Goal: Transaction & Acquisition: Purchase product/service

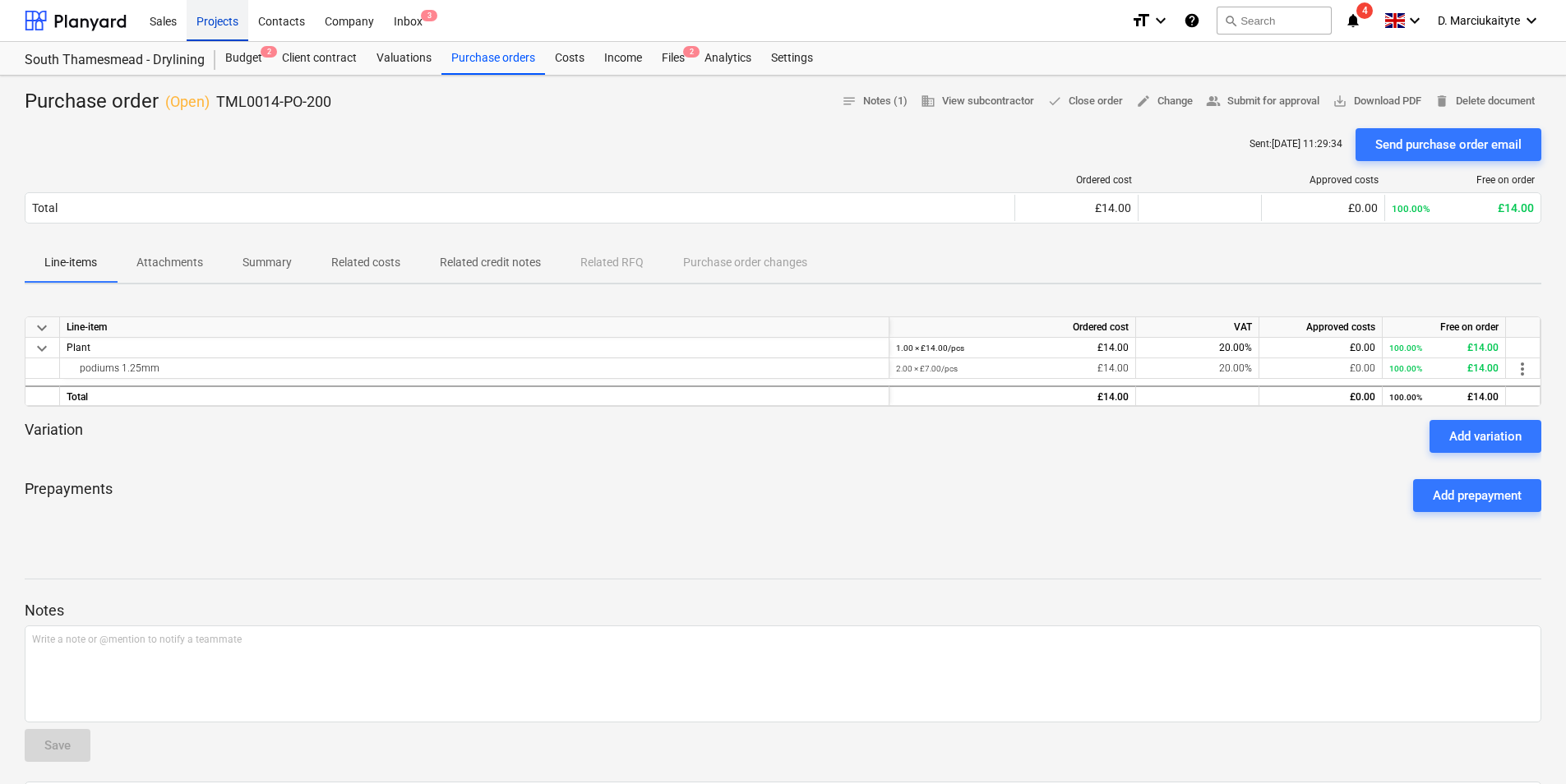
click at [231, 16] on div "Projects" at bounding box center [217, 19] width 62 height 42
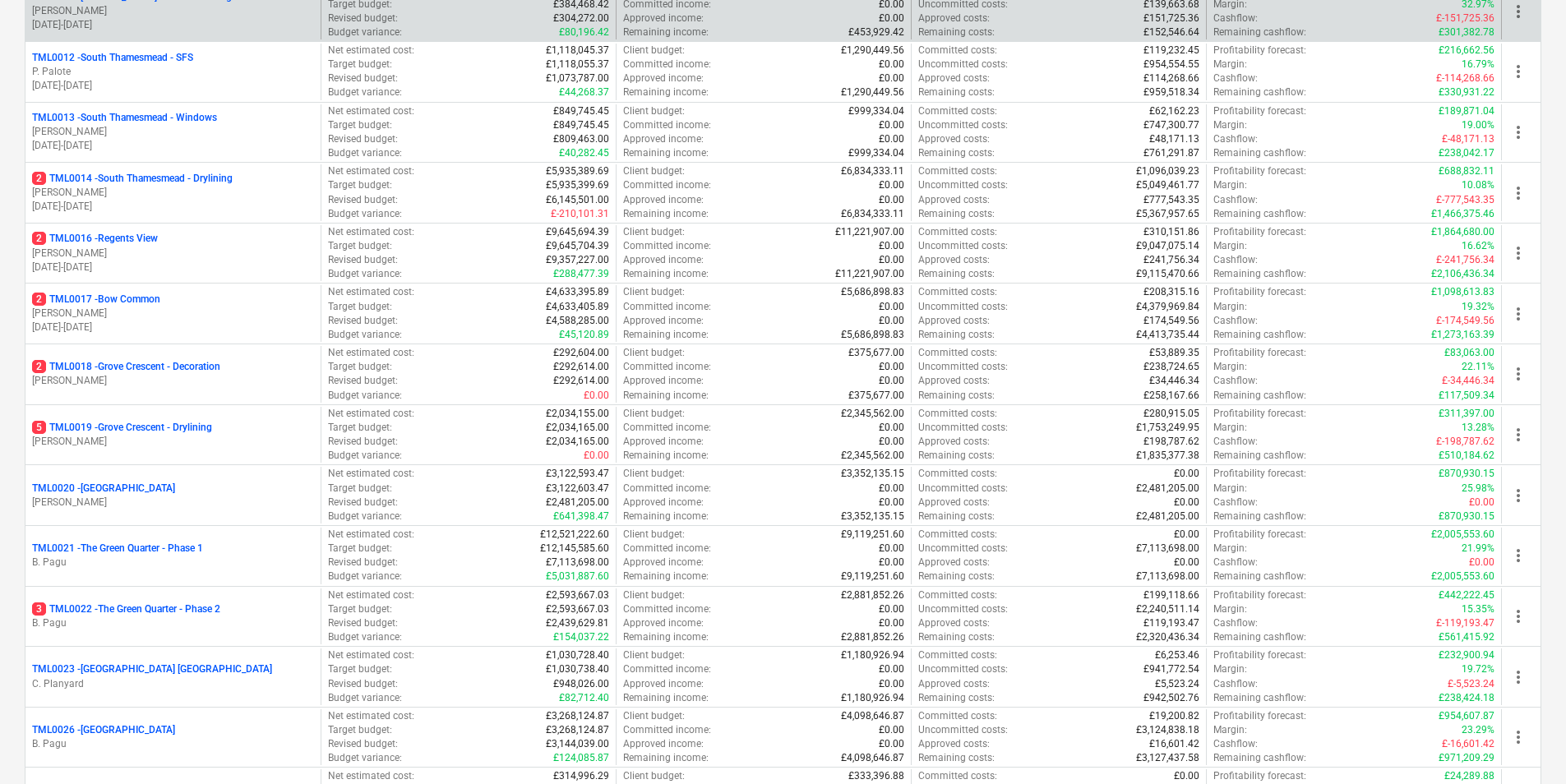
scroll to position [904, 0]
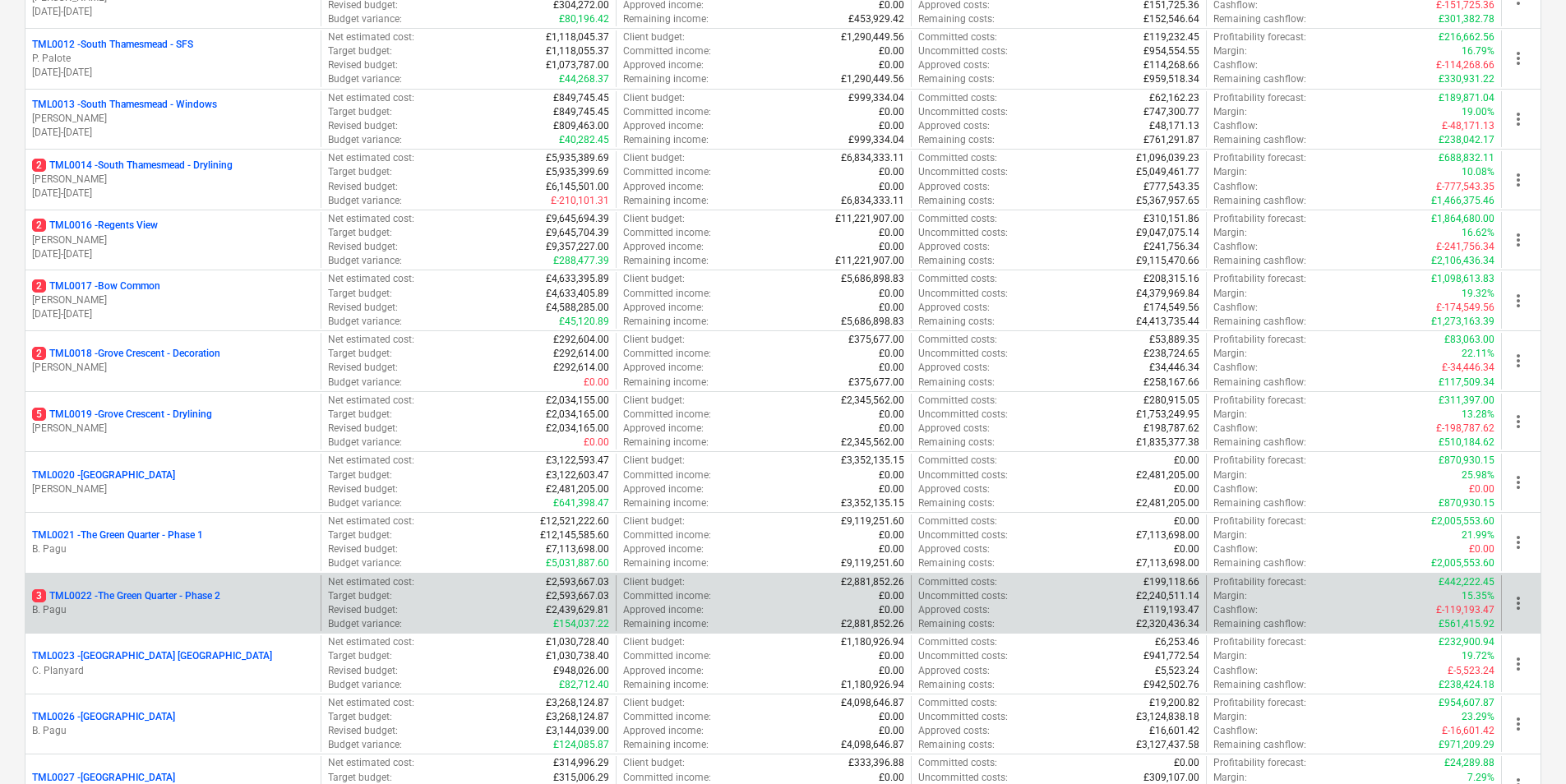
click at [203, 595] on p "3 TML0022 - The Green Quarter - Phase 2" at bounding box center [126, 596] width 188 height 14
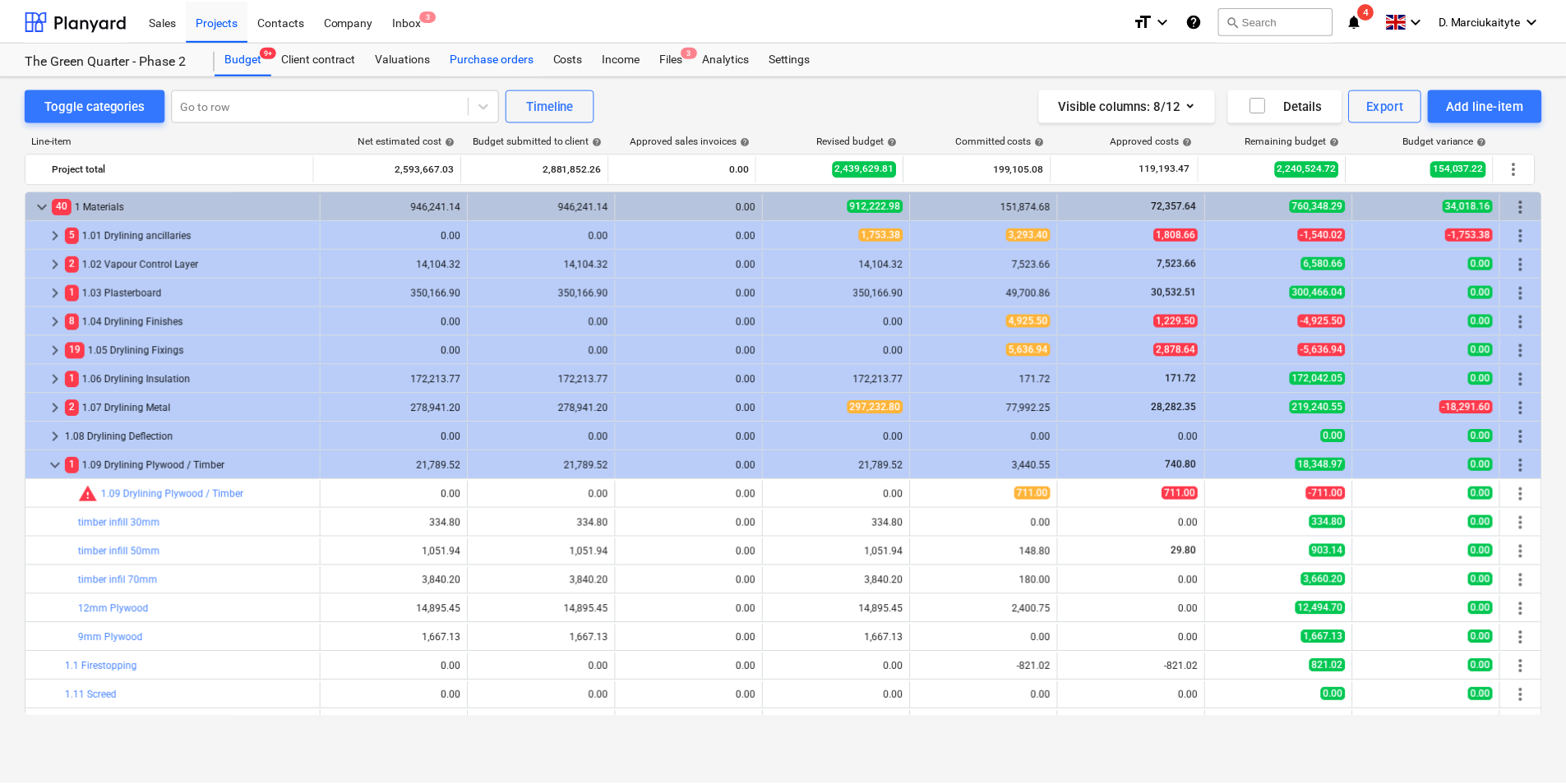
scroll to position [82, 0]
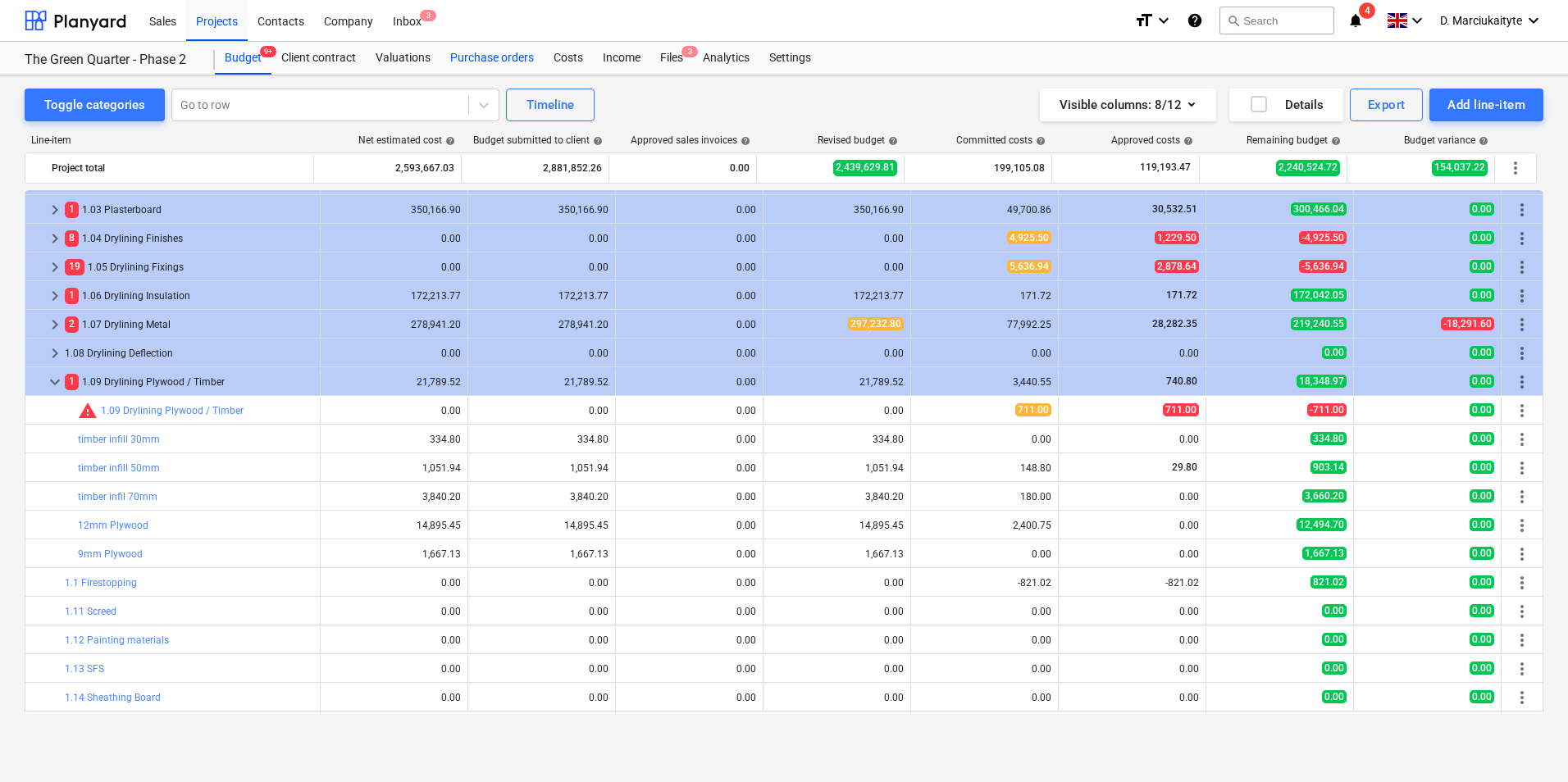
click at [488, 46] on div "Purchase orders" at bounding box center [492, 57] width 103 height 33
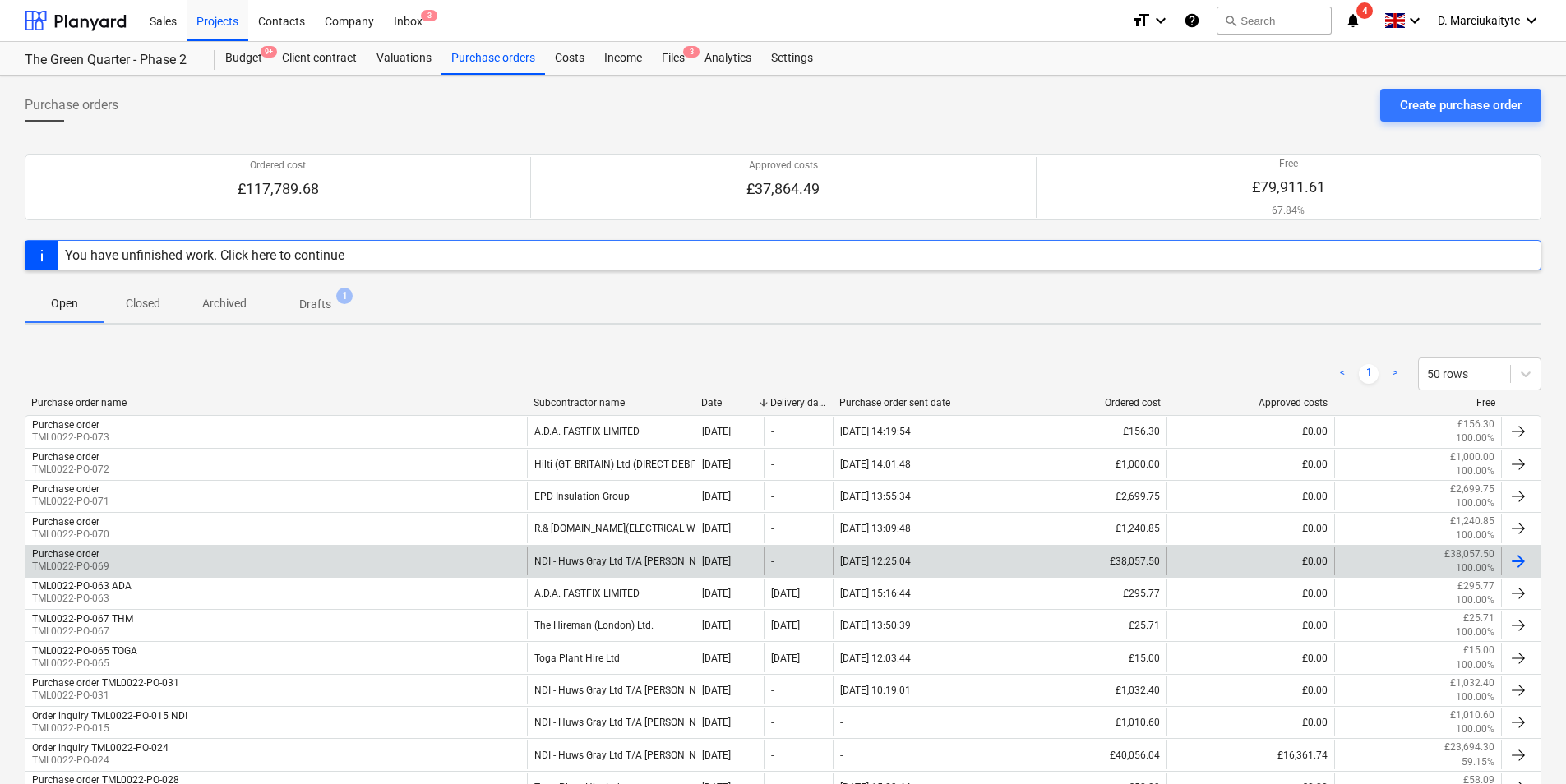
click at [485, 557] on div "Purchase order TML0022-PO-069" at bounding box center [276, 561] width 502 height 28
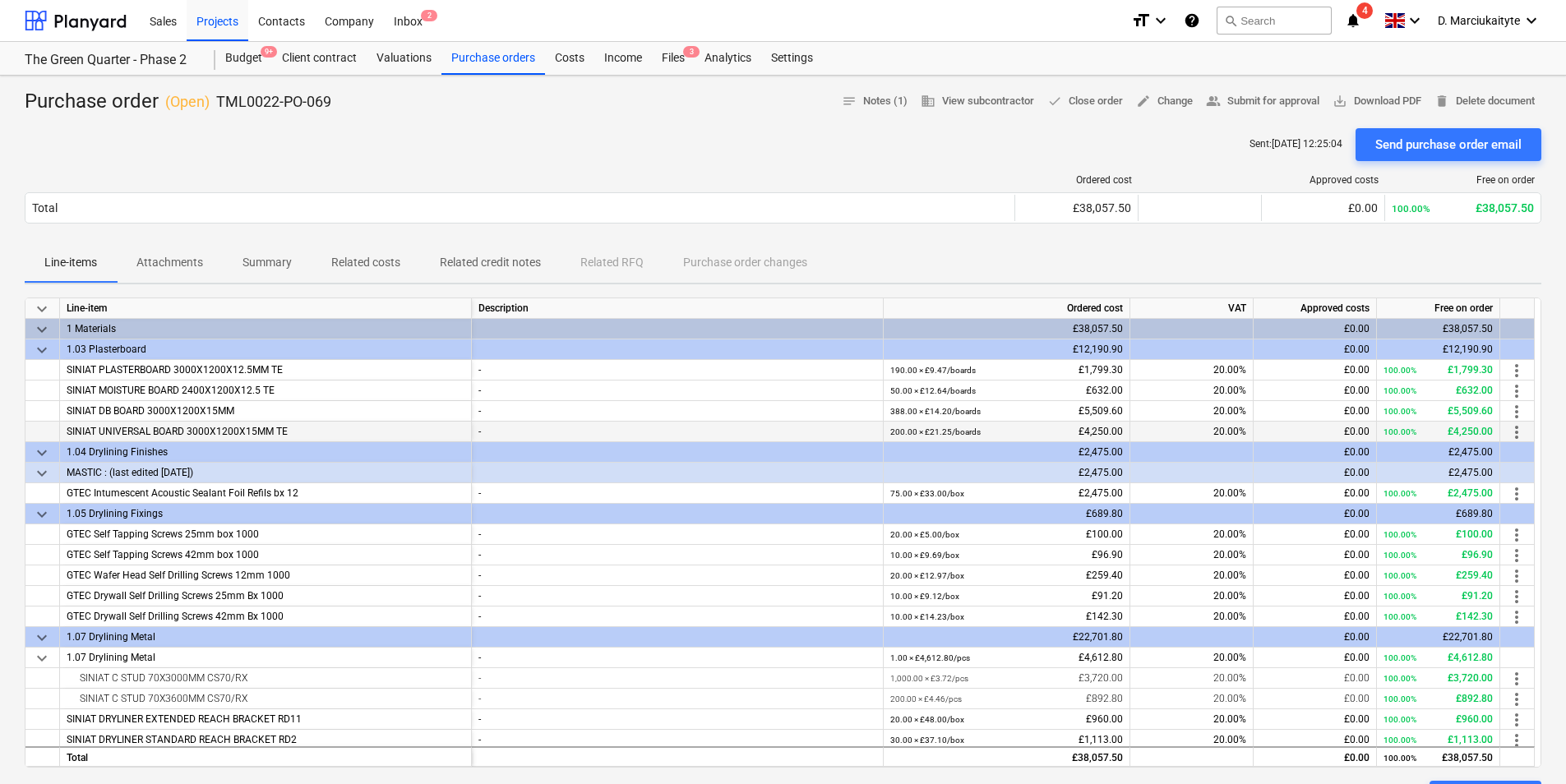
click at [980, 426] on div "200.00 × £21.25 / boards £4,250.00" at bounding box center [1006, 431] width 232 height 20
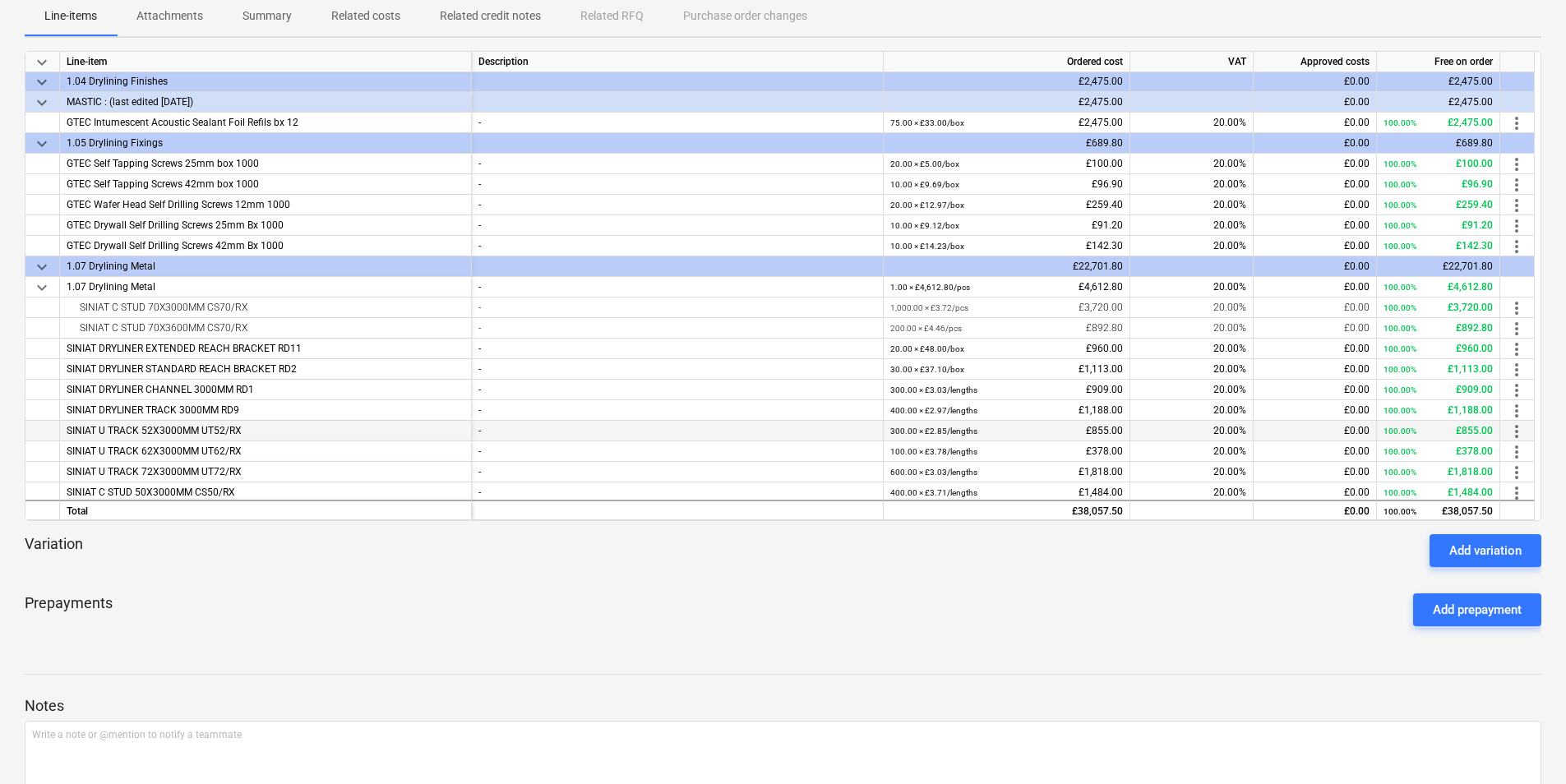
scroll to position [45, 0]
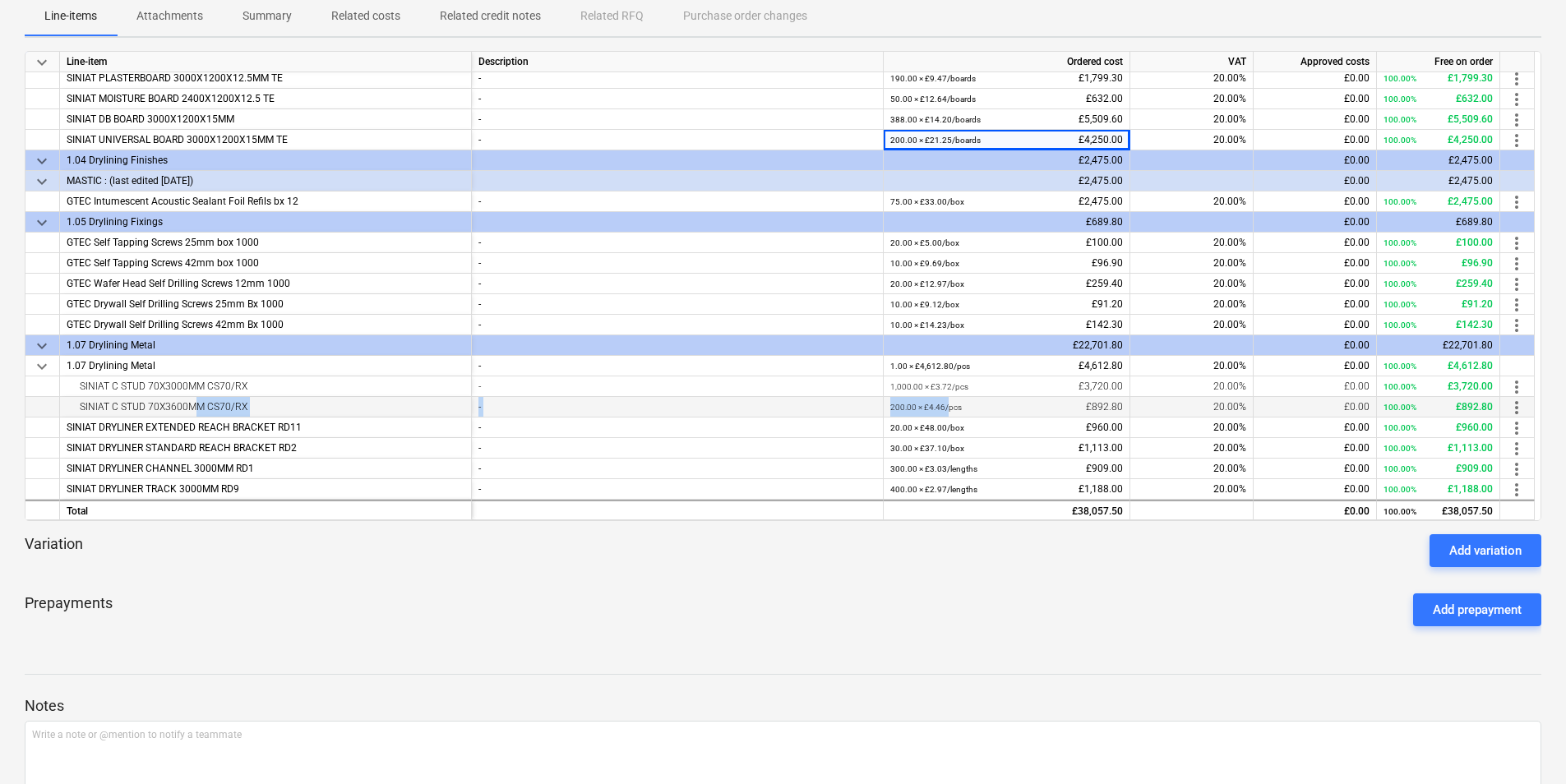
drag, startPoint x: 187, startPoint y: 402, endPoint x: 947, endPoint y: 413, distance: 760.1
click at [0, 0] on div "SINIAT C STUD 70X3600MM CS70/RX - 200.00 × £4.46 / pcs £892.80 20.00% £0.00 100…" at bounding box center [0, 0] width 0 height 0
drag, startPoint x: 242, startPoint y: 464, endPoint x: 1006, endPoint y: 473, distance: 764.1
click at [0, 0] on div "SINIAT DRYLINER CHANNEL 3000MM RD1 - 300.00 × £3.03 / lengths £909.00 20.00% £0…" at bounding box center [0, 0] width 0 height 0
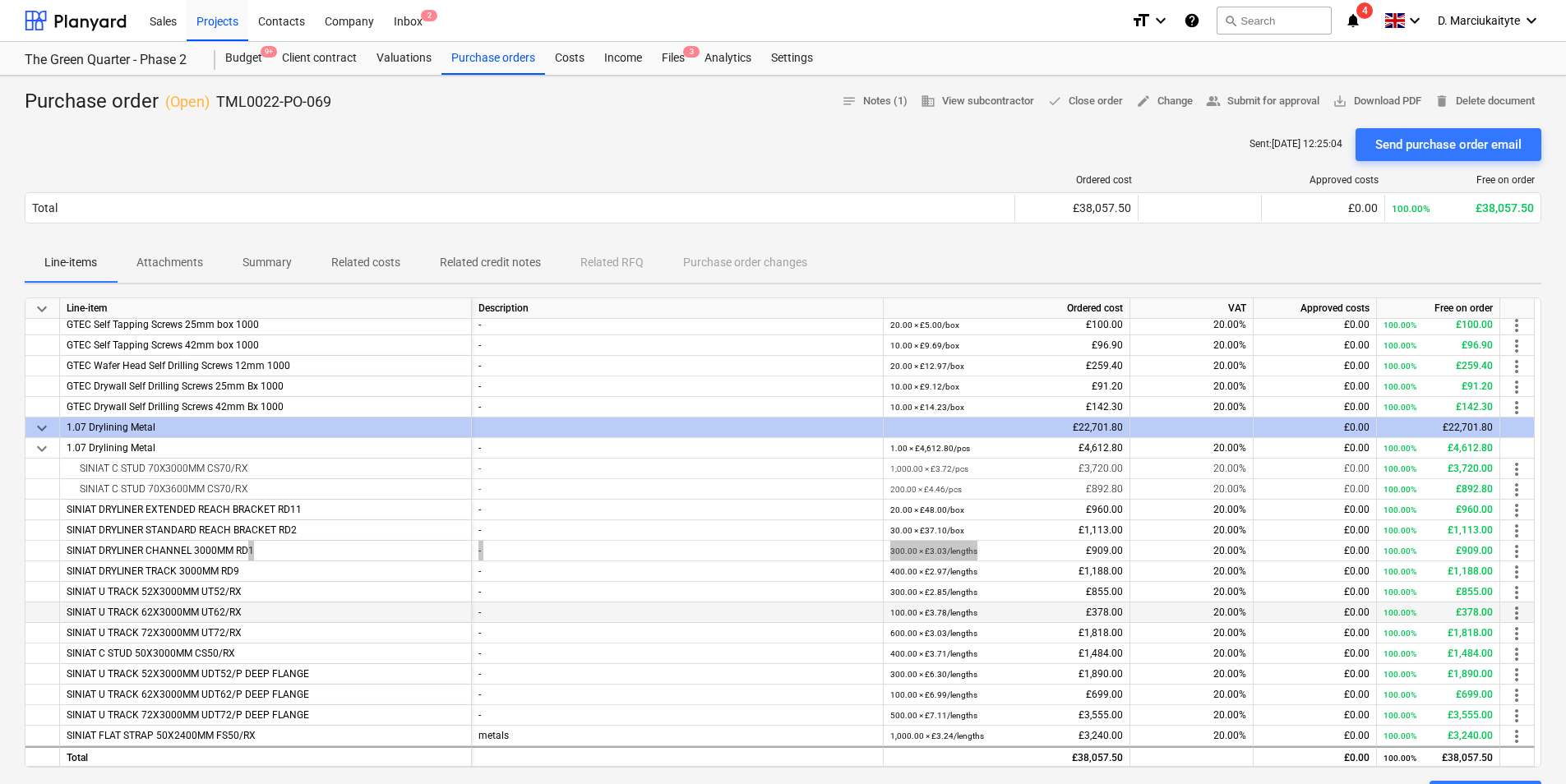
scroll to position [82, 0]
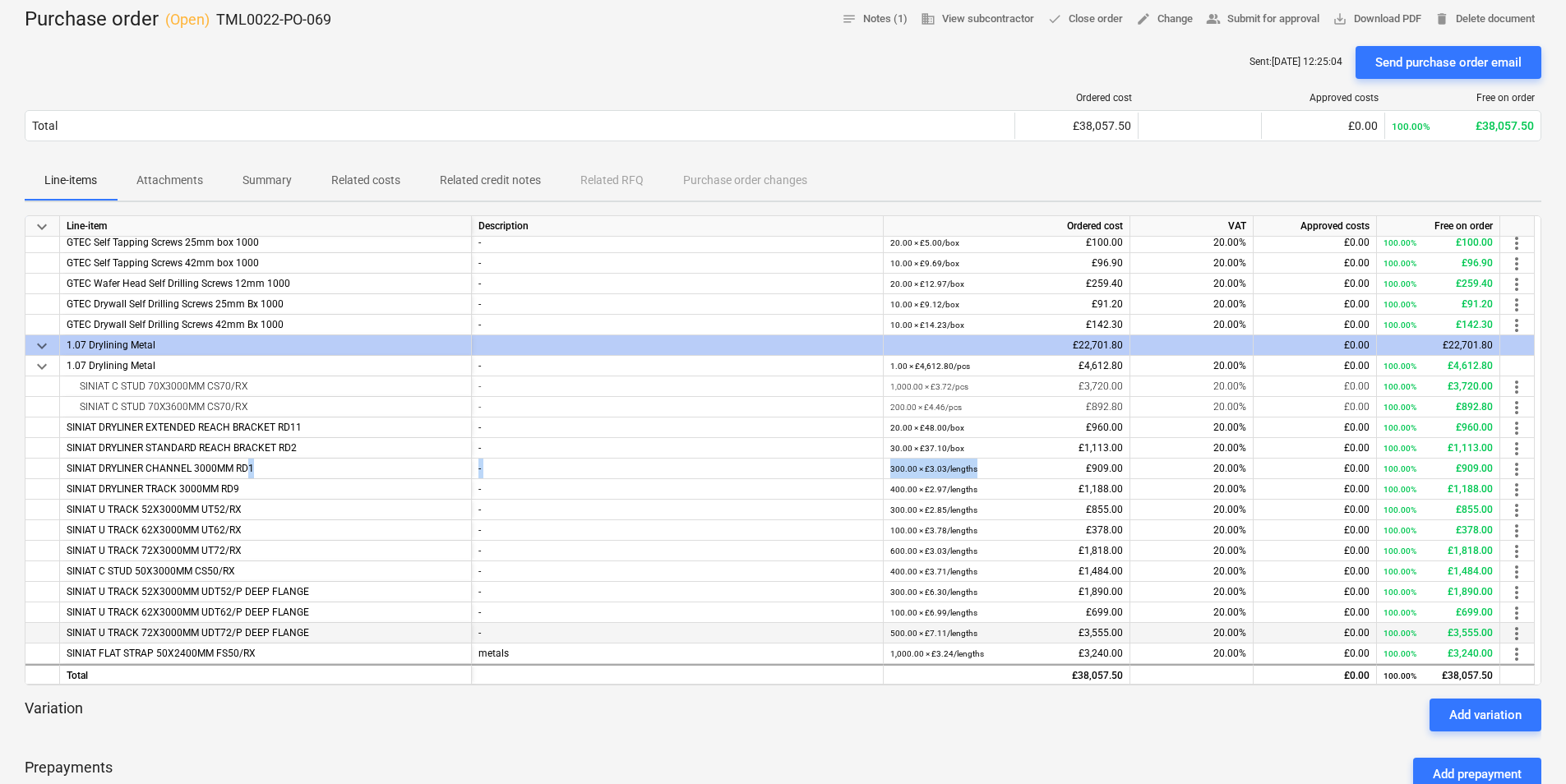
drag, startPoint x: 137, startPoint y: 630, endPoint x: 331, endPoint y: 626, distance: 194.0
click at [331, 626] on div "SINIAT U TRACK 72X3000MM UDT72/P DEEP FLANGE" at bounding box center [266, 633] width 412 height 20
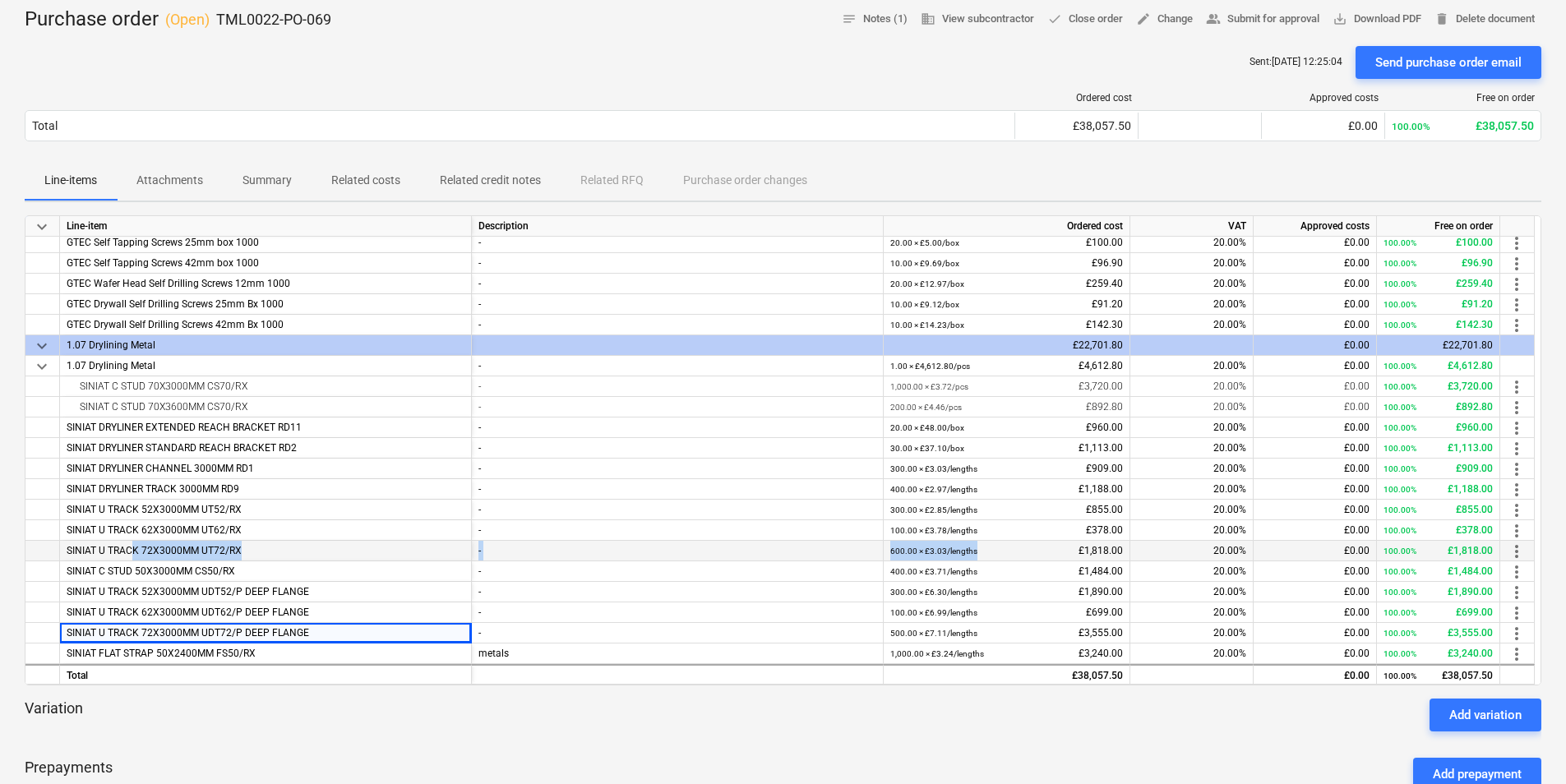
drag, startPoint x: 125, startPoint y: 547, endPoint x: 1000, endPoint y: 552, distance: 875.0
click at [0, 0] on div "SINIAT U TRACK 72X3000MM UT72/RX - 600.00 × £3.03 / lengths £1,818.00 20.00% £0…" at bounding box center [0, 0] width 0 height 0
drag, startPoint x: 185, startPoint y: 484, endPoint x: 986, endPoint y: 492, distance: 801.0
click at [0, 0] on div "SINIAT DRYLINER TRACK 3000MM RD9 - 400.00 × £2.97 / lengths £1,188.00 20.00% £0…" at bounding box center [0, 0] width 0 height 0
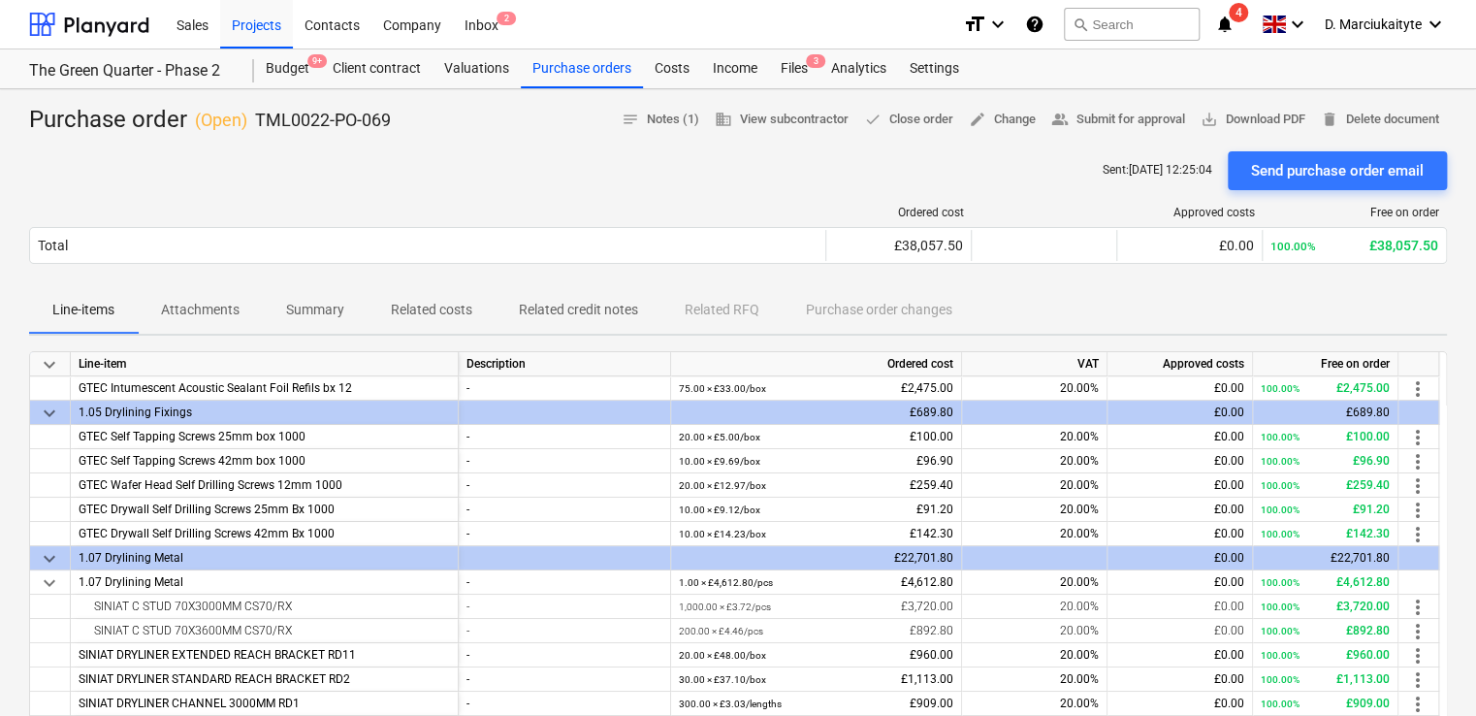
scroll to position [194, 0]
click at [603, 63] on div "Purchase orders" at bounding box center [582, 68] width 122 height 39
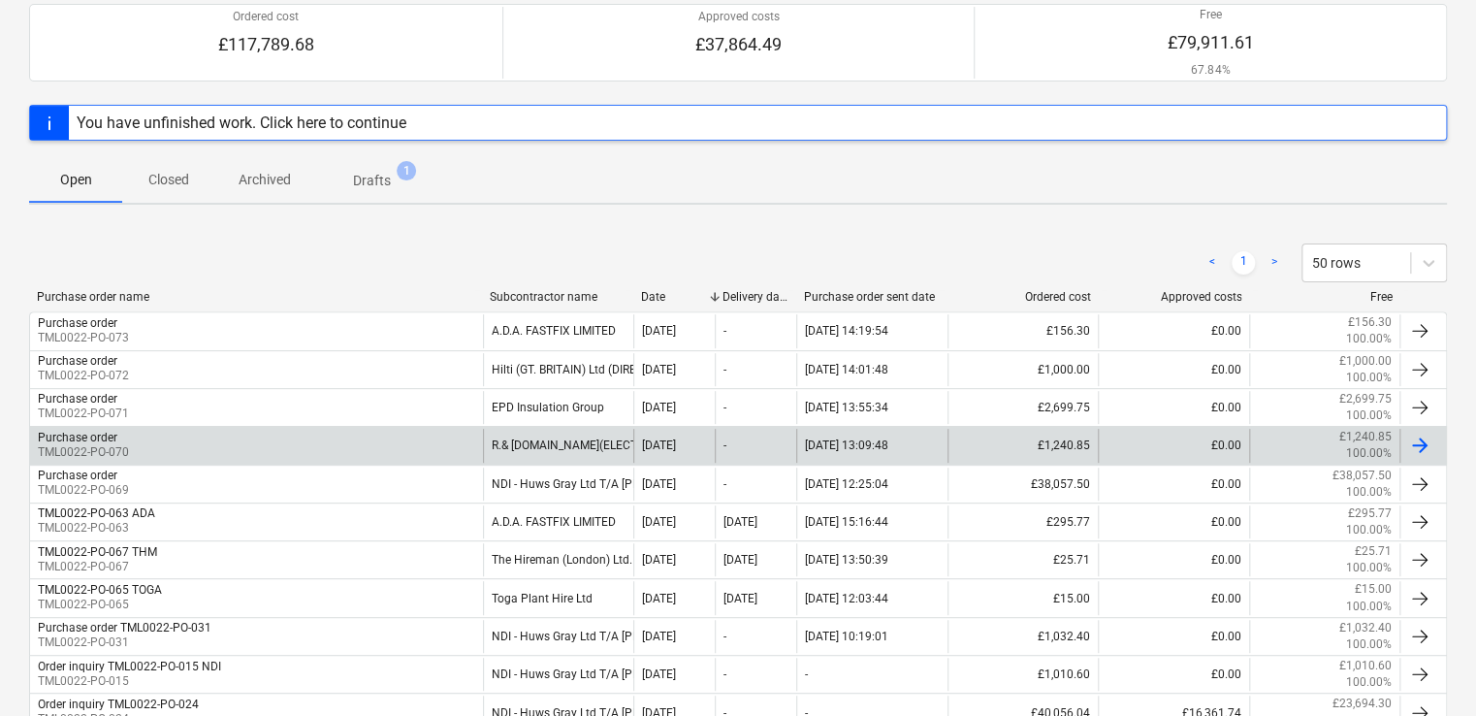
scroll to position [194, 0]
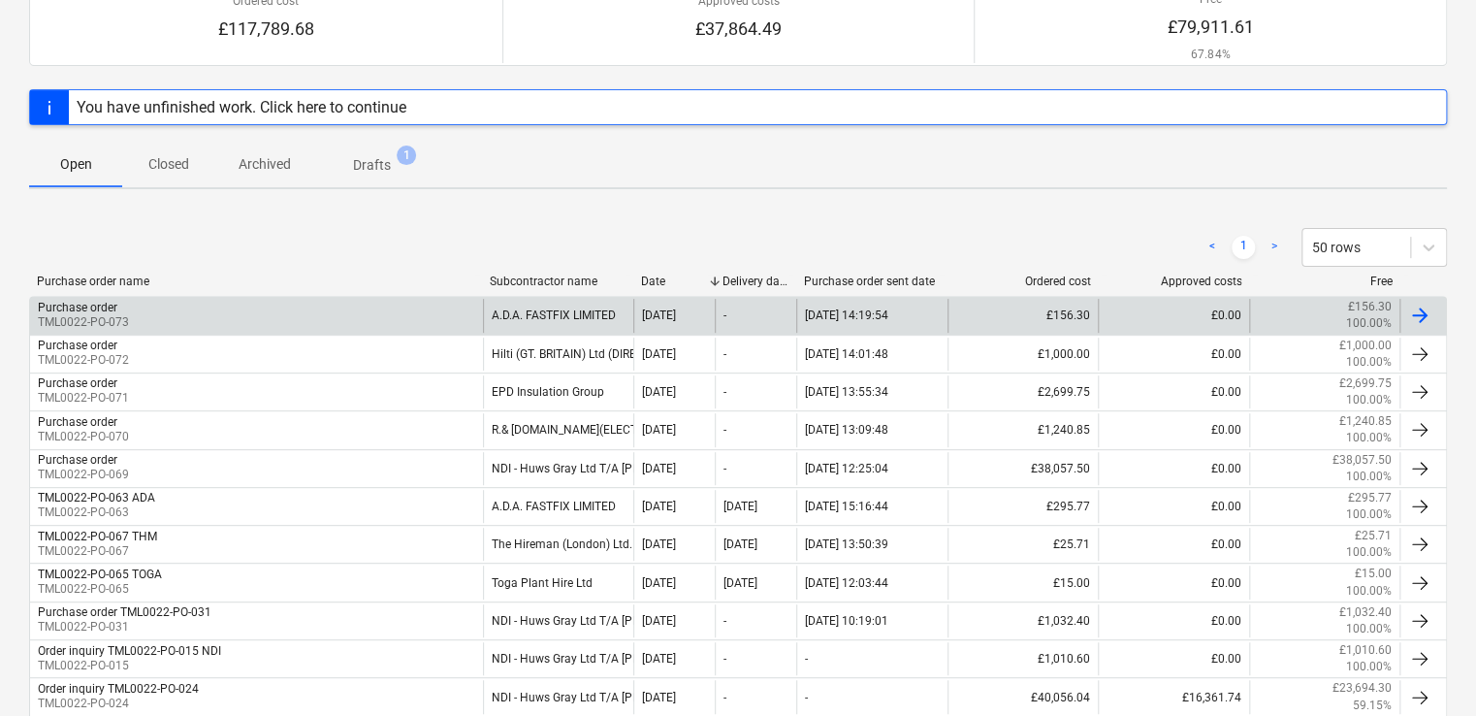
click at [395, 309] on div "Purchase order TML0022-PO-073" at bounding box center [256, 315] width 453 height 33
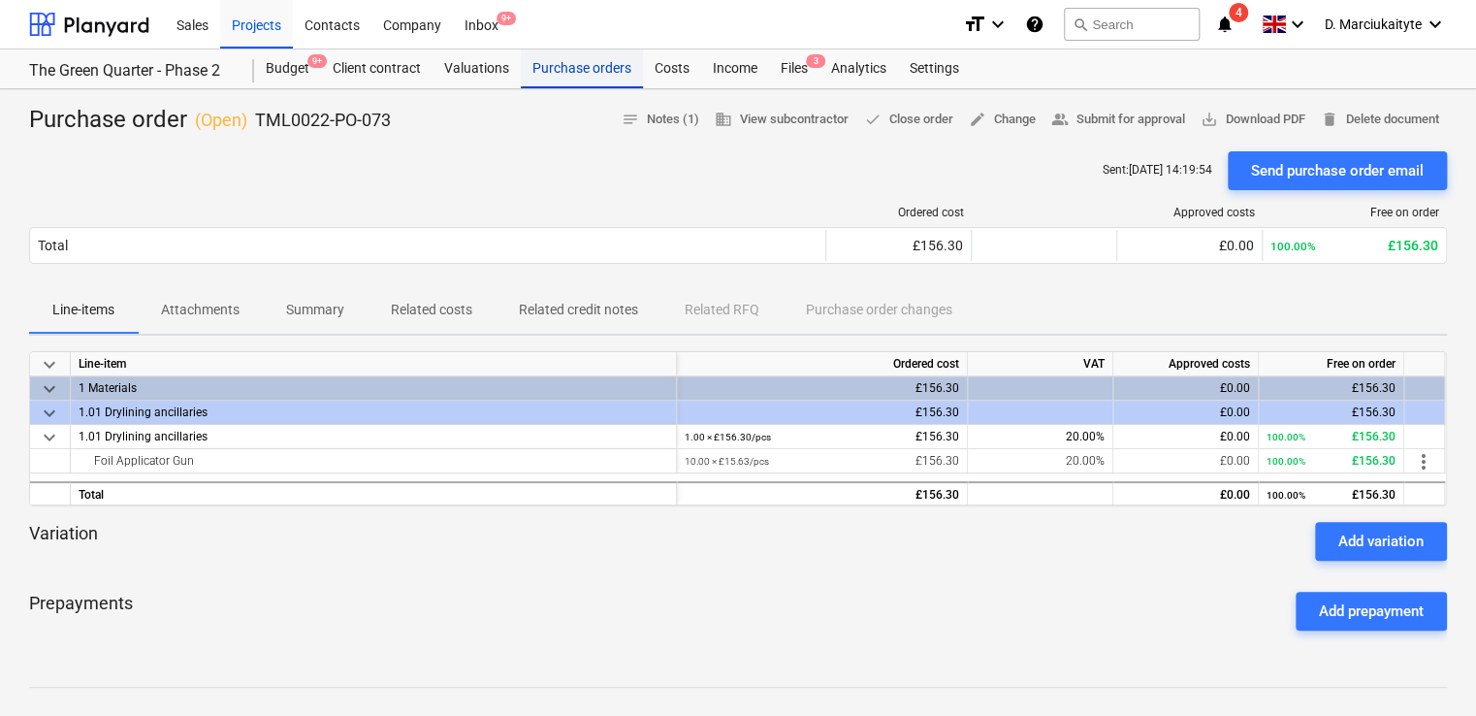
click at [561, 60] on div "Purchase orders" at bounding box center [582, 68] width 122 height 39
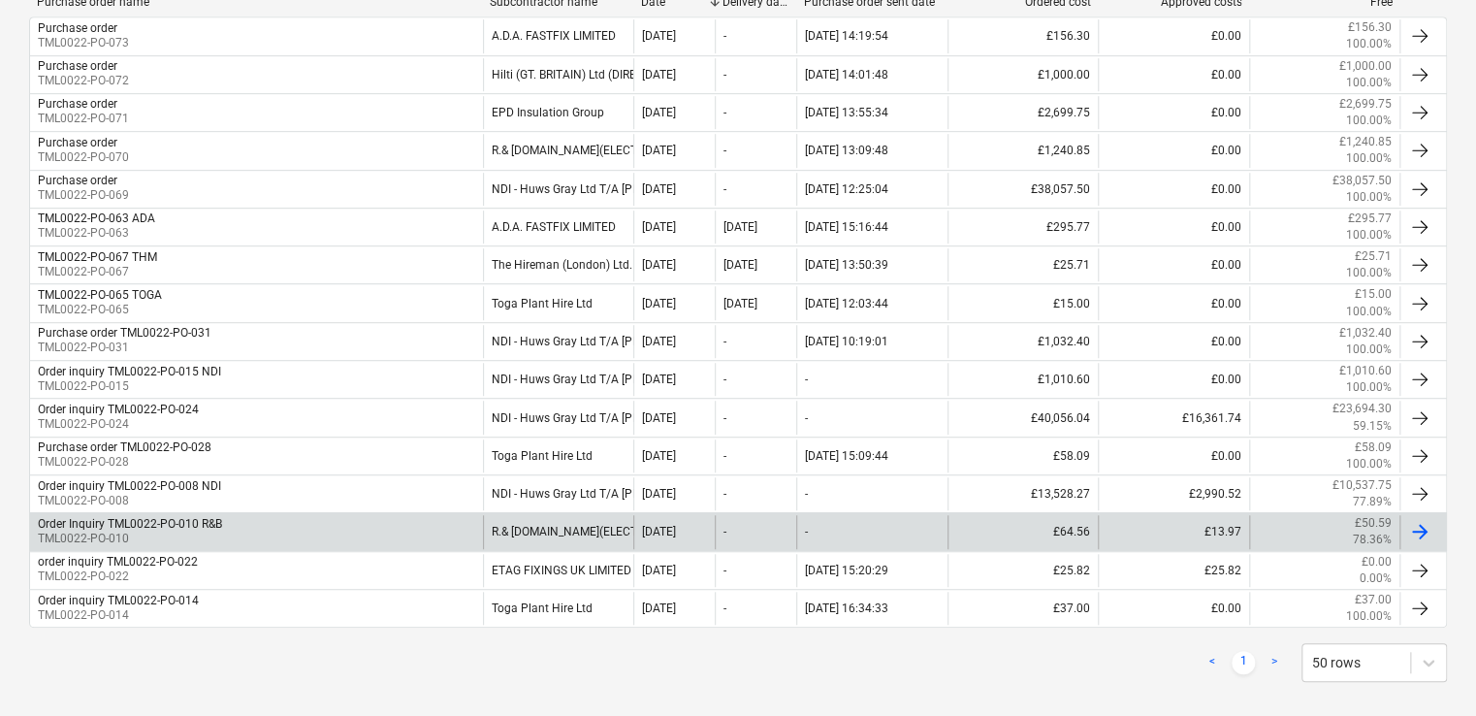
scroll to position [489, 0]
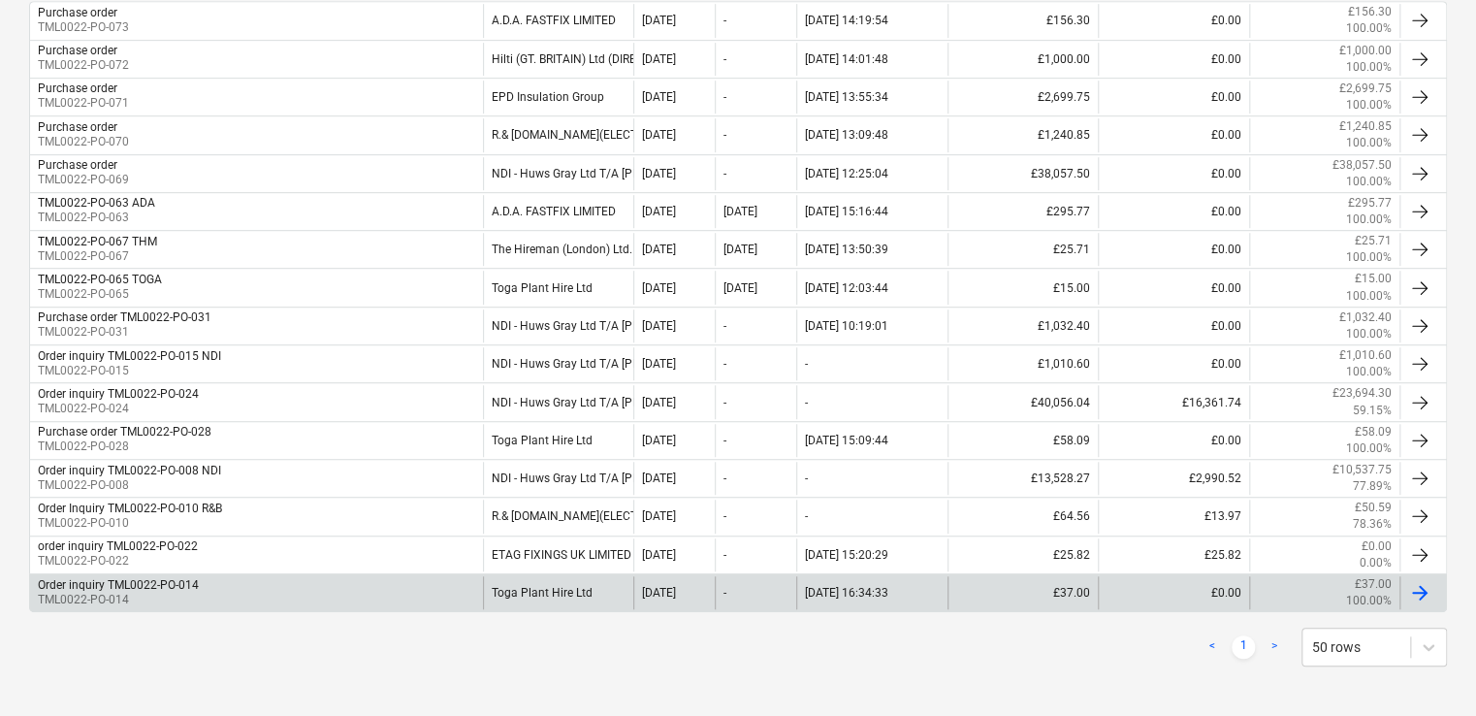
click at [266, 576] on div "Order inquiry TML0022-PO-014 TML0022-PO-014" at bounding box center [256, 592] width 453 height 33
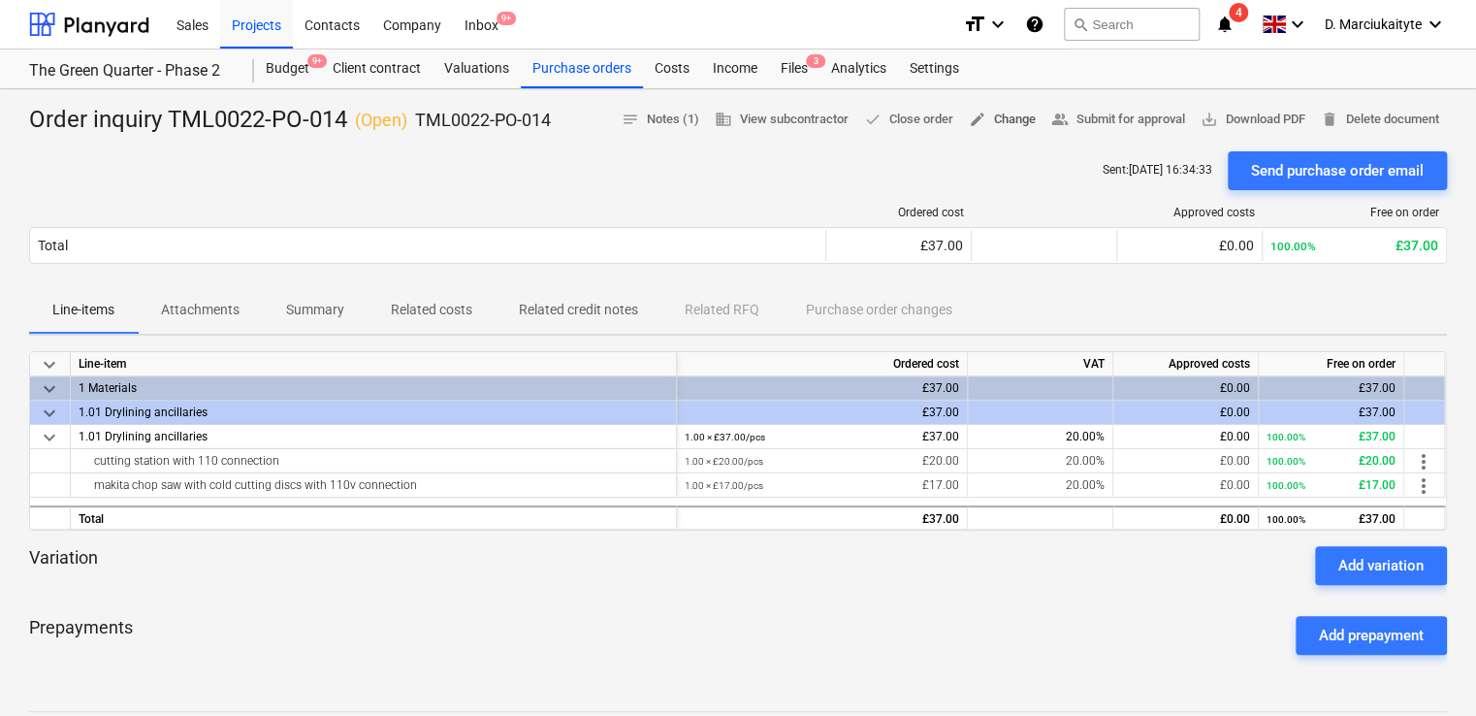
click at [1007, 115] on span "edit Change" at bounding box center [1002, 120] width 67 height 22
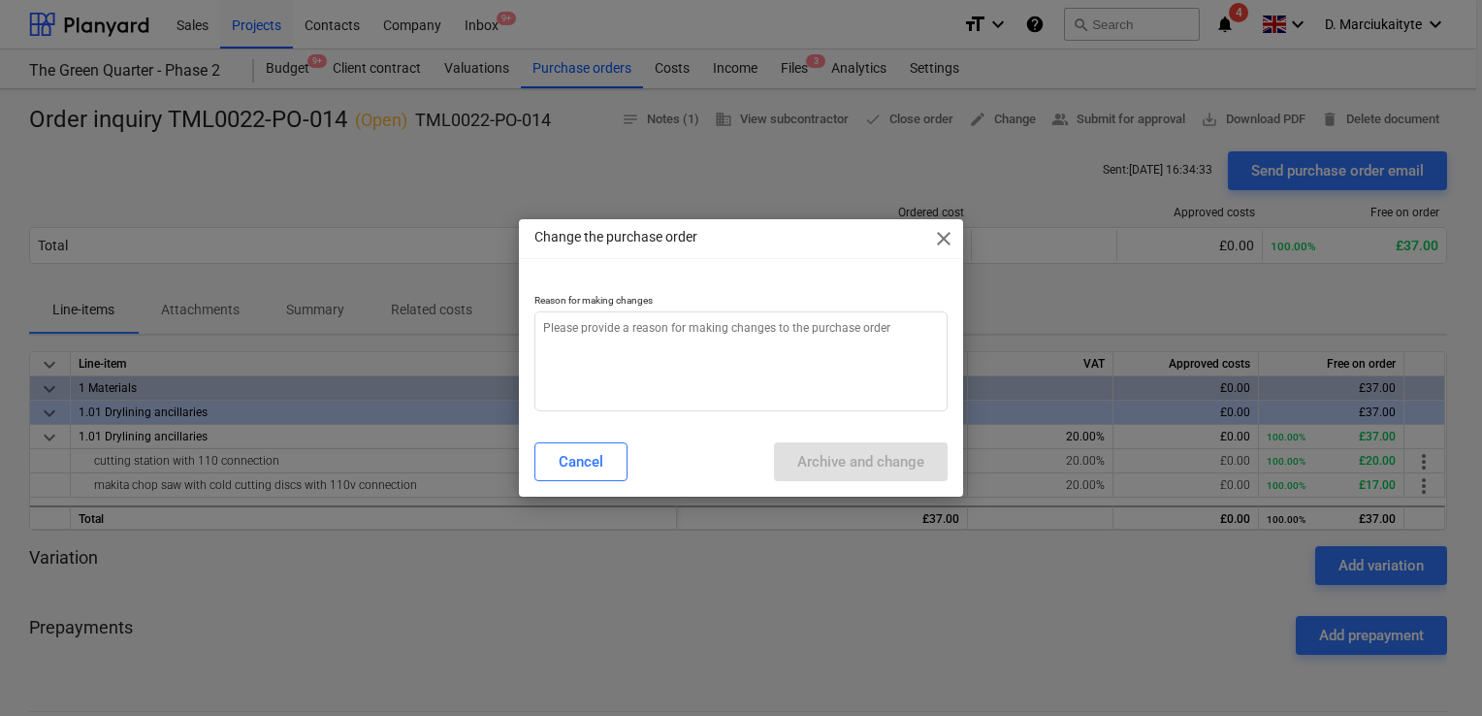
type textarea "x"
click at [769, 336] on textarea at bounding box center [740, 361] width 413 height 100
type textarea "t"
type textarea "x"
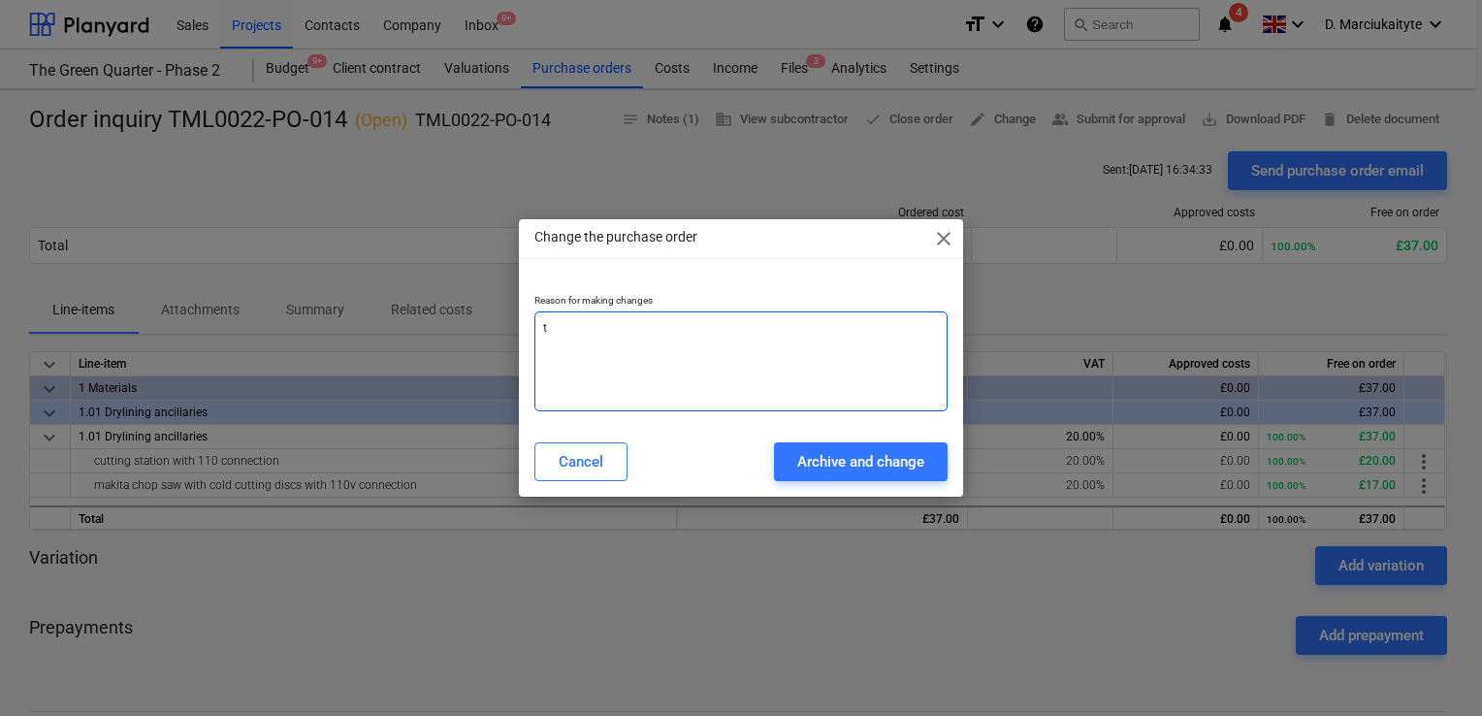
type textarea "ti"
type textarea "x"
type textarea "tid"
type textarea "x"
type textarea "tidy"
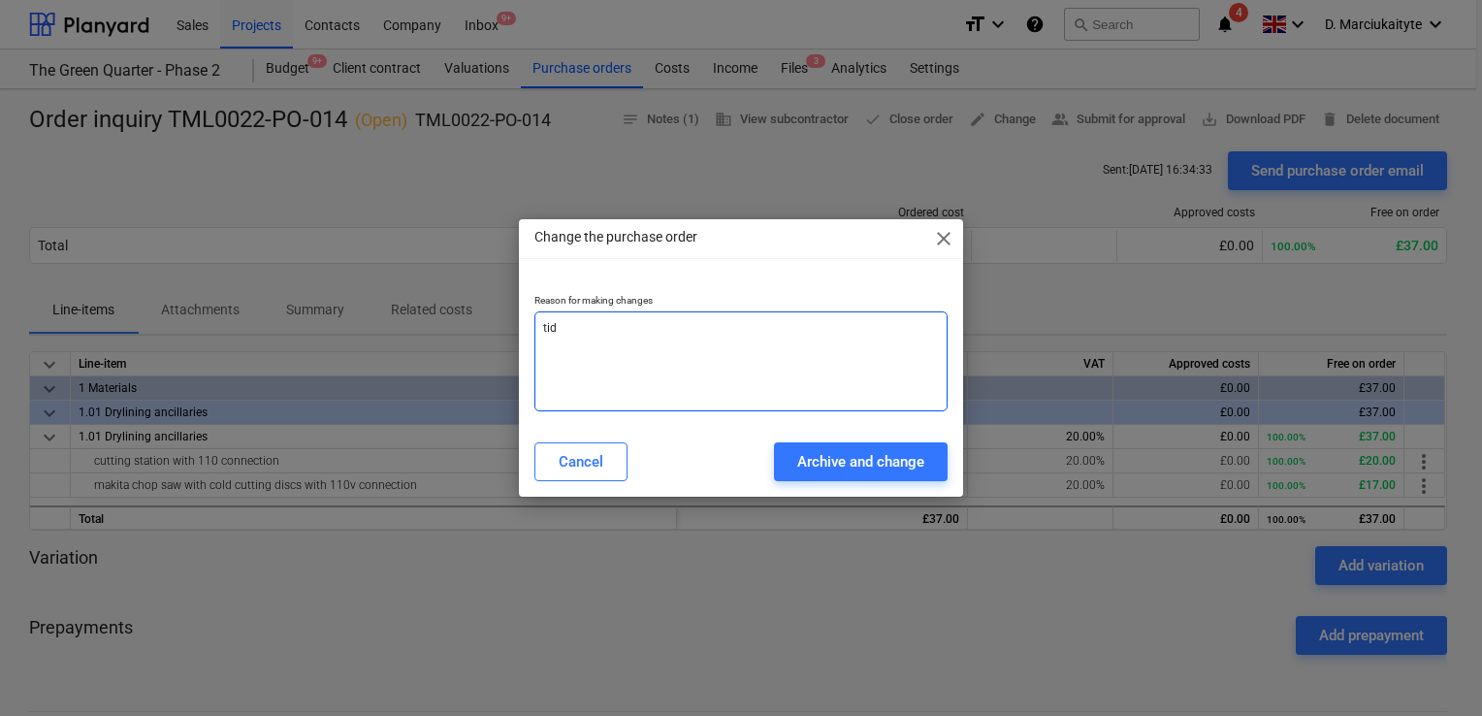
type textarea "x"
type textarea "tidy"
type textarea "x"
type textarea "tidy u"
type textarea "x"
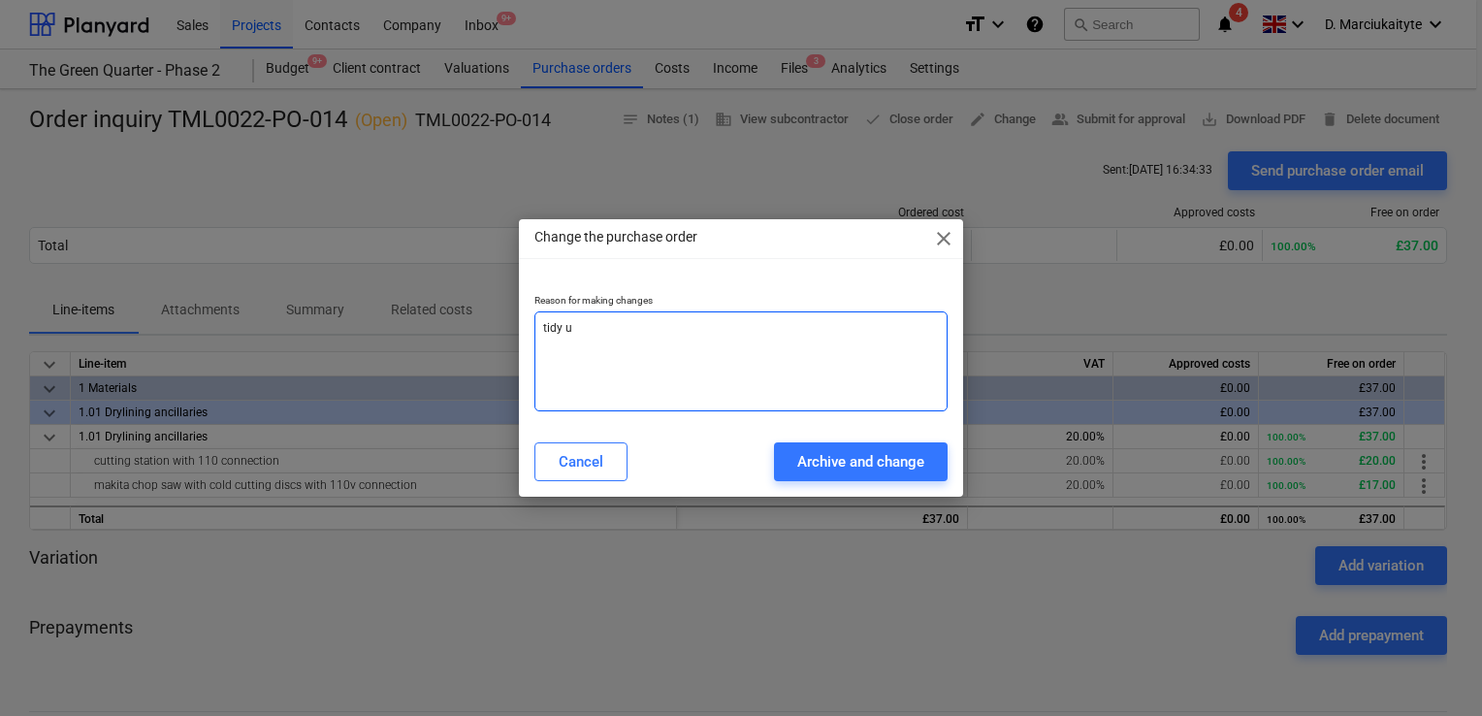
type textarea "tidy up"
type textarea "x"
type textarea "tidy up"
type textarea "x"
type textarea "tidy up c"
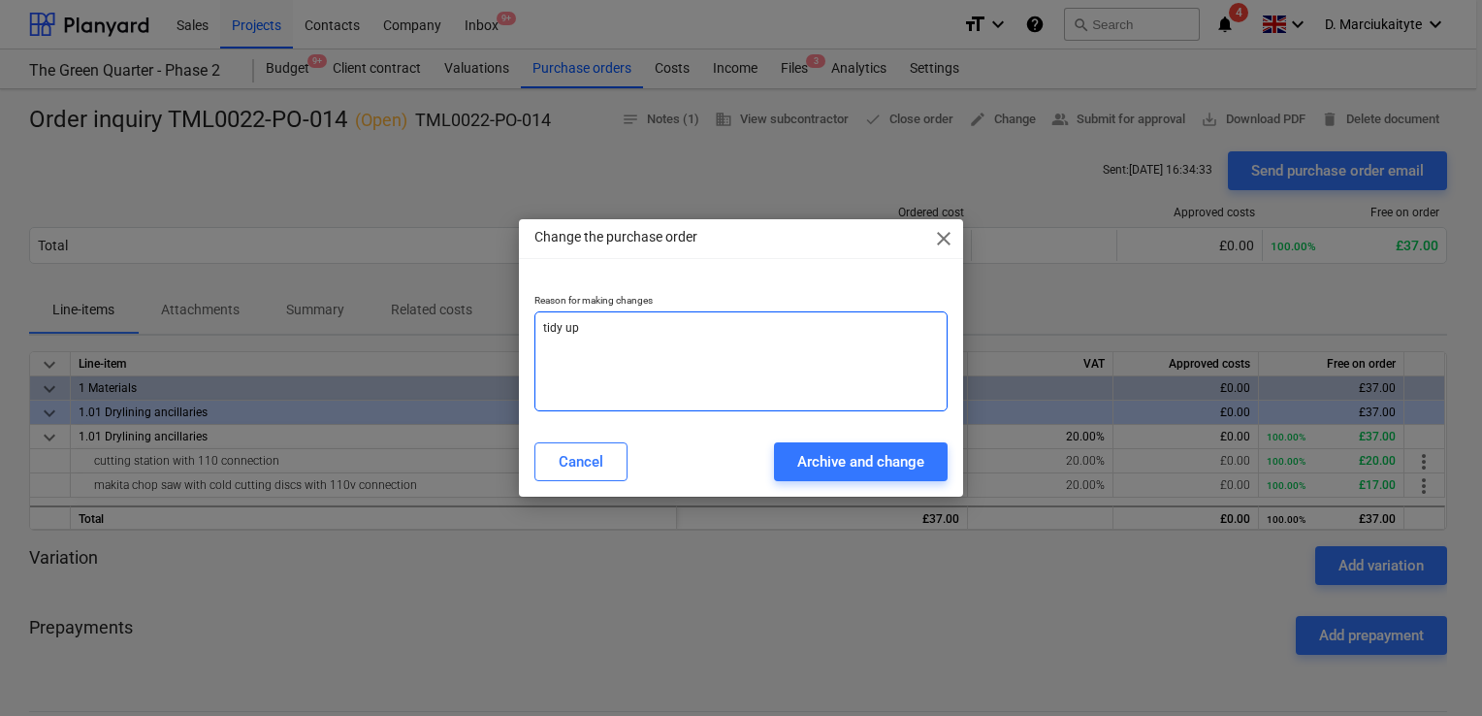
type textarea "x"
type textarea "tidy up ca"
type textarea "x"
type textarea "tidy up cat"
type textarea "x"
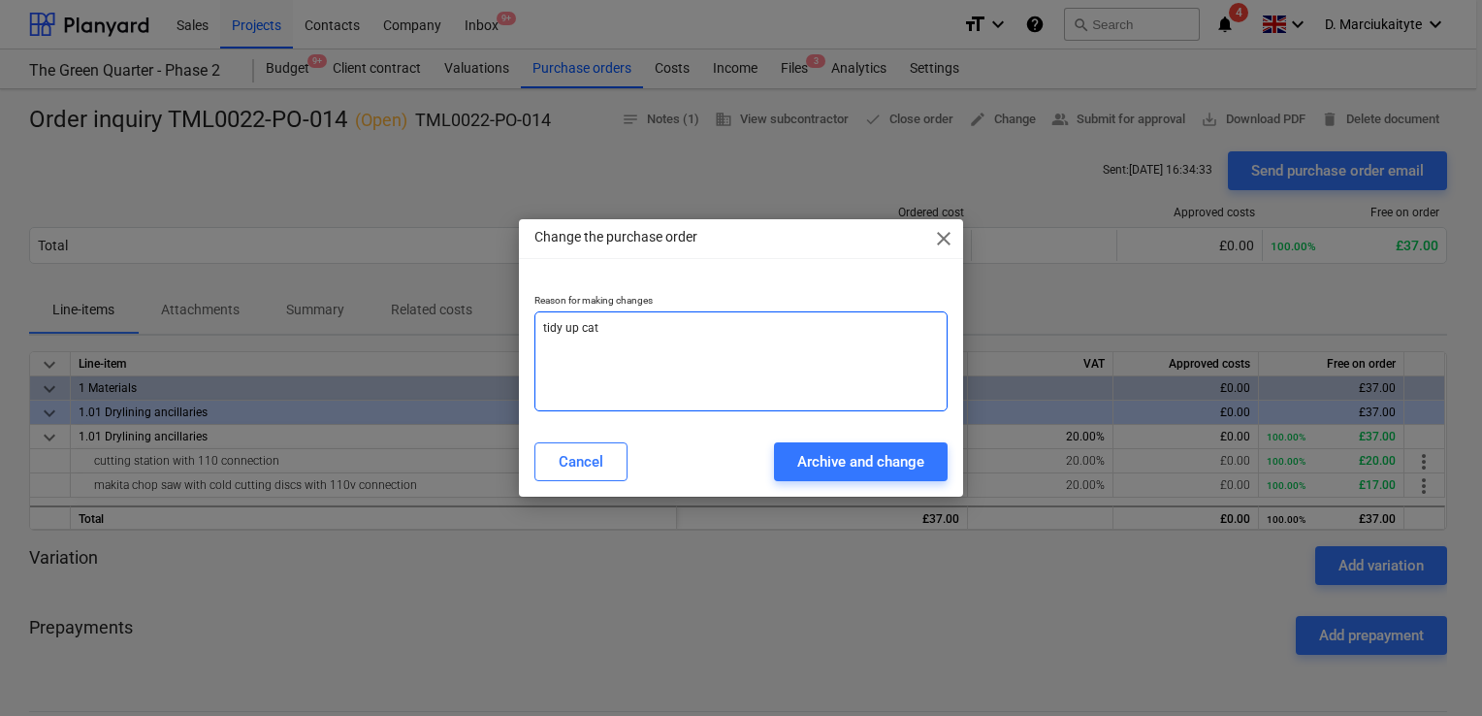
type textarea "tidy up cate"
type textarea "x"
type textarea "tidy up categ"
type textarea "x"
type textarea "tidy up catego"
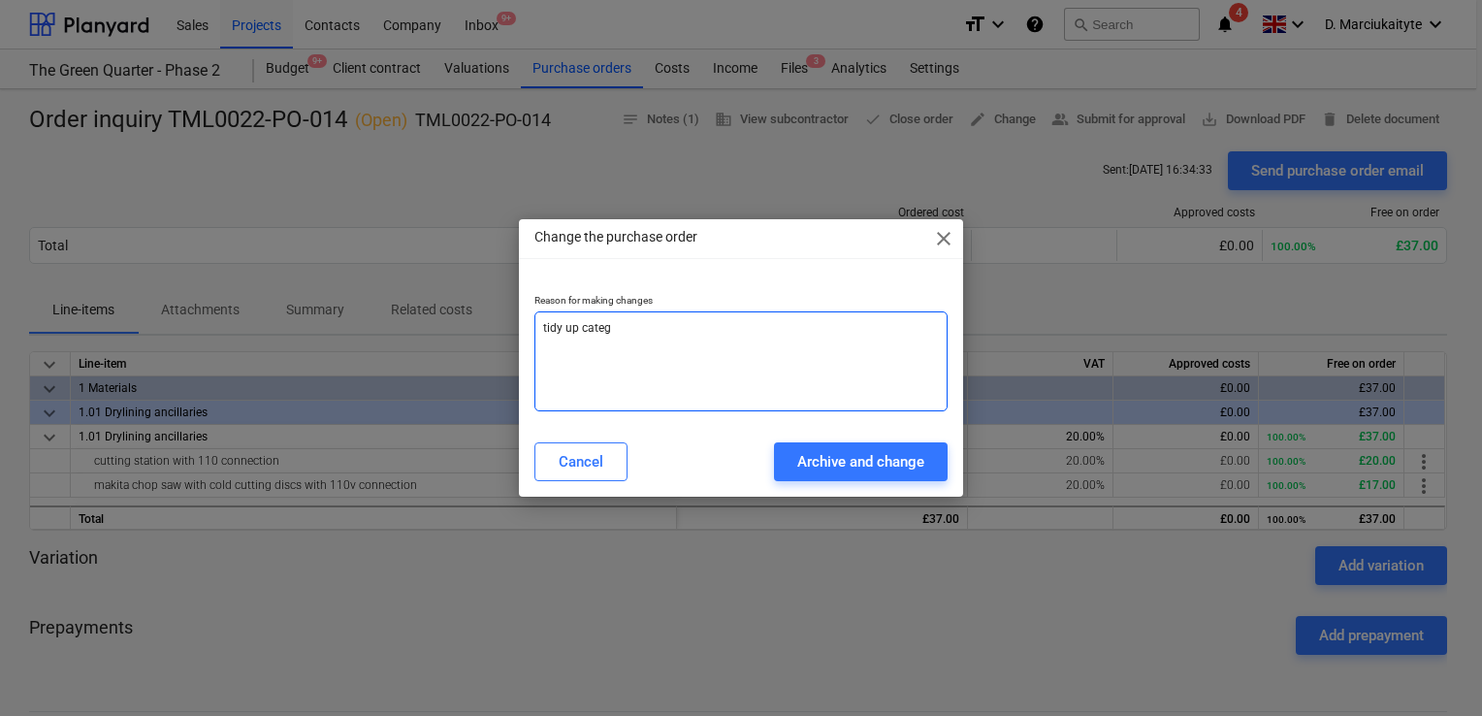
type textarea "x"
type textarea "tidy up categor"
type textarea "x"
type textarea "tidy up categori"
type textarea "x"
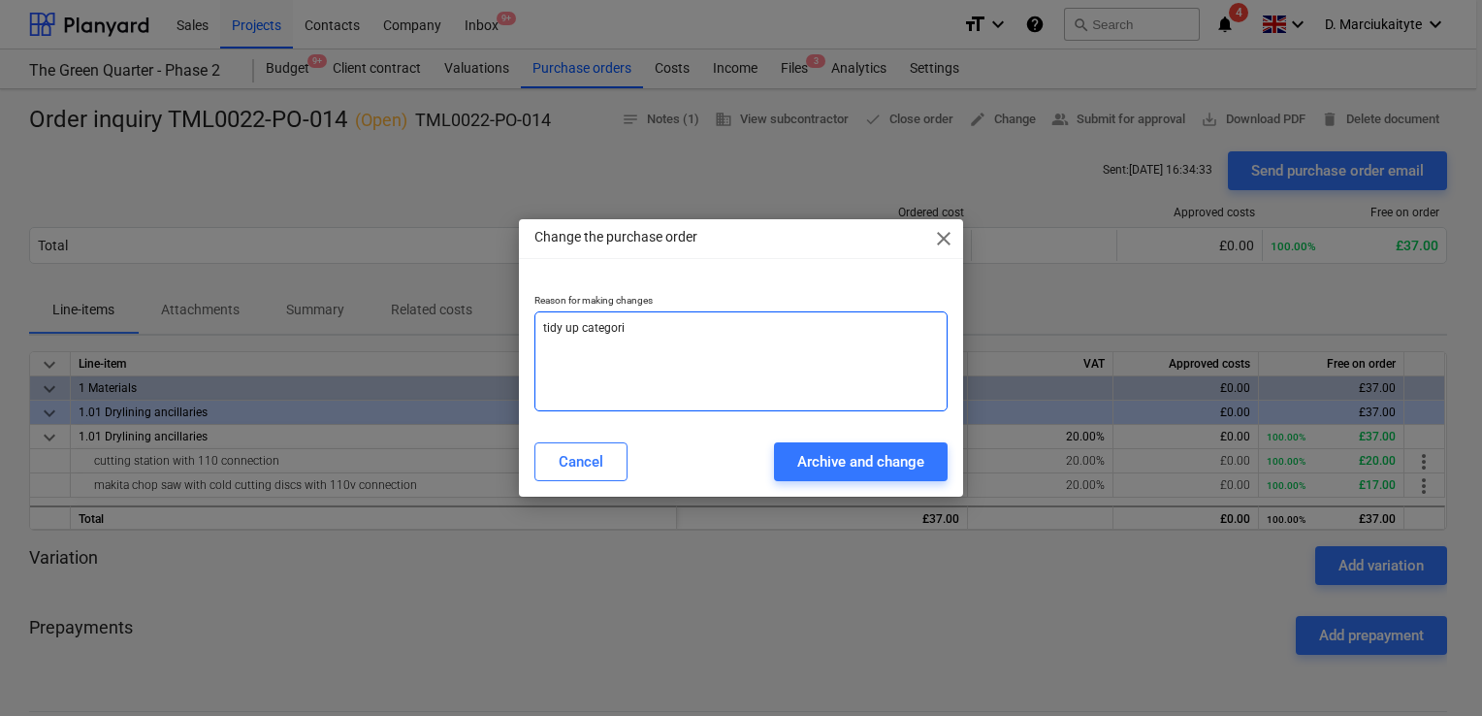
type textarea "tidy up categorie"
type textarea "x"
type textarea "tidy up categories"
type textarea "x"
type textarea "tidy up categories"
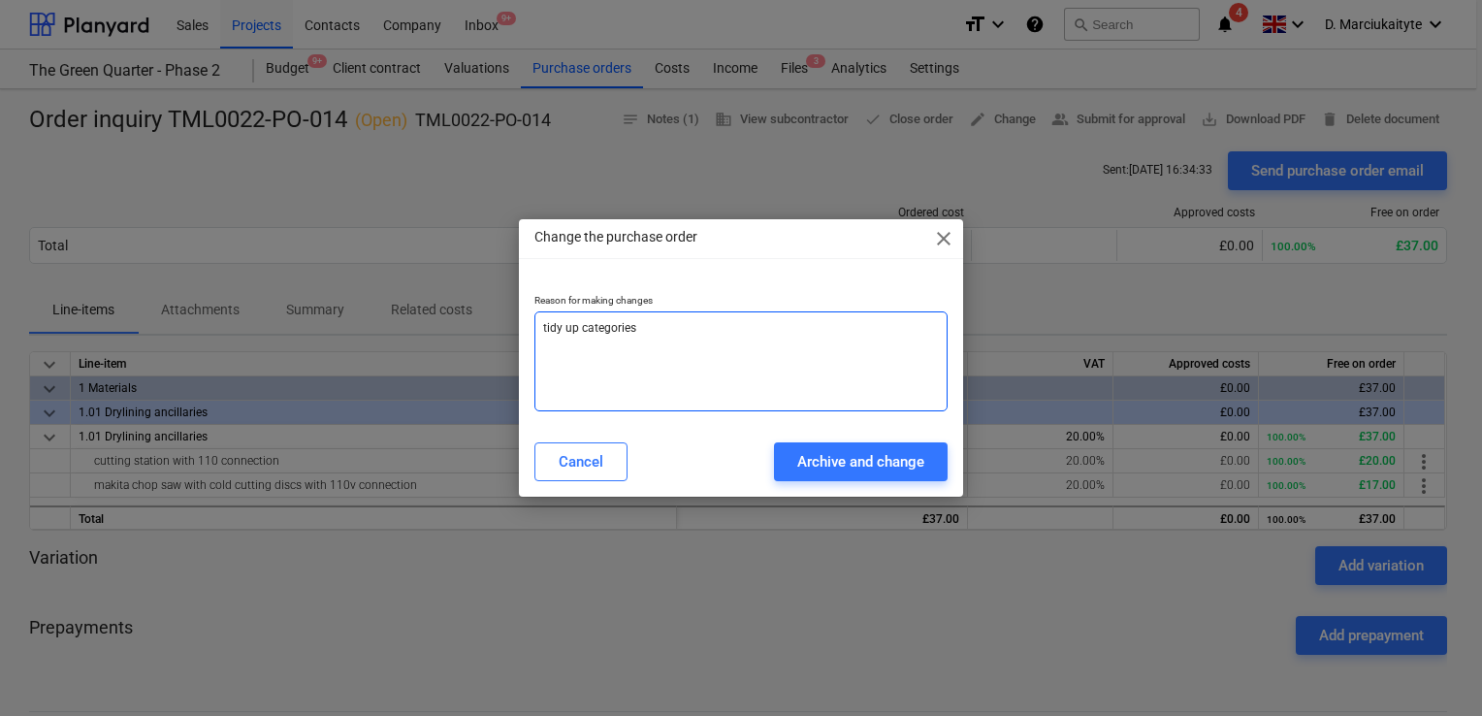
type textarea "x"
click at [657, 362] on textarea "tidy up categories" at bounding box center [740, 361] width 413 height 100
type textarea "tidy up categories"
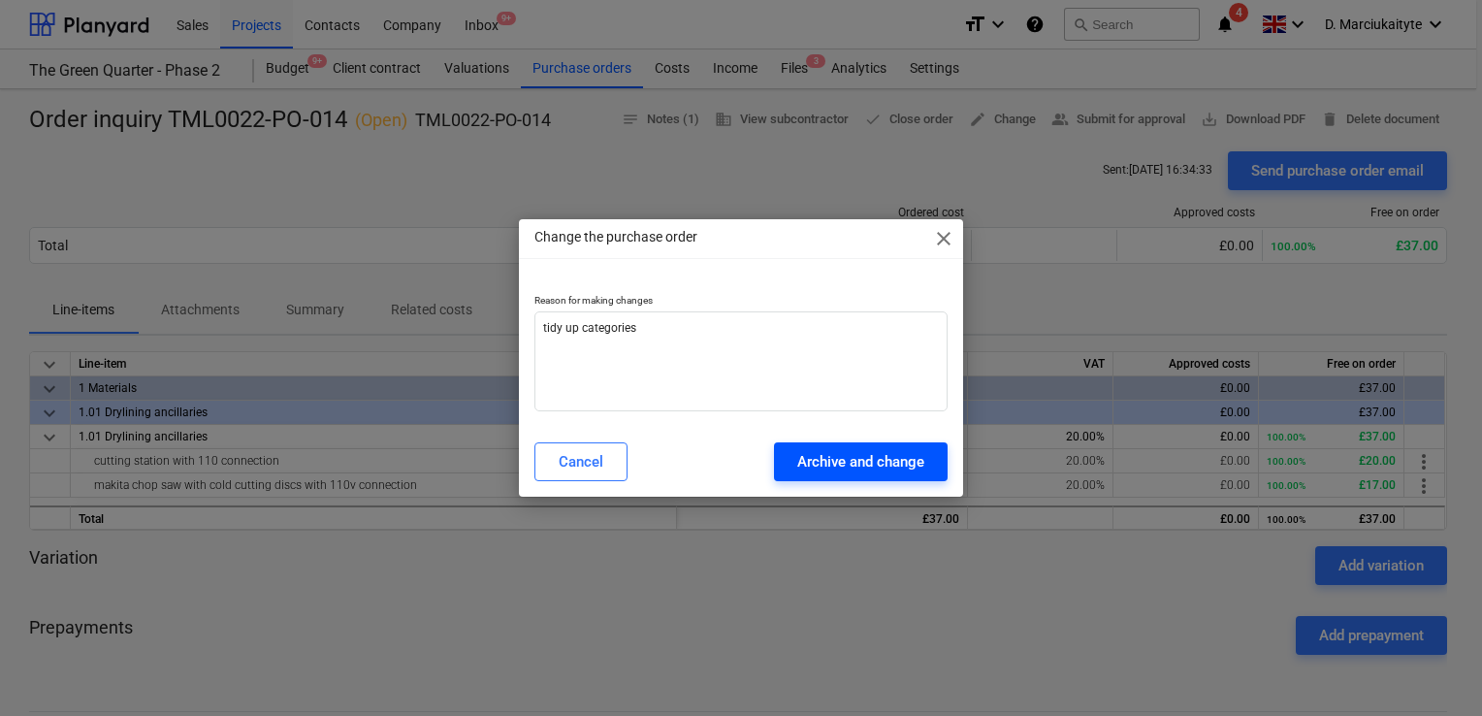
click at [842, 474] on button "Archive and change" at bounding box center [861, 461] width 174 height 39
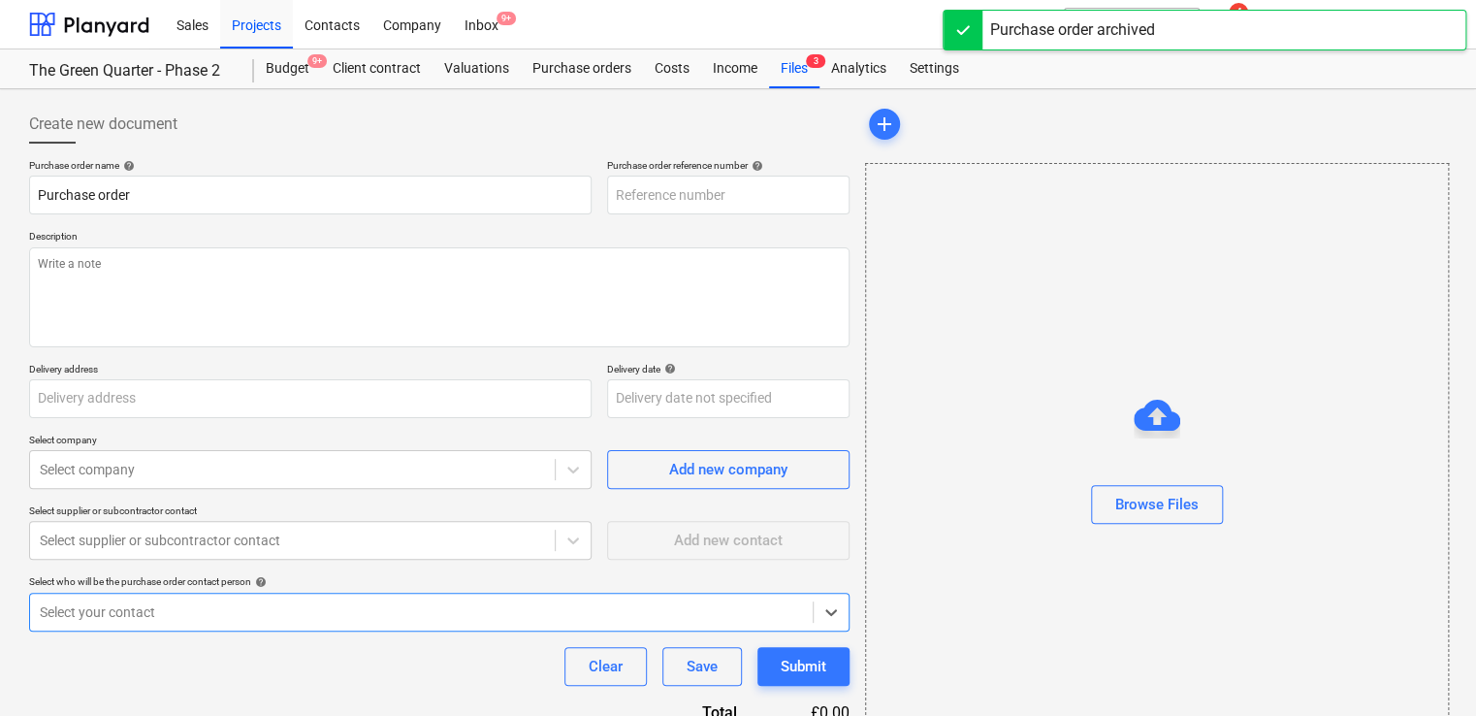
type textarea "x"
type input "TML0022-PO-074"
type textarea "x"
type input "Order inquiry TML0022-PO-014"
type input "TML0022-PO-014"
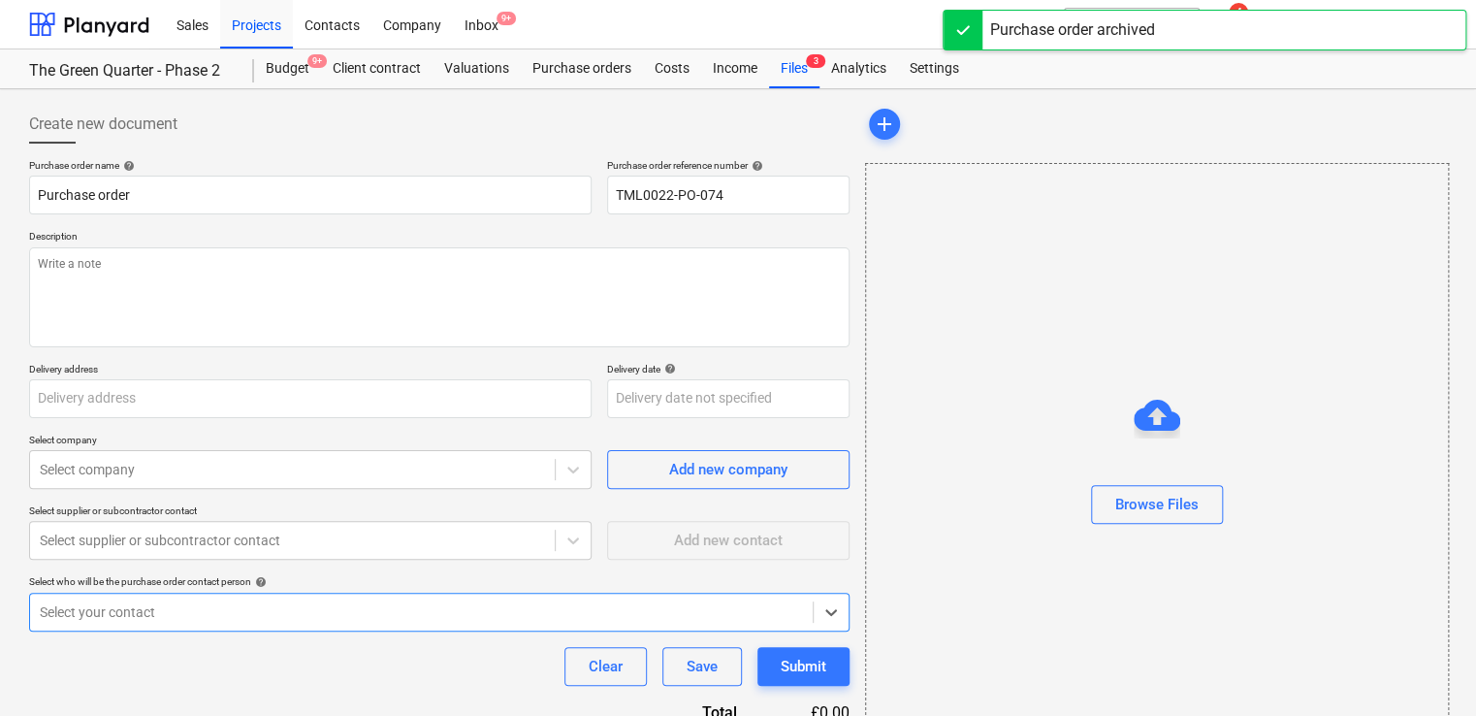
type textarea "Good afternoon, Please place an order for attached. Site contact : Dave 0778907…"
type input "The Green Quarter G and H, Pump Ln, Hayes UB4 0LP"
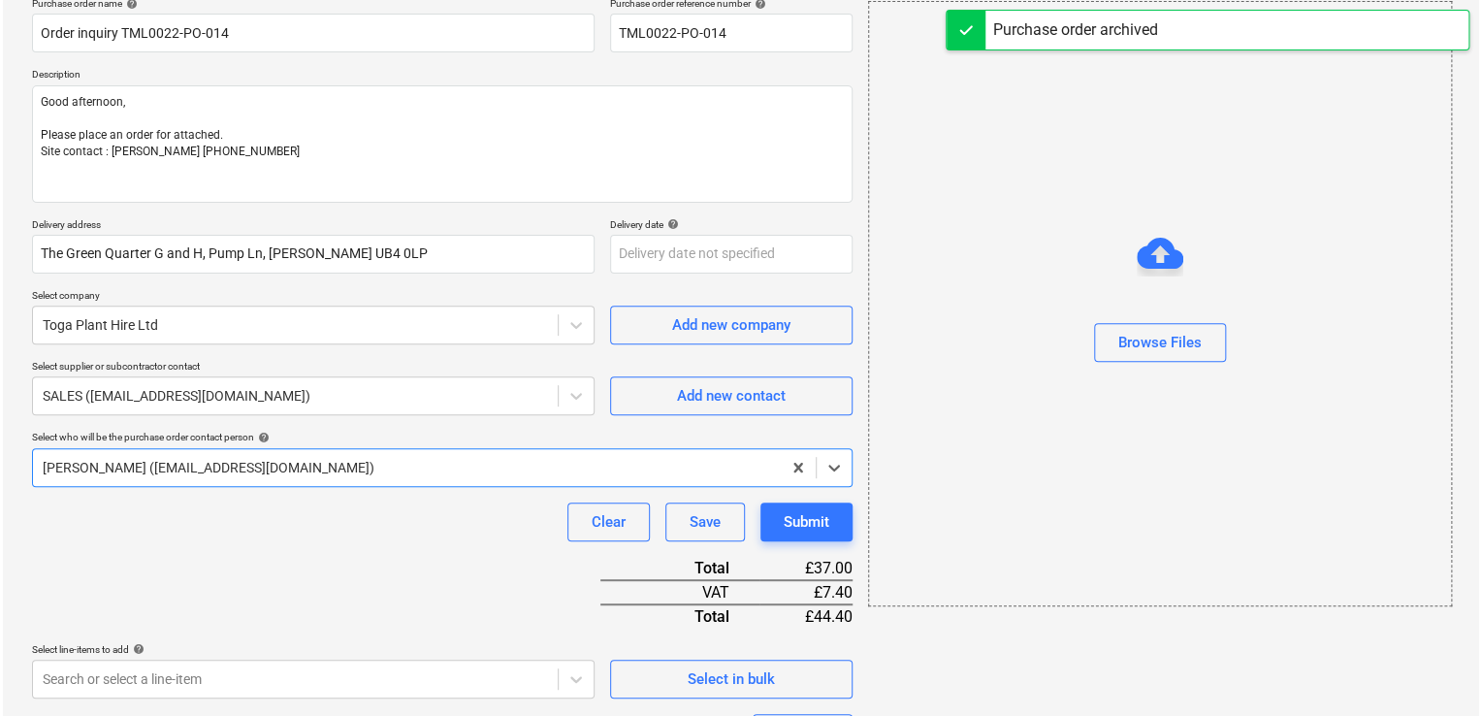
scroll to position [389, 0]
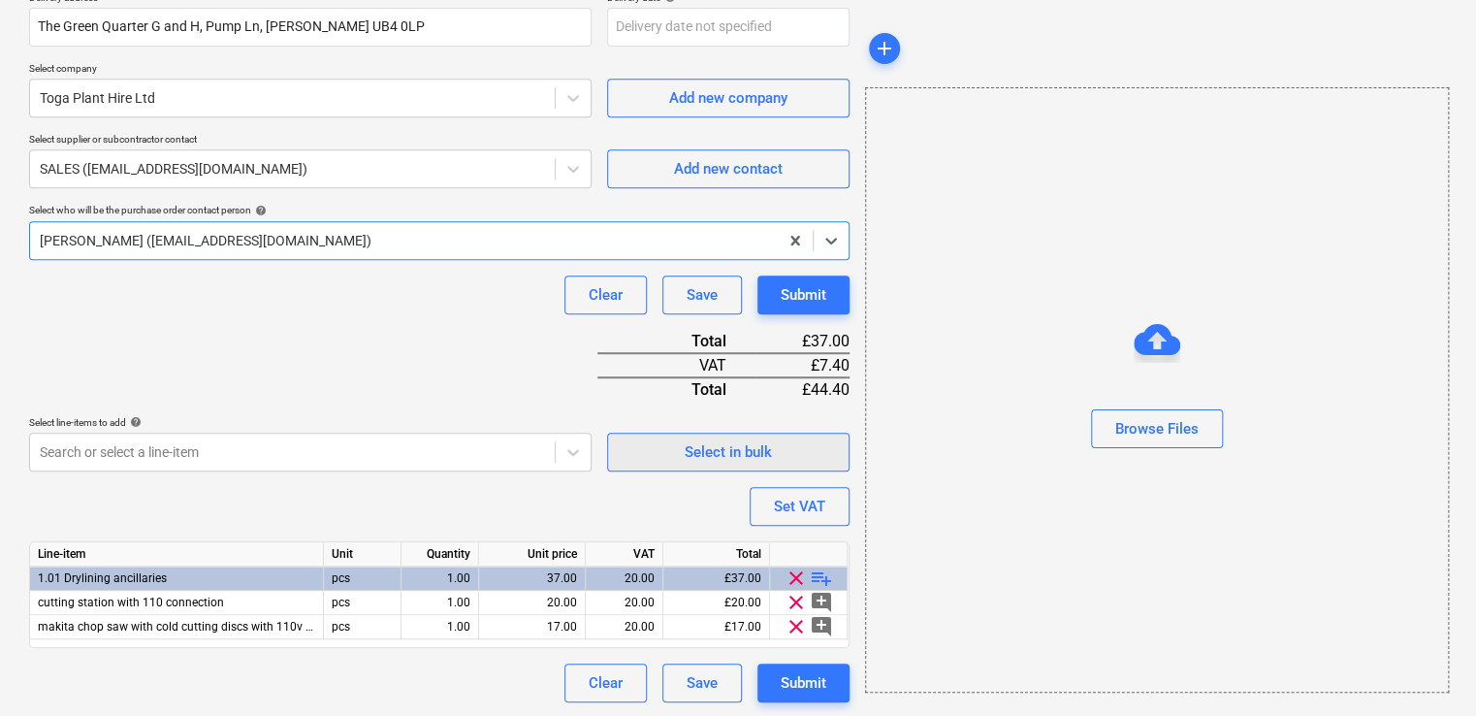
click at [784, 448] on span "Select in bulk" at bounding box center [728, 451] width 194 height 25
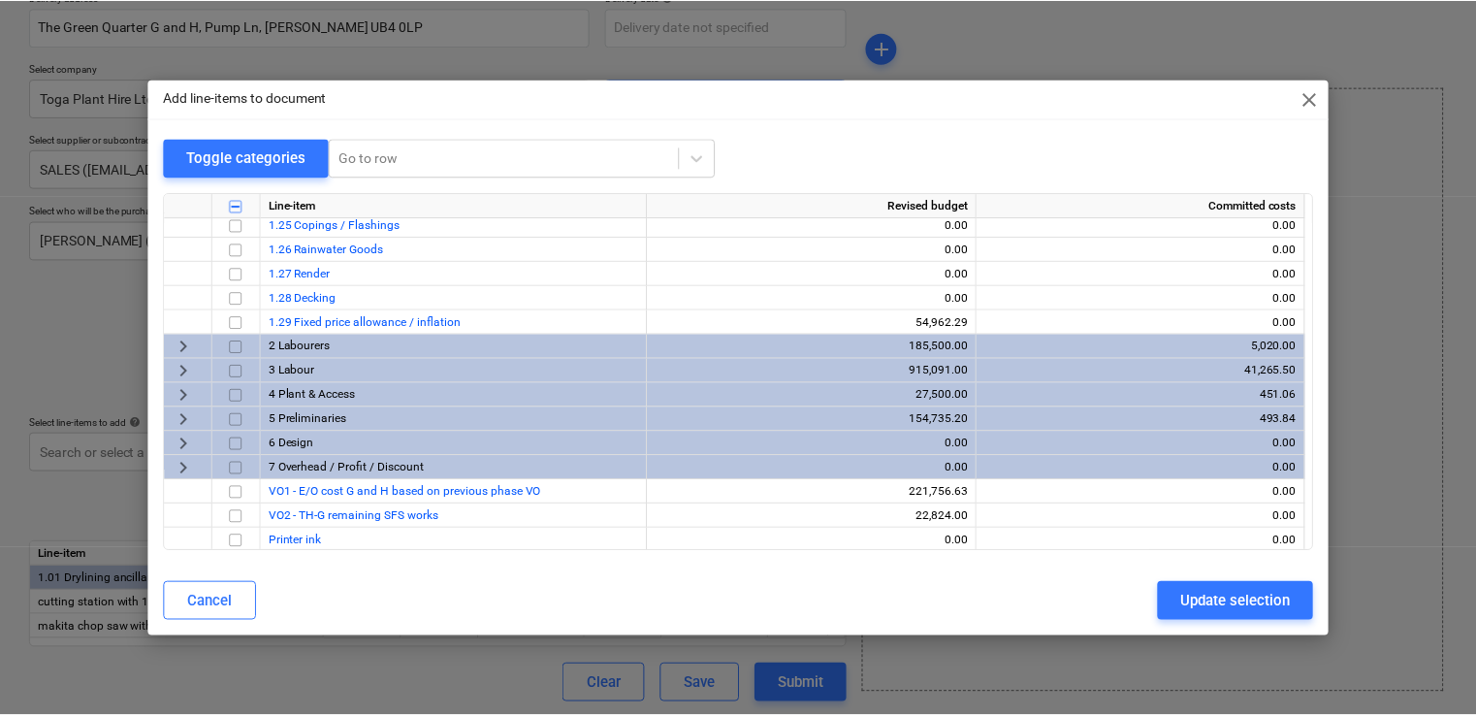
scroll to position [2940, 0]
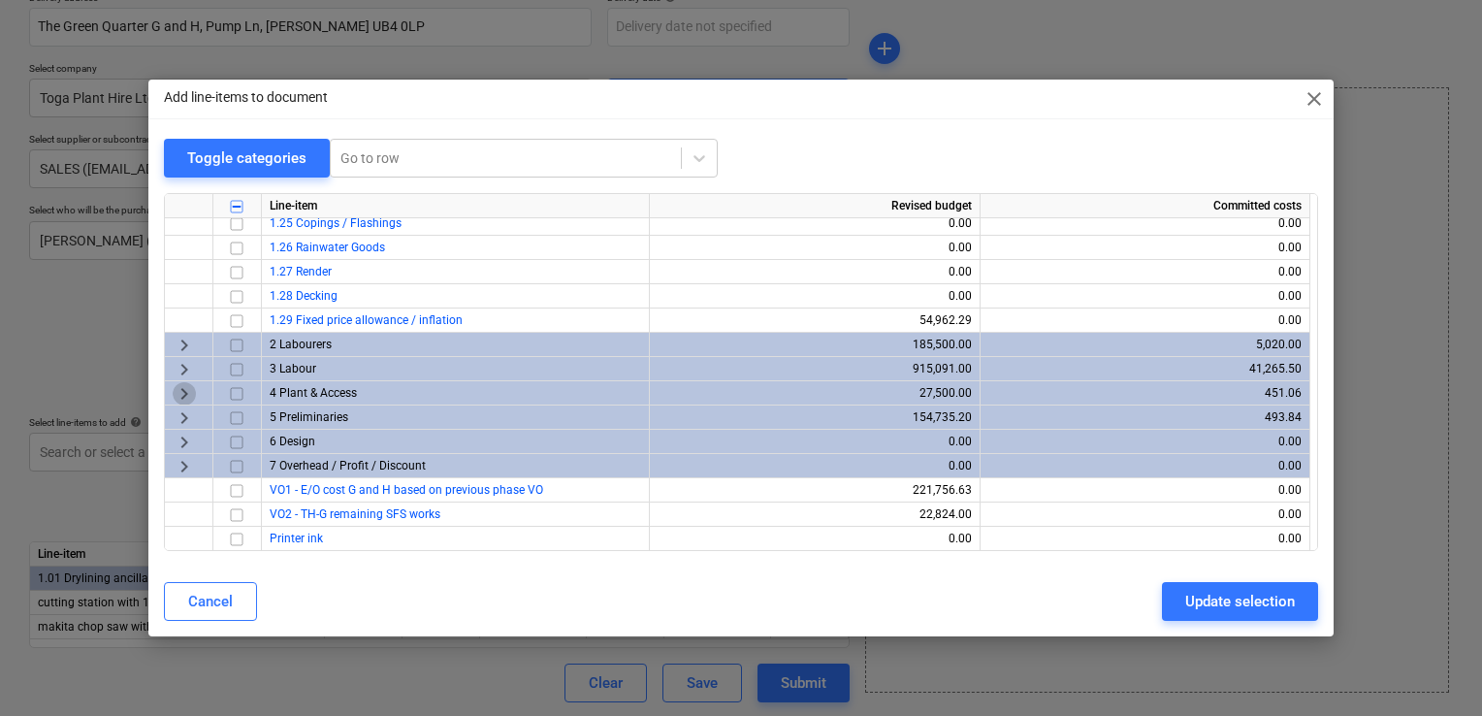
click at [184, 390] on span "keyboard_arrow_right" at bounding box center [184, 393] width 23 height 23
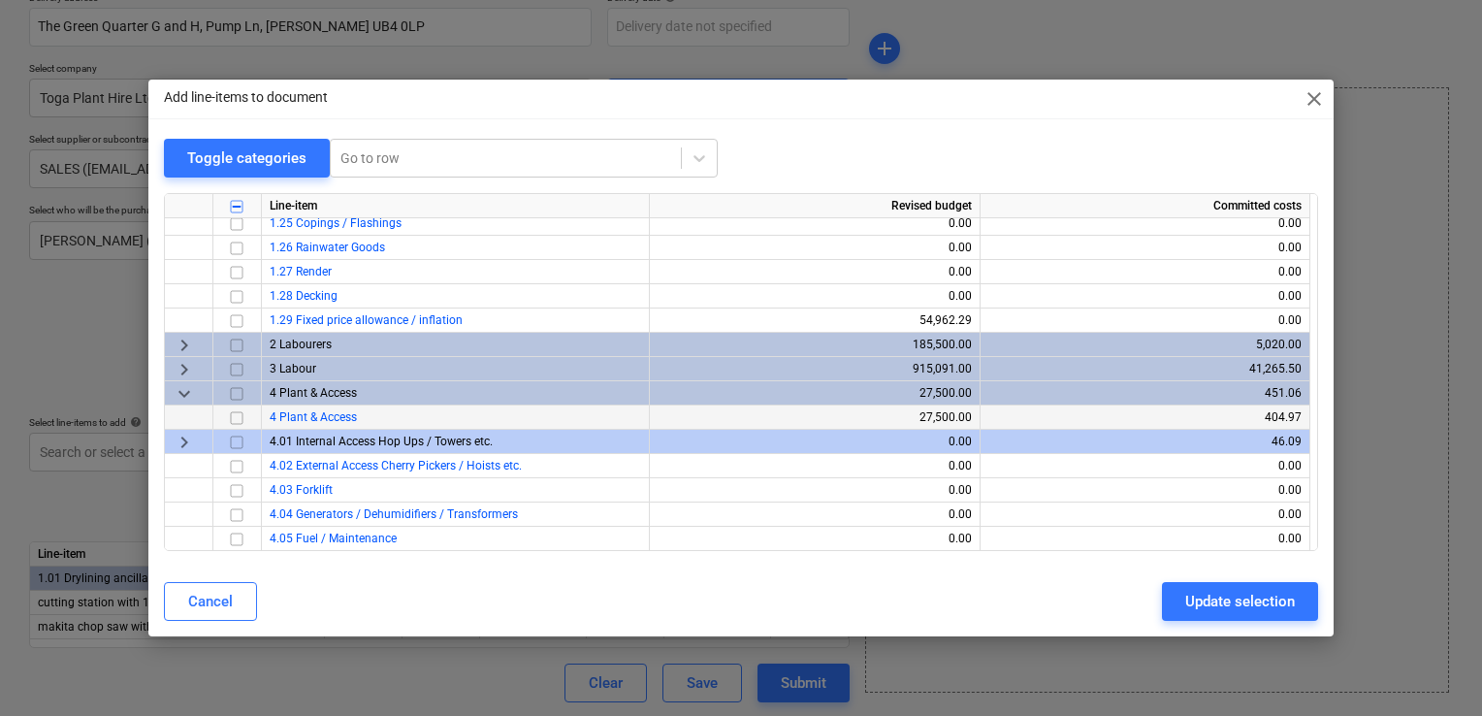
click at [237, 415] on input "checkbox" at bounding box center [236, 417] width 23 height 23
click at [1307, 99] on span "close" at bounding box center [1313, 98] width 23 height 23
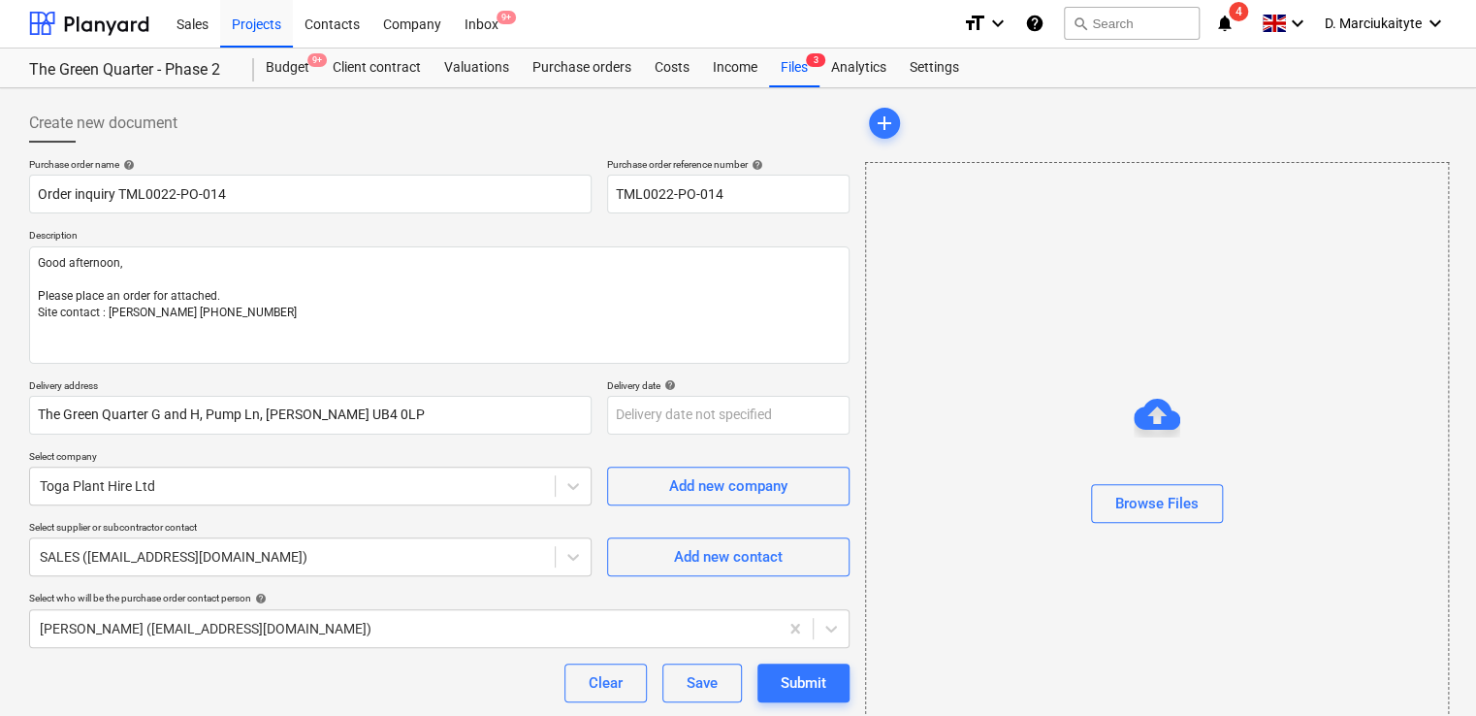
scroll to position [0, 0]
click at [263, 19] on div "Projects" at bounding box center [256, 23] width 73 height 49
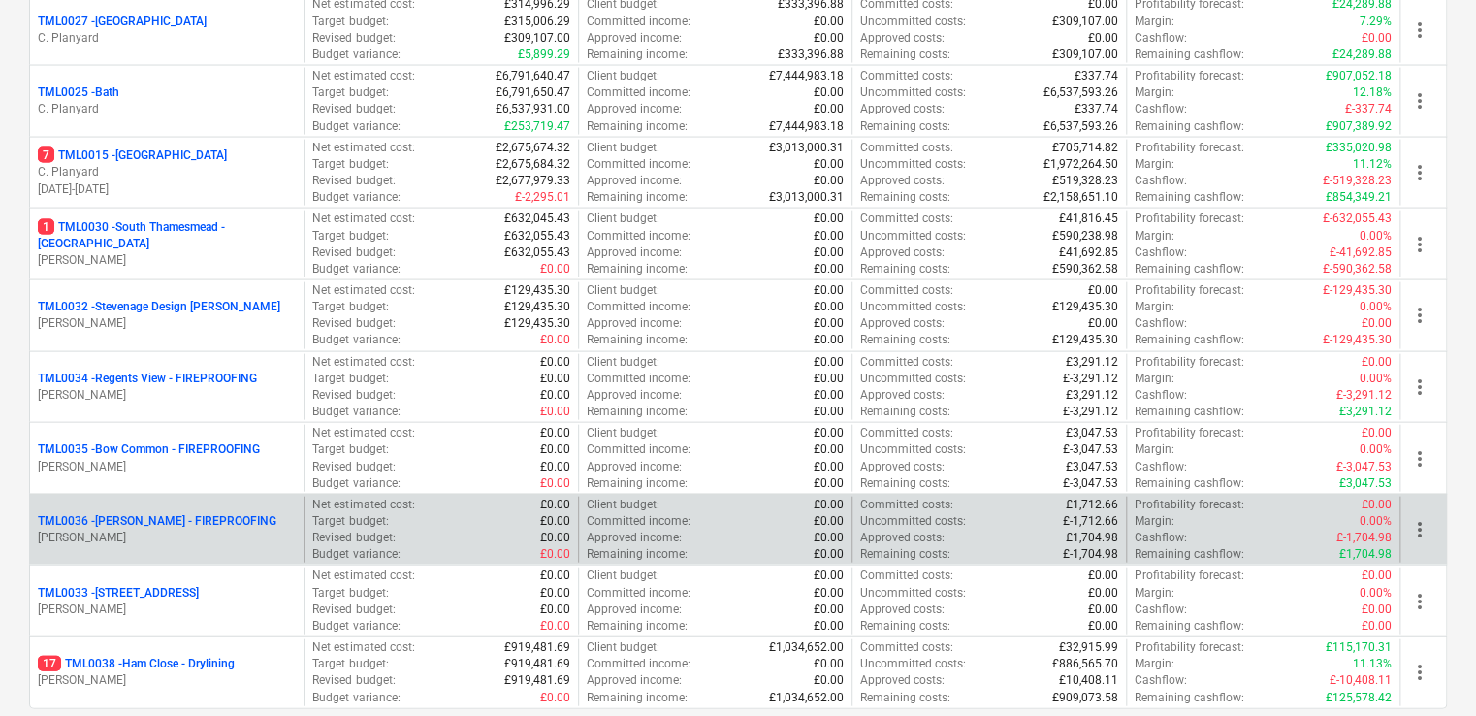
scroll to position [2102, 0]
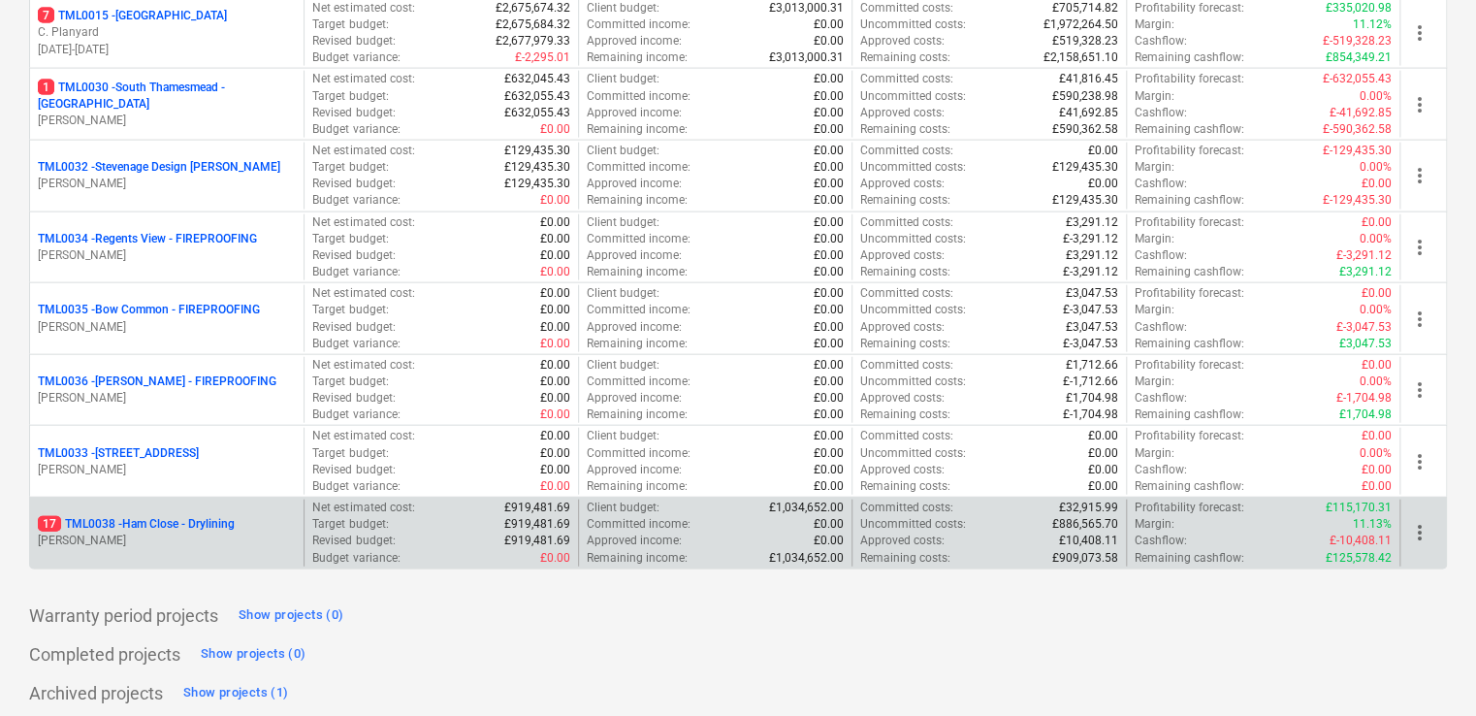
click at [155, 532] on p "[PERSON_NAME]" at bounding box center [167, 540] width 258 height 16
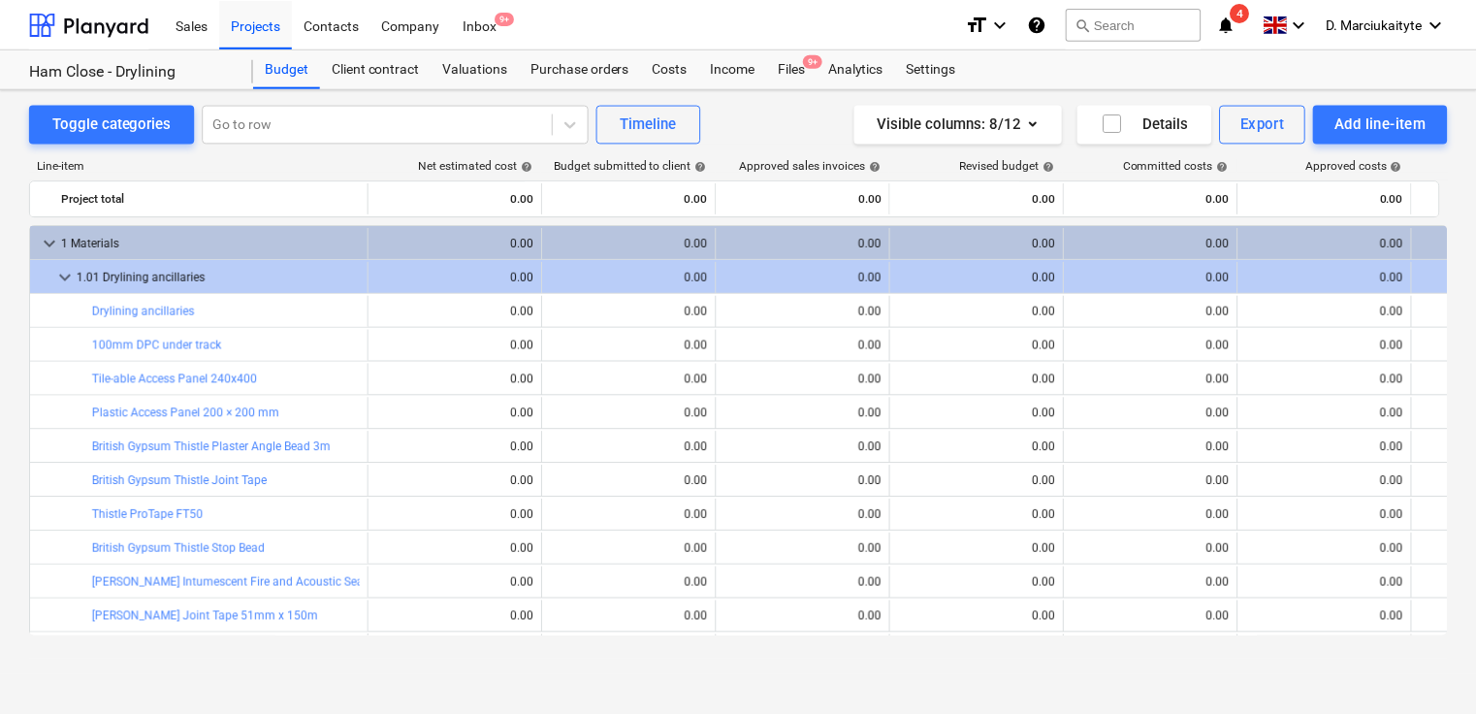
scroll to position [388, 0]
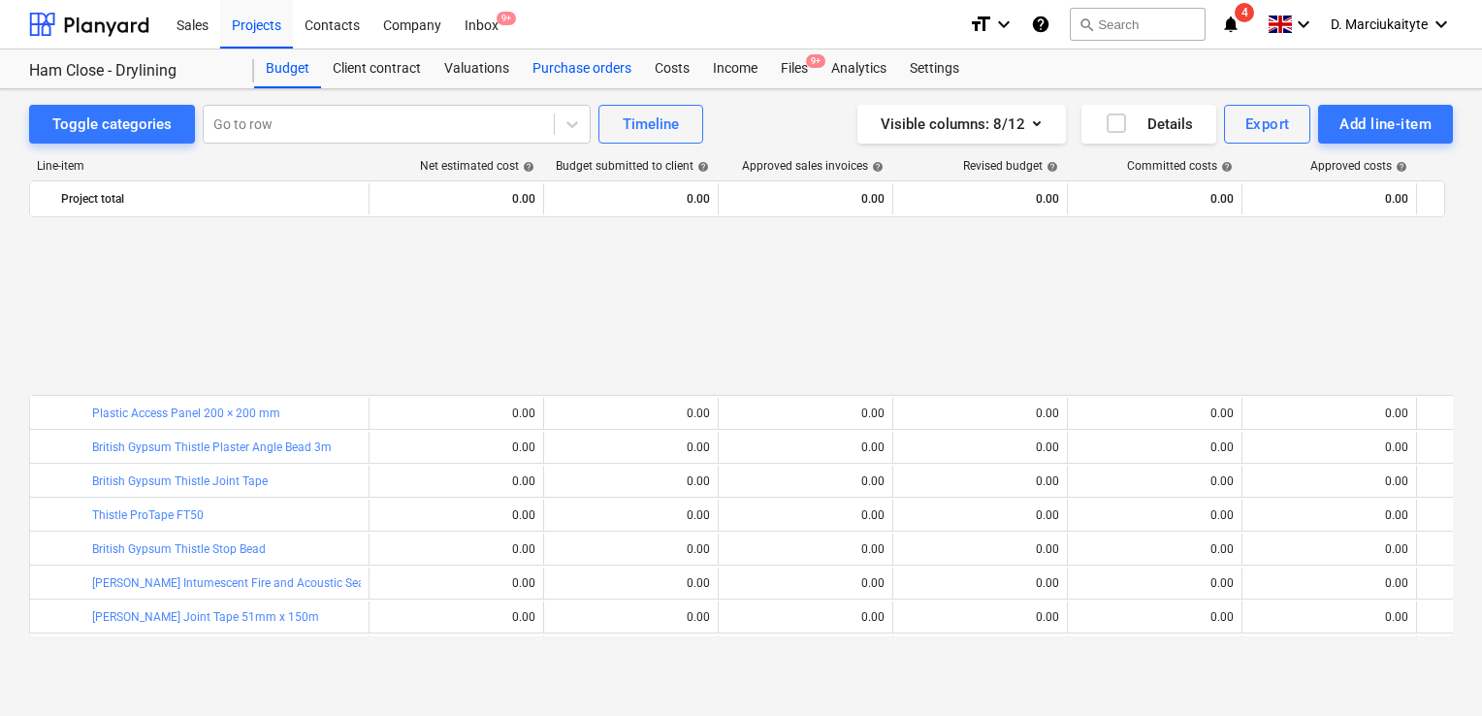
click at [564, 70] on div "Purchase orders" at bounding box center [582, 68] width 122 height 39
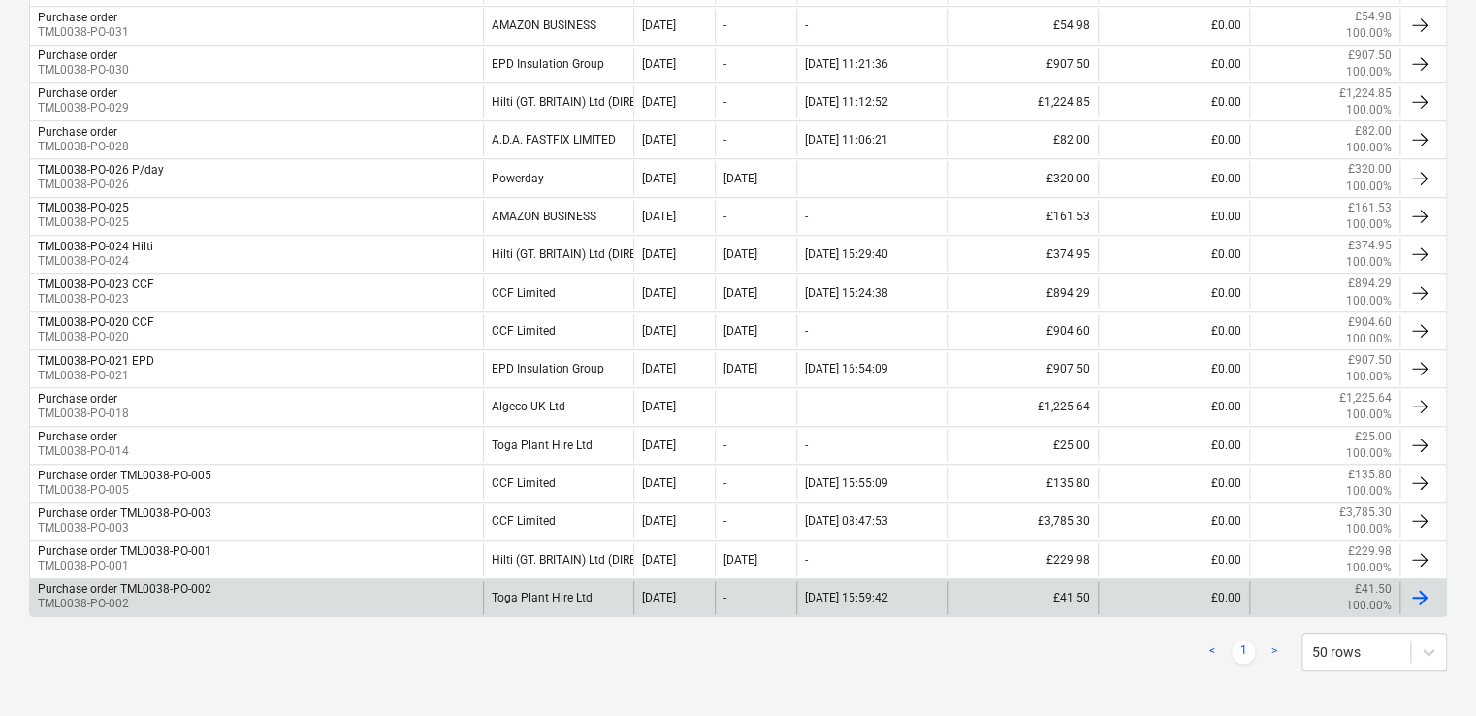
scroll to position [602, 0]
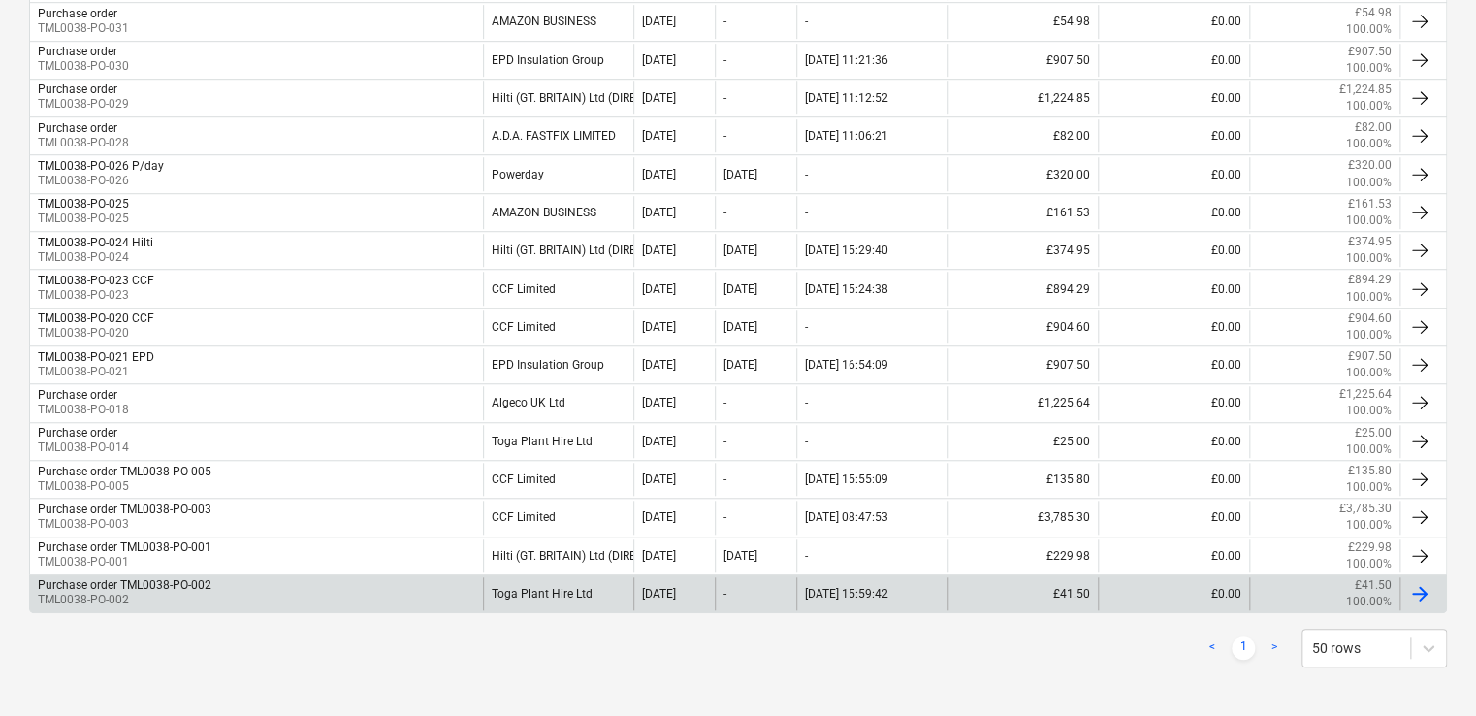
click at [386, 577] on div "Purchase order TML0038-PO-002 TML0038-PO-002" at bounding box center [256, 593] width 453 height 33
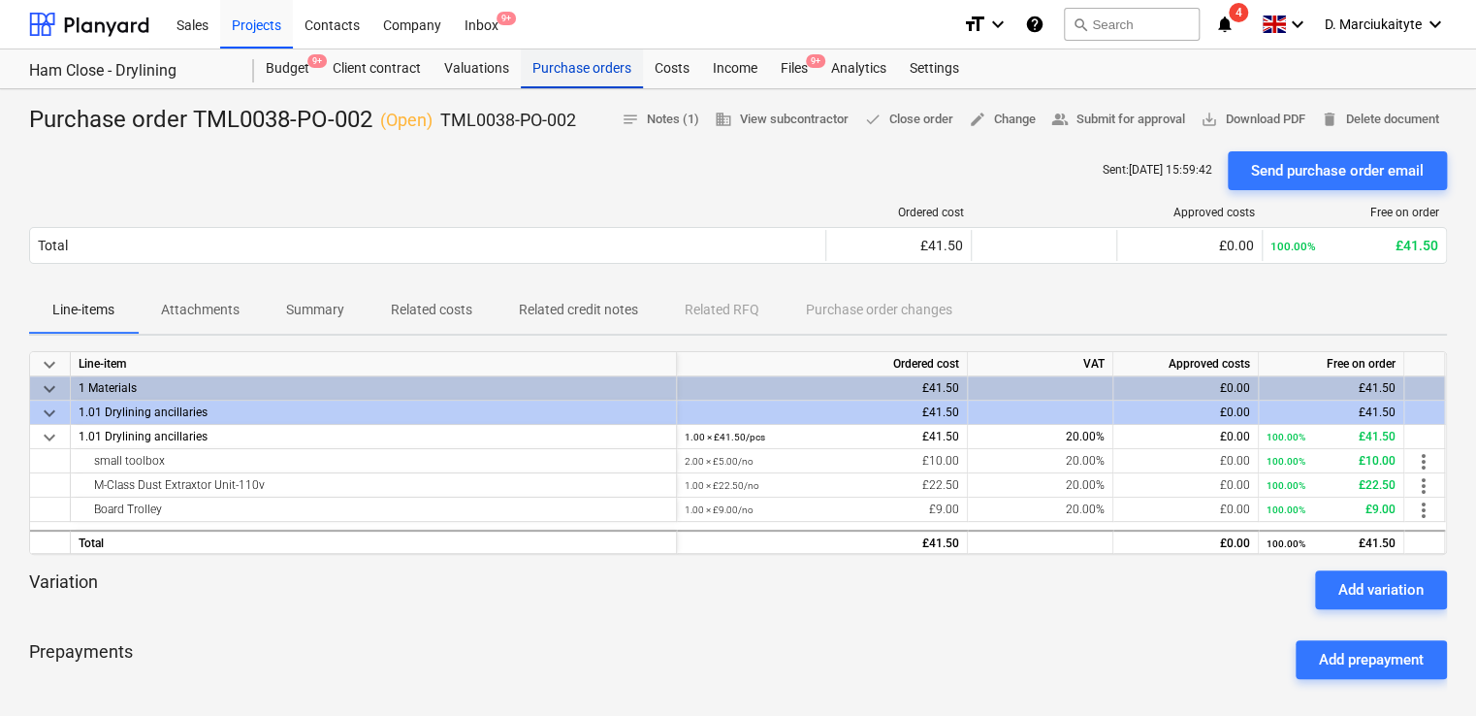
click at [588, 66] on div "Purchase orders" at bounding box center [582, 68] width 122 height 39
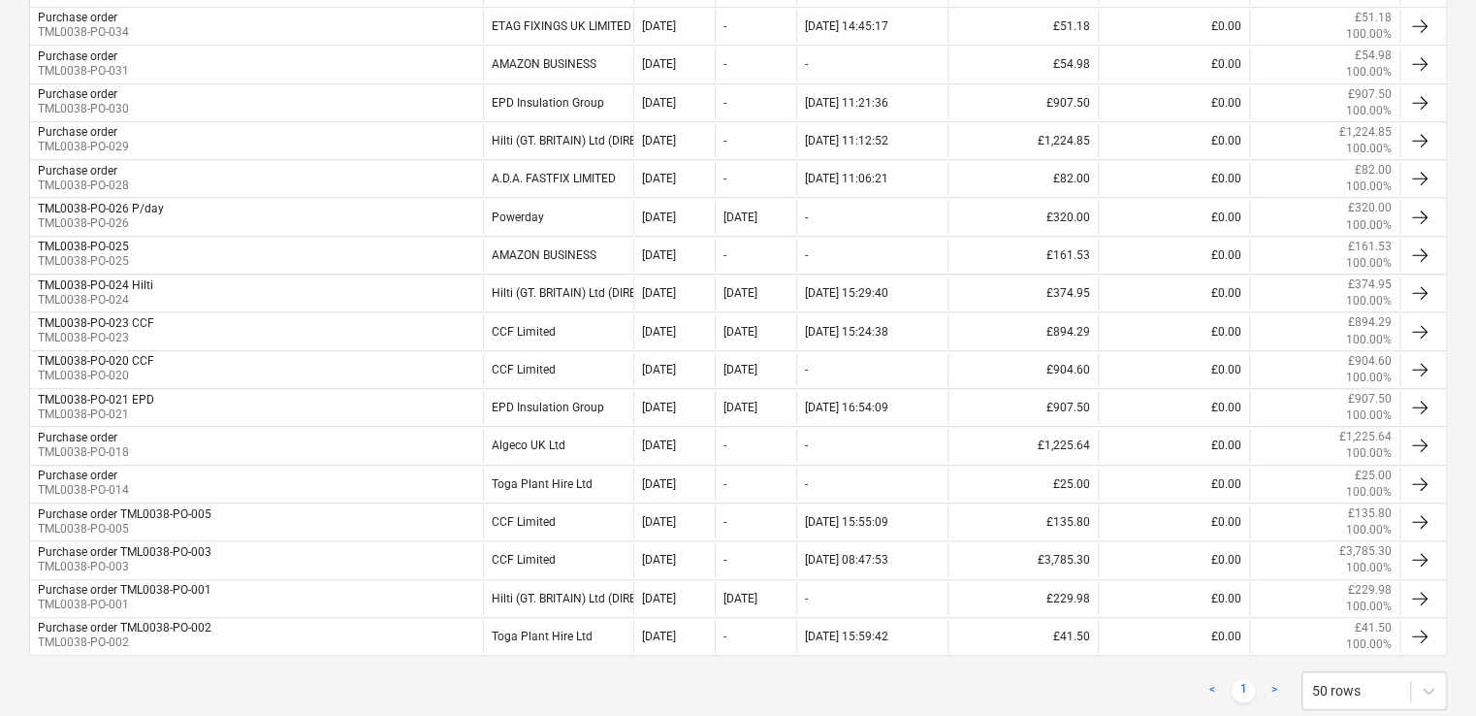
scroll to position [602, 0]
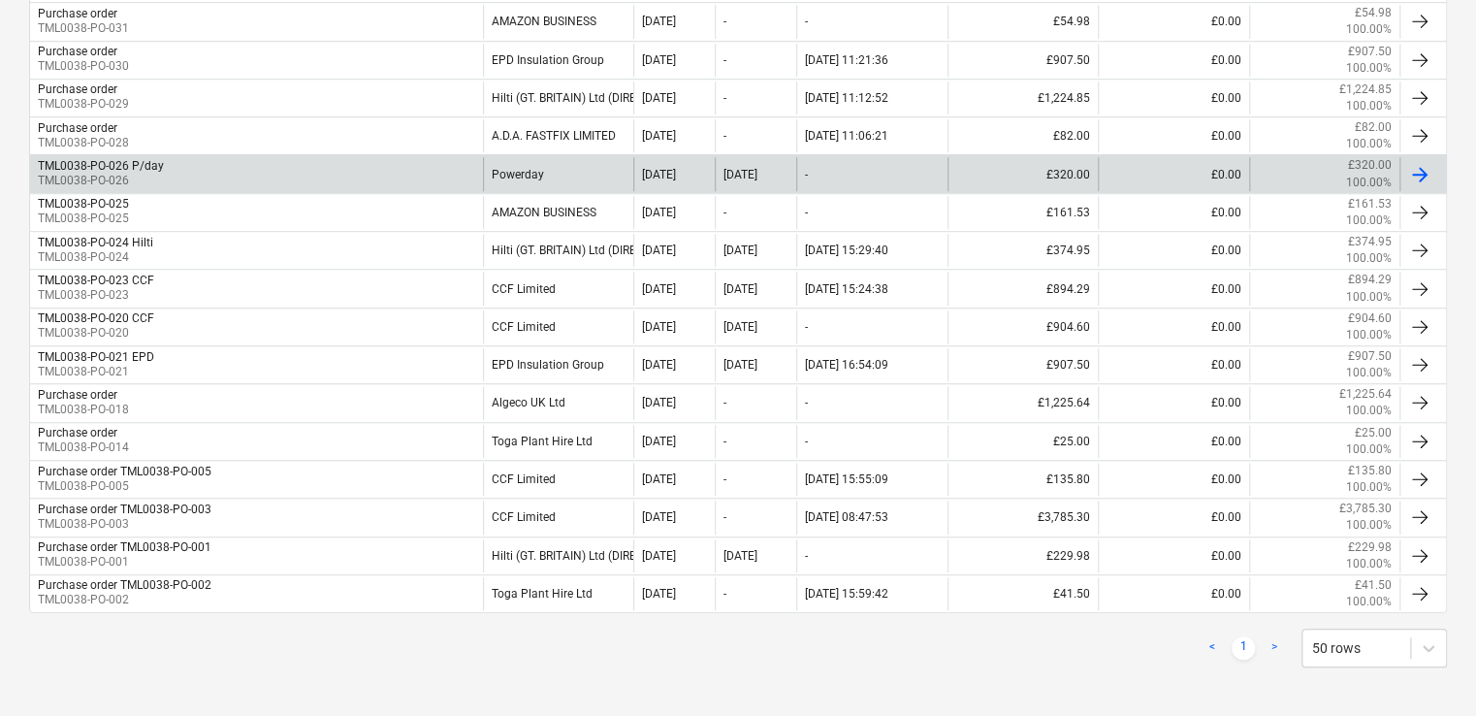
click at [423, 178] on div "TML0038-PO-026 P/day TML0038-PO-026" at bounding box center [256, 173] width 453 height 33
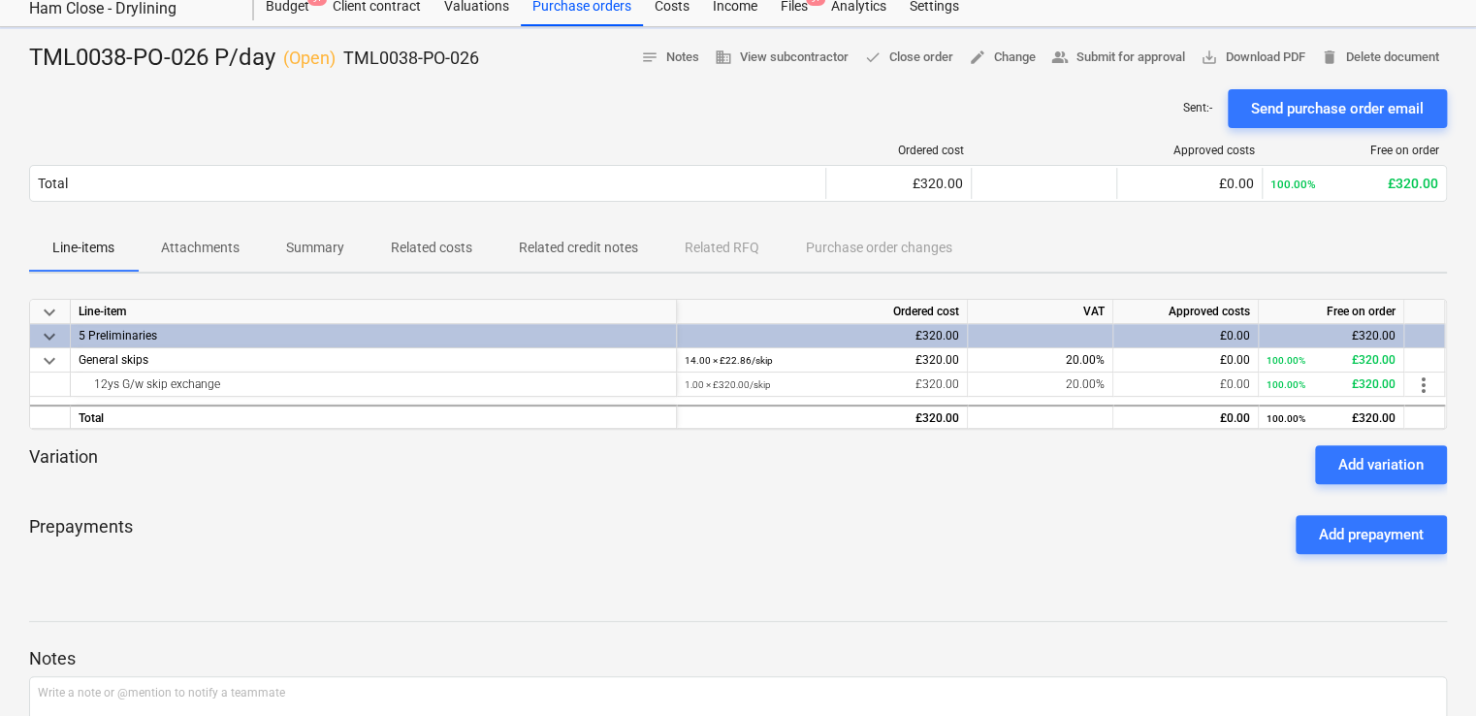
scroll to position [97, 0]
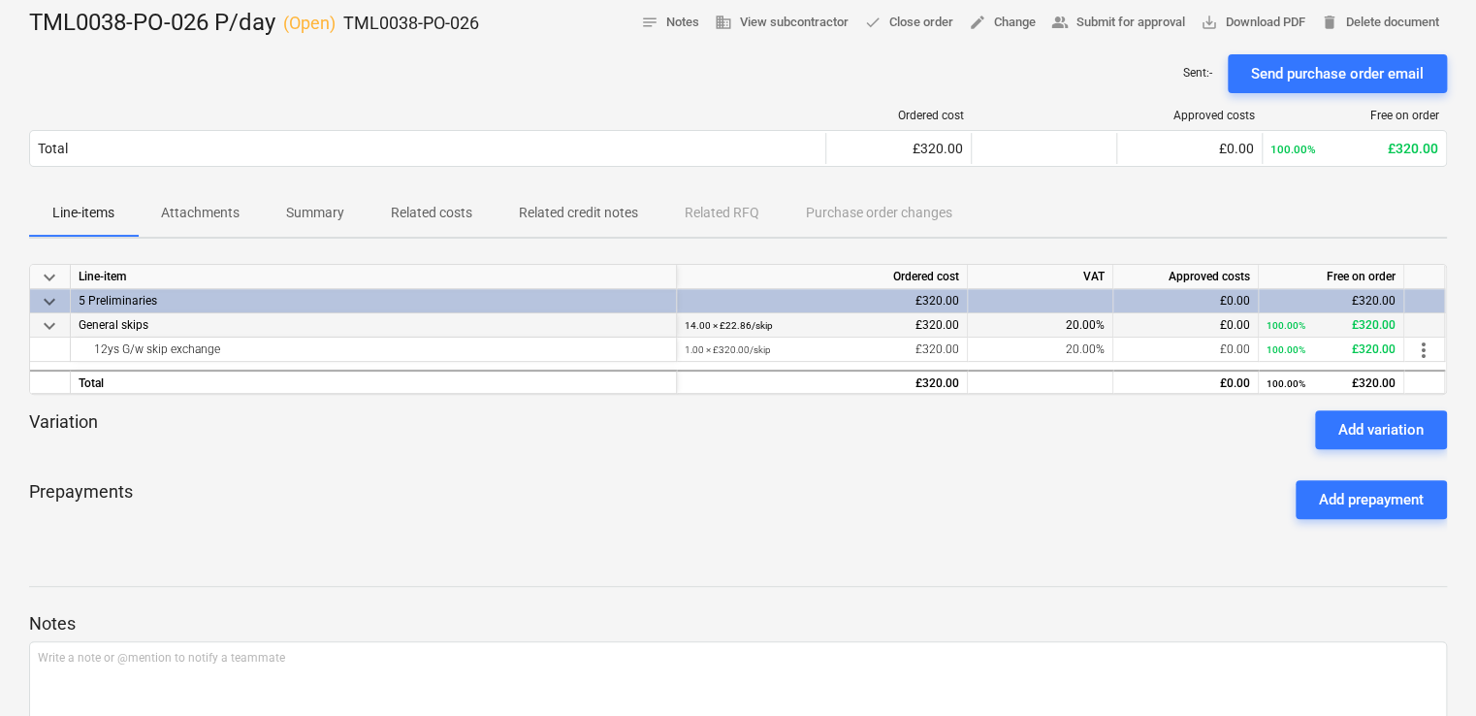
click at [613, 323] on div "General skips" at bounding box center [374, 325] width 606 height 24
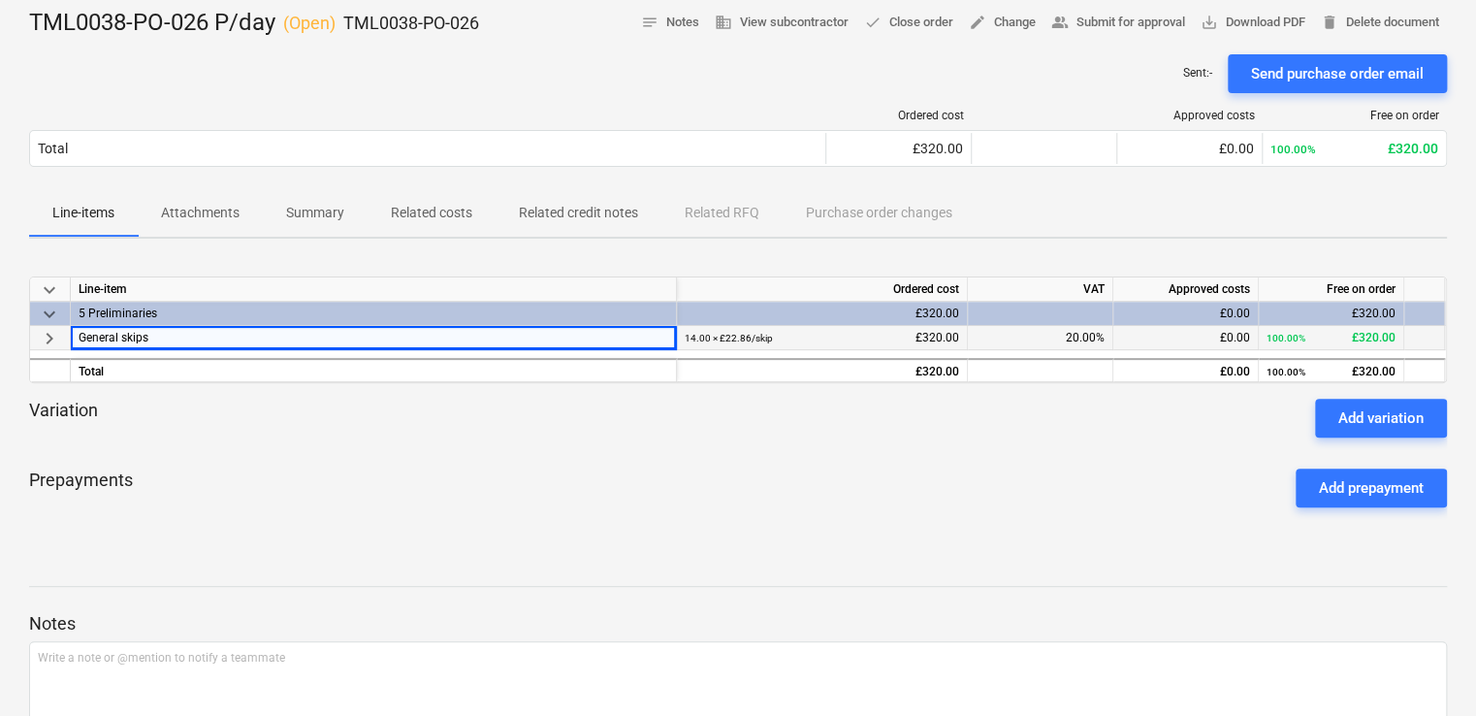
click at [603, 330] on div "General skips" at bounding box center [374, 338] width 606 height 24
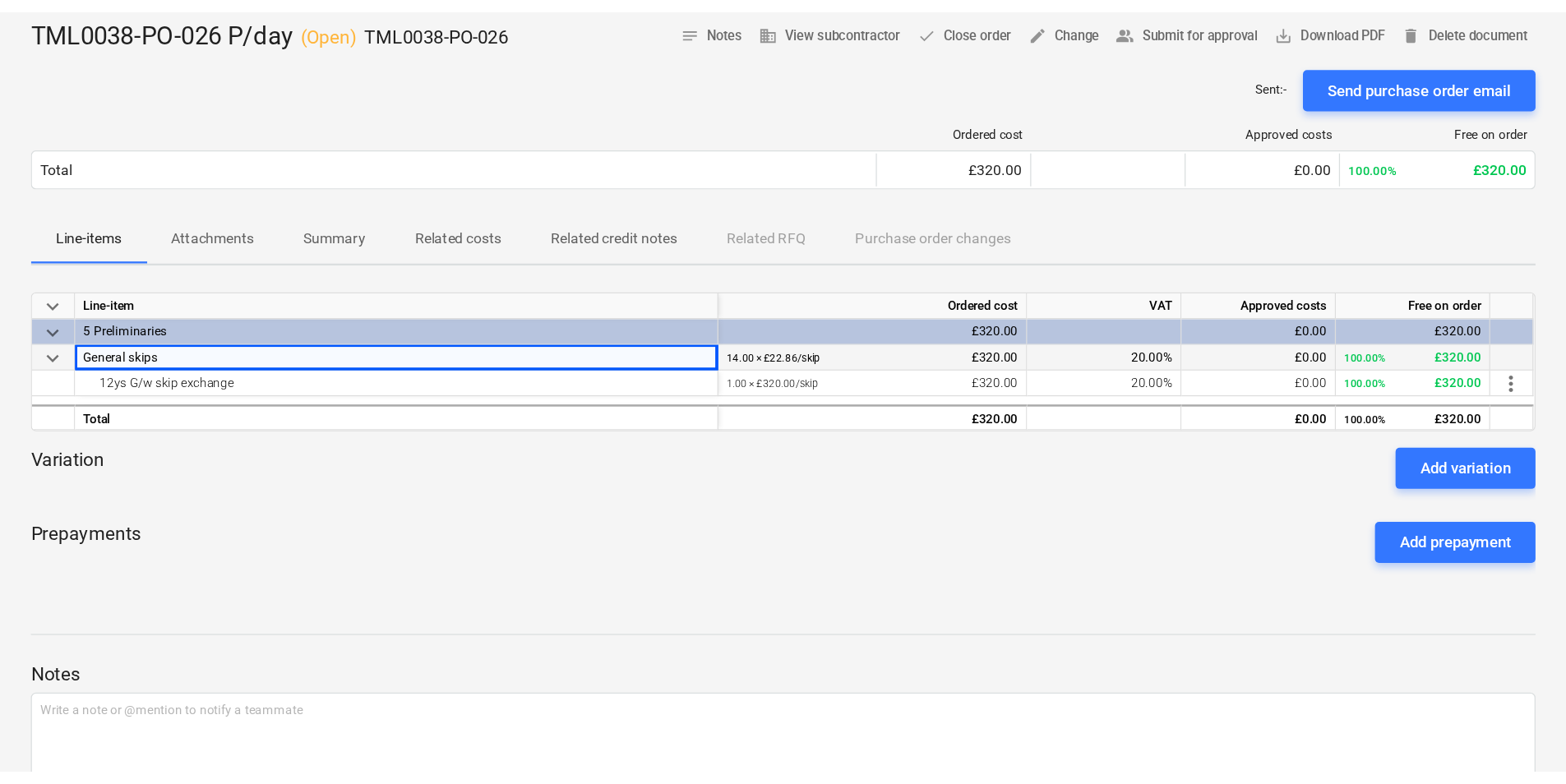
scroll to position [0, 0]
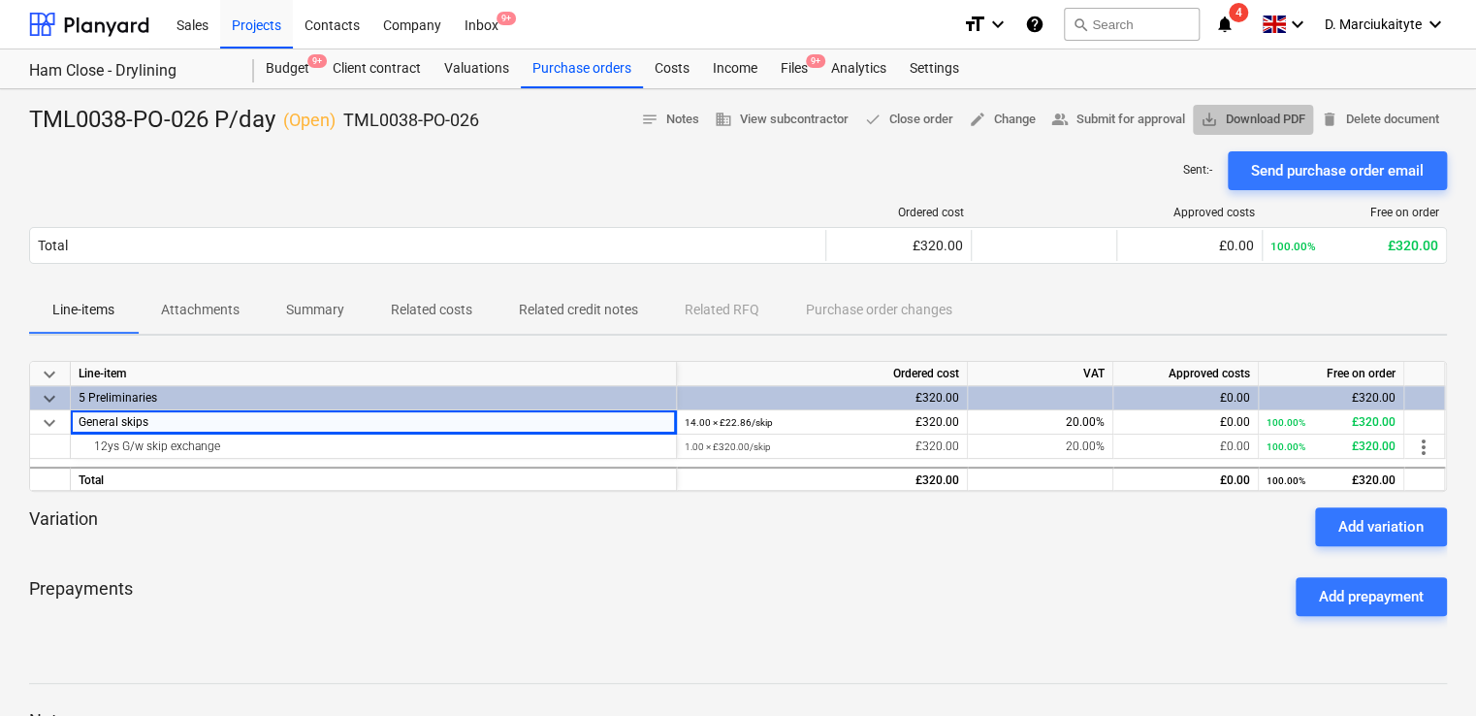
click at [1241, 121] on span "save_alt Download PDF" at bounding box center [1253, 120] width 105 height 22
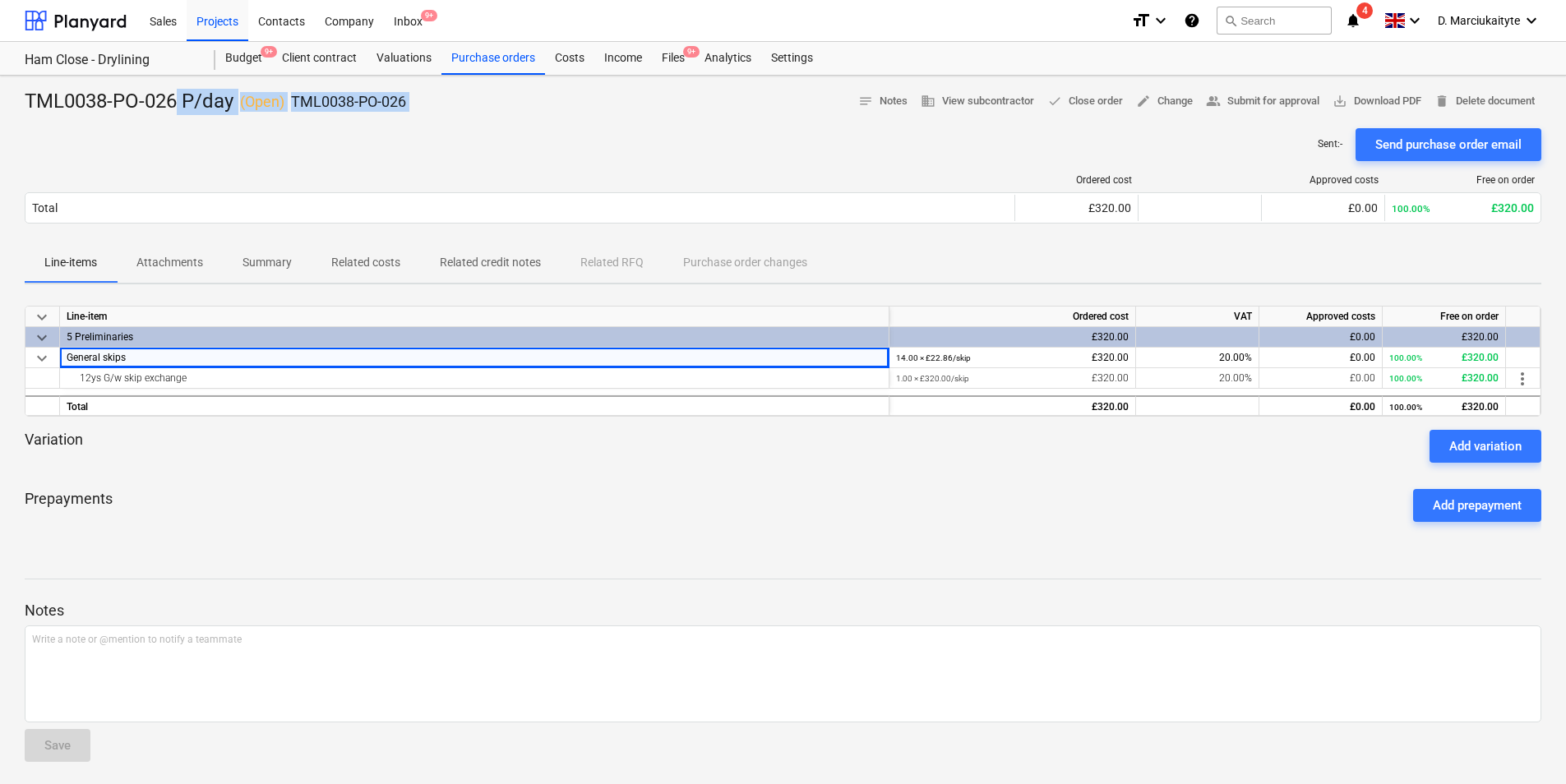
drag, startPoint x: 181, startPoint y: 103, endPoint x: 518, endPoint y: 133, distance: 338.3
click at [518, 133] on div "TML0038-PO-026 P/day ( Open ) TML0038-PO-026 notes Notes business View subcontr…" at bounding box center [783, 431] width 1566 height 713
click at [518, 133] on div "Sent : - Send purchase order email" at bounding box center [783, 144] width 1517 height 33
click at [226, 14] on div "Projects" at bounding box center [217, 19] width 62 height 42
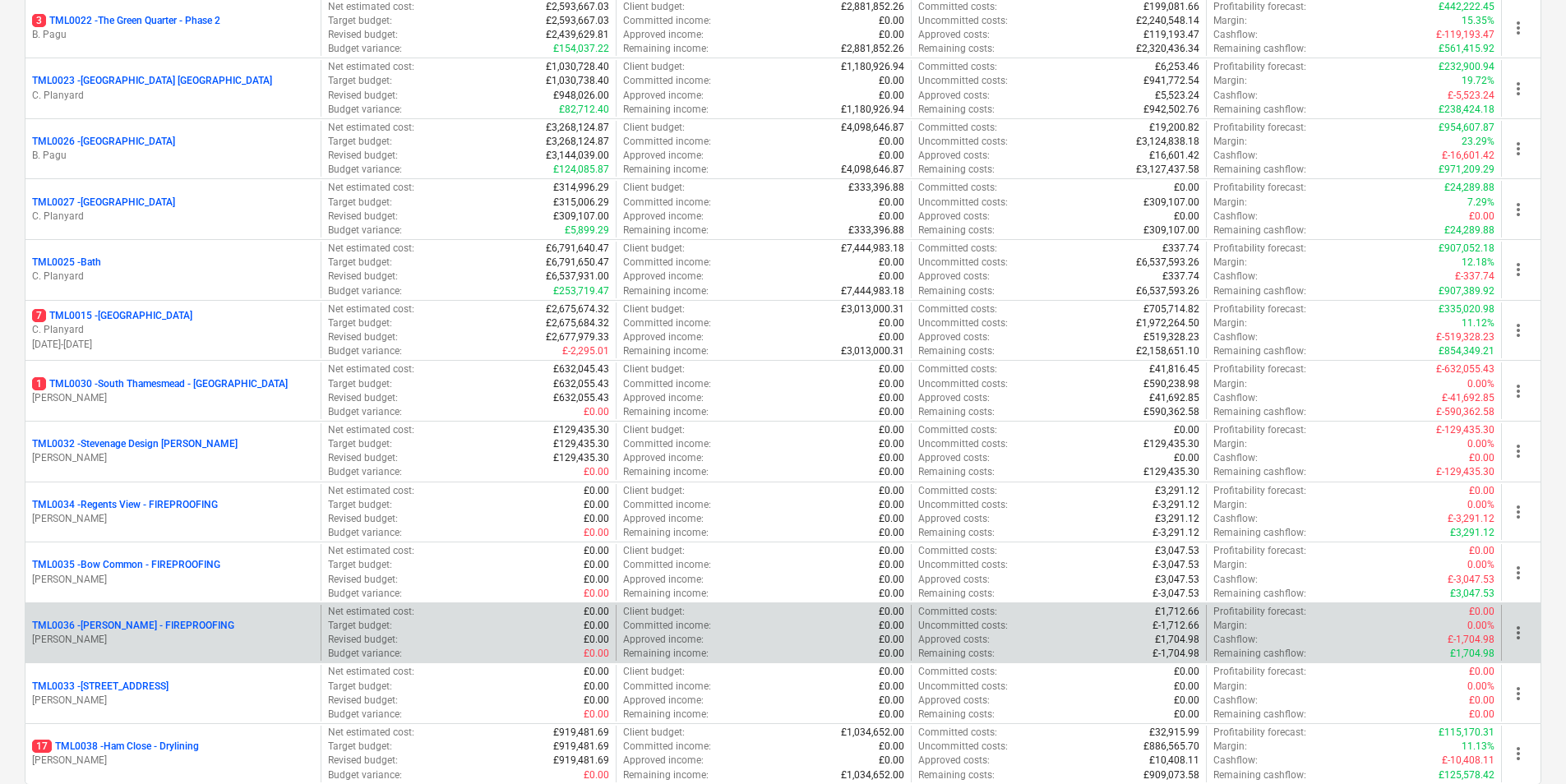
scroll to position [1612, 0]
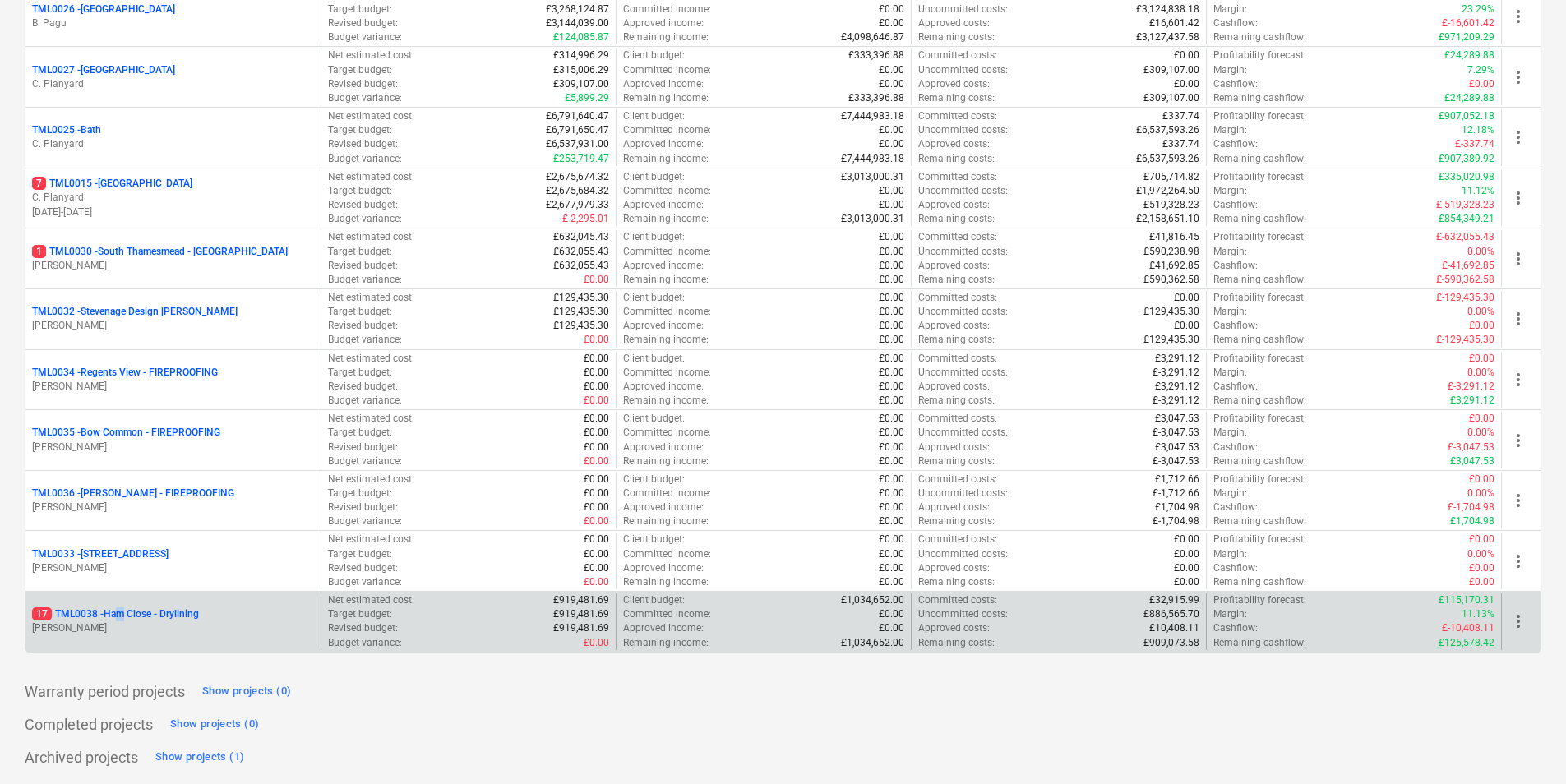
click at [125, 617] on p "17 TML0038 - Ham Close - Drylining" at bounding box center [115, 614] width 167 height 14
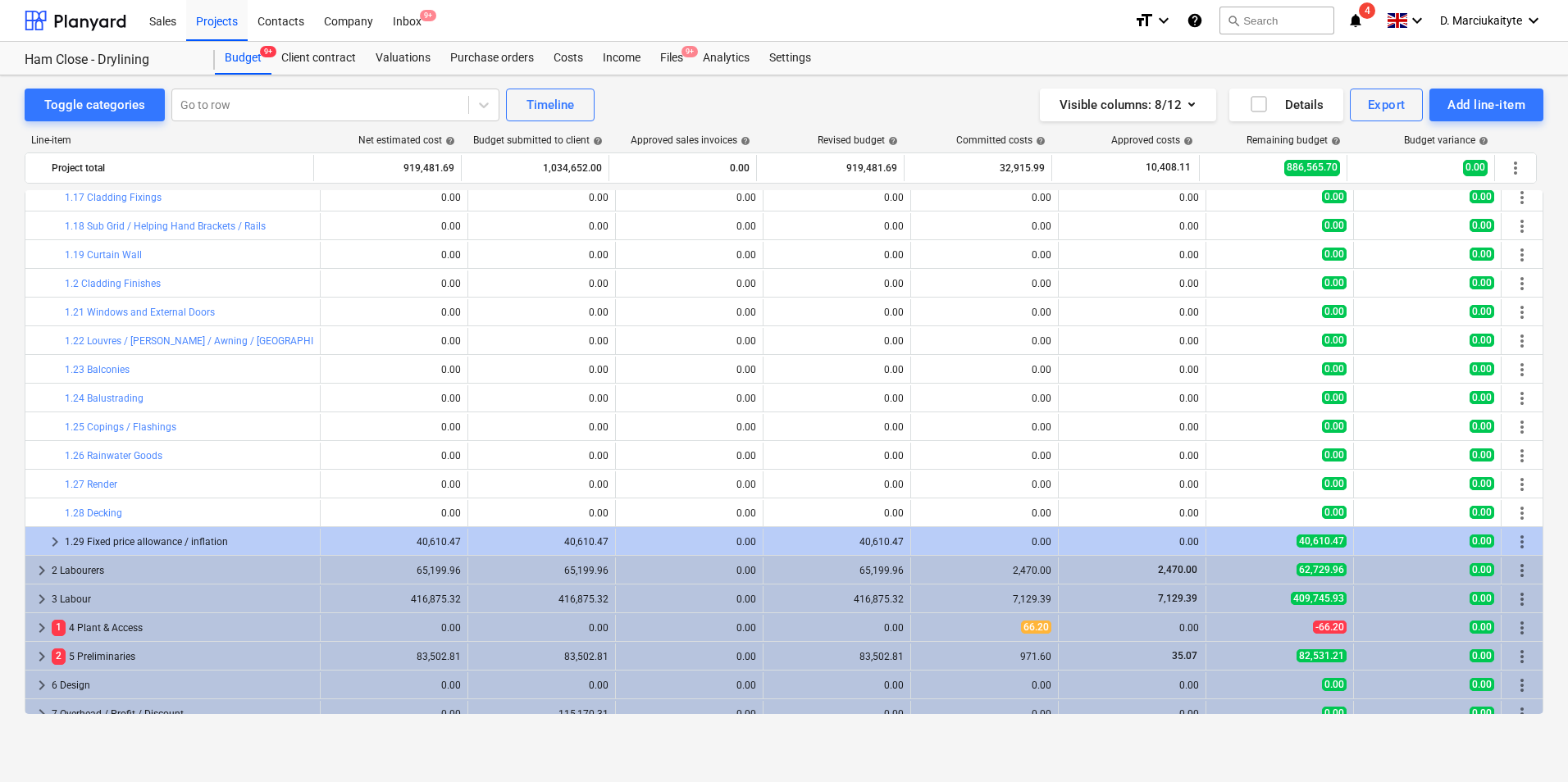
scroll to position [2145, 0]
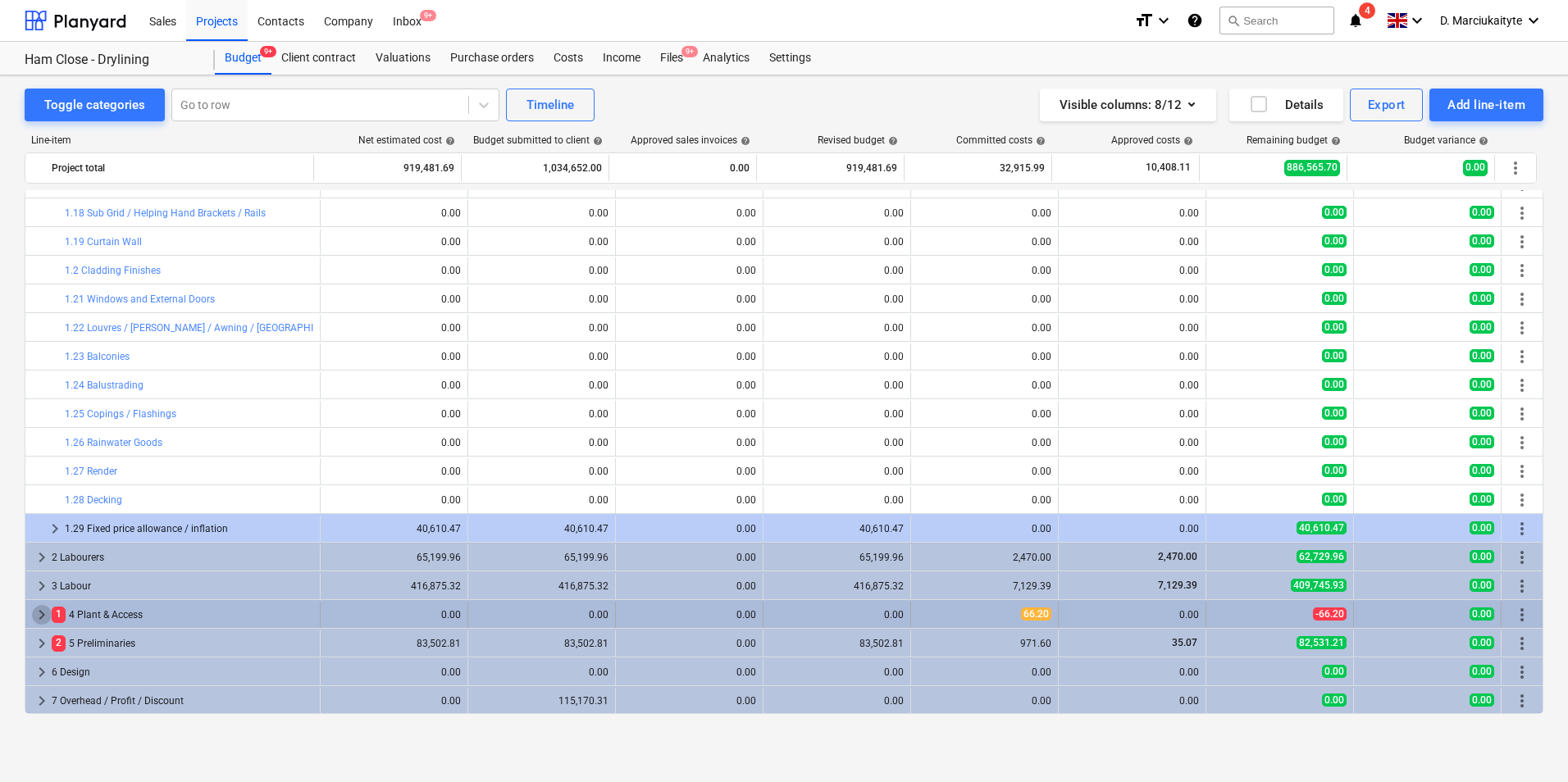
click at [41, 611] on span "keyboard_arrow_right" at bounding box center [41, 615] width 19 height 19
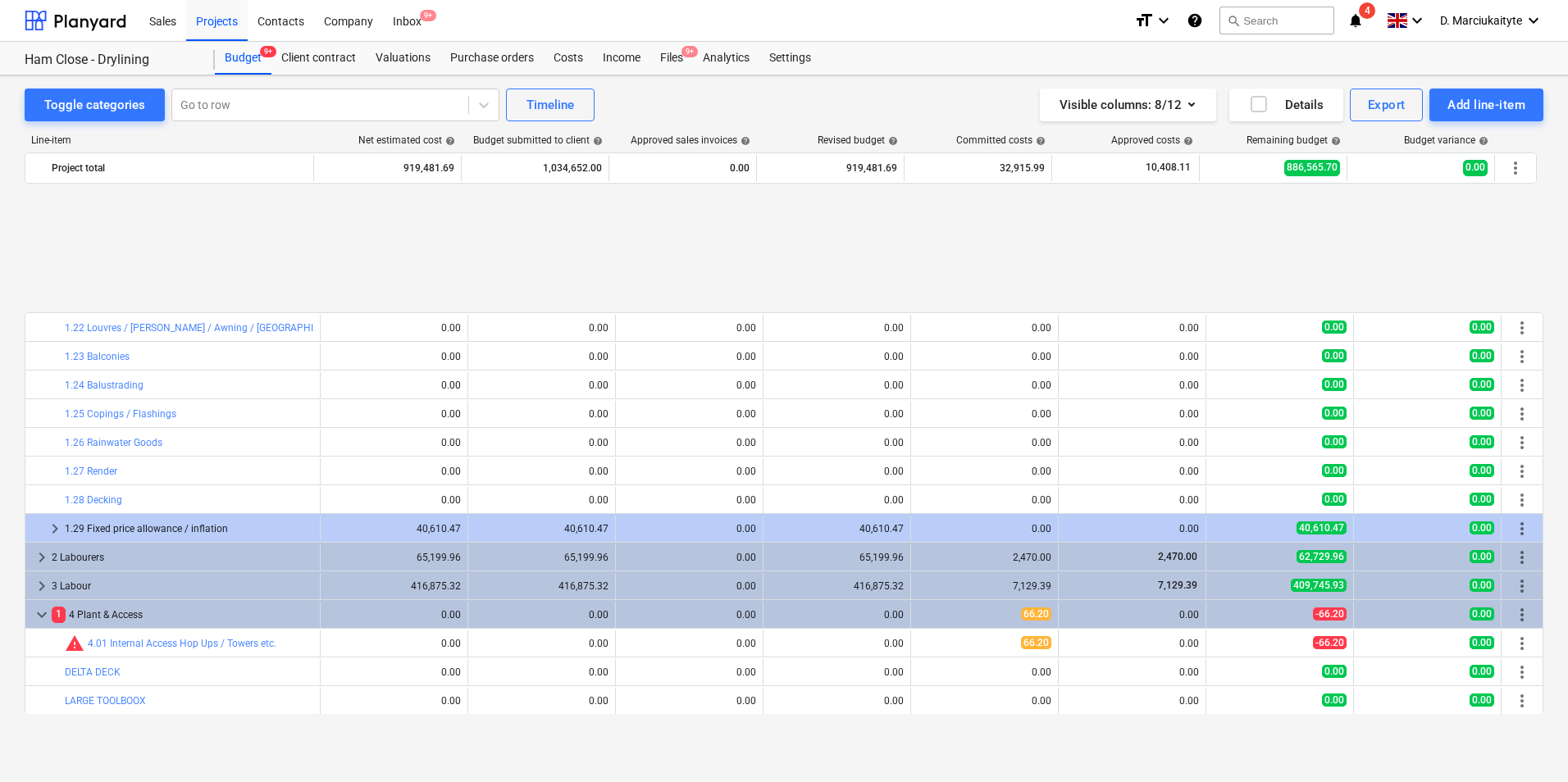
scroll to position [2546, 0]
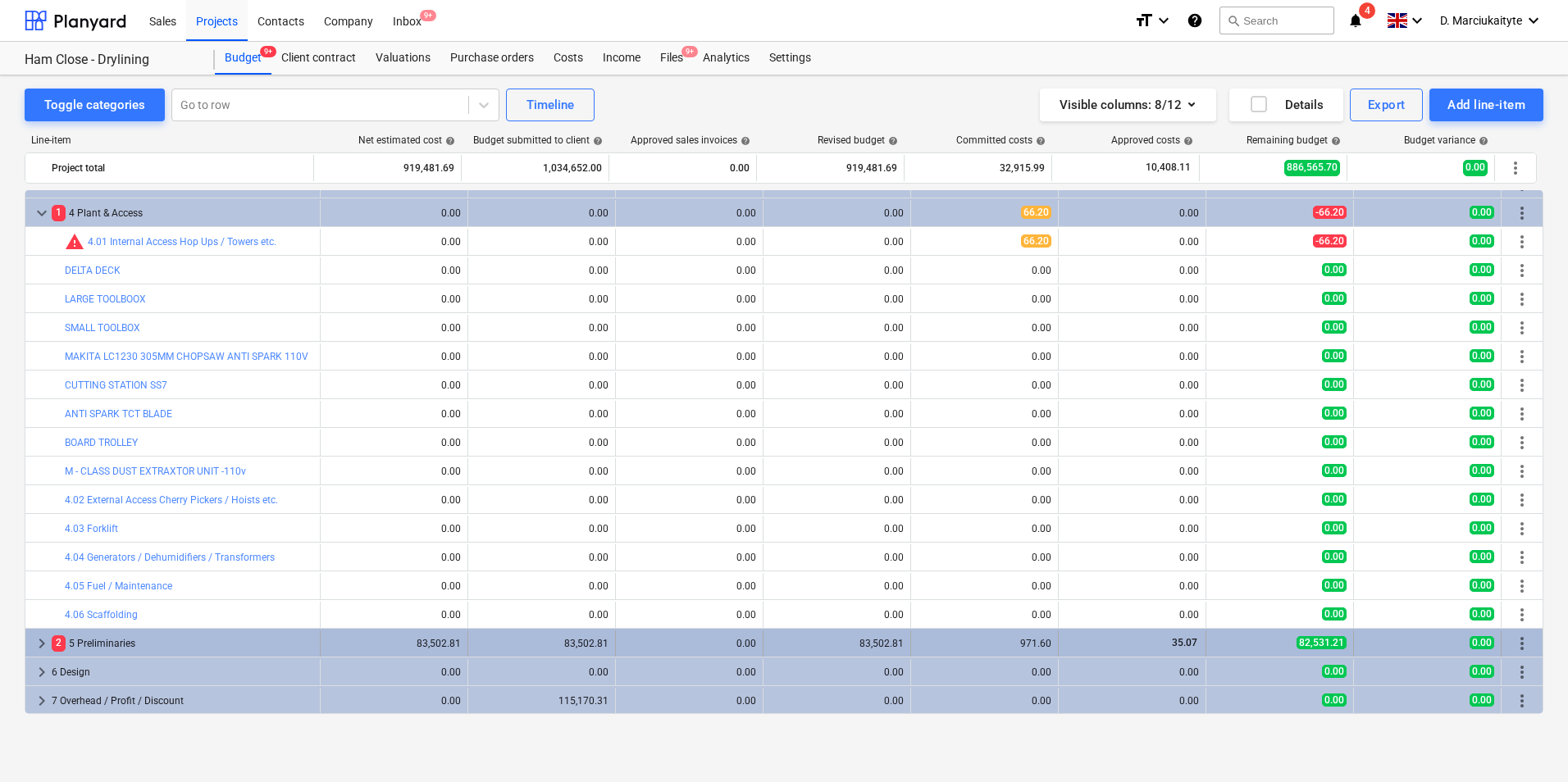
click at [33, 643] on span "keyboard_arrow_right" at bounding box center [41, 643] width 19 height 19
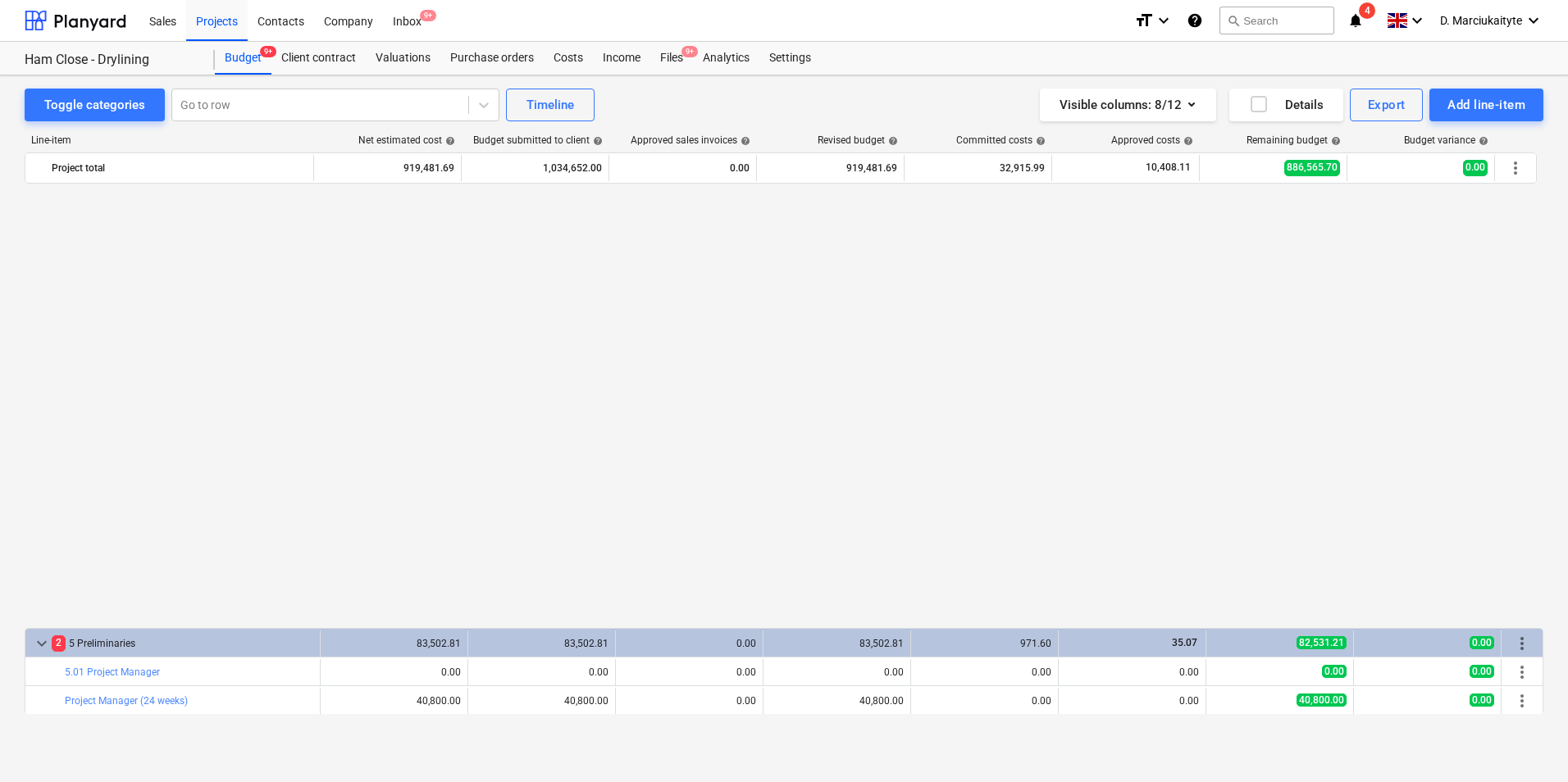
scroll to position [3038, 0]
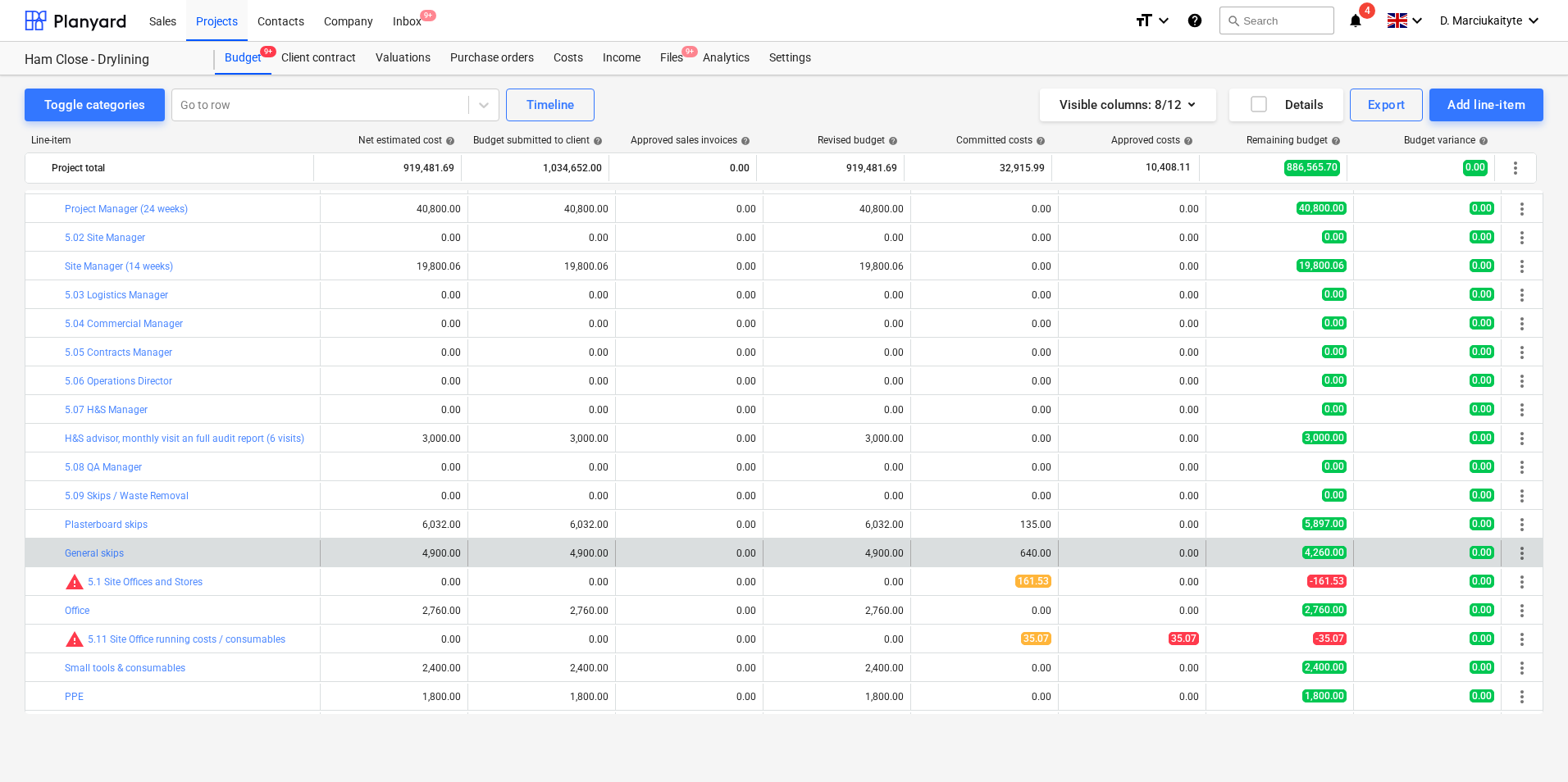
click at [1033, 554] on div "640.00" at bounding box center [984, 554] width 134 height 12
click at [1006, 550] on div "640.00" at bounding box center [984, 554] width 134 height 12
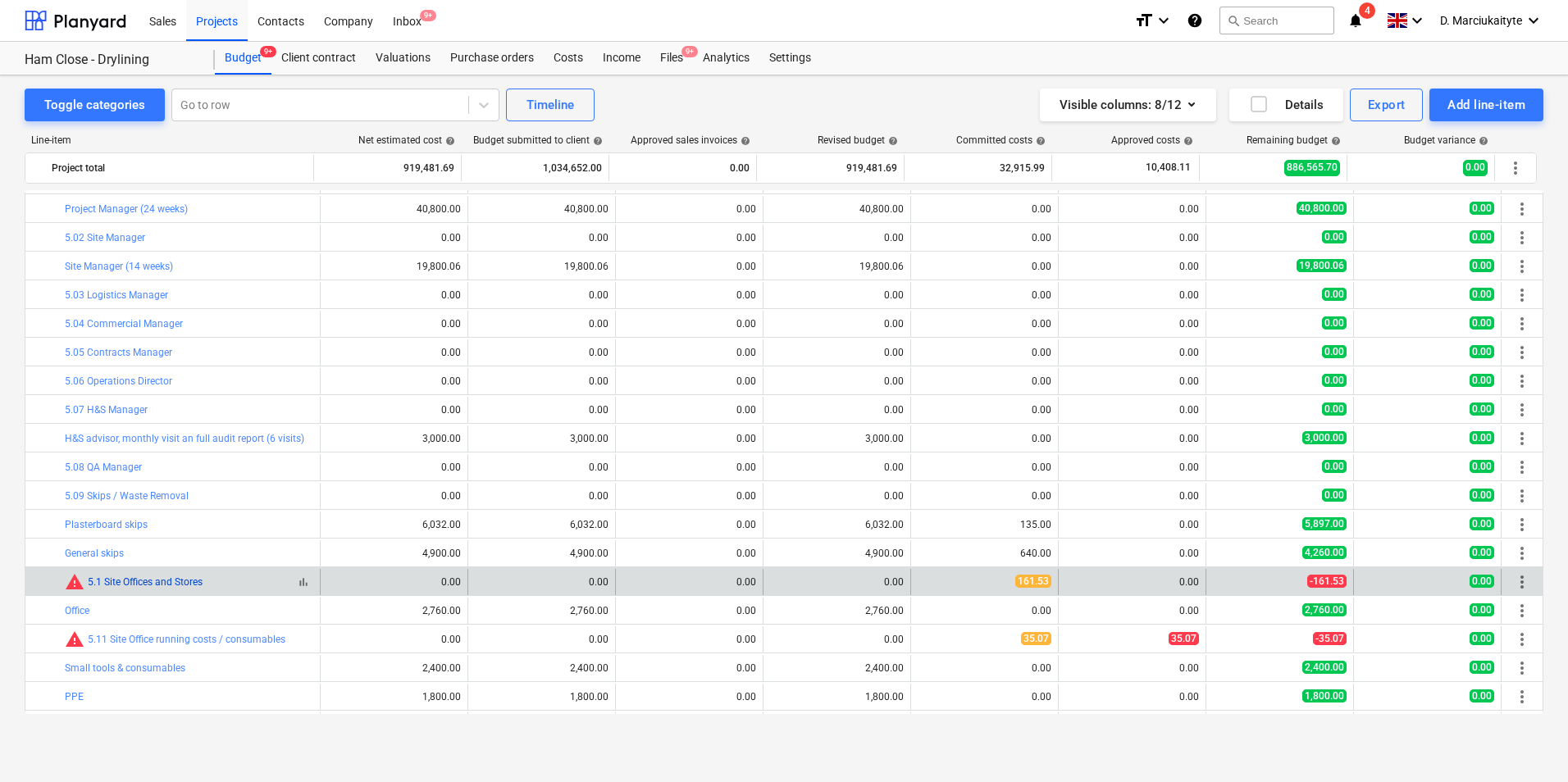
click at [101, 586] on link "5.1 Site Offices and Stores" at bounding box center [145, 582] width 115 height 12
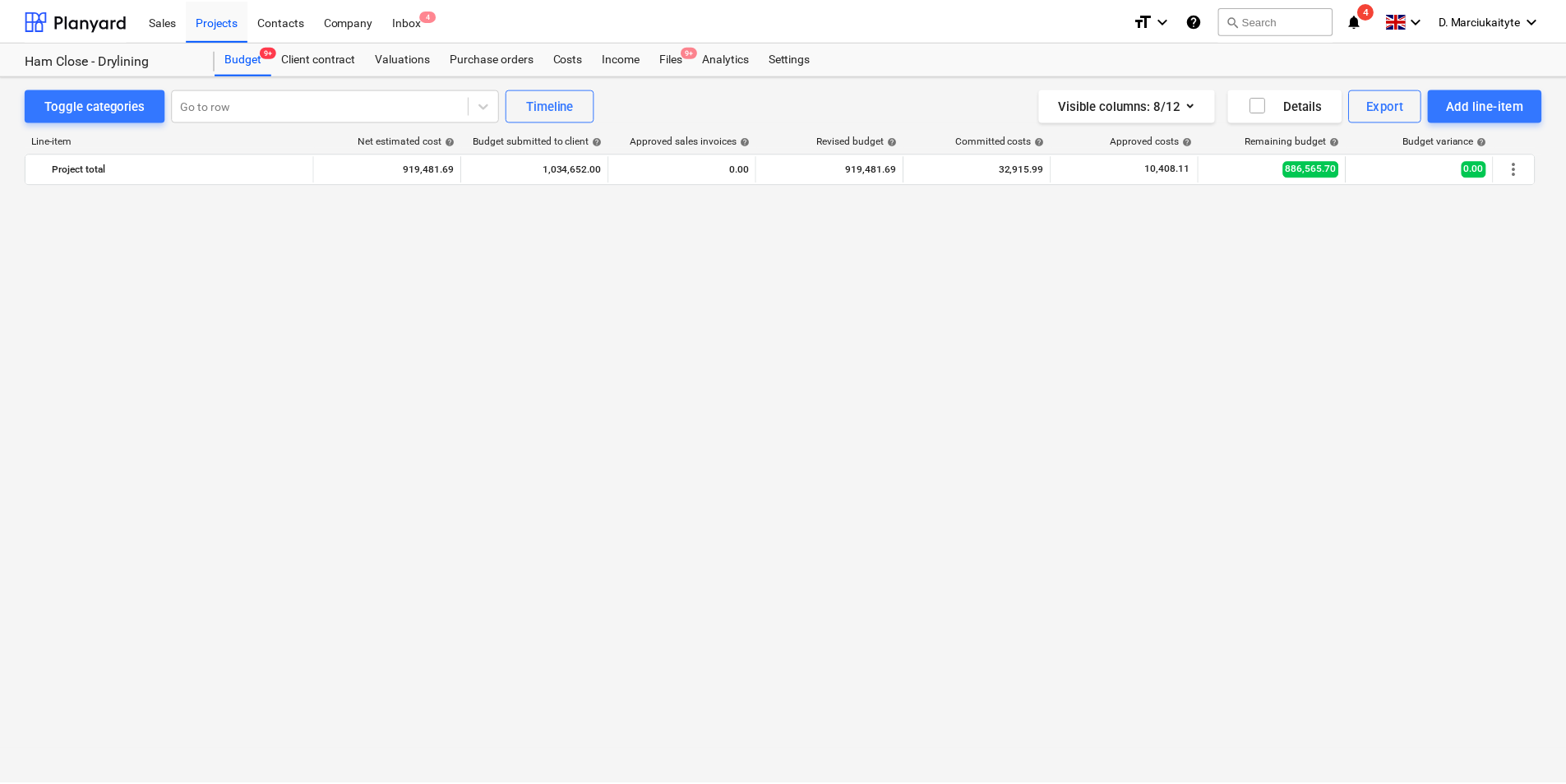
scroll to position [3046, 0]
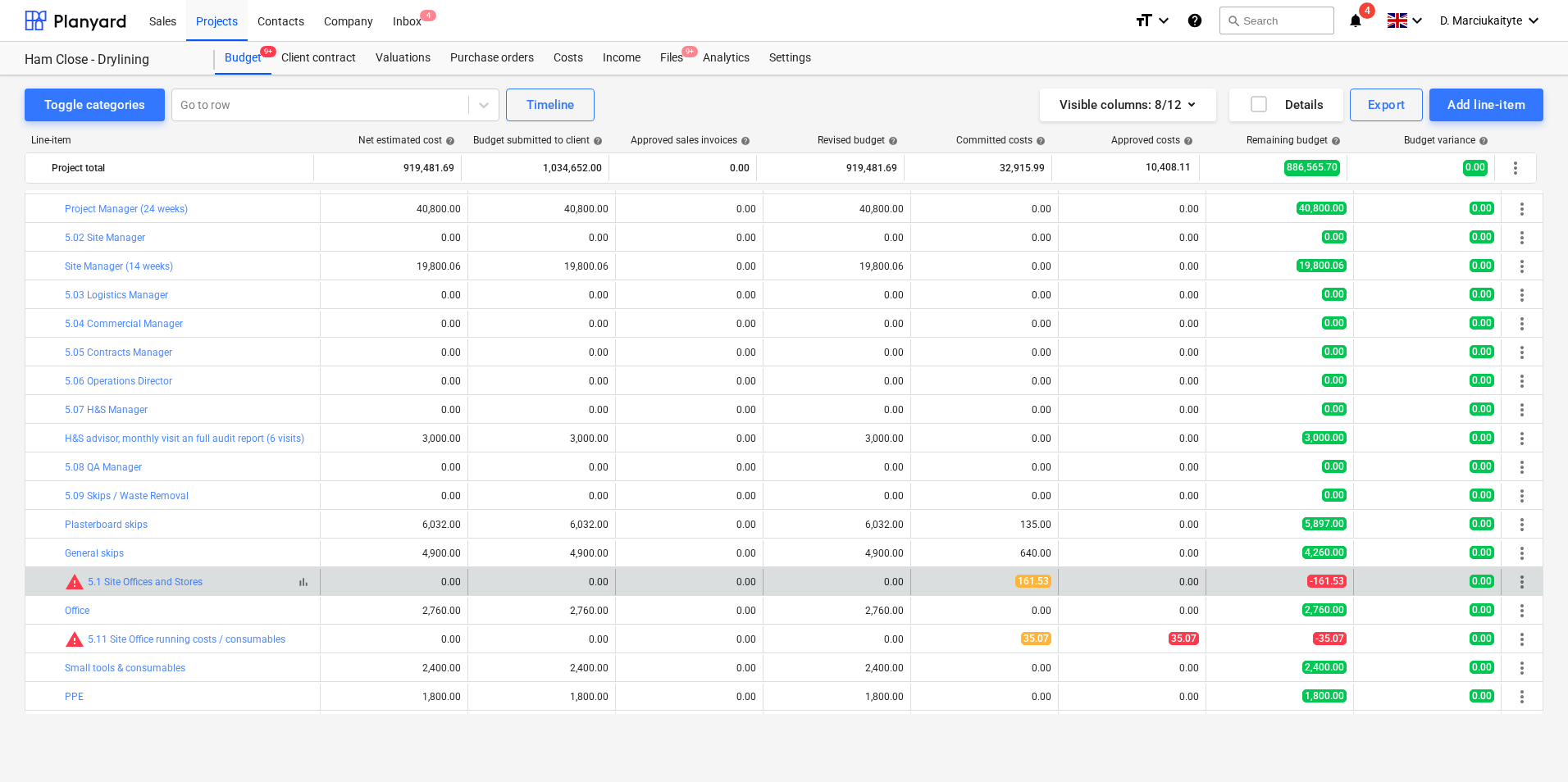
click at [157, 576] on div "warning 5.1 Site Offices and Stores" at bounding box center [134, 582] width 138 height 19
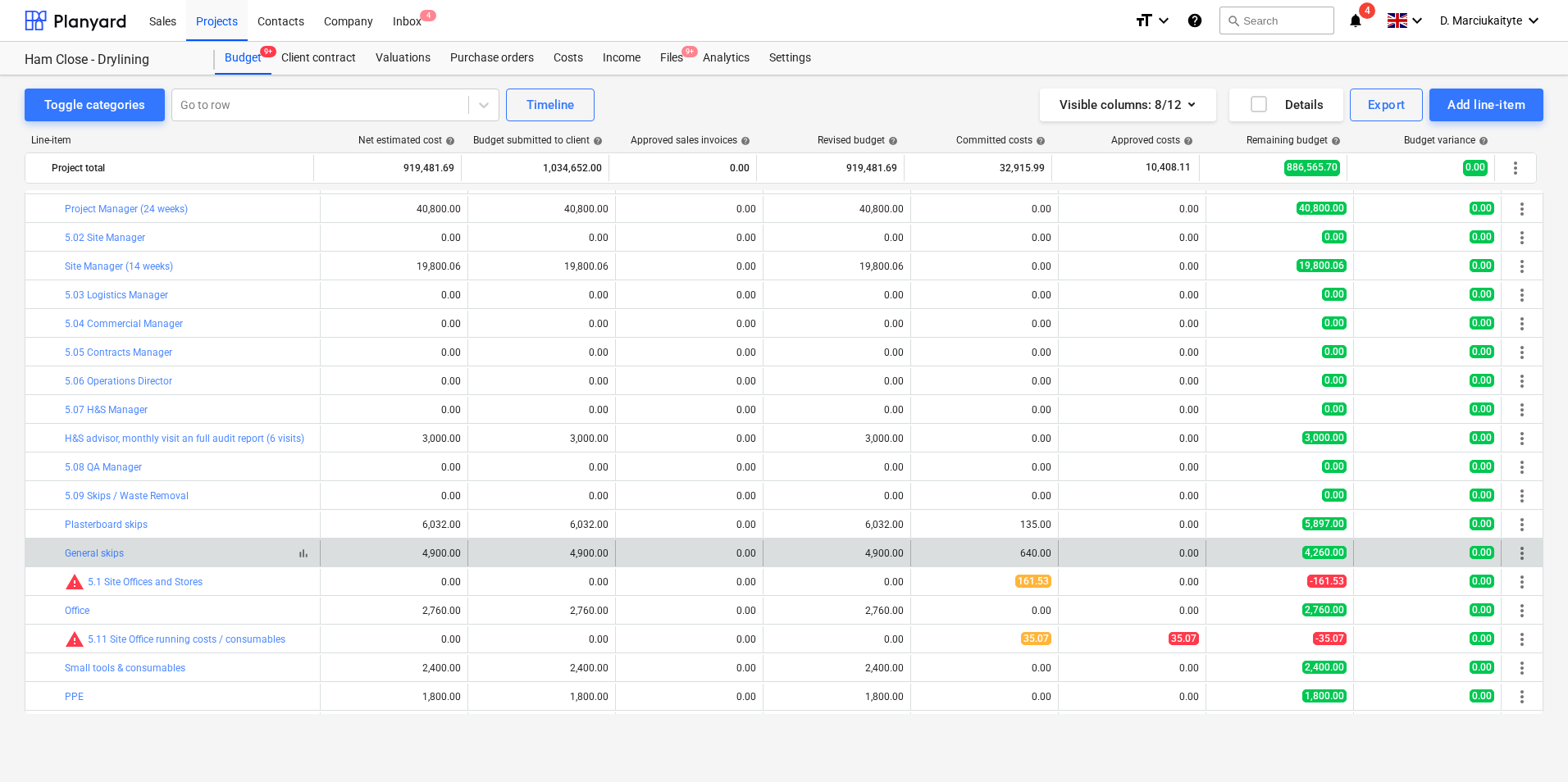
click at [151, 555] on div "bar_chart General skips" at bounding box center [189, 554] width 249 height 12
click at [75, 550] on link "General skips" at bounding box center [95, 554] width 59 height 12
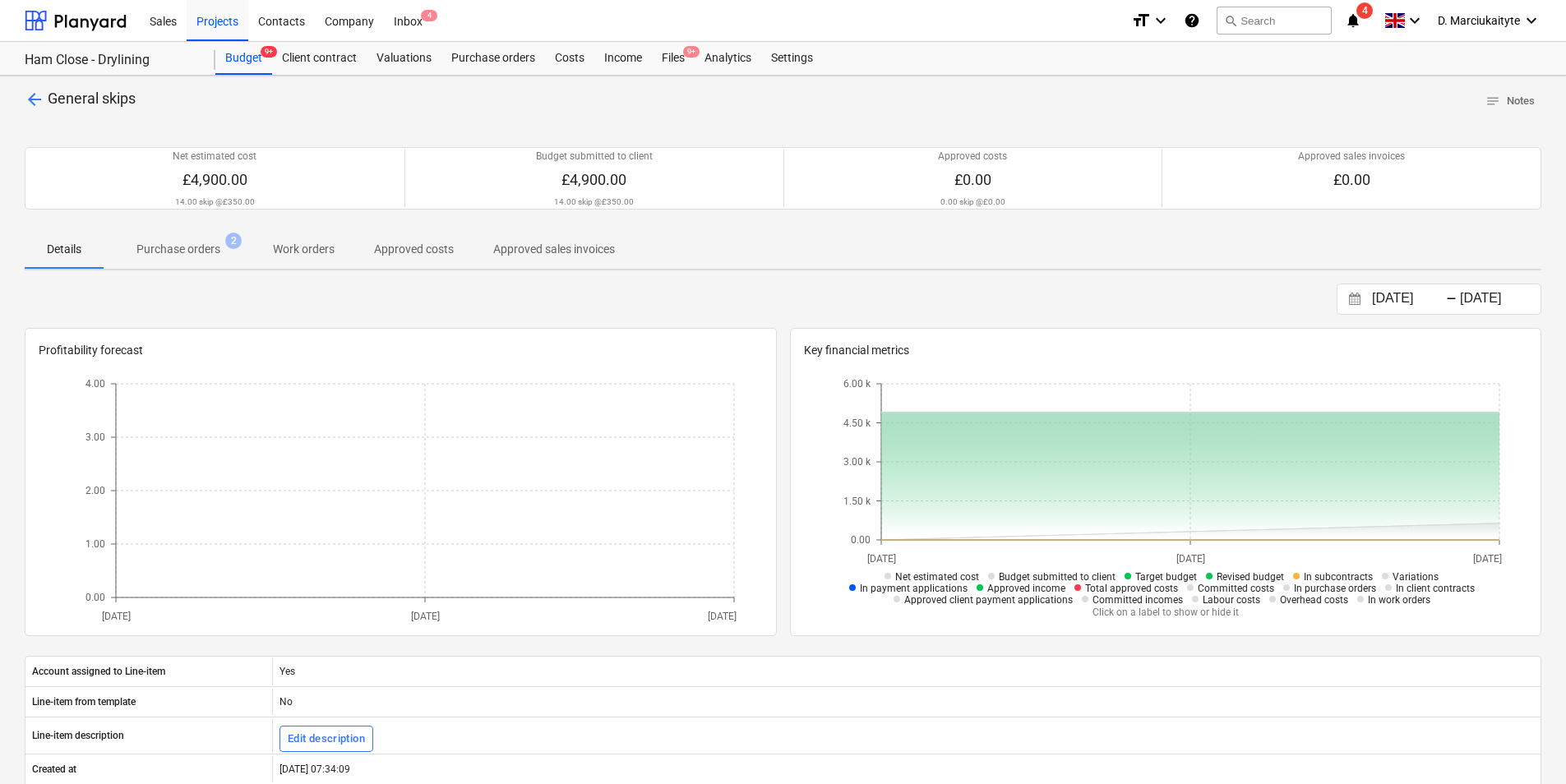
click at [197, 251] on p "Purchase orders" at bounding box center [178, 249] width 84 height 17
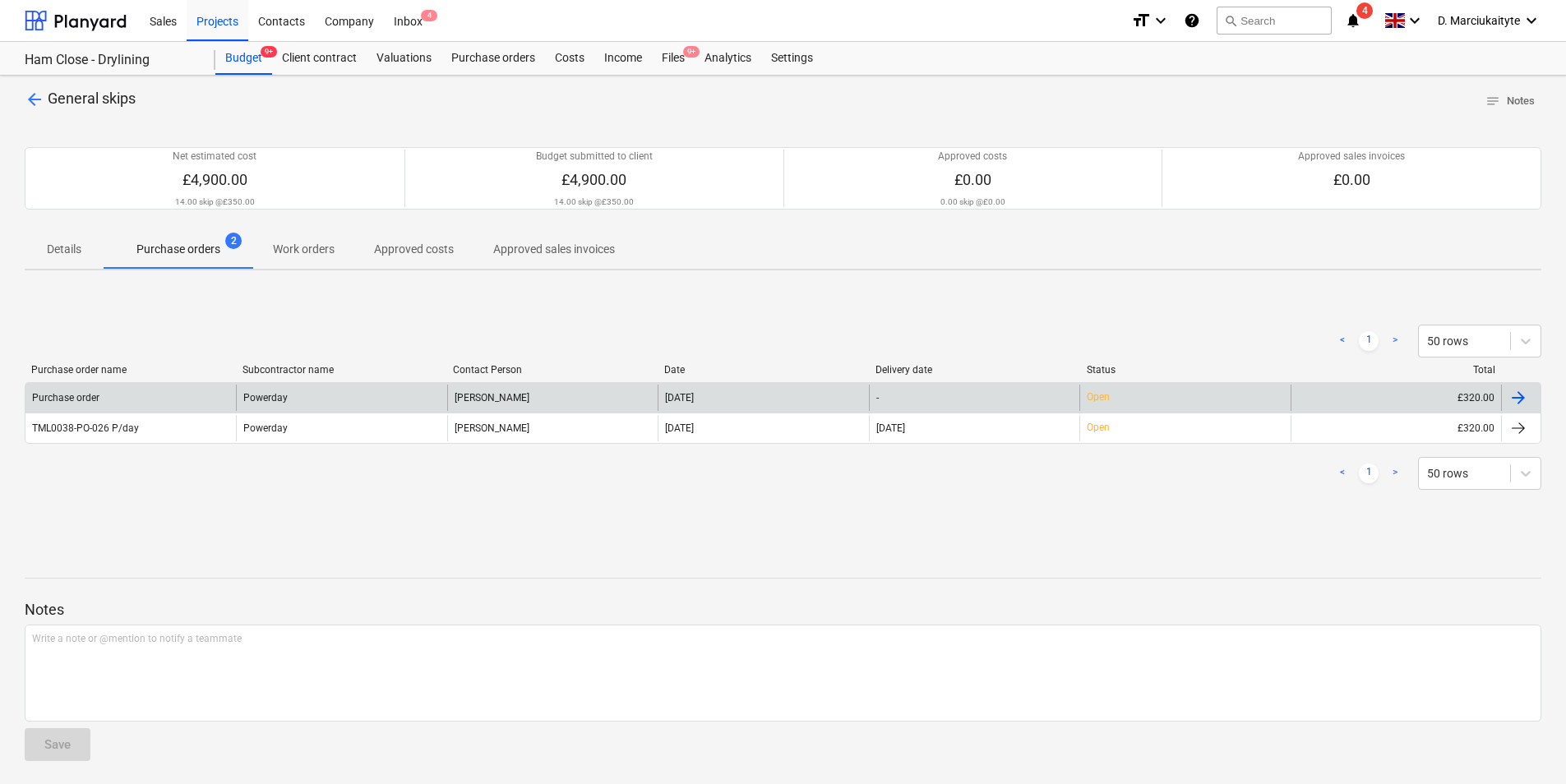
click at [750, 388] on div "01 Oct 2025" at bounding box center [763, 398] width 210 height 26
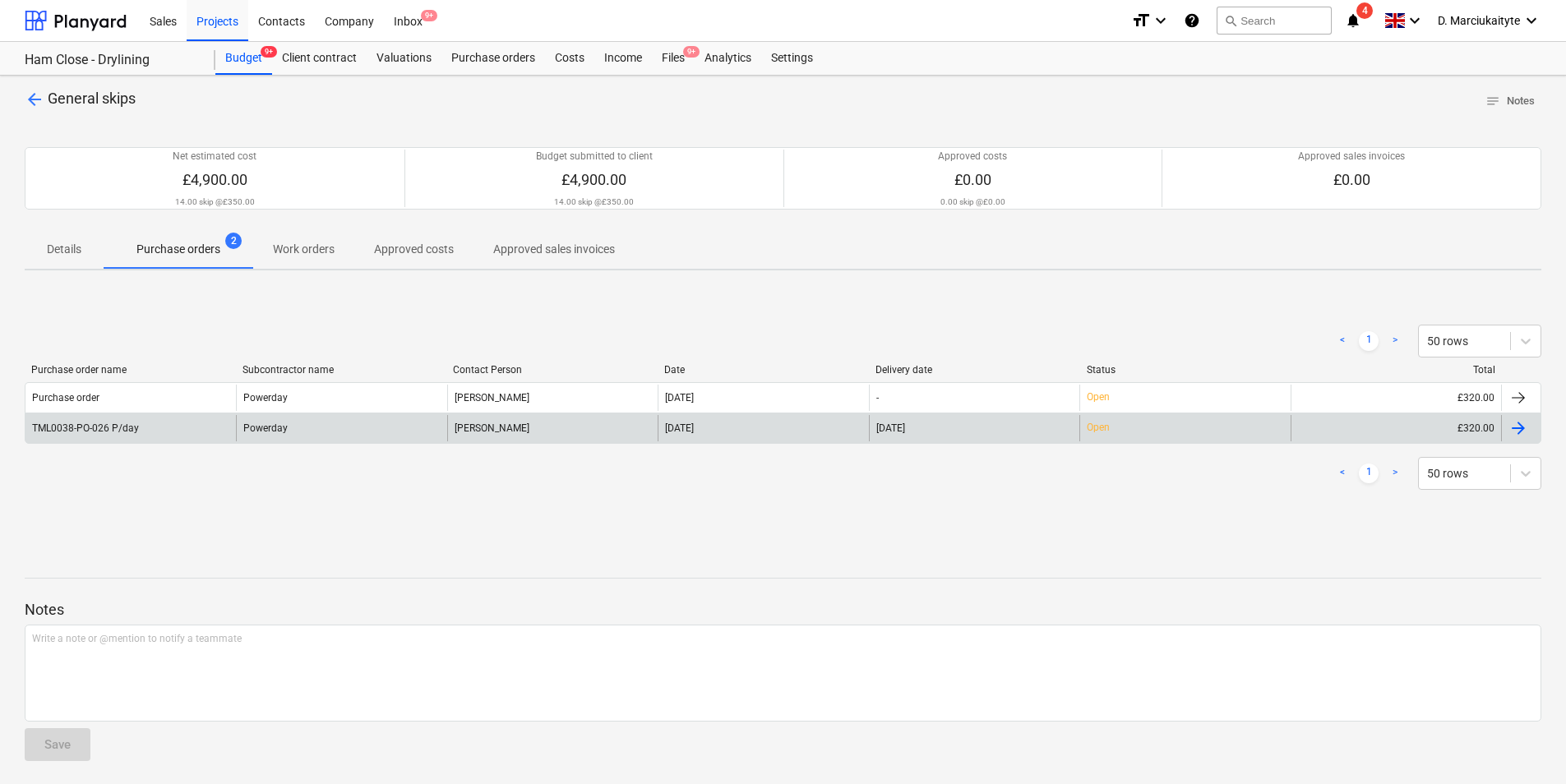
click at [333, 426] on div "Powerday" at bounding box center [341, 428] width 210 height 26
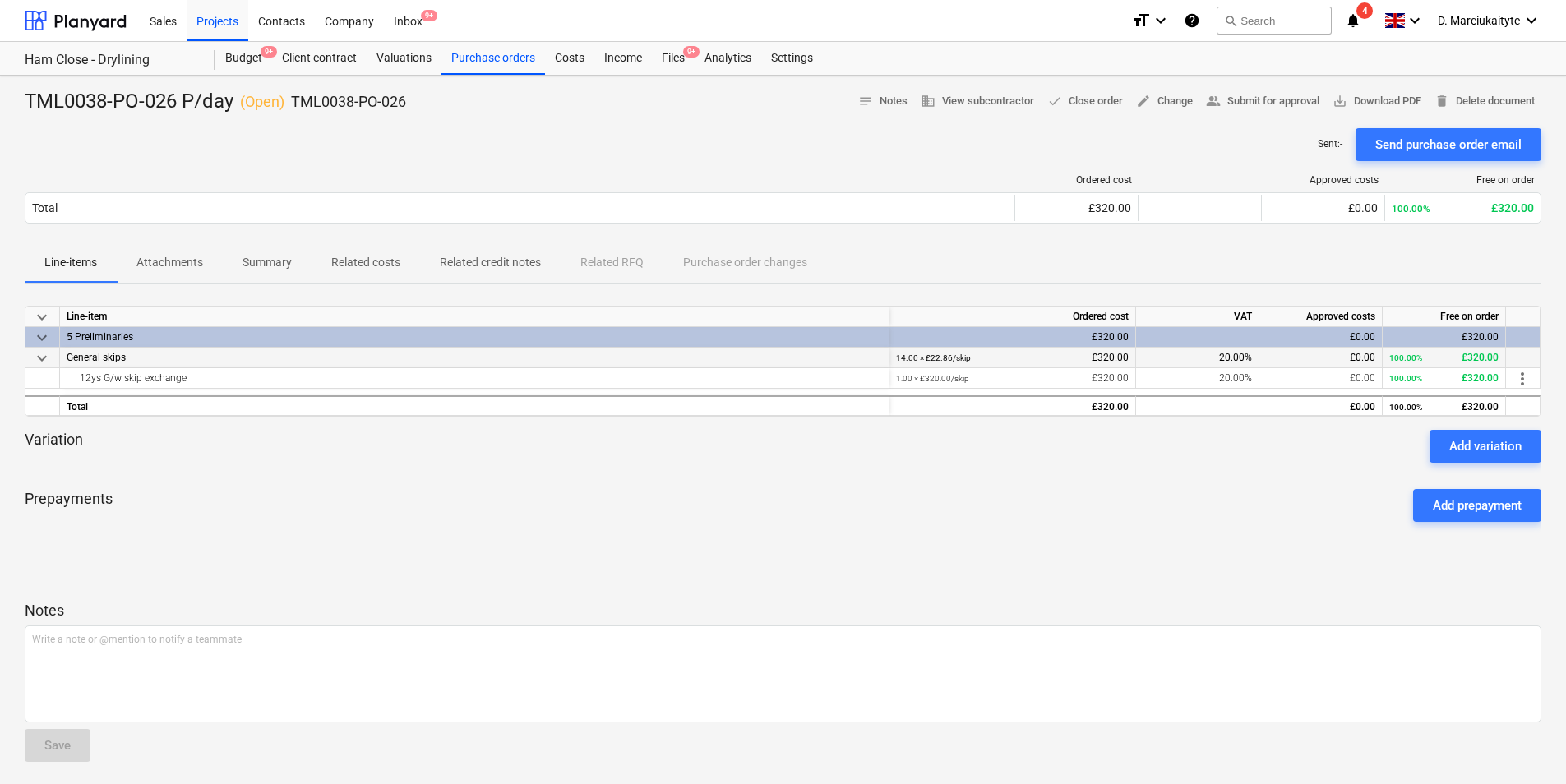
click at [44, 356] on span "keyboard_arrow_down" at bounding box center [42, 358] width 20 height 19
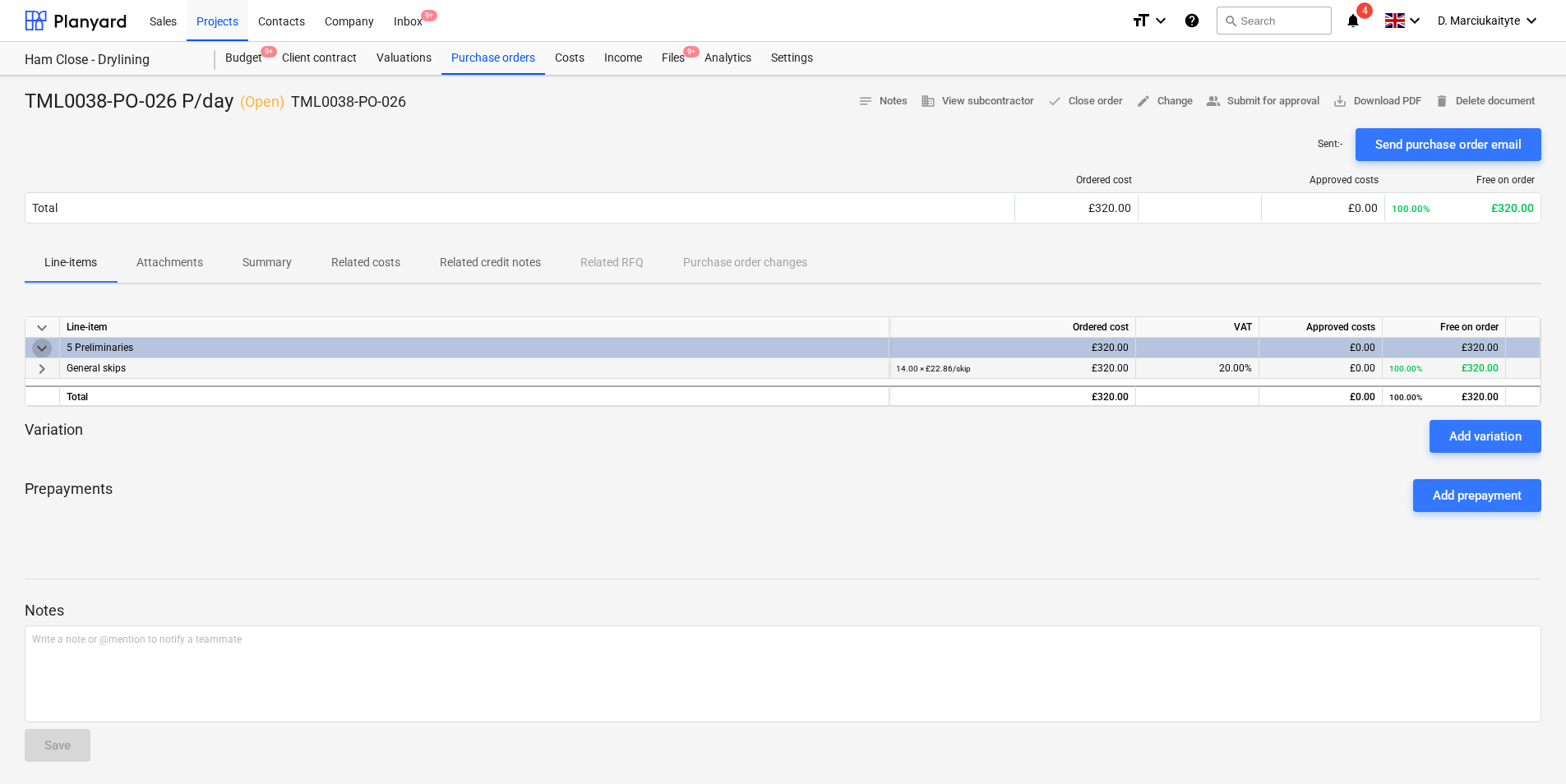
click at [44, 356] on span "keyboard_arrow_down" at bounding box center [42, 348] width 20 height 19
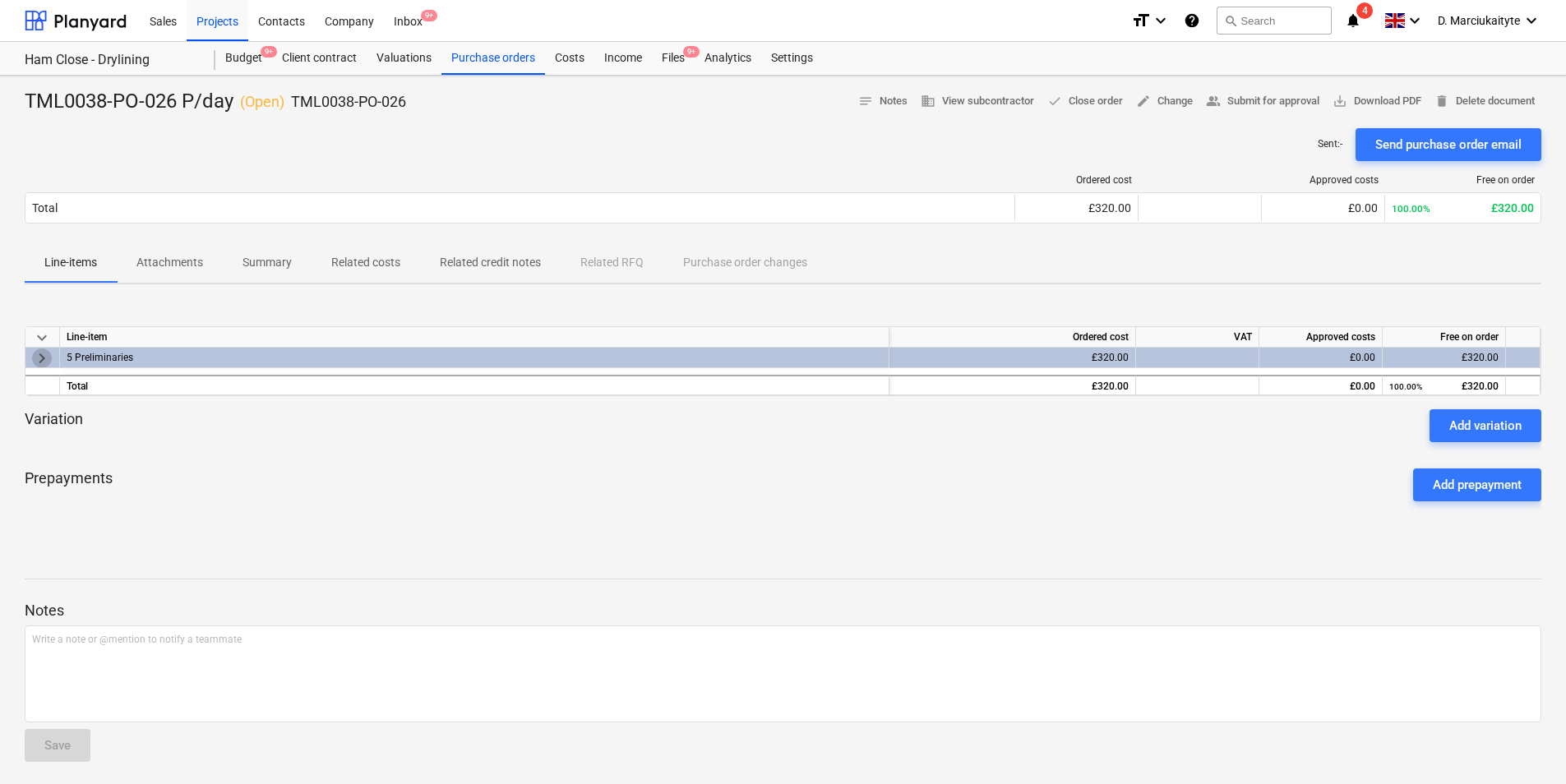
click at [44, 356] on span "keyboard_arrow_right" at bounding box center [42, 358] width 20 height 19
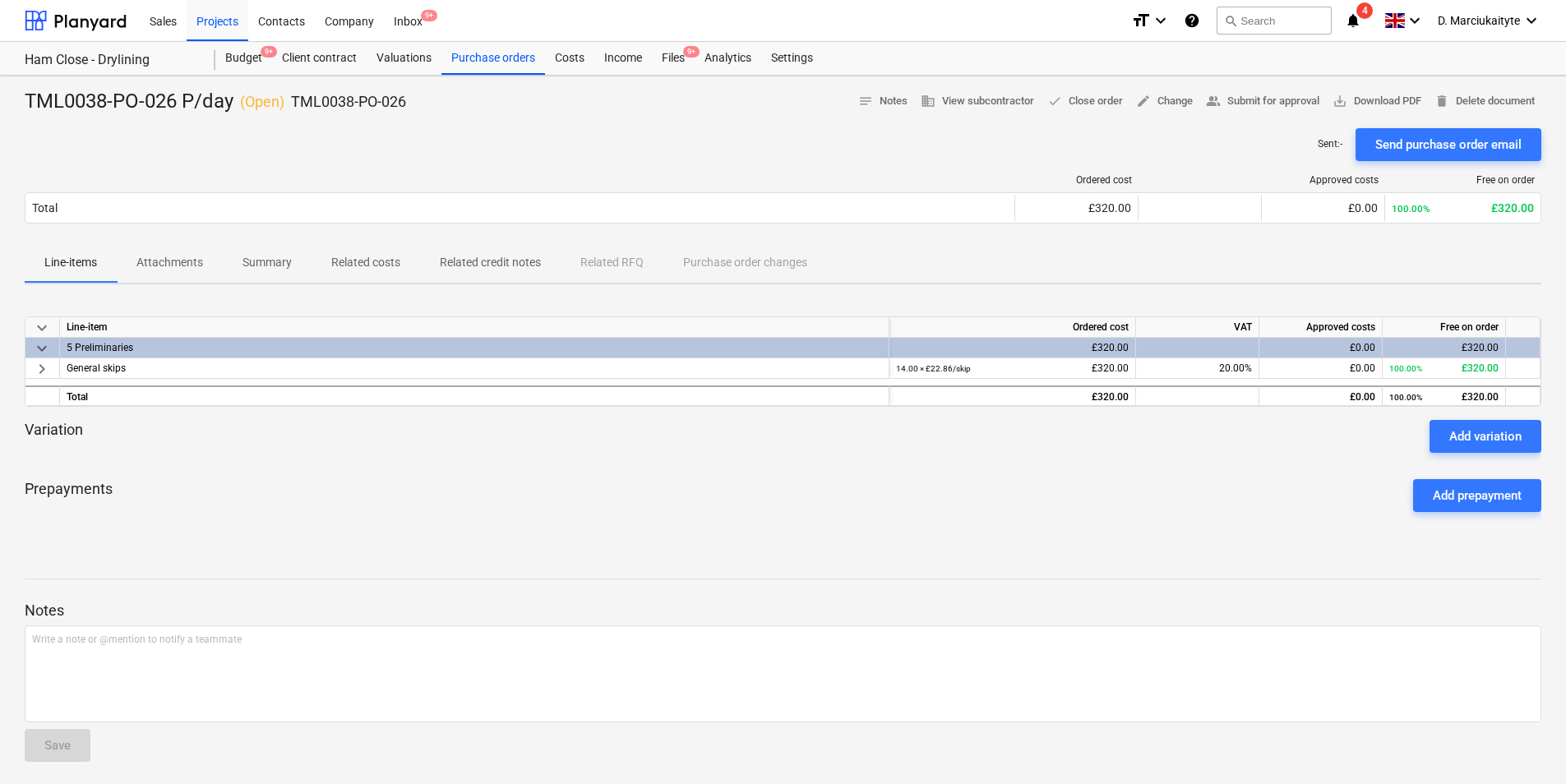
click at [45, 332] on span "keyboard_arrow_down" at bounding box center [42, 327] width 20 height 19
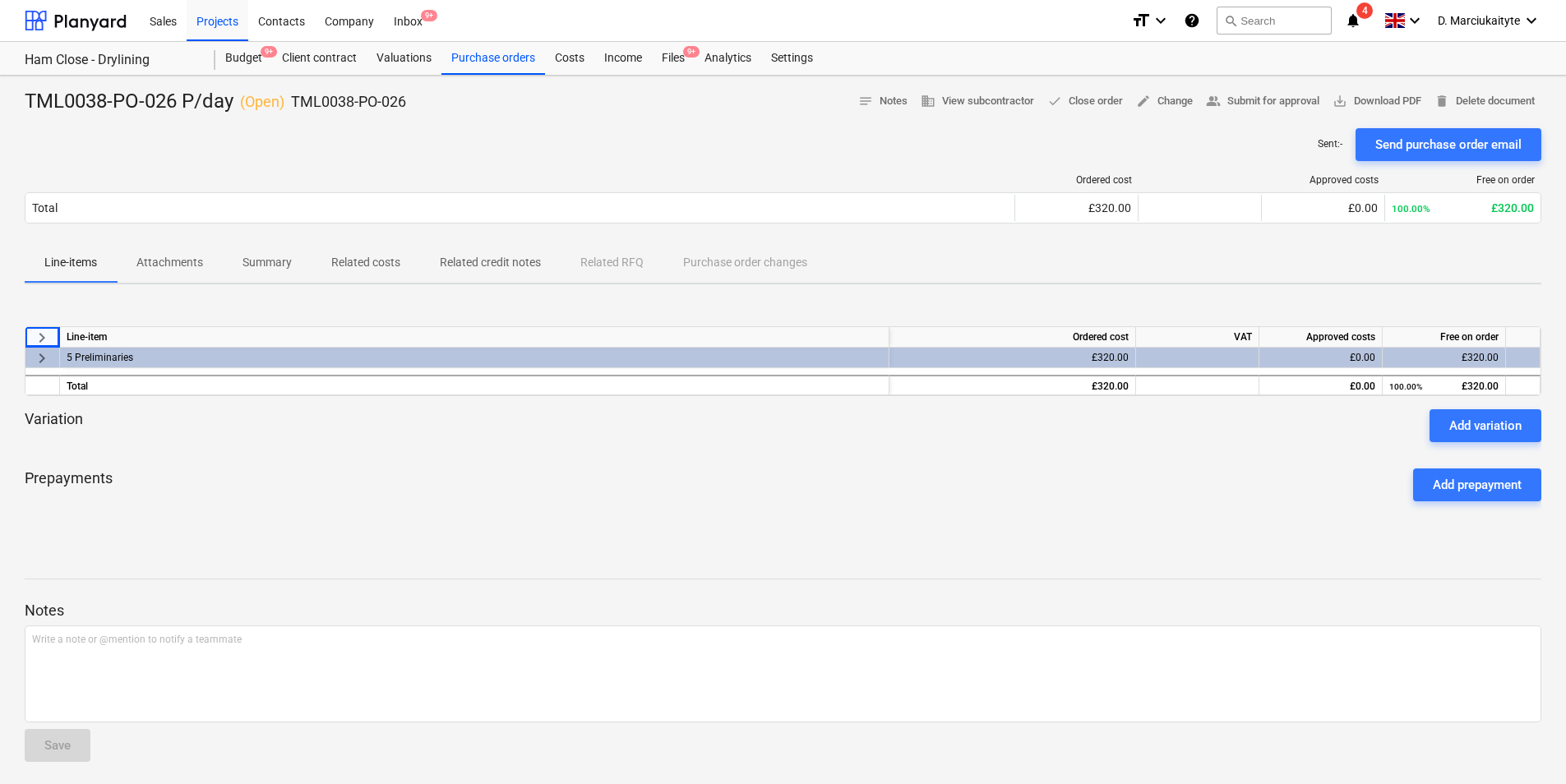
click at [45, 332] on span "keyboard_arrow_right" at bounding box center [42, 337] width 20 height 19
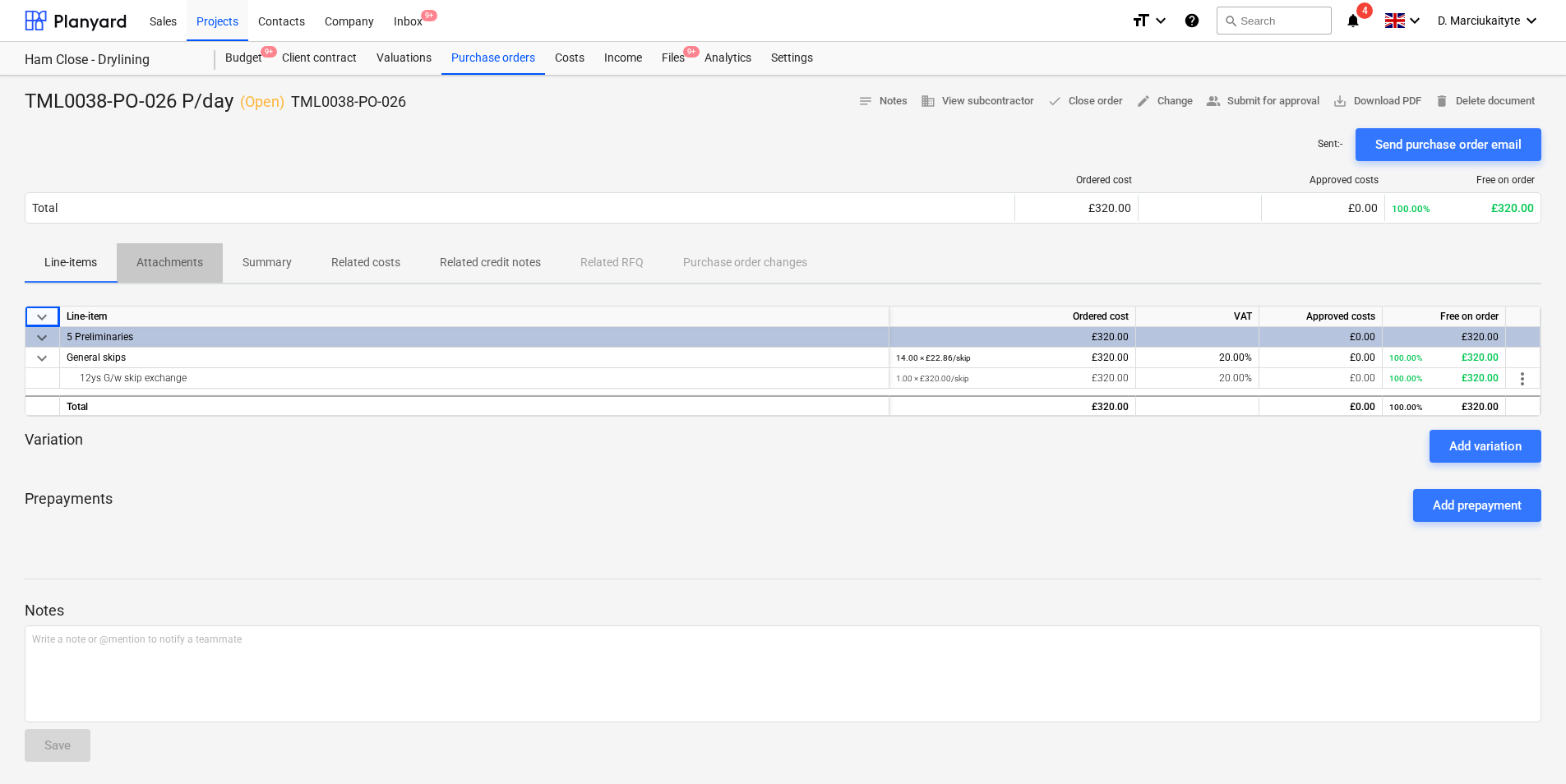
click at [137, 260] on p "Attachments" at bounding box center [170, 263] width 67 height 17
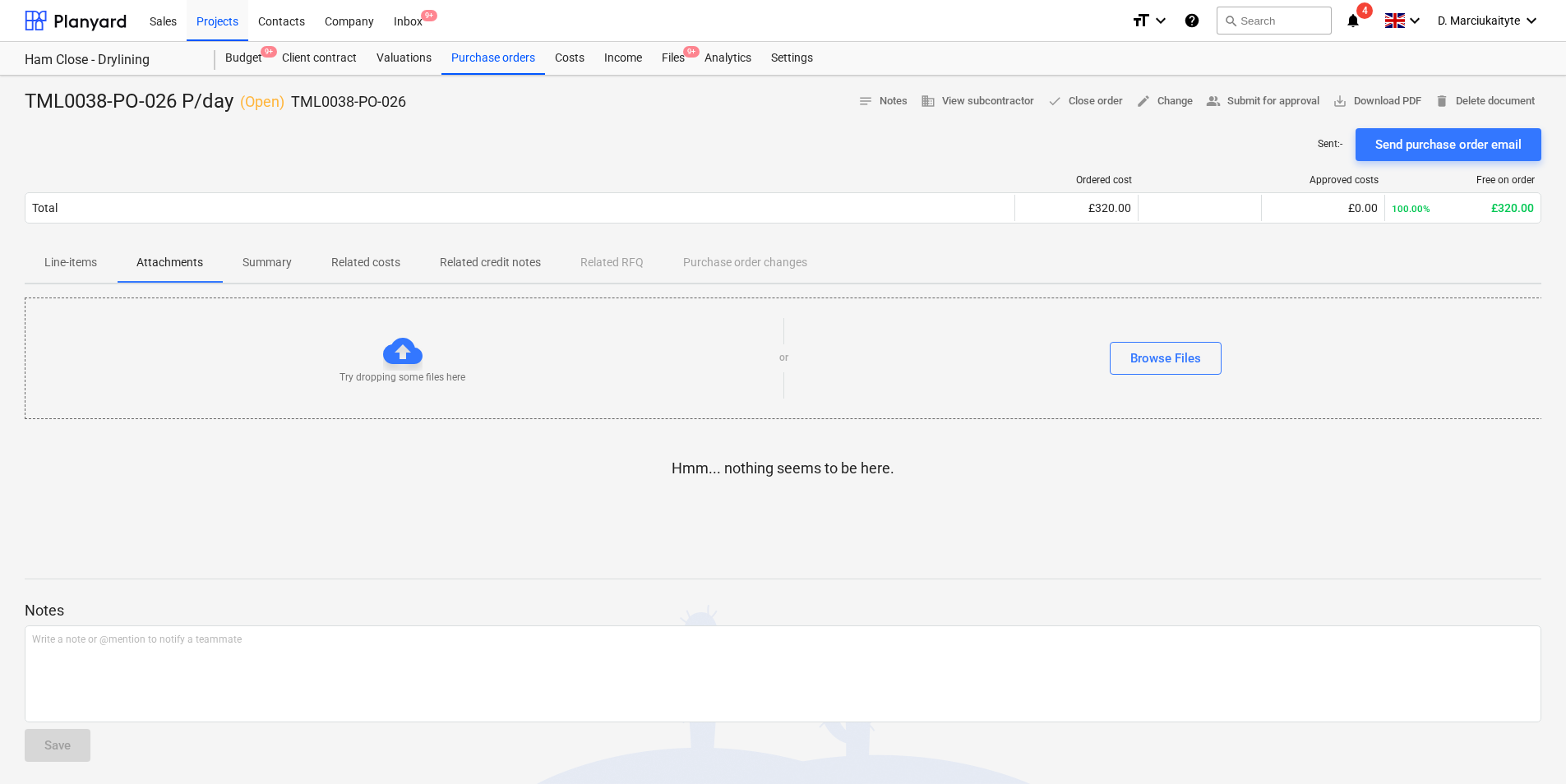
click at [255, 263] on p "Summary" at bounding box center [267, 263] width 49 height 17
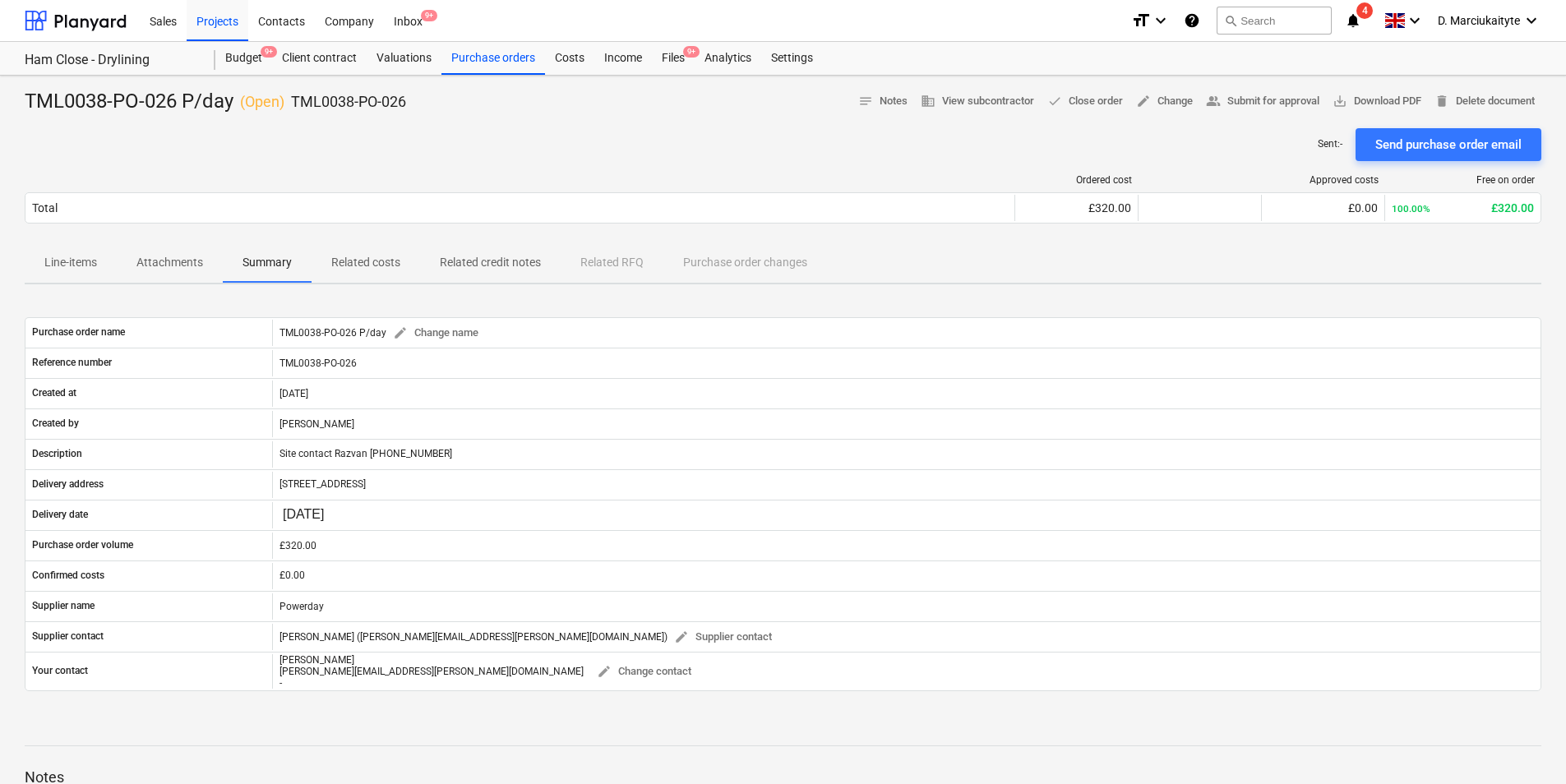
click at [376, 264] on p "Related costs" at bounding box center [365, 263] width 69 height 17
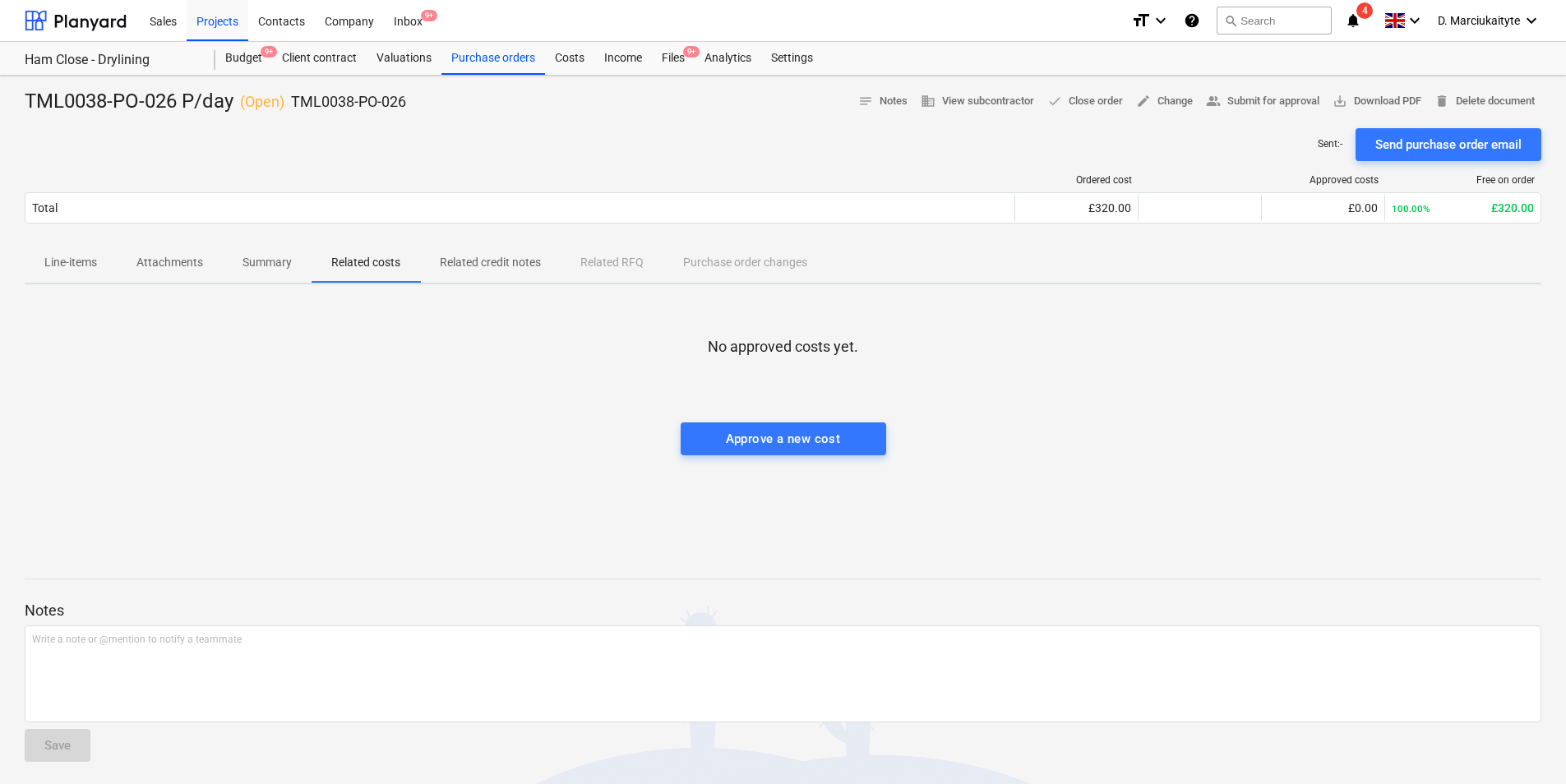
drag, startPoint x: 503, startPoint y: 267, endPoint x: 446, endPoint y: 273, distance: 57.3
click at [503, 268] on p "Related credit notes" at bounding box center [490, 263] width 101 height 17
click at [76, 264] on p "Line-items" at bounding box center [70, 263] width 53 height 17
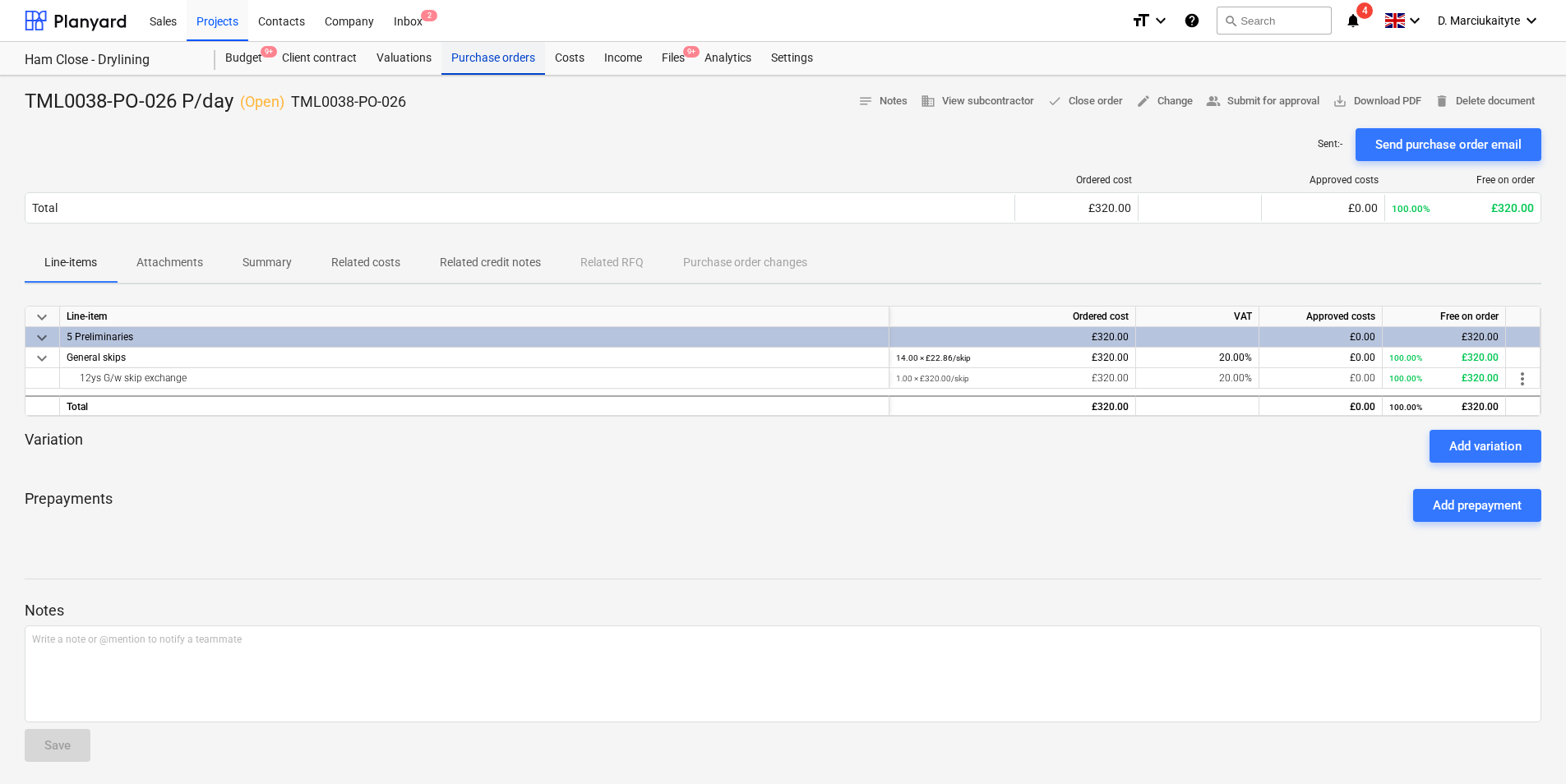
click at [504, 59] on div "Purchase orders" at bounding box center [493, 58] width 103 height 33
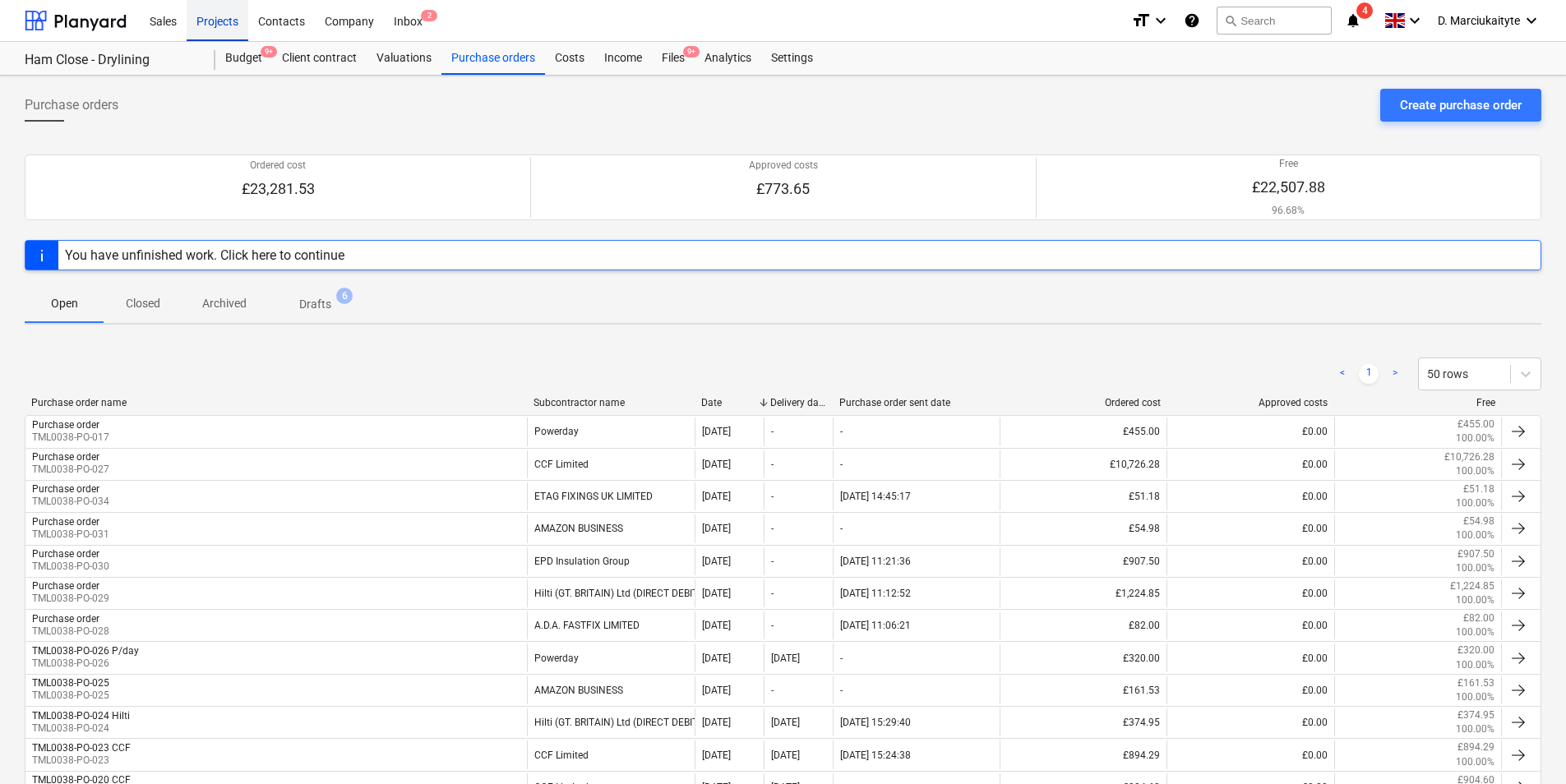
click at [226, 17] on div "Projects" at bounding box center [217, 19] width 62 height 42
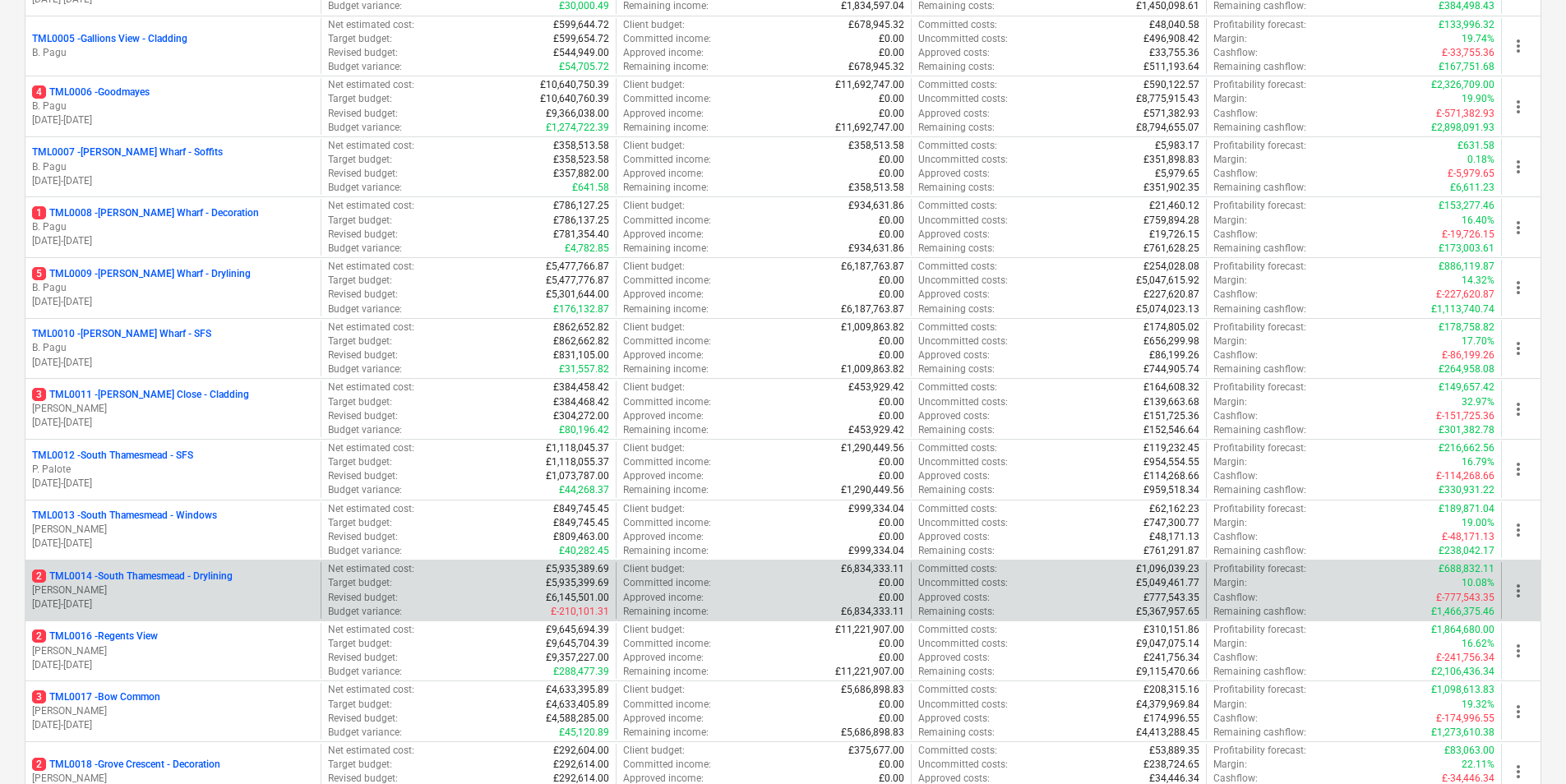
scroll to position [658, 0]
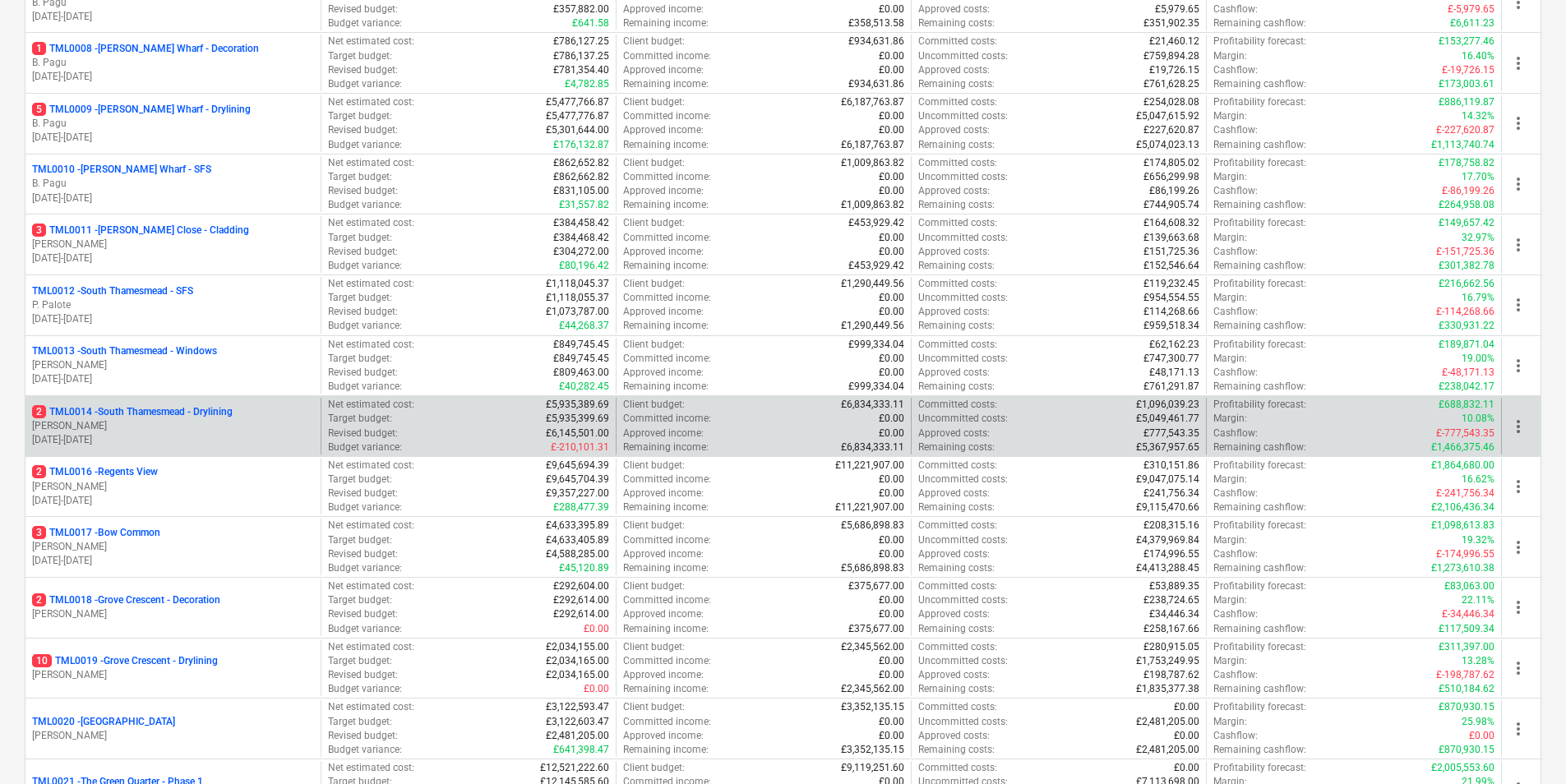
click at [157, 412] on p "2 TML0014 - South Thamesmead - Drylining" at bounding box center [132, 412] width 201 height 14
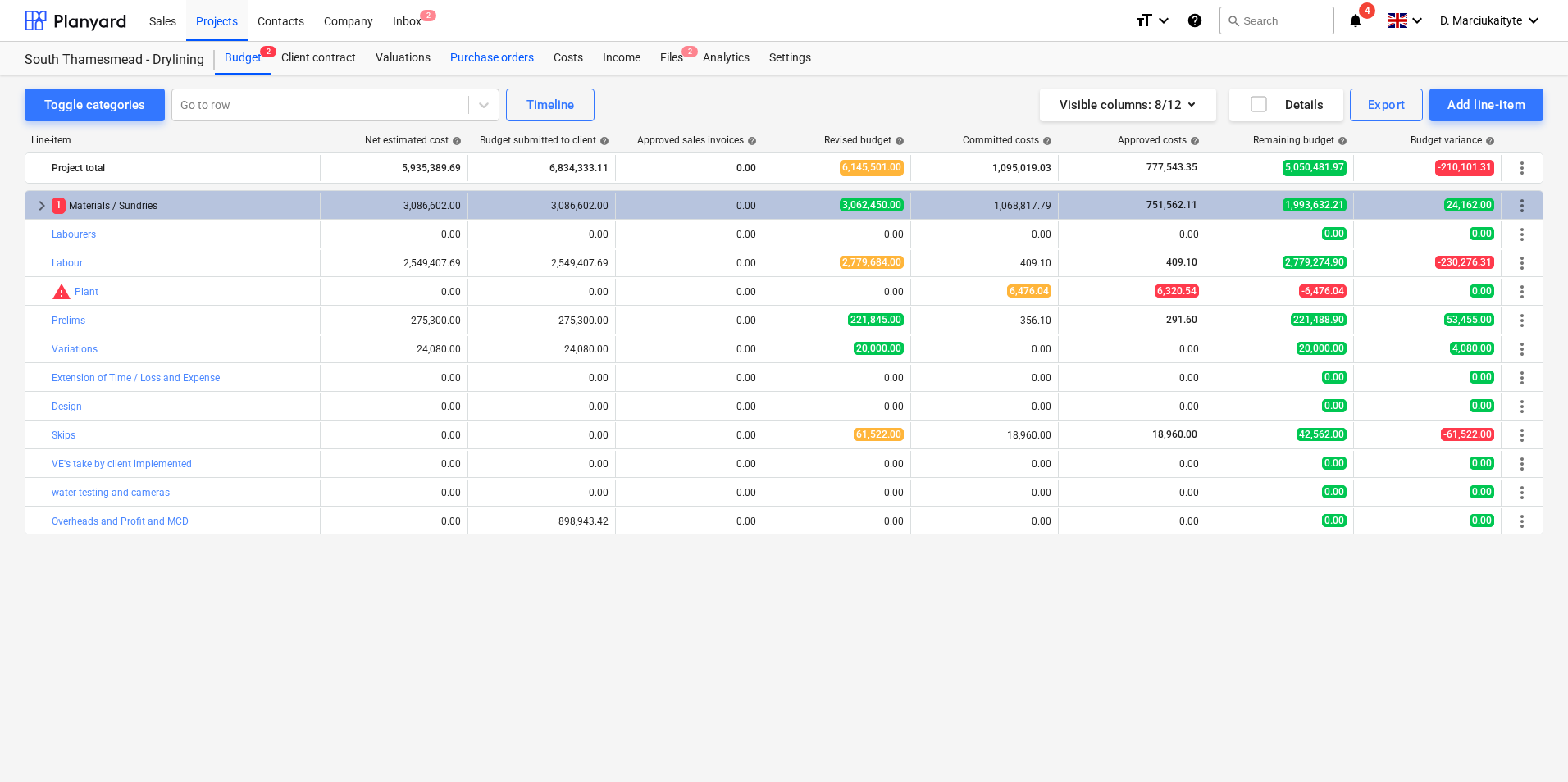
click at [532, 57] on div "Purchase orders" at bounding box center [492, 57] width 103 height 33
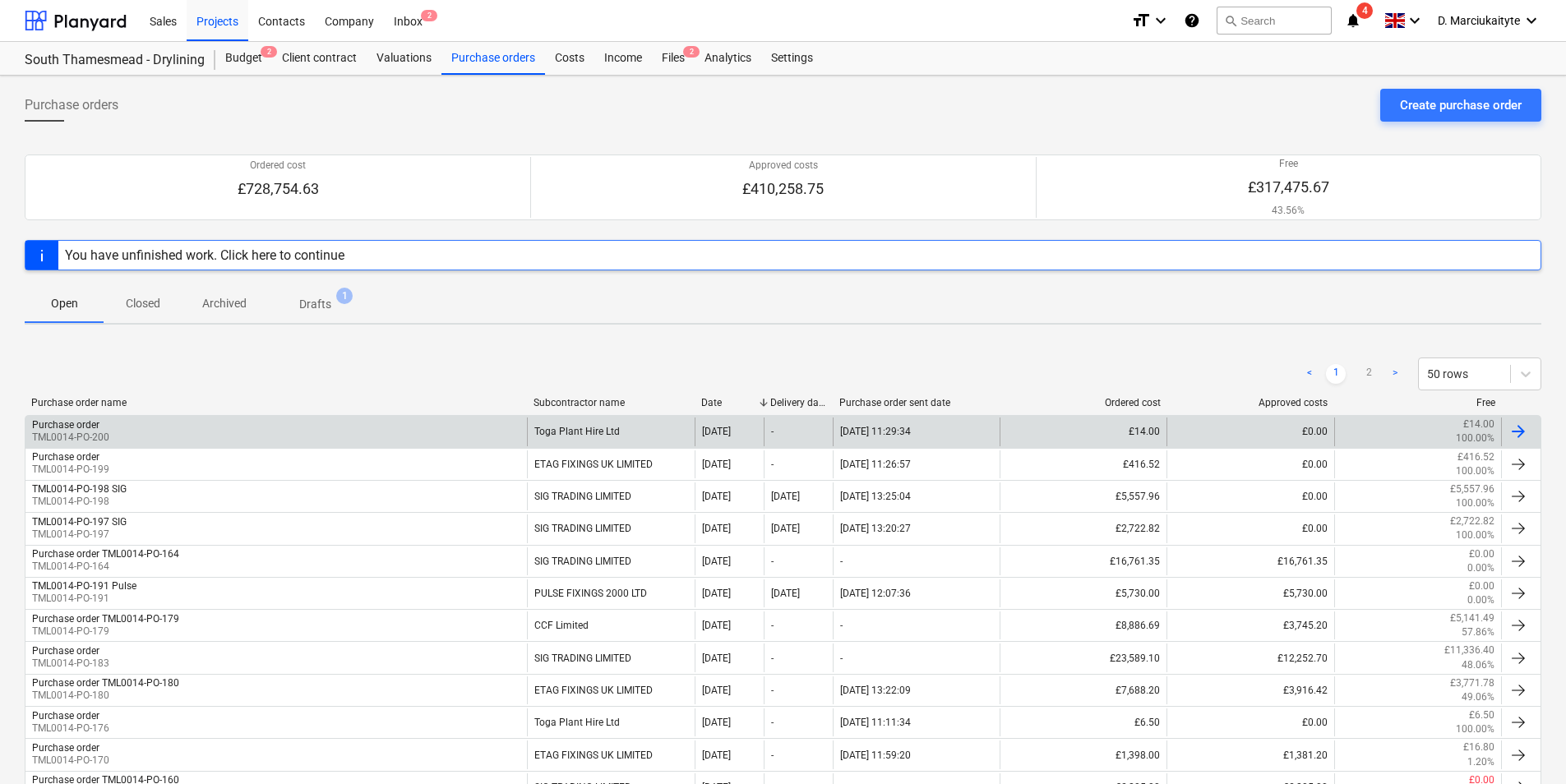
click at [196, 426] on div "Purchase order TML0014-PO-200" at bounding box center [276, 431] width 502 height 28
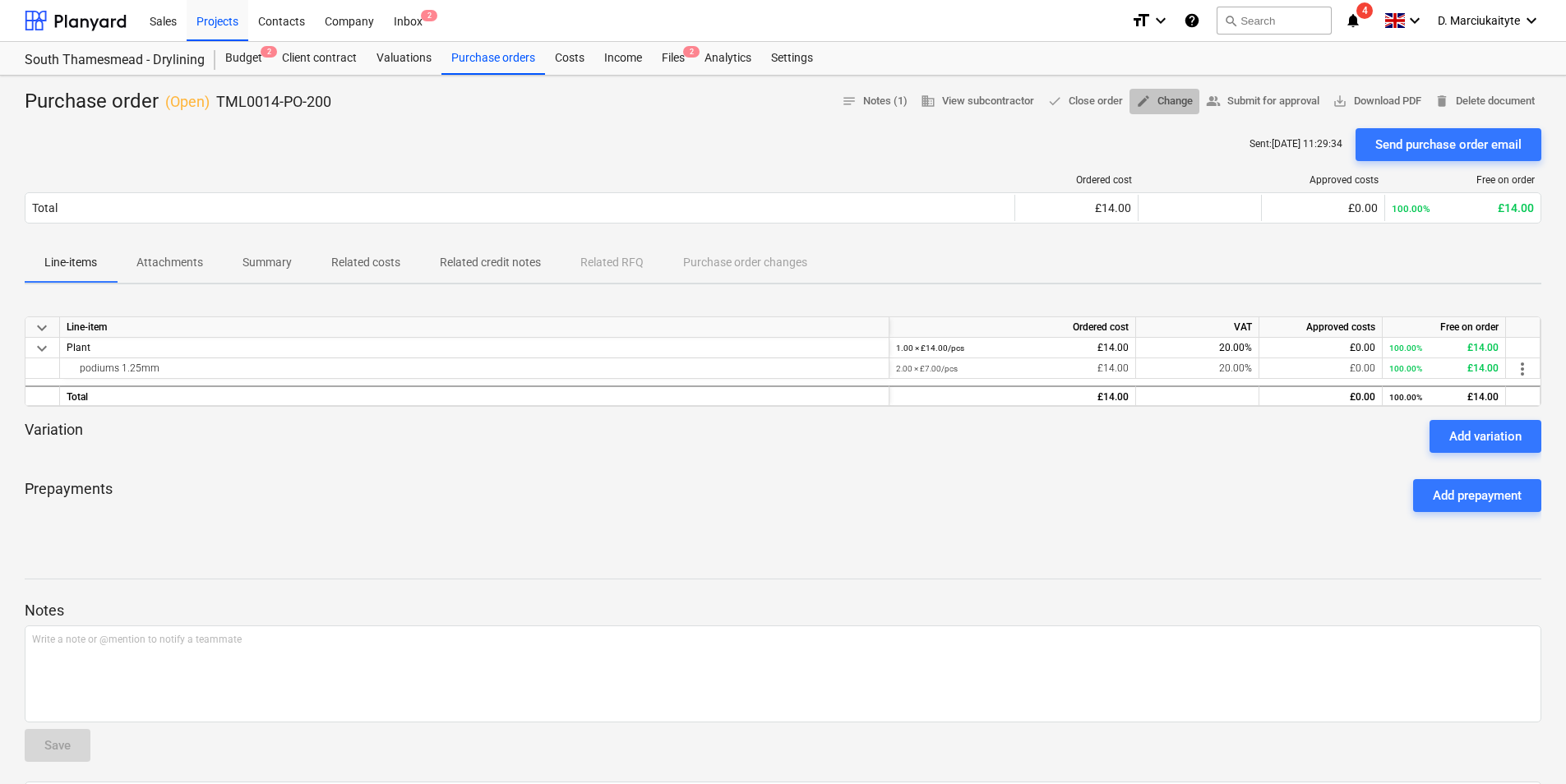
click at [1169, 103] on span "edit Change" at bounding box center [1164, 102] width 57 height 19
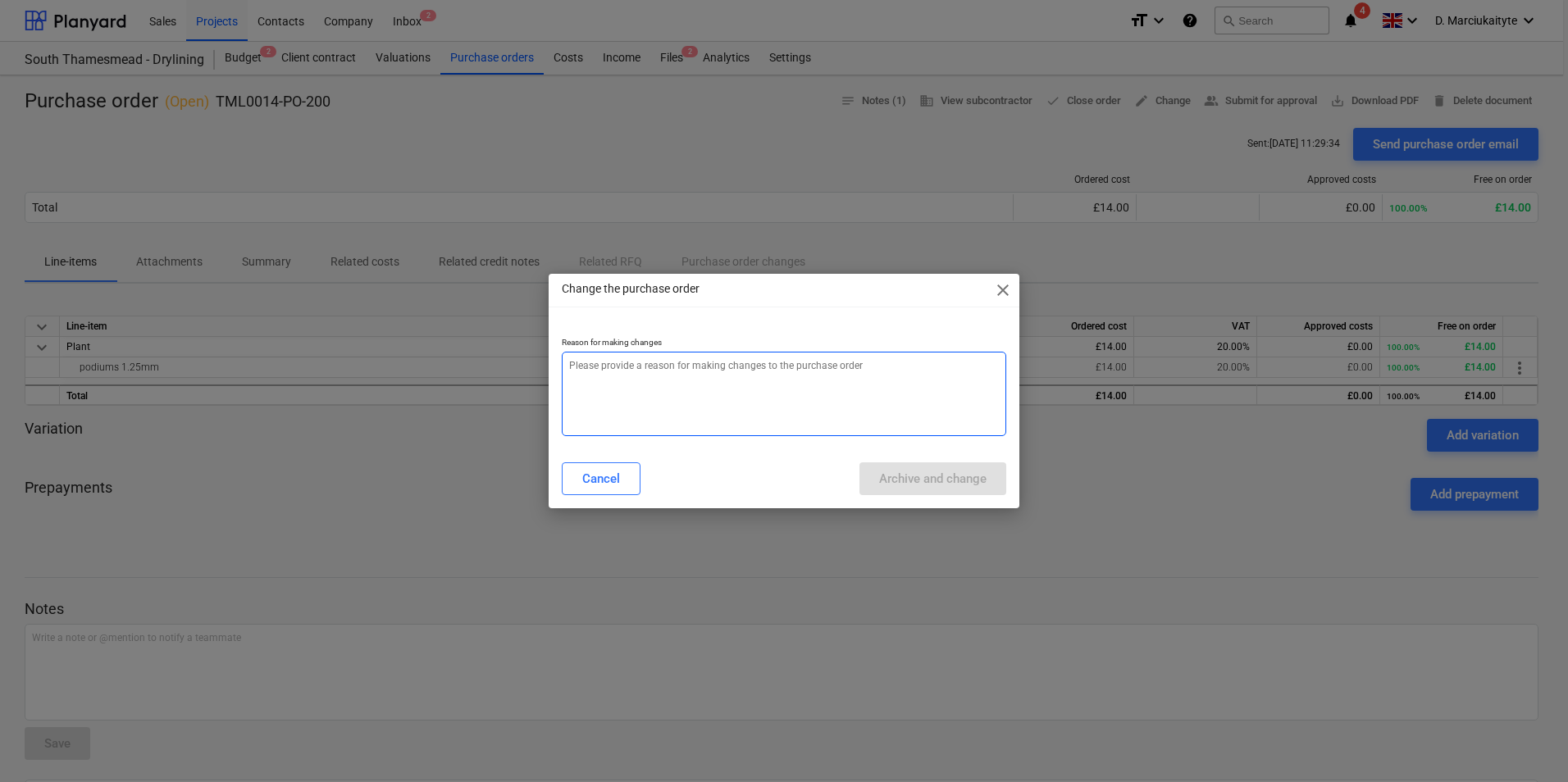
drag, startPoint x: 769, startPoint y: 362, endPoint x: 768, endPoint y: 369, distance: 7.1
click at [768, 369] on textarea at bounding box center [784, 394] width 445 height 85
type textarea "x"
type textarea "e"
type textarea "x"
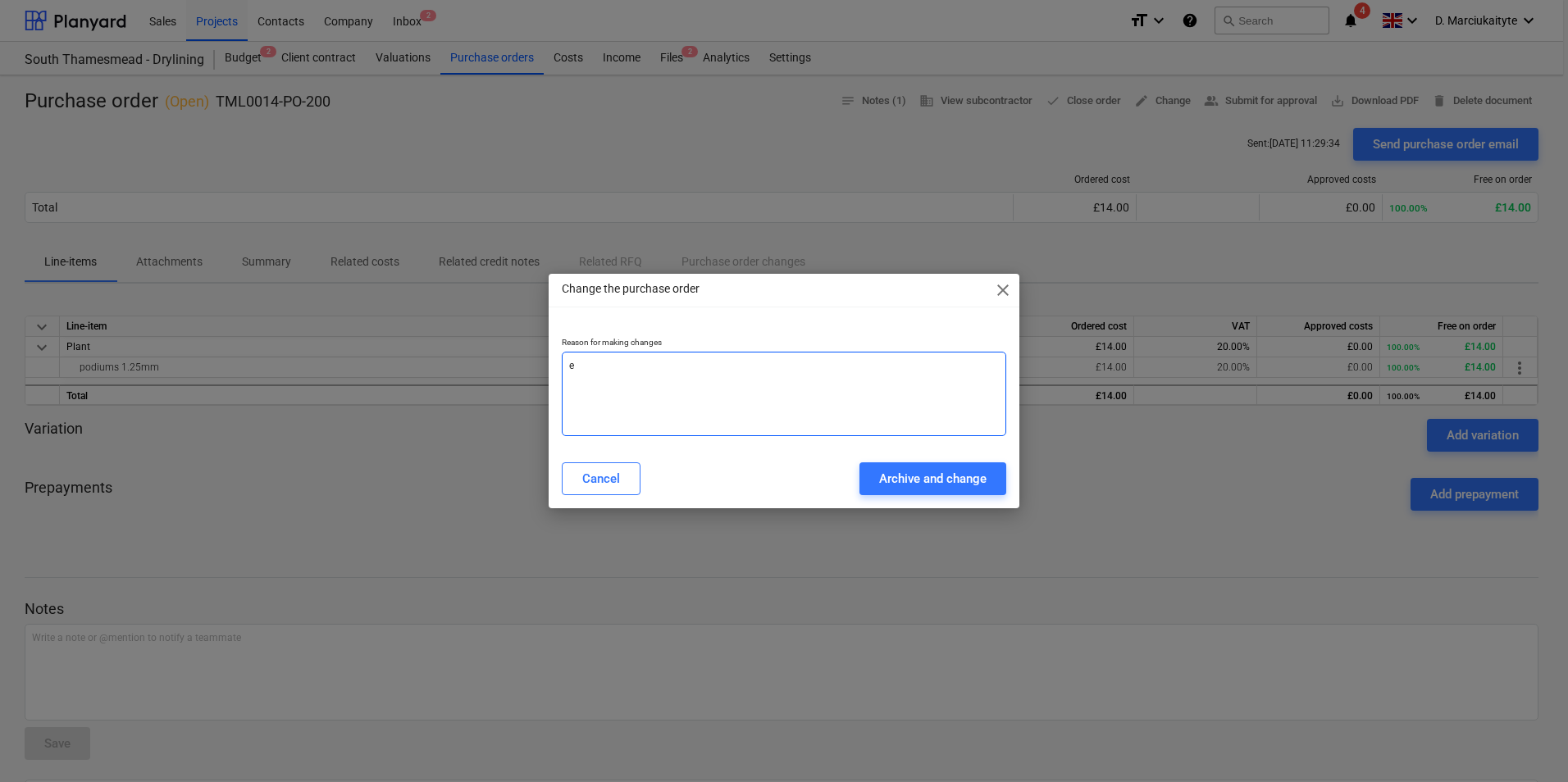
type textarea "er"
type textarea "x"
type textarea "err"
type textarea "x"
type textarea "erro"
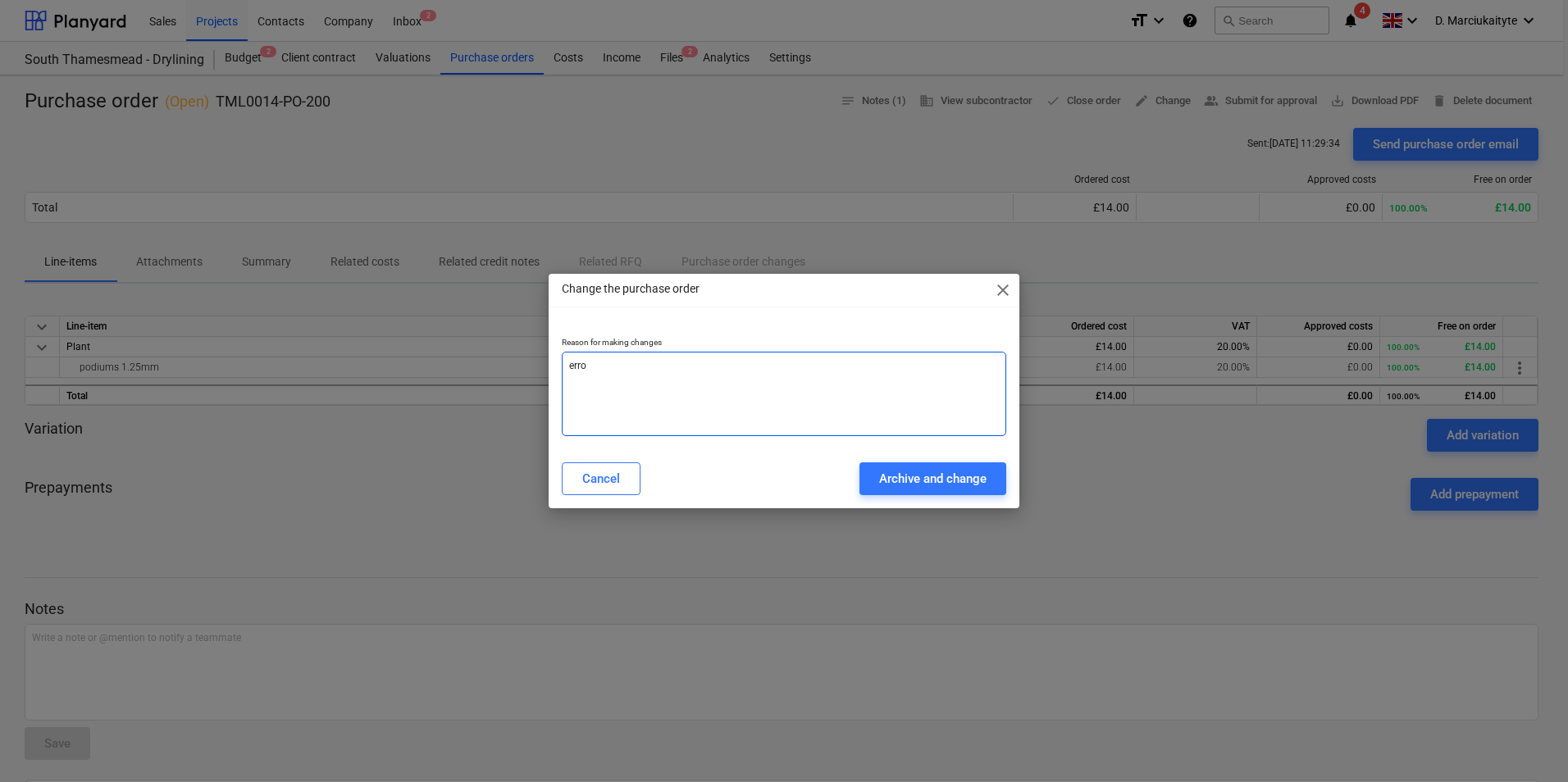
type textarea "x"
type textarea "error"
click at [940, 484] on div "Archive and change" at bounding box center [933, 478] width 107 height 21
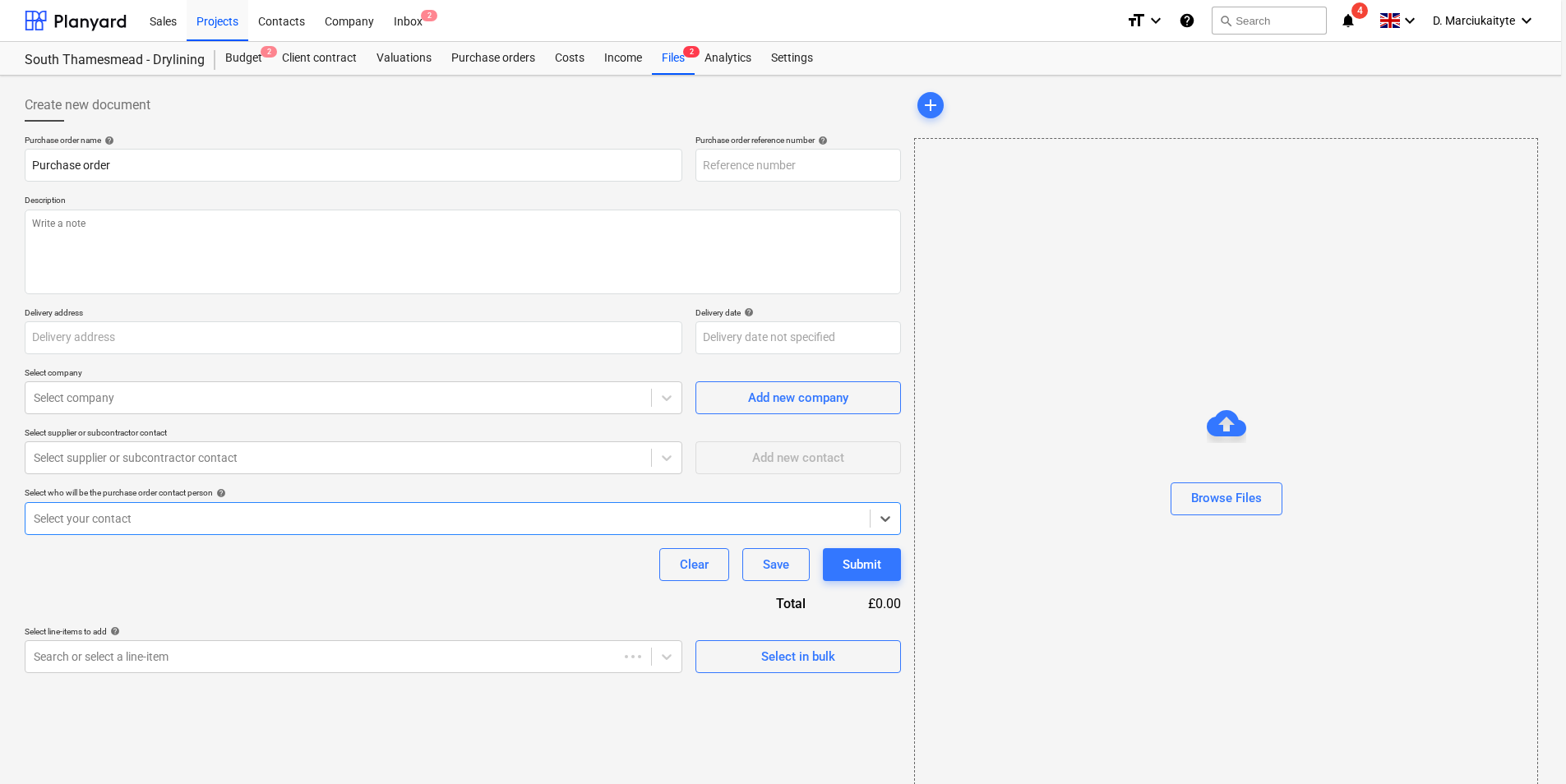
type textarea "x"
type input "TML0014-PO-203"
type textarea "x"
type input "TML0014-PO-200"
type textarea "Good morning, Please place an order for attached. Delivery tomorrow please Site…"
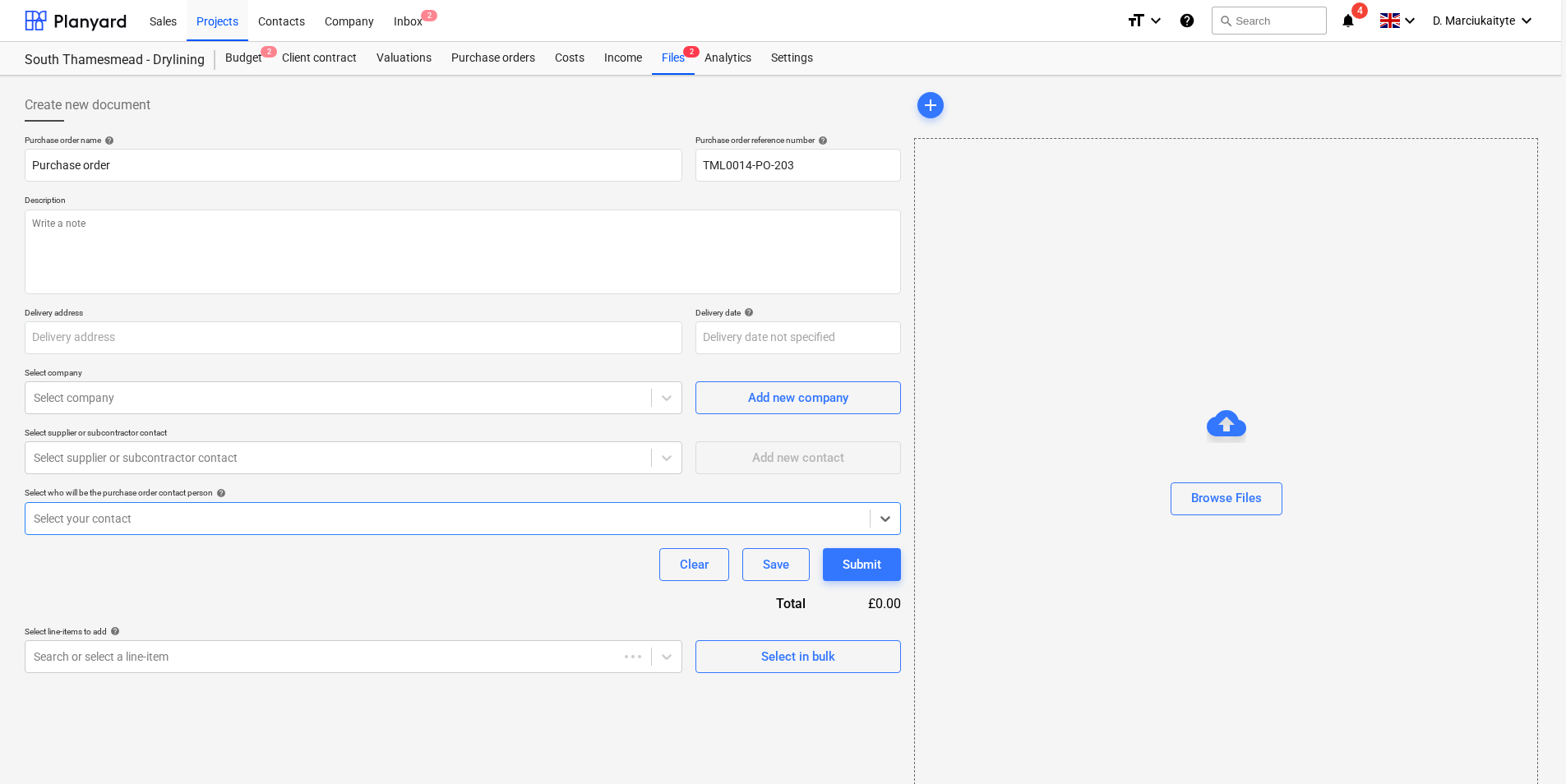
type input "Lovell Partnerships, Lakeside Centre, South Thamesmead, Bazalgette Way, London,…"
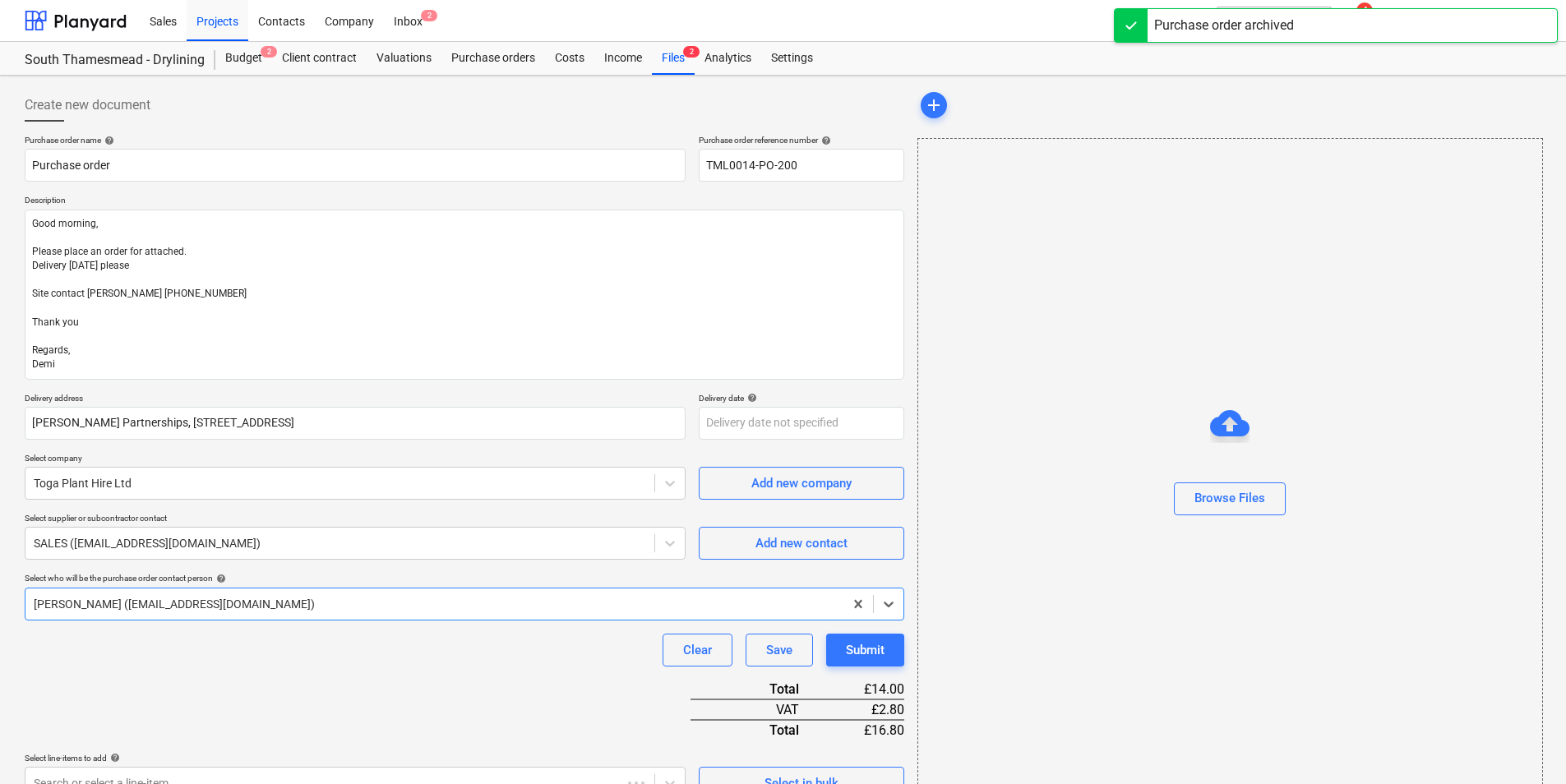
type textarea "x"
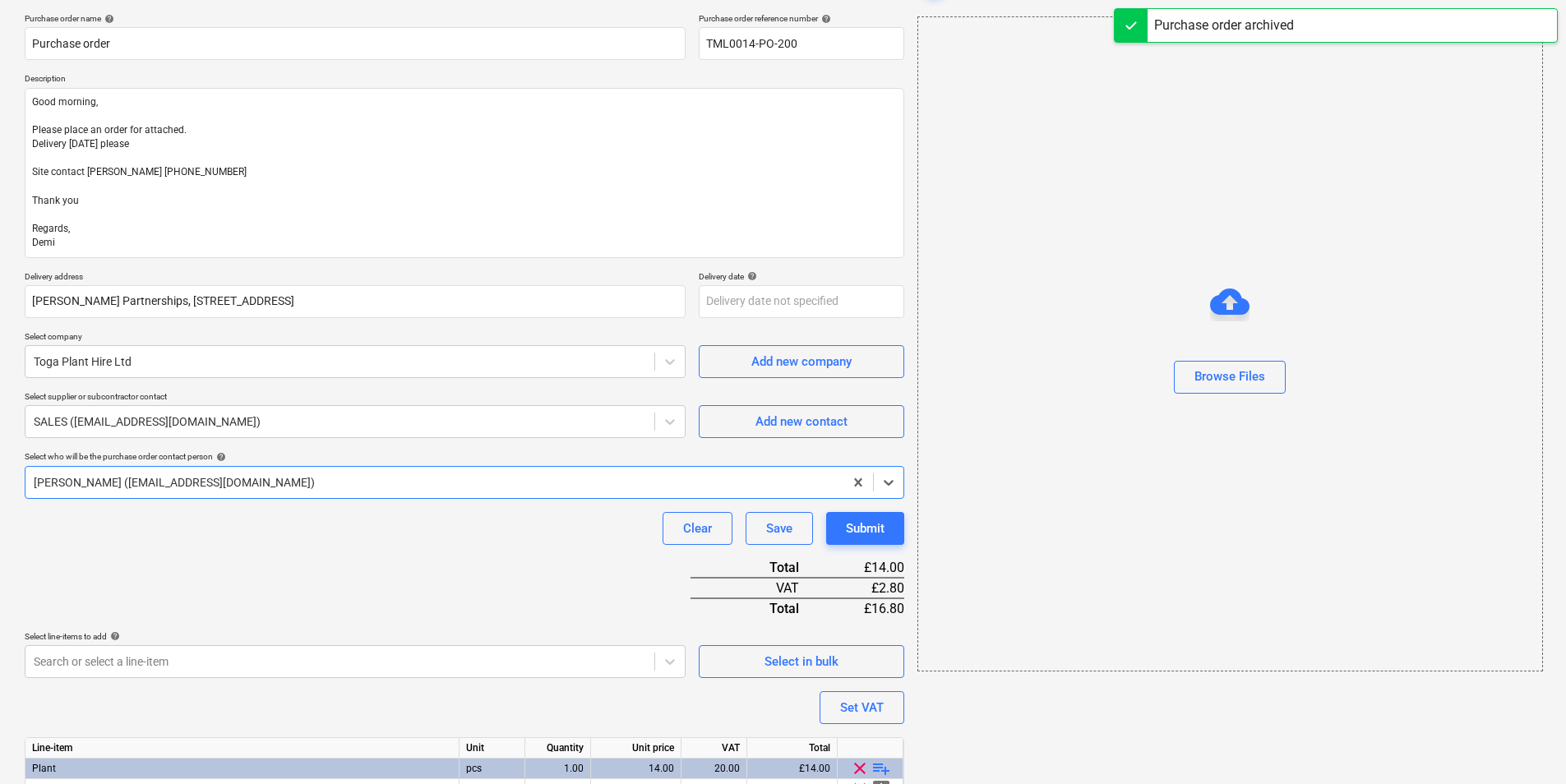
scroll to position [203, 0]
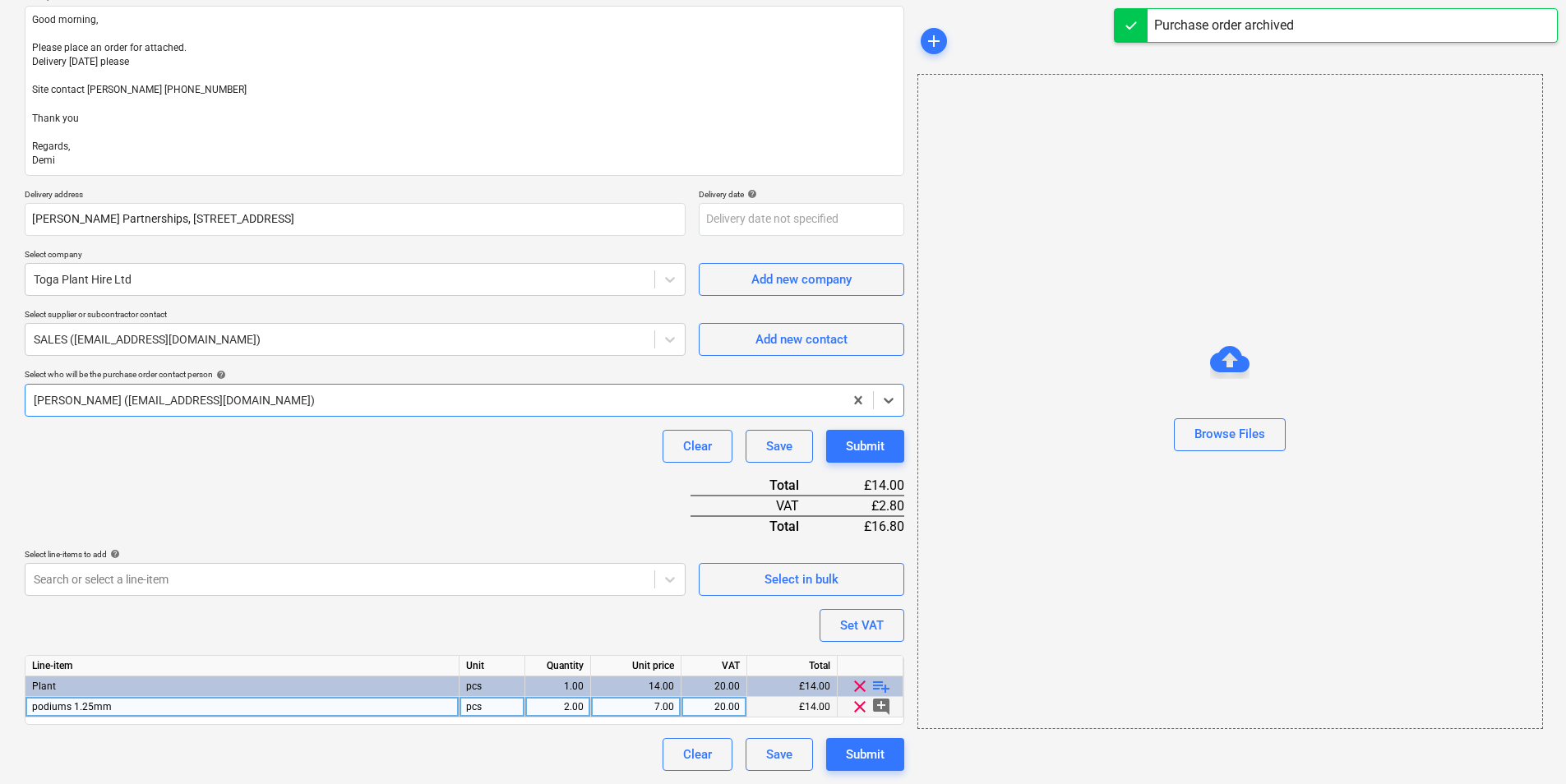
click at [432, 709] on div "podiums 1.25mm" at bounding box center [242, 707] width 434 height 20
click at [646, 704] on div "7.00" at bounding box center [636, 707] width 76 height 20
type input "6.5"
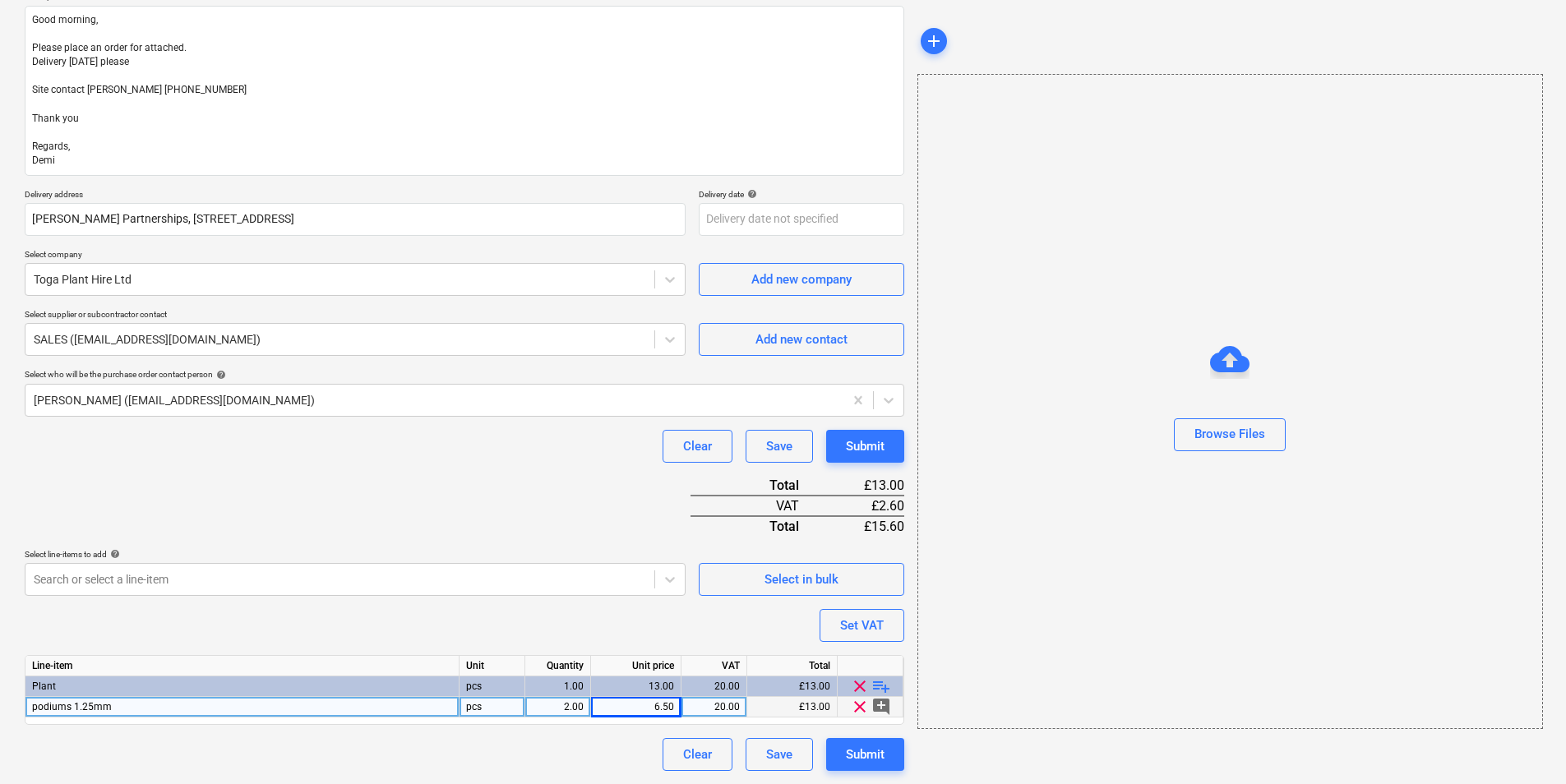
click at [342, 710] on div "podiums 1.25mm" at bounding box center [242, 707] width 434 height 20
type textarea "x"
click at [348, 709] on input "podiums 1.25mm" at bounding box center [242, 706] width 433 height 19
type input "podiums 0.7m-1m"
click at [878, 759] on div "Submit" at bounding box center [866, 754] width 39 height 21
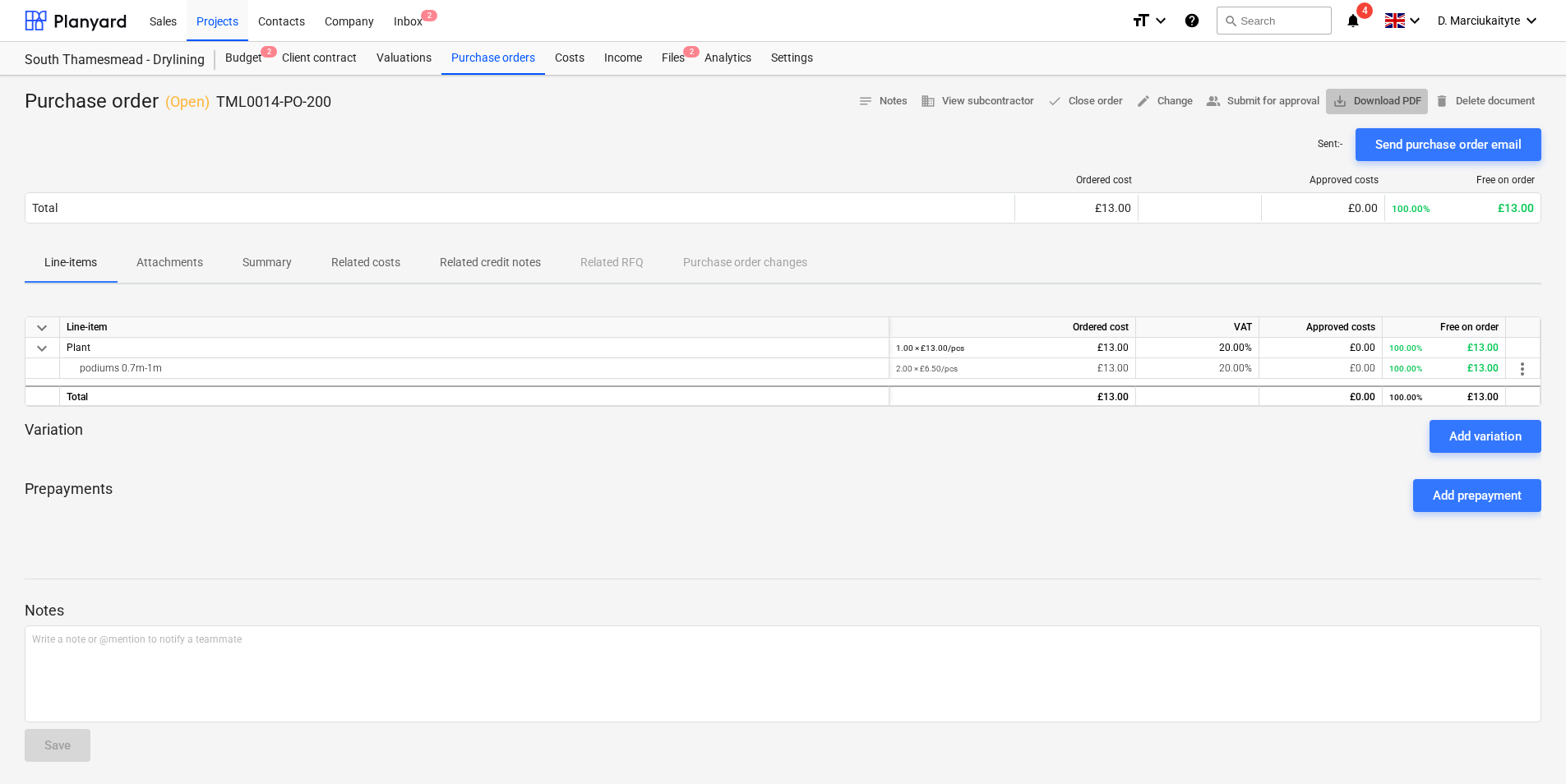
click at [1394, 94] on span "save_alt Download PDF" at bounding box center [1377, 102] width 89 height 19
click at [226, 17] on div "Projects" at bounding box center [217, 19] width 62 height 42
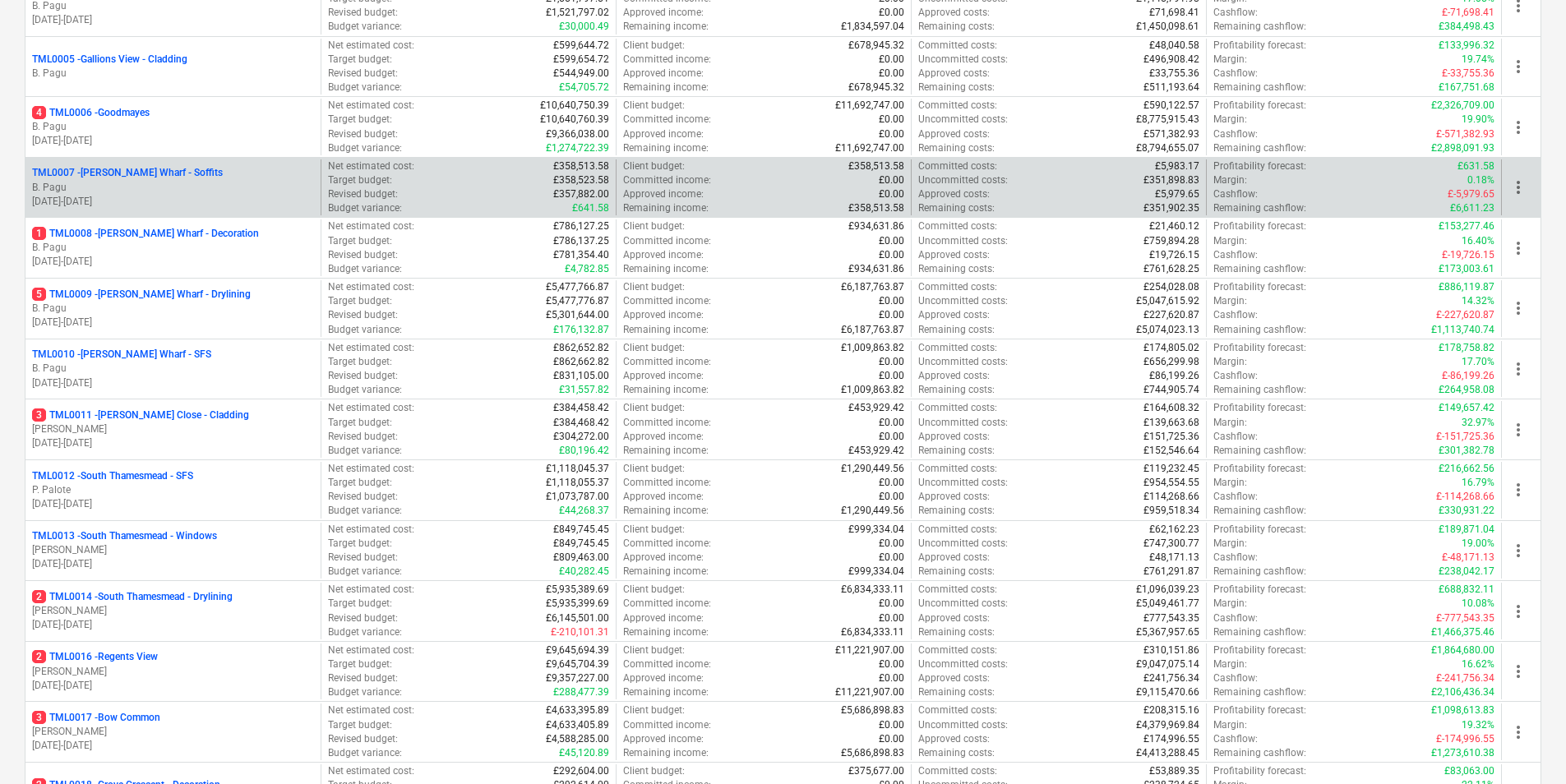
scroll to position [575, 0]
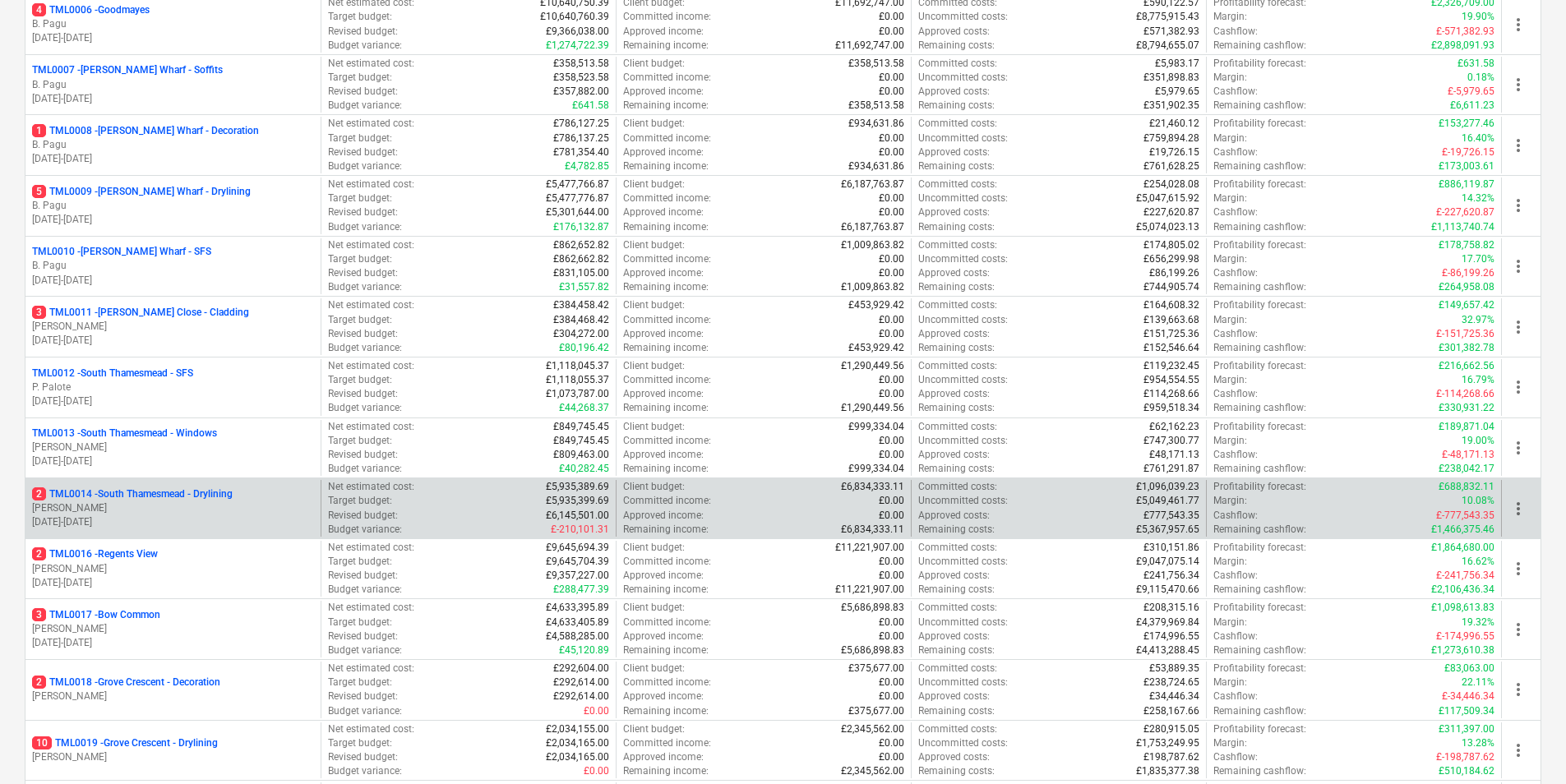
click at [159, 504] on p "M. Tomlinson" at bounding box center [173, 509] width 282 height 14
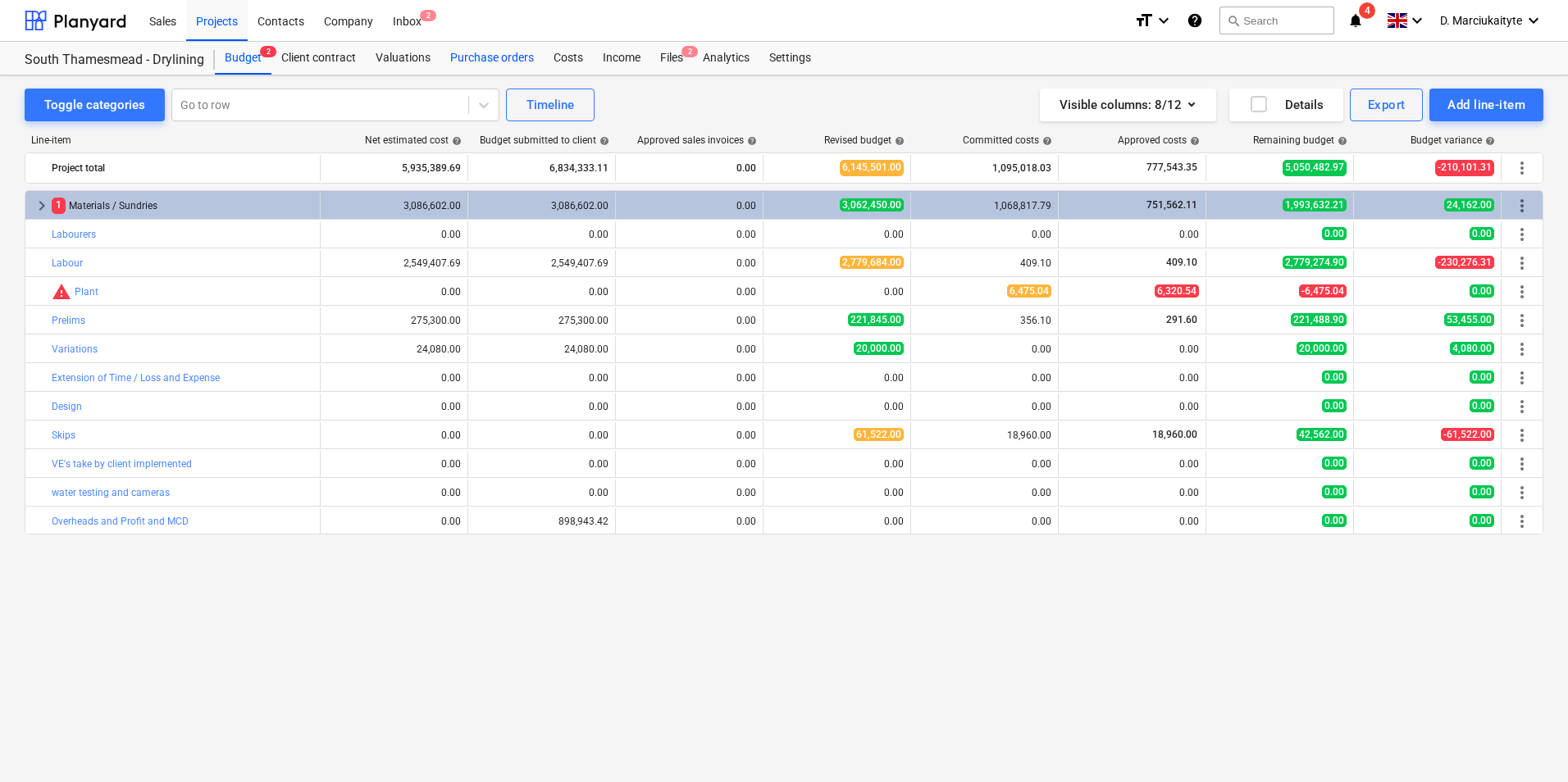
click at [472, 49] on div "Purchase orders" at bounding box center [492, 57] width 103 height 33
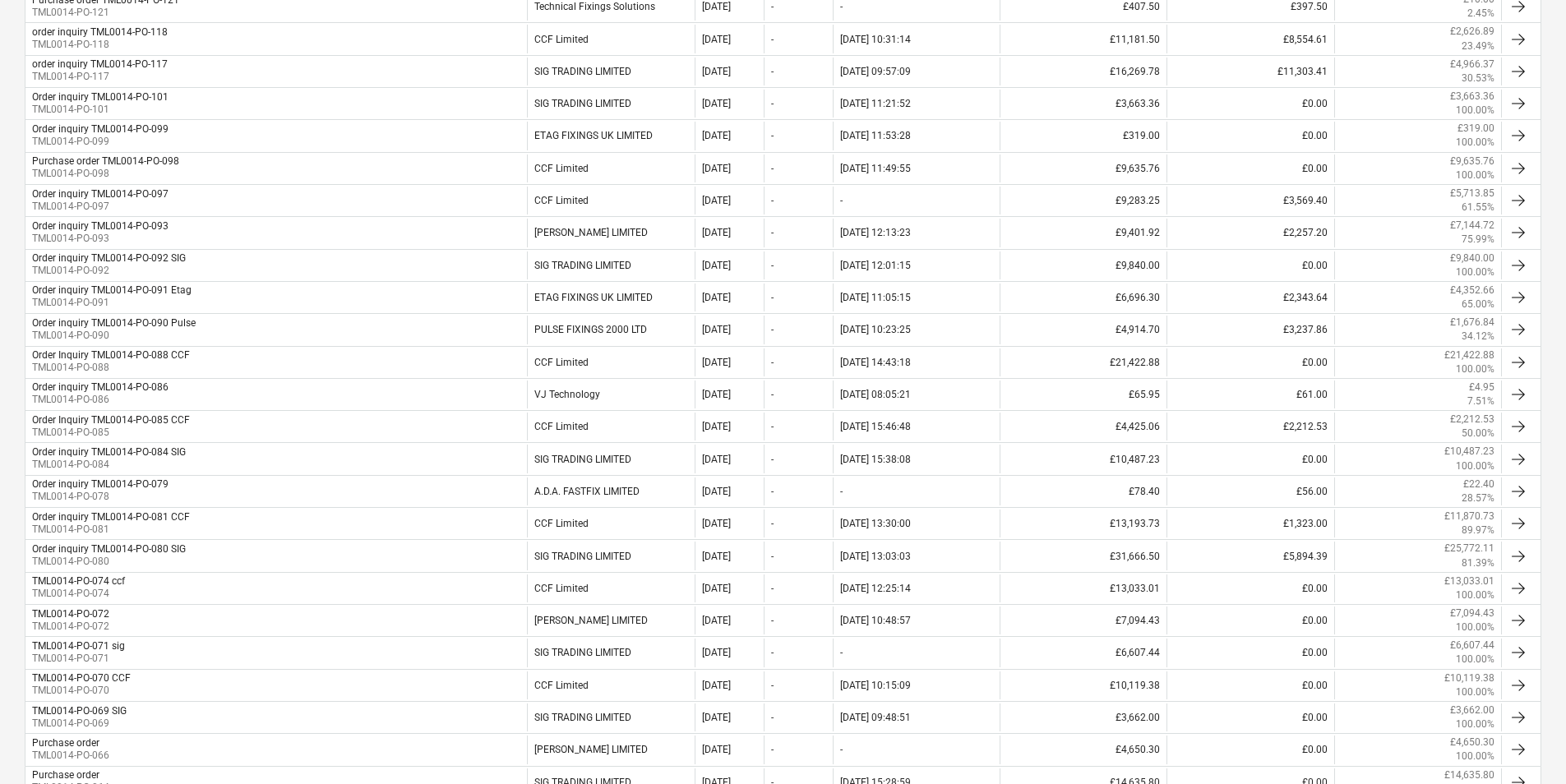
scroll to position [822, 0]
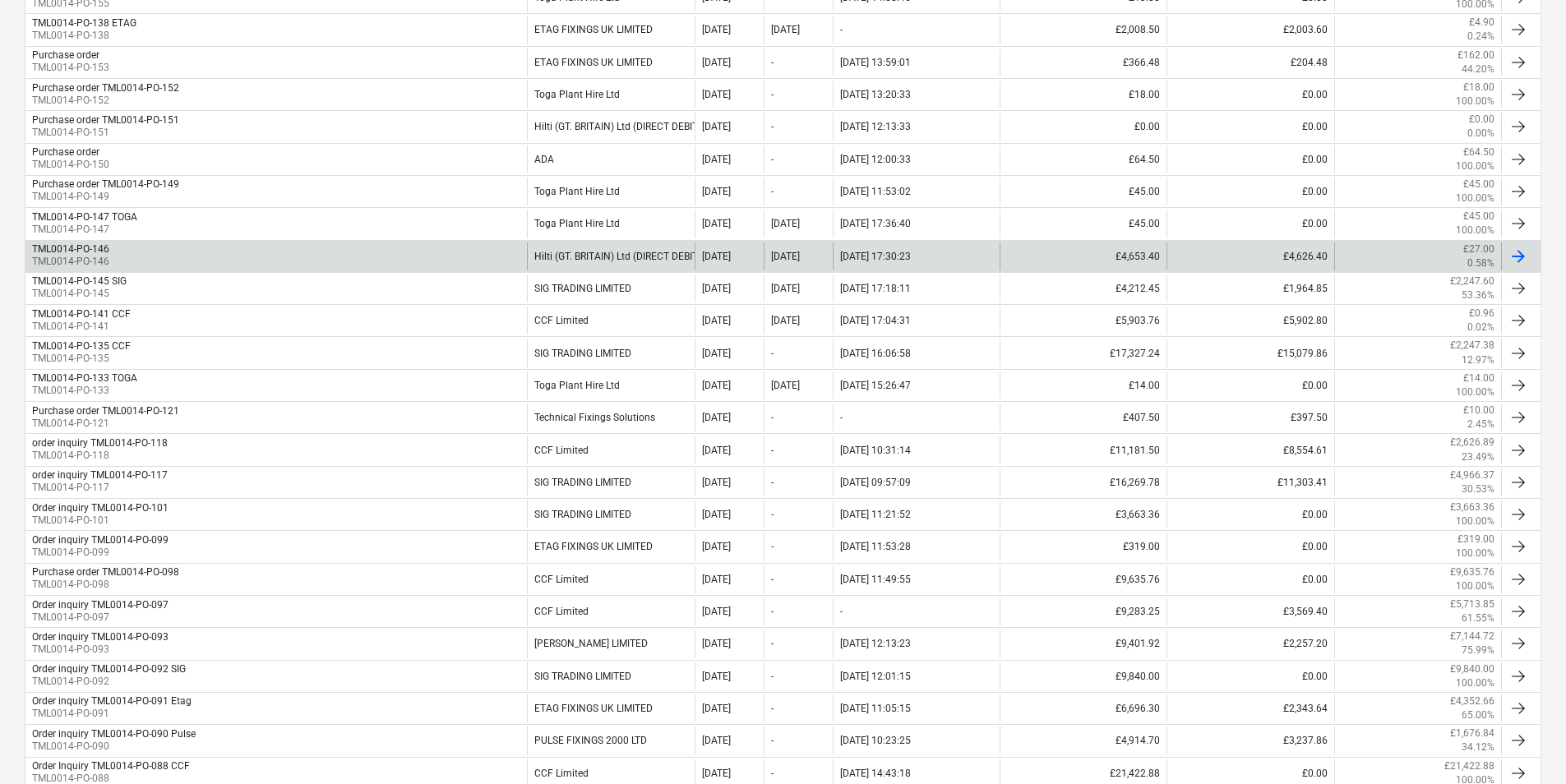
click at [577, 258] on div "Hilti (GT. BRITAIN) Ltd (DIRECT DEBIT)" at bounding box center [610, 256] width 167 height 28
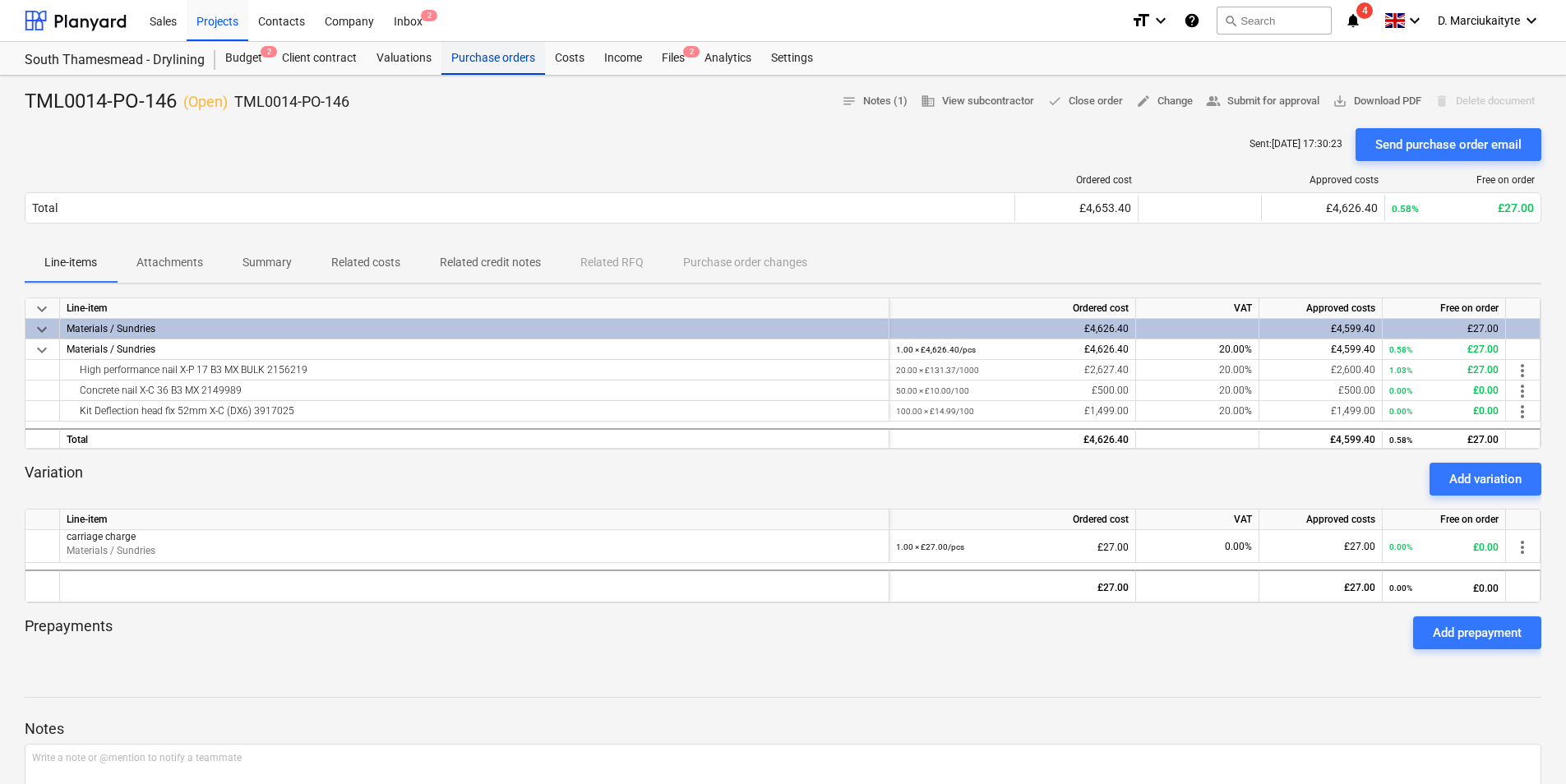
click at [482, 63] on div "Purchase orders" at bounding box center [493, 58] width 103 height 33
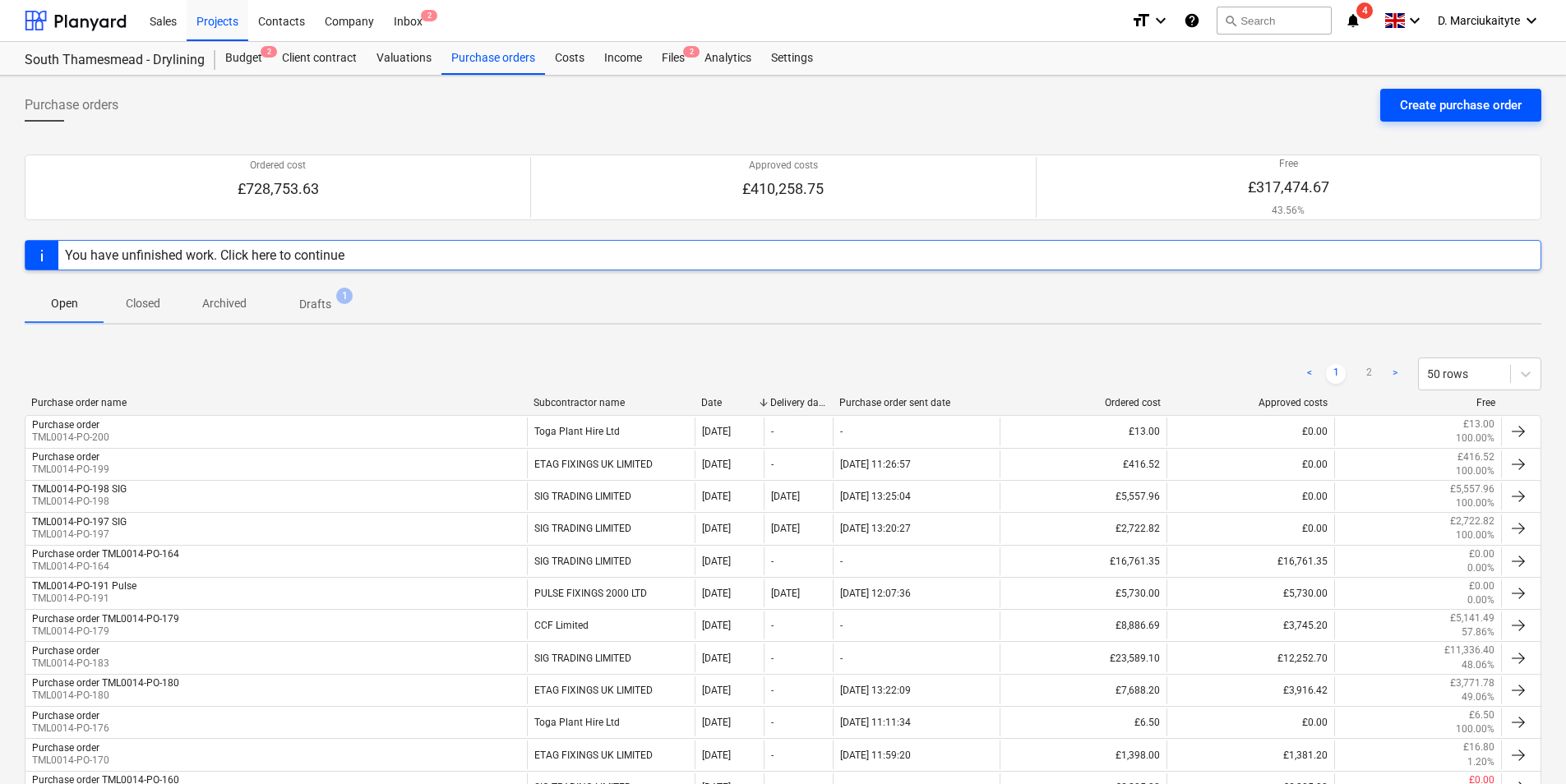
click at [1433, 106] on div "Create purchase order" at bounding box center [1461, 105] width 122 height 21
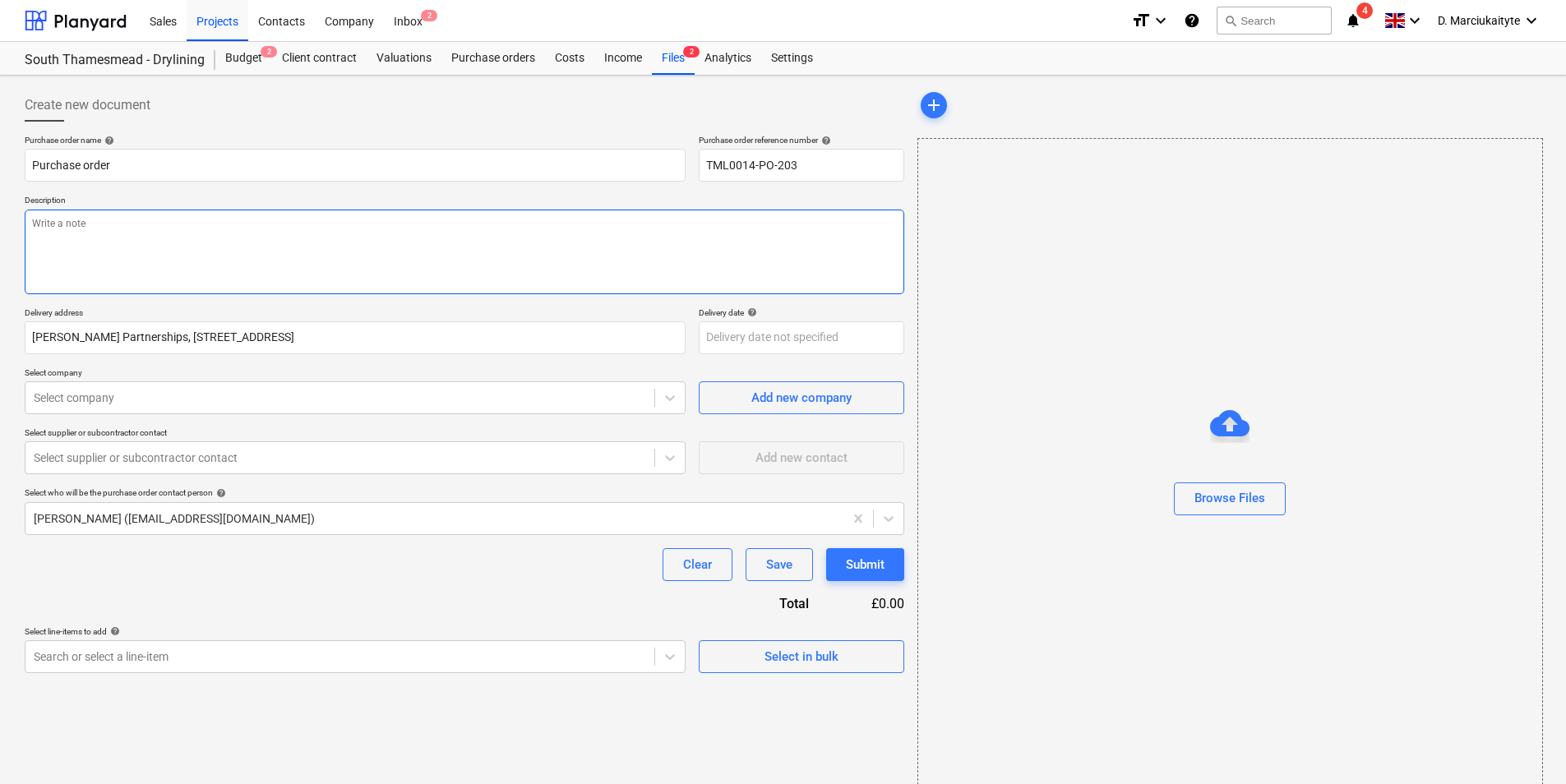
click at [451, 263] on textarea at bounding box center [465, 252] width 880 height 85
click at [776, 651] on div "Select in bulk" at bounding box center [801, 656] width 74 height 21
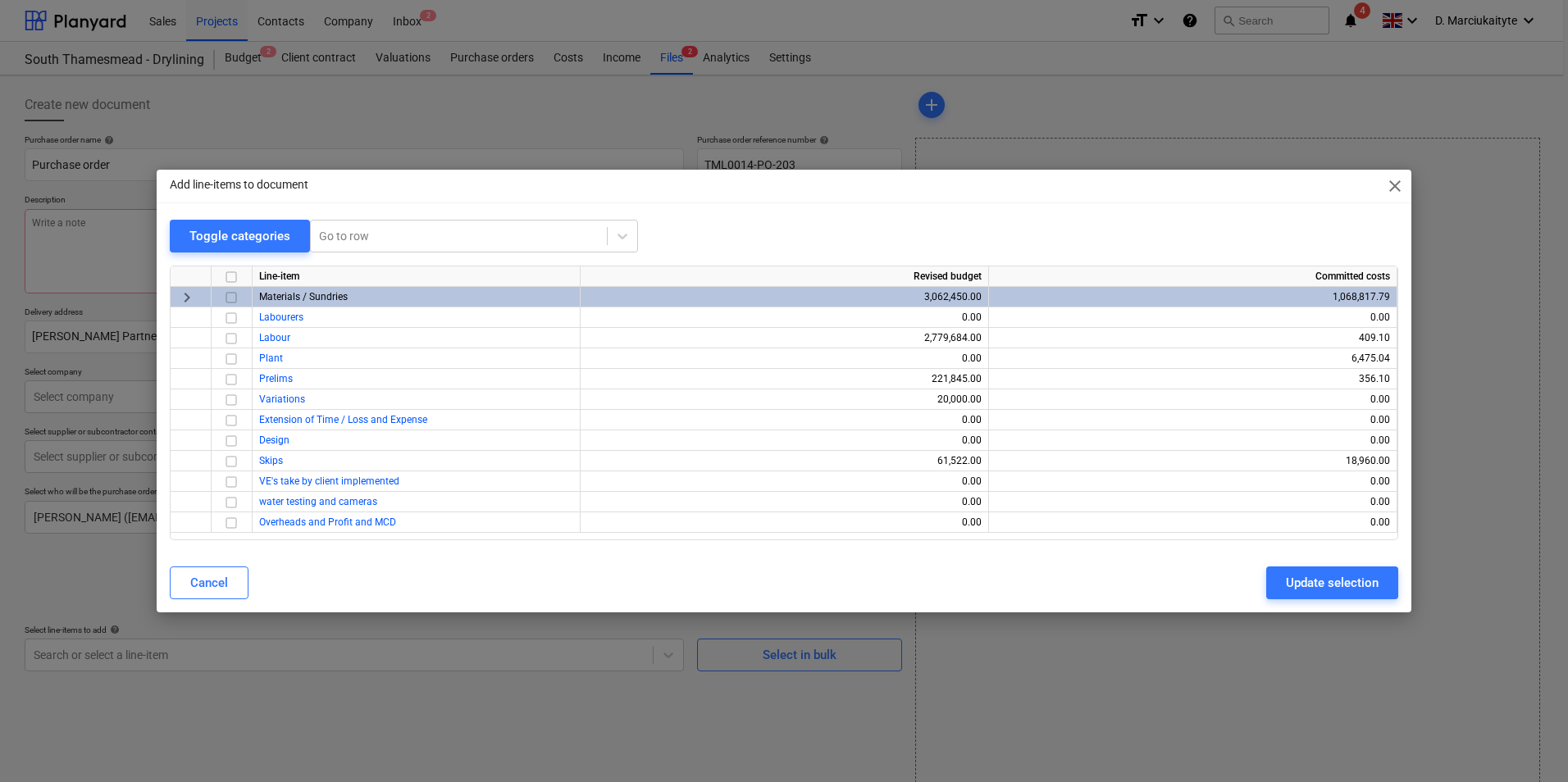
click at [233, 298] on input "checkbox" at bounding box center [231, 297] width 19 height 19
click at [1308, 584] on div "Update selection" at bounding box center [1333, 582] width 93 height 21
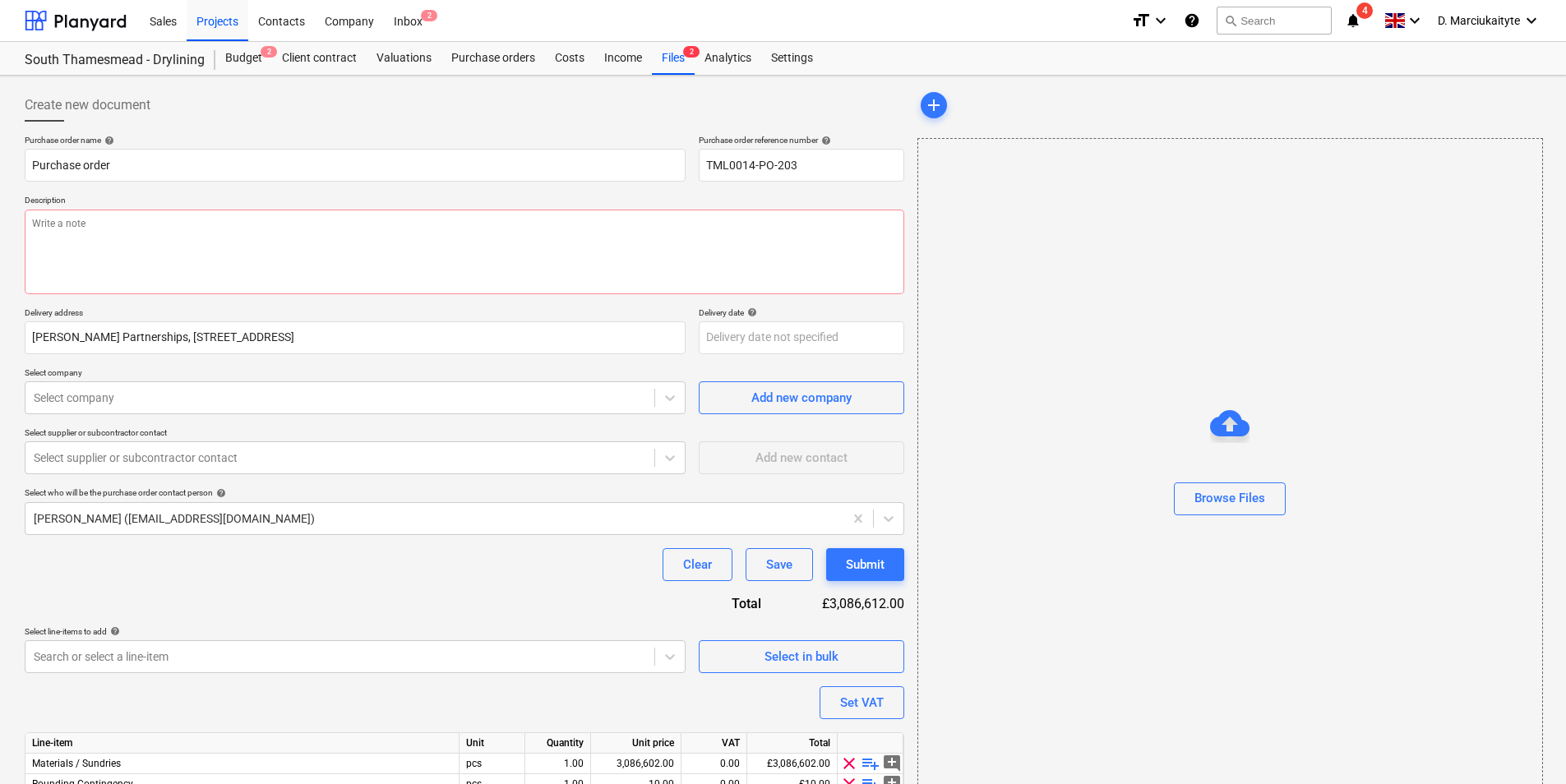
scroll to position [77, 0]
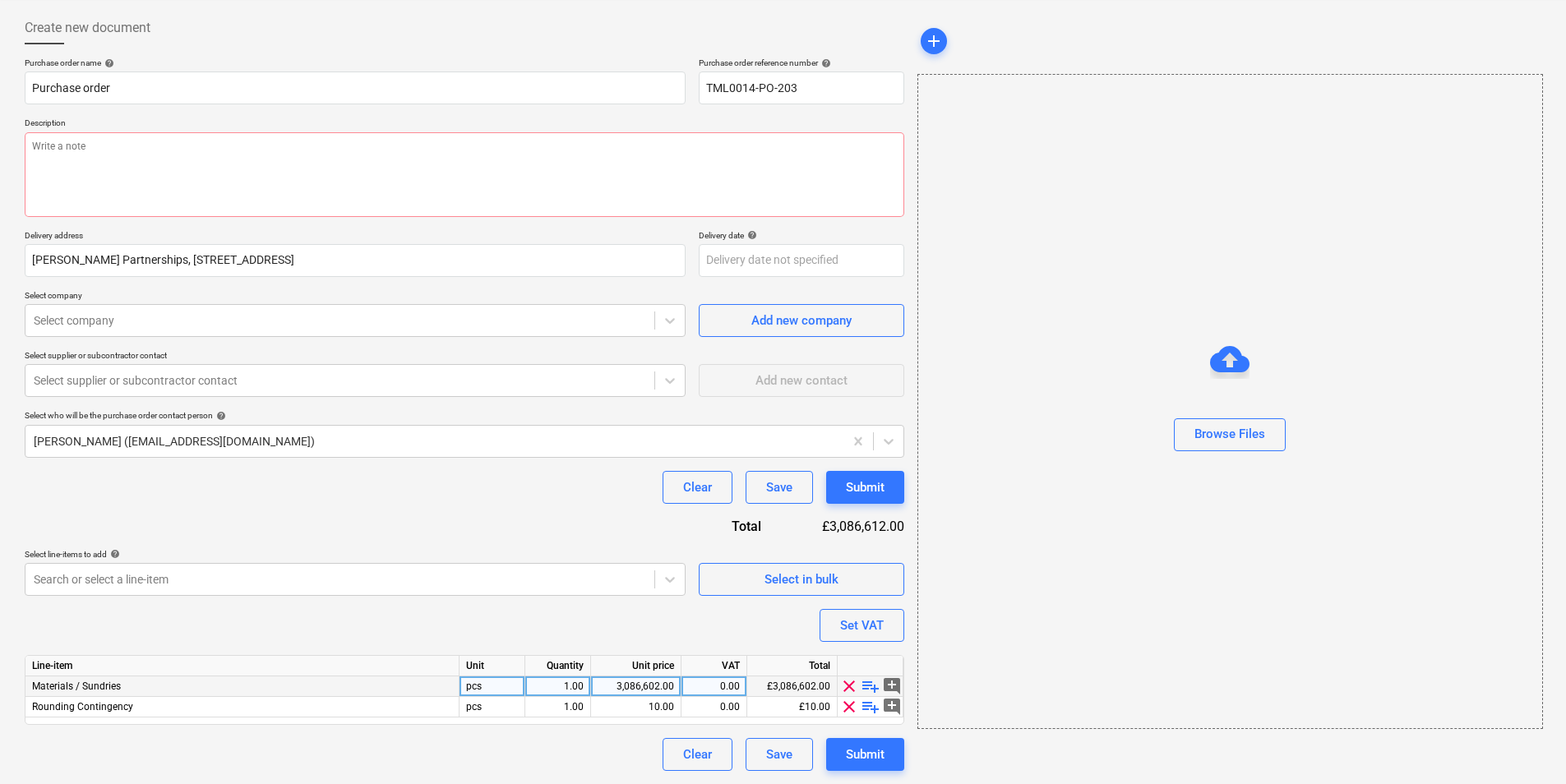
click at [872, 685] on span "playlist_add" at bounding box center [870, 686] width 20 height 19
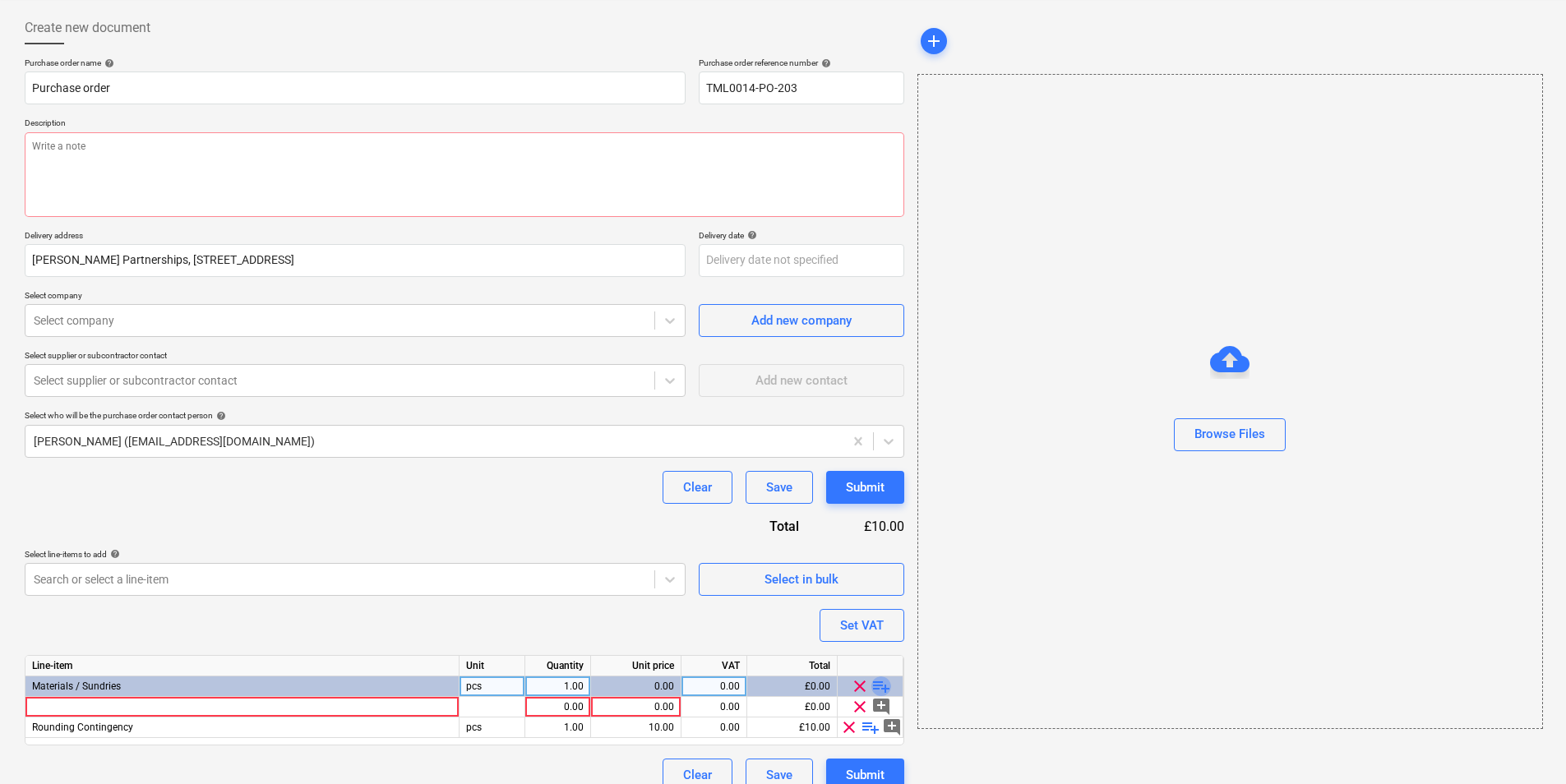
click at [881, 686] on span "playlist_add" at bounding box center [881, 686] width 20 height 19
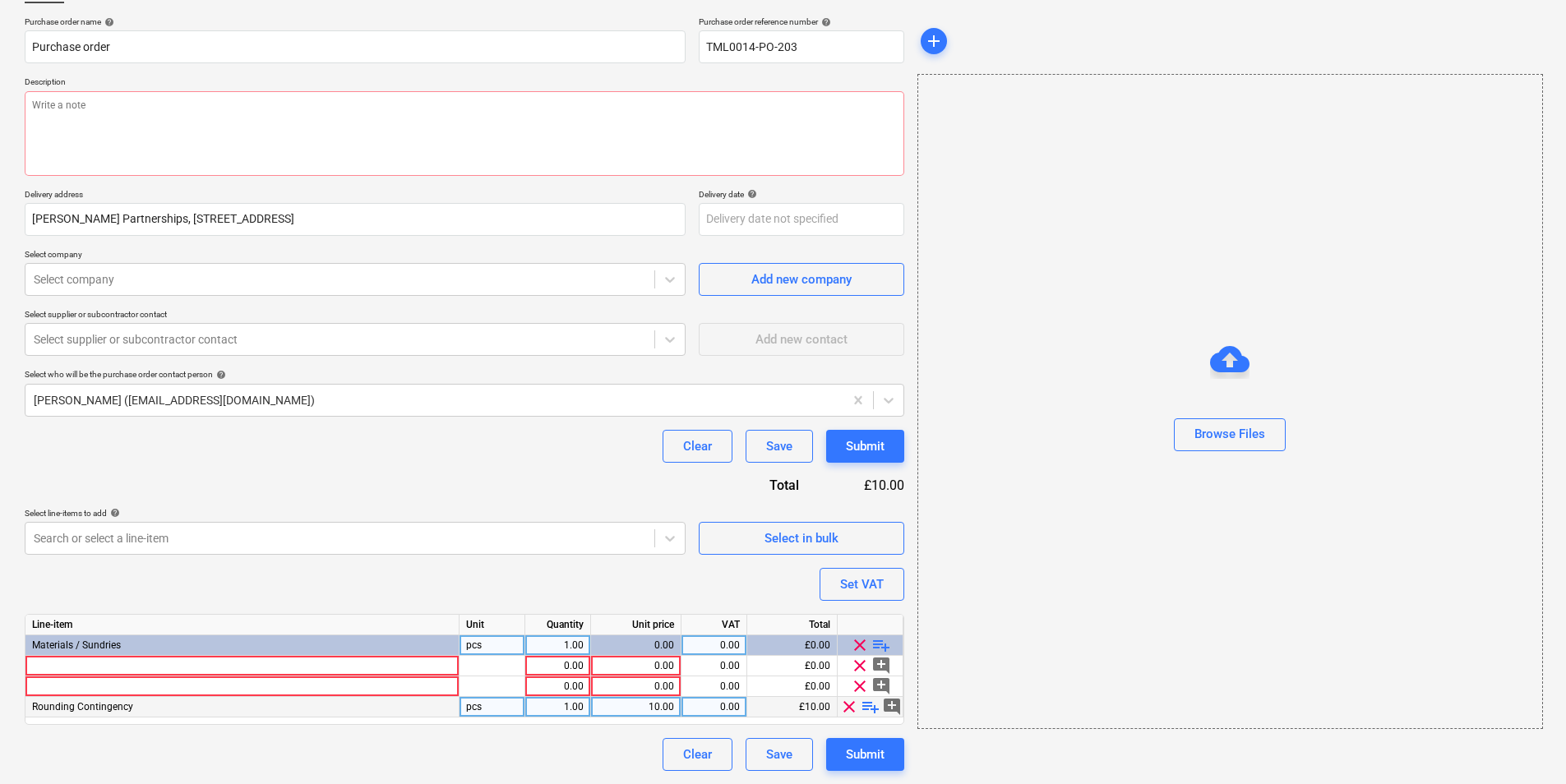
click at [848, 708] on span "clear" at bounding box center [849, 706] width 20 height 19
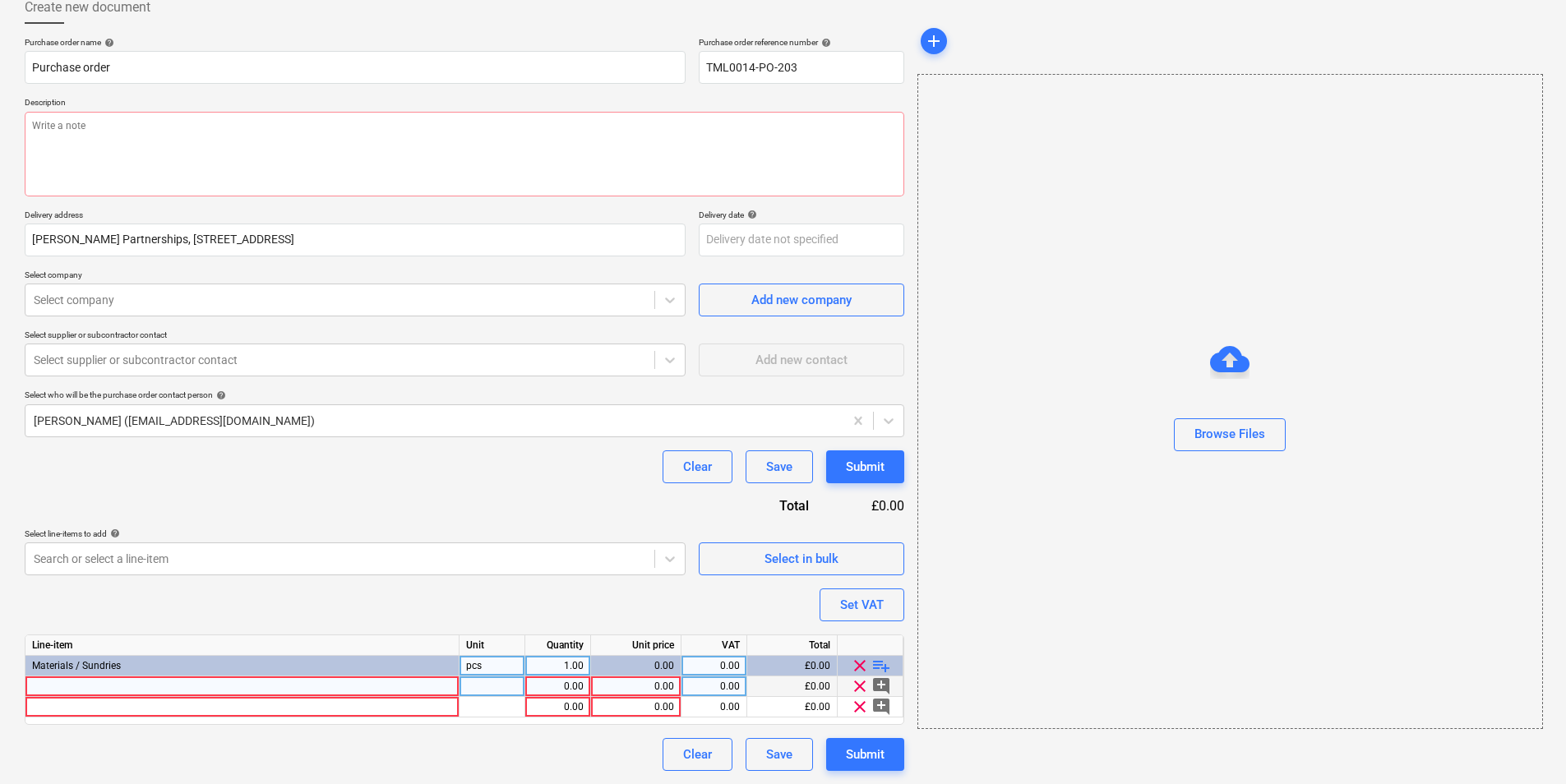
scroll to position [97, 0]
type textarea "x"
click at [353, 683] on div at bounding box center [242, 687] width 434 height 20
type input "High performance nail X-P 17 B3 MX BULK"
type textarea "x"
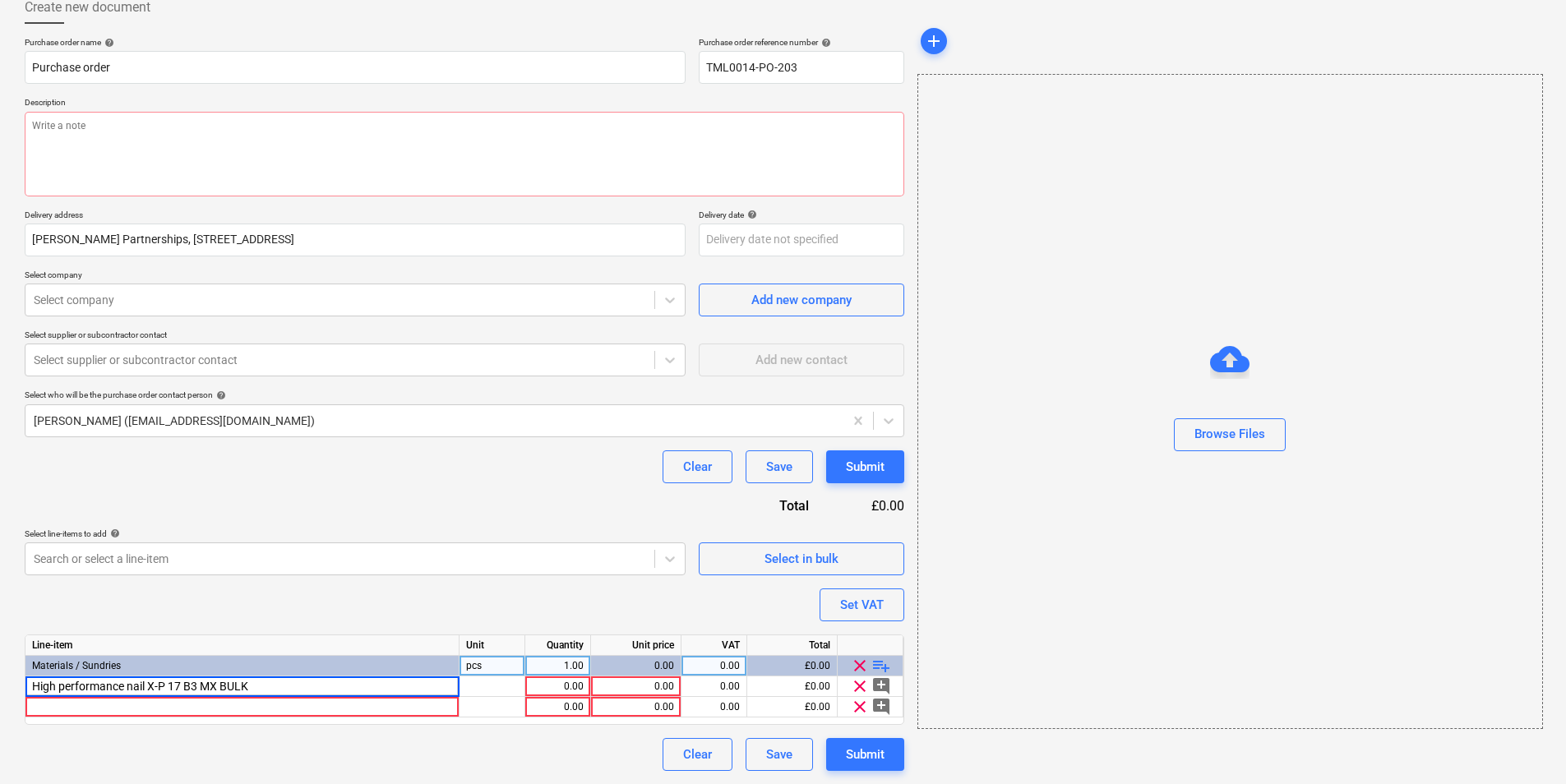
type input "High performance nail X-P 17 B3 MX BULK ("
click at [289, 691] on div "High performance nail X-P 17 B3 MX BULK (" at bounding box center [242, 687] width 434 height 20
type textarea "x"
type input "High performance nail X-P 17 B3 MX BULK (2156219)"
click at [561, 681] on div "1.00" at bounding box center [557, 687] width 52 height 20
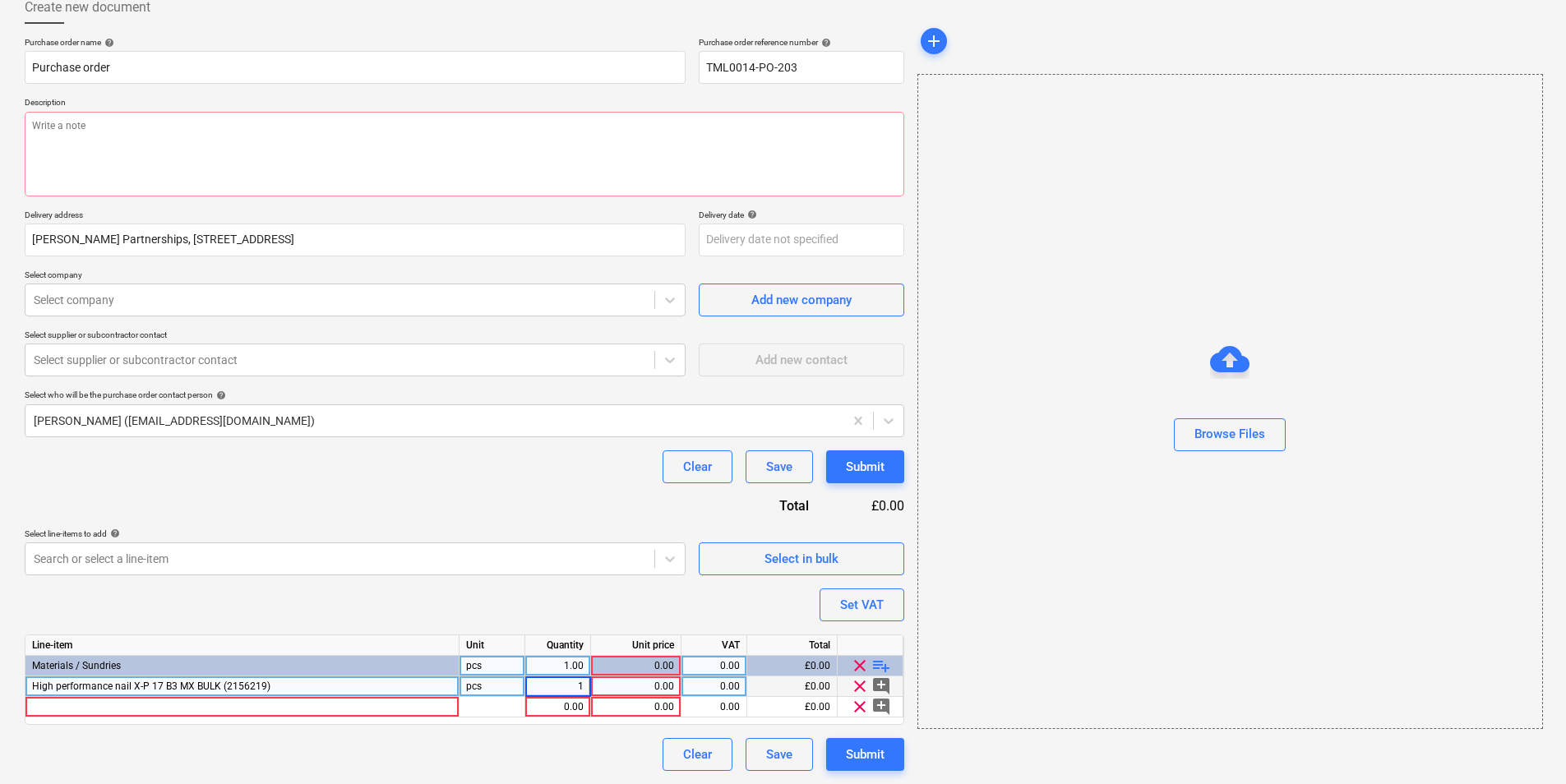
type textarea "x"
type input "20"
type textarea "x"
type input "boxes"
type textarea "x"
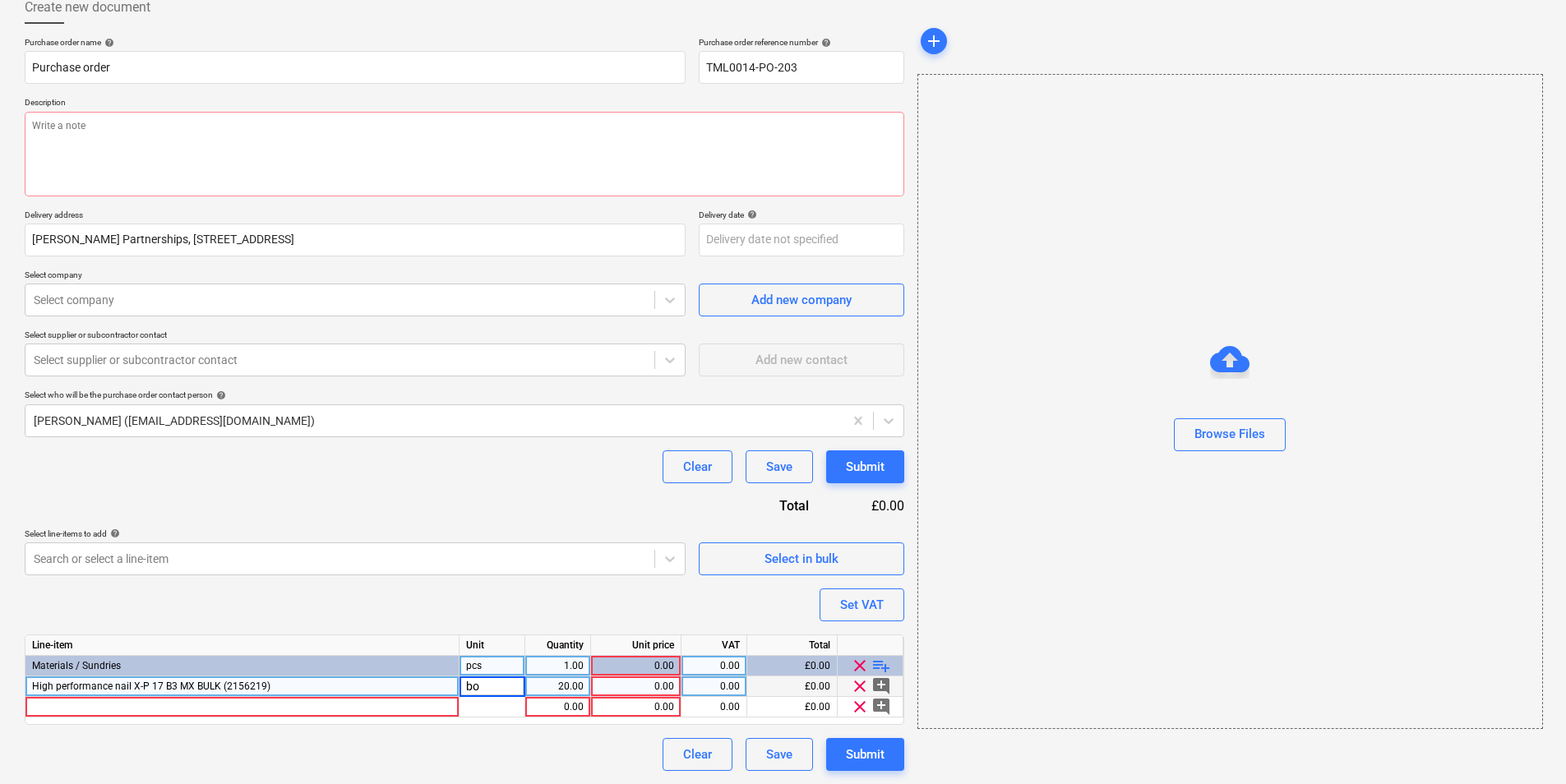
type input "box"
click at [652, 688] on div "0.00" at bounding box center [636, 687] width 76 height 20
type textarea "x"
type input "131.37"
type textarea "x"
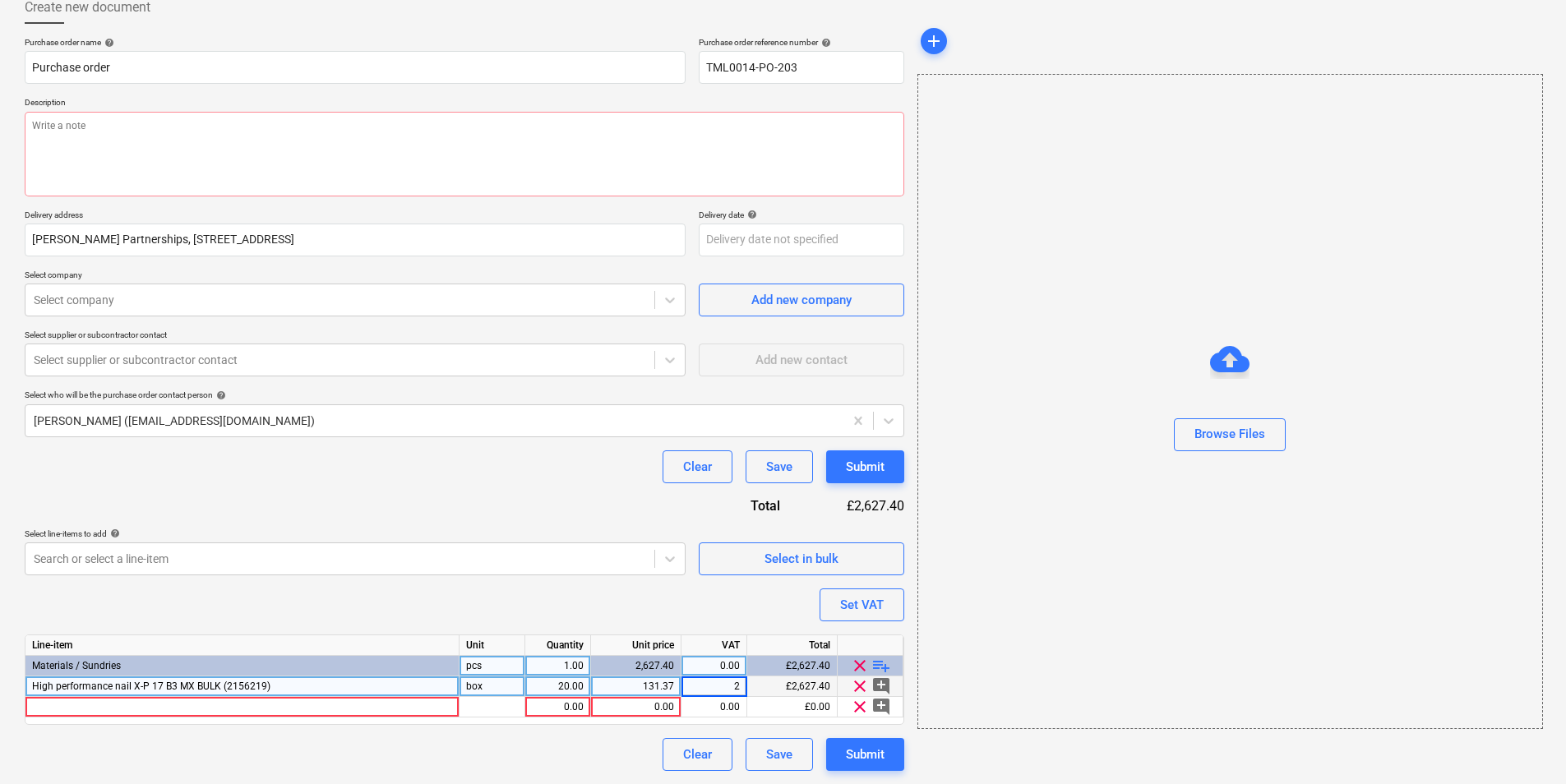
type input "20"
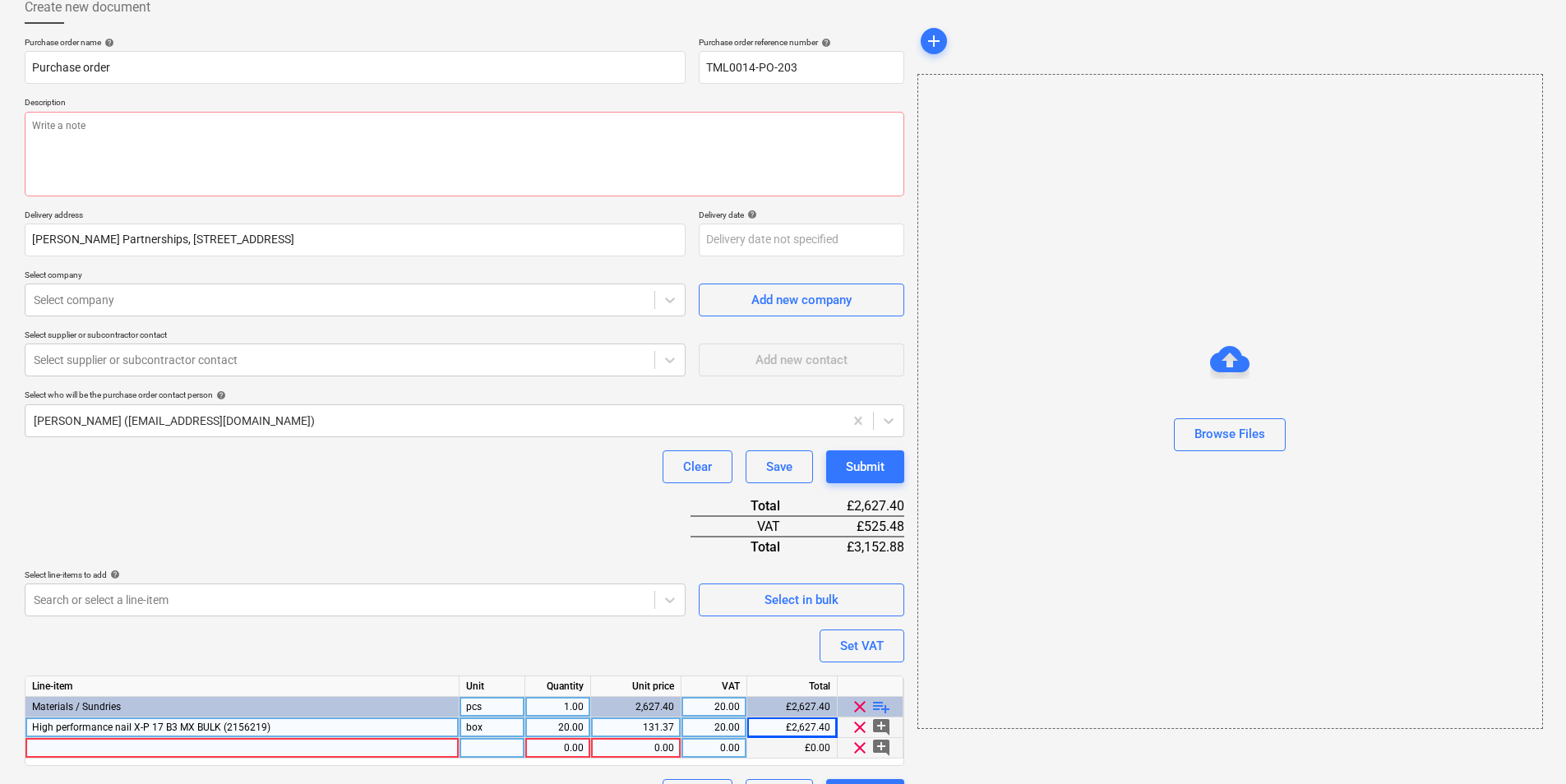
click at [171, 748] on div at bounding box center [242, 748] width 434 height 20
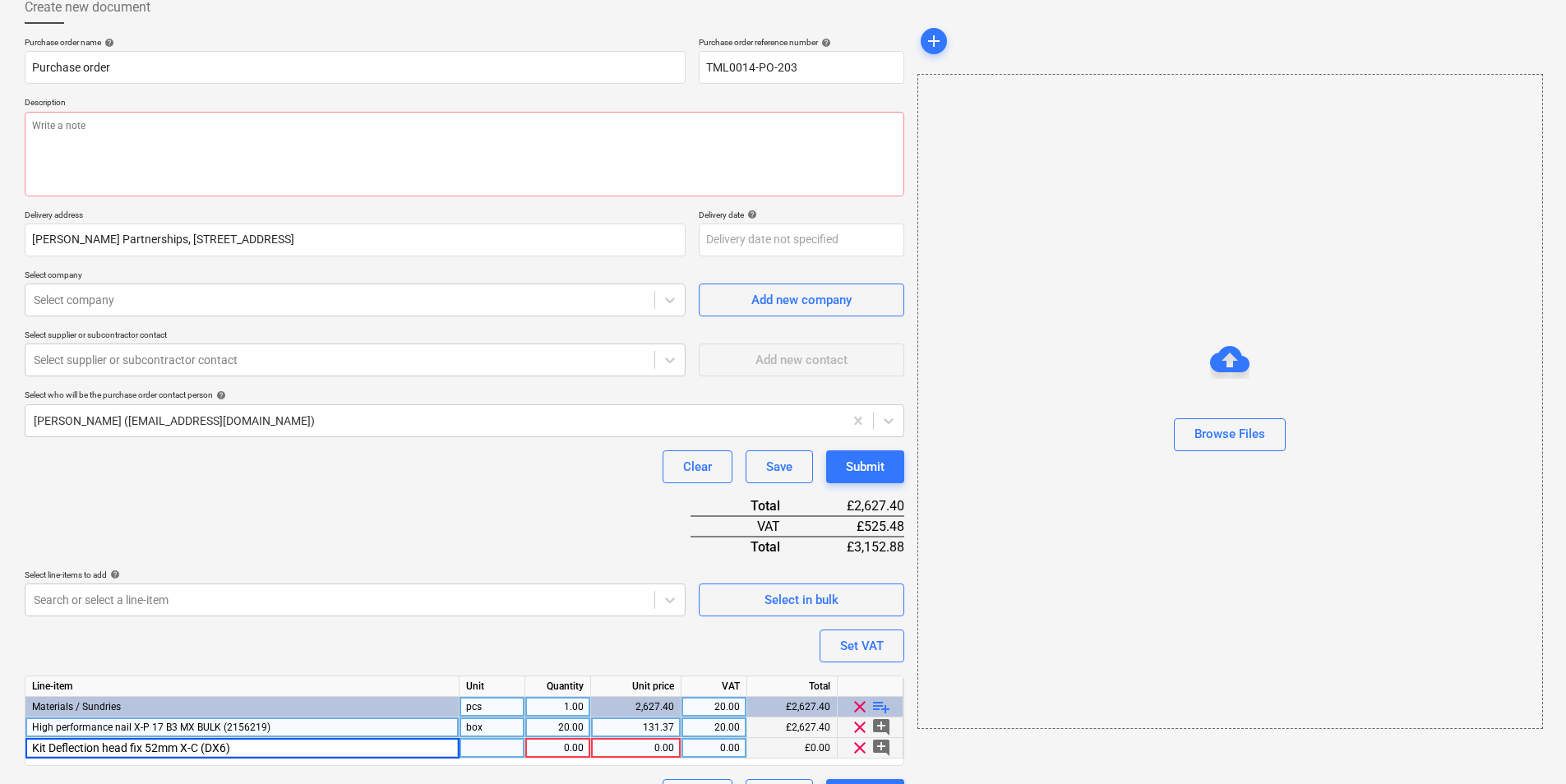
type textarea "x"
type input "Kit Deflection head fix 52mm X-C (DX6)"
click at [274, 747] on div "Kit Deflection head fix 52mm X-C (DX6)" at bounding box center [242, 748] width 434 height 20
type textarea "x"
type input "Kit Deflection head fix 52mm X-C (DX6) (3917025)"
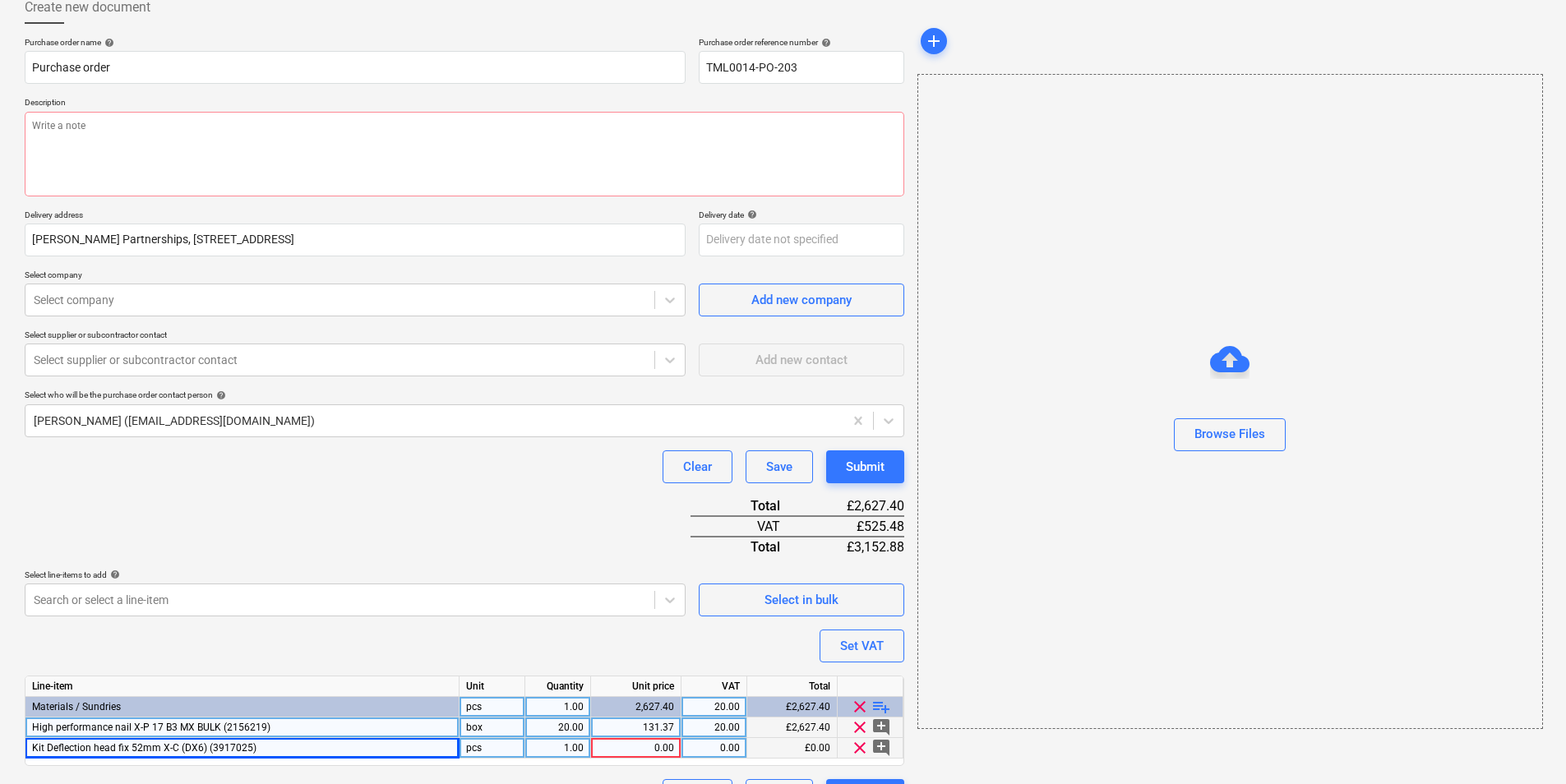
click at [507, 748] on div "pcs" at bounding box center [493, 748] width 66 height 20
type textarea "x"
type input "box"
type textarea "x"
type input "100"
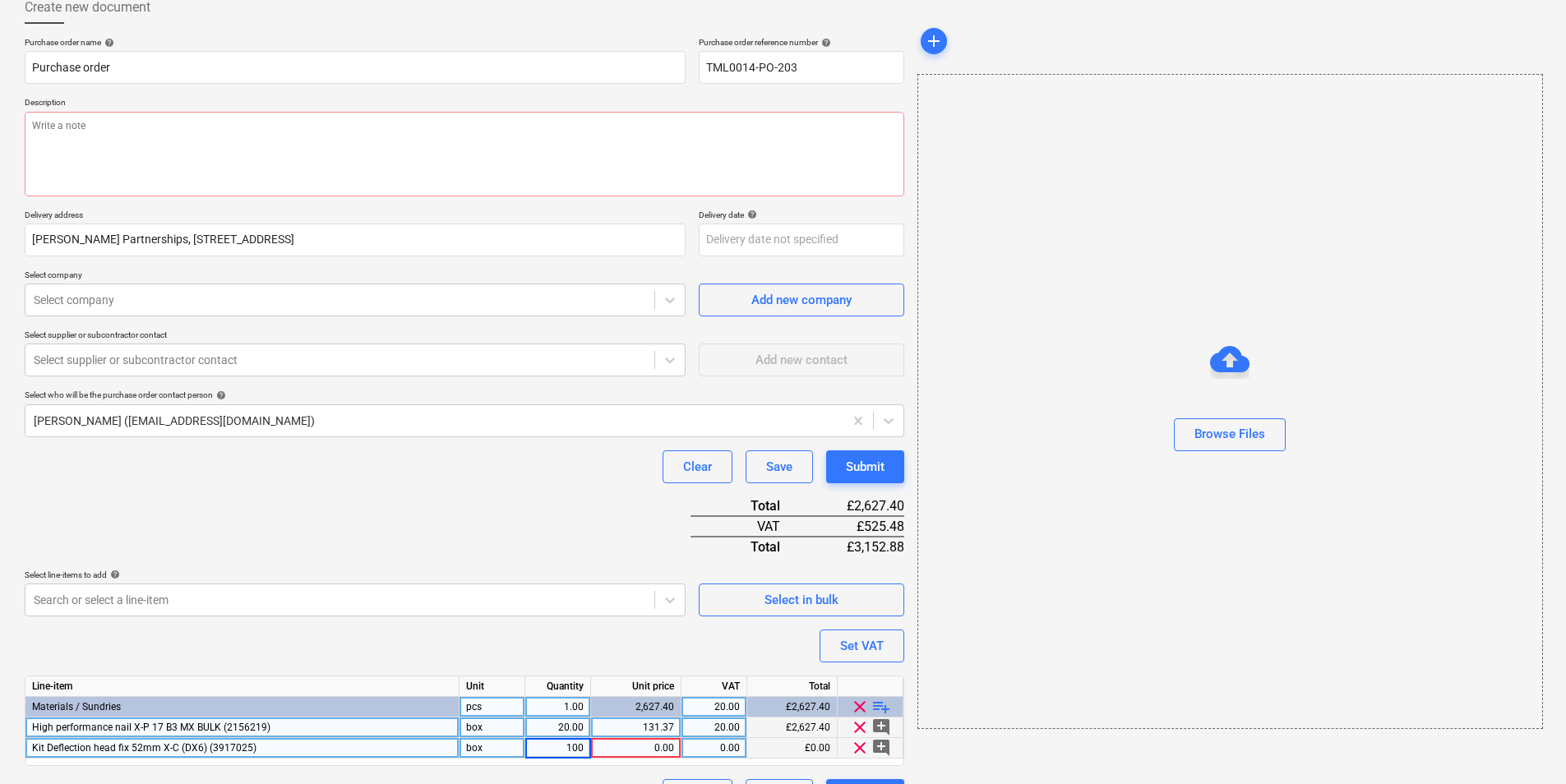
type textarea "x"
type input "14.99"
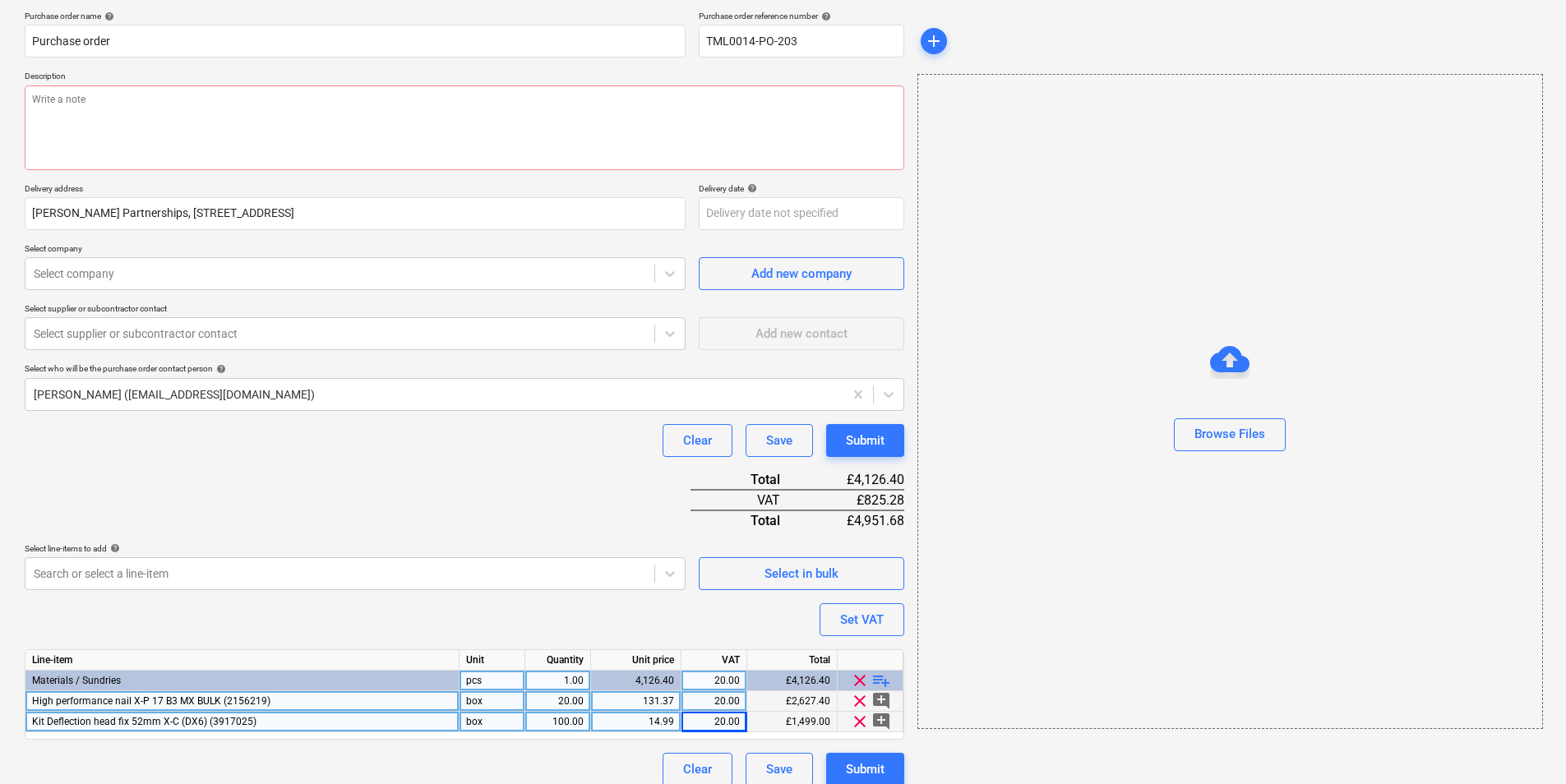
scroll to position [139, 0]
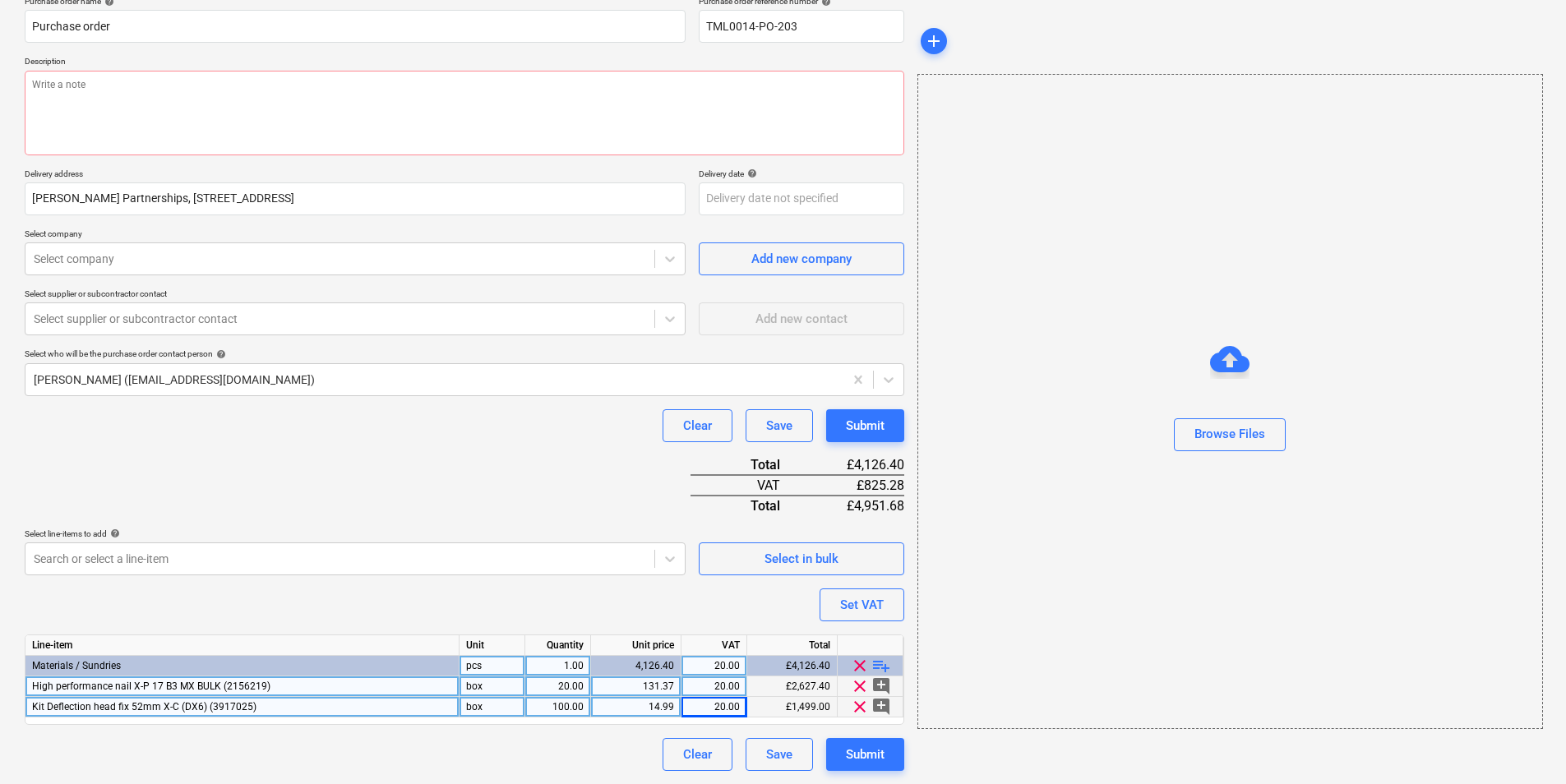
click at [408, 598] on div "Purchase order name help Purchase order Purchase order reference number help TM…" at bounding box center [465, 383] width 880 height 775
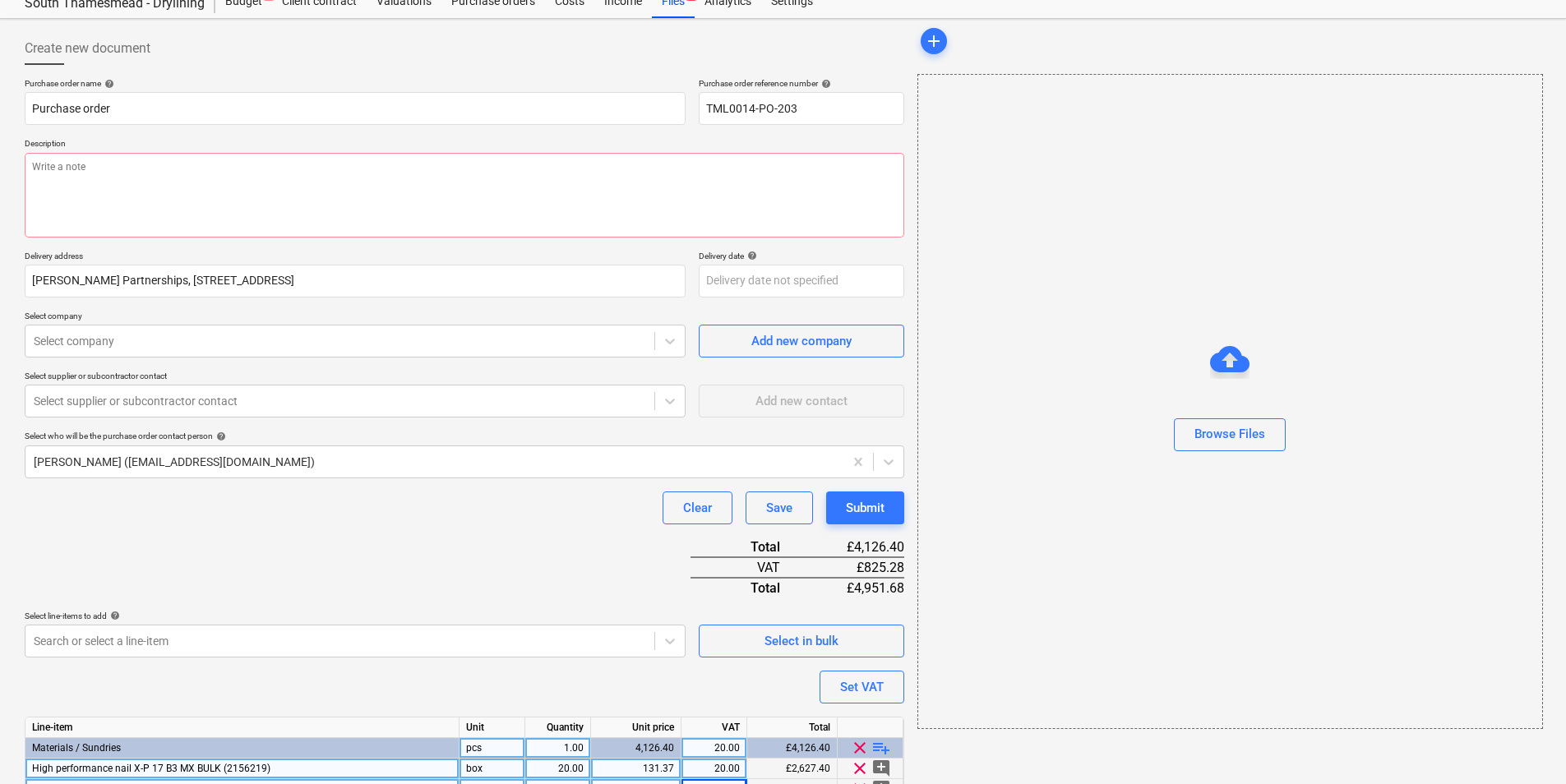
scroll to position [0, 0]
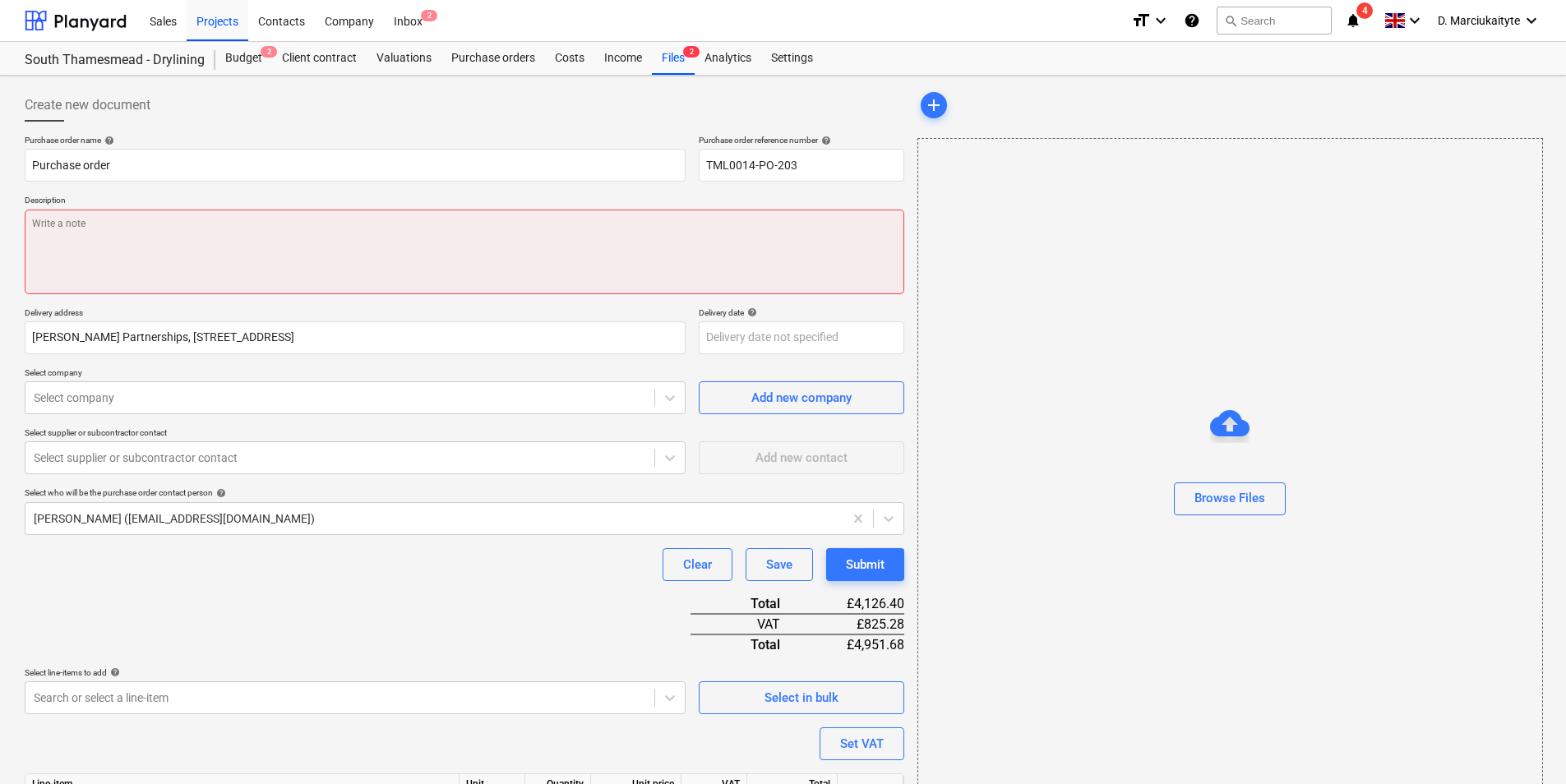
click at [157, 217] on textarea at bounding box center [465, 252] width 880 height 85
paste textarea "Site contact Alex 07958 418640"
type textarea "x"
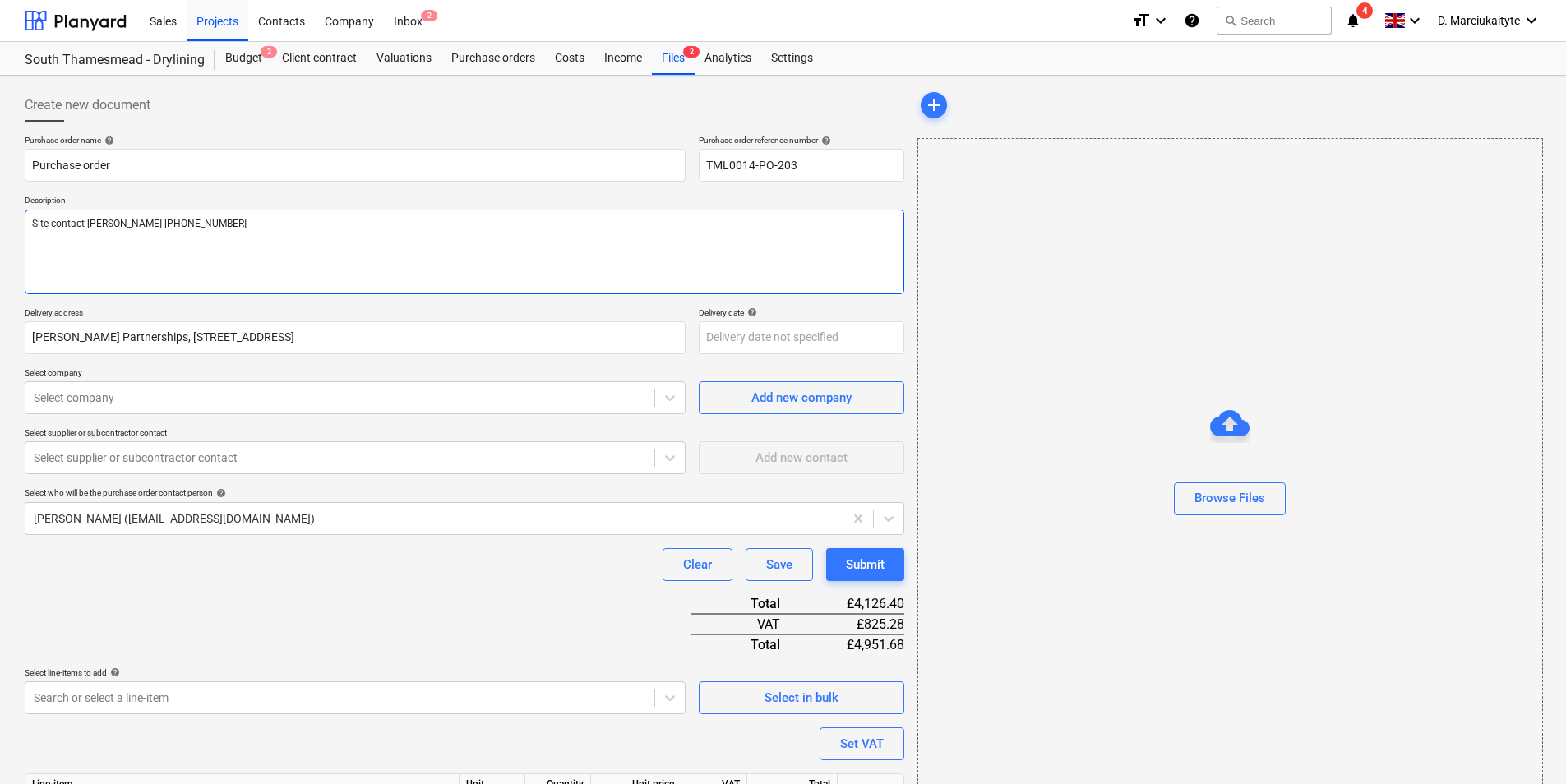
scroll to position [139, 0]
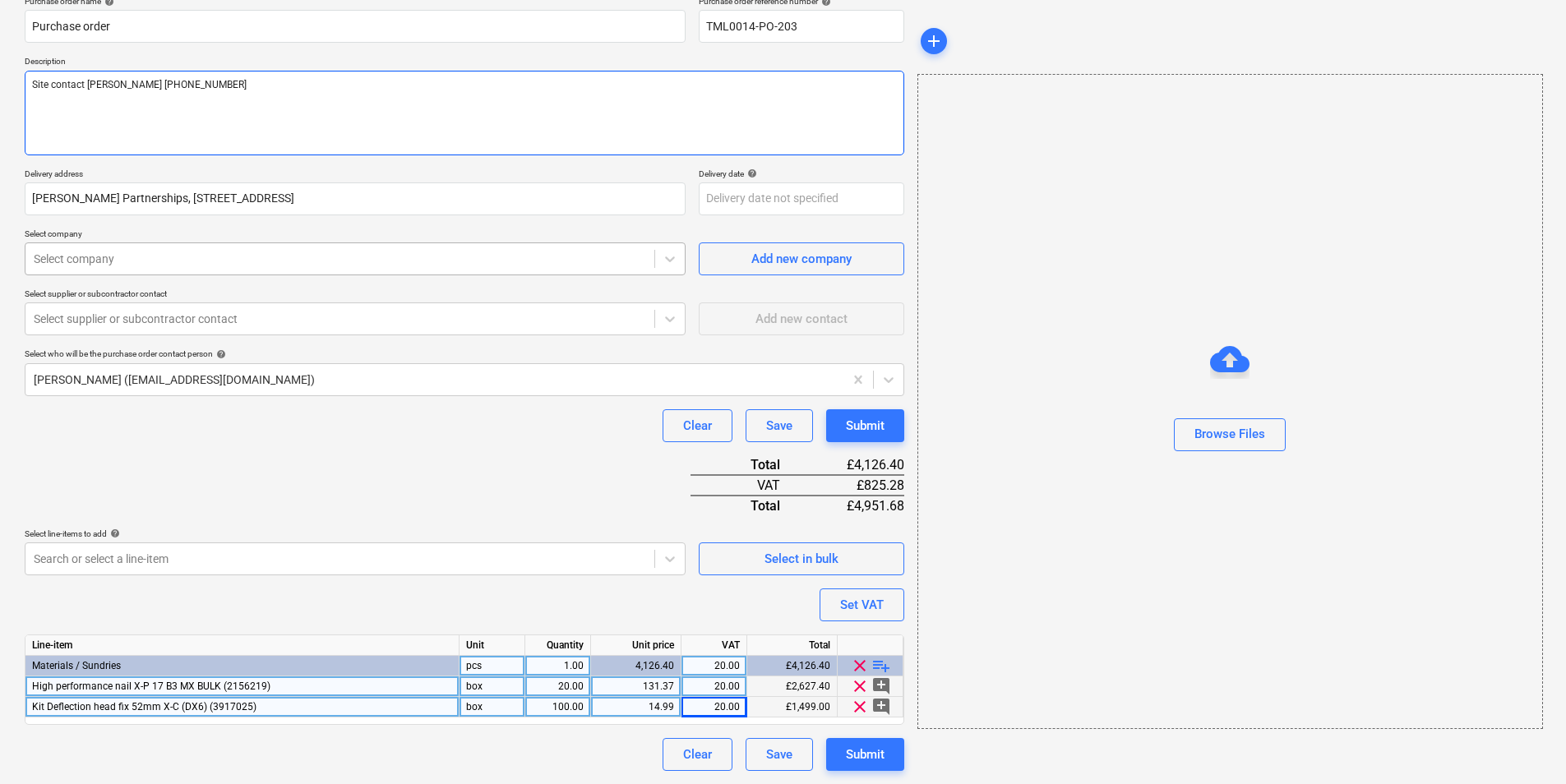
type textarea "Site contact Alex 07958 418640"
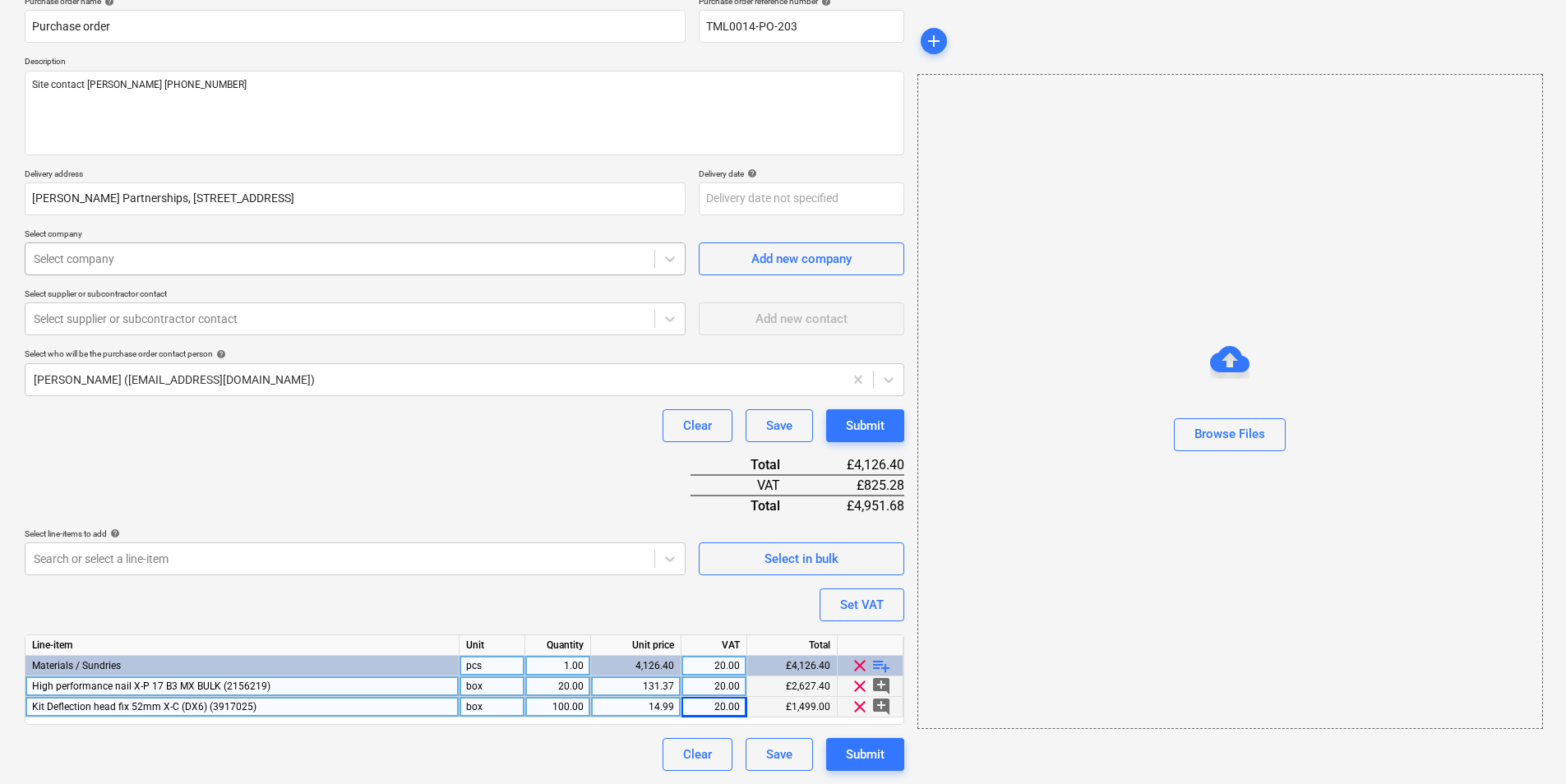
type textarea "x"
click at [296, 265] on div at bounding box center [340, 259] width 612 height 16
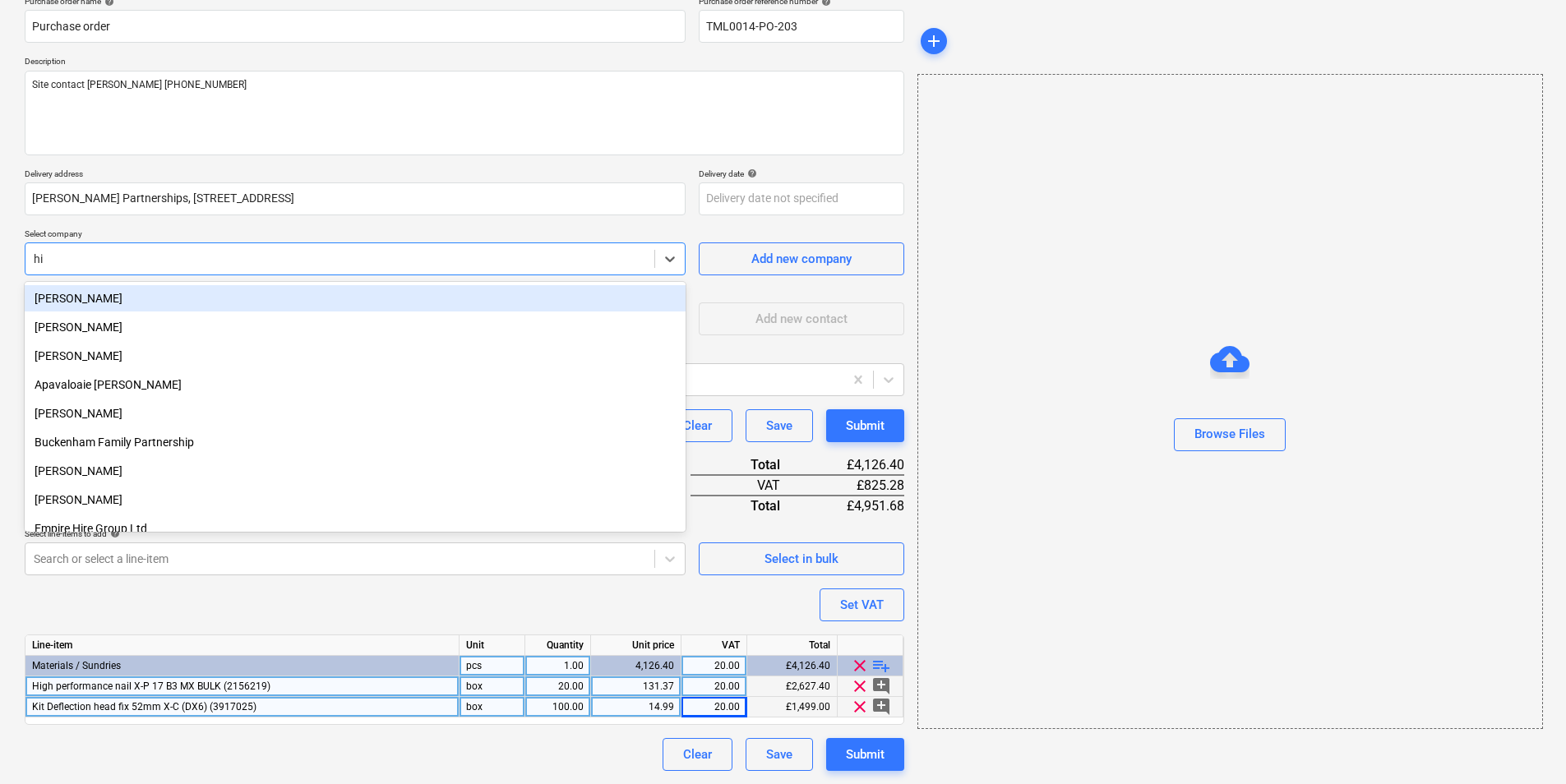
type input "hil"
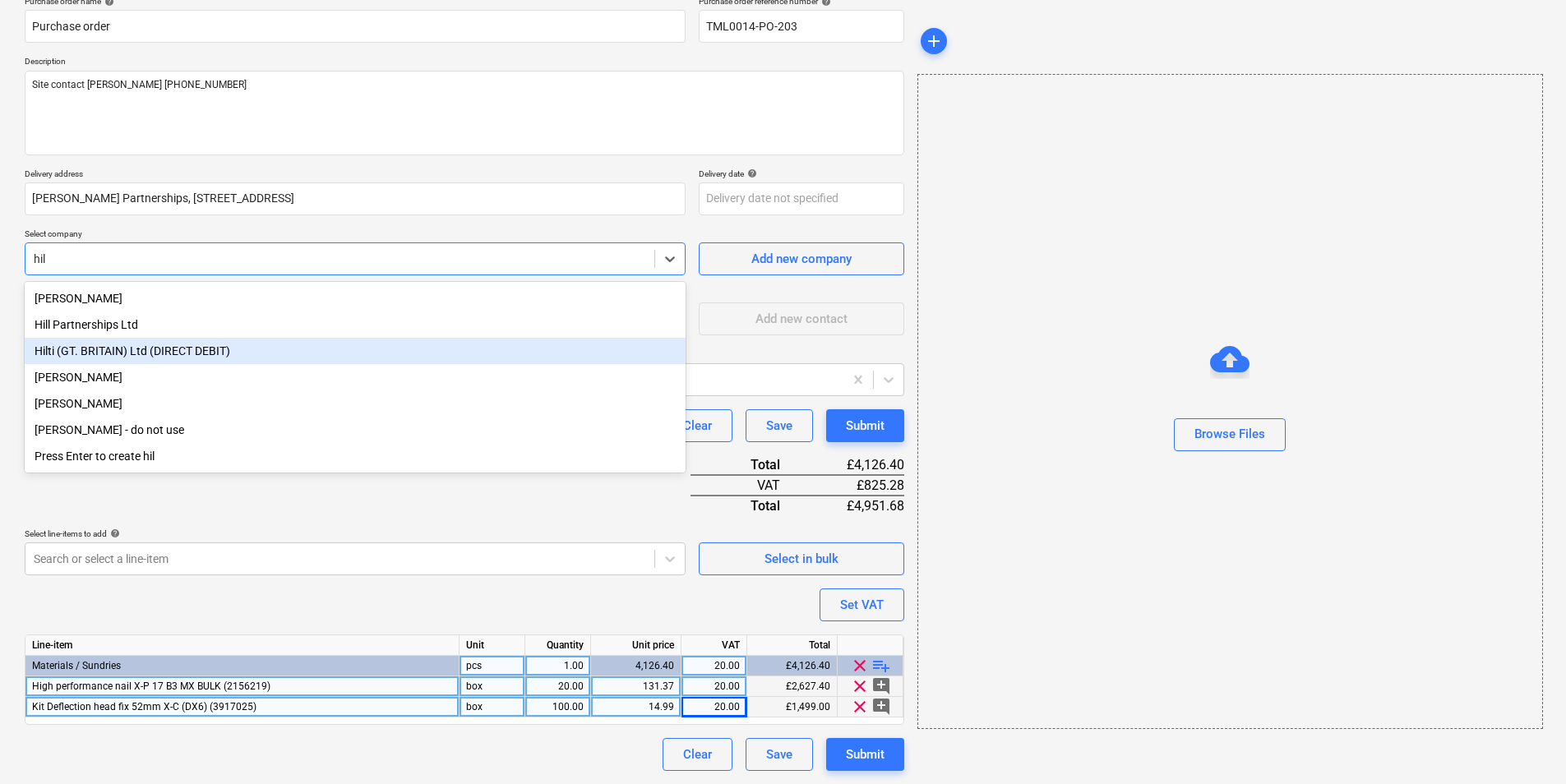
type textarea "x"
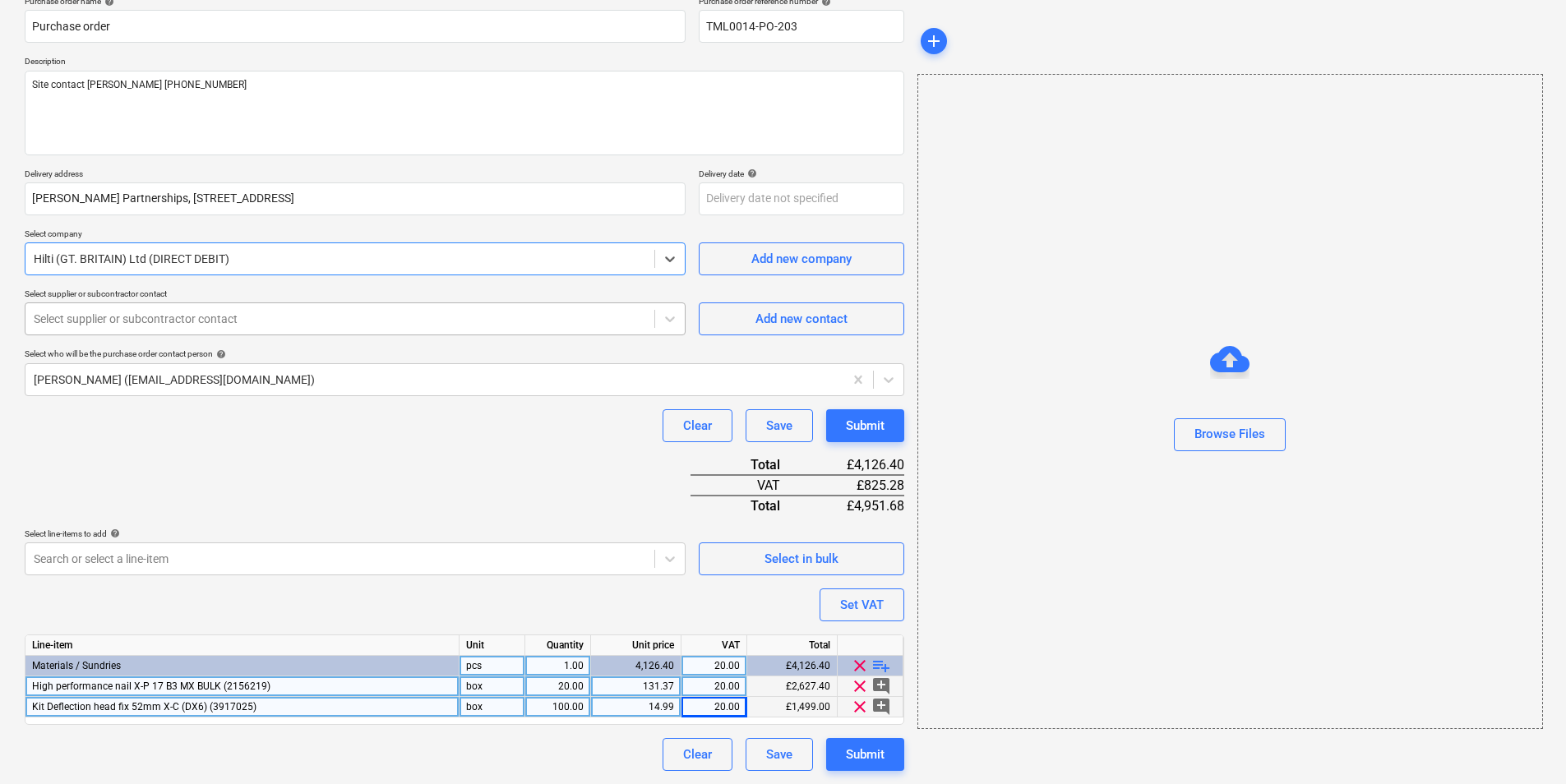
type textarea "x"
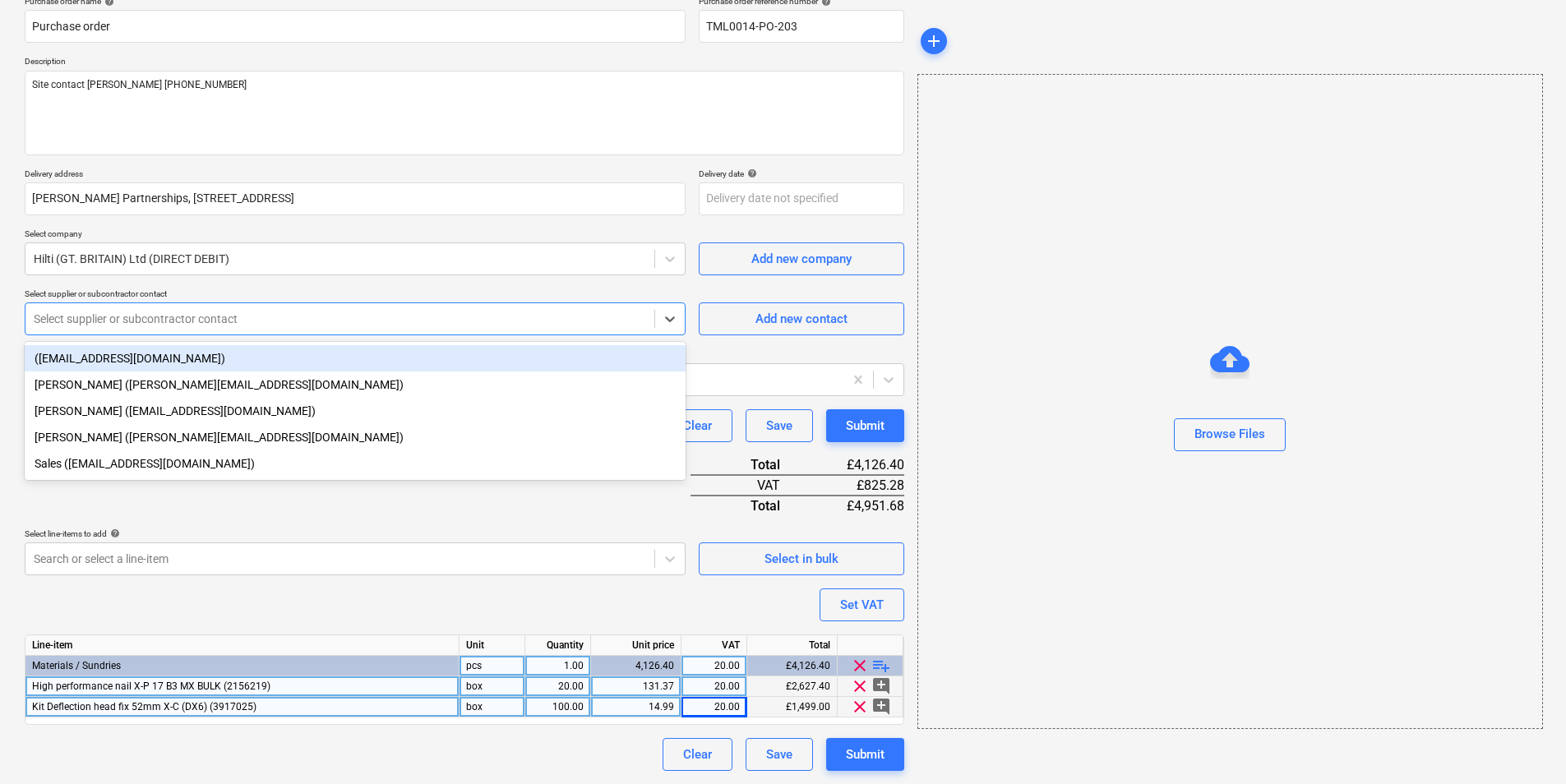
click at [203, 314] on div at bounding box center [340, 319] width 612 height 16
type input "sa"
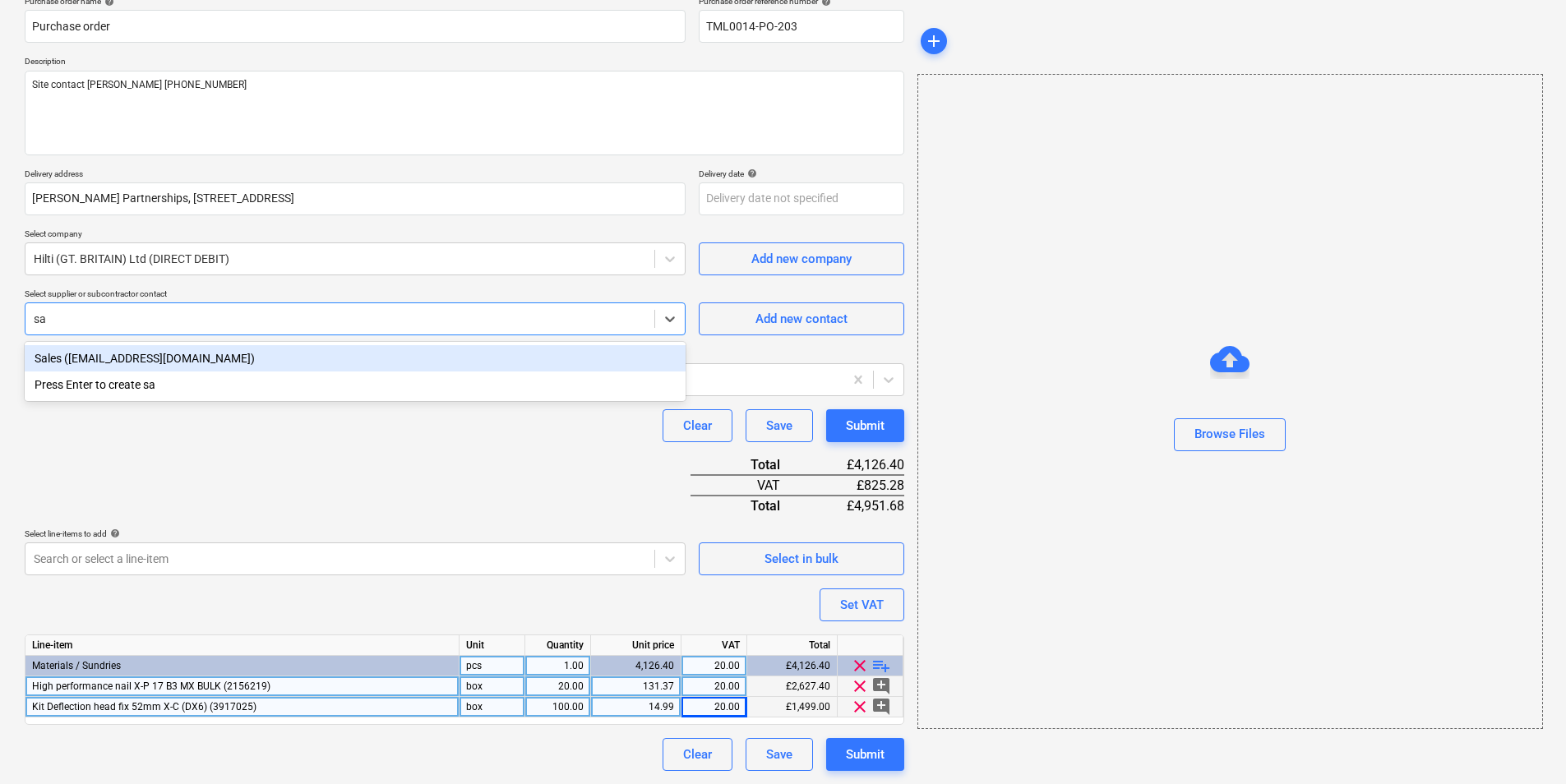
click at [170, 361] on div "Sales (gbsales@hilti.com)" at bounding box center [355, 358] width 661 height 26
type textarea "x"
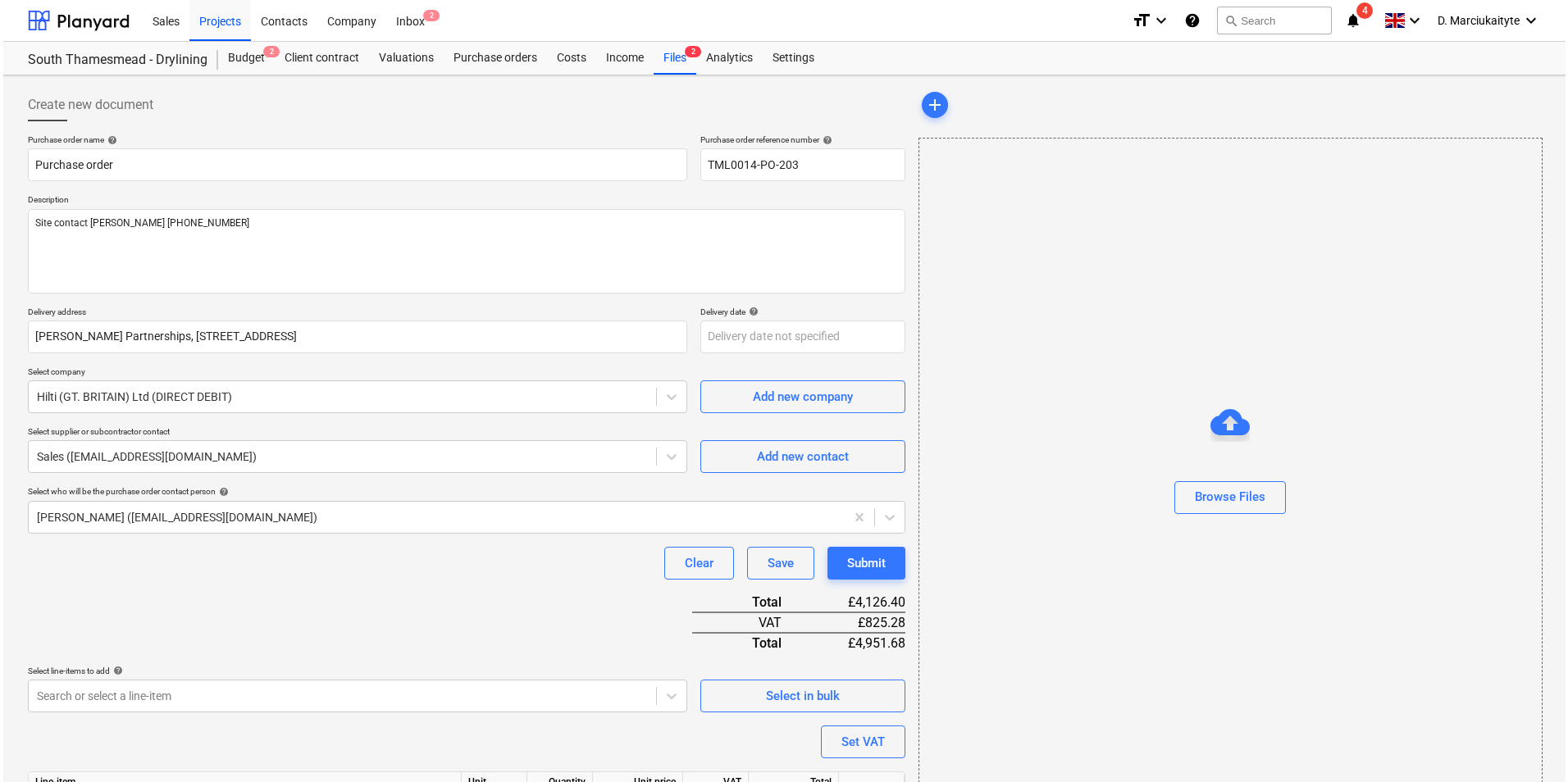
scroll to position [139, 0]
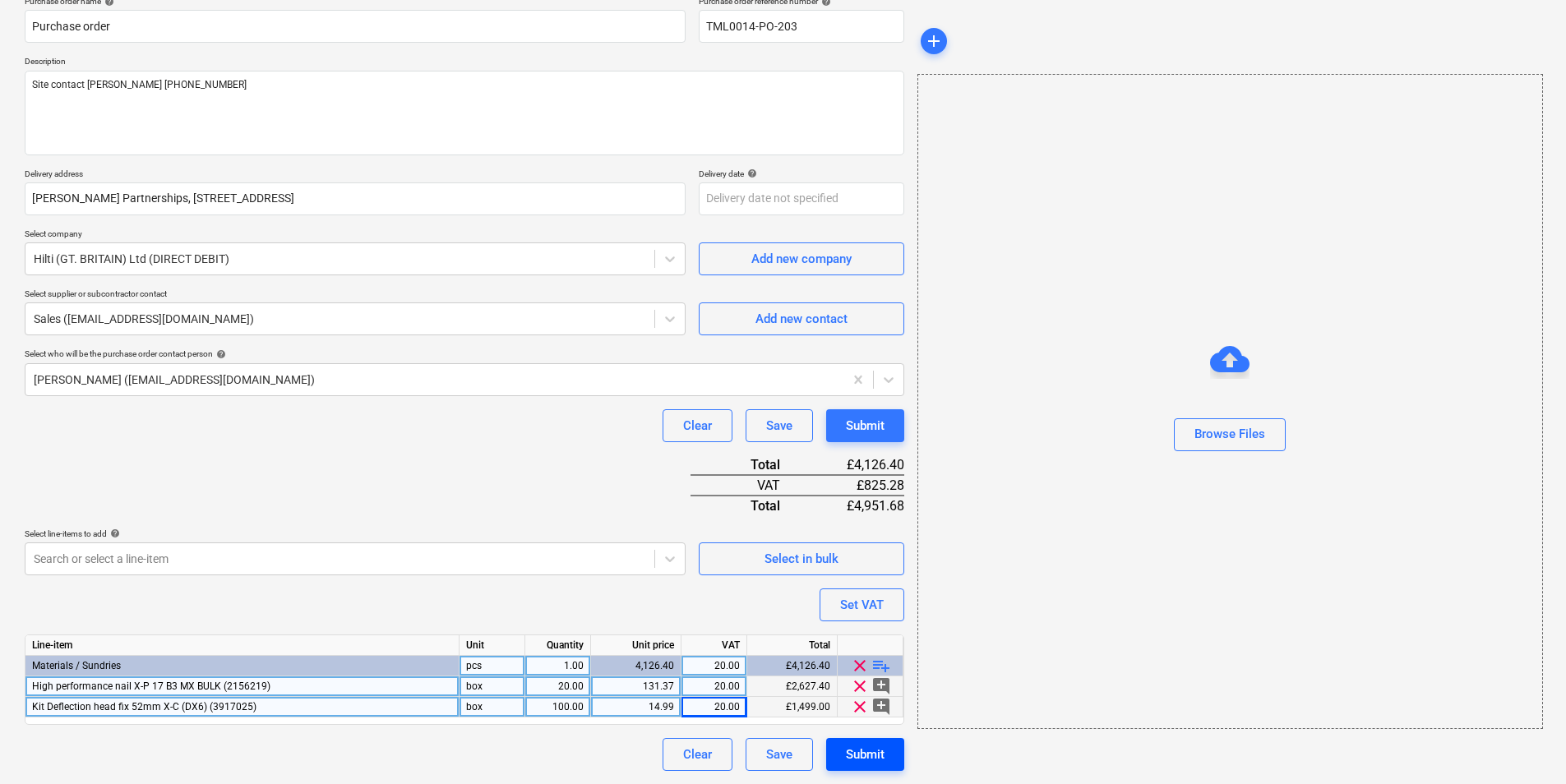
click at [894, 759] on button "Submit" at bounding box center [866, 754] width 78 height 33
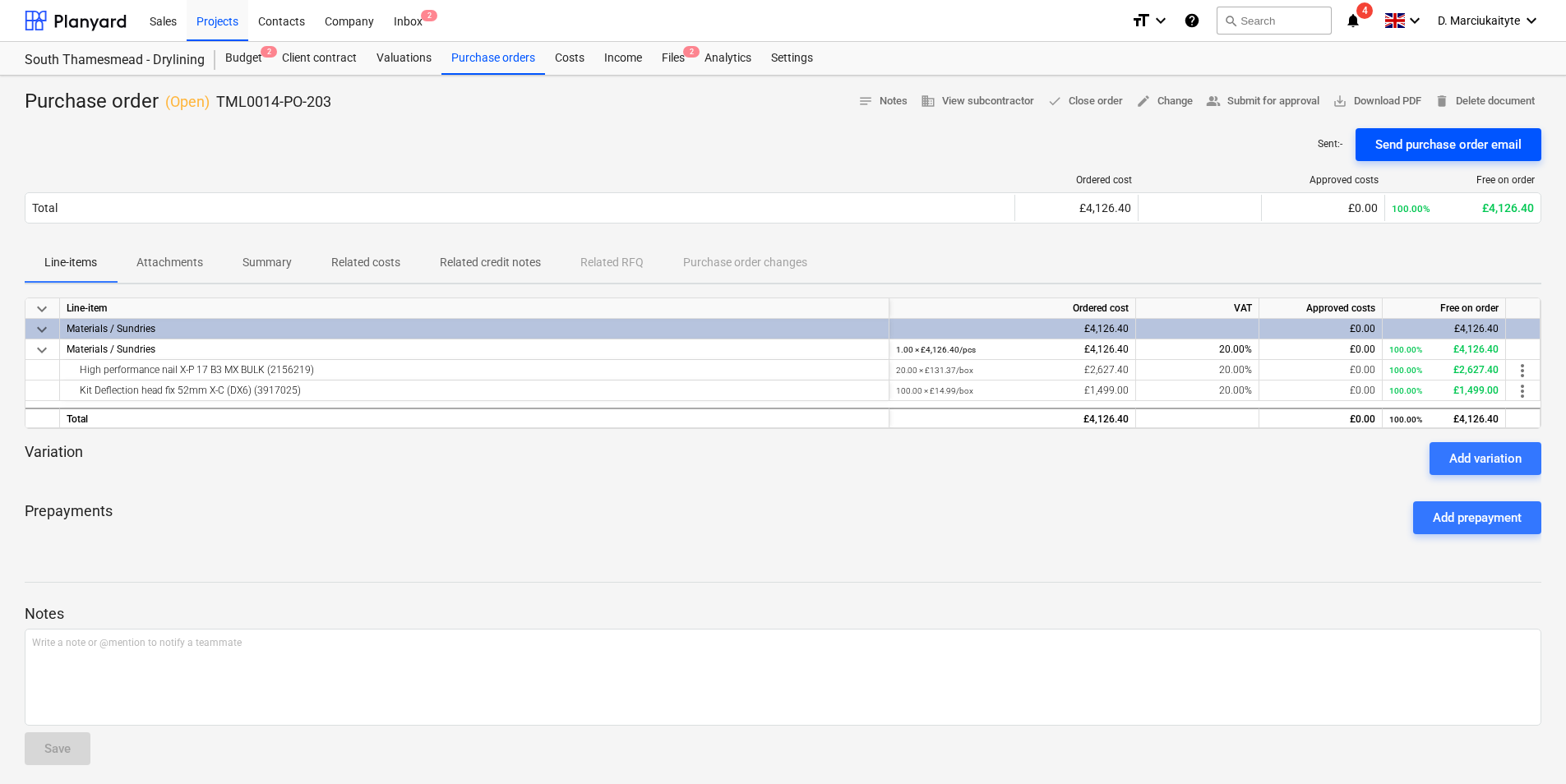
click at [1452, 138] on div "Send purchase order email" at bounding box center [1448, 144] width 147 height 21
click at [458, 59] on div "Purchase orders" at bounding box center [493, 58] width 103 height 33
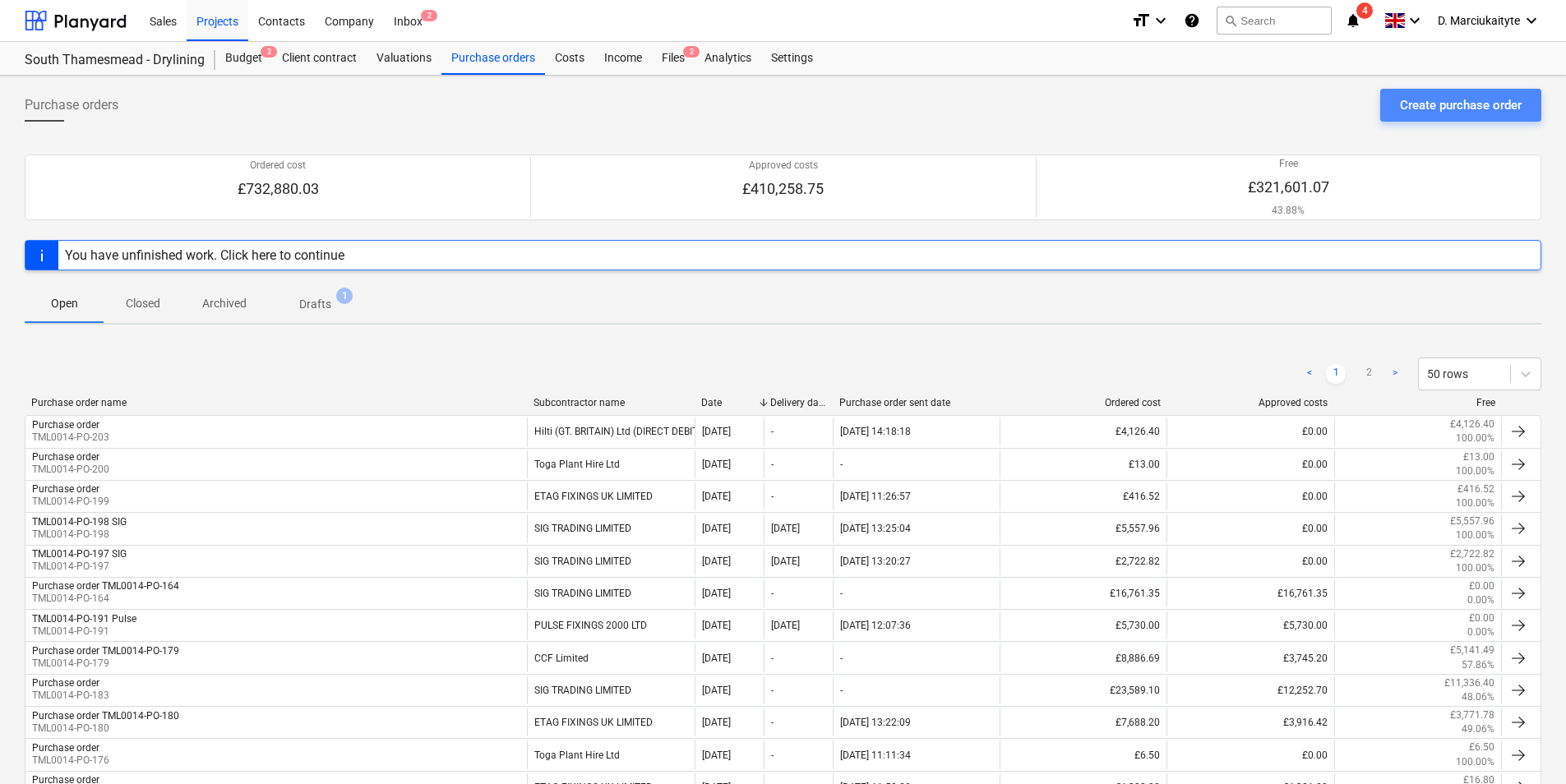
click at [1468, 97] on div "Create purchase order" at bounding box center [1461, 105] width 122 height 21
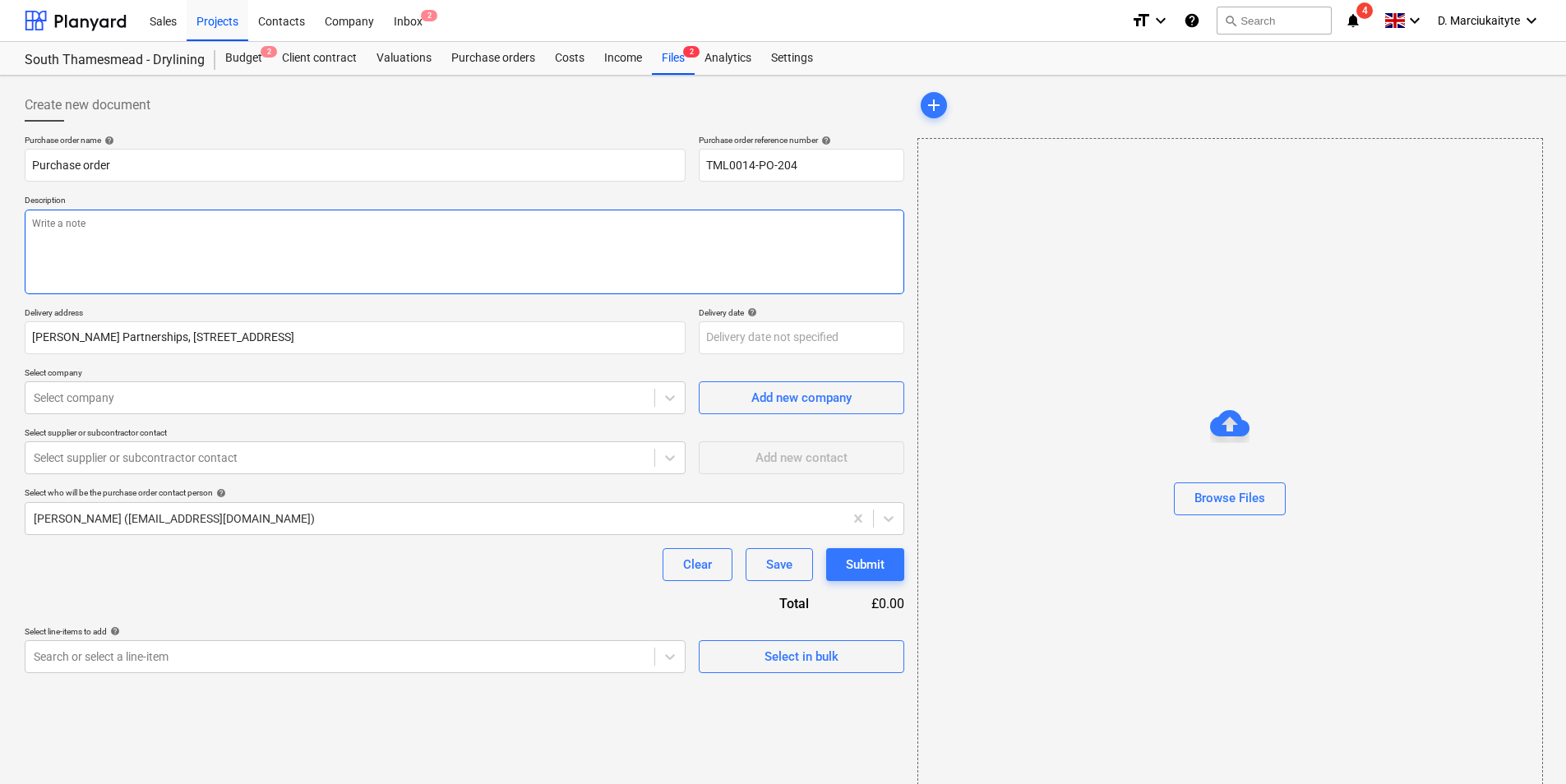
drag, startPoint x: 235, startPoint y: 251, endPoint x: 237, endPoint y: 242, distance: 9.2
click at [235, 247] on textarea at bounding box center [465, 252] width 880 height 85
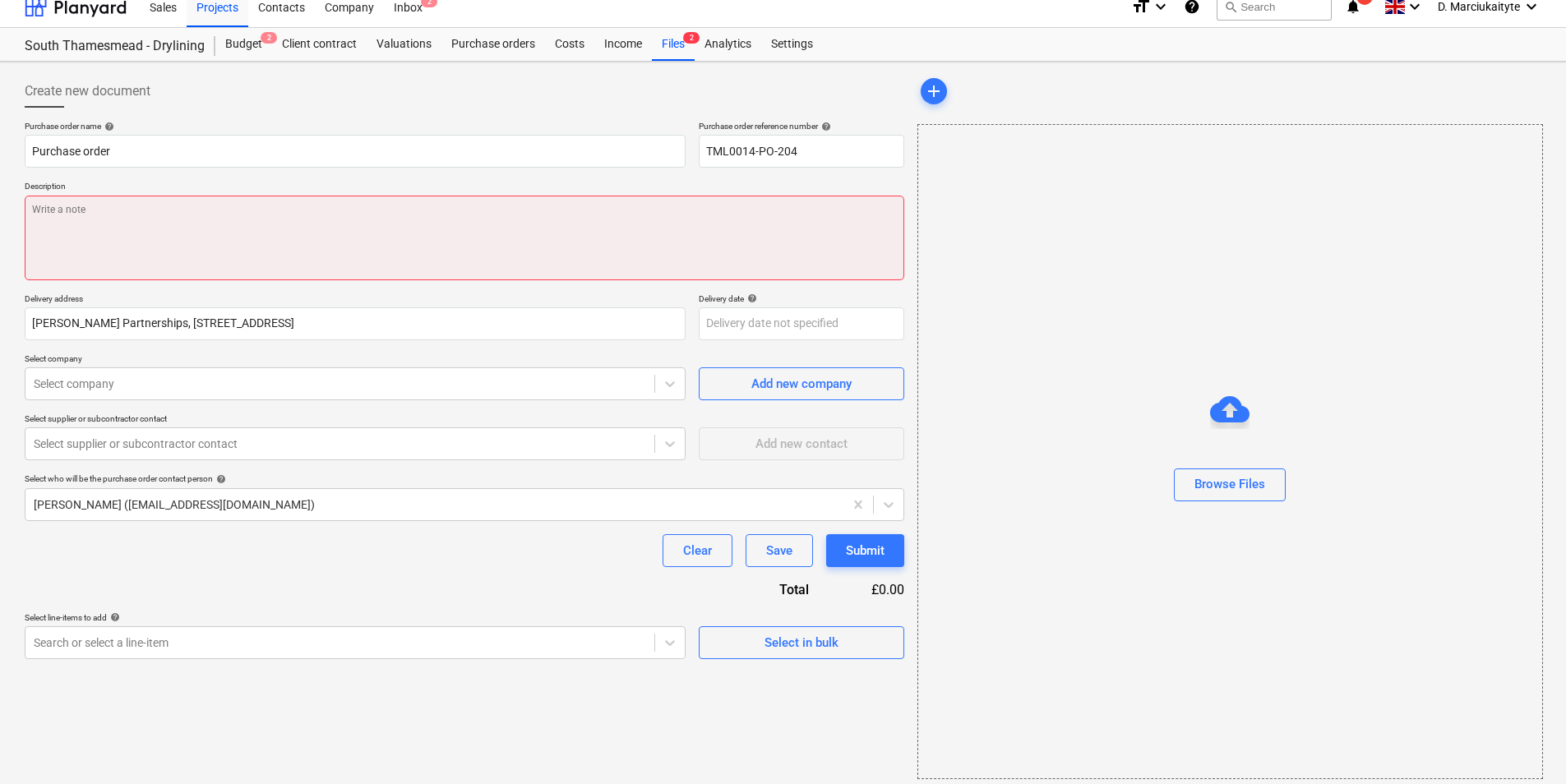
scroll to position [22, 0]
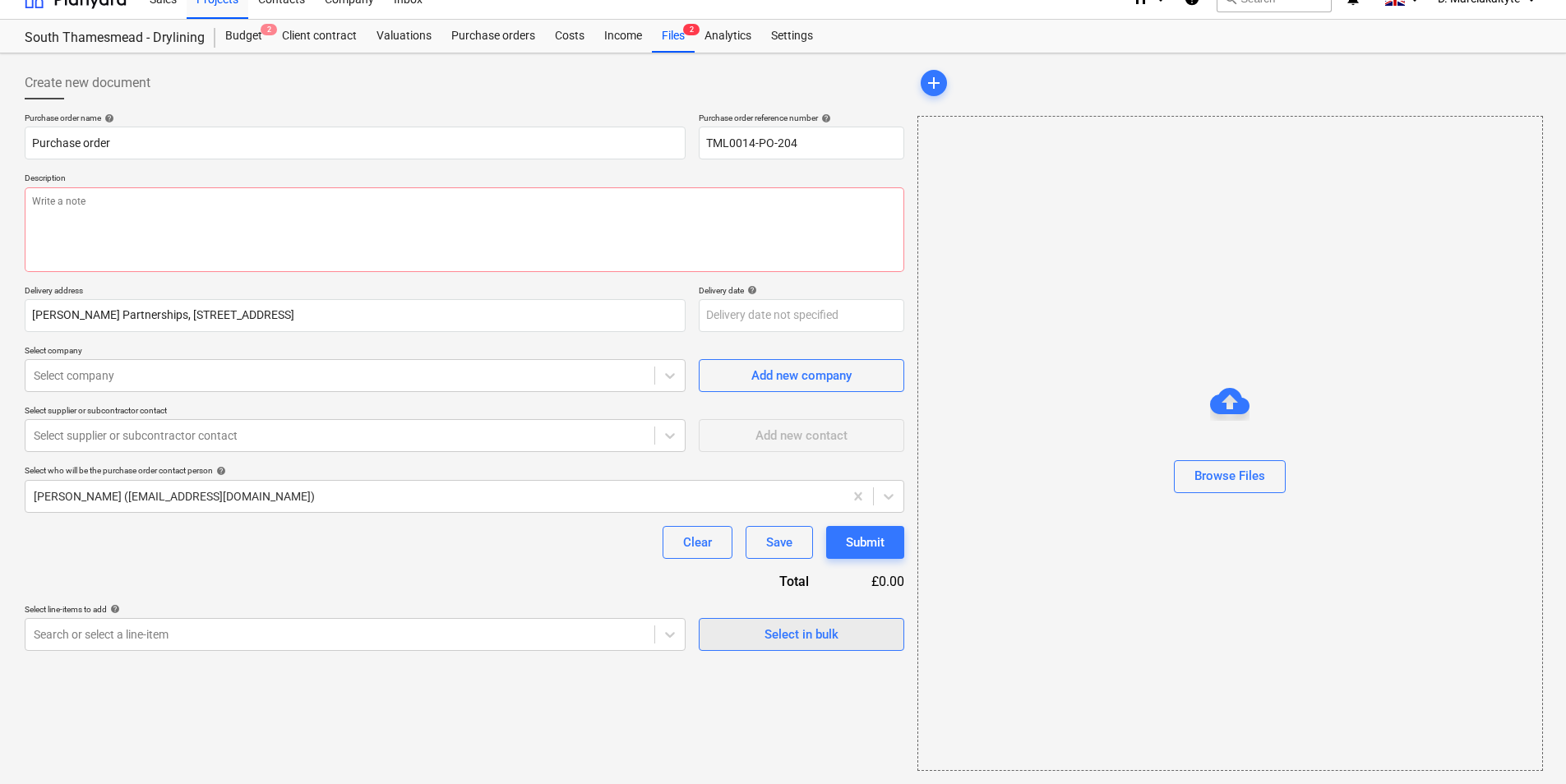
click at [830, 635] on div "Select in bulk" at bounding box center [801, 634] width 74 height 21
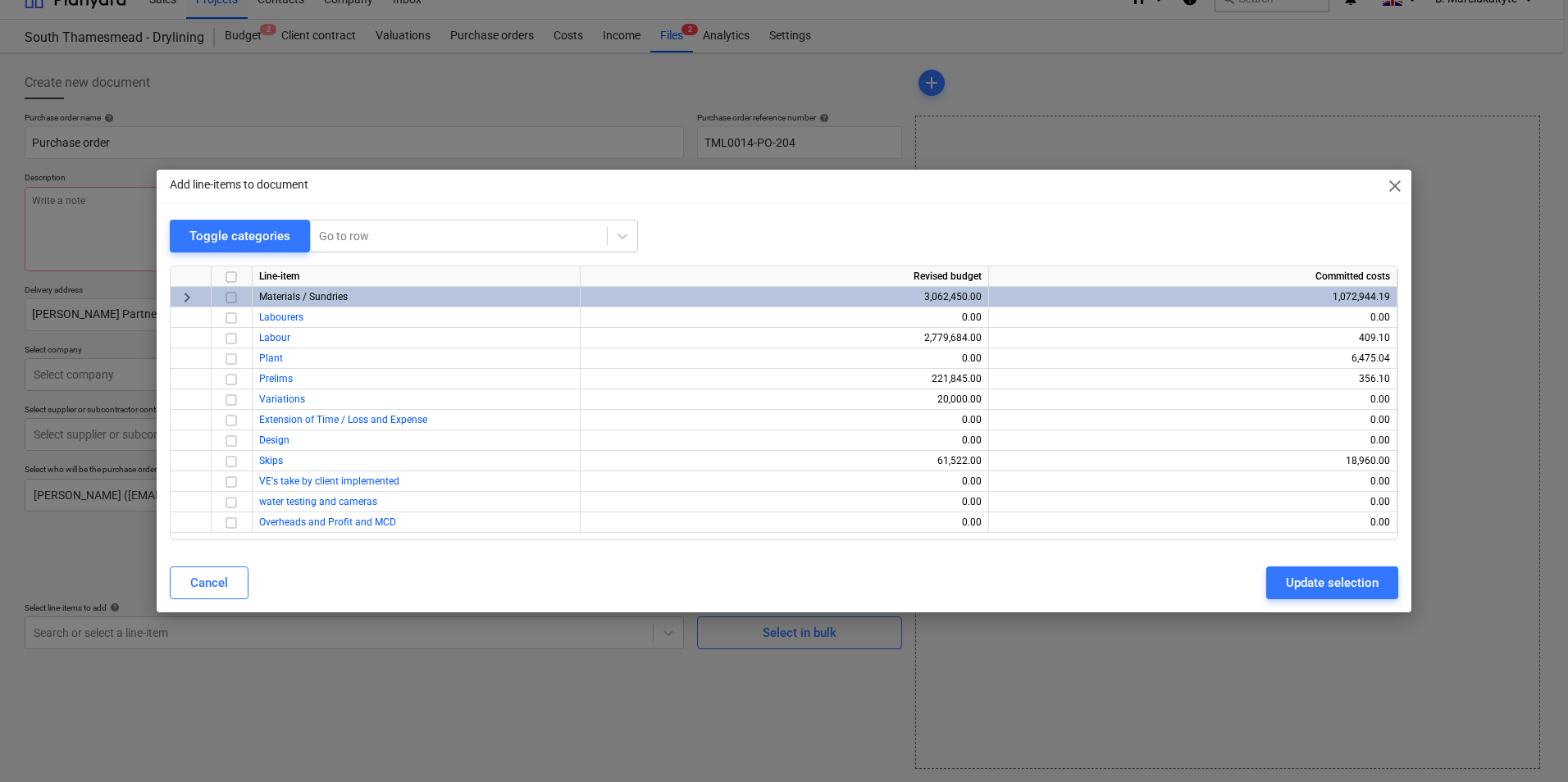
click at [237, 298] on input "checkbox" at bounding box center [231, 297] width 19 height 19
click at [1335, 582] on div "Update selection" at bounding box center [1333, 582] width 93 height 21
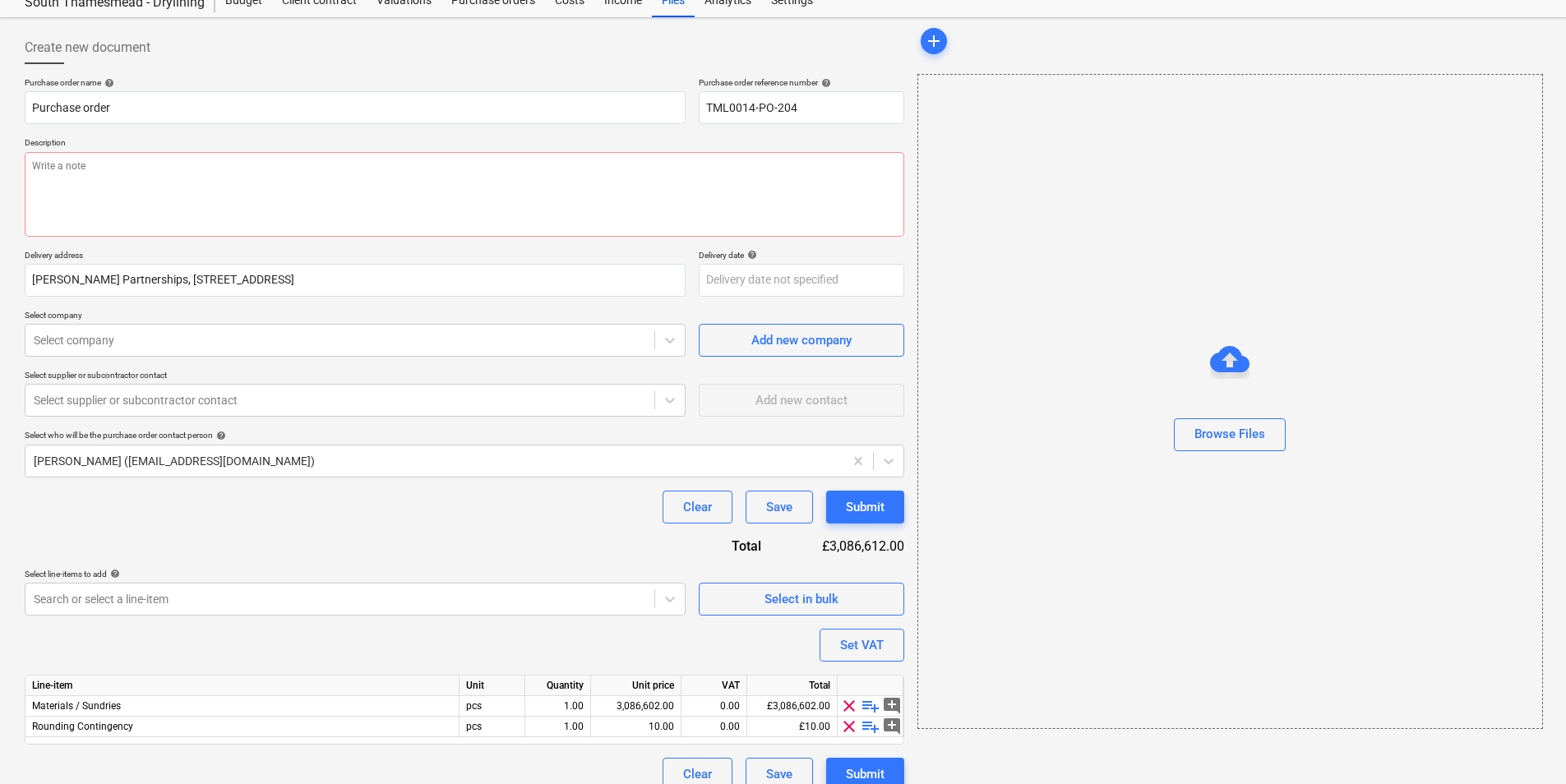
scroll to position [77, 0]
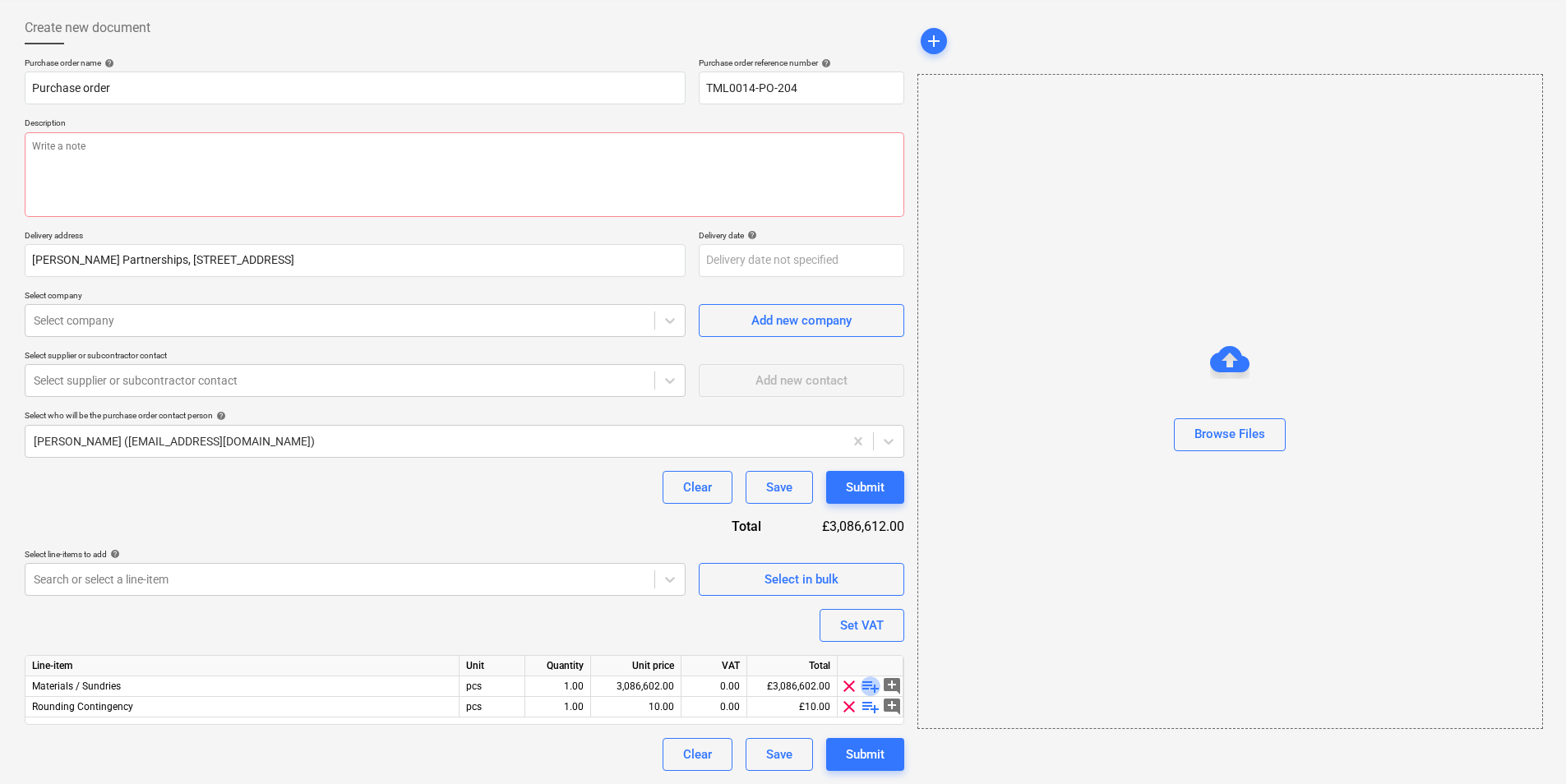
click at [872, 683] on span "playlist_add" at bounding box center [870, 686] width 20 height 19
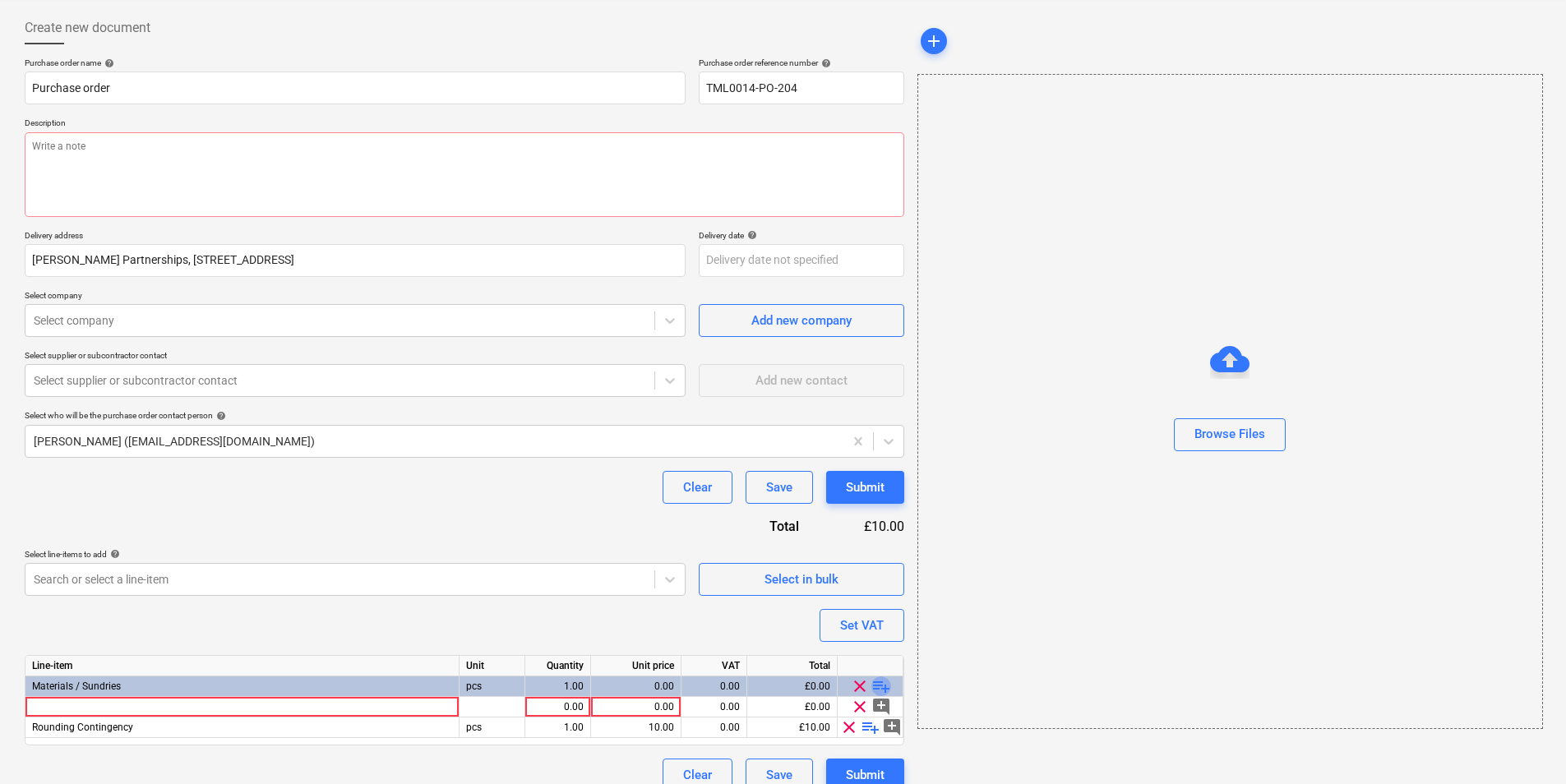
click at [872, 683] on span "playlist_add" at bounding box center [881, 686] width 20 height 19
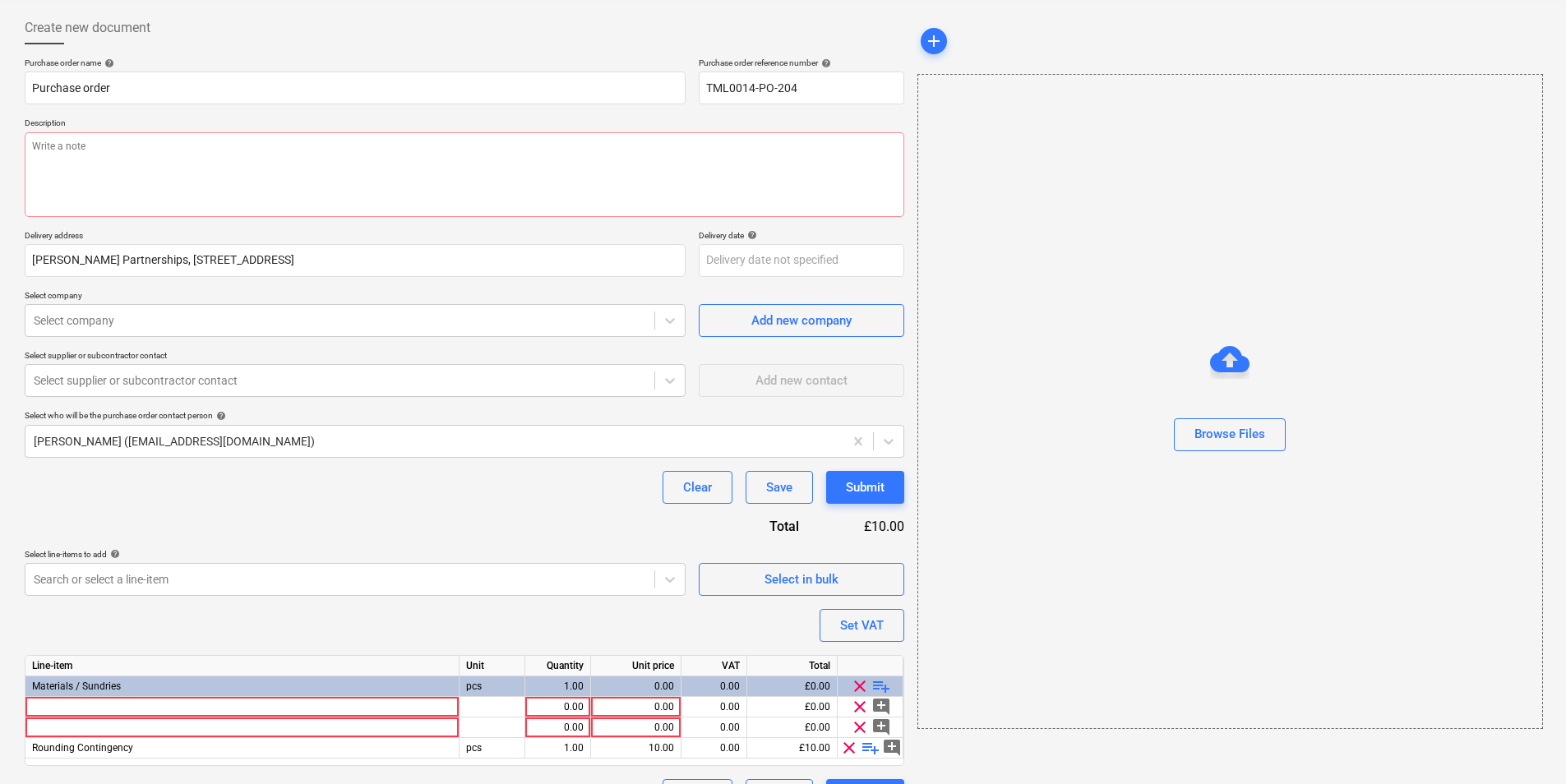
click at [872, 683] on span "playlist_add" at bounding box center [881, 686] width 20 height 19
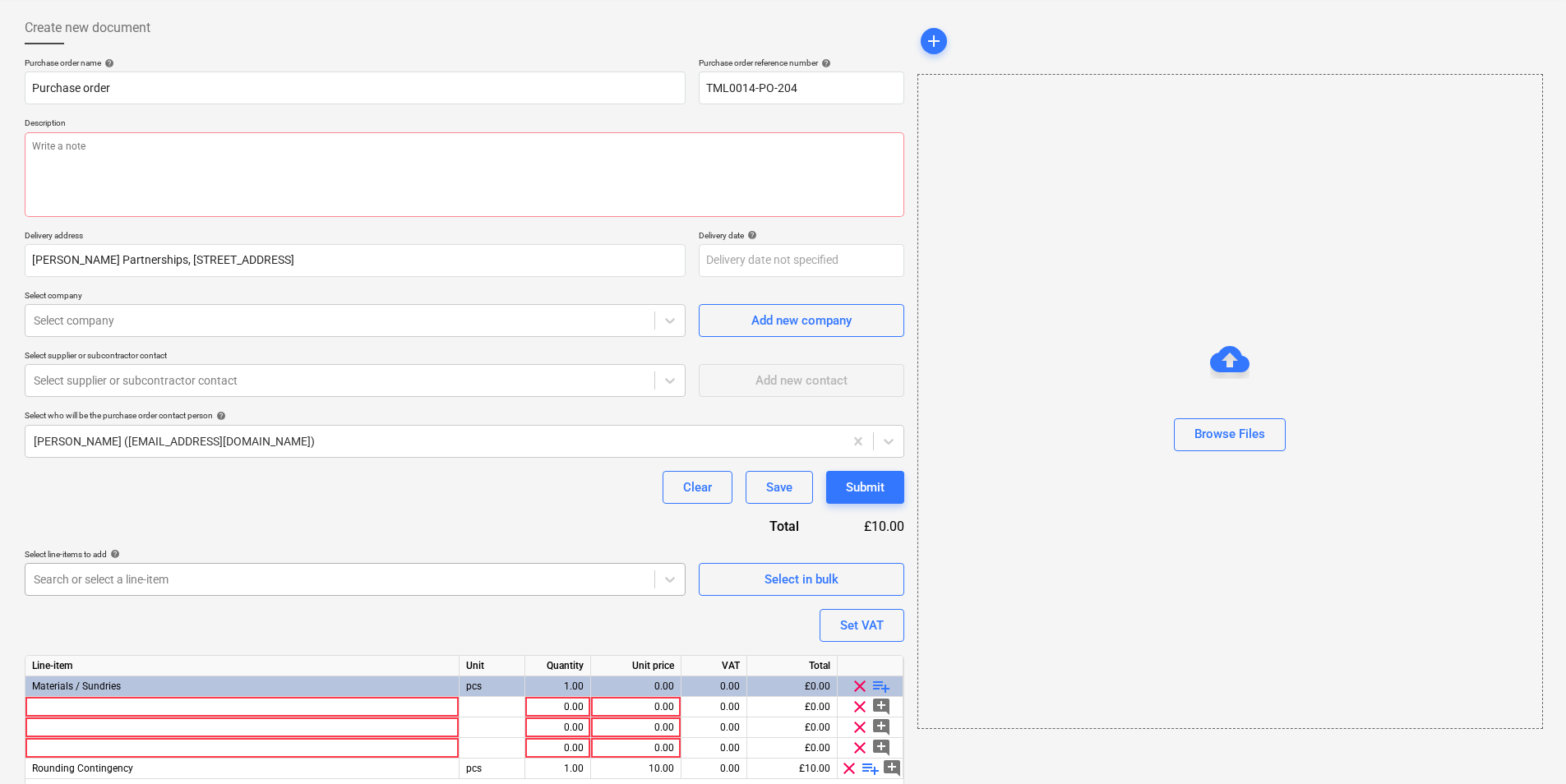
scroll to position [139, 0]
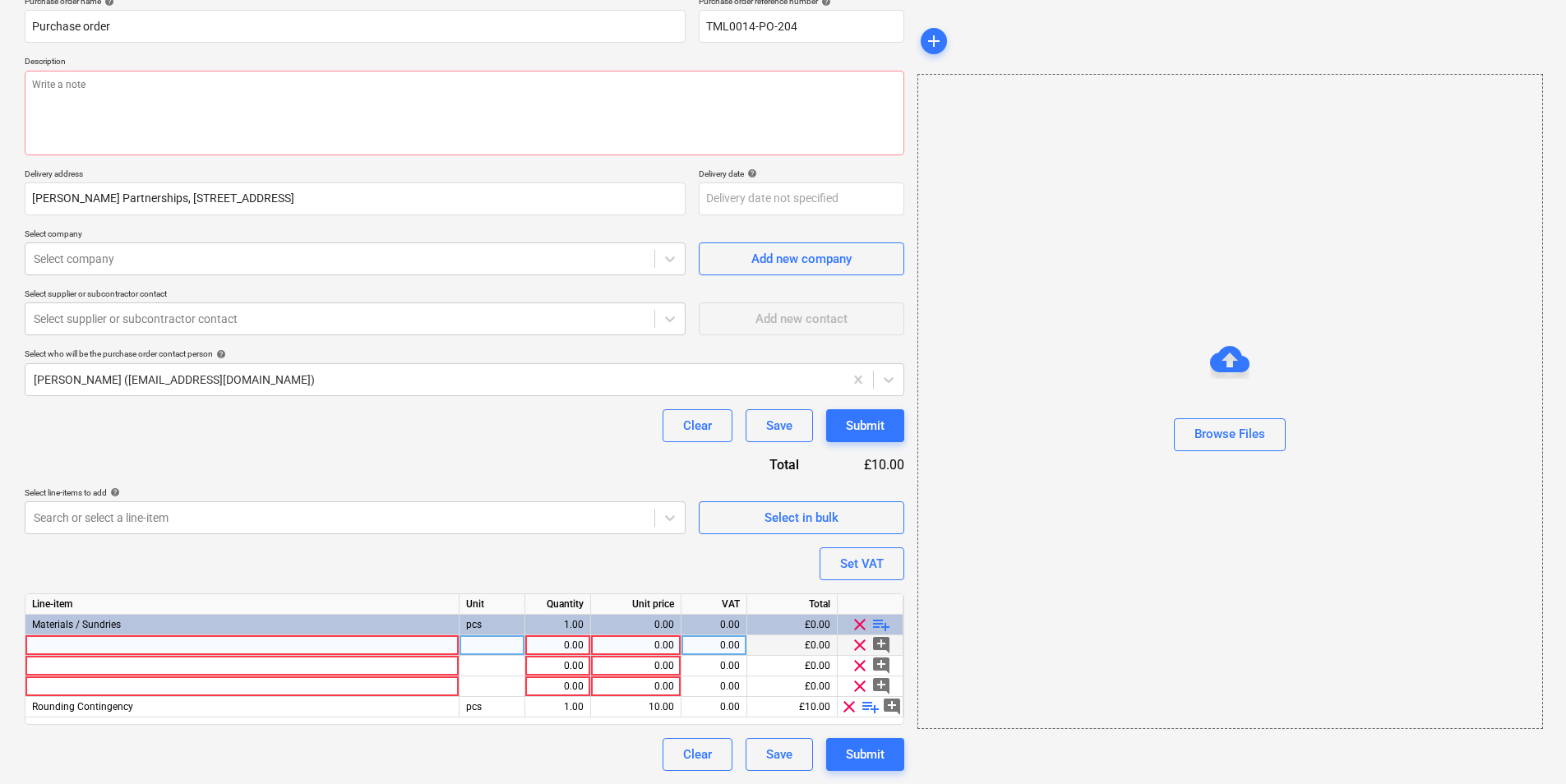
click at [188, 646] on div at bounding box center [242, 646] width 434 height 20
type textarea "x"
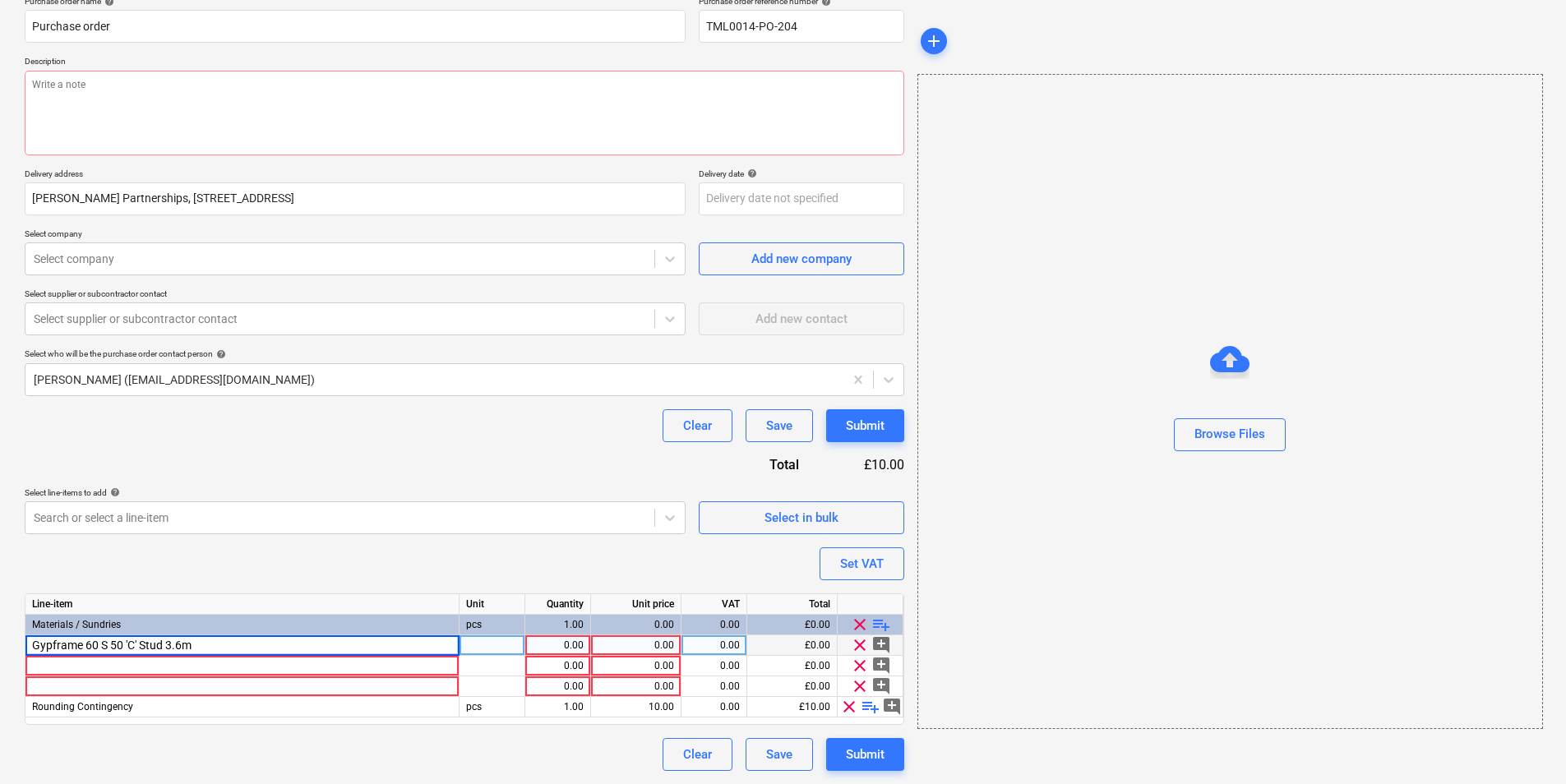
type input "Gypframe 60 S 50 'C' Stud 3.6m"
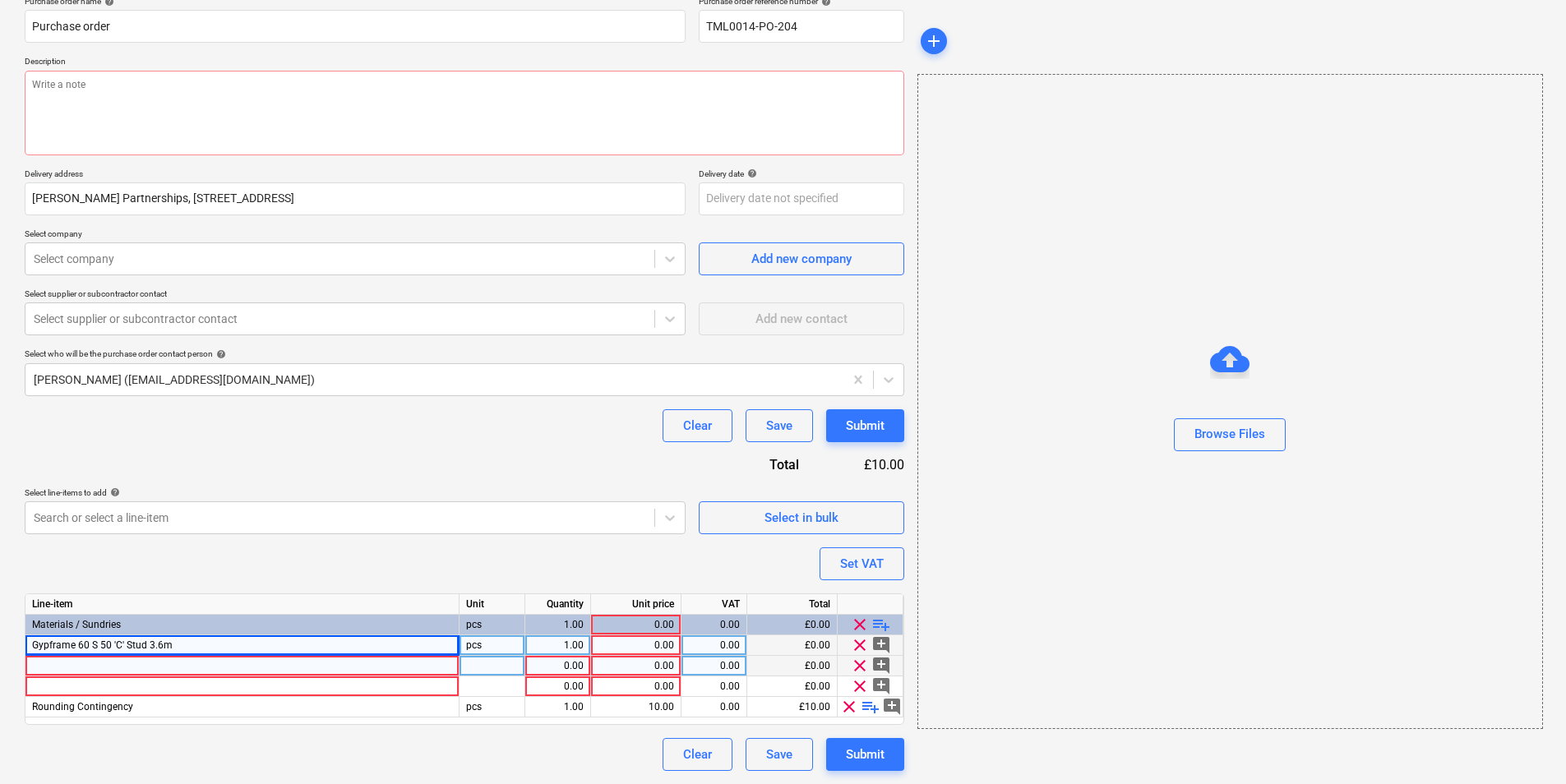
click at [131, 664] on div at bounding box center [242, 666] width 434 height 20
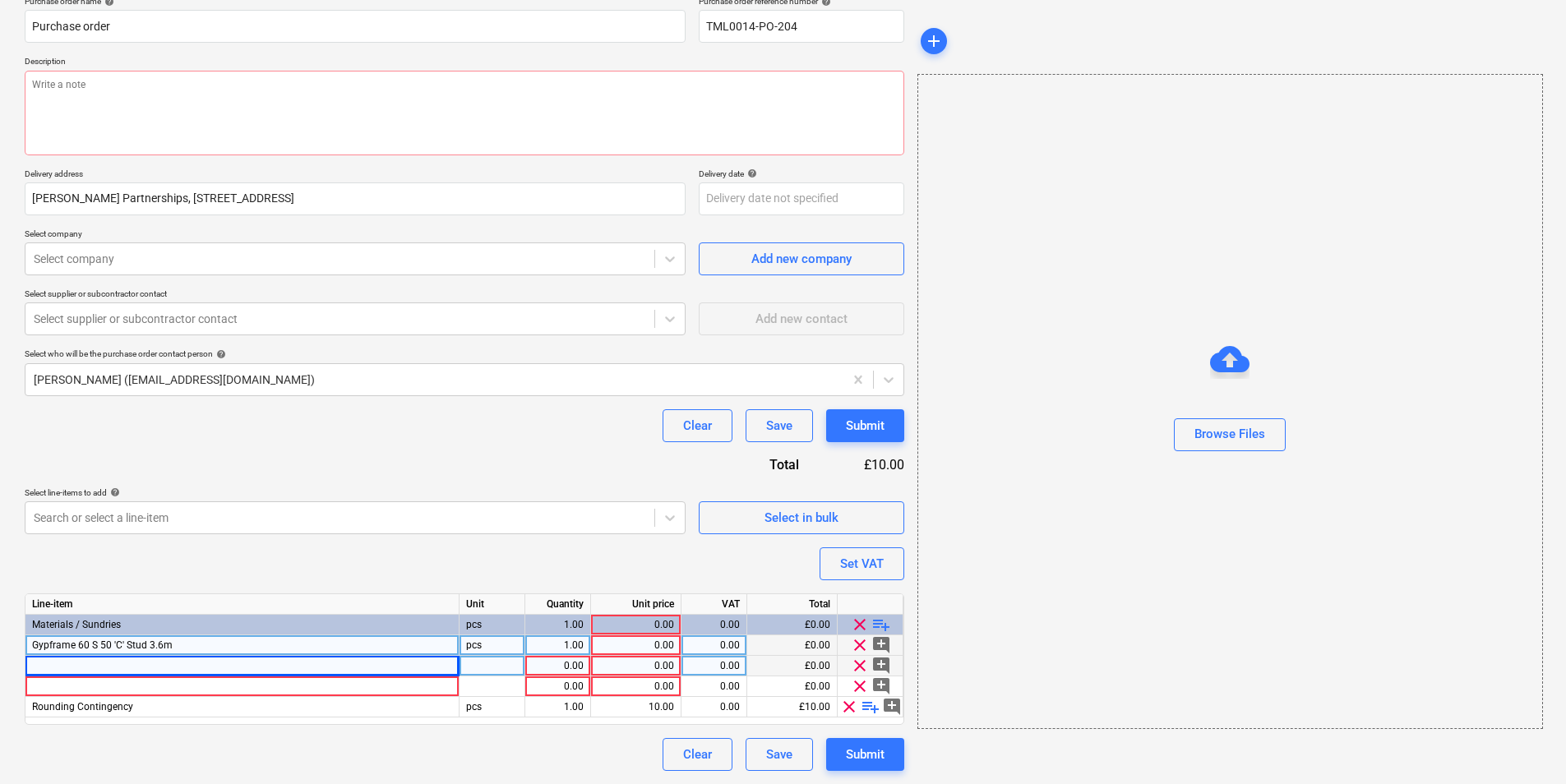
type textarea "x"
click at [276, 640] on div "Gypframe 60 S 50 'C' Stud 3.6m" at bounding box center [242, 646] width 434 height 20
type input "GYPROC MOISTURE RESISTANT 2400 X 1200 X 15MM"
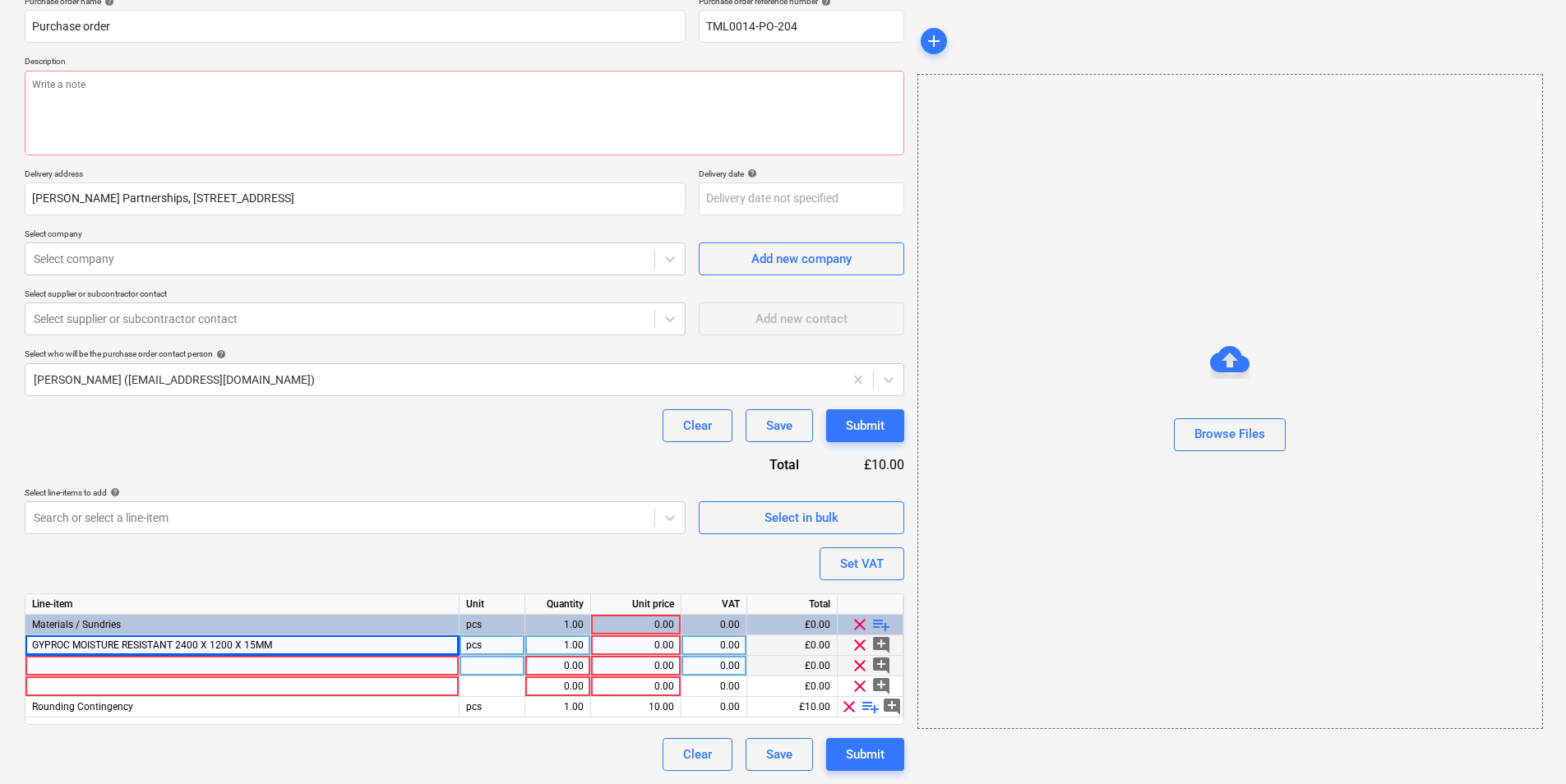
type textarea "x"
click at [566, 646] on div "1.00" at bounding box center [557, 646] width 52 height 20
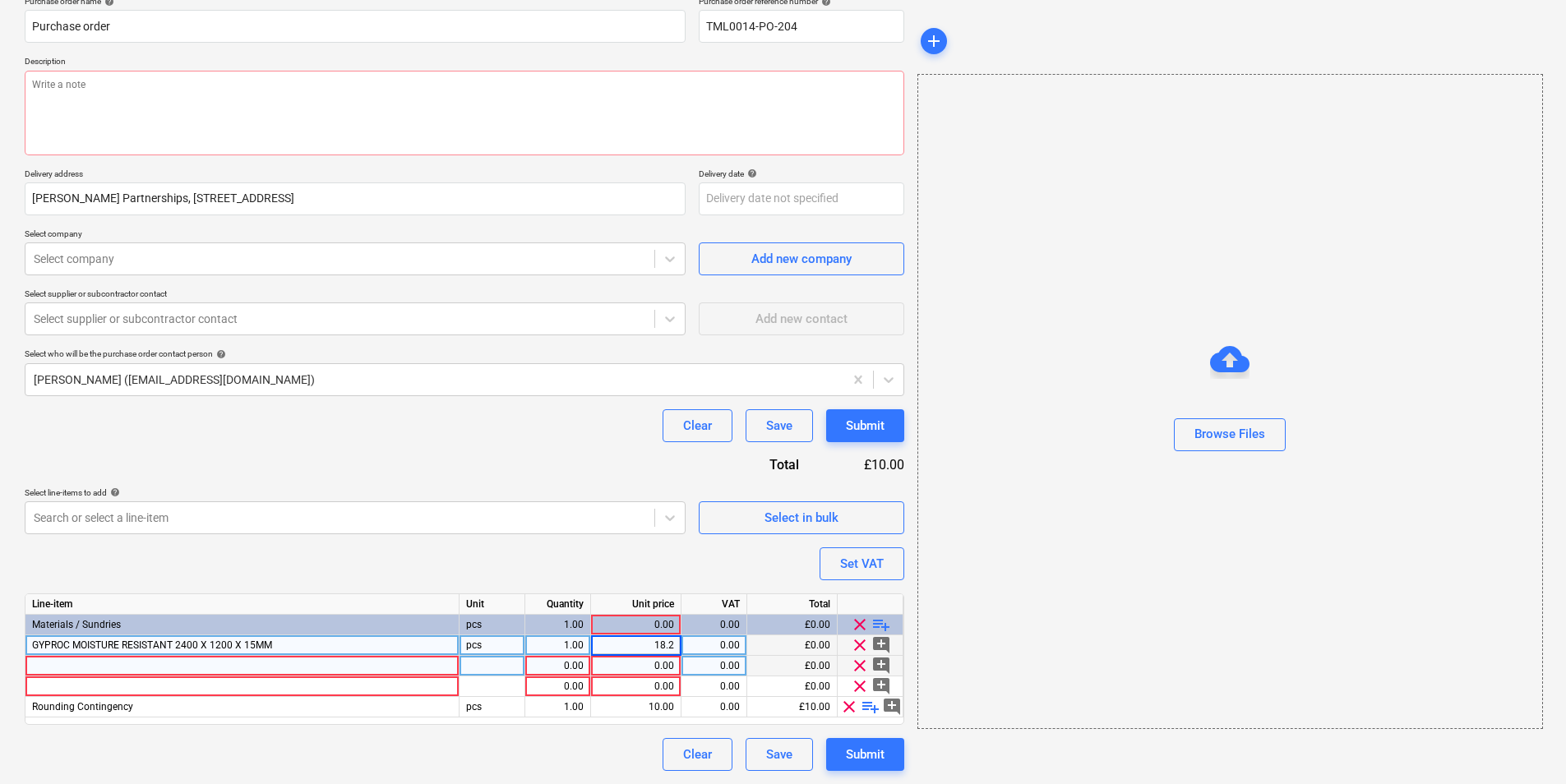
type input "18.20"
click at [559, 656] on div "0.00" at bounding box center [557, 666] width 52 height 20
click at [558, 642] on div "1.00" at bounding box center [557, 646] width 52 height 20
type textarea "x"
type input "100"
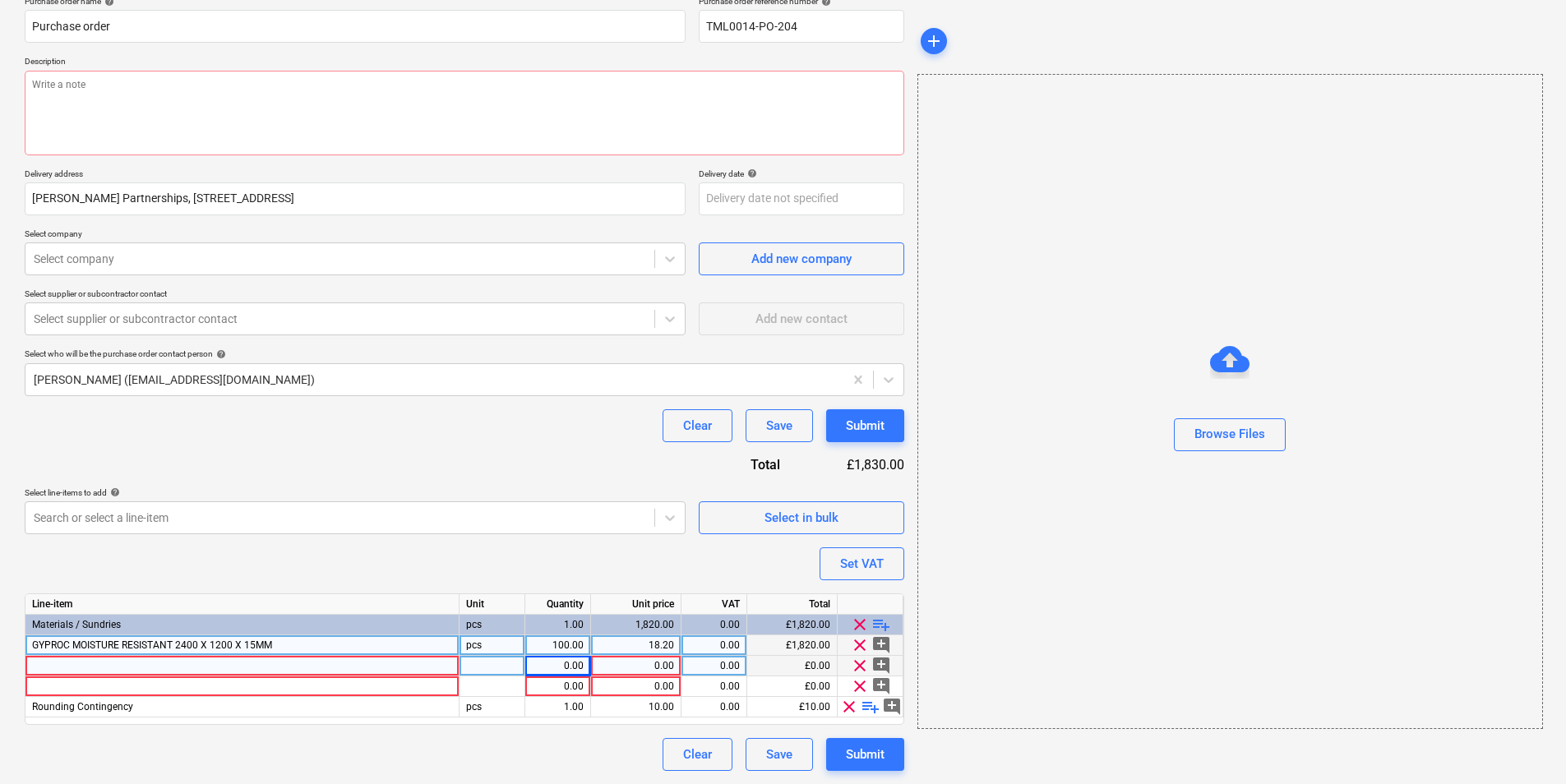
type textarea "x"
click at [339, 666] on div at bounding box center [242, 666] width 434 height 20
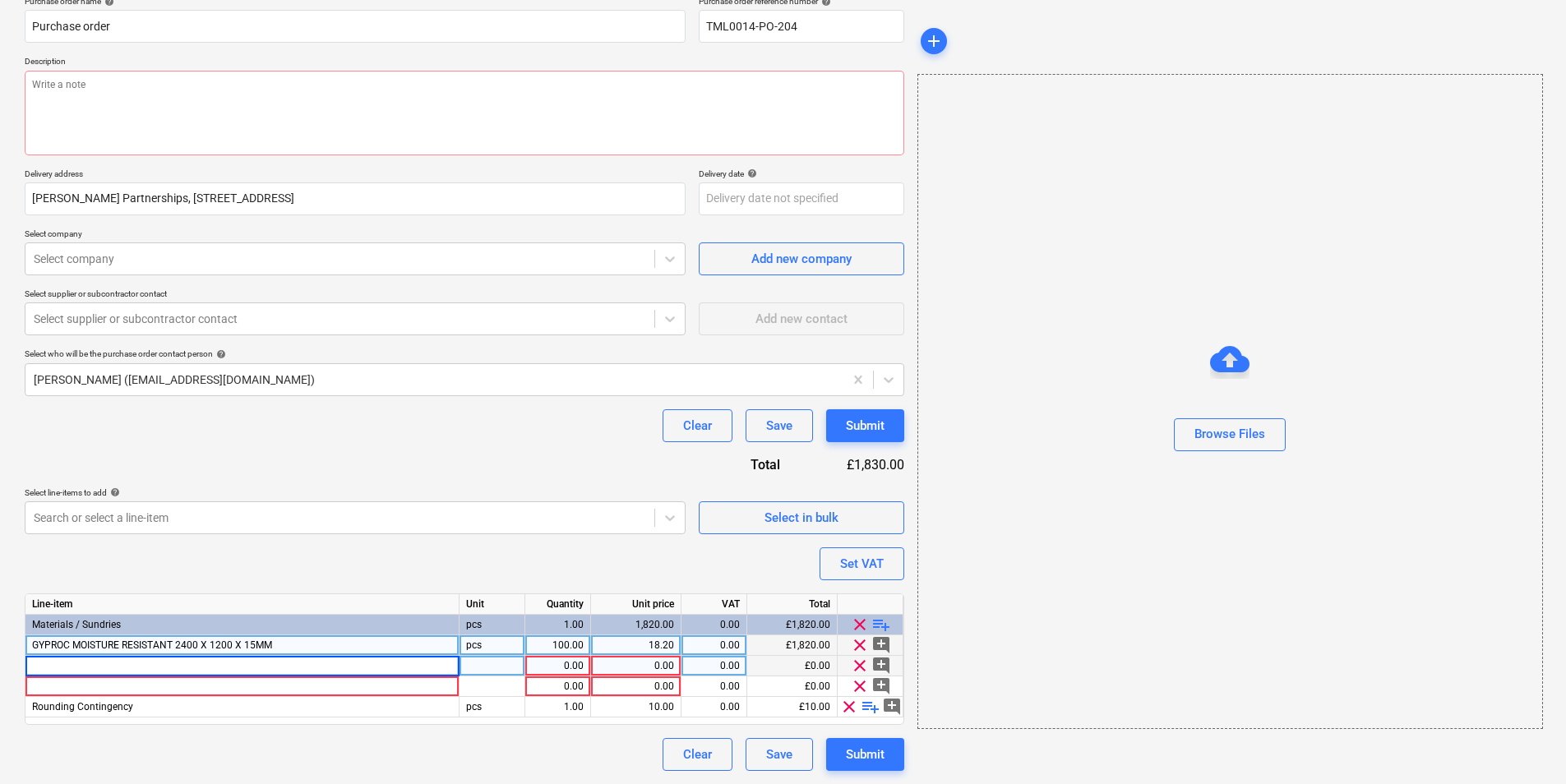
type input "GYPROC SOUNDBLOC TE 2700 X 1200 X 15MM"
click at [518, 664] on div at bounding box center [493, 666] width 66 height 20
click at [551, 665] on div "1.00" at bounding box center [557, 666] width 52 height 20
type textarea "x"
type input "2.16"
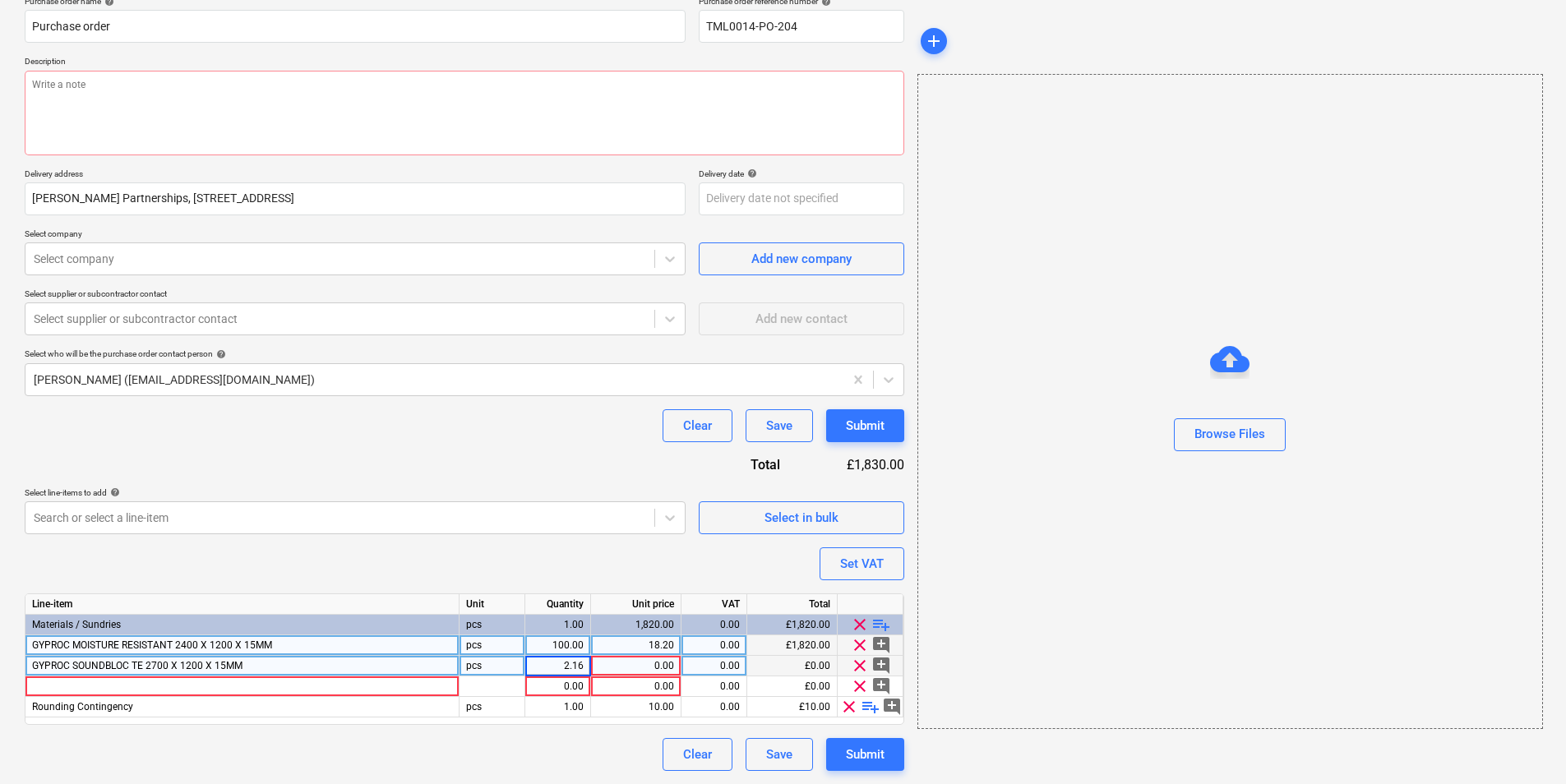
type textarea "x"
type input "6"
type textarea "x"
type input "216"
click at [661, 663] on div "0.00" at bounding box center [636, 666] width 76 height 20
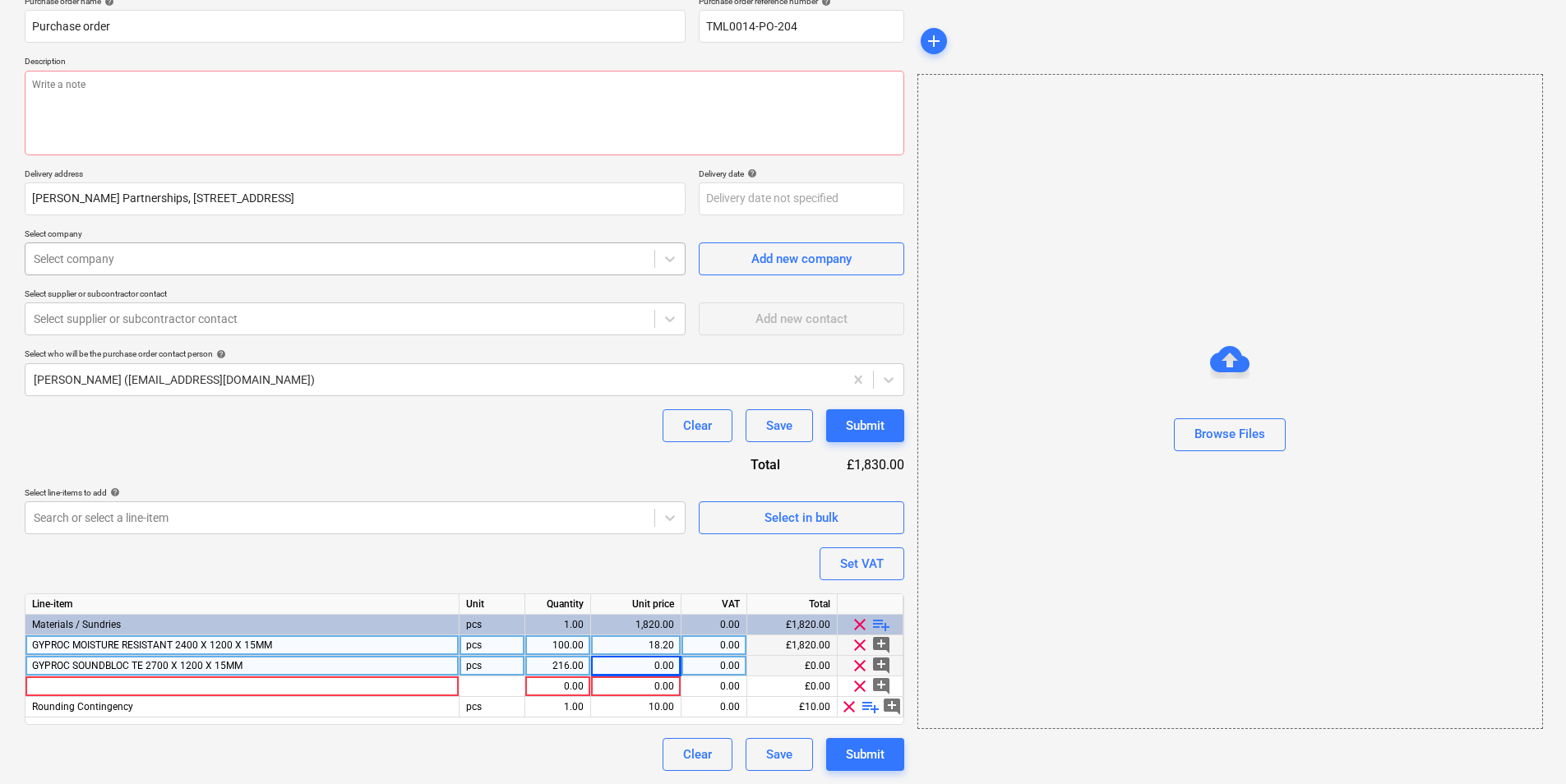
type textarea "x"
click at [560, 659] on div "216.00" at bounding box center [557, 666] width 52 height 20
click at [631, 663] on div "0.00" at bounding box center [636, 666] width 76 height 20
type input "17.85"
type textarea "x"
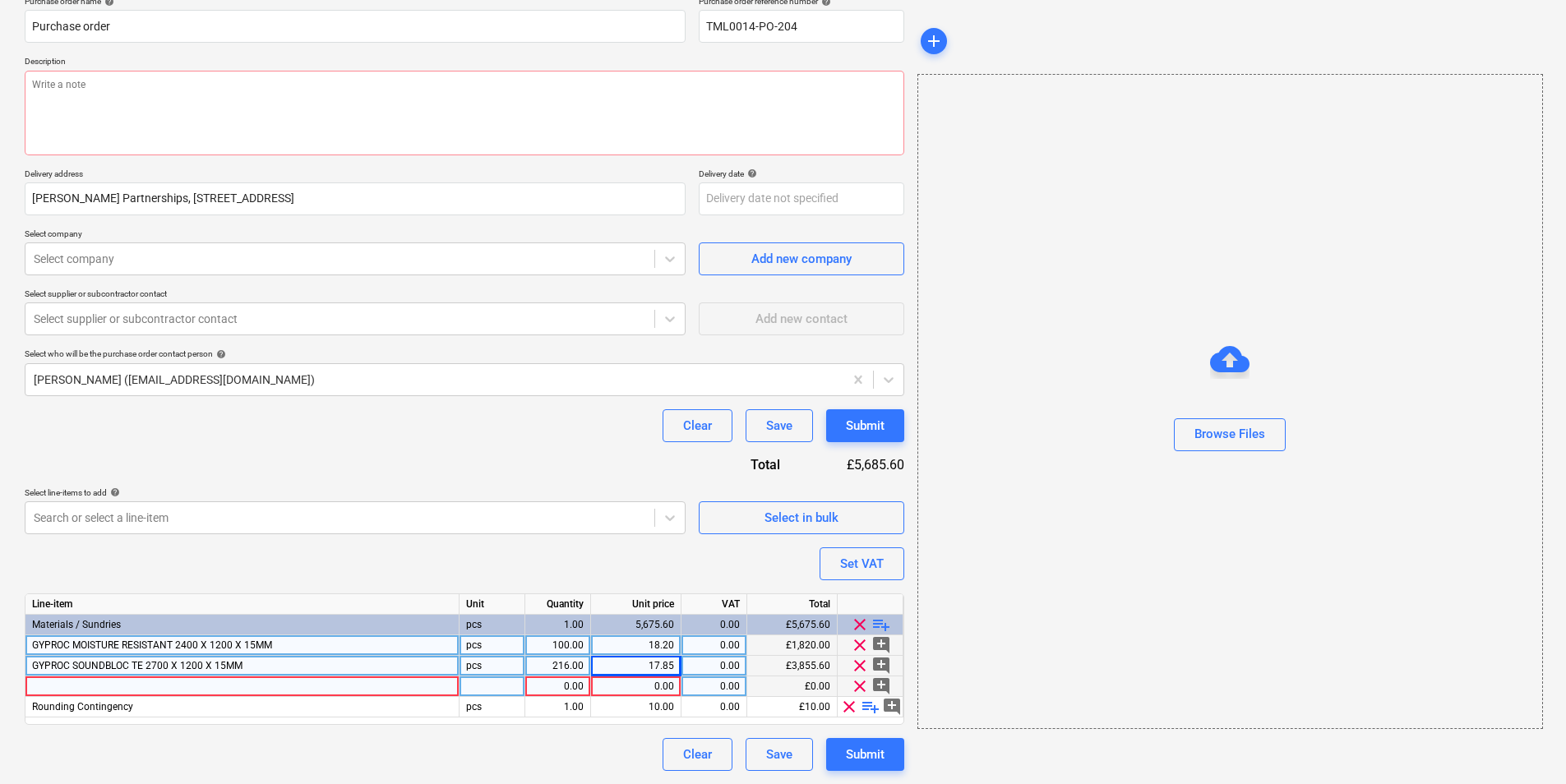
click at [220, 685] on div at bounding box center [242, 687] width 434 height 20
type input "GYPROC WALLBOARD 2400 X 1200 X 12.5MM TE"
click at [501, 684] on div at bounding box center [493, 687] width 66 height 20
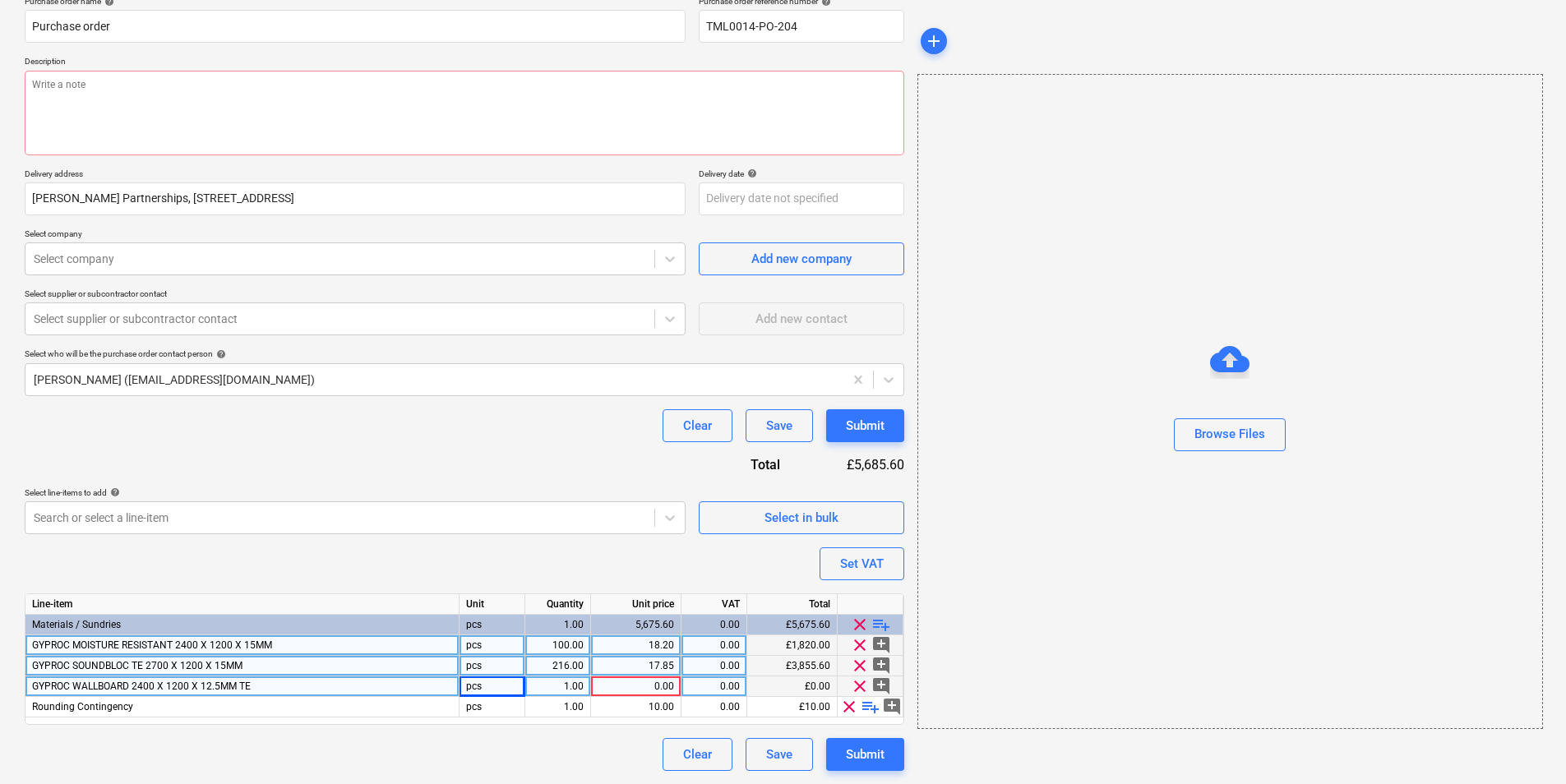
click at [563, 685] on div "1.00" at bounding box center [557, 687] width 52 height 20
click at [147, 696] on div "GYPROC WALLBOARD 2400 X 1200 X 12.5MM TE" at bounding box center [242, 687] width 434 height 20
click at [144, 689] on input "GYPROC WALLBOARD 2400 X 1200 X 12.5MM TE" at bounding box center [242, 686] width 433 height 19
type textarea "x"
type input "GYPROC WALLBOARD 2700 X 1200 X 15MM"
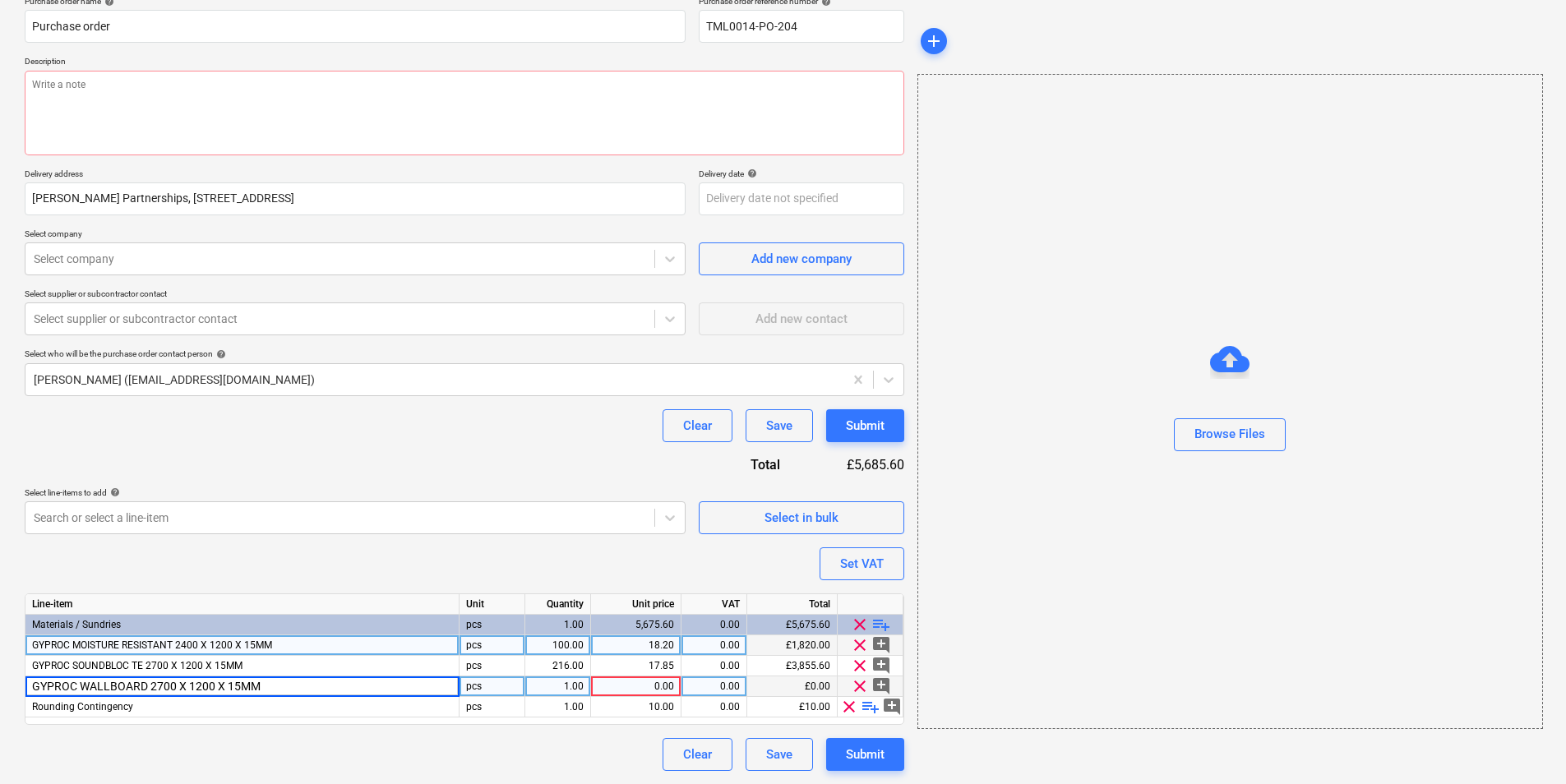
type textarea "x"
click at [551, 684] on div "1.00" at bounding box center [557, 687] width 52 height 20
type input "160"
type textarea "x"
click at [636, 689] on div "0.00" at bounding box center [636, 687] width 76 height 20
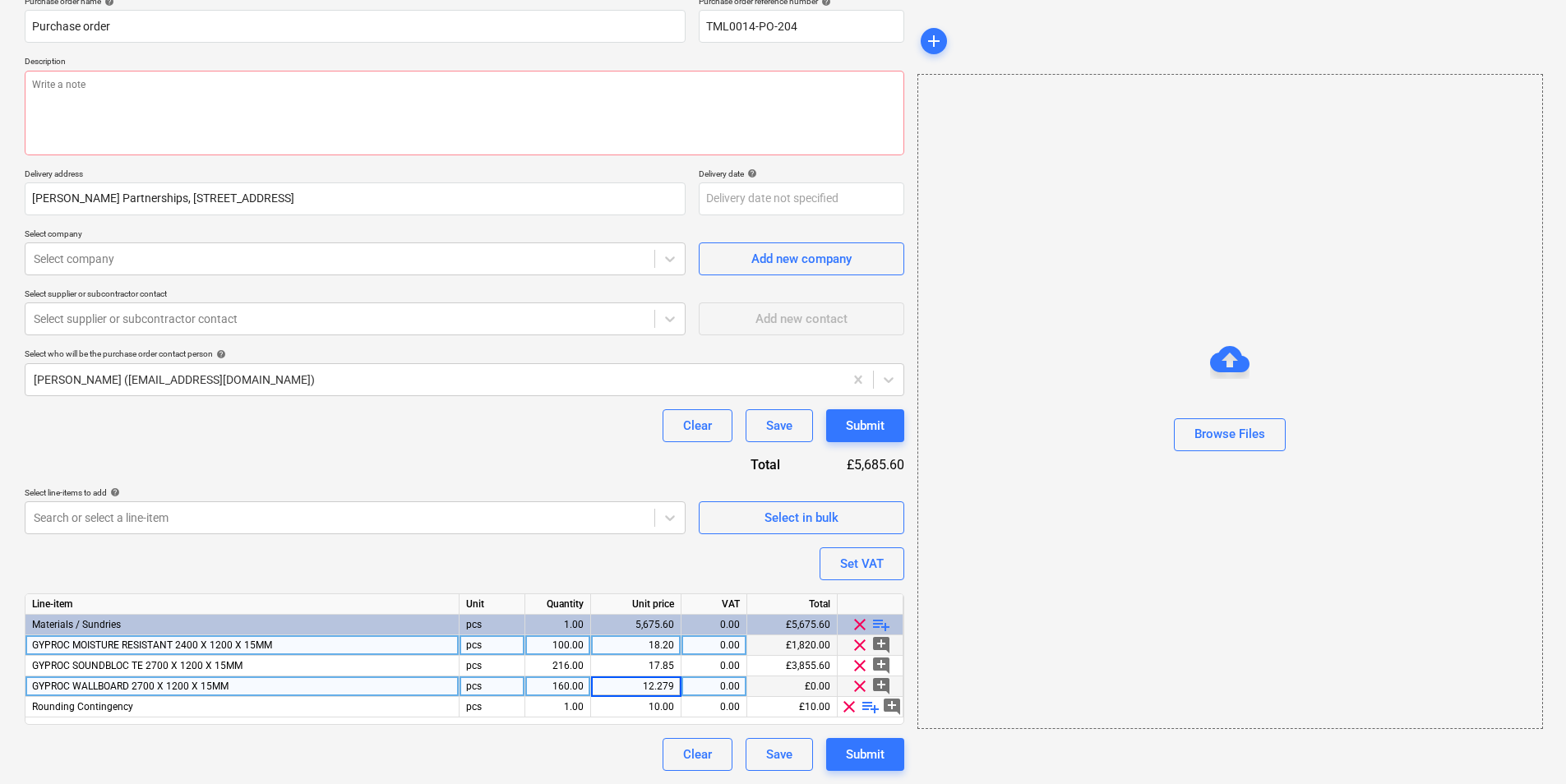
type input "12.2796"
click at [882, 623] on span "playlist_add" at bounding box center [881, 624] width 20 height 19
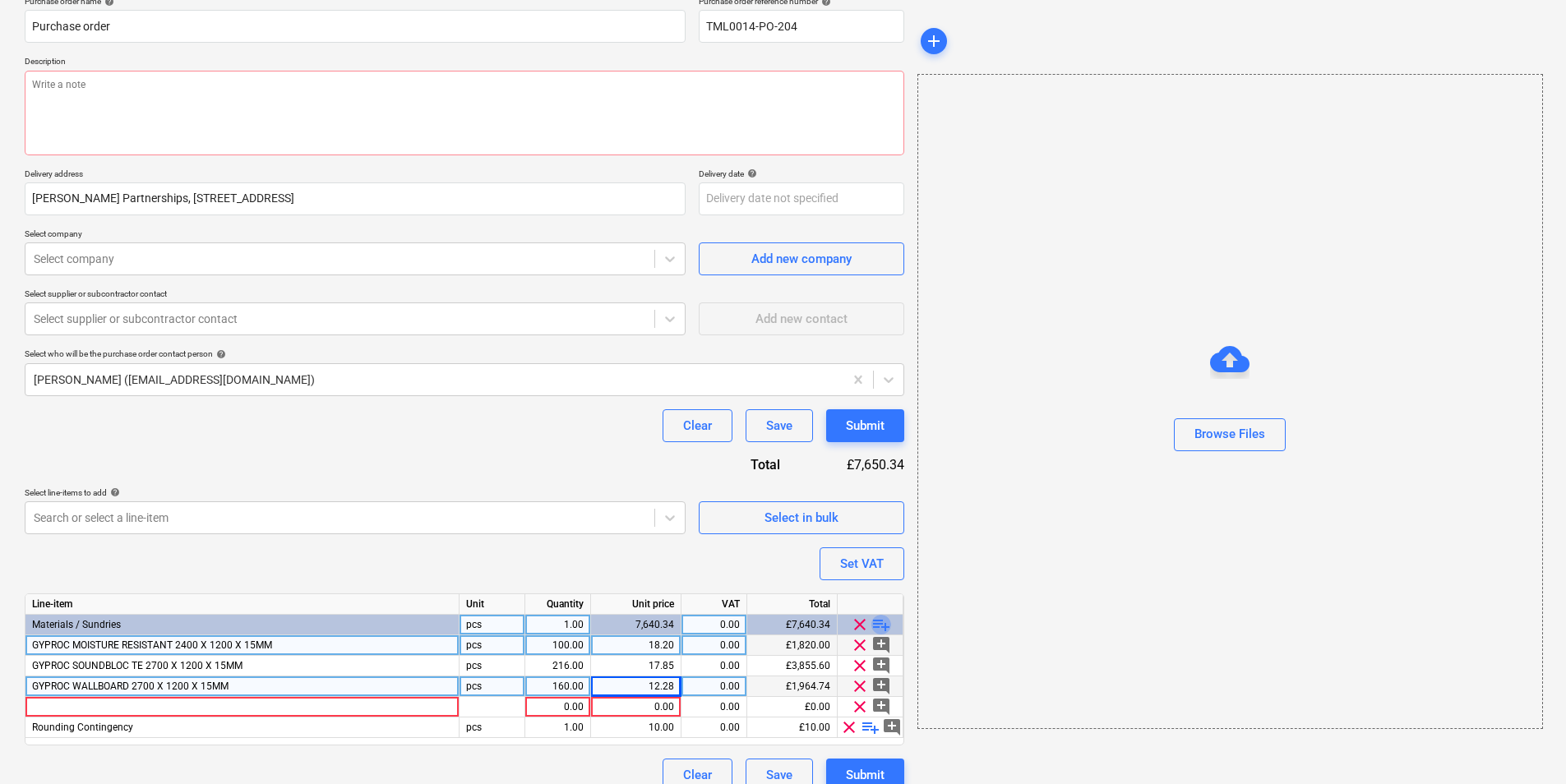
click at [882, 623] on span "playlist_add" at bounding box center [881, 624] width 20 height 19
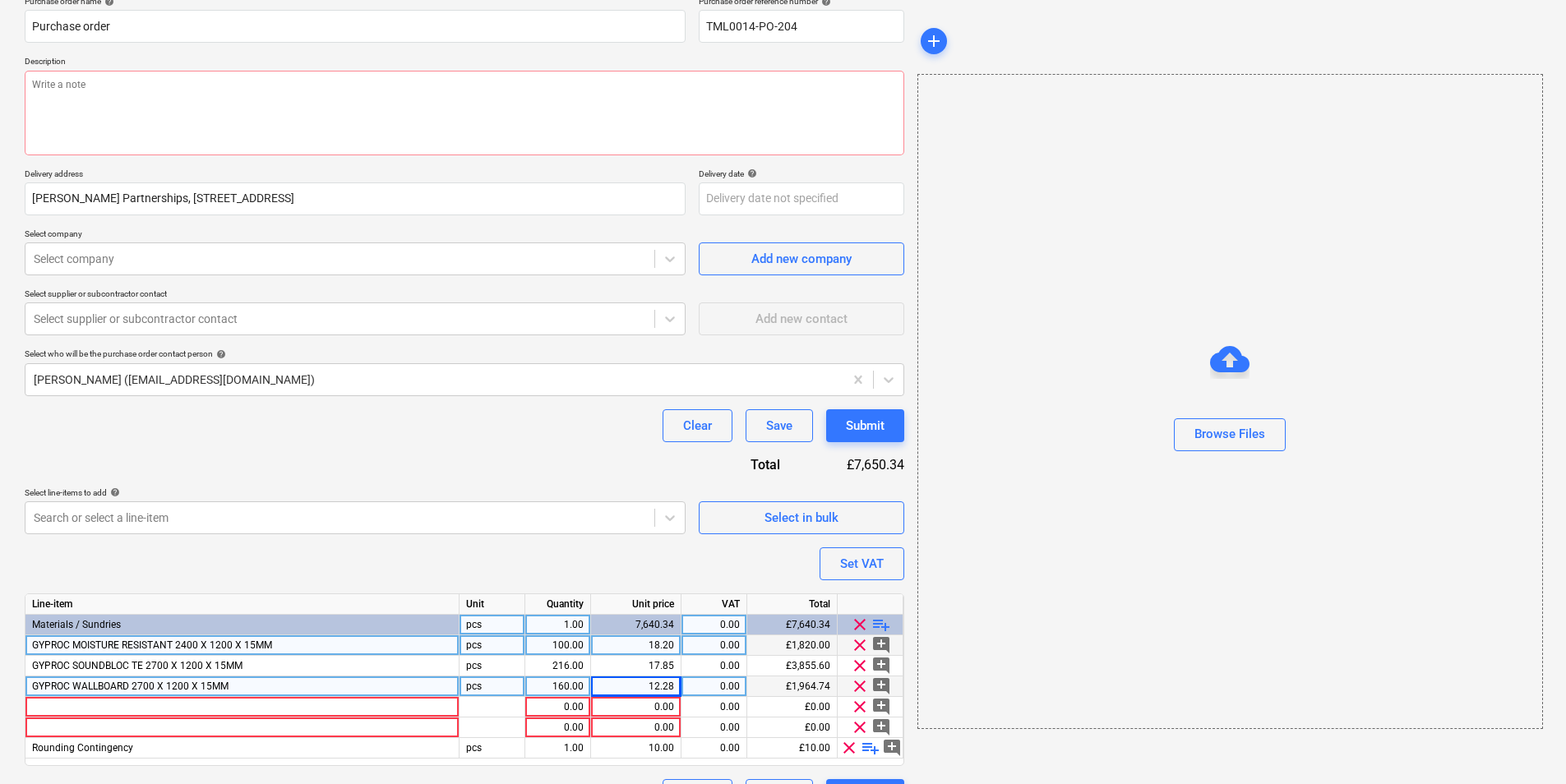
click at [882, 623] on span "playlist_add" at bounding box center [881, 624] width 20 height 19
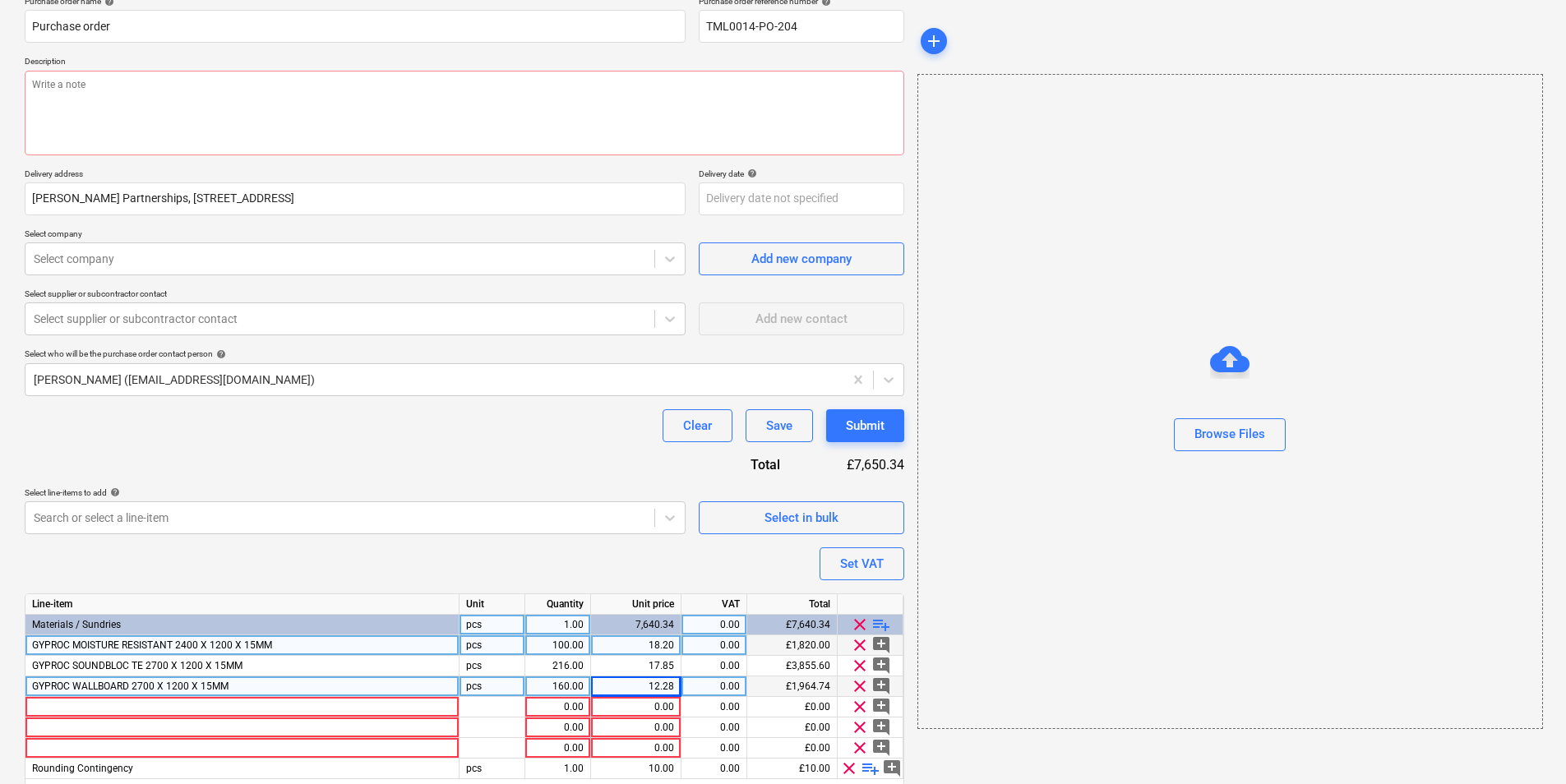
click at [882, 623] on span "playlist_add" at bounding box center [881, 624] width 20 height 19
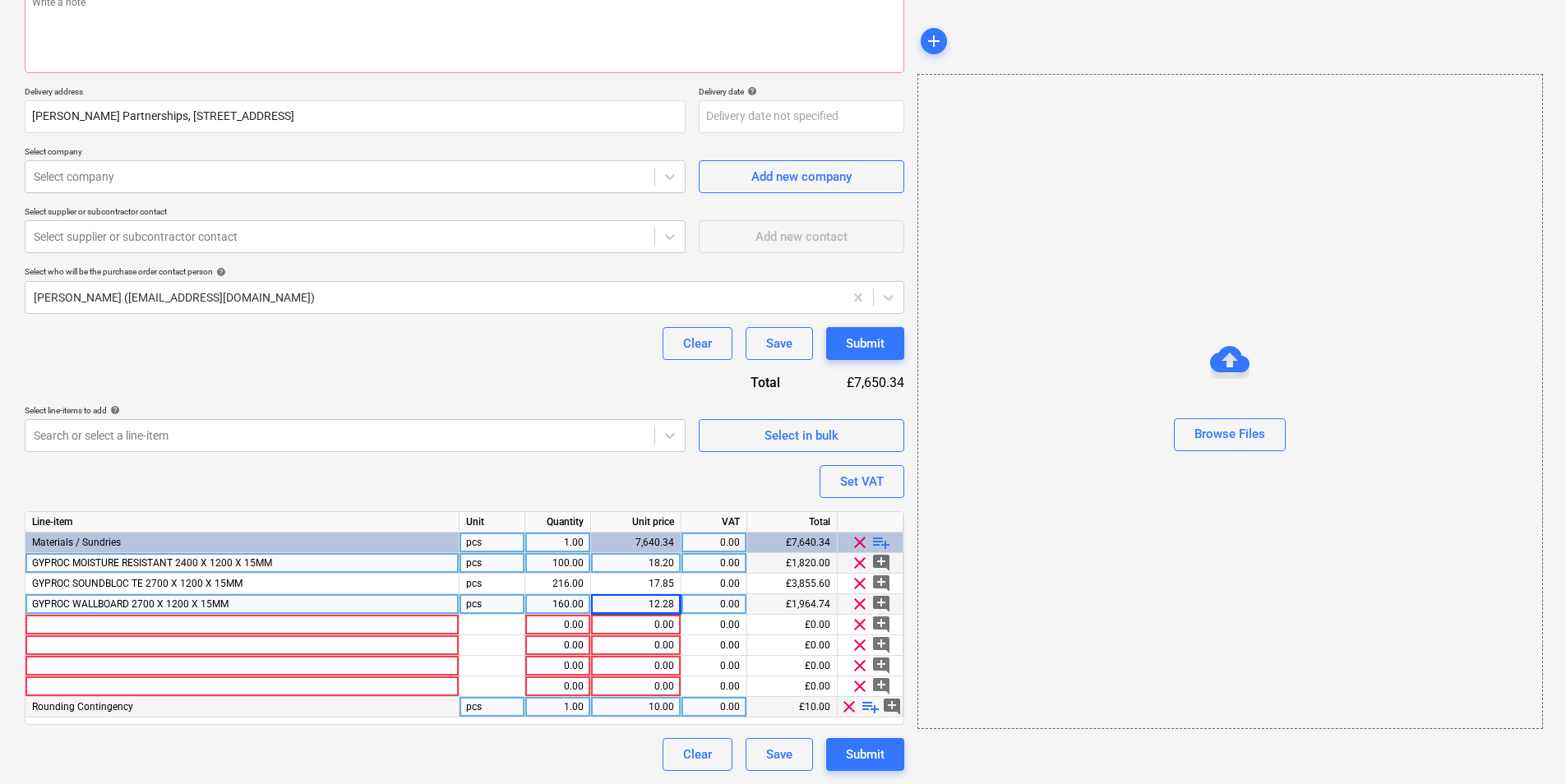
click at [852, 703] on span "clear" at bounding box center [849, 706] width 20 height 19
type textarea "x"
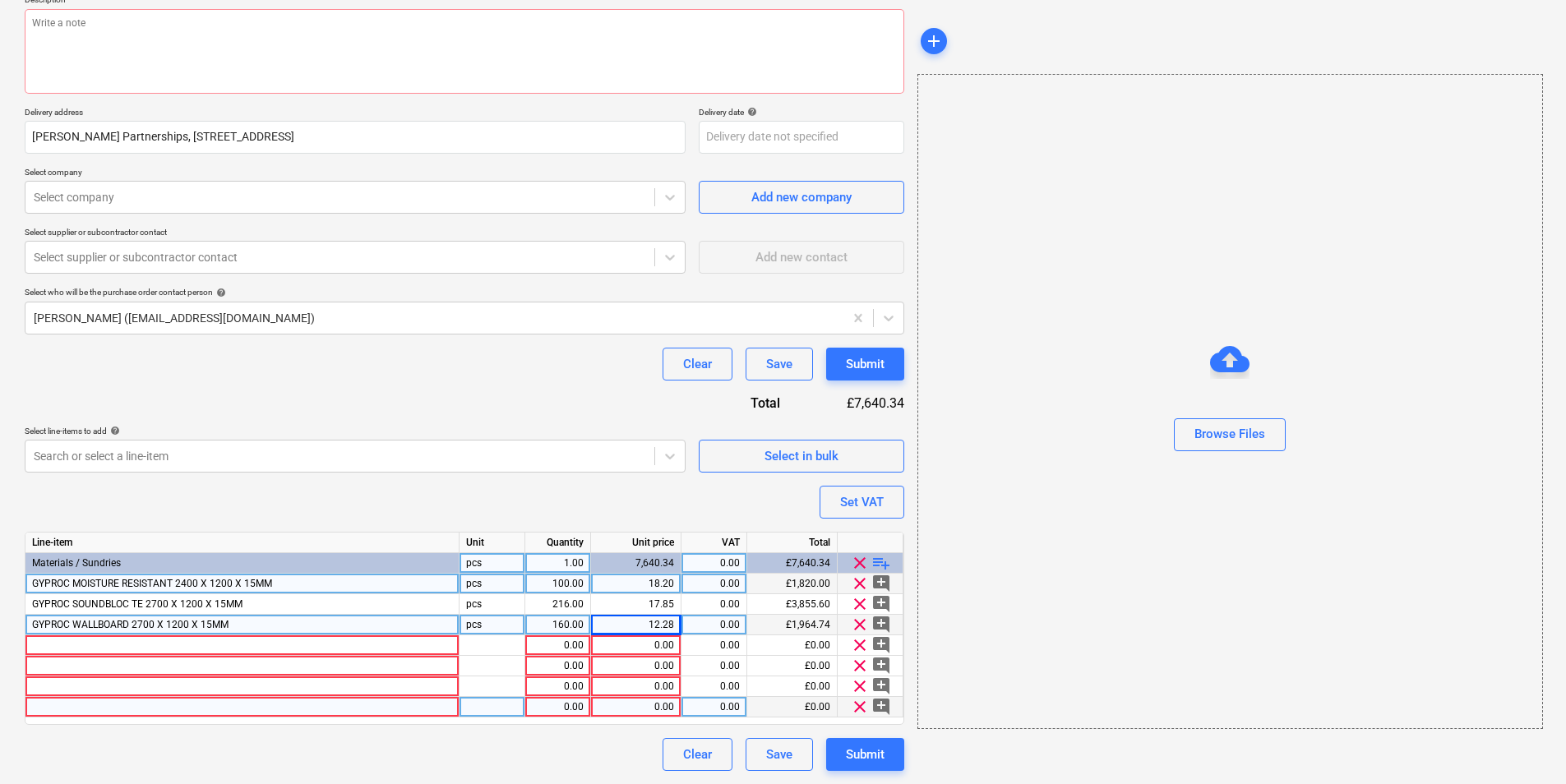
scroll to position [201, 0]
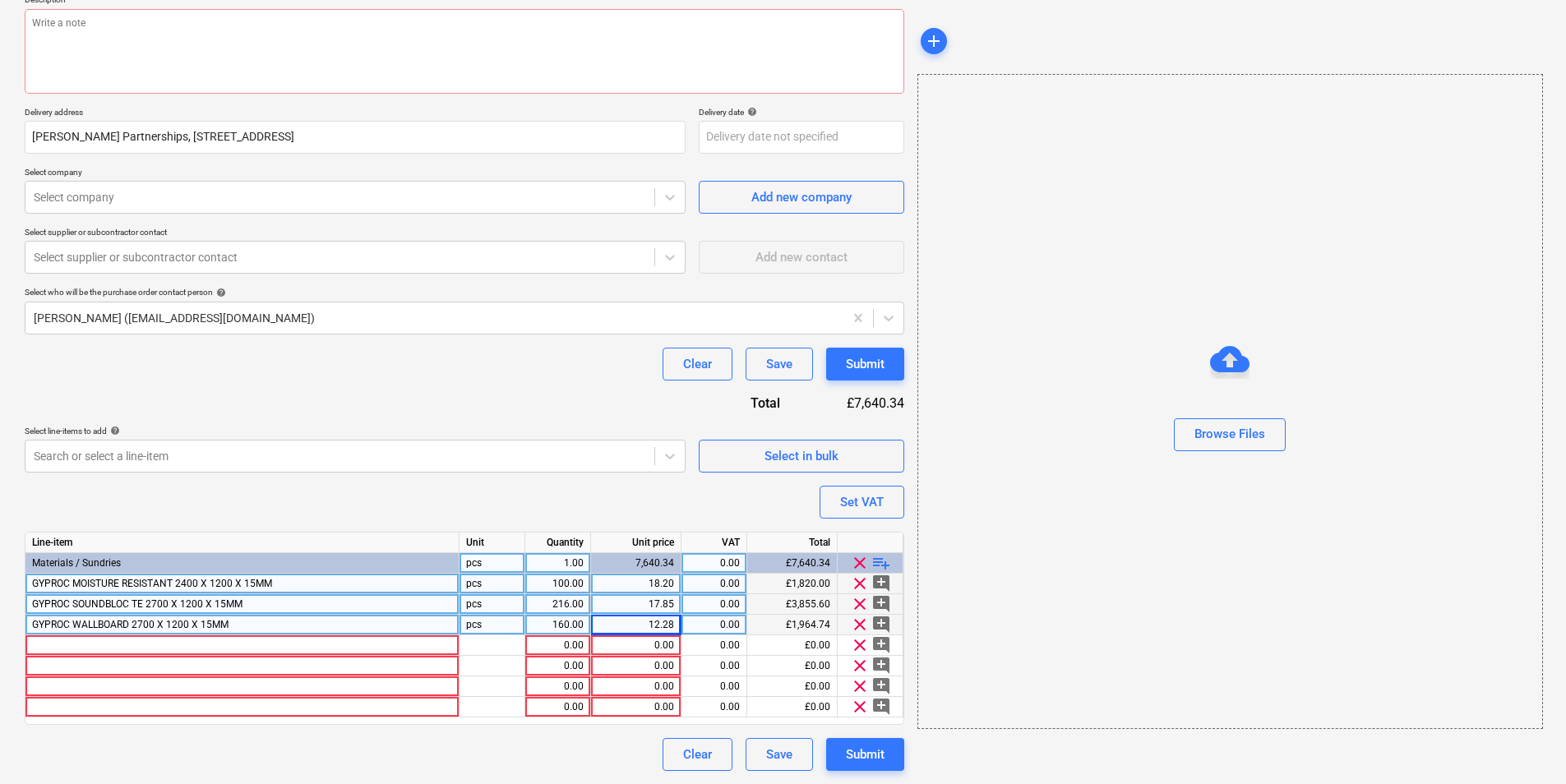
click at [260, 599] on div "GYPROC SOUNDBLOC TE 2700 X 1200 X 15MM" at bounding box center [242, 604] width 434 height 20
click at [187, 641] on div at bounding box center [242, 646] width 434 height 20
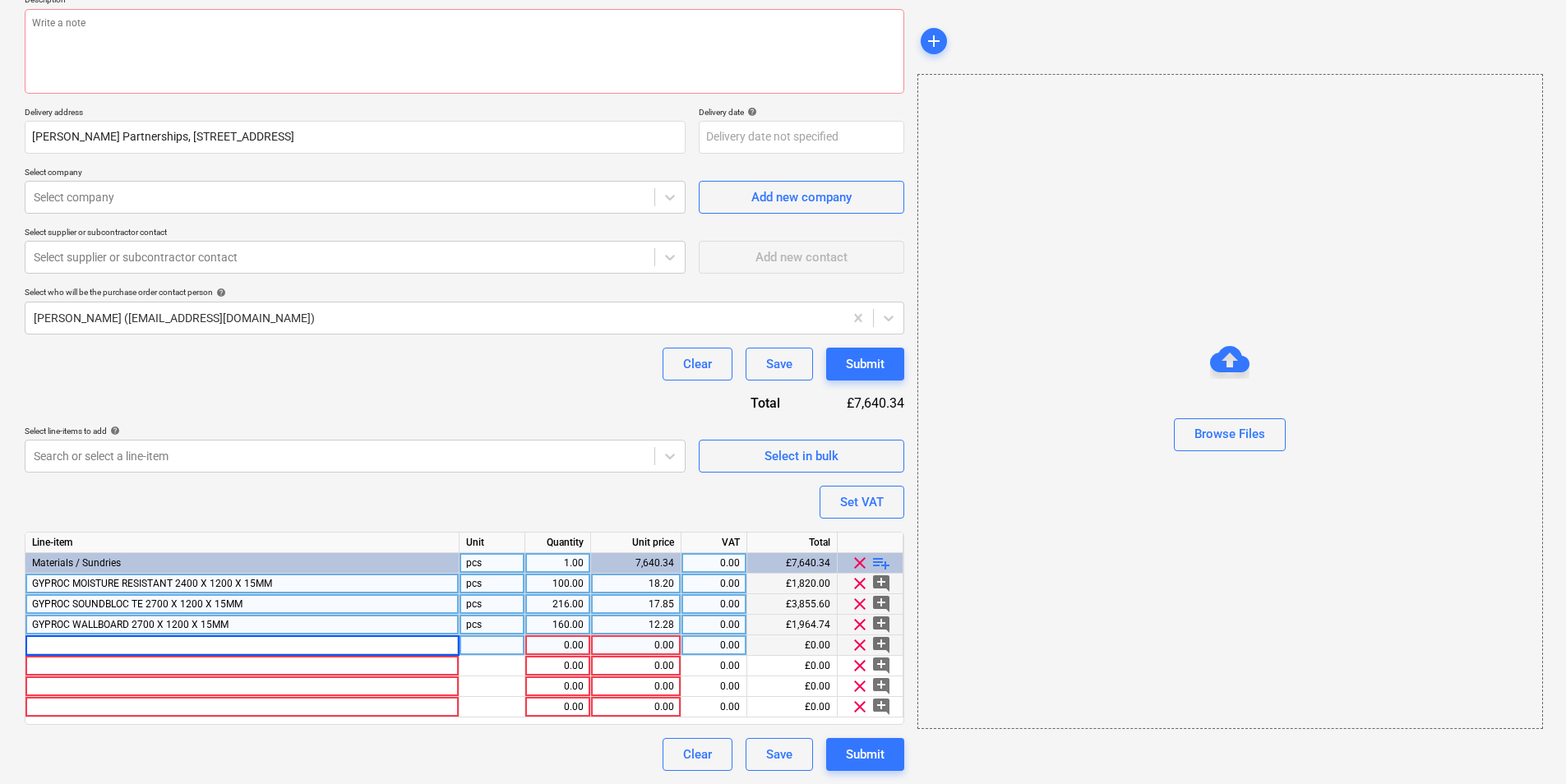
type input "GYPROC SOUNDBLOC TE 2700 X 1200 X 15MM"
click at [284, 585] on div "GYPROC MOISTURE RESISTANT 2400 X 1200 X 15MM" at bounding box center [242, 584] width 434 height 20
type textarea "x"
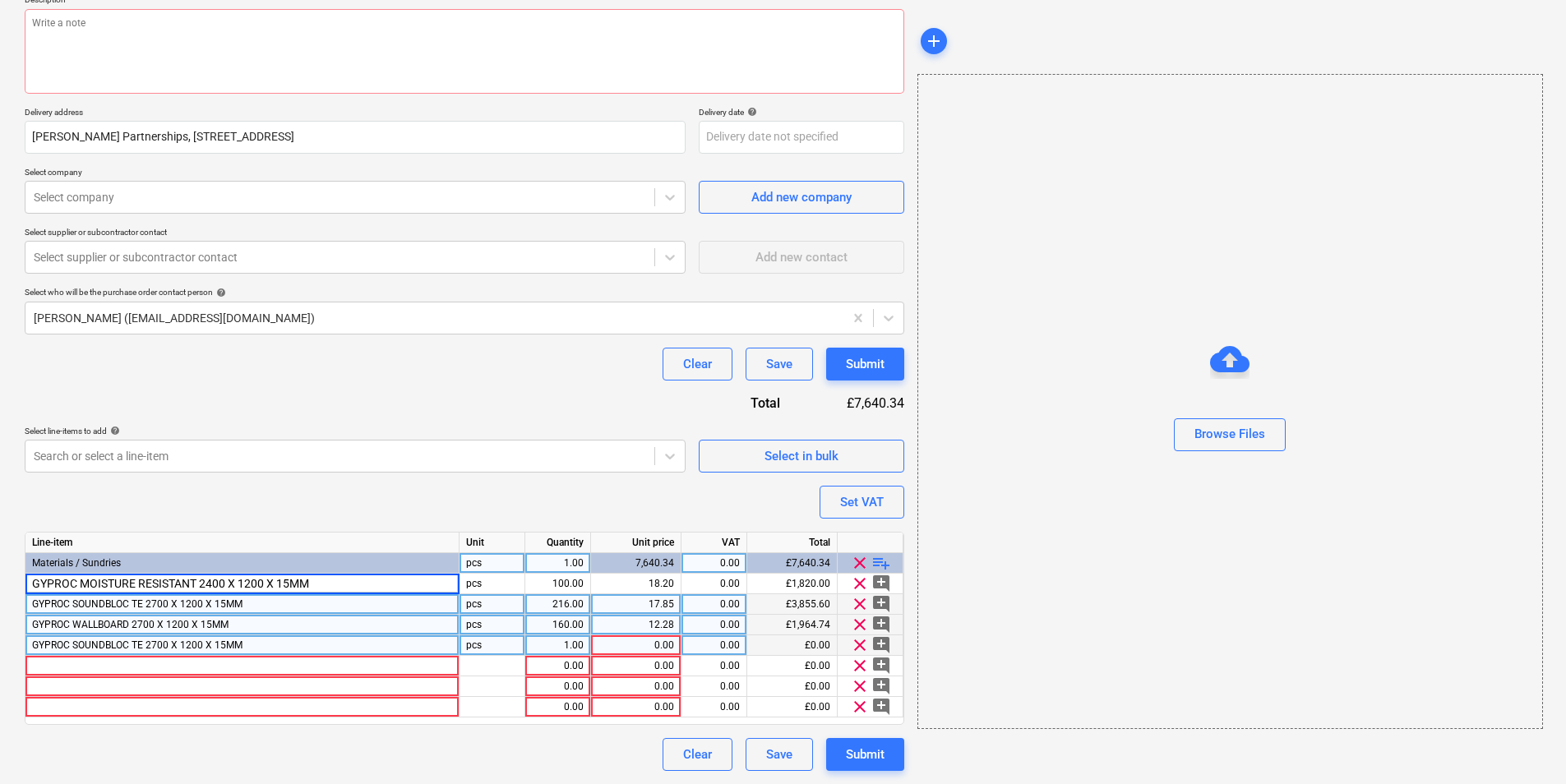
click at [277, 649] on div "GYPROC SOUNDBLOC TE 2700 X 1200 X 15MM" at bounding box center [242, 646] width 434 height 20
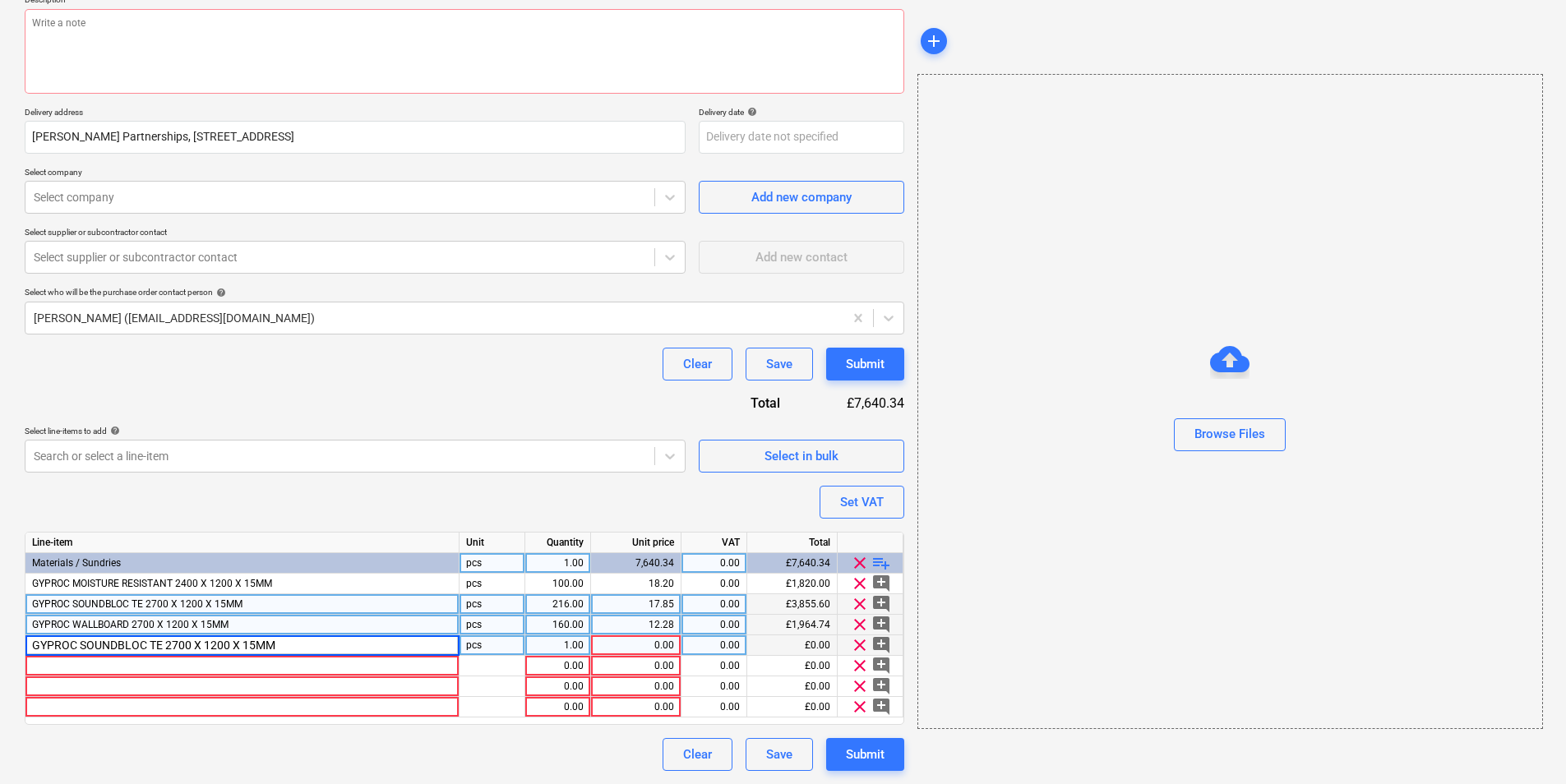
type input "GYPROC MOISTURE RESISTANT 2400 X 1200 X 15MM"
type textarea "x"
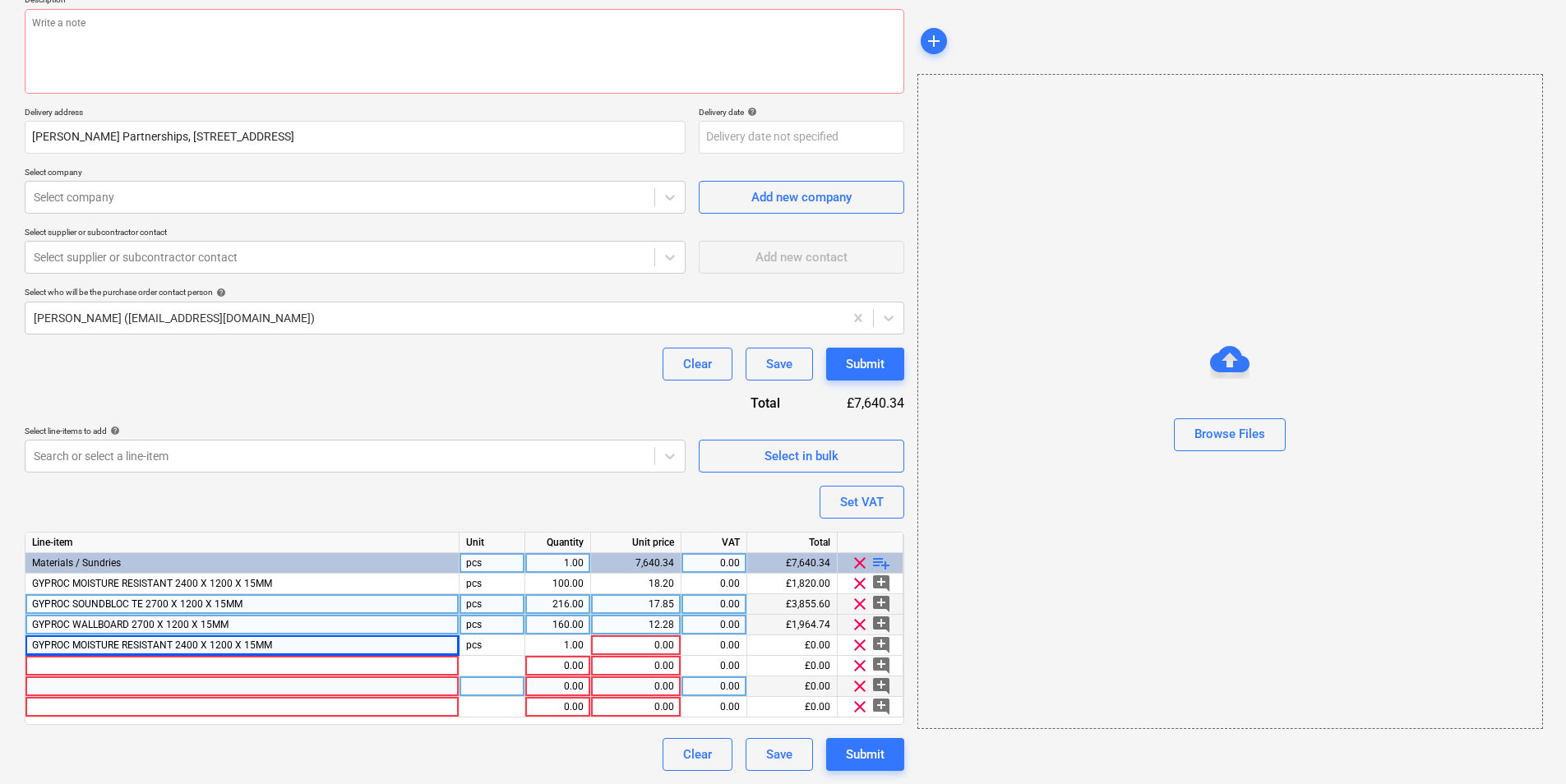
click at [317, 682] on div at bounding box center [242, 687] width 434 height 20
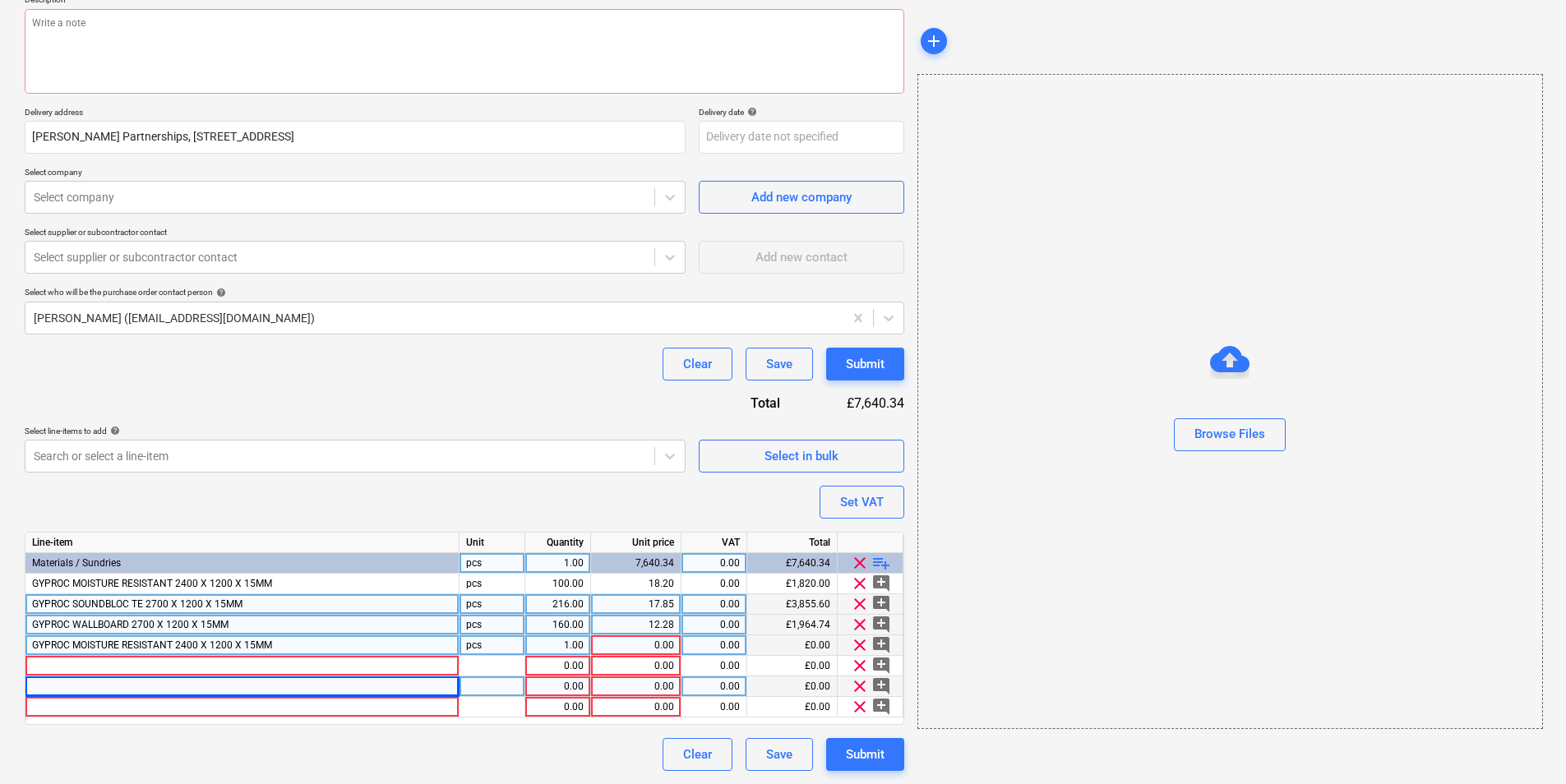
click at [572, 641] on div "1.00" at bounding box center [557, 646] width 52 height 20
type input "100"
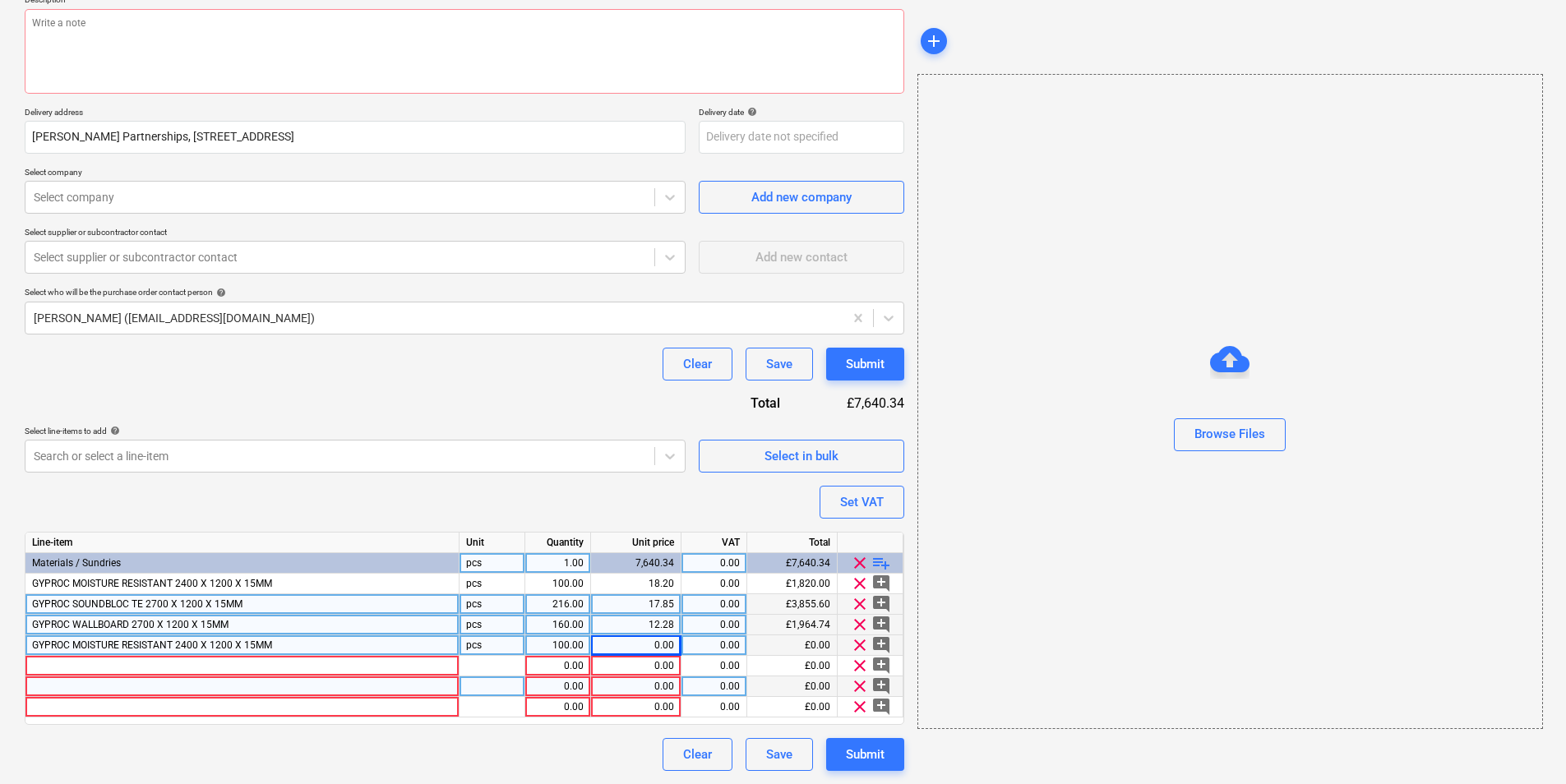
click at [212, 623] on span "GYPROC WALLBOARD 2700 X 1200 X 15MM" at bounding box center [131, 625] width 197 height 12
click at [669, 626] on div "12.28" at bounding box center [636, 625] width 76 height 20
click at [864, 623] on span "clear" at bounding box center [860, 624] width 20 height 19
type textarea "x"
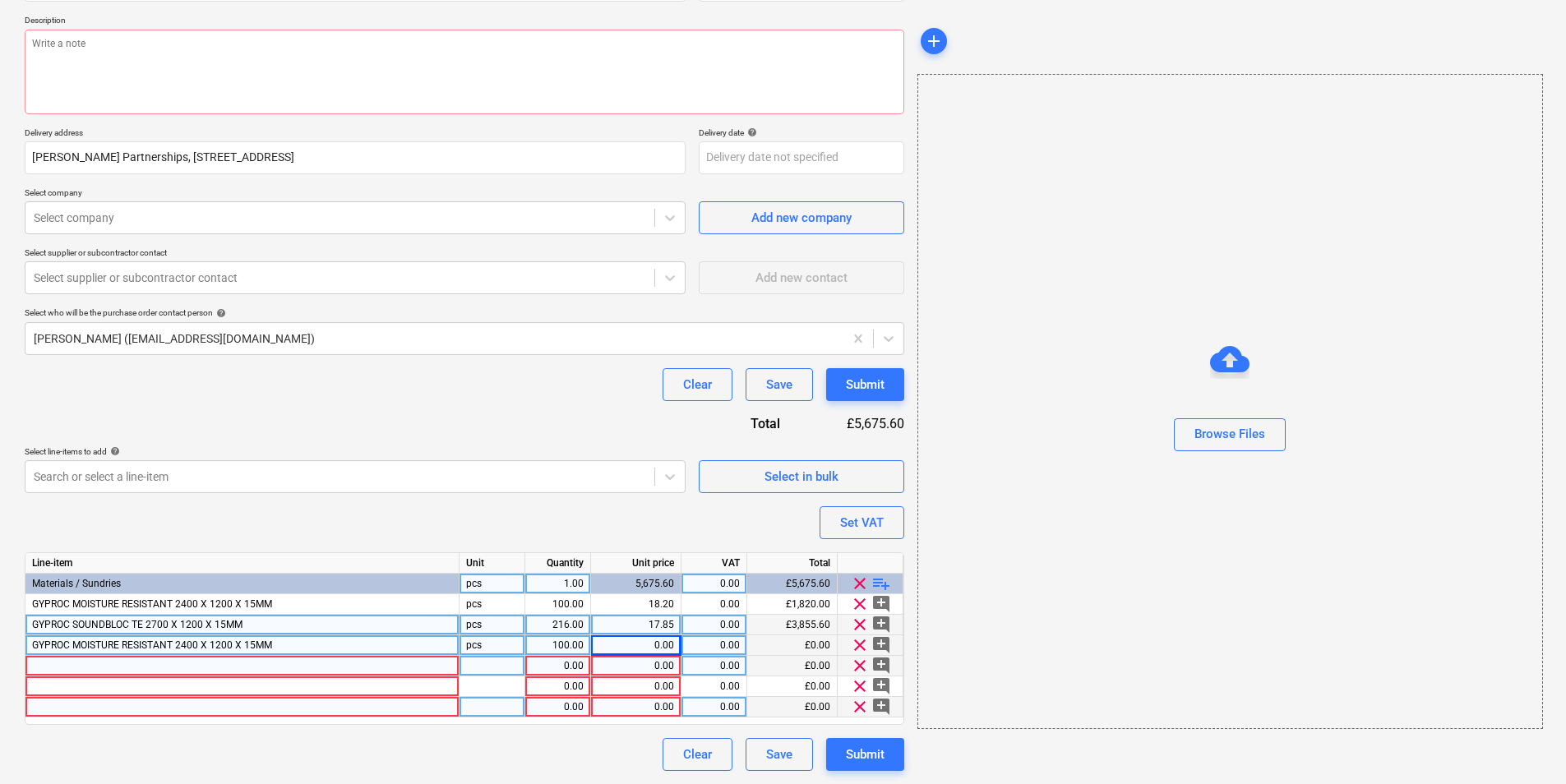
scroll to position [180, 0]
click at [295, 623] on div "GYPROC SOUNDBLOC TE 2700 X 1200 X 15MM" at bounding box center [242, 625] width 434 height 20
click at [171, 666] on div at bounding box center [242, 666] width 434 height 20
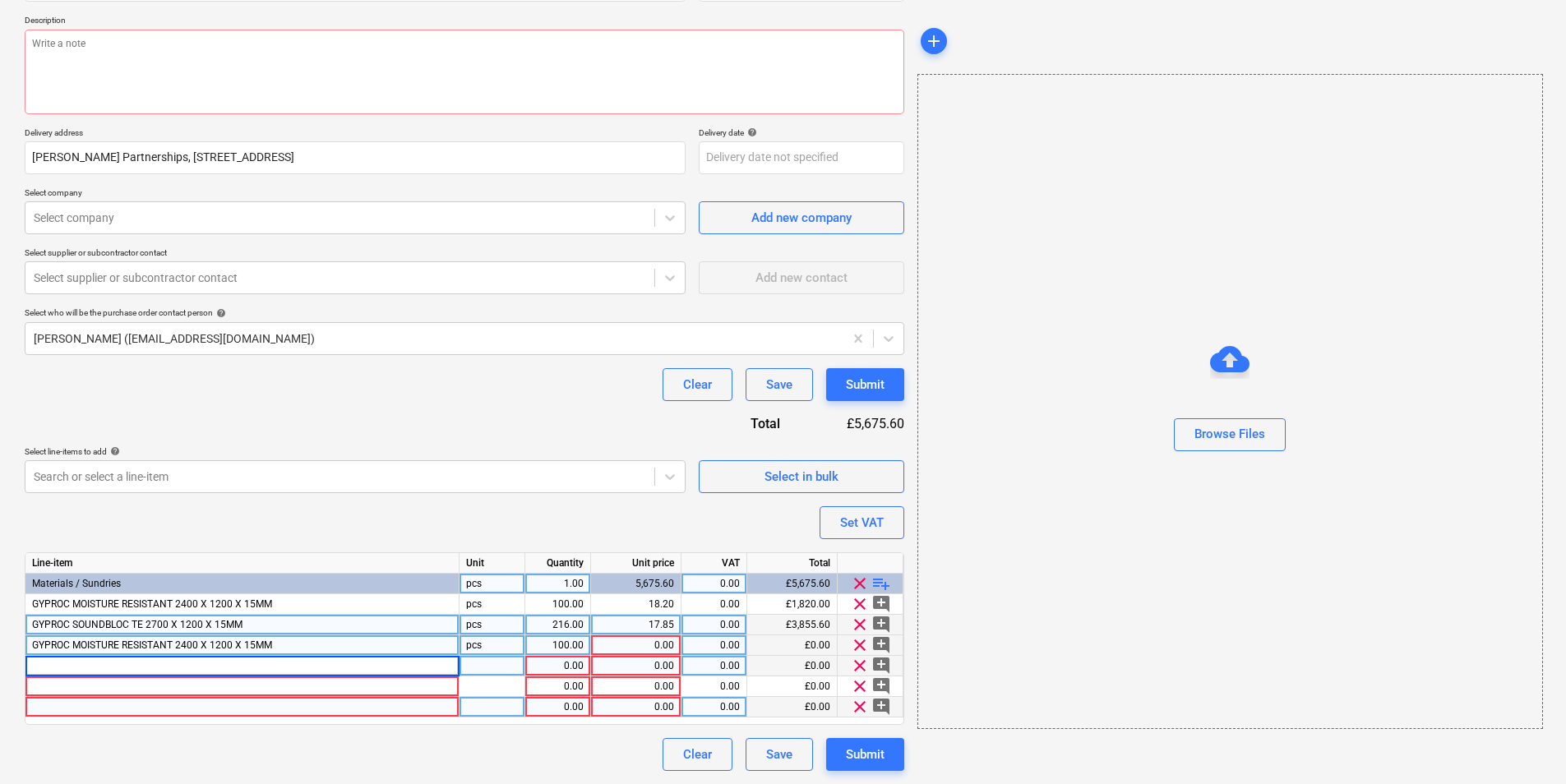
type input "GYPROC SOUNDBLOC TE 2700 X 1200 X 15MM"
type textarea "x"
click at [488, 662] on div at bounding box center [493, 666] width 66 height 20
click at [568, 665] on div "1.00" at bounding box center [557, 666] width 52 height 20
type input "216"
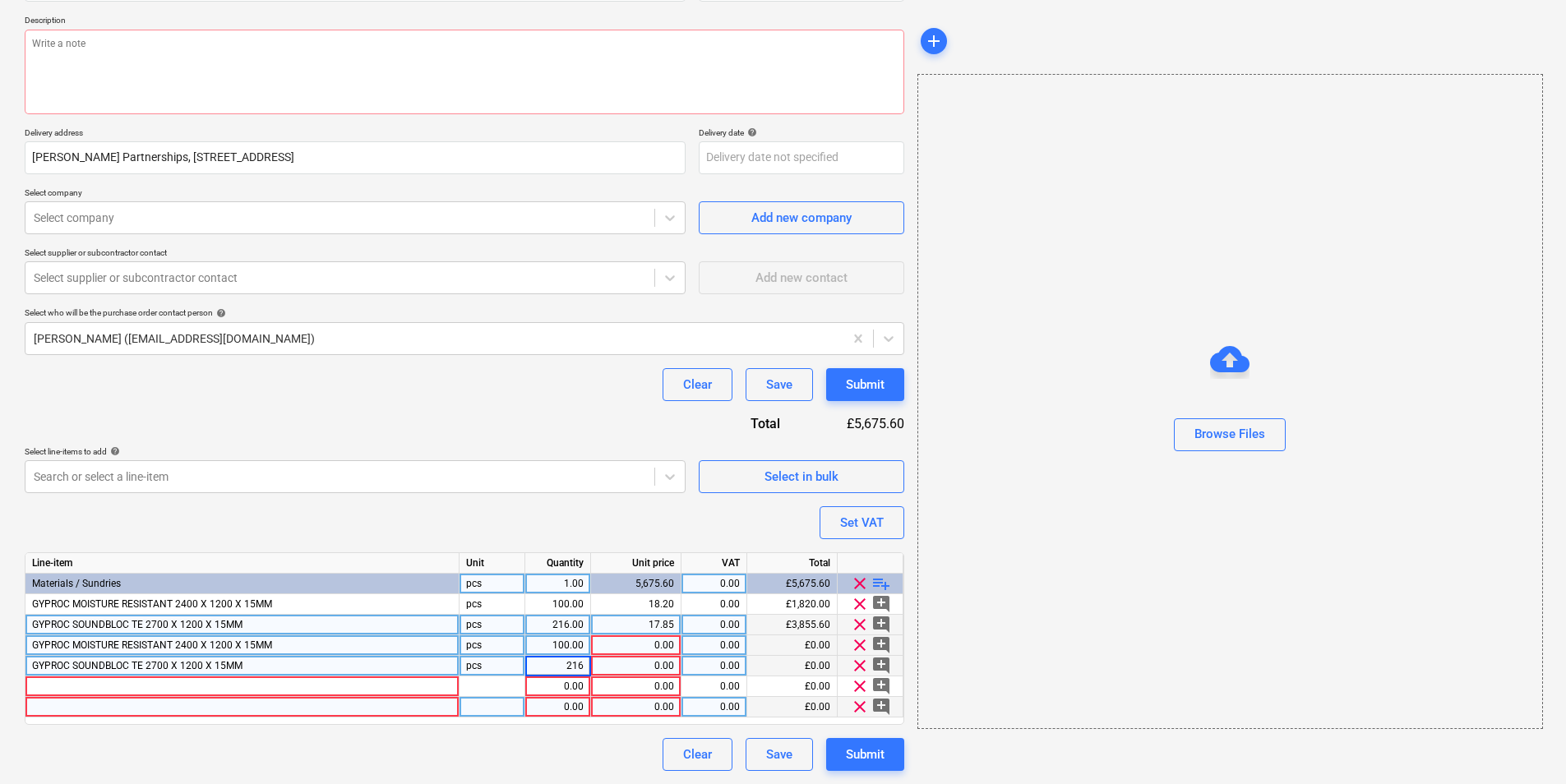
type textarea "x"
type input "17.85"
type textarea "x"
click at [639, 640] on div "0.00" at bounding box center [636, 646] width 76 height 20
type input "18.20"
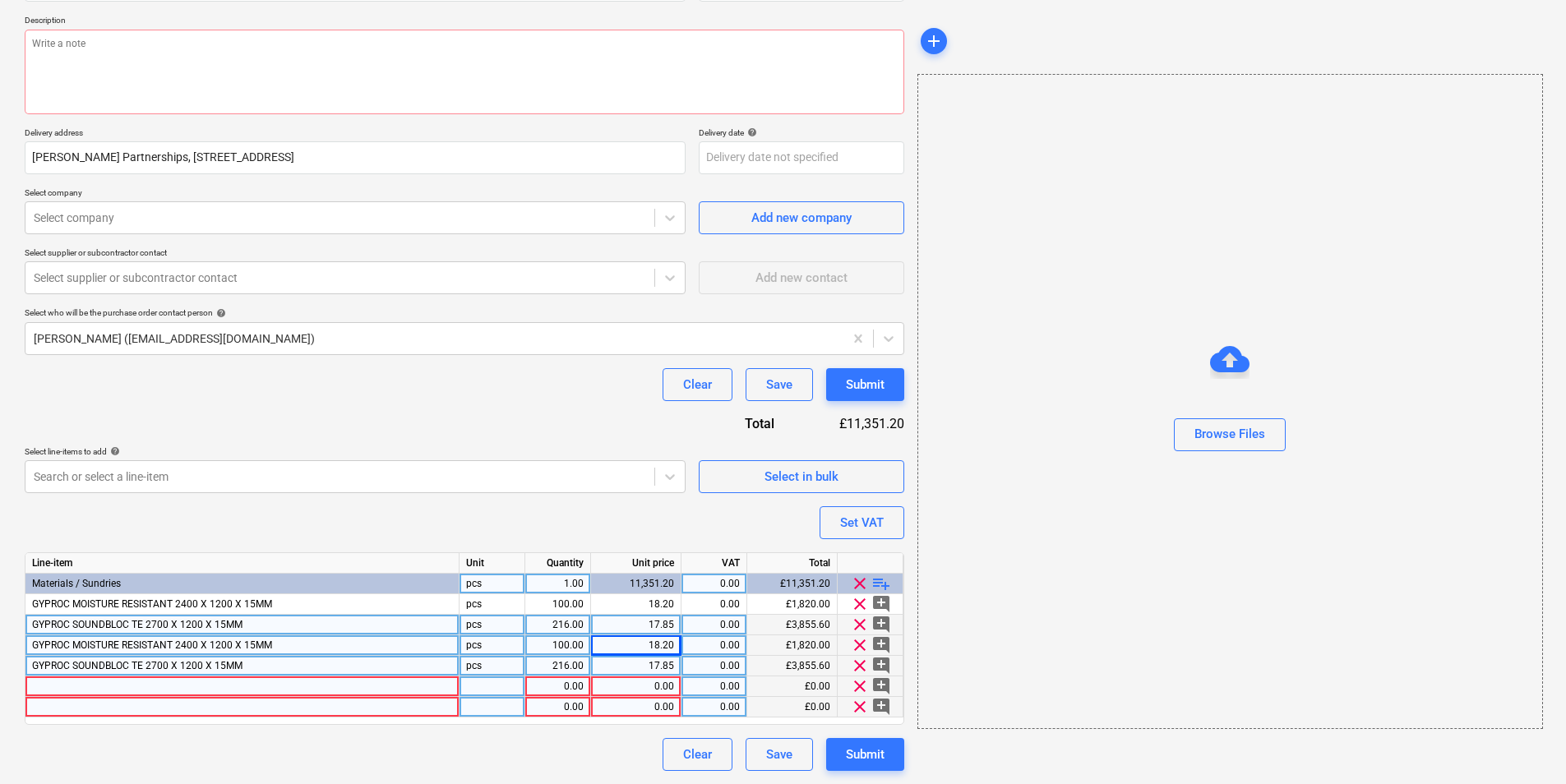
click at [258, 680] on div at bounding box center [242, 687] width 434 height 20
click at [325, 691] on div at bounding box center [242, 687] width 434 height 20
type textarea "x"
type input "ISOVER ACOUSTIC PARTITION ROLL 50MM 15.6"
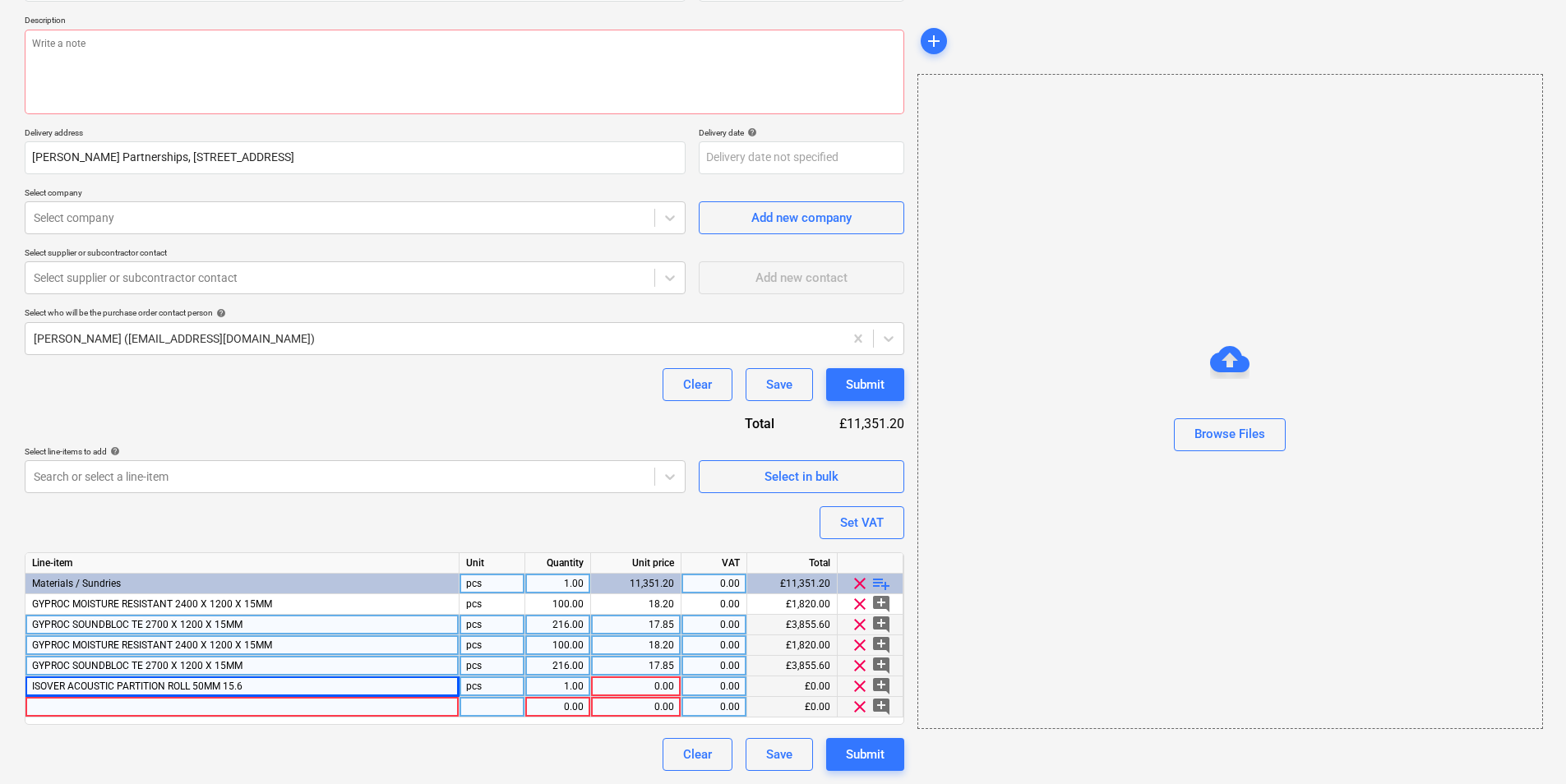
click at [369, 709] on div at bounding box center [242, 707] width 434 height 20
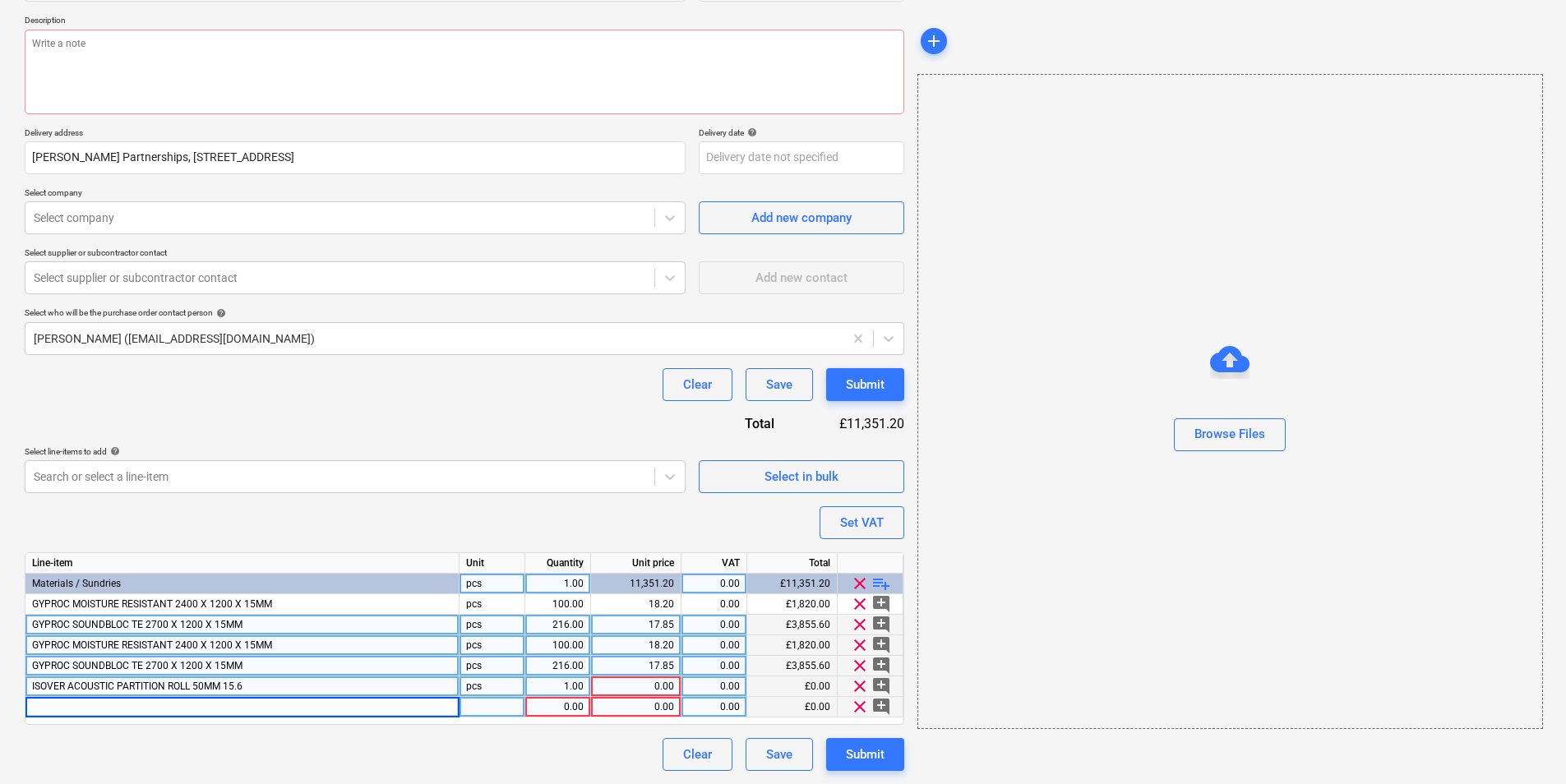
type textarea "x"
type input "ISOVER ACOUSTIC PARTITION ROLL 50MM 15.6"
type textarea "x"
click at [509, 709] on div at bounding box center [493, 707] width 66 height 20
click at [565, 708] on div "1.00" at bounding box center [557, 707] width 52 height 20
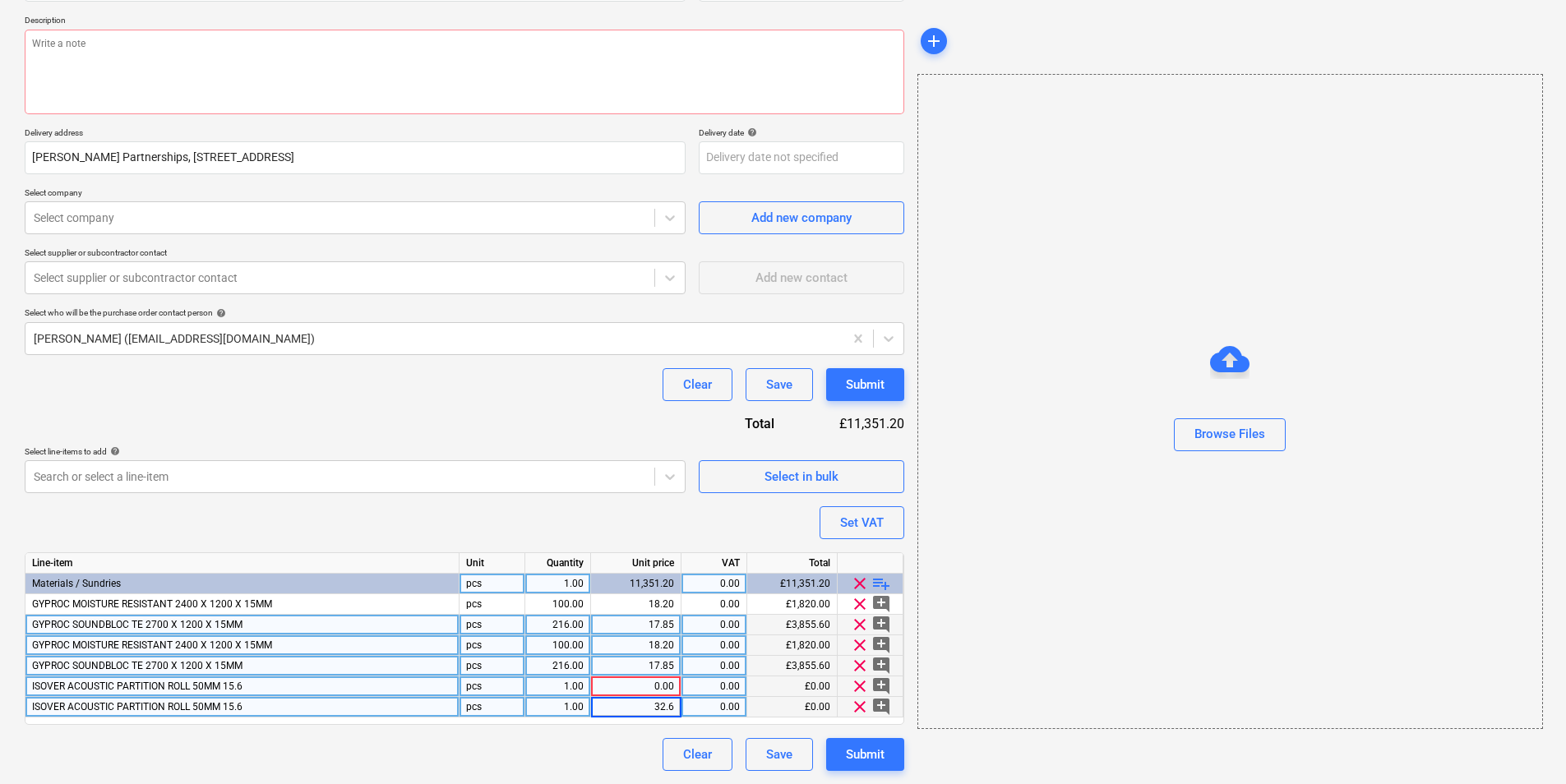
type input "32.60"
type textarea "x"
type input "I"
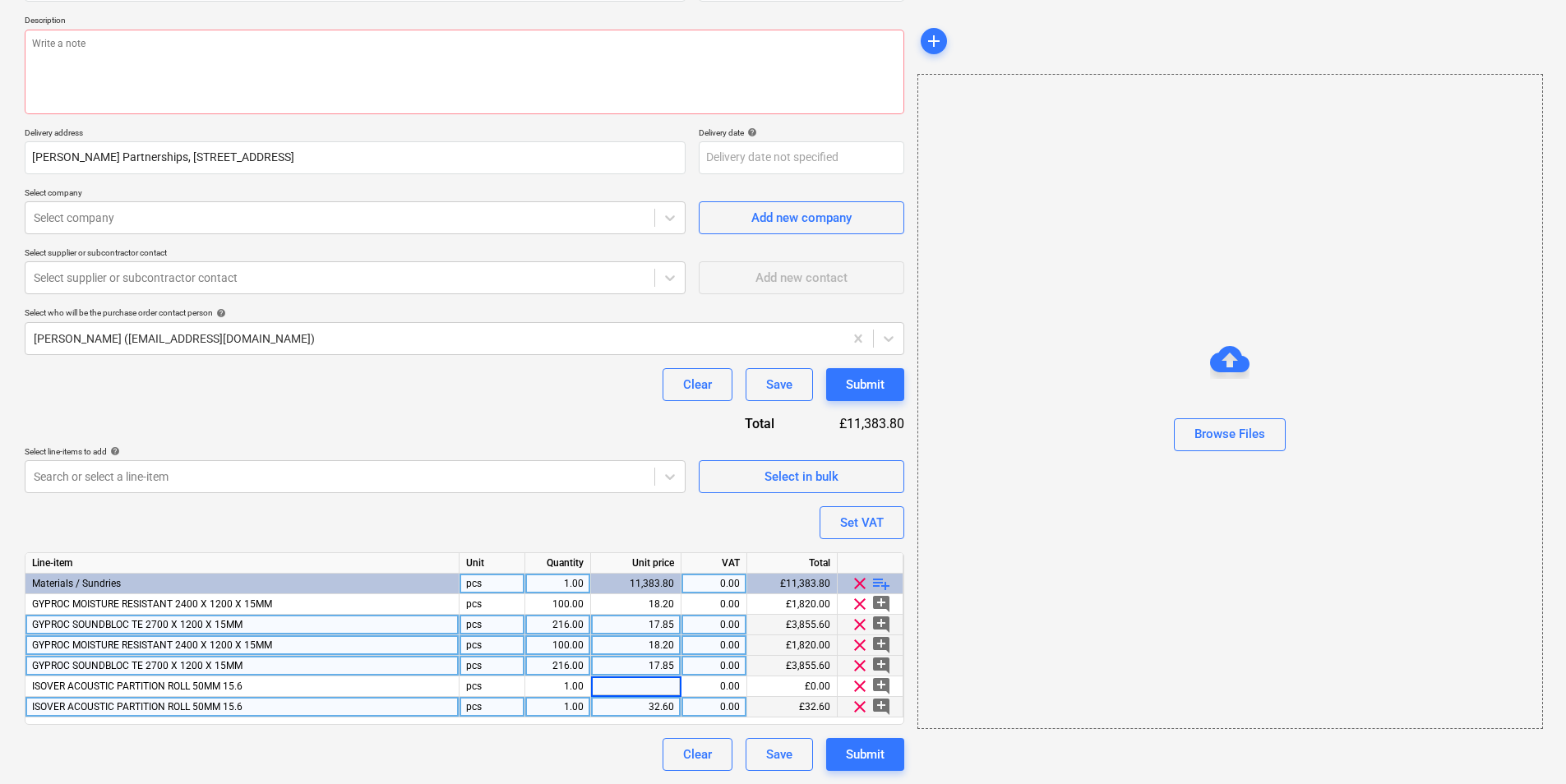
type textarea "x"
click at [660, 702] on div "32.60" at bounding box center [636, 707] width 76 height 20
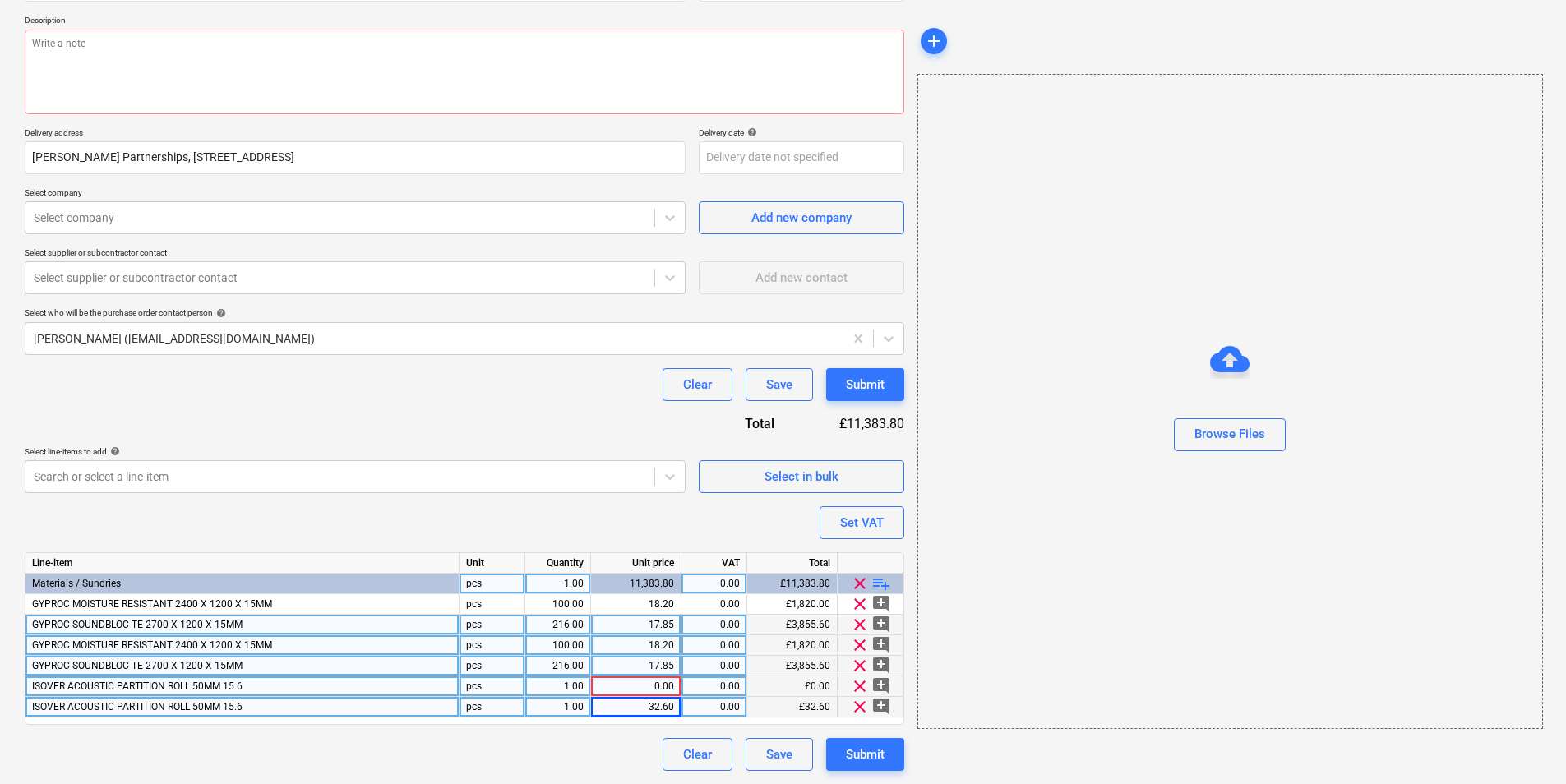
click at [665, 683] on div "0.00" at bounding box center [636, 687] width 76 height 20
type input "32.6"
drag, startPoint x: 674, startPoint y: 711, endPoint x: 697, endPoint y: 706, distance: 23.5
click at [674, 710] on div "32.60" at bounding box center [636, 707] width 91 height 20
click at [860, 703] on span "clear" at bounding box center [860, 706] width 20 height 19
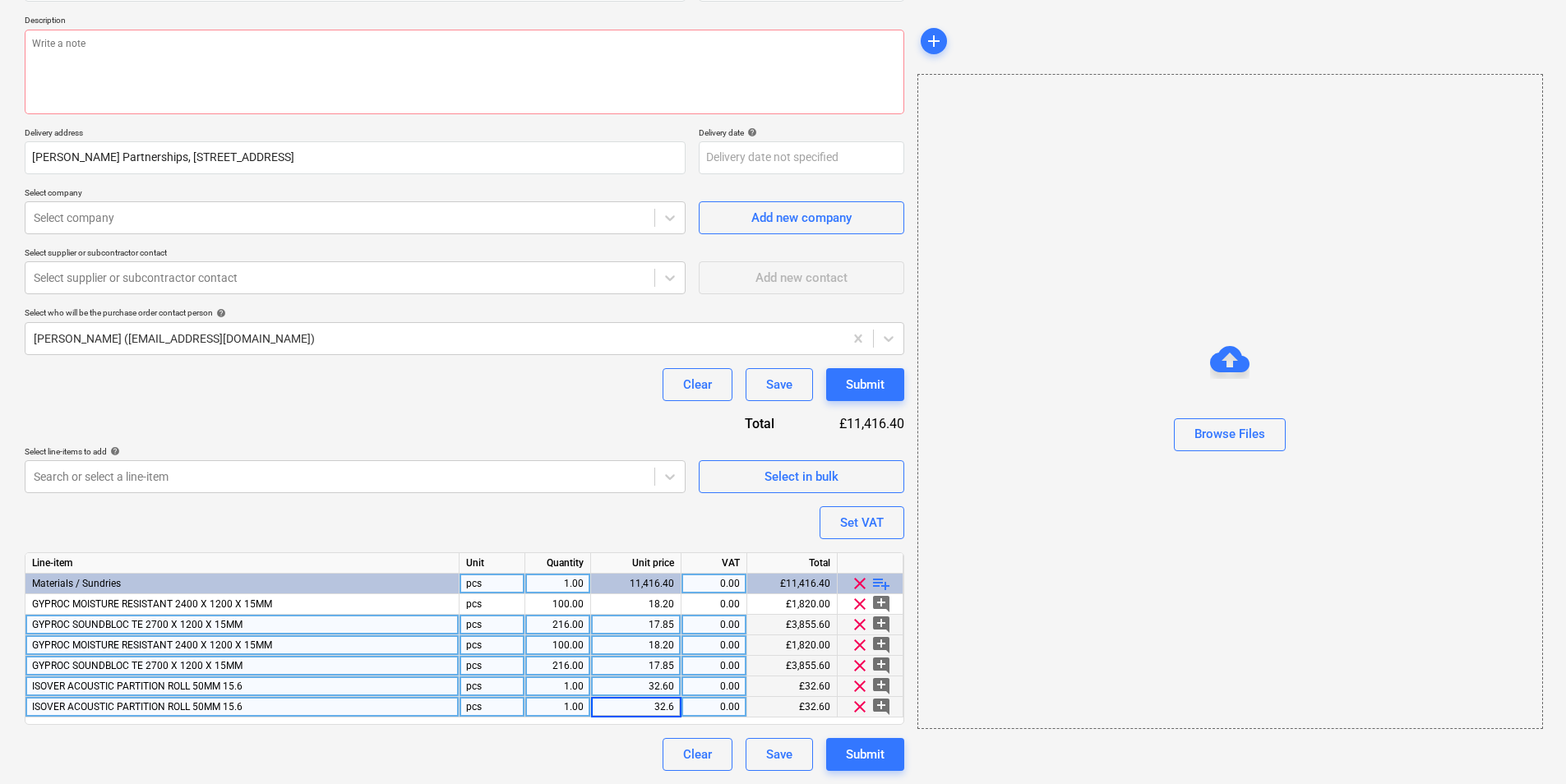
type textarea "x"
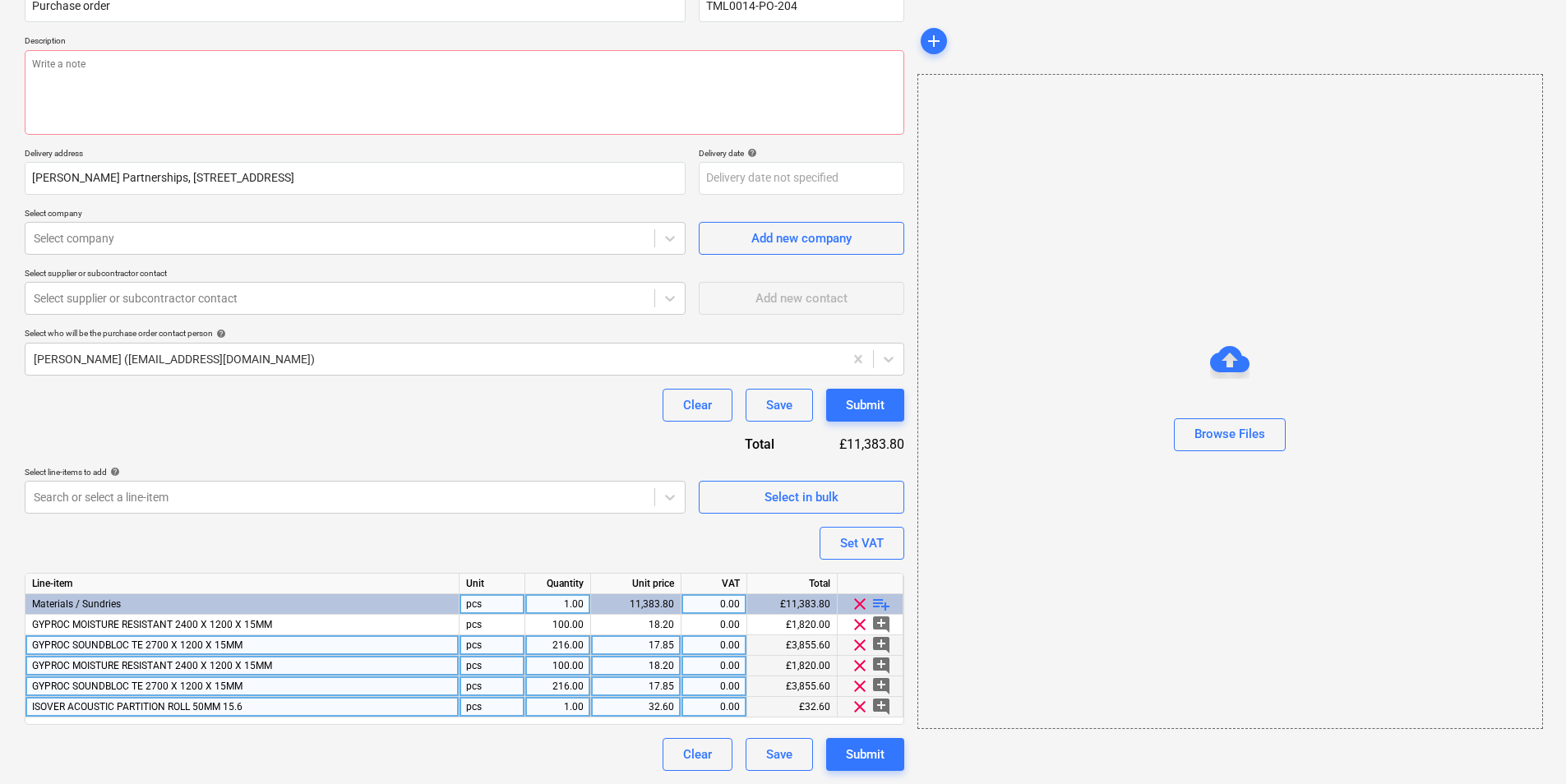
scroll to position [159, 0]
click at [495, 709] on div "pcs" at bounding box center [493, 707] width 66 height 20
click at [555, 705] on div "1.00" at bounding box center [557, 707] width 52 height 20
type input "30"
type textarea "x"
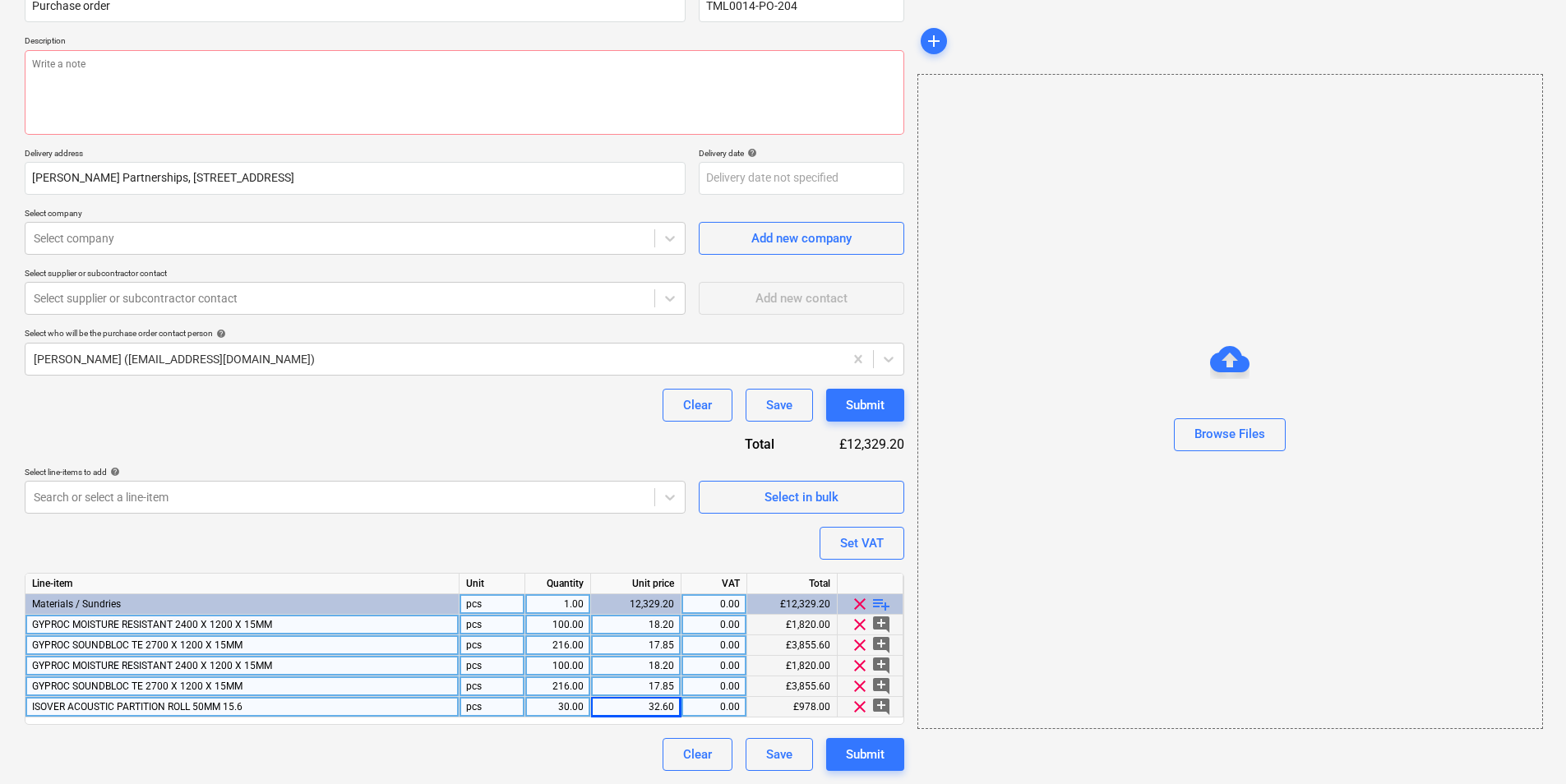
click at [727, 626] on div "0.00" at bounding box center [714, 625] width 52 height 20
type input "20"
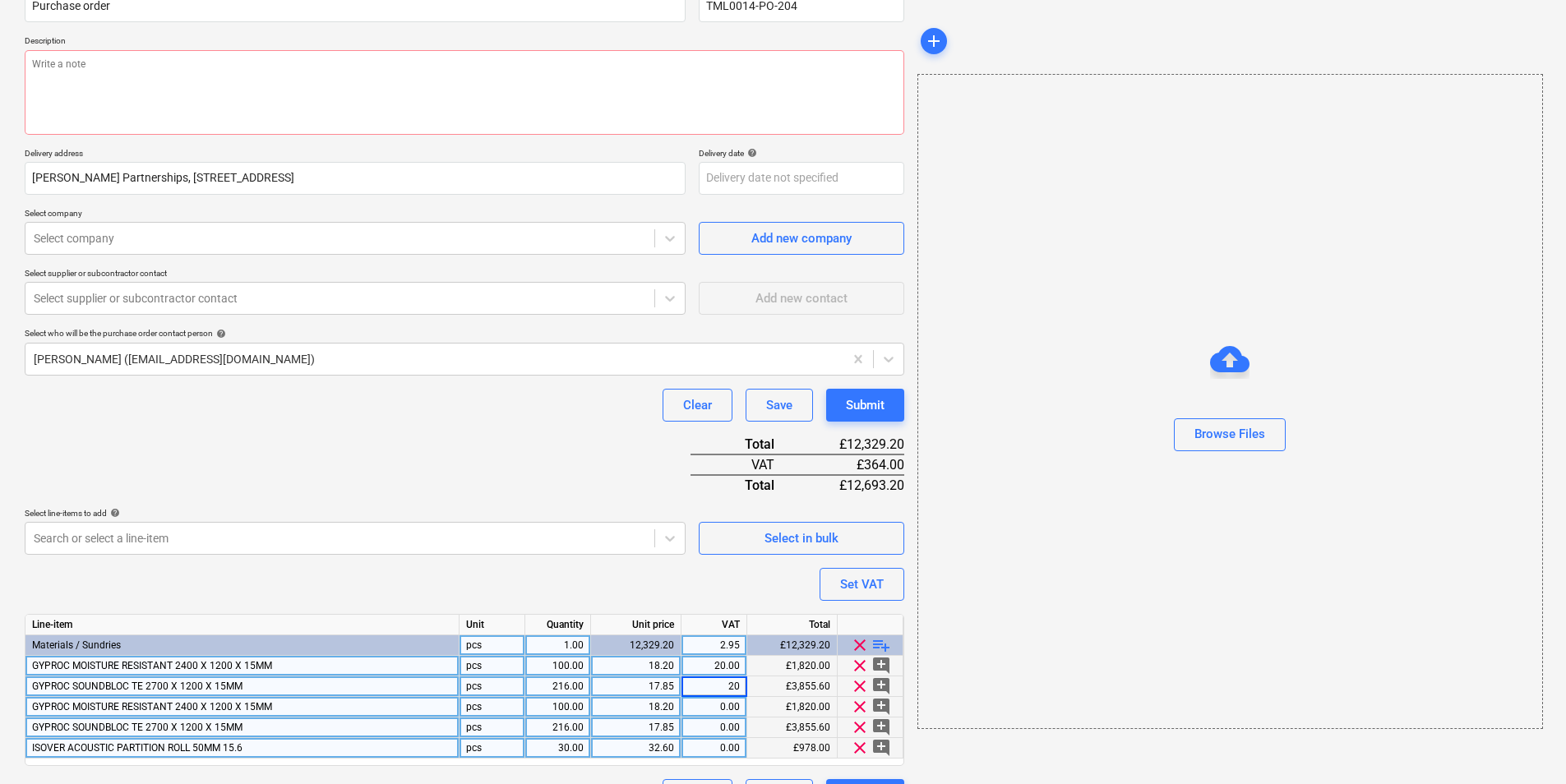
type textarea "x"
type input "20"
type textarea "x"
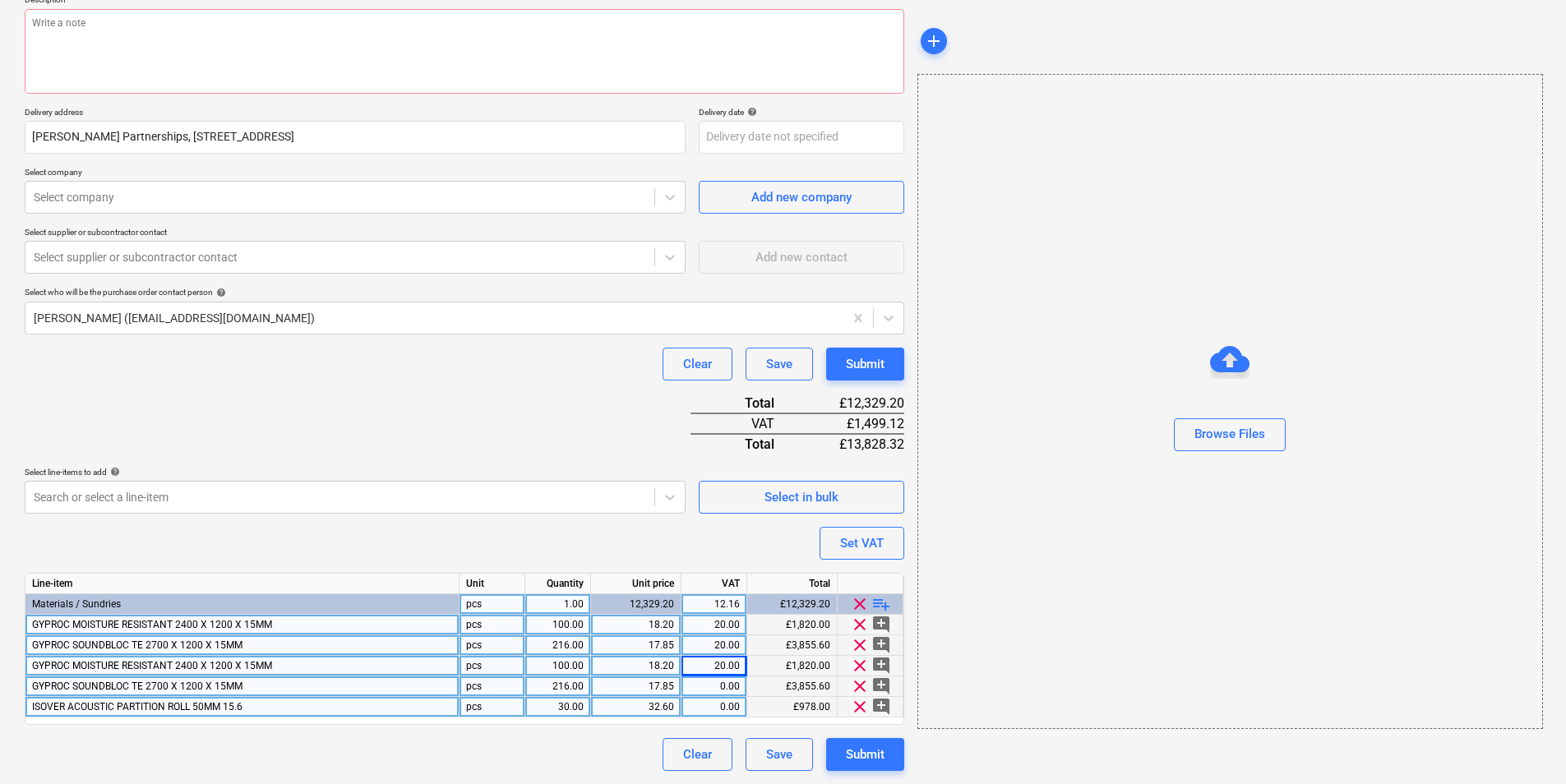
click at [716, 695] on div "0.00" at bounding box center [714, 687] width 52 height 20
type input "20"
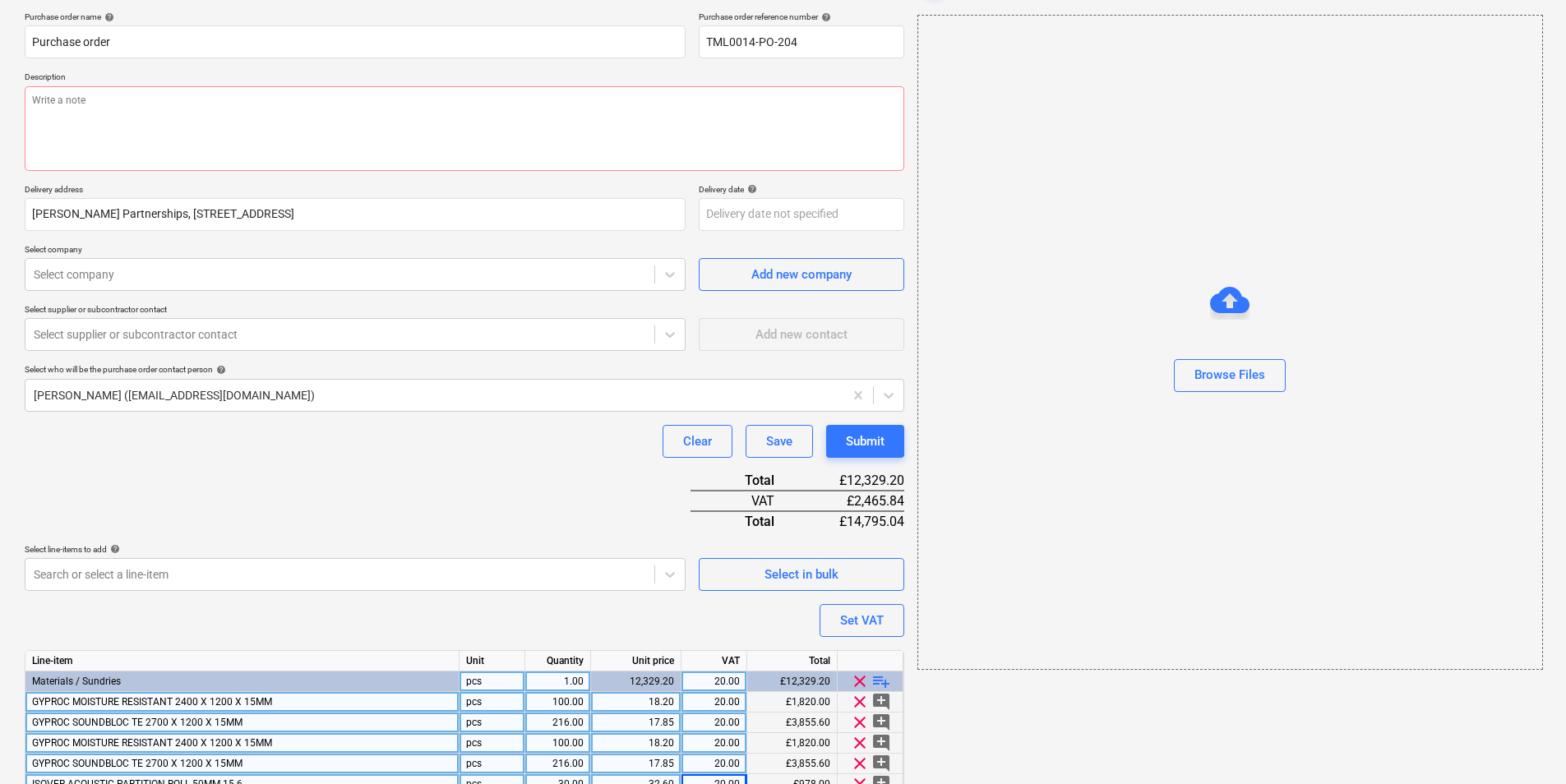
scroll to position [0, 0]
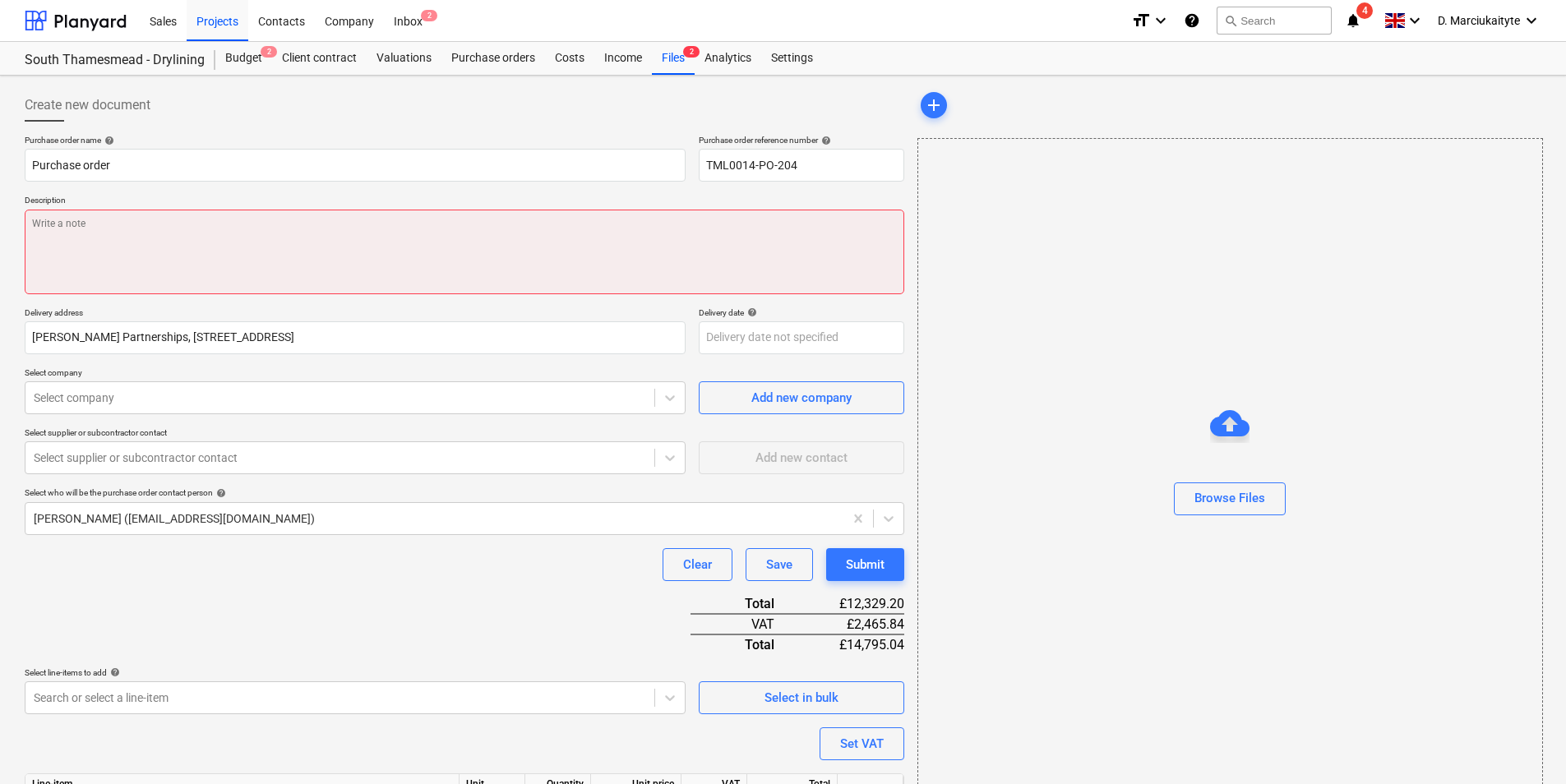
click at [86, 251] on textarea at bounding box center [465, 252] width 880 height 85
type textarea "x"
type textarea "H"
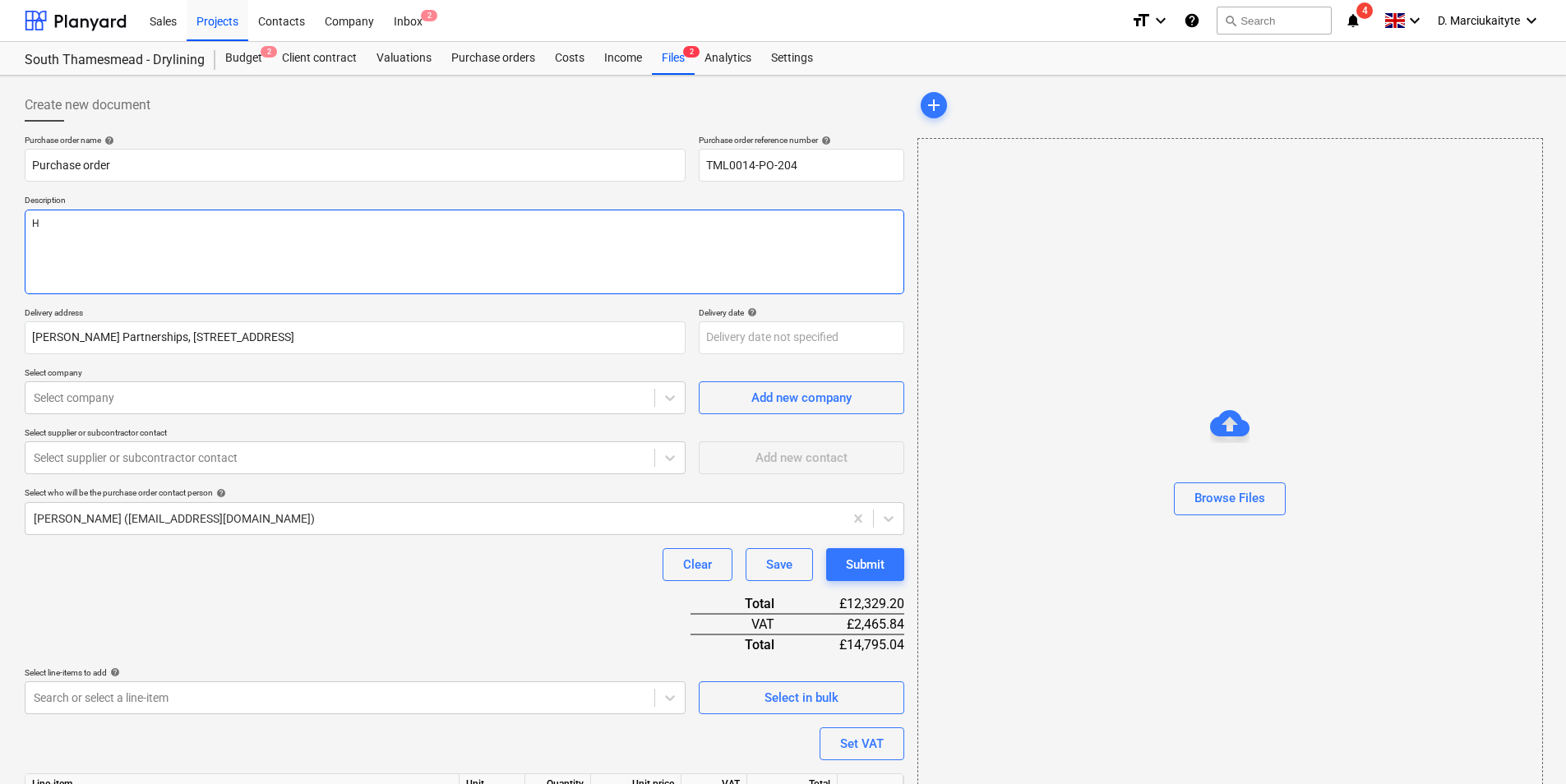
type textarea "x"
type textarea "Hi"
type textarea "x"
type textarea "Hi"
type textarea "x"
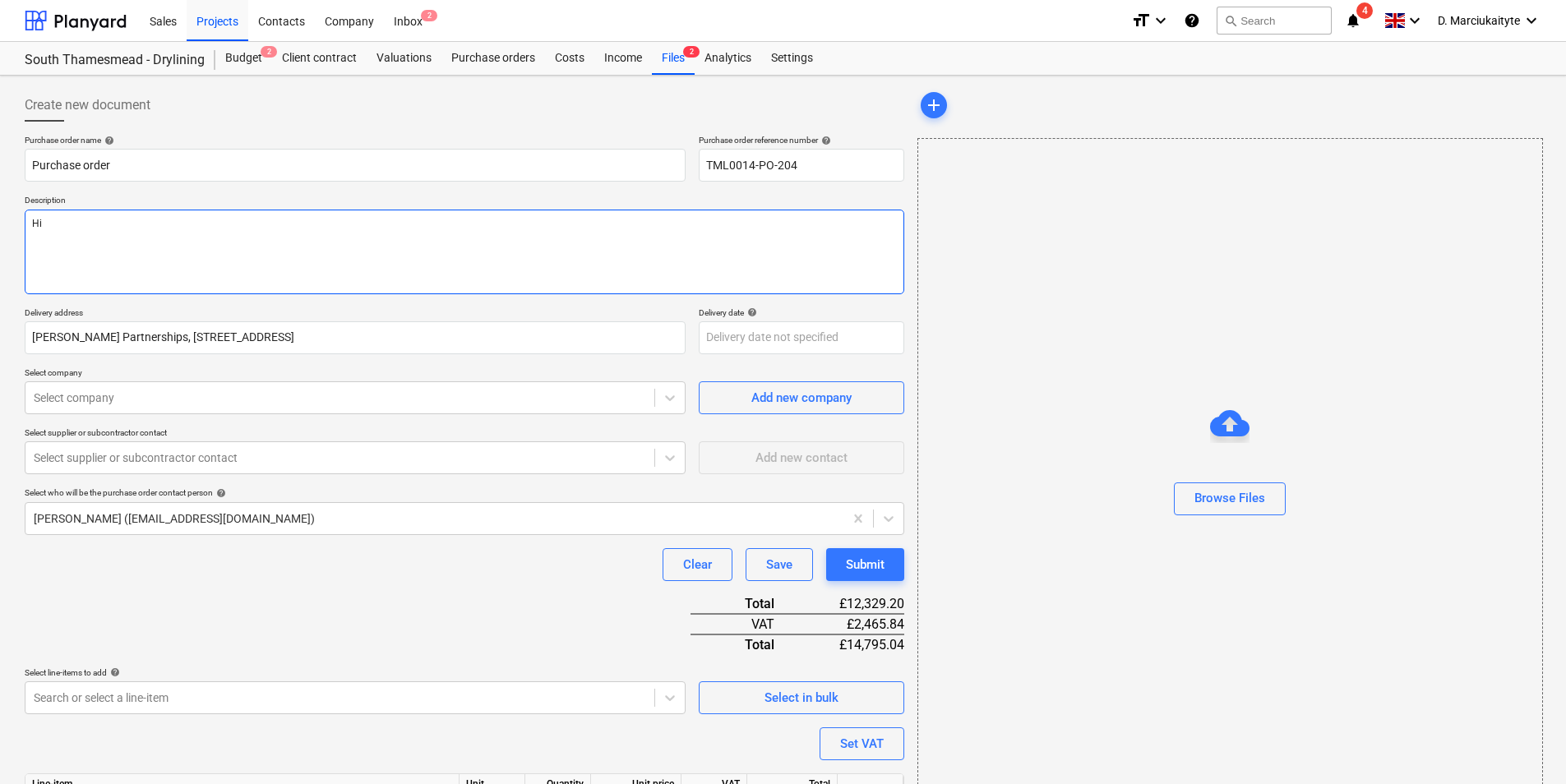
type textarea "Hi"
type textarea "x"
type textarea "Hi,"
type textarea "x"
type textarea "Hi,"
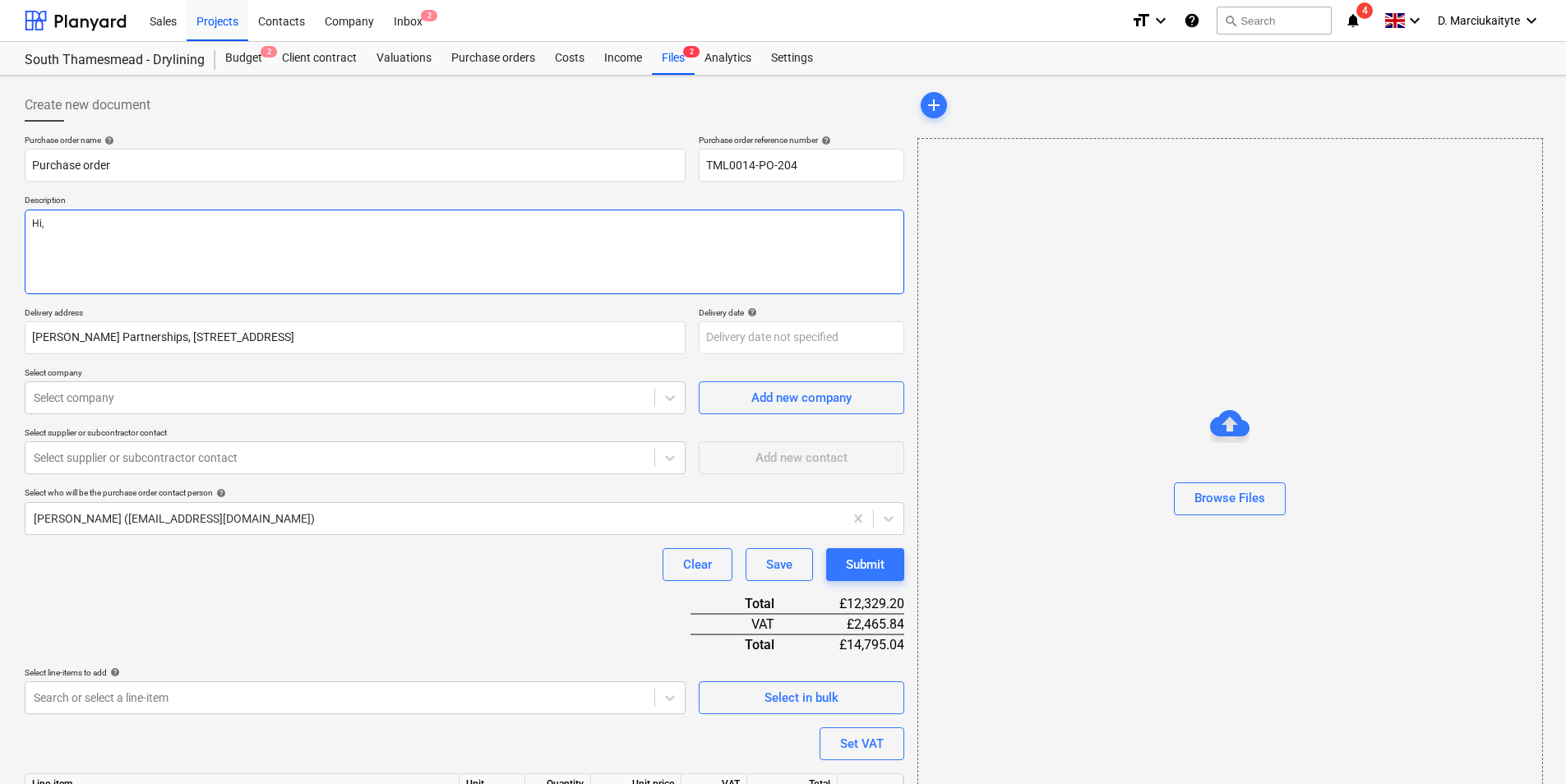
type textarea "x"
type textarea "Hi,"
type textarea "x"
type textarea "Hi, P"
type textarea "x"
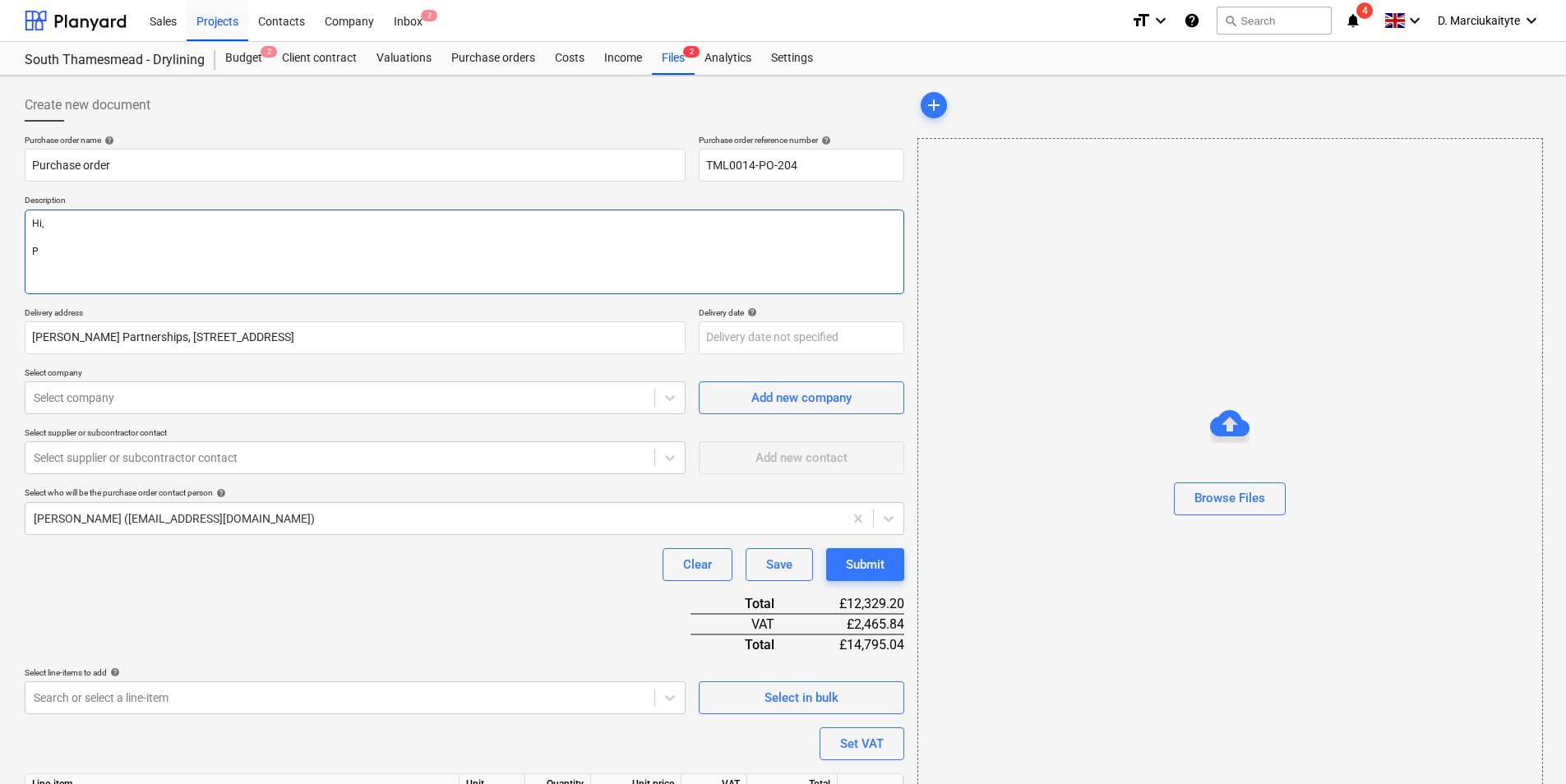
type textarea "Hi,"
type textarea "x"
type textarea "Hi,"
type textarea "x"
type textarea "Hi,"
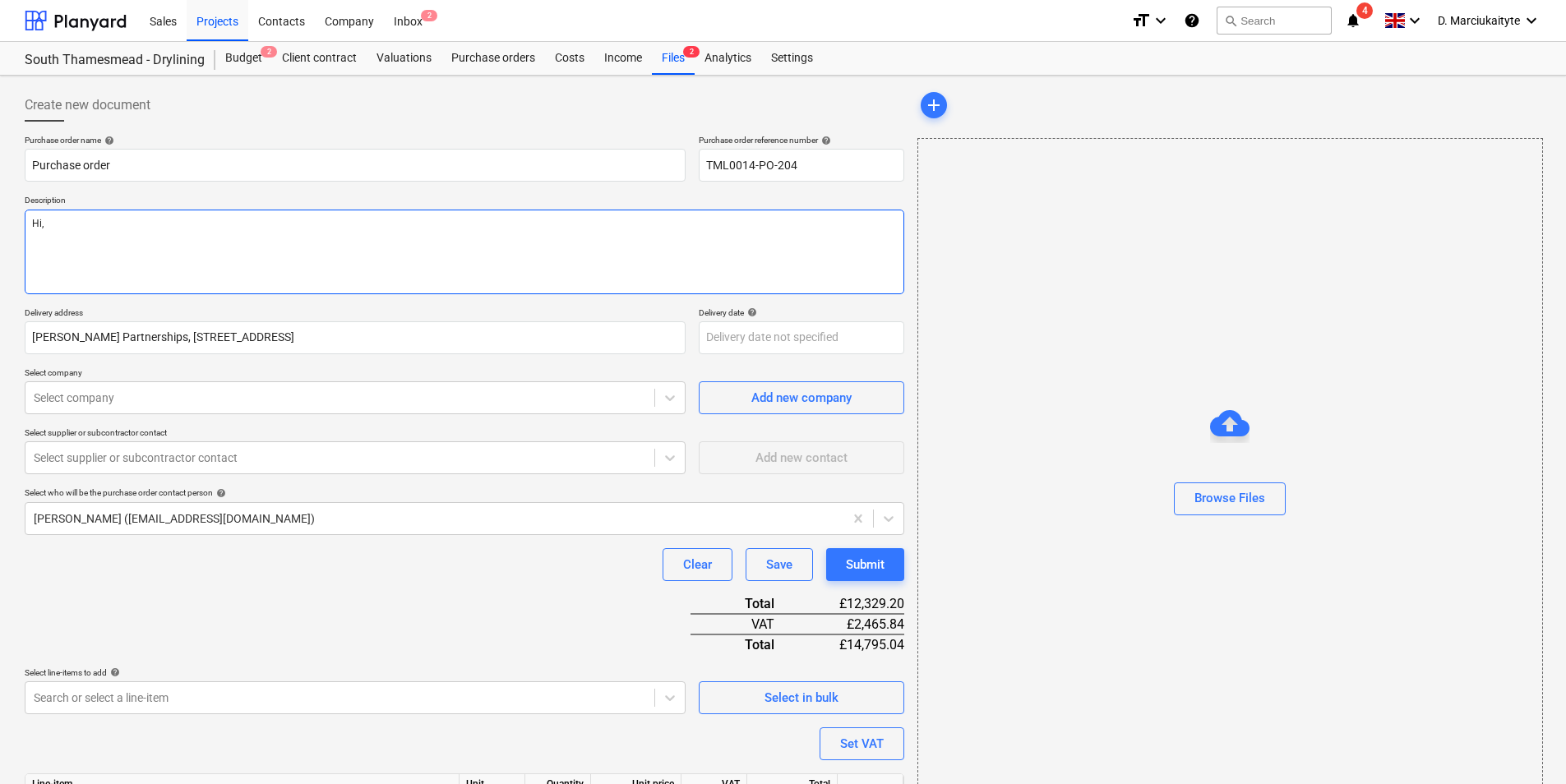
type textarea "x"
type textarea "Hi, P"
type textarea "x"
type textarea "Hi, Pl"
type textarea "x"
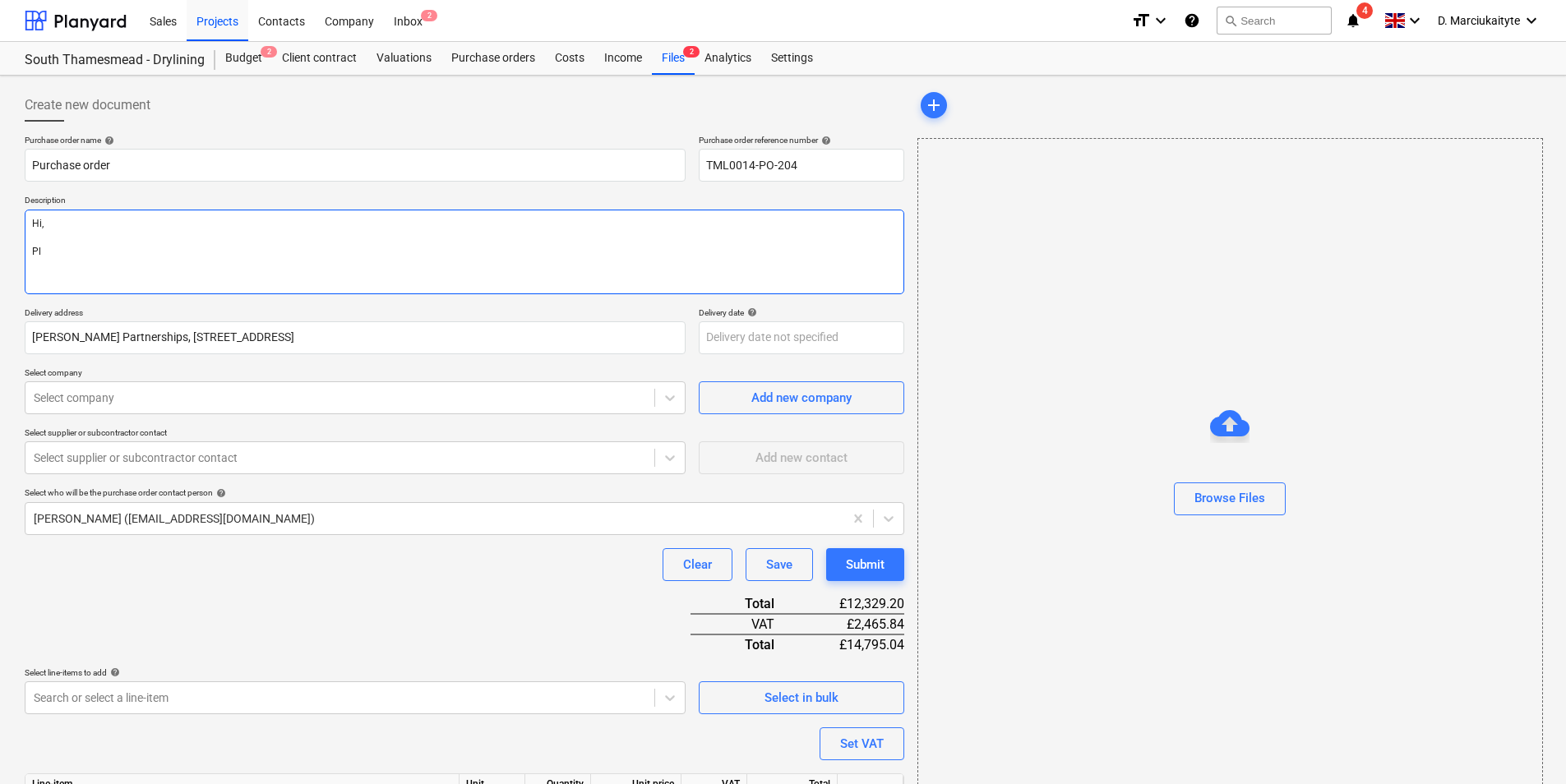
type textarea "Hi, Ple"
type textarea "x"
type textarea "Hi, Plea"
type textarea "x"
type textarea "Hi, Pleas"
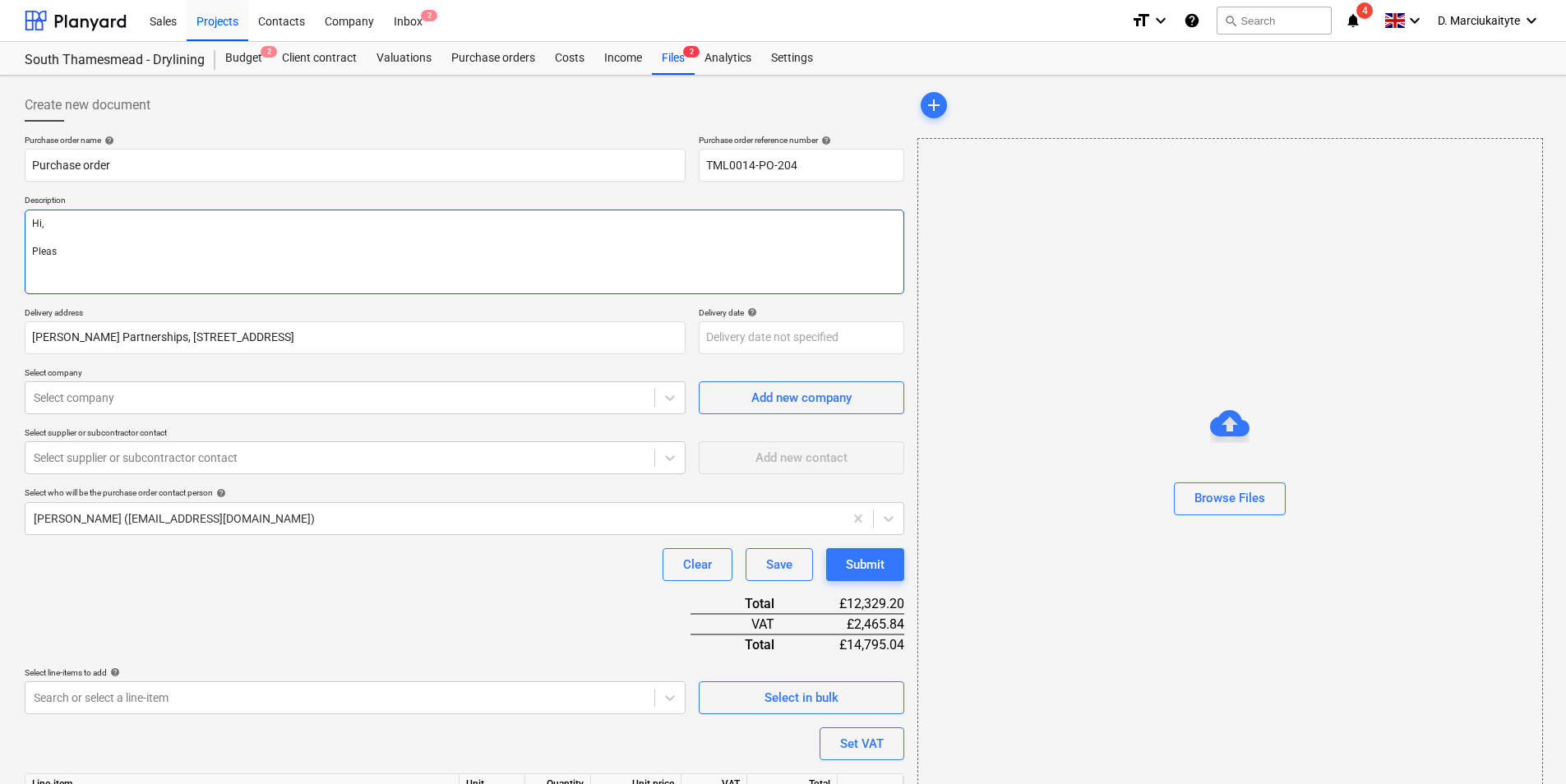
type textarea "x"
type textarea "Hi, Please"
type textarea "x"
type textarea "Hi, Please p"
type textarea "x"
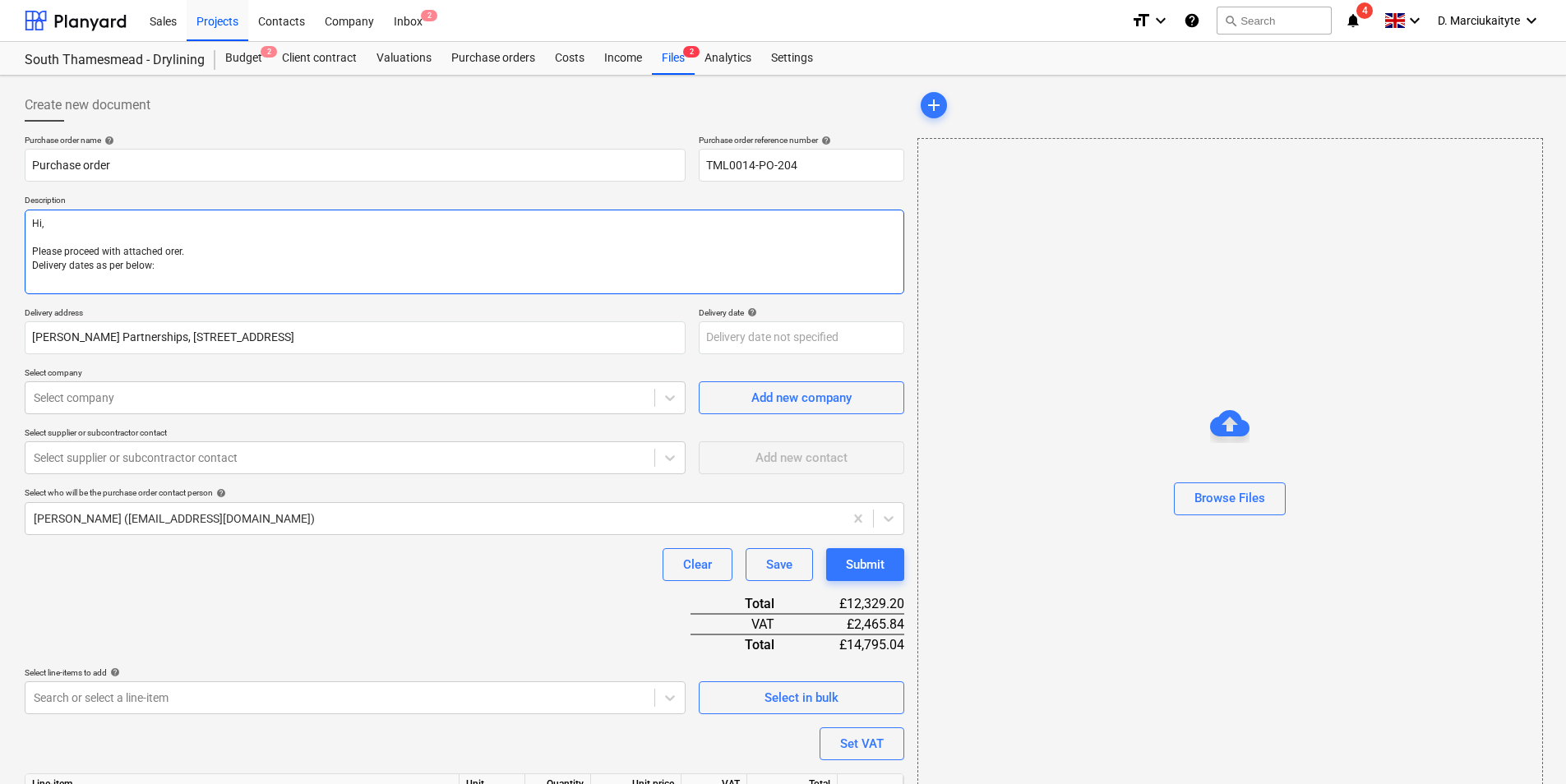
click at [336, 250] on textarea "Hi, Please proceed with attached orer. Delivery dates as per below:" at bounding box center [465, 252] width 880 height 85
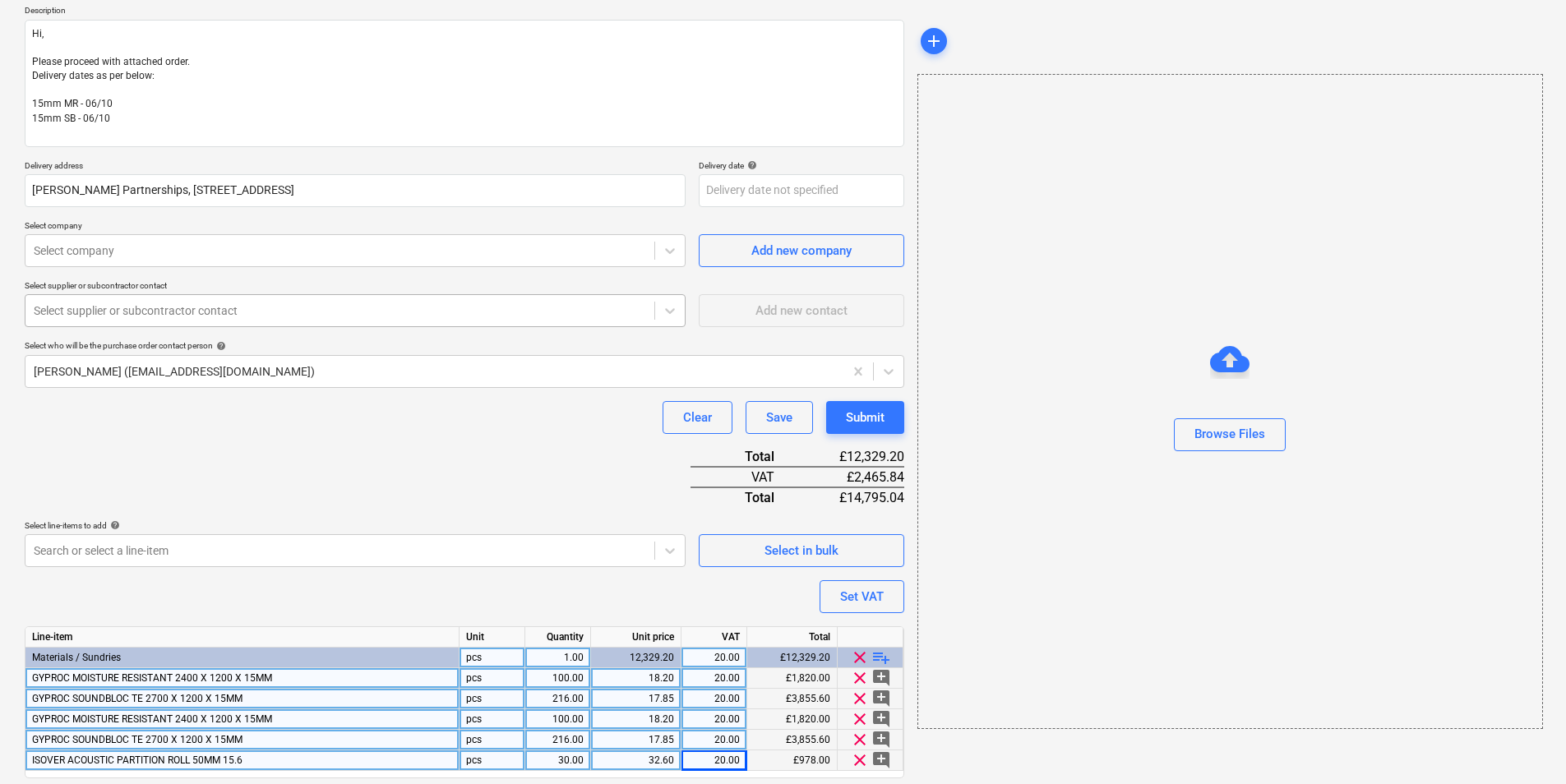
scroll to position [161, 0]
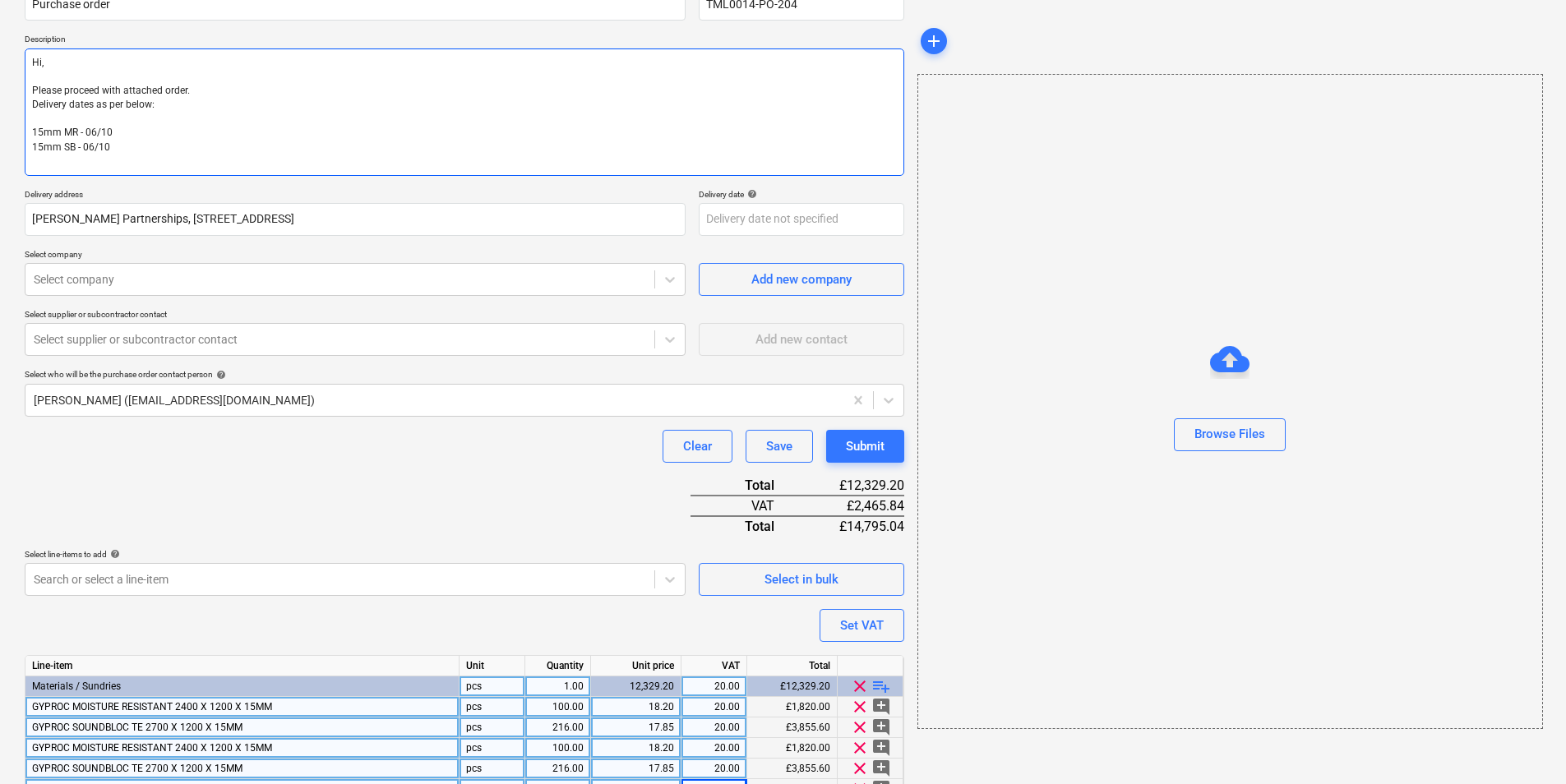
click at [209, 167] on textarea "Hi, Please proceed with attached order. Delivery dates as per below: 15mm MR - …" at bounding box center [465, 112] width 880 height 127
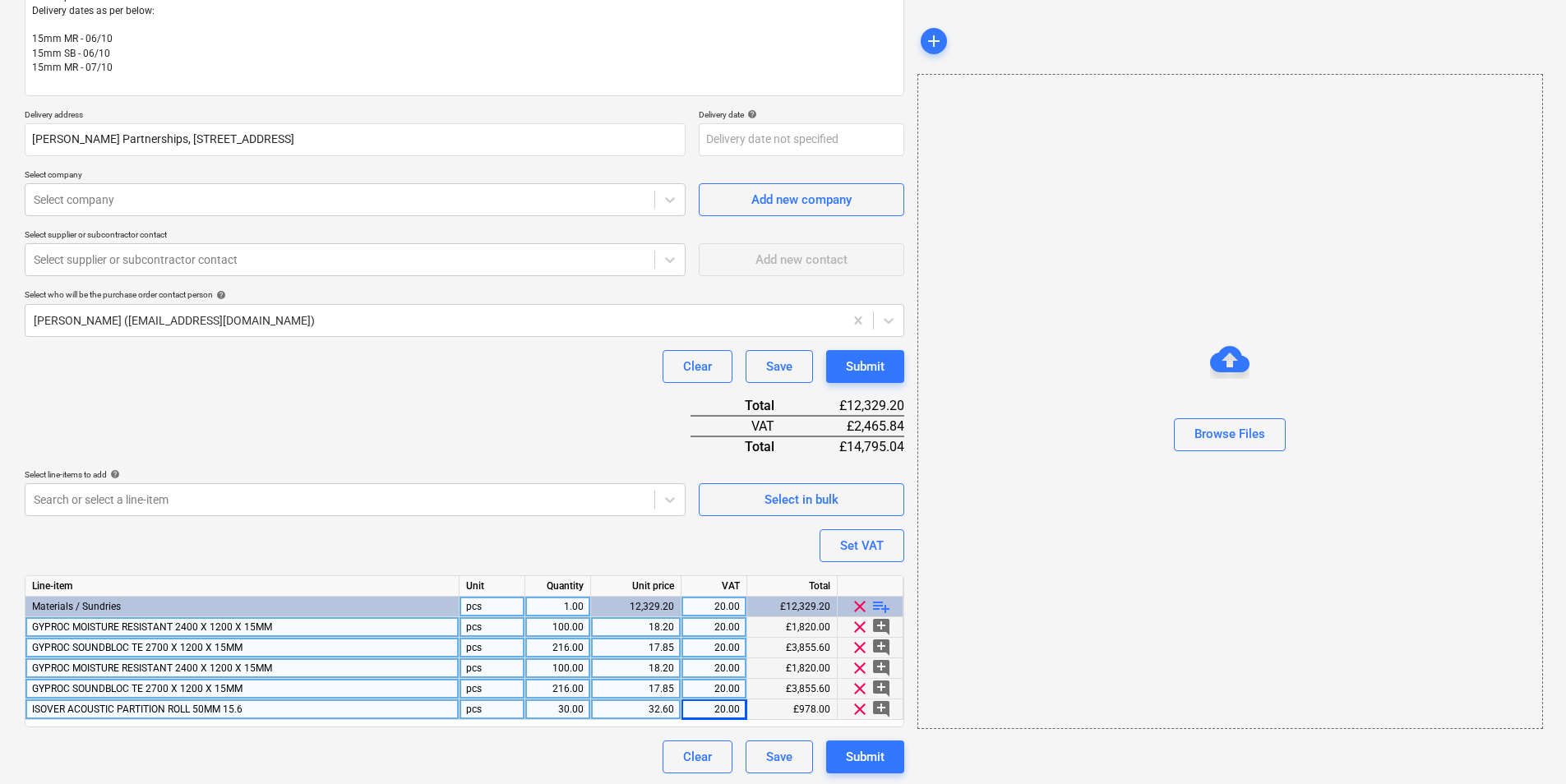
scroll to position [258, 0]
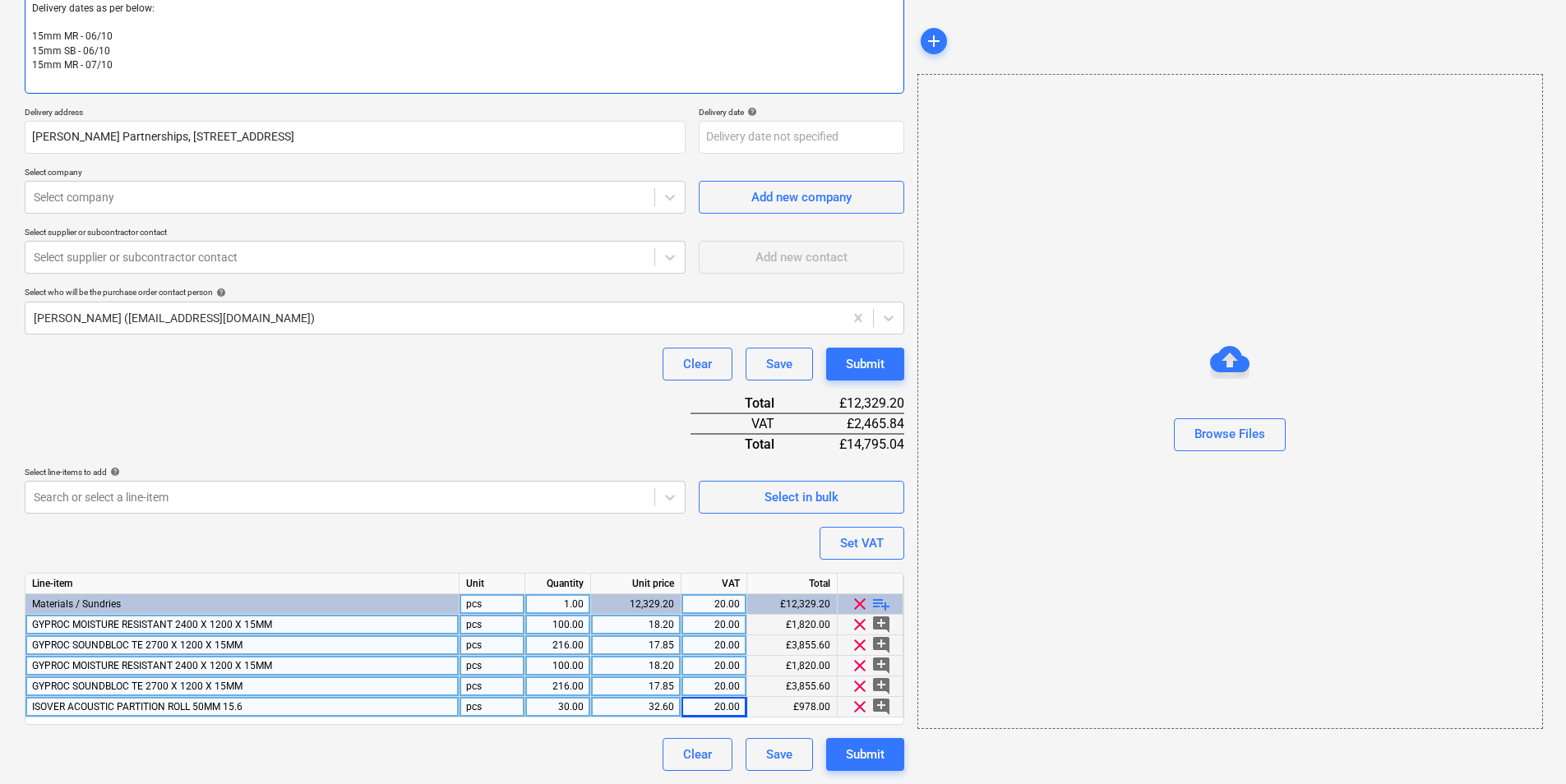
drag, startPoint x: 83, startPoint y: 52, endPoint x: 19, endPoint y: 54, distance: 64.0
click at [19, 54] on div "Create new document Purchase order name help Purchase order Purchase order refe…" at bounding box center [464, 301] width 893 height 953
click at [275, 90] on textarea "Hi, Please proceed with attached order. Delivery dates as per below: 15mm MR - …" at bounding box center [465, 23] width 880 height 142
paste textarea "15mm SB -"
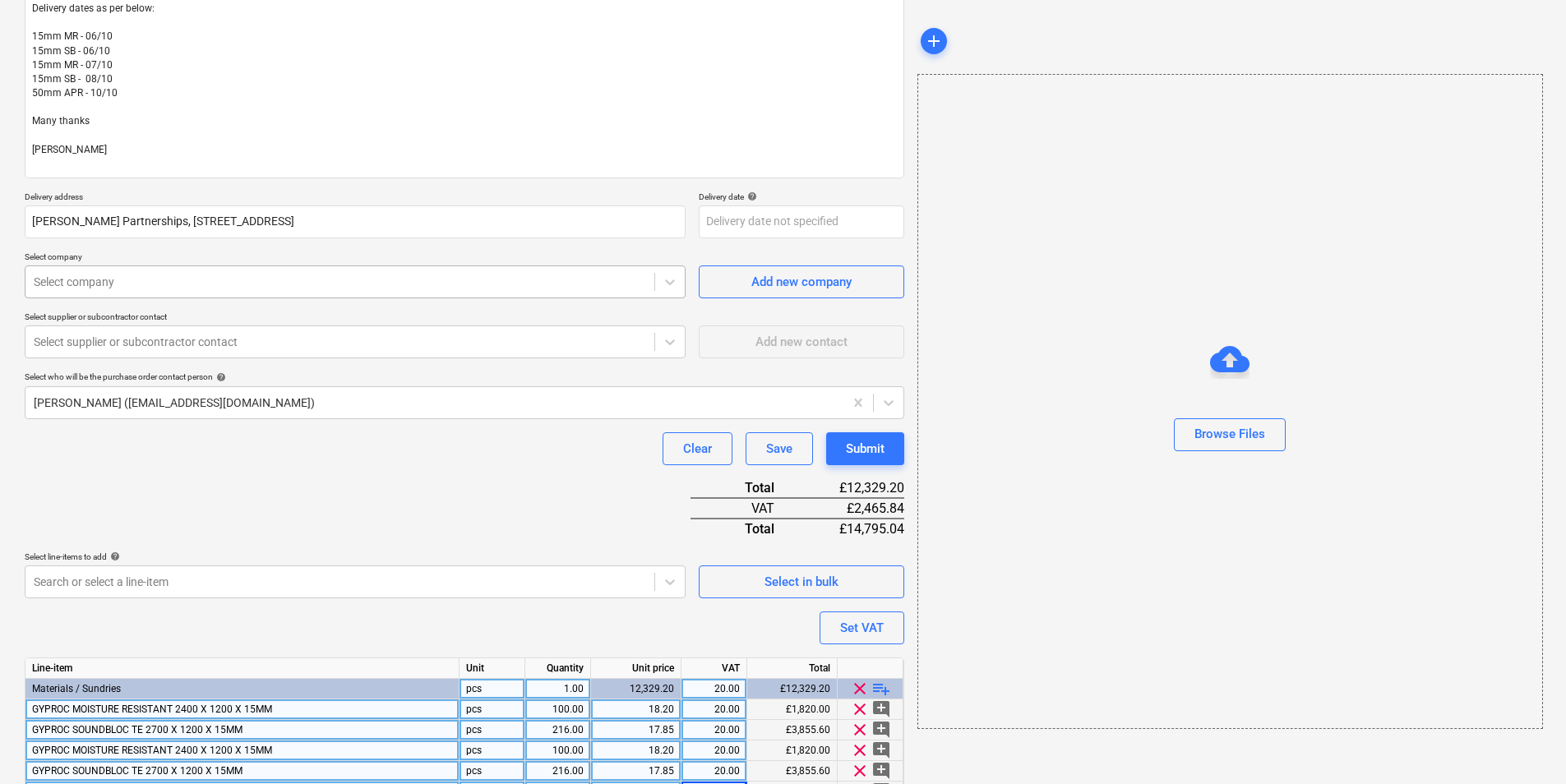
click at [370, 285] on div at bounding box center [340, 281] width 612 height 16
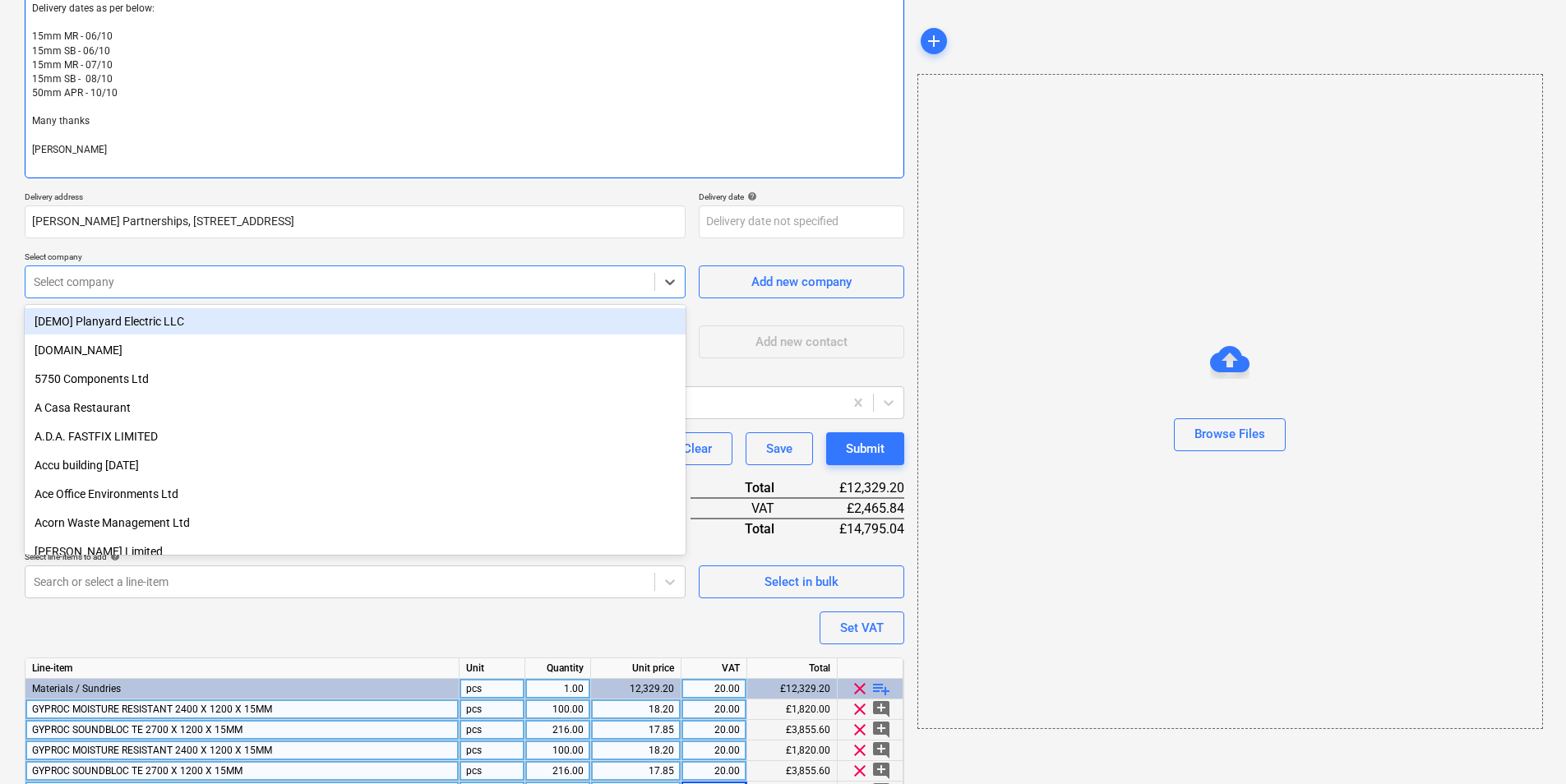
click at [135, 147] on textarea "Hi, Please proceed with attached order. Delivery dates as per below: 15mm MR - …" at bounding box center [465, 65] width 880 height 226
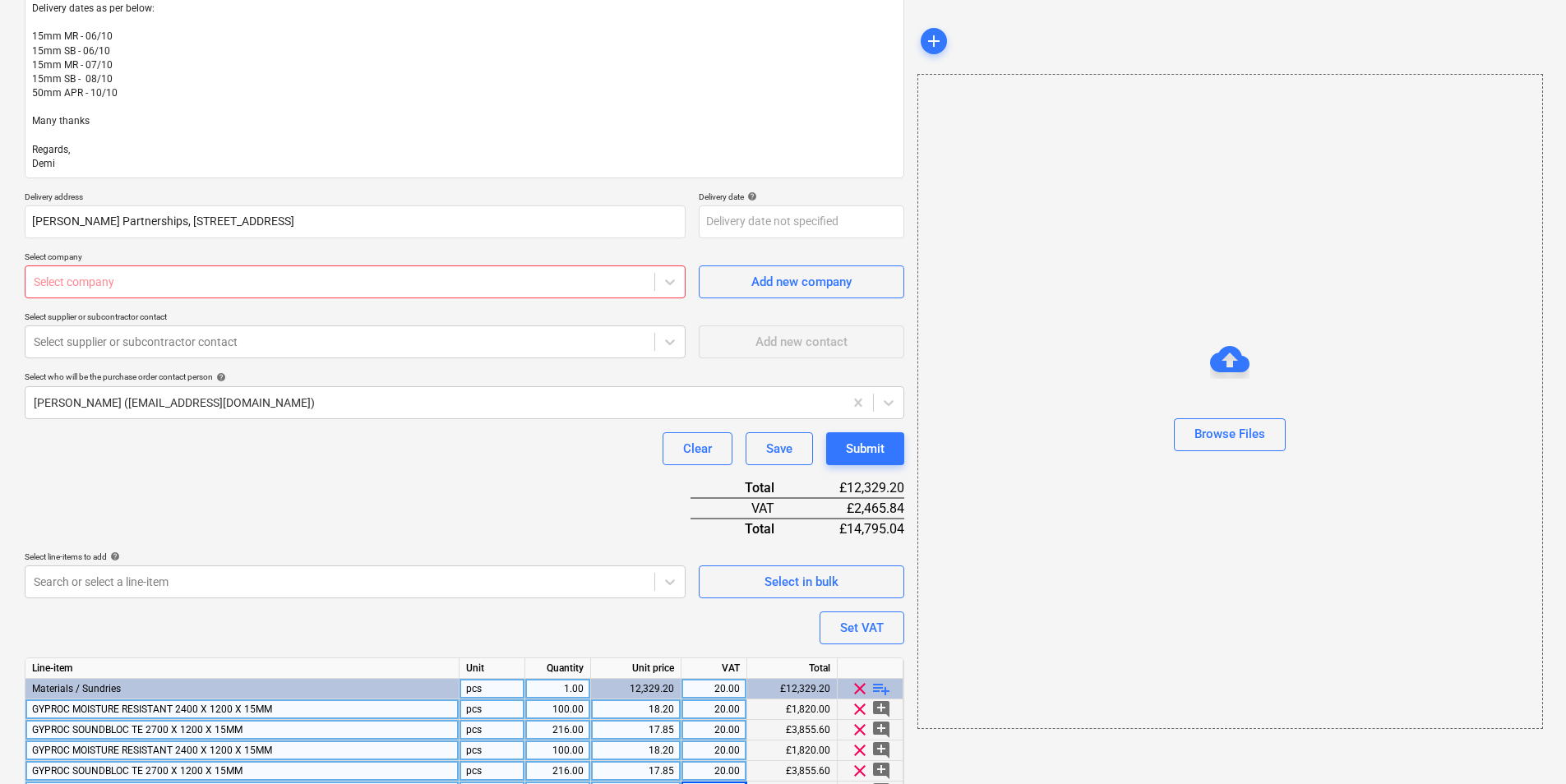
click at [198, 285] on div at bounding box center [340, 281] width 612 height 16
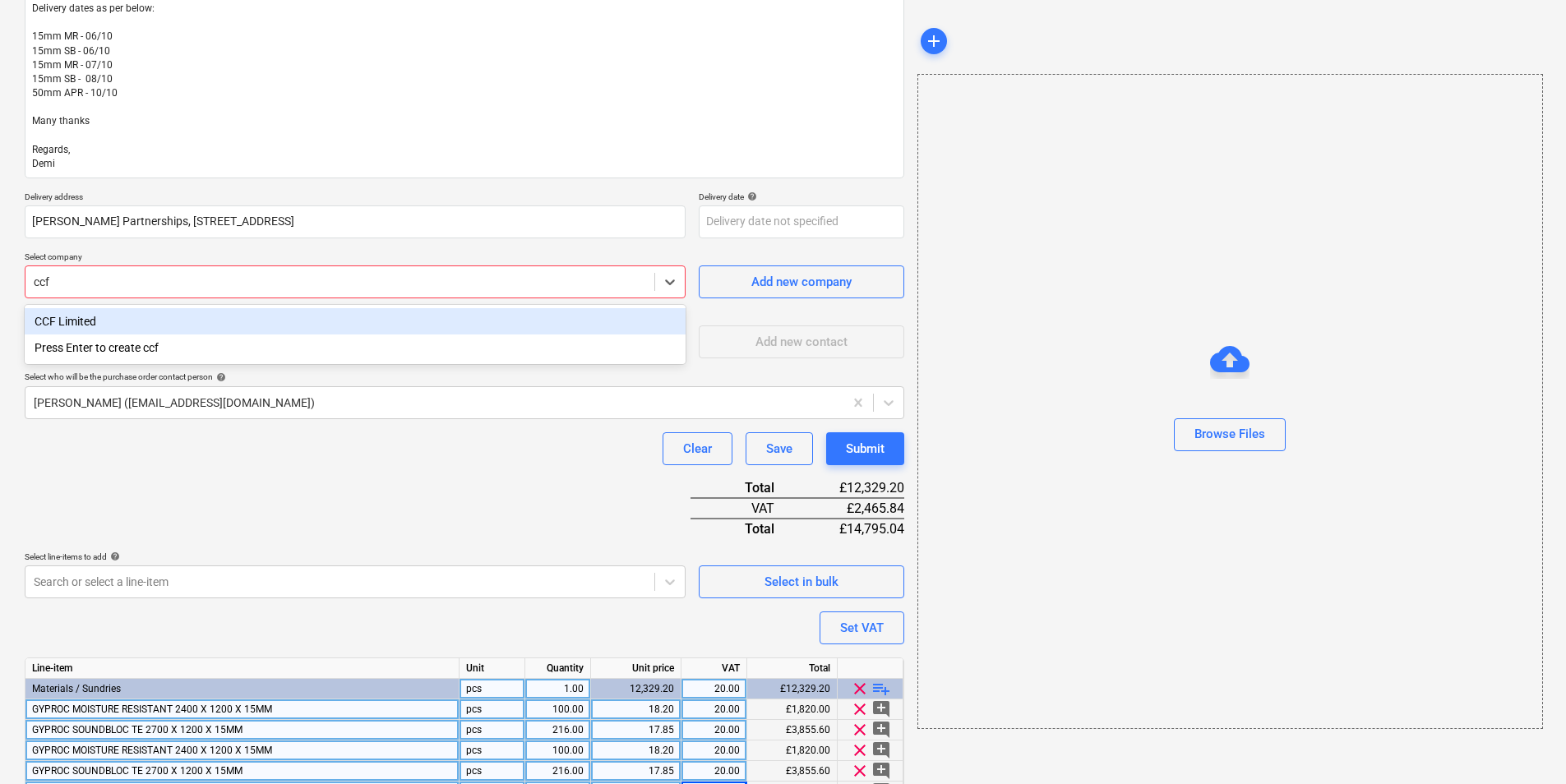
click at [168, 312] on div "CCF Limited" at bounding box center [355, 321] width 661 height 26
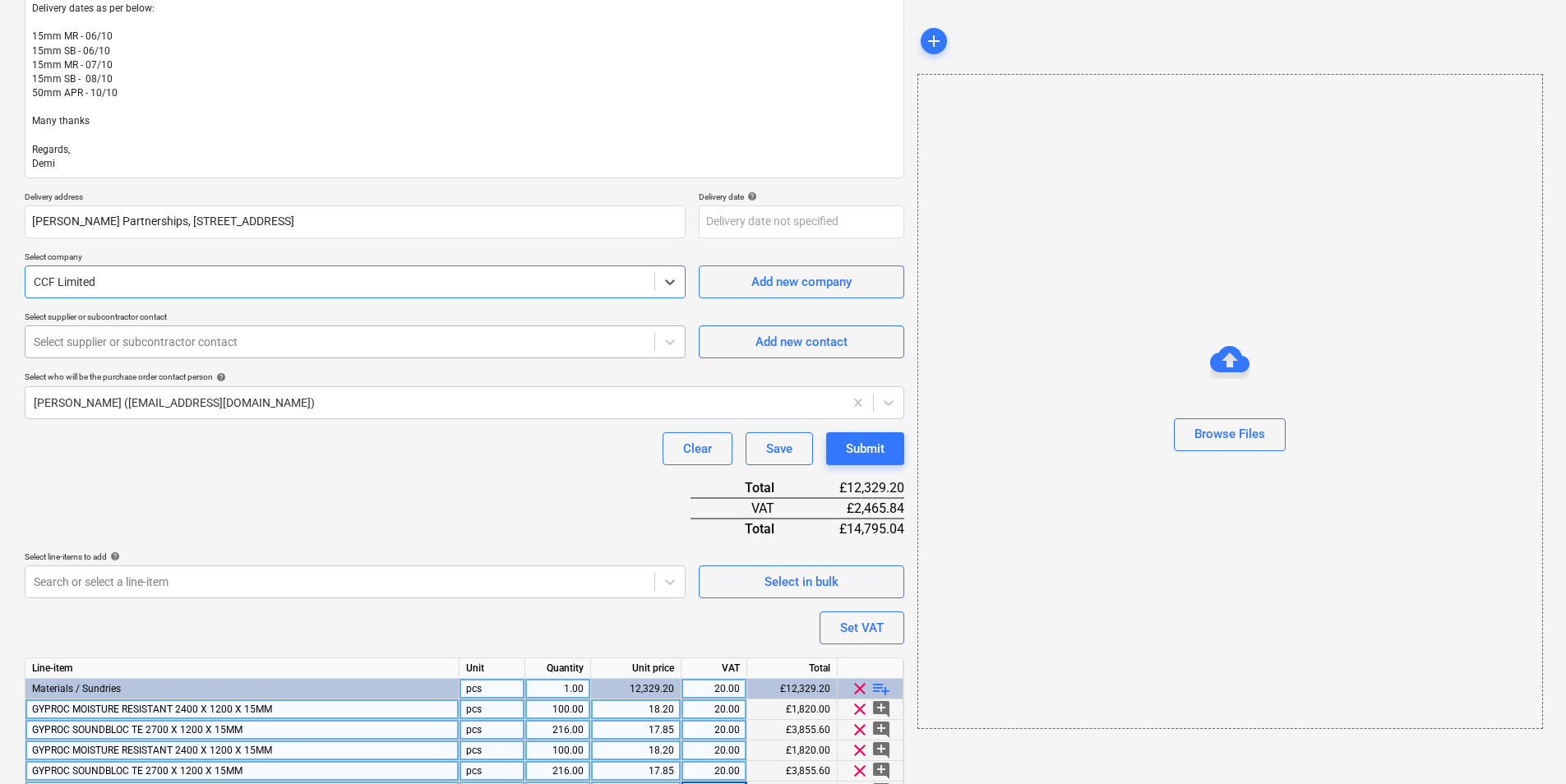
click at [137, 341] on div at bounding box center [340, 342] width 612 height 16
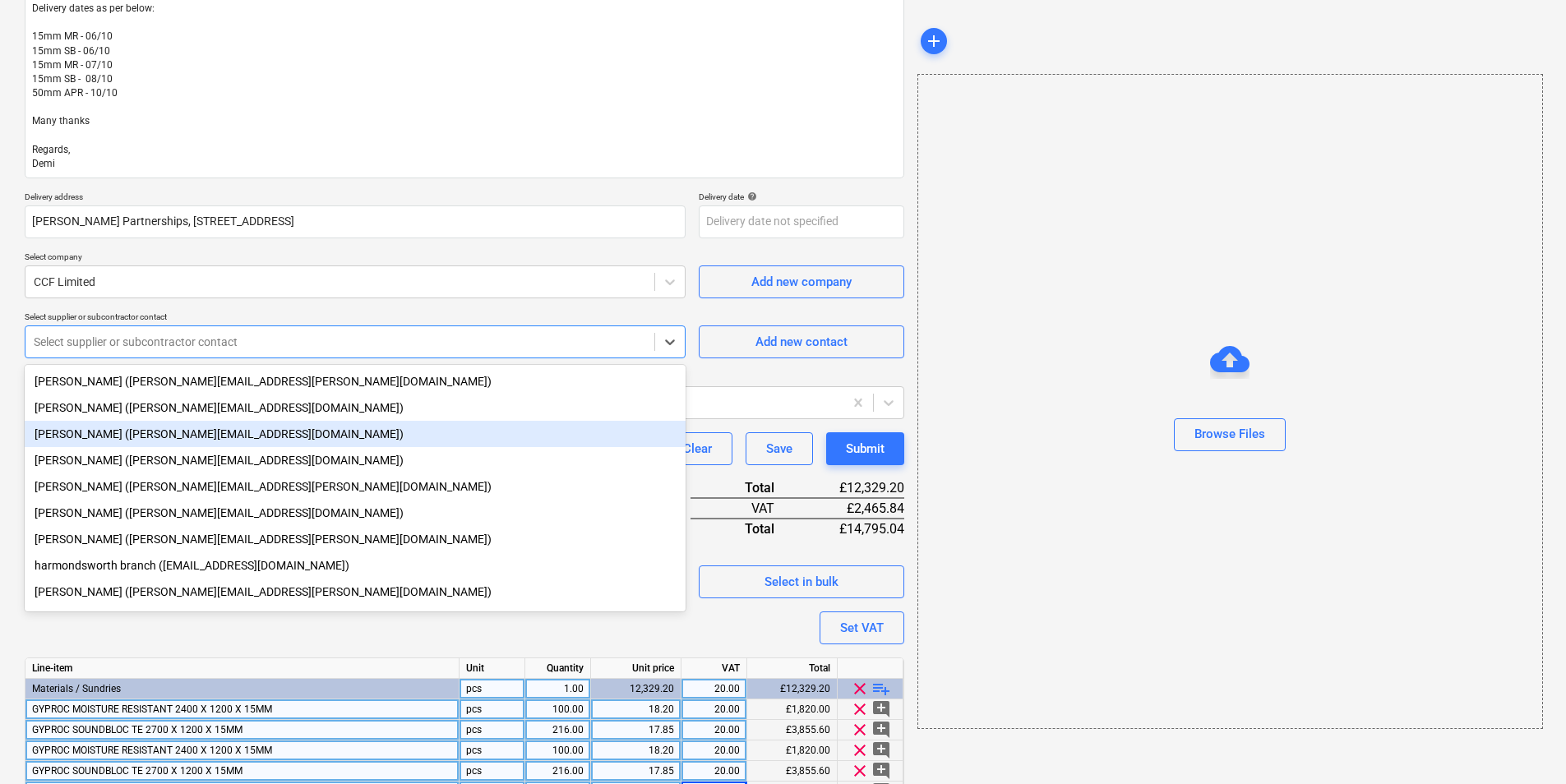
click at [123, 431] on div "Nicole Price (nicole.price@ccfltd.co.uk)" at bounding box center [355, 434] width 661 height 26
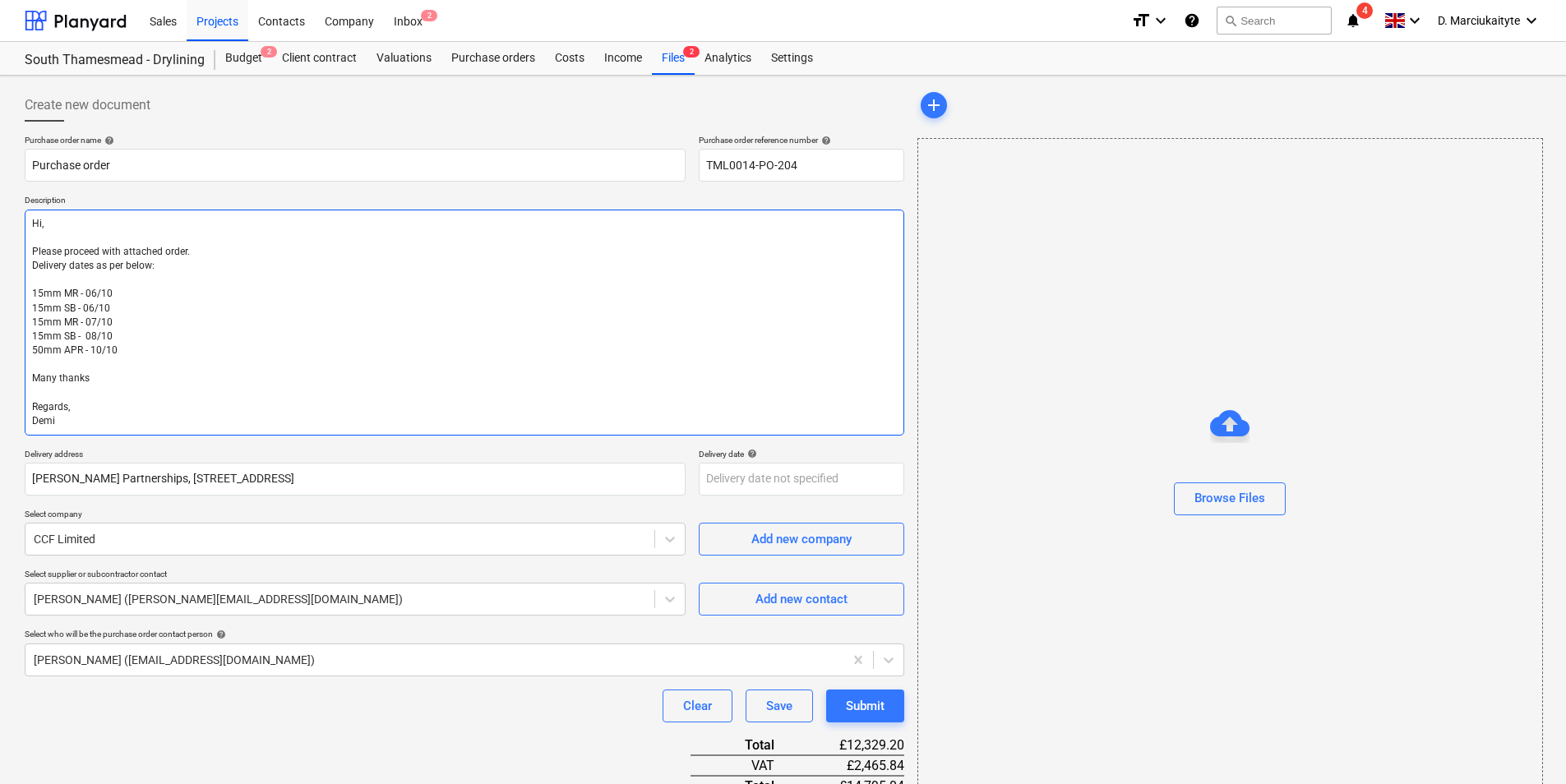
click at [225, 264] on textarea "Hi, Please proceed with attached order. Delivery dates as per below: 15mm MR - …" at bounding box center [465, 322] width 880 height 226
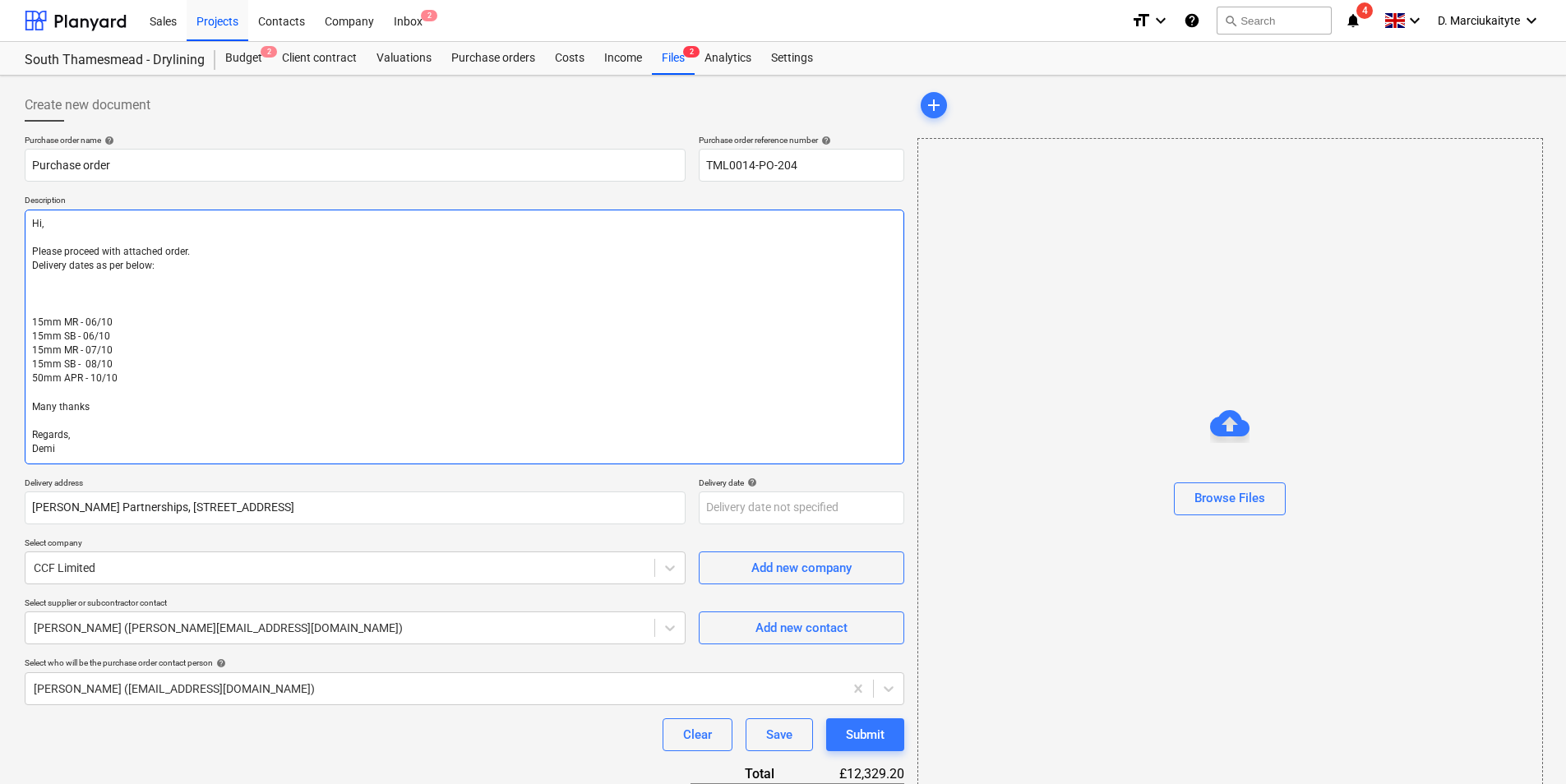
paste textarea "Site contact : Alex 07958418640"
drag, startPoint x: 188, startPoint y: 295, endPoint x: 8, endPoint y: 282, distance: 180.5
click at [8, 282] on div "Create new document Purchase order name help Purchase order Purchase order refe…" at bounding box center [783, 614] width 1566 height 1079
paste textarea "Site contact : Alex 07958418640"
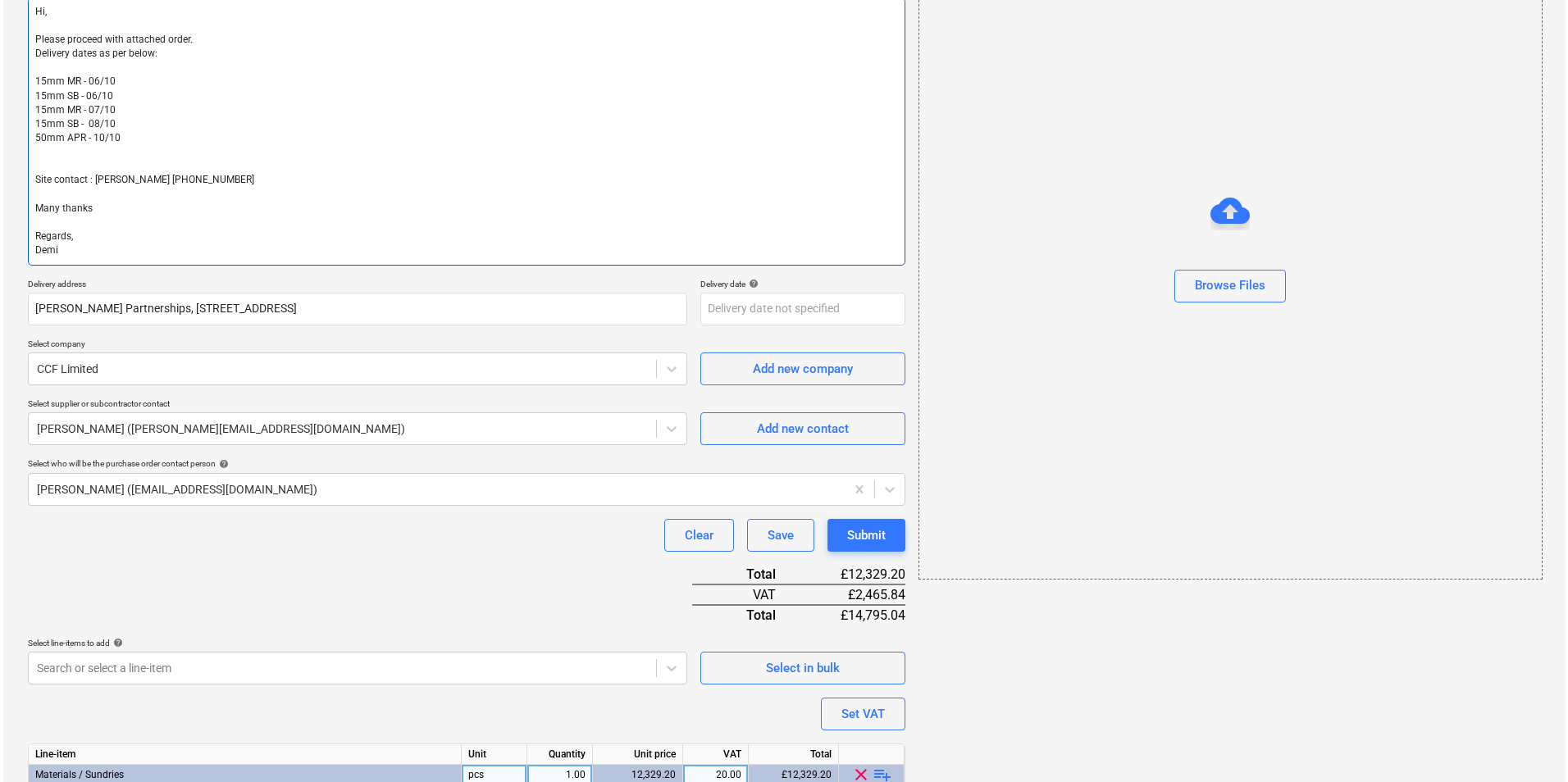
scroll to position [384, 0]
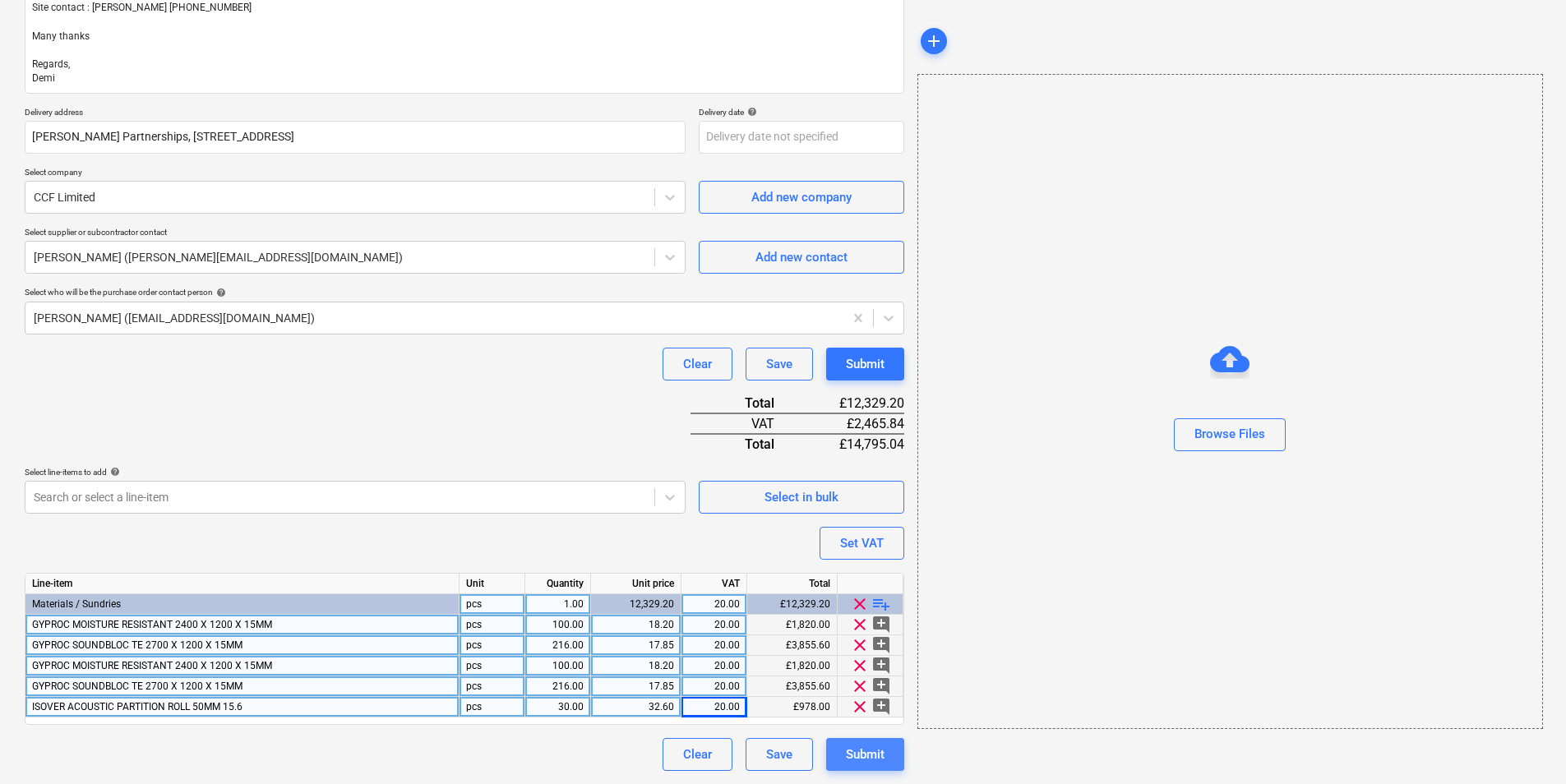
click at [875, 757] on div "Submit" at bounding box center [866, 754] width 39 height 21
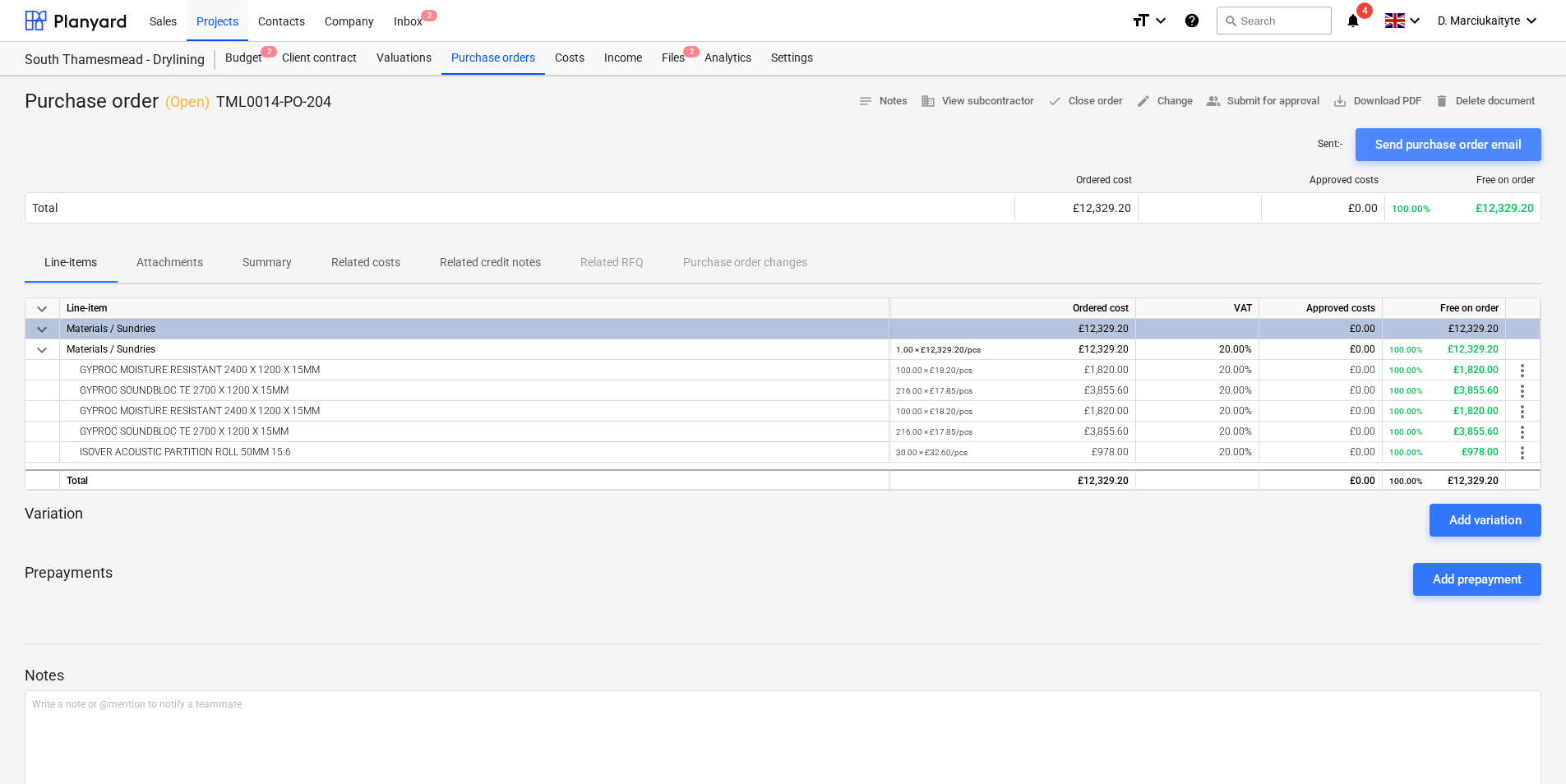
click at [1415, 136] on div "Send purchase order email" at bounding box center [1448, 144] width 147 height 21
click at [488, 63] on div "Purchase orders" at bounding box center [493, 58] width 103 height 33
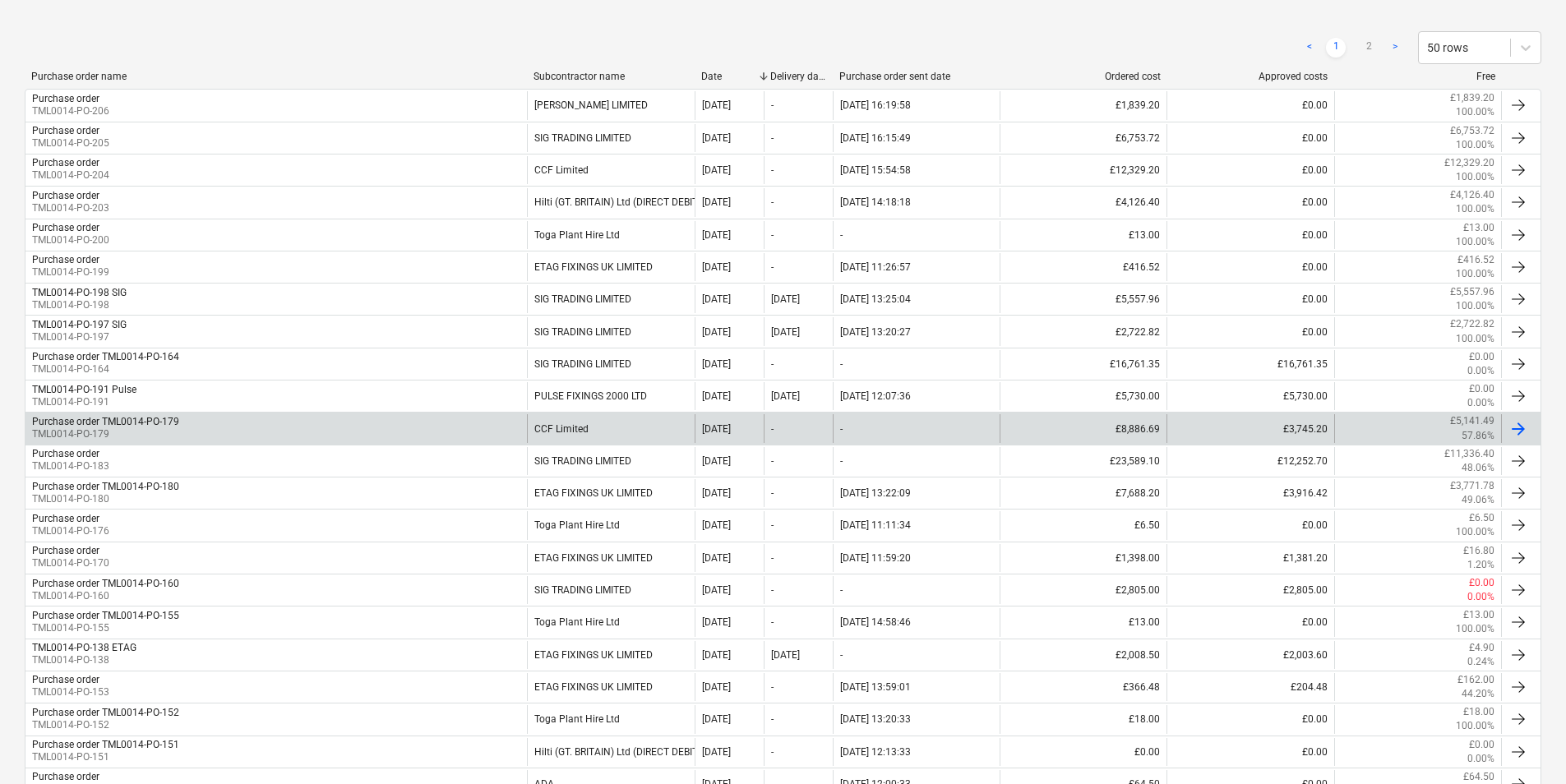
scroll to position [329, 0]
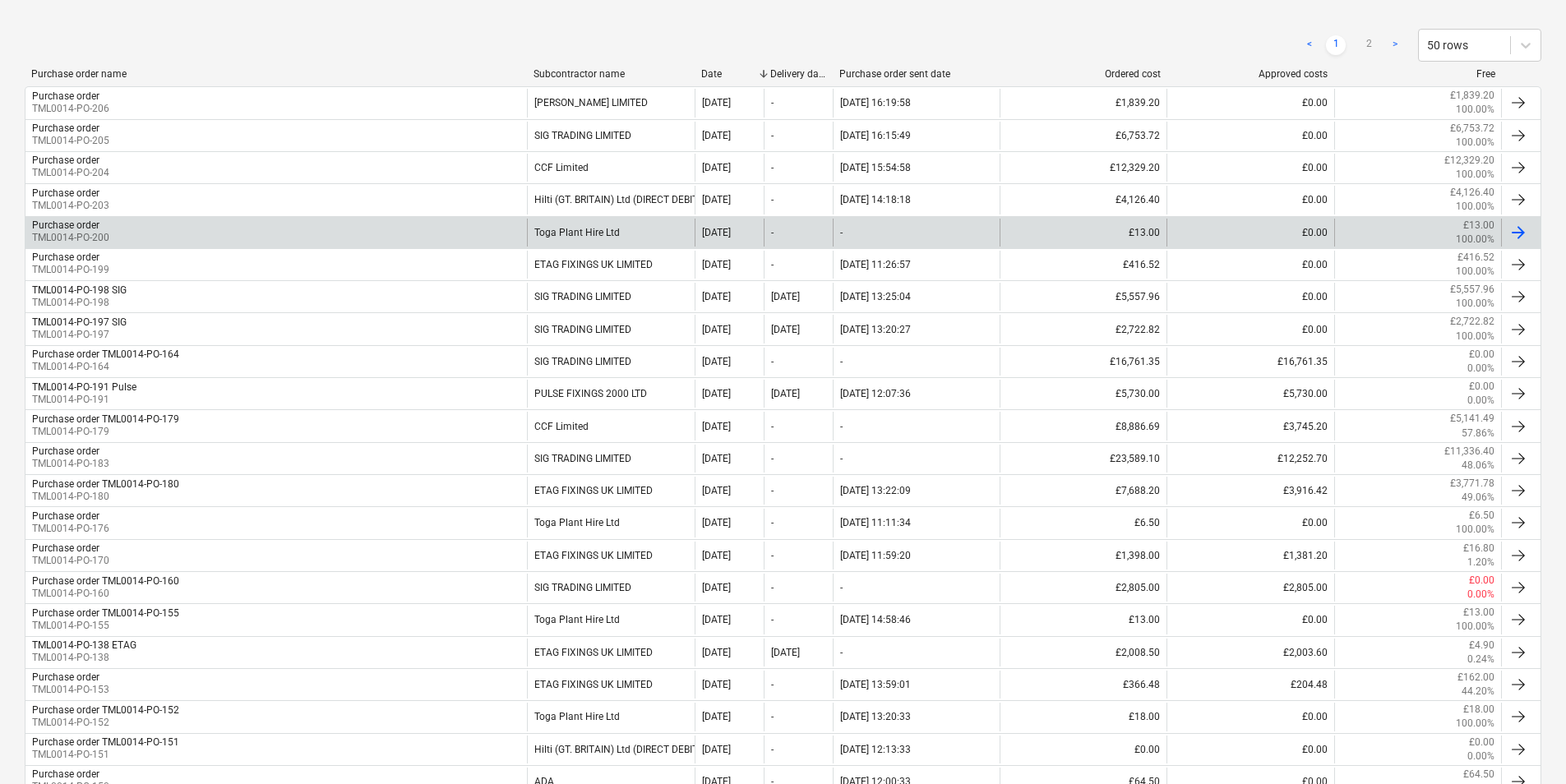
click at [584, 234] on div "Toga Plant Hire Ltd" at bounding box center [610, 232] width 167 height 28
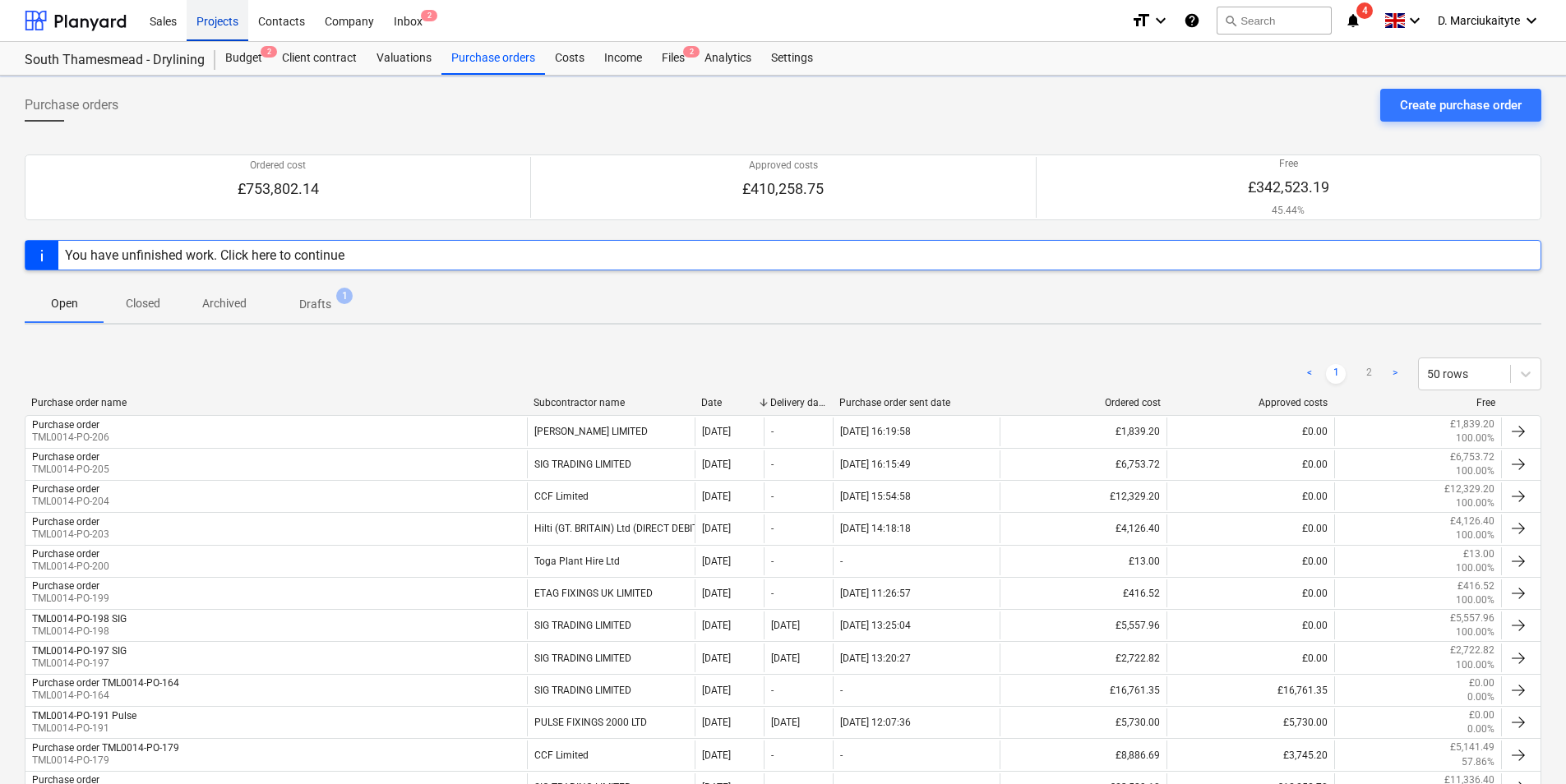
scroll to position [329, 0]
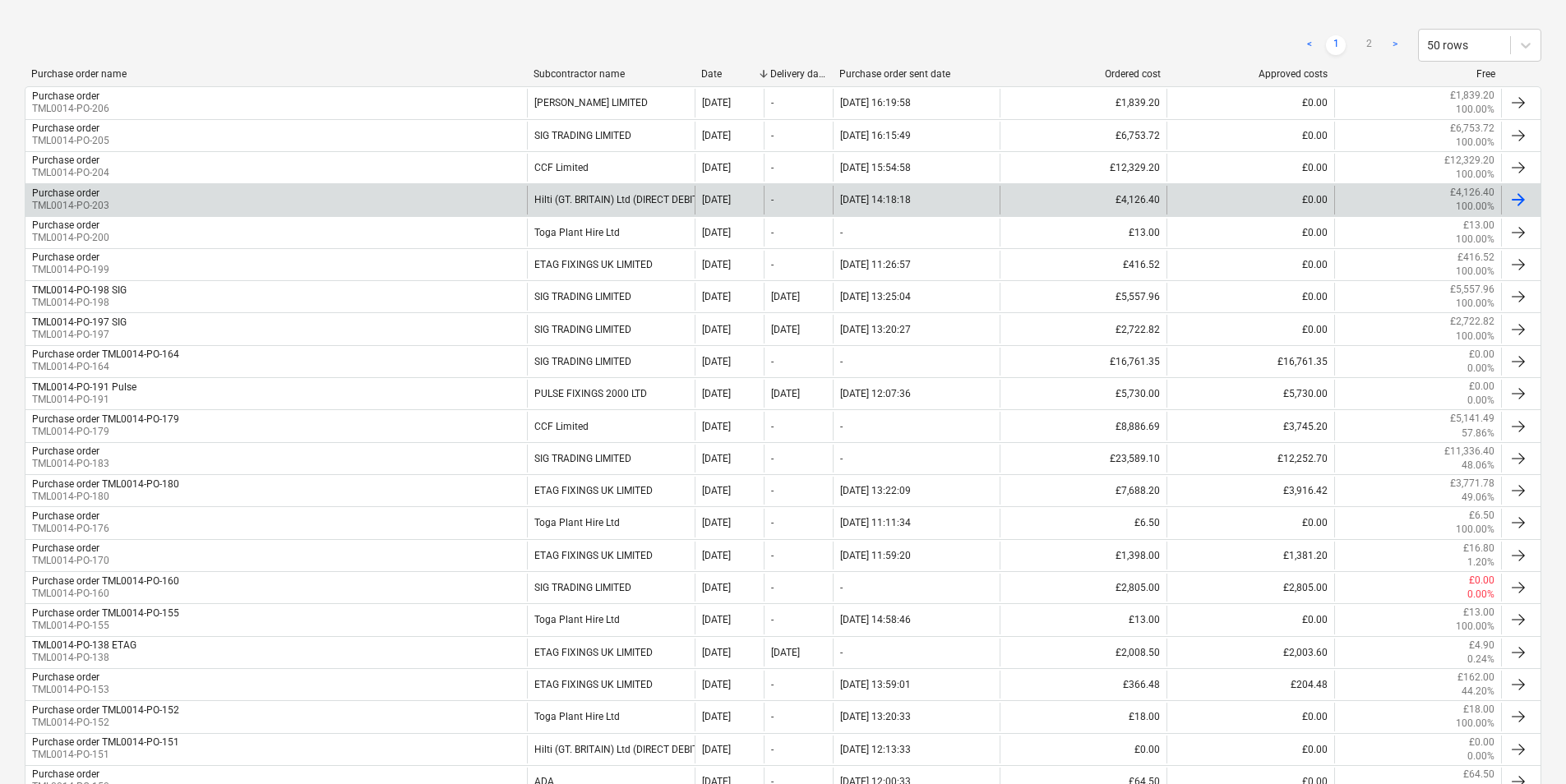
click at [625, 201] on div "Hilti (GT. BRITAIN) Ltd (DIRECT DEBIT)" at bounding box center [610, 199] width 167 height 28
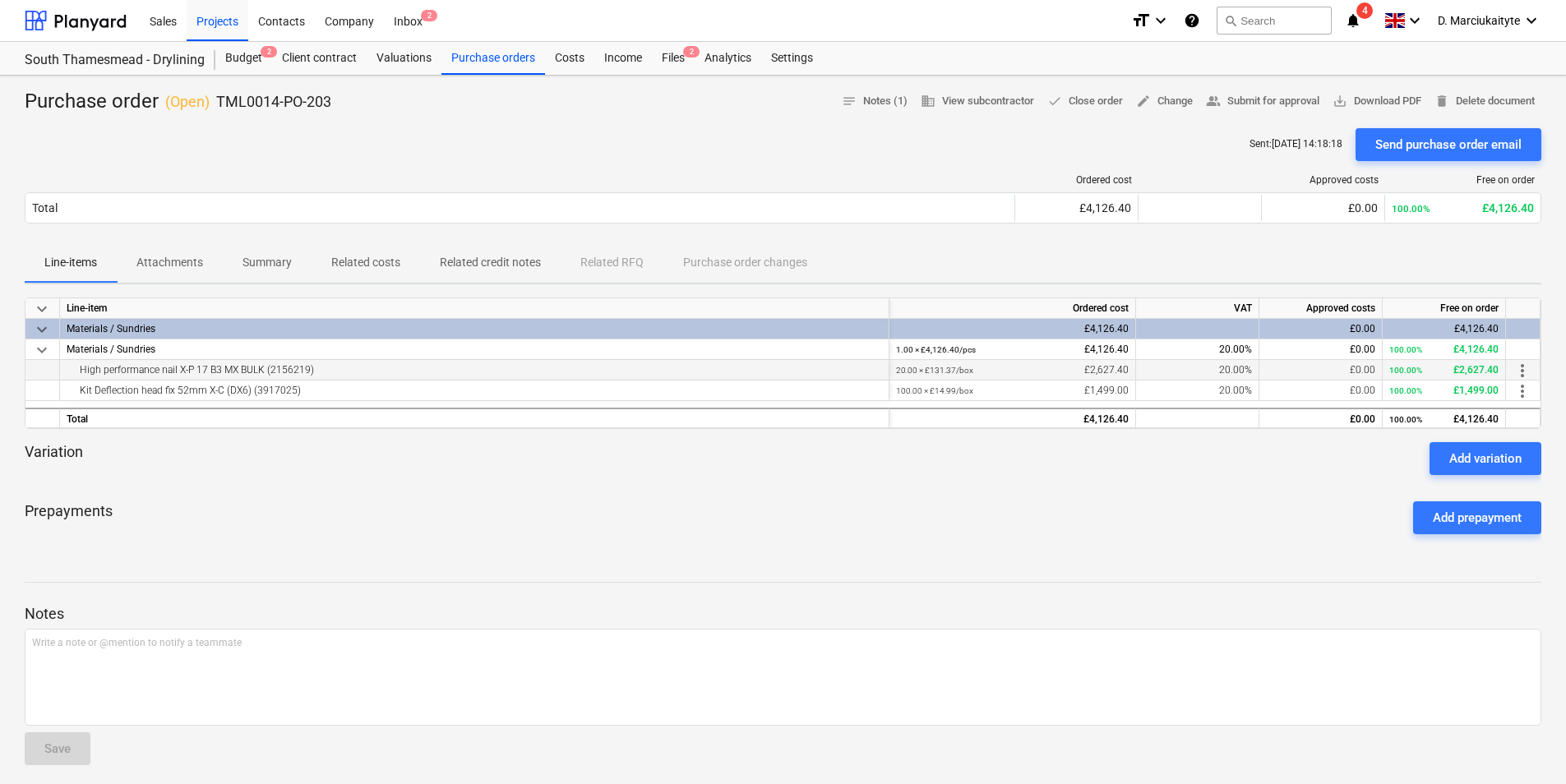
drag, startPoint x: 332, startPoint y: 374, endPoint x: 80, endPoint y: 372, distance: 252.0
click at [80, 372] on div "High performance nail X-P 17 B3 MX BULK (2156219)" at bounding box center [475, 370] width 816 height 19
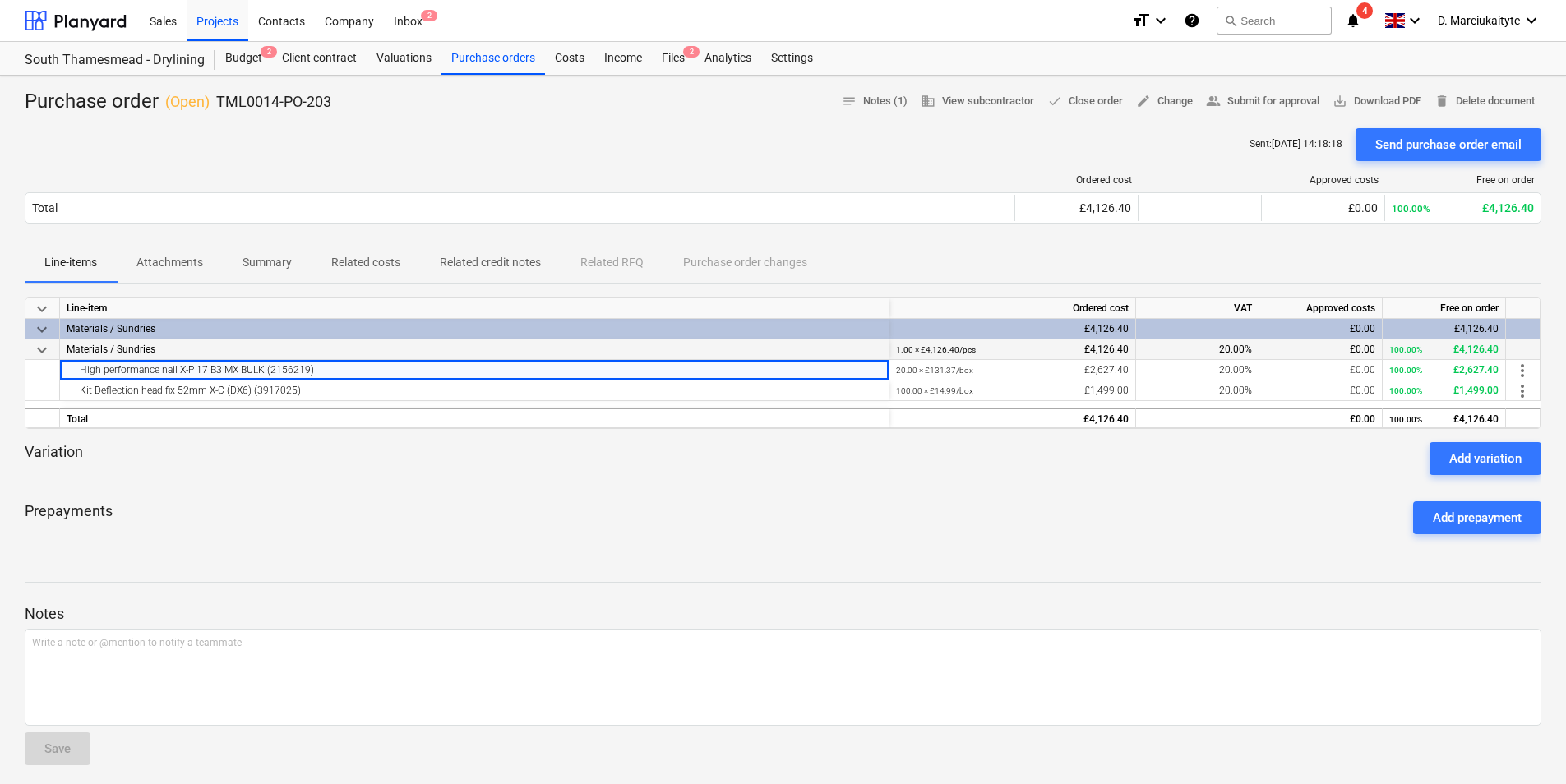
copy div "High performance nail X-P 17 B3 MX BULK (2156219)"
drag, startPoint x: 337, startPoint y: 381, endPoint x: 326, endPoint y: 394, distance: 17.0
click at [338, 381] on div "Kit Deflection head fix 52mm X-C (DX6) (3917025)" at bounding box center [475, 390] width 816 height 19
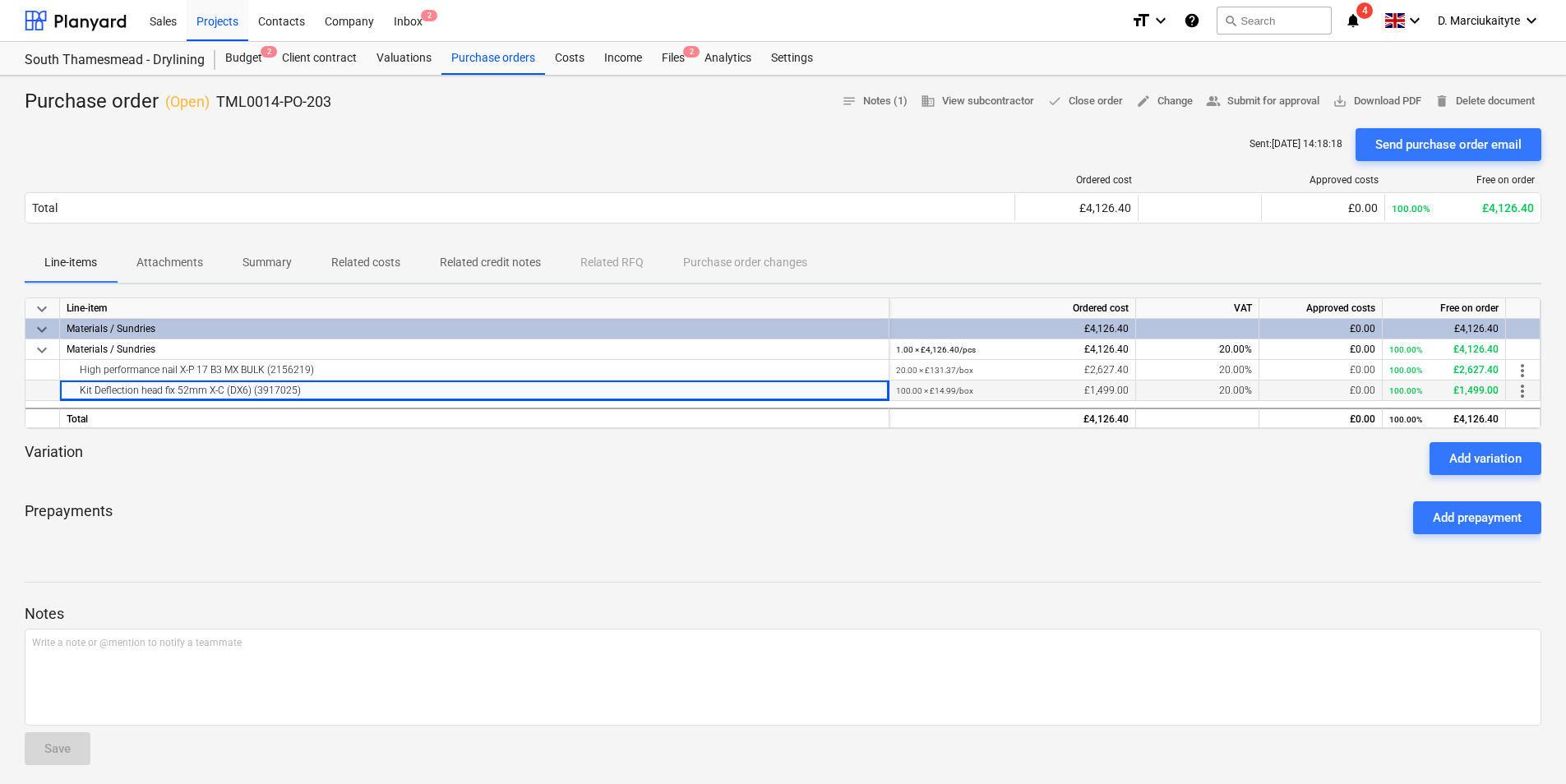
drag, startPoint x: 326, startPoint y: 392, endPoint x: 57, endPoint y: 395, distance: 269.0
click at [0, 0] on div "Kit Deflection head fix 52mm X-C (DX6) (3917025) 100.00 × £14.99 / box £1,499.0…" at bounding box center [0, 0] width 0 height 0
copy div "Kit Deflection head fix 52mm X-C (DX6) (3917025)"
drag, startPoint x: 371, startPoint y: 99, endPoint x: 216, endPoint y: 96, distance: 155.0
click at [216, 96] on div "Purchase order ( Open ) TML0014-PO-203 notes Notes (1) business View subcontrac…" at bounding box center [783, 102] width 1517 height 26
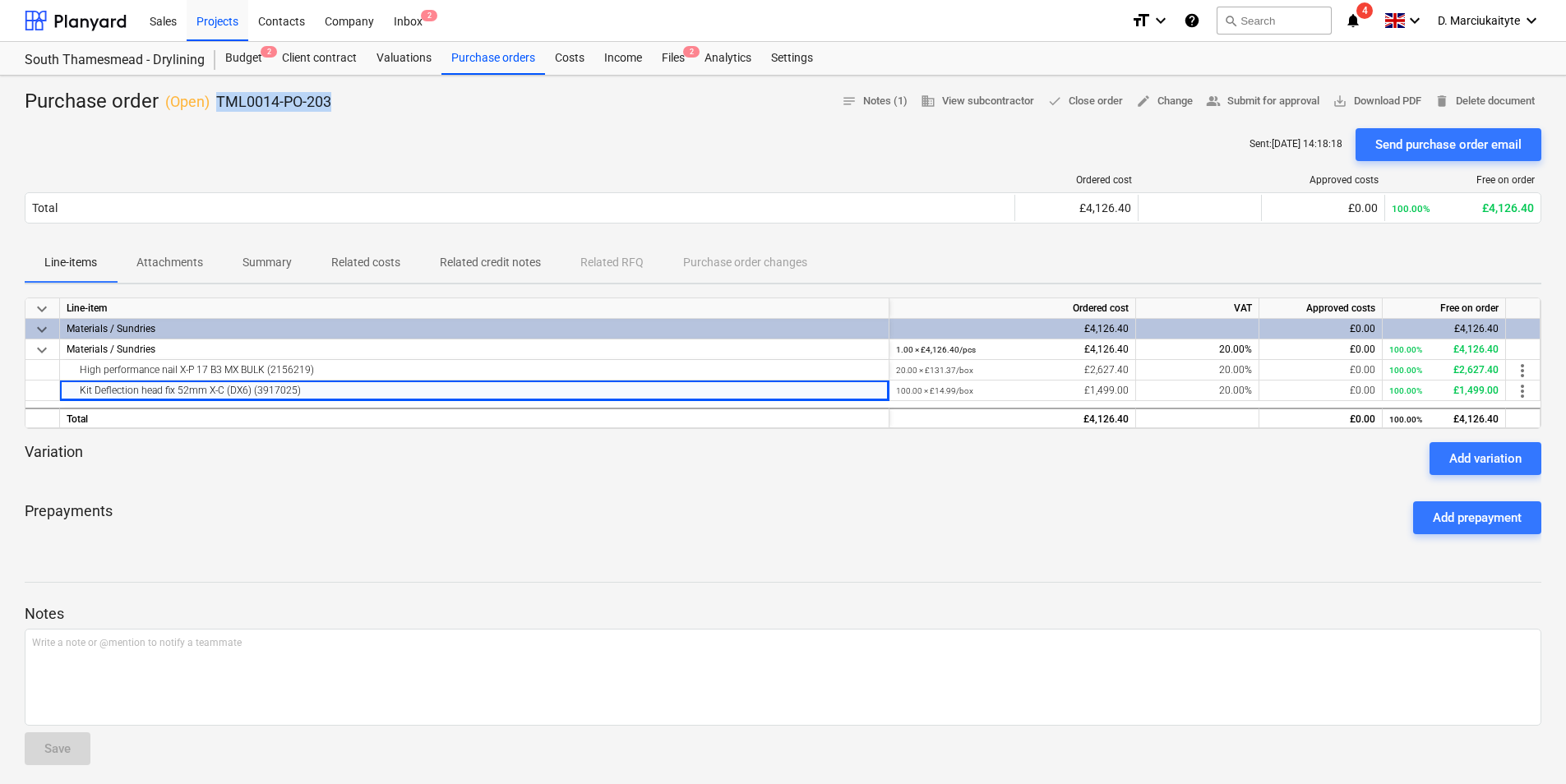
copy p "TML0014-PO-203"
click at [497, 60] on div "Purchase orders" at bounding box center [493, 58] width 103 height 33
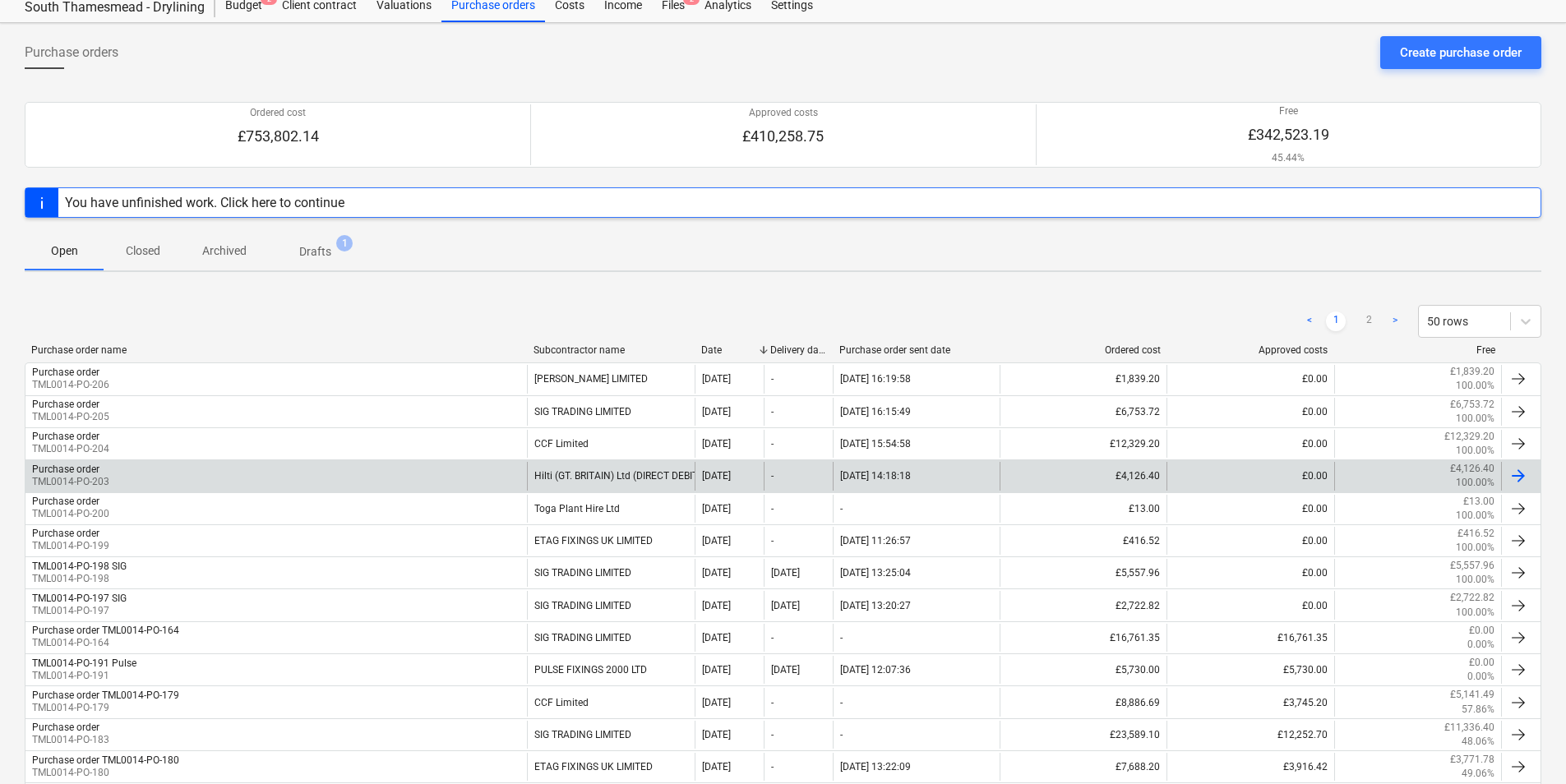
scroll to position [82, 0]
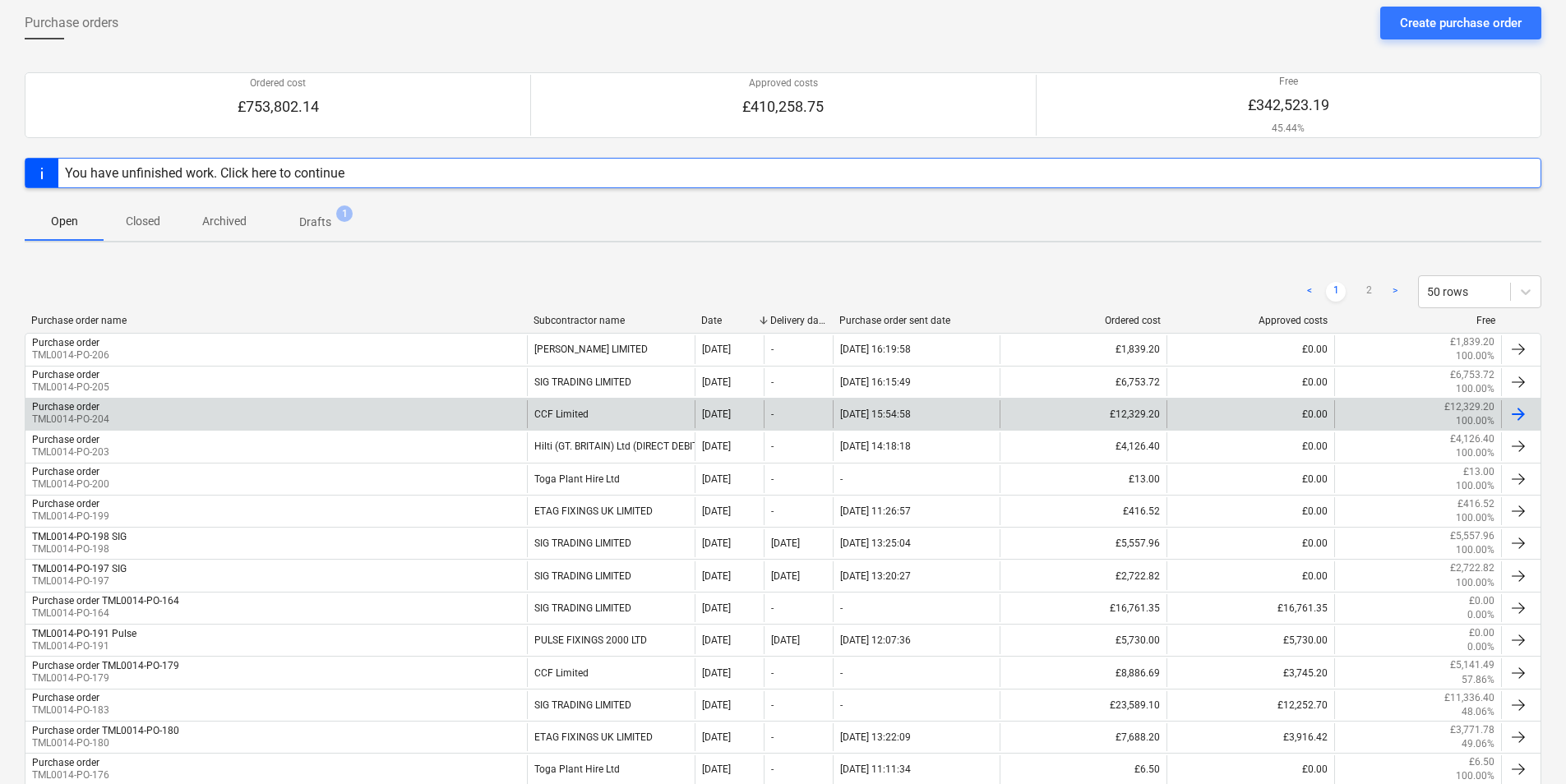
click at [457, 407] on div "Purchase order TML0014-PO-204" at bounding box center [276, 414] width 502 height 28
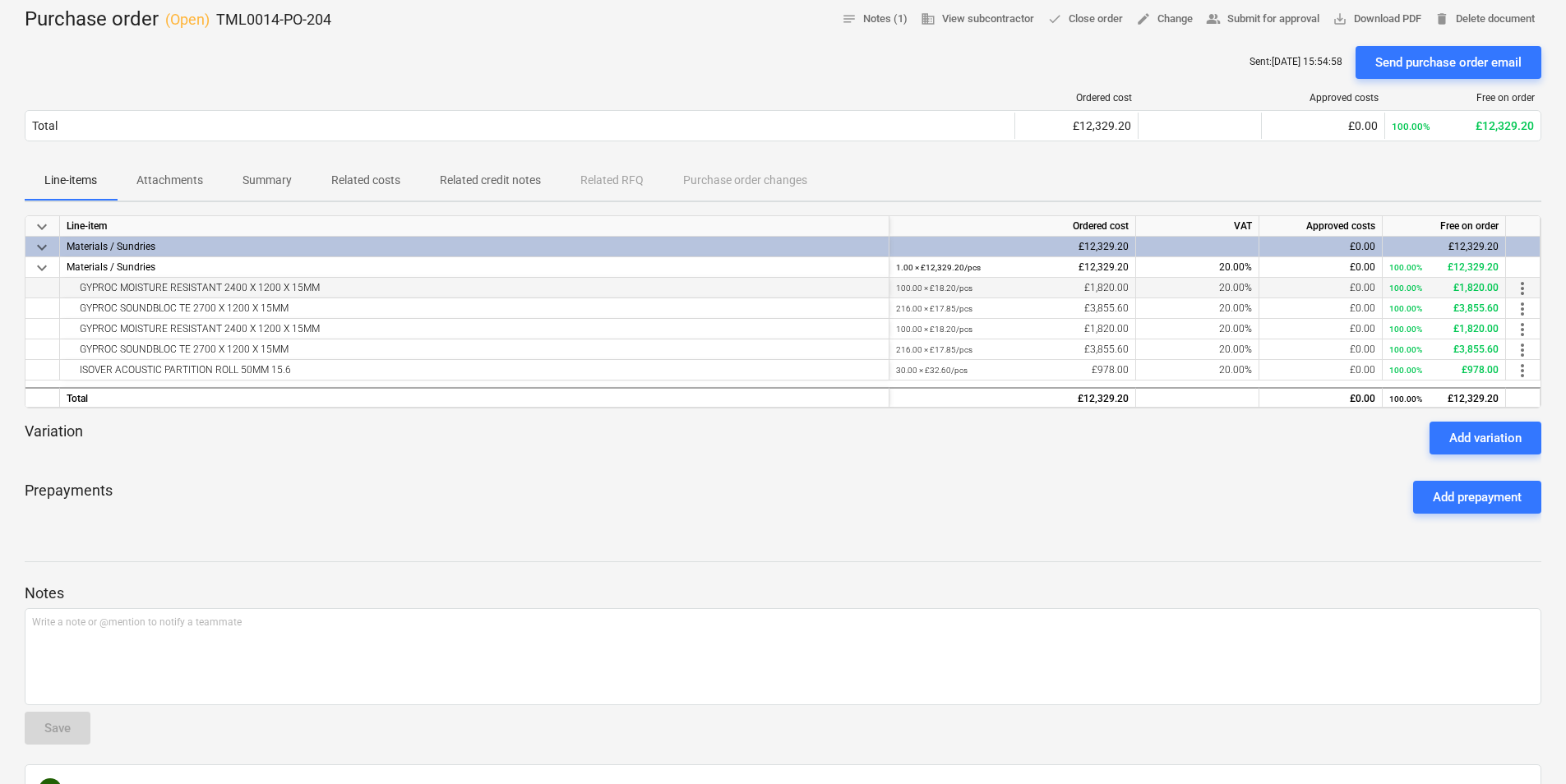
drag, startPoint x: 362, startPoint y: 285, endPoint x: 65, endPoint y: 297, distance: 297.2
click at [75, 291] on div "GYPROC MOISTURE RESISTANT 2400 X 1200 X 15MM" at bounding box center [475, 287] width 816 height 19
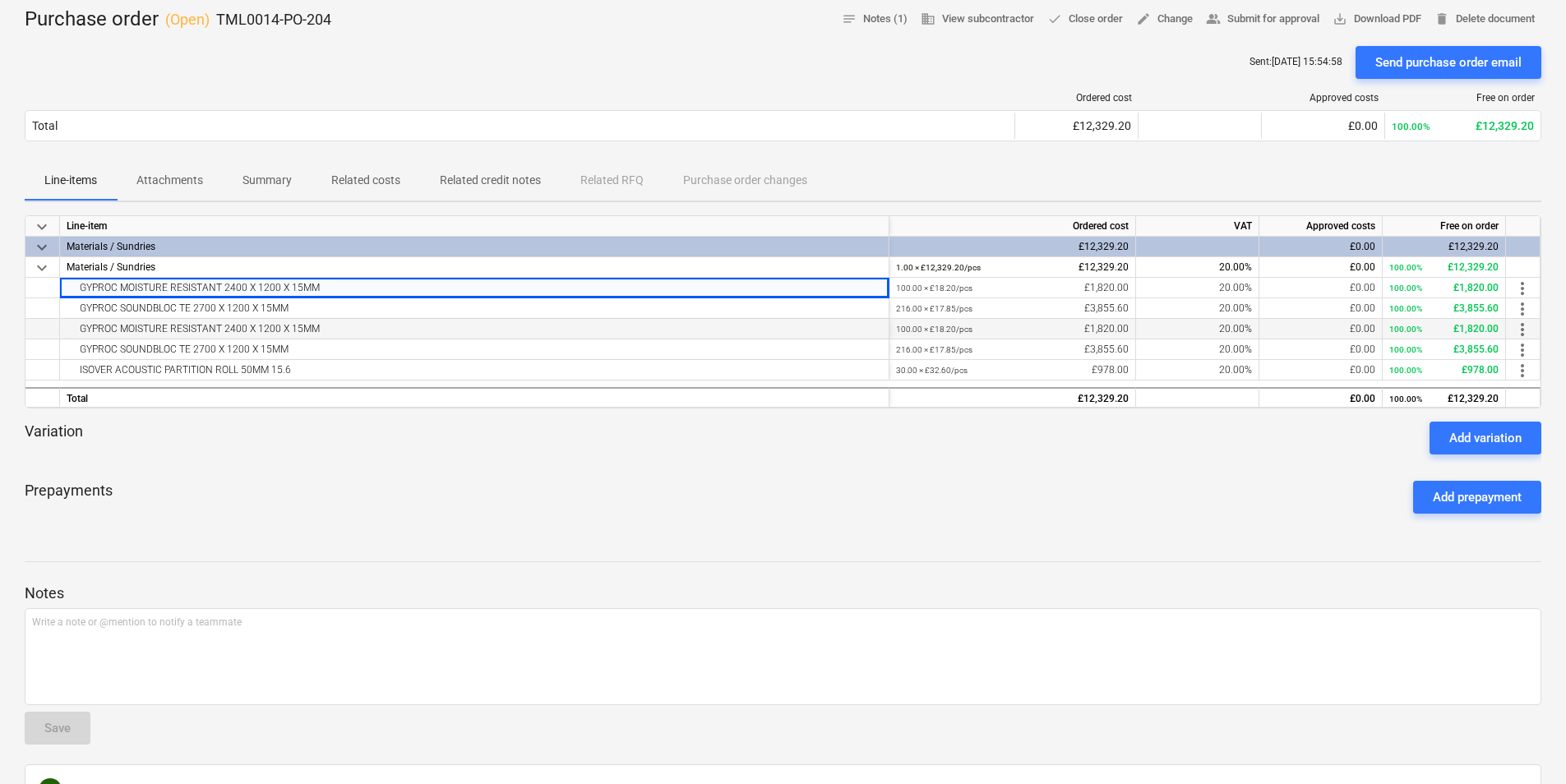
copy div "GYPROC MOISTURE RESISTANT 2400 X 1200 X 15MM"
drag, startPoint x: 279, startPoint y: 308, endPoint x: 79, endPoint y: 308, distance: 200.0
click at [79, 308] on div "GYPROC SOUNDBLOC TE 2700 X 1200 X 15MM" at bounding box center [475, 308] width 816 height 19
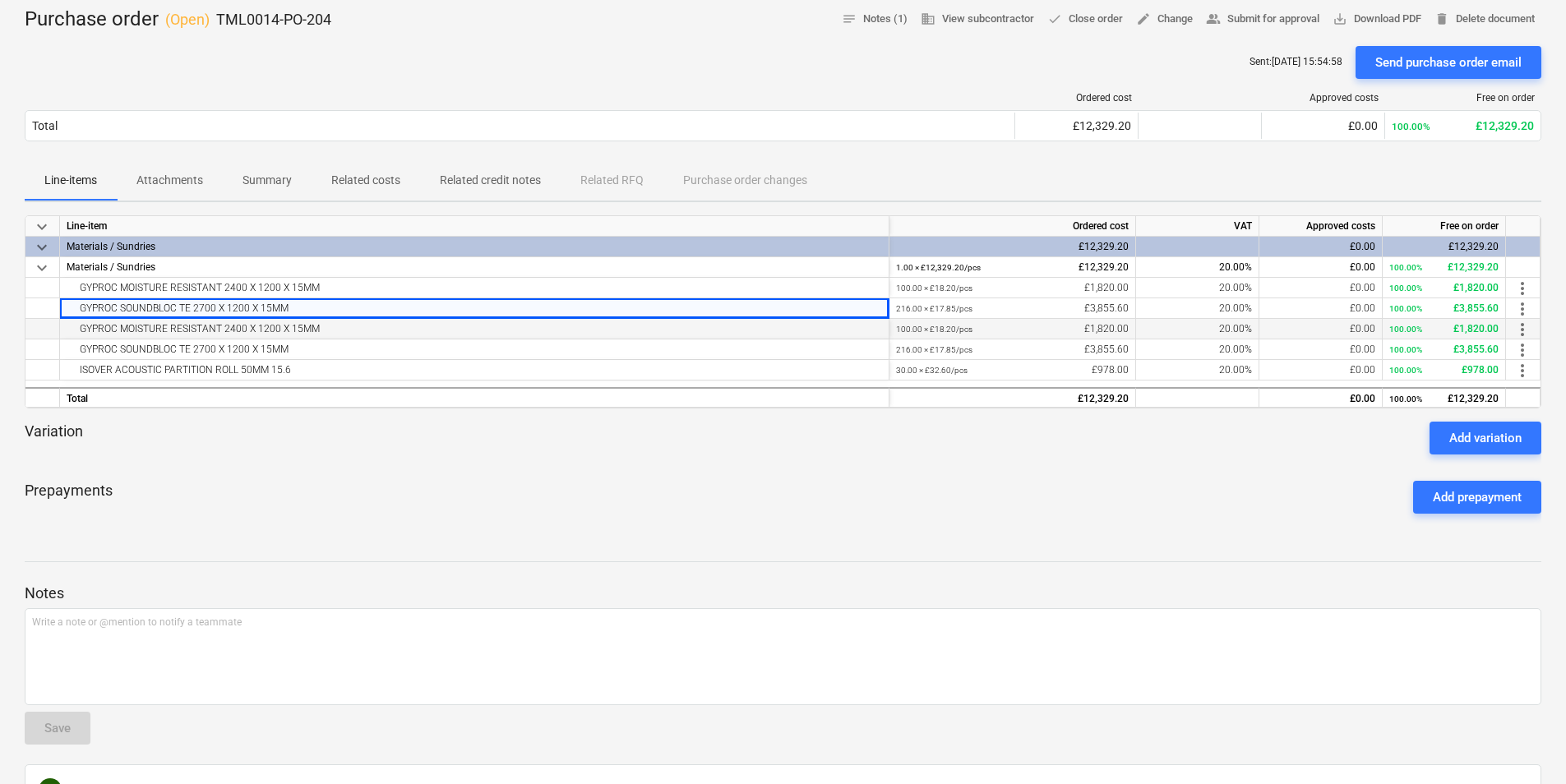
copy div "GYPROC SOUNDBLOC TE 2700 X 1200 X 15MM"
click at [312, 330] on div "GYPROC MOISTURE RESISTANT 2400 X 1200 X 15MM" at bounding box center [475, 328] width 816 height 19
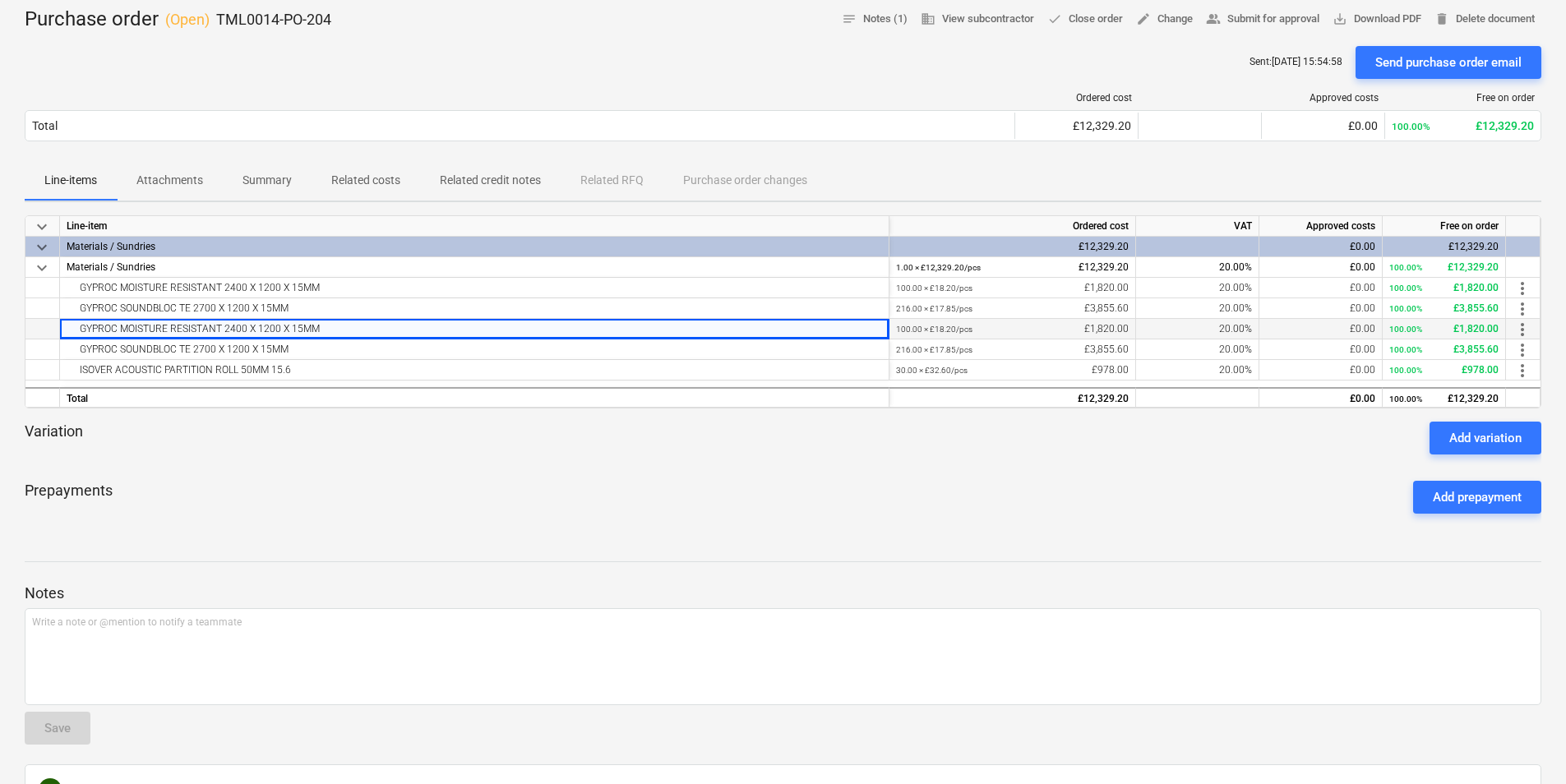
drag, startPoint x: 325, startPoint y: 330, endPoint x: 39, endPoint y: 331, distance: 286.0
click at [0, 0] on div "GYPROC MOISTURE RESISTANT 2400 X 1200 X 15MM 100.00 × £18.20 / pcs £1,820.00 20…" at bounding box center [0, 0] width 0 height 0
copy div "GYPROC MOISTURE RESISTANT 2400 X 1200 X 15MM"
click at [294, 351] on div "GYPROC SOUNDBLOC TE 2700 X 1200 X 15MM" at bounding box center [475, 348] width 816 height 19
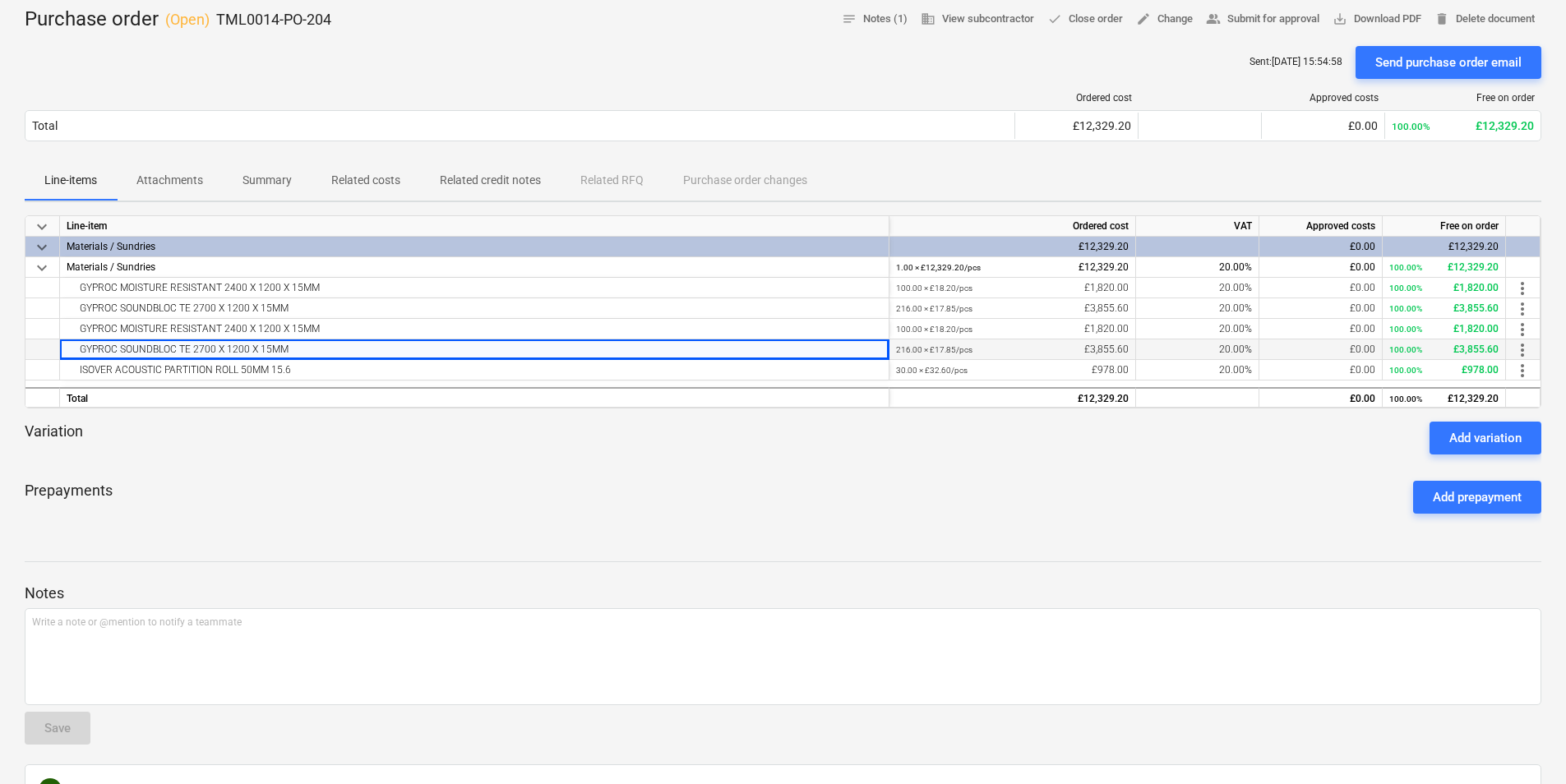
drag, startPoint x: 187, startPoint y: 350, endPoint x: 73, endPoint y: 349, distance: 114.0
click at [73, 349] on div "GYPROC SOUNDBLOC TE 2700 X 1200 X 15MM" at bounding box center [475, 348] width 816 height 19
copy div "GYPROC SOUNDBLOC TE 2700 X 1200 X 15MM"
click at [318, 367] on div "ISOVER ACOUSTIC PARTITION ROLL 50MM 15.6" at bounding box center [475, 370] width 816 height 19
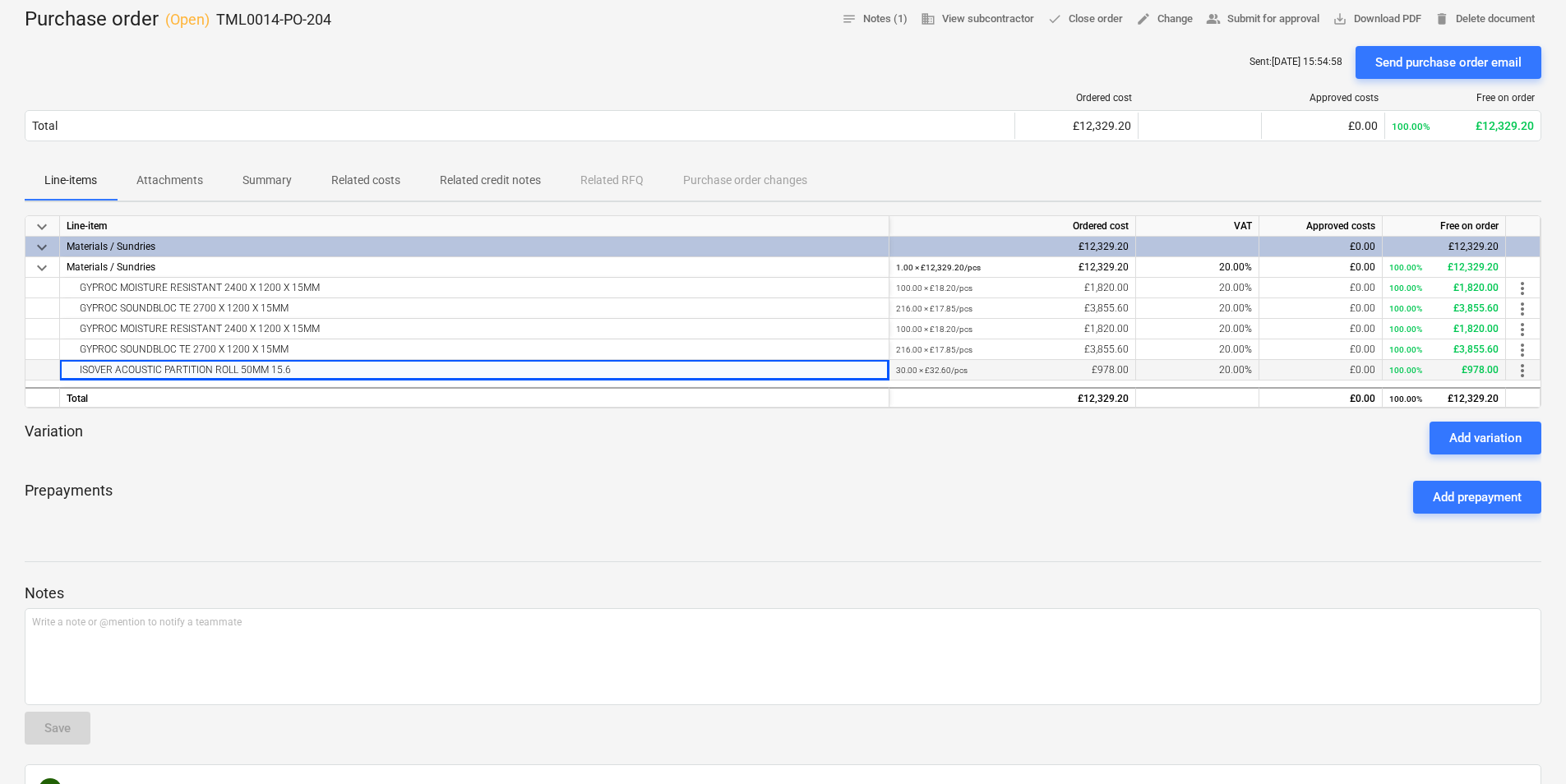
drag, startPoint x: 302, startPoint y: 371, endPoint x: 64, endPoint y: 372, distance: 238.0
click at [64, 372] on div "ISOVER ACOUSTIC PARTITION ROLL 50MM 15.6" at bounding box center [475, 370] width 829 height 20
copy div "ISOVER ACOUSTIC PARTITION ROLL 50MM 15.6"
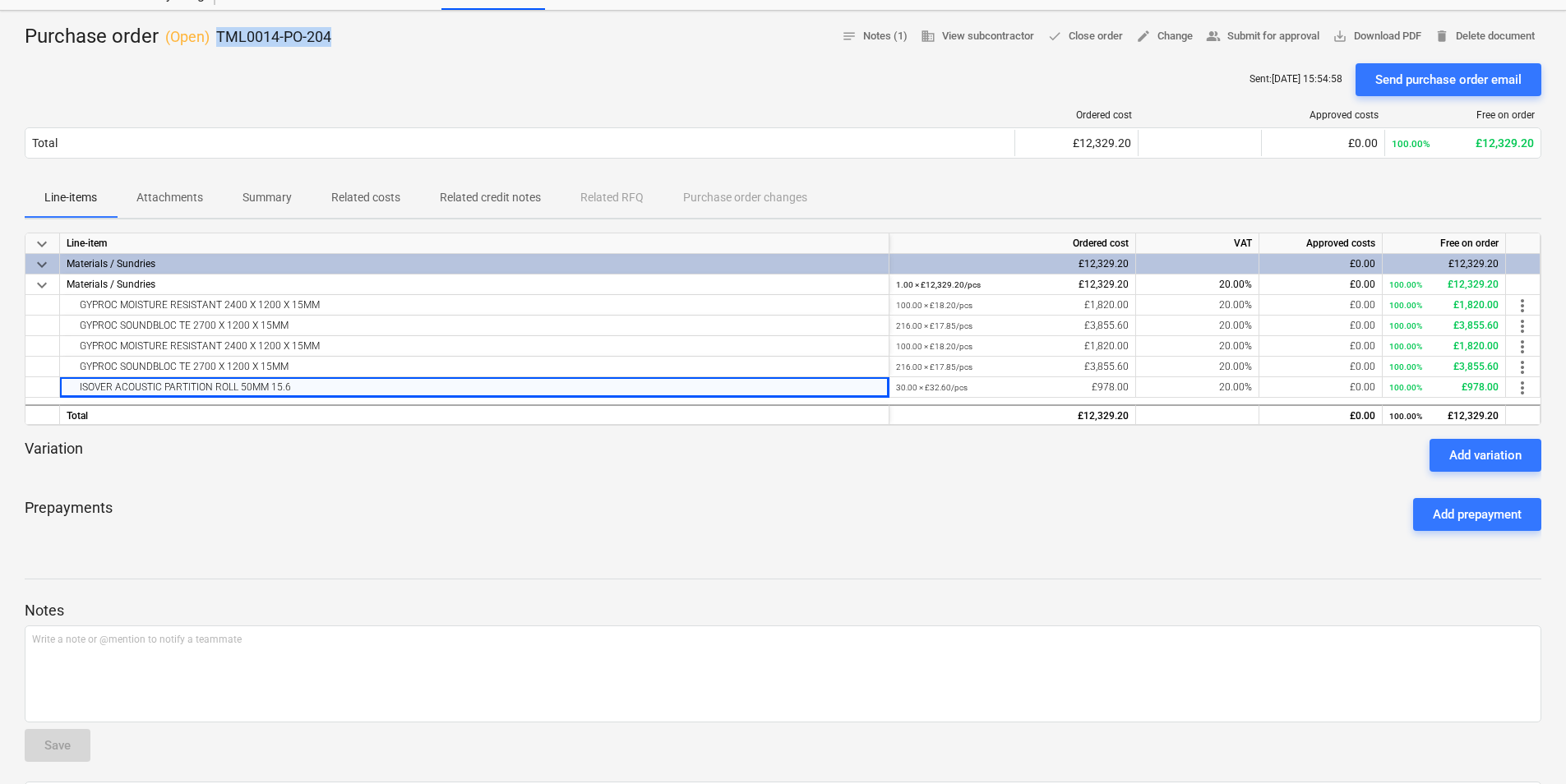
scroll to position [60, 0]
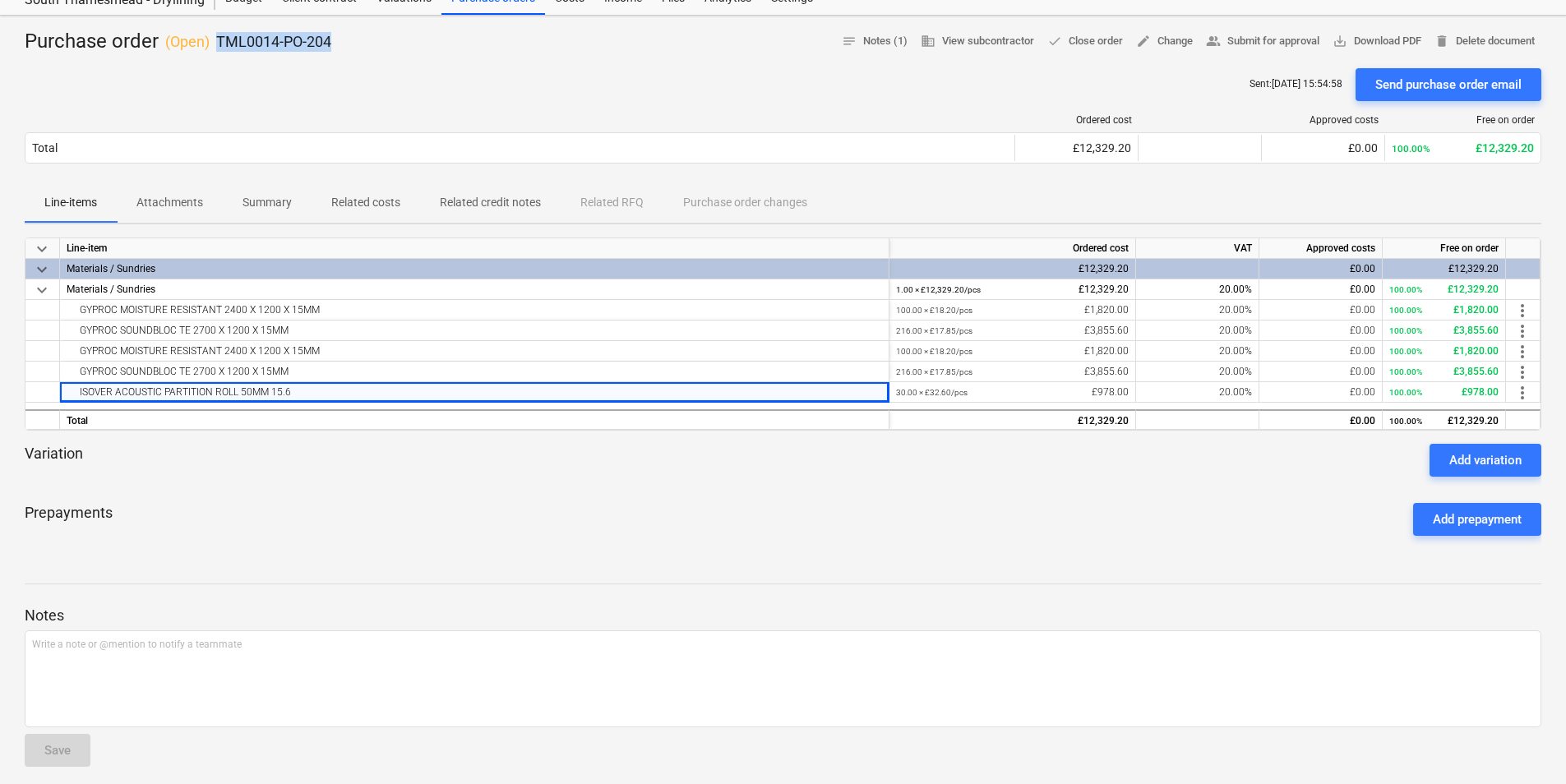
drag, startPoint x: 358, startPoint y: 23, endPoint x: 217, endPoint y: 46, distance: 142.9
click at [217, 46] on div "Purchase order ( Open ) TML0014-PO-204 notes Notes (1) business View subcontrac…" at bounding box center [783, 42] width 1517 height 26
copy p "TML0014-PO-204"
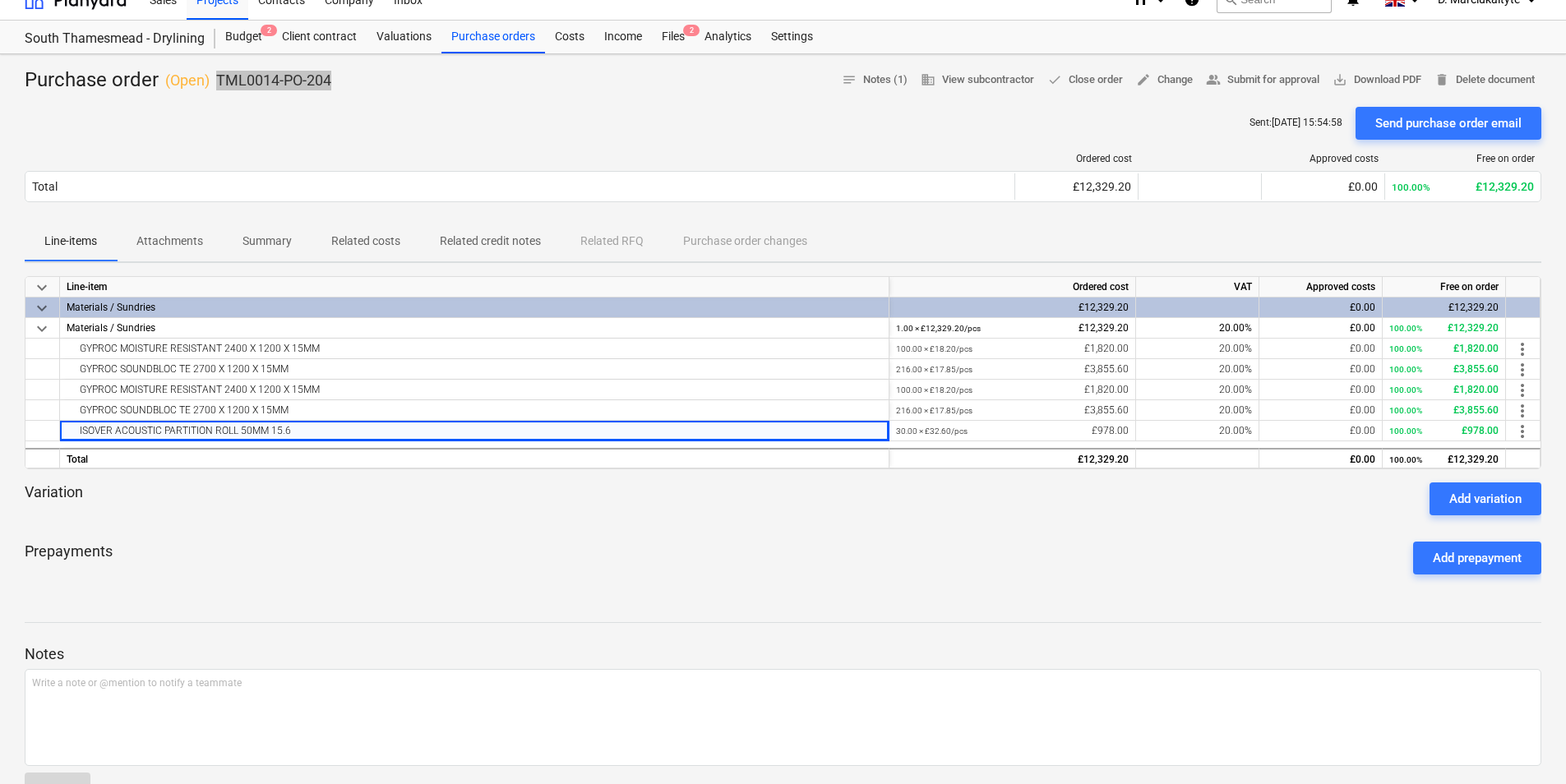
scroll to position [0, 0]
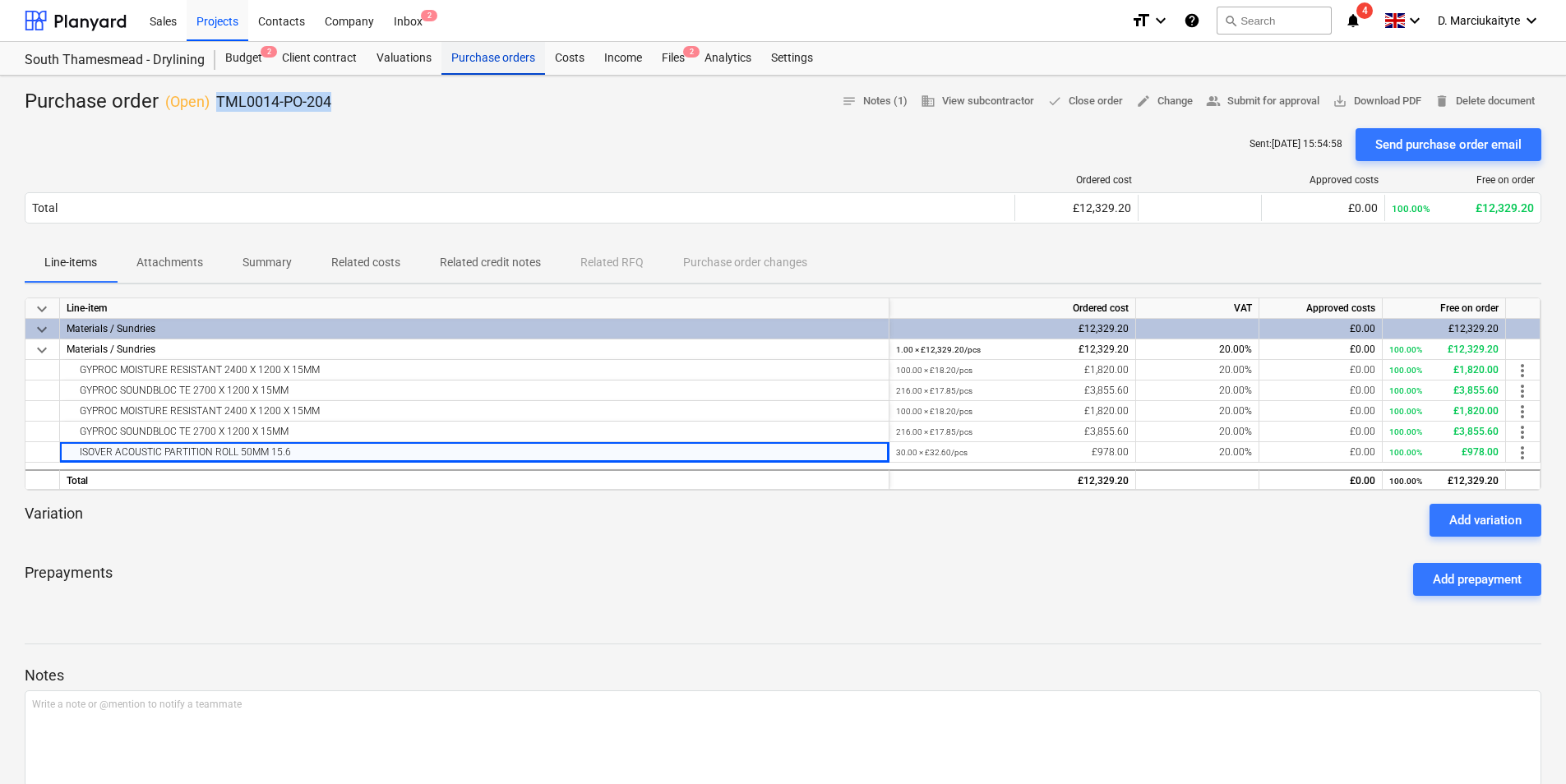
click at [487, 64] on div "Purchase orders" at bounding box center [493, 58] width 103 height 33
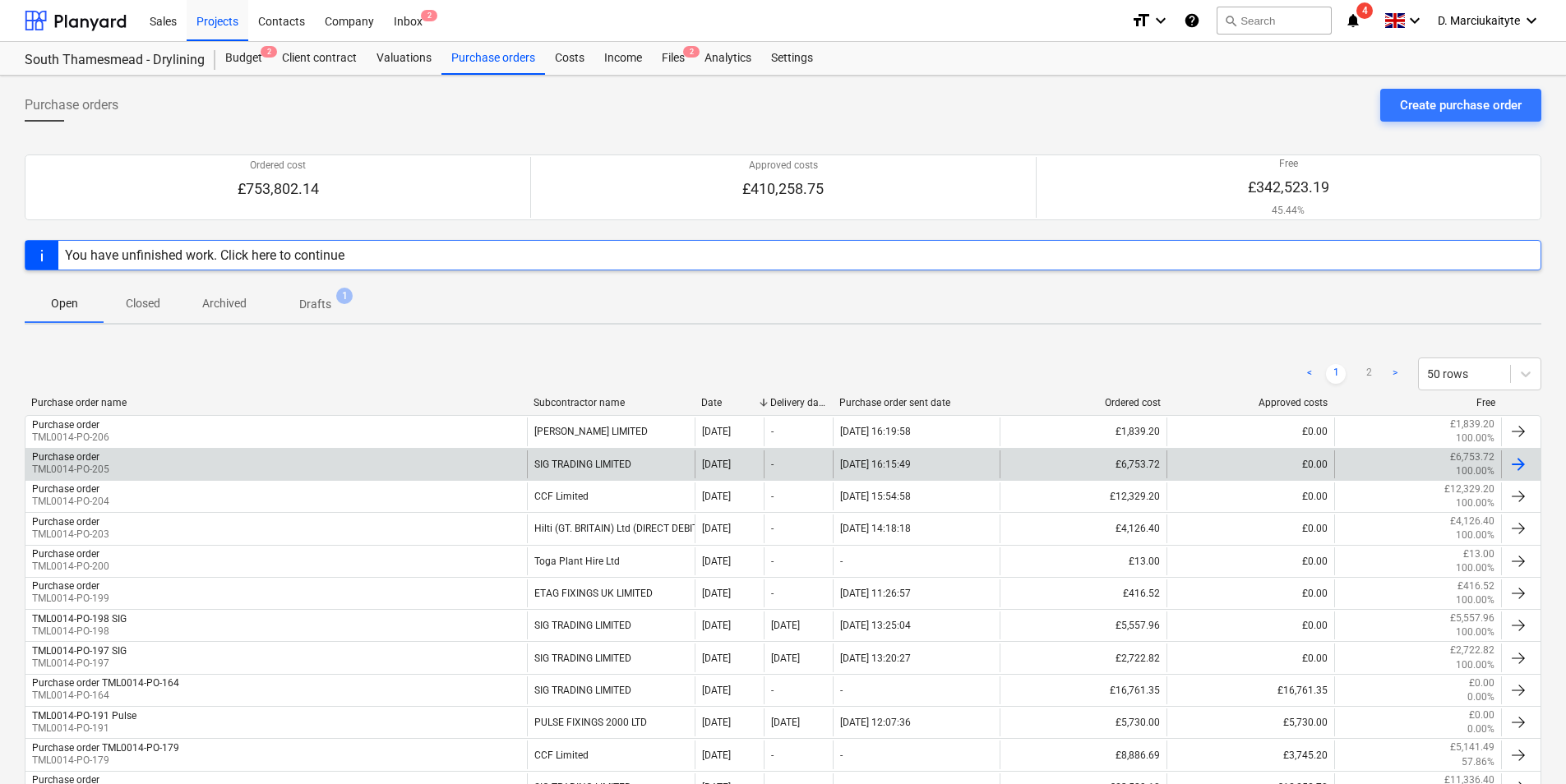
click at [492, 454] on div "Purchase order TML0014-PO-205" at bounding box center [276, 464] width 502 height 28
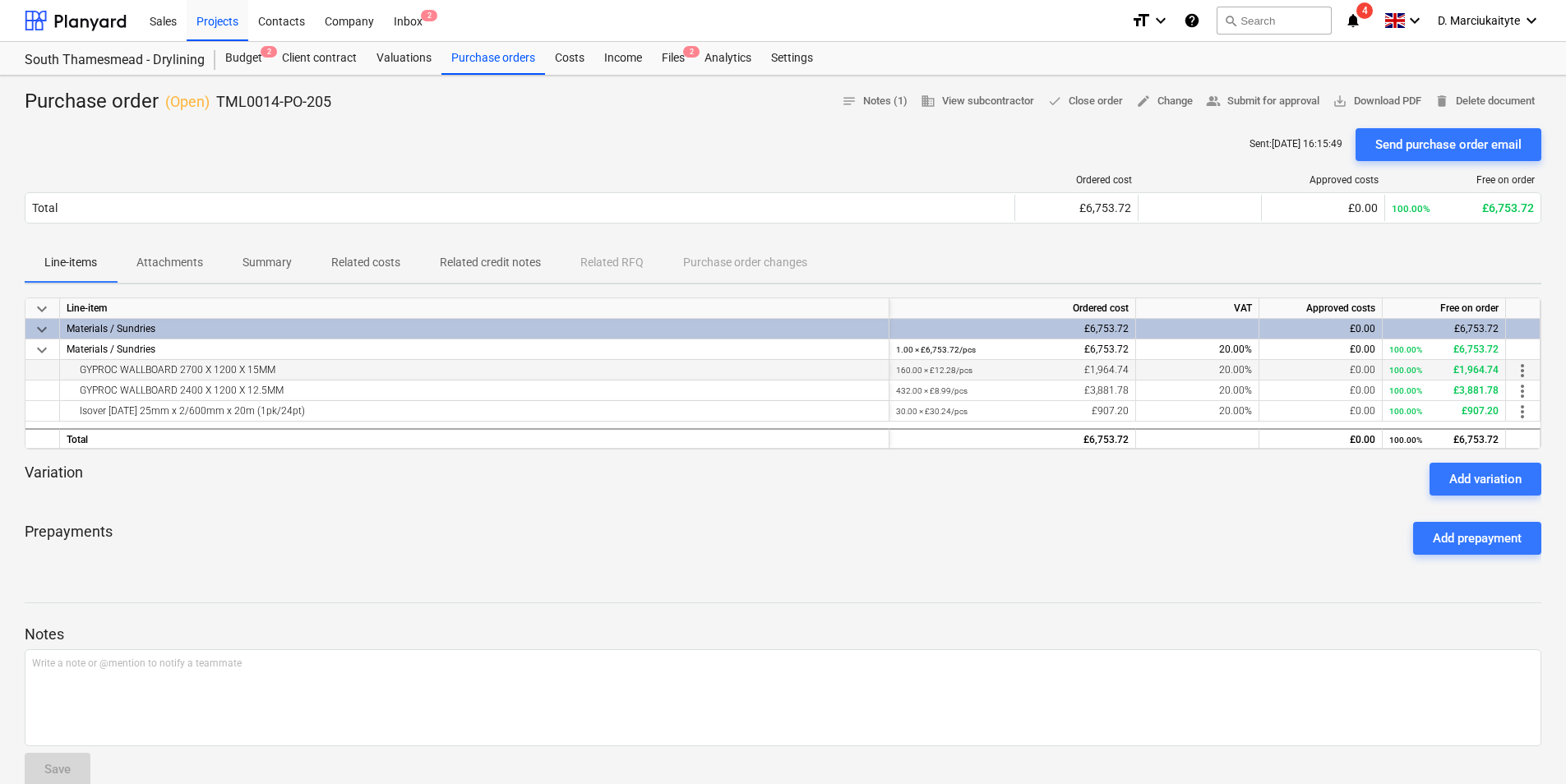
drag, startPoint x: 294, startPoint y: 368, endPoint x: 61, endPoint y: 379, distance: 233.3
click at [61, 379] on div "GYPROC WALLBOARD 2700 X 1200 X 15MM" at bounding box center [475, 370] width 829 height 20
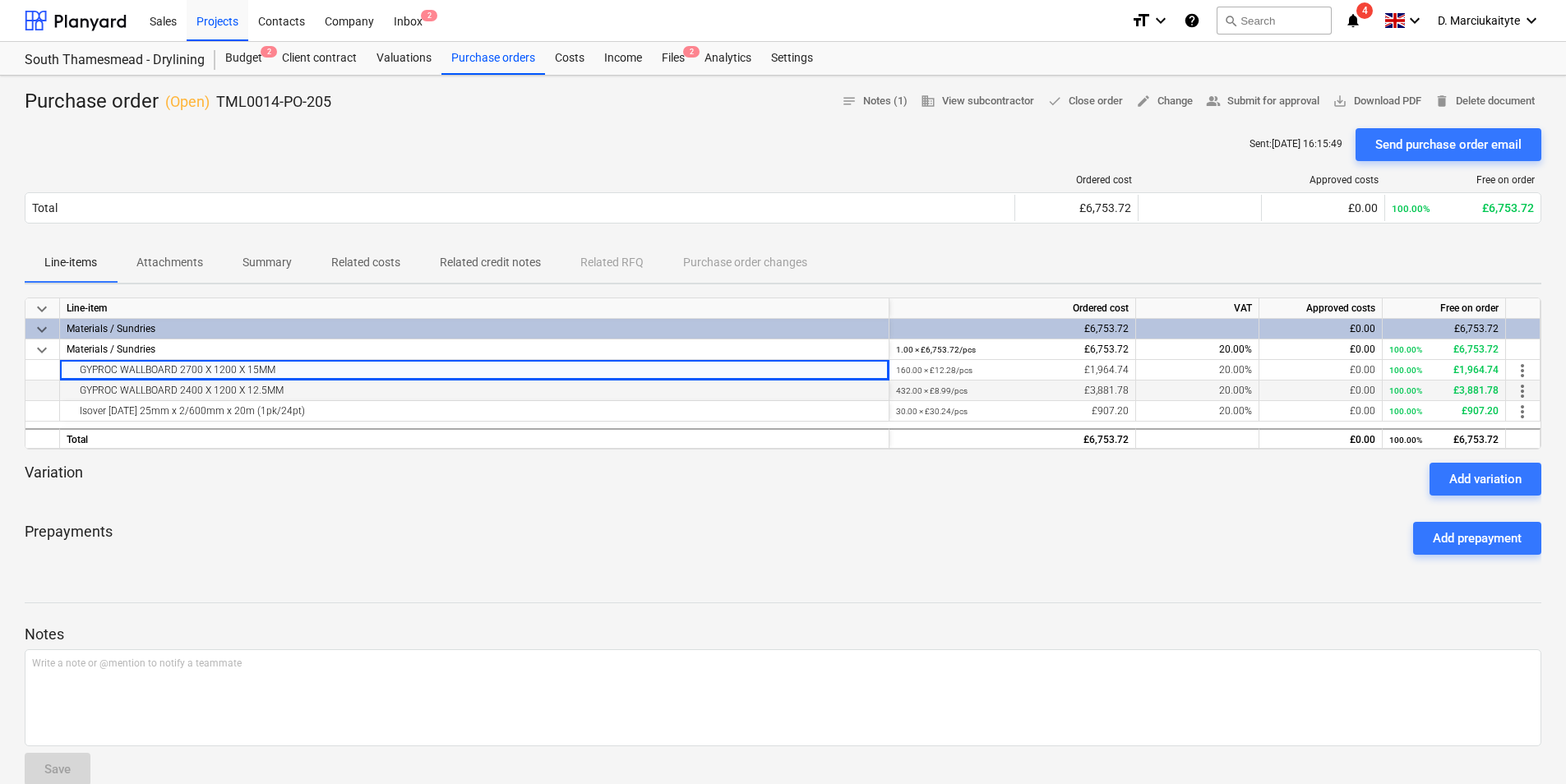
copy div "GYPROC WALLBOARD 2700 X 1200 X 15MM"
click at [336, 386] on div "GYPROC WALLBOARD 2400 X 1200 X 12.5MM" at bounding box center [475, 390] width 816 height 19
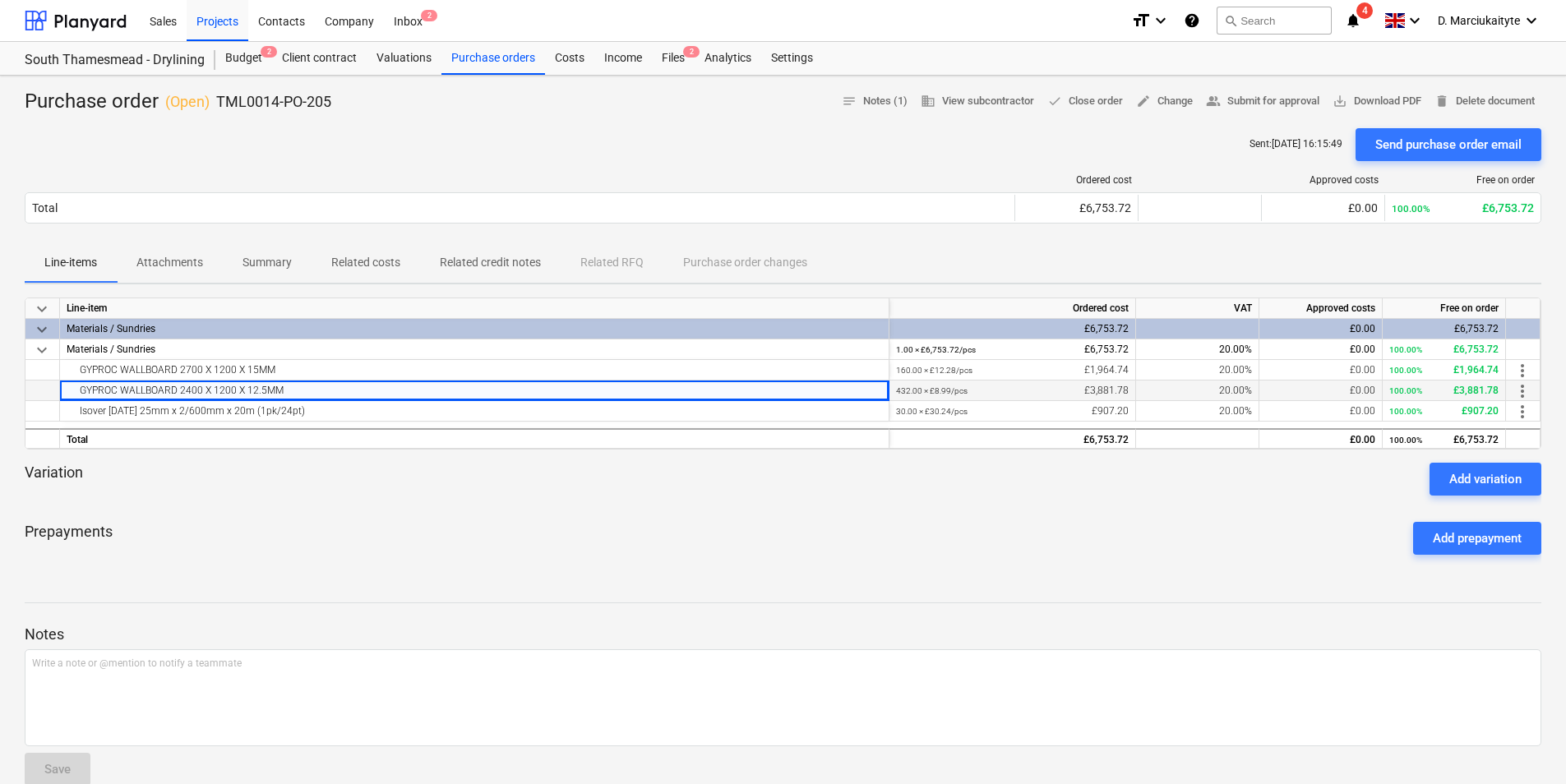
drag, startPoint x: 331, startPoint y: 391, endPoint x: 72, endPoint y: 387, distance: 259.0
click at [72, 387] on div "GYPROC WALLBOARD 2400 X 1200 X 12.5MM" at bounding box center [475, 390] width 816 height 19
click at [358, 412] on div "Isover APR 1200 25mm x 2/600mm x 20m (1pk/24pt)" at bounding box center [475, 410] width 816 height 19
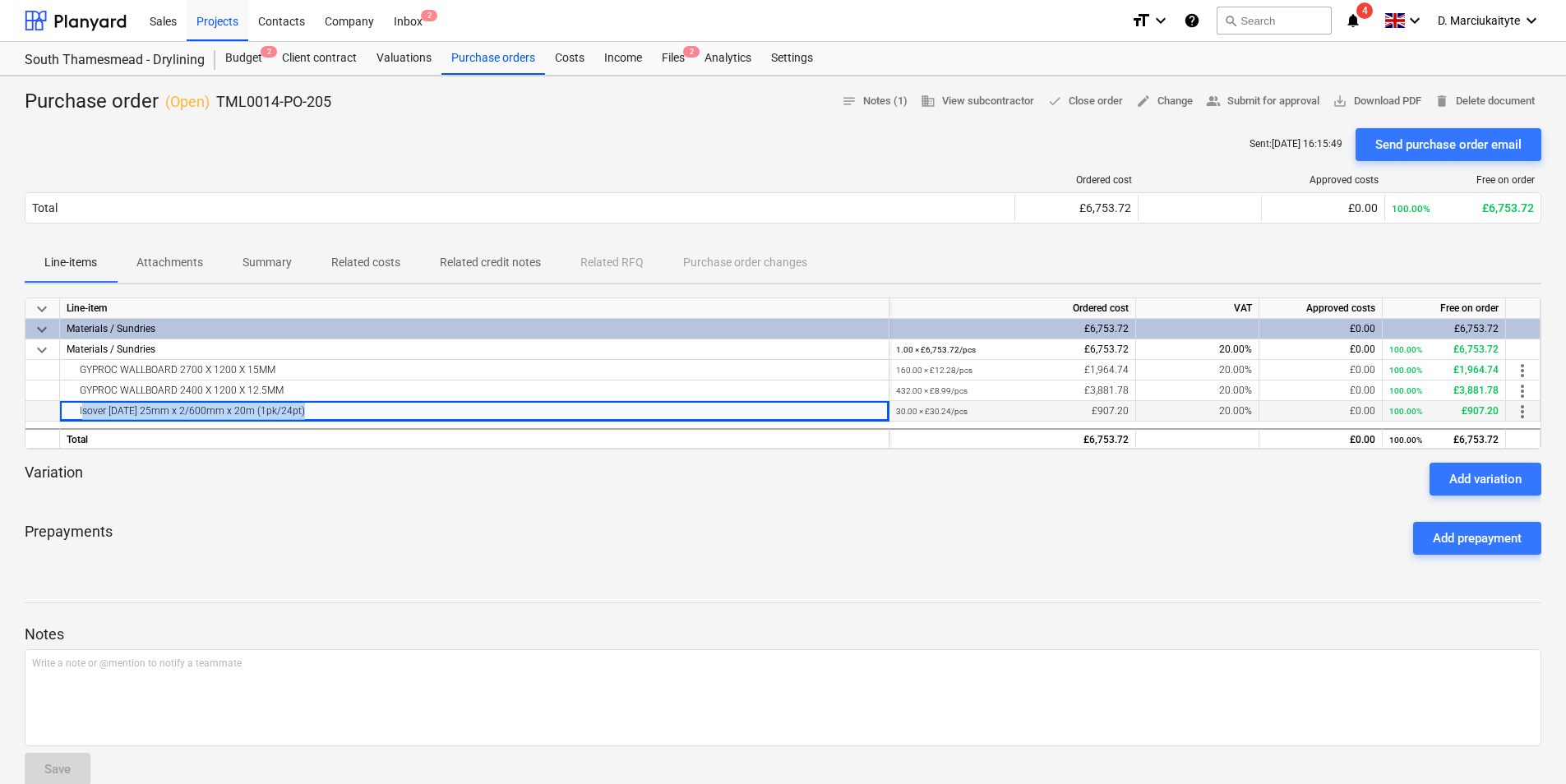
drag, startPoint x: 356, startPoint y: 412, endPoint x: 78, endPoint y: 414, distance: 278.0
click at [78, 414] on div "Isover APR 1200 25mm x 2/600mm x 20m (1pk/24pt)" at bounding box center [475, 410] width 816 height 19
drag, startPoint x: 344, startPoint y: 105, endPoint x: 218, endPoint y: 103, distance: 126.0
click at [218, 103] on div "Purchase order ( Open ) TML0014-PO-205 notes Notes (1) business View subcontrac…" at bounding box center [783, 102] width 1517 height 26
click at [454, 52] on div "Purchase orders" at bounding box center [493, 58] width 103 height 33
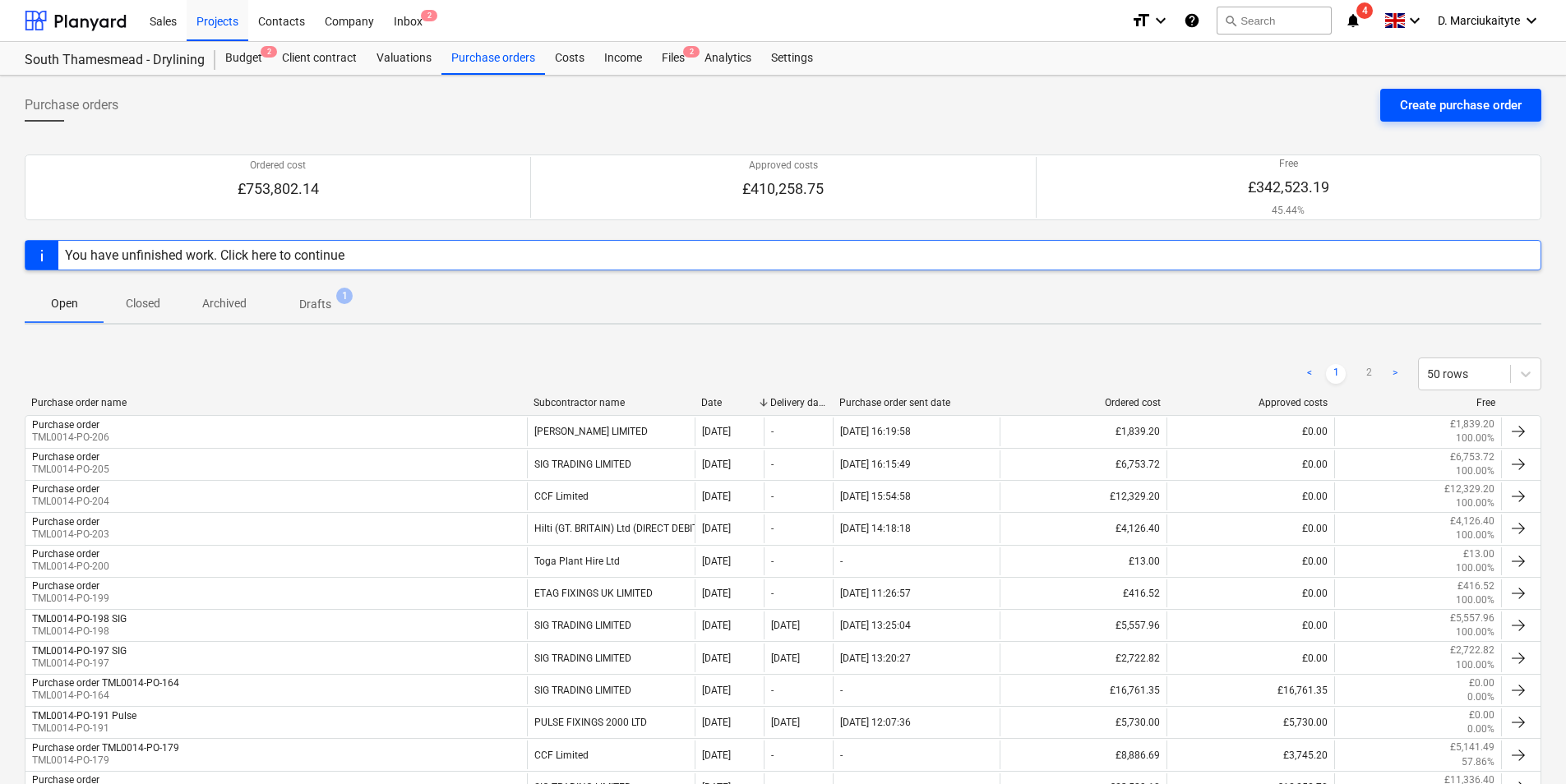
click at [1455, 104] on div "Create purchase order" at bounding box center [1461, 105] width 122 height 21
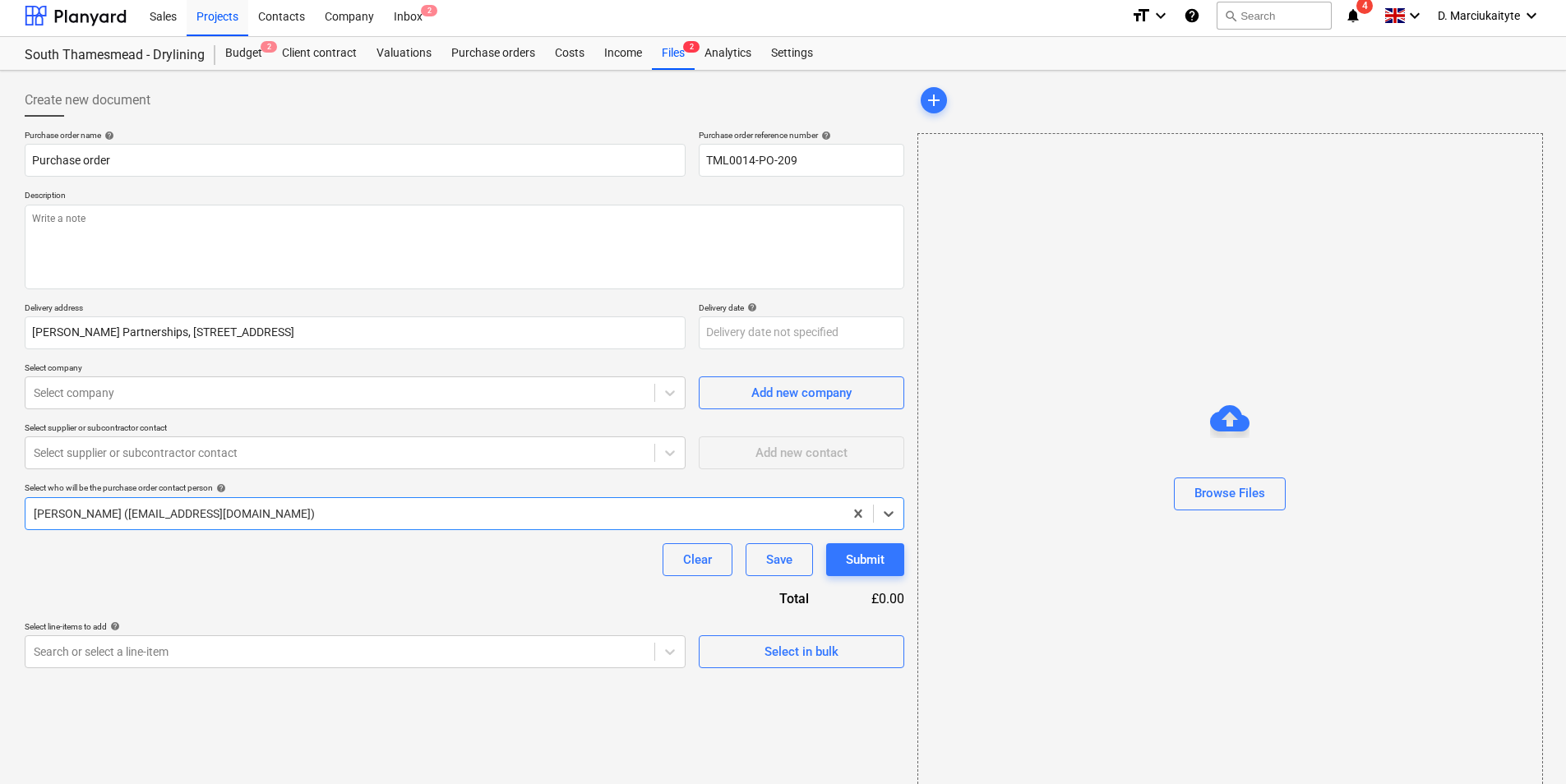
scroll to position [22, 0]
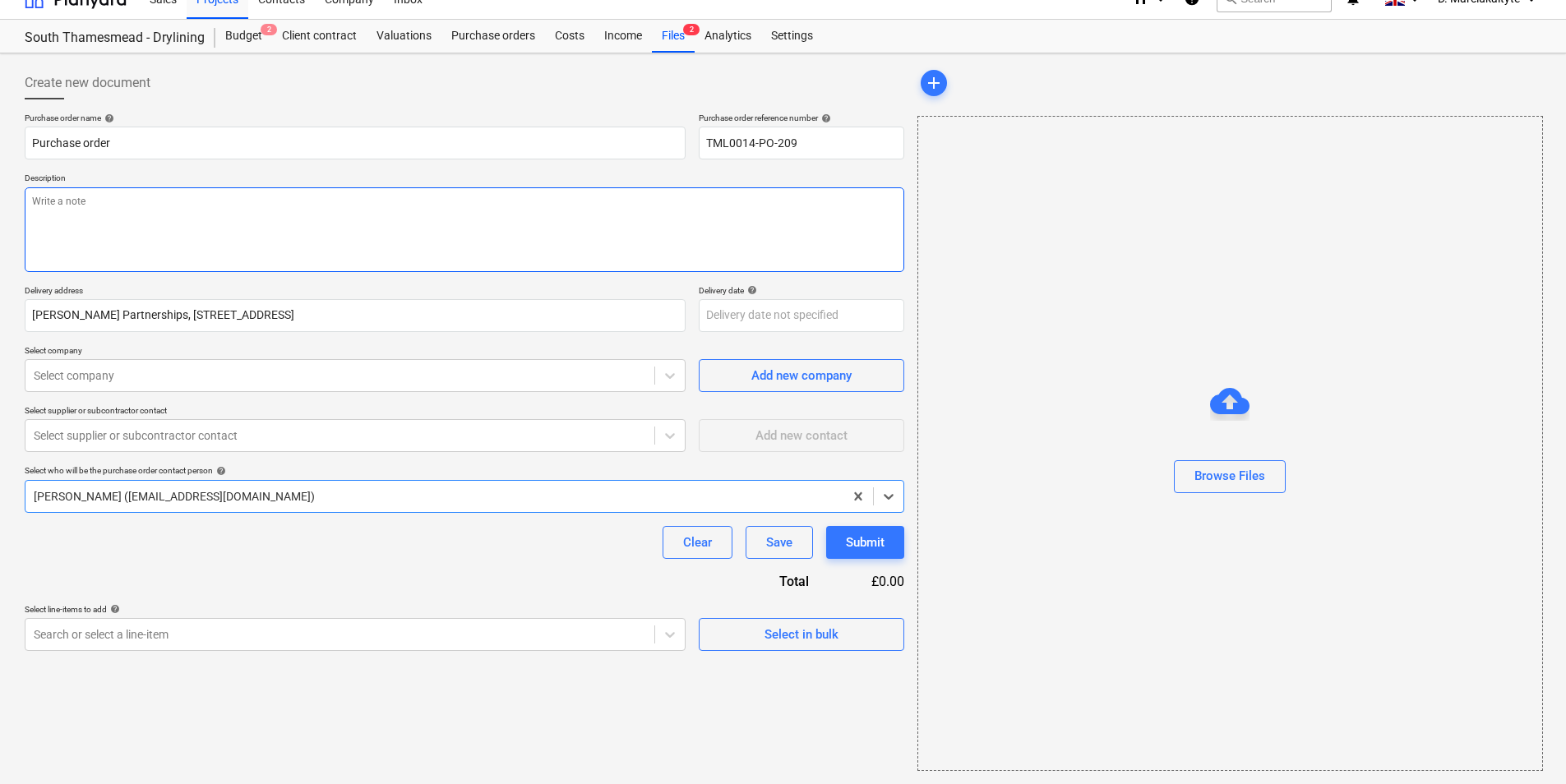
click at [205, 197] on textarea at bounding box center [465, 230] width 880 height 85
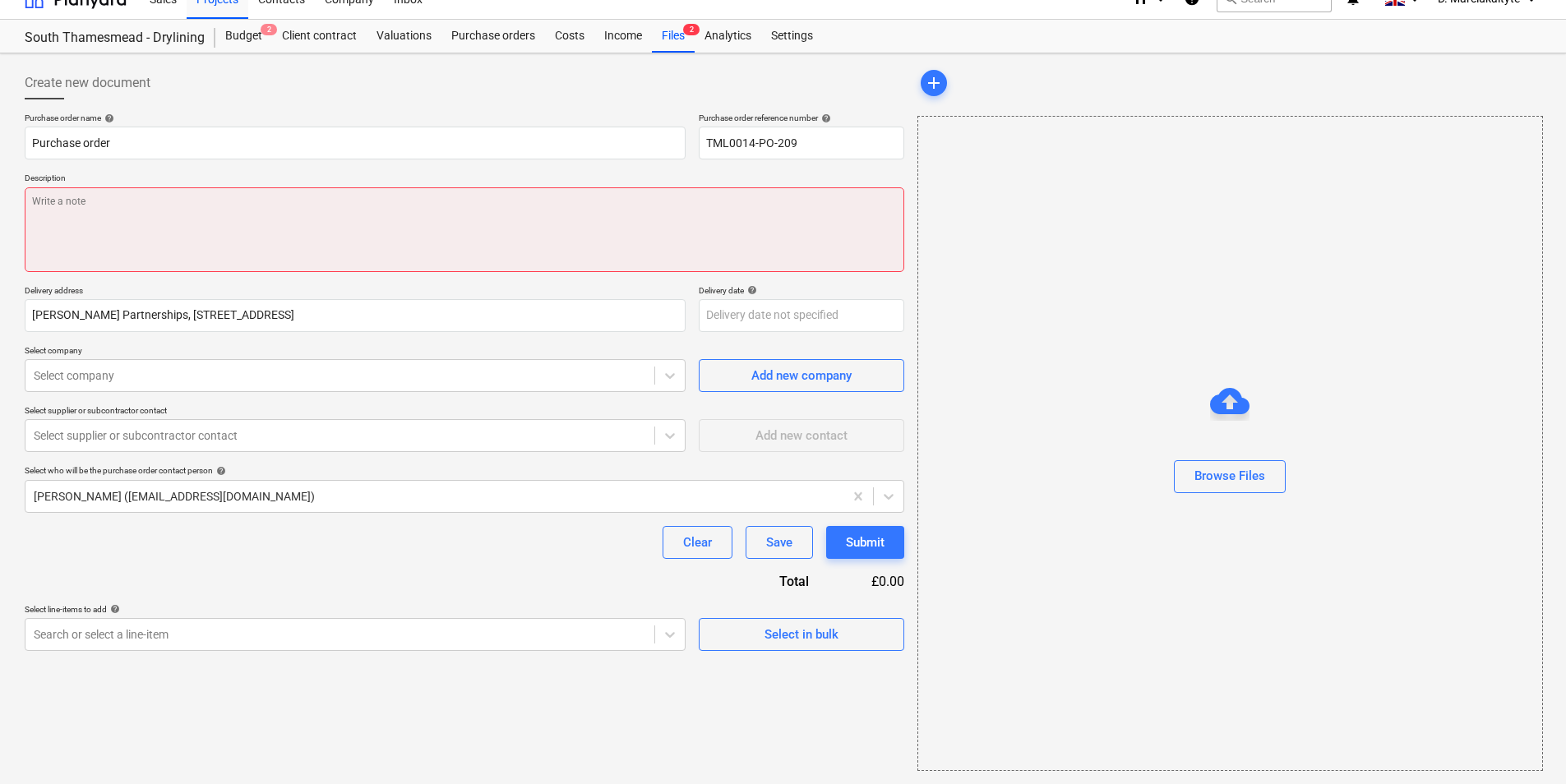
paste textarea "Good morning, Please proceed with the attached order. Delivery dates are requir…"
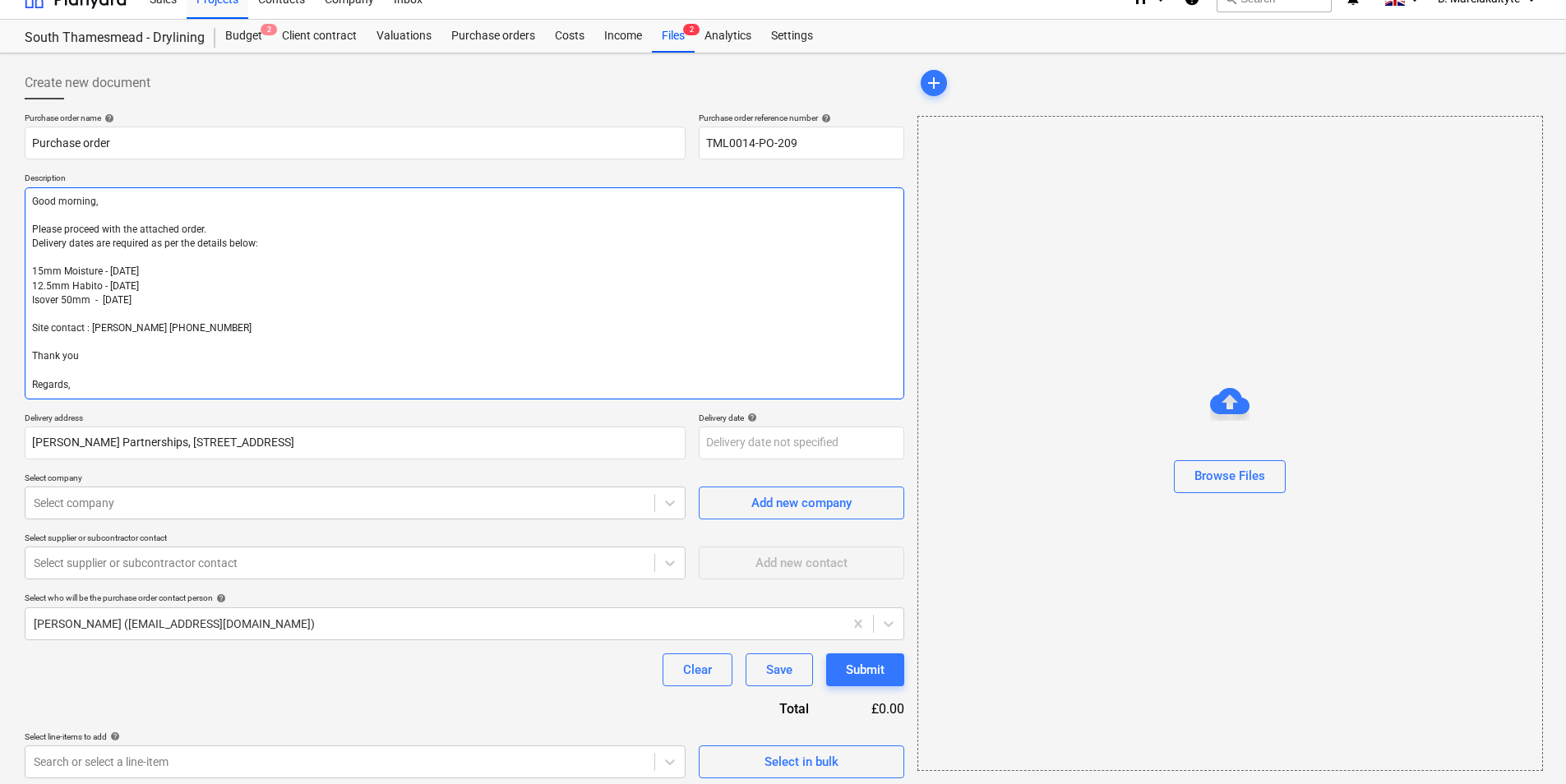
drag, startPoint x: 183, startPoint y: 312, endPoint x: 8, endPoint y: 260, distance: 182.6
click at [14, 260] on div "Create new document Purchase order name help Purchase order Purchase order refe…" at bounding box center [783, 422] width 1566 height 738
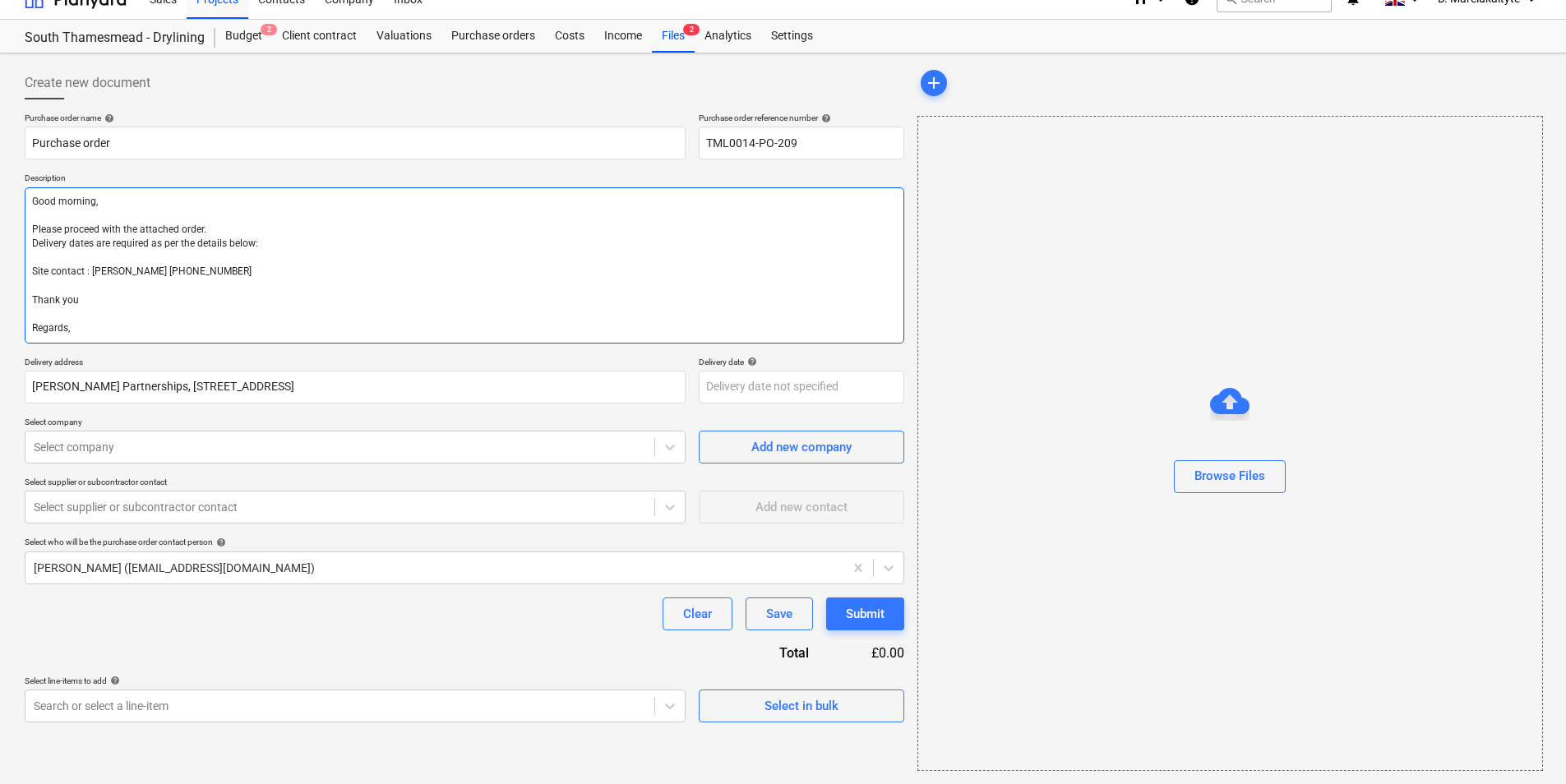
drag, startPoint x: 257, startPoint y: 248, endPoint x: 25, endPoint y: 247, distance: 232.0
click at [25, 247] on textarea "Good morning, Please proceed with the attached order. Delivery dates are requir…" at bounding box center [465, 265] width 880 height 156
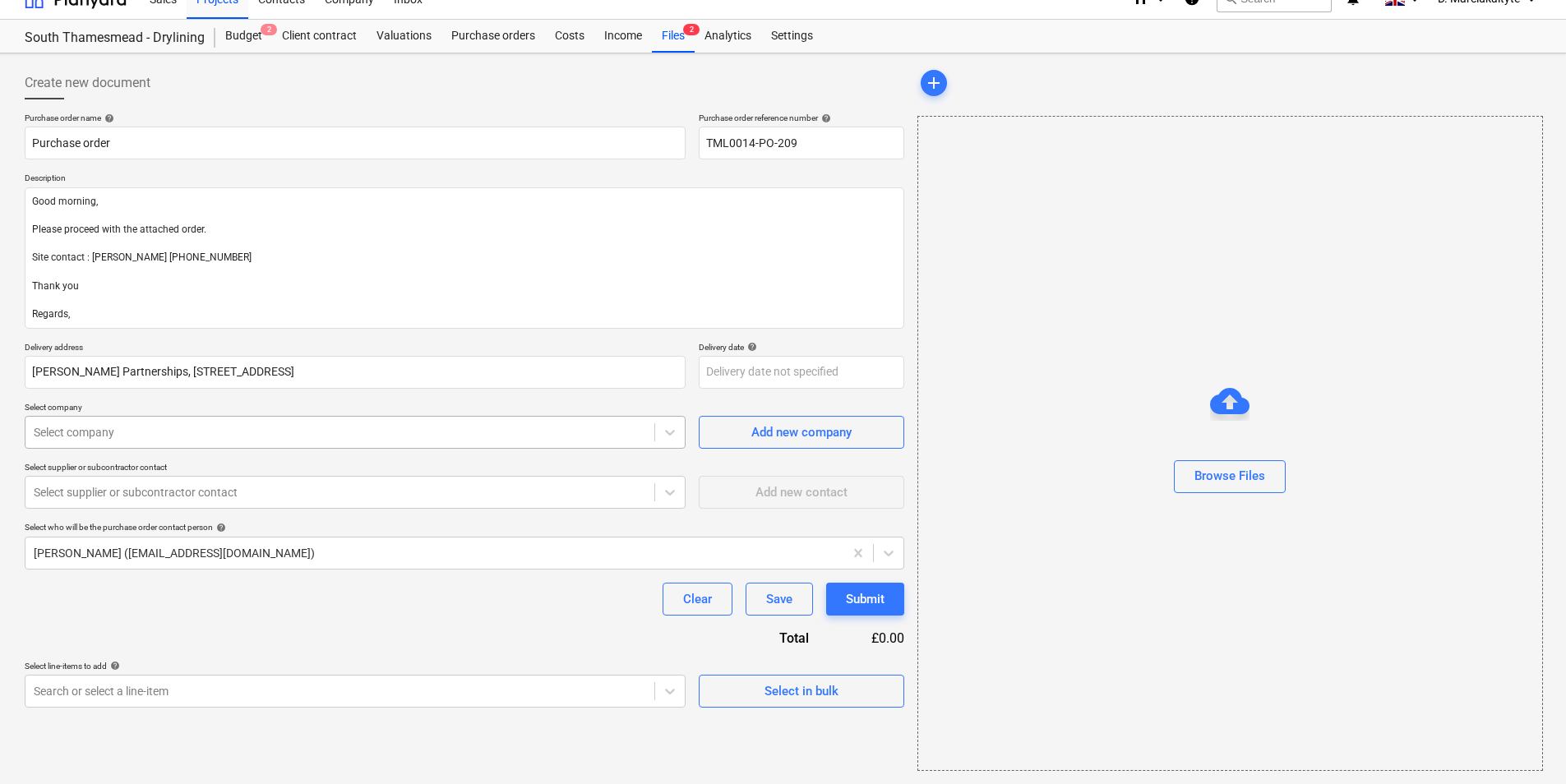
click at [354, 416] on div "Select company" at bounding box center [355, 432] width 661 height 33
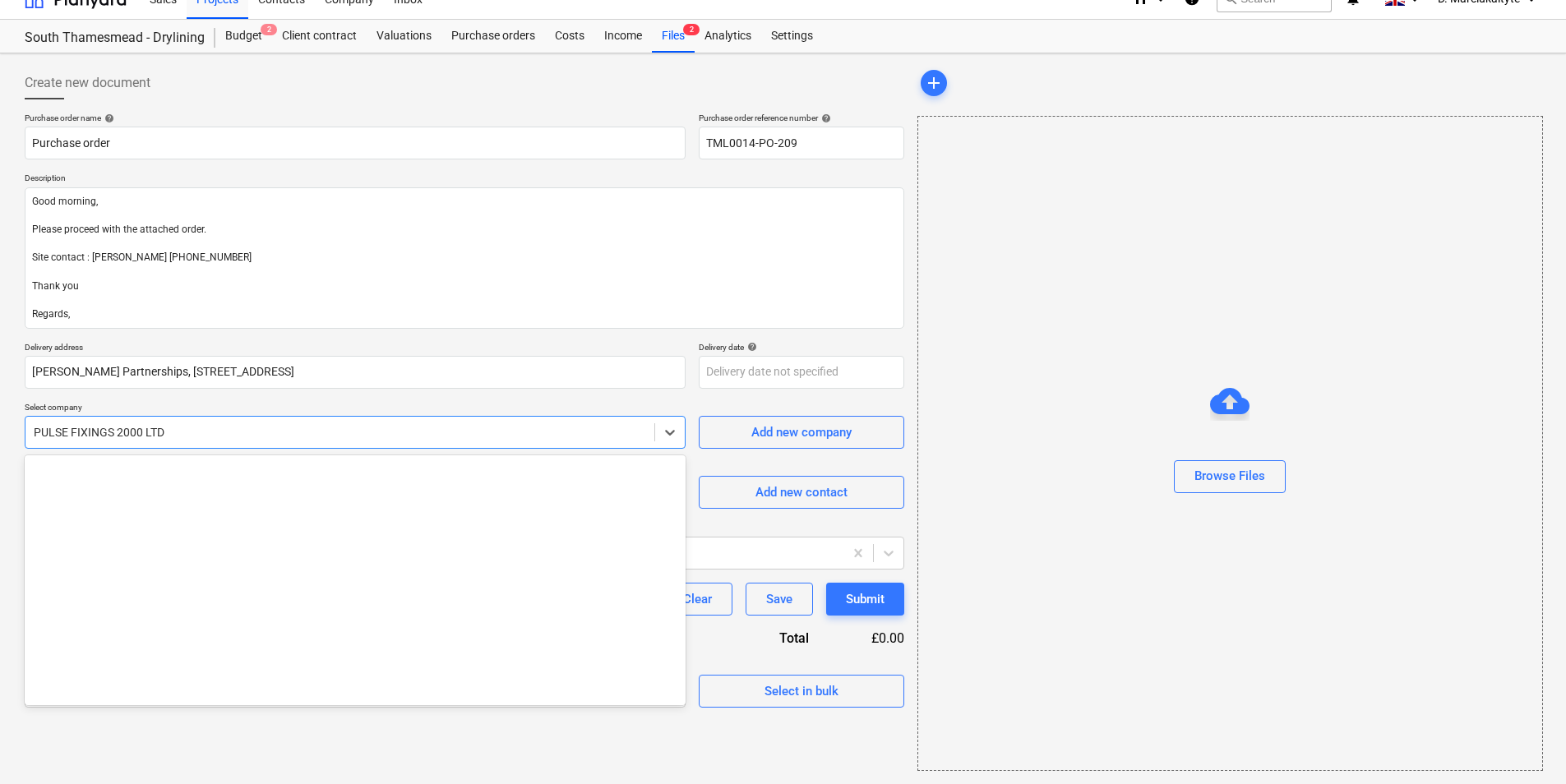
scroll to position [10960, 0]
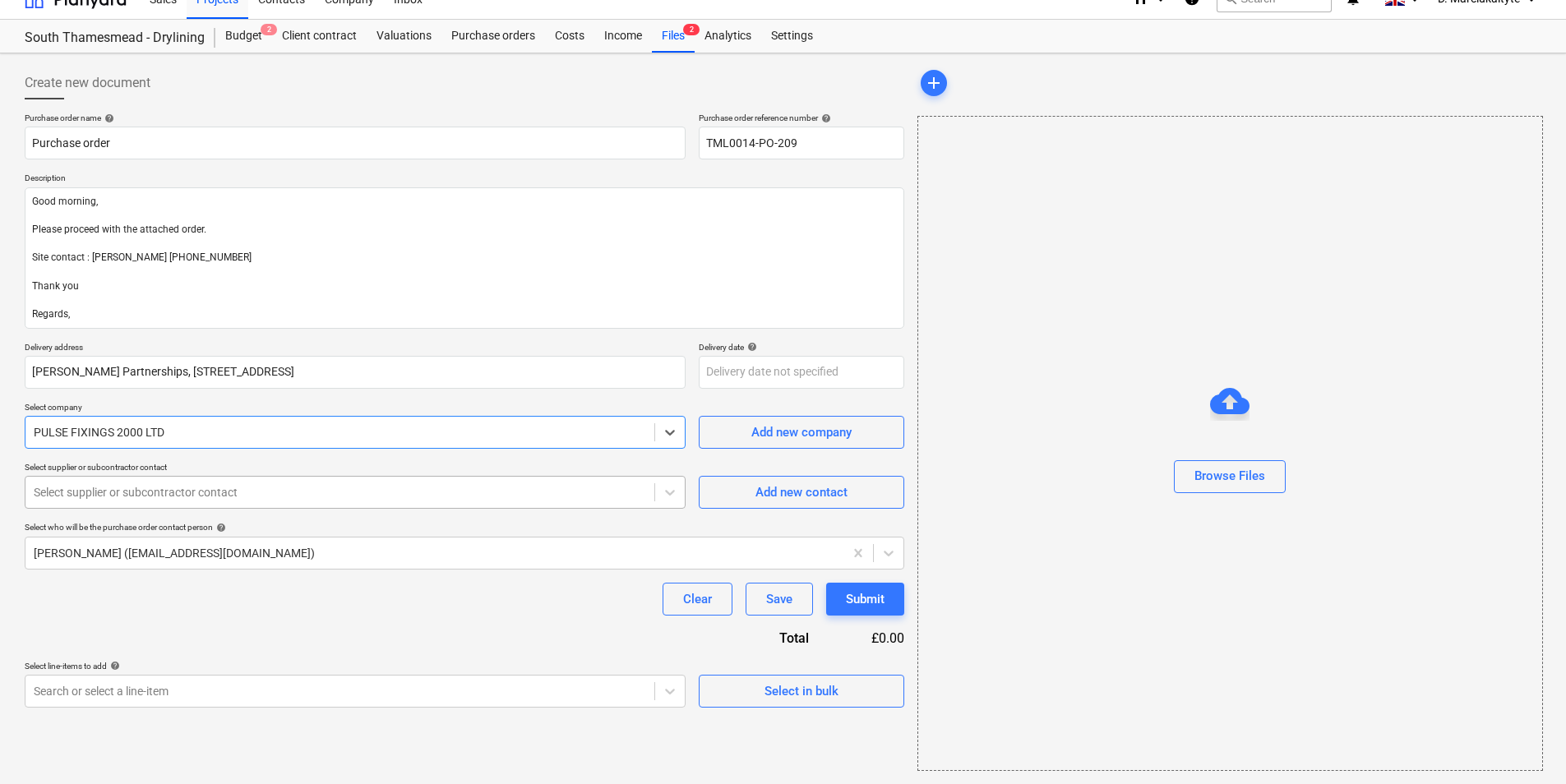
click at [254, 498] on div at bounding box center [340, 492] width 612 height 16
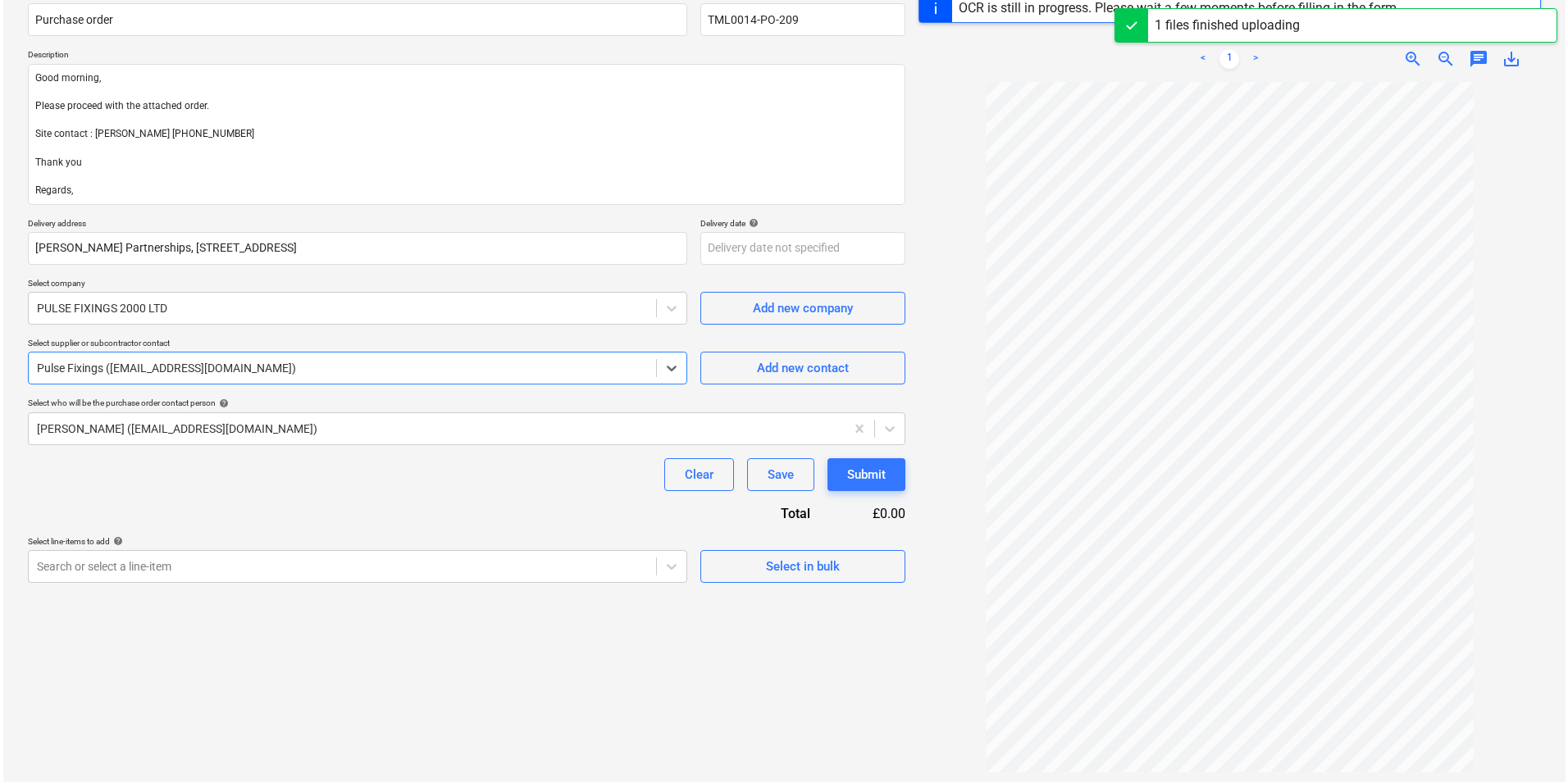
scroll to position [194, 0]
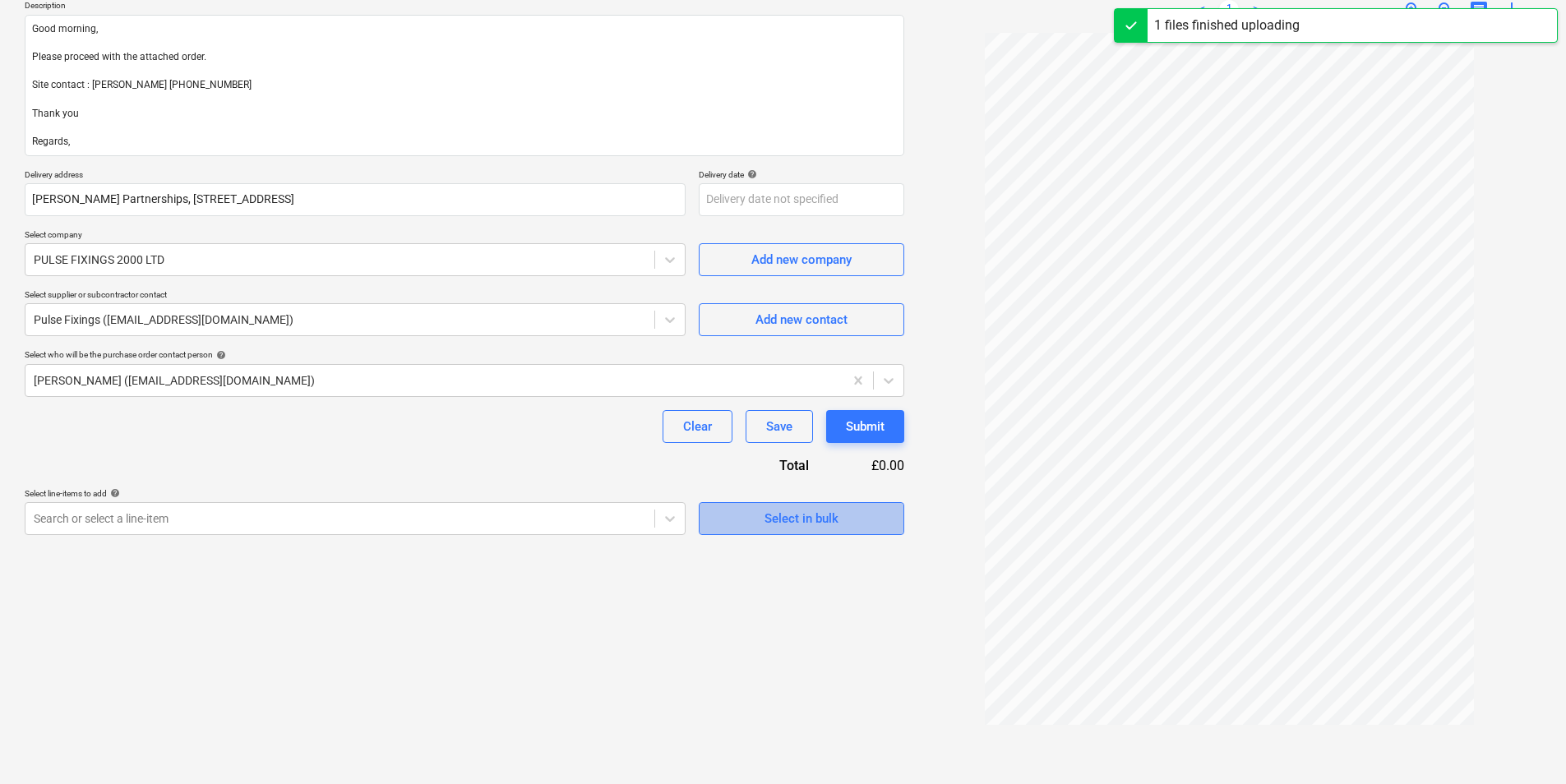
click at [837, 512] on div "Select in bulk" at bounding box center [801, 518] width 74 height 21
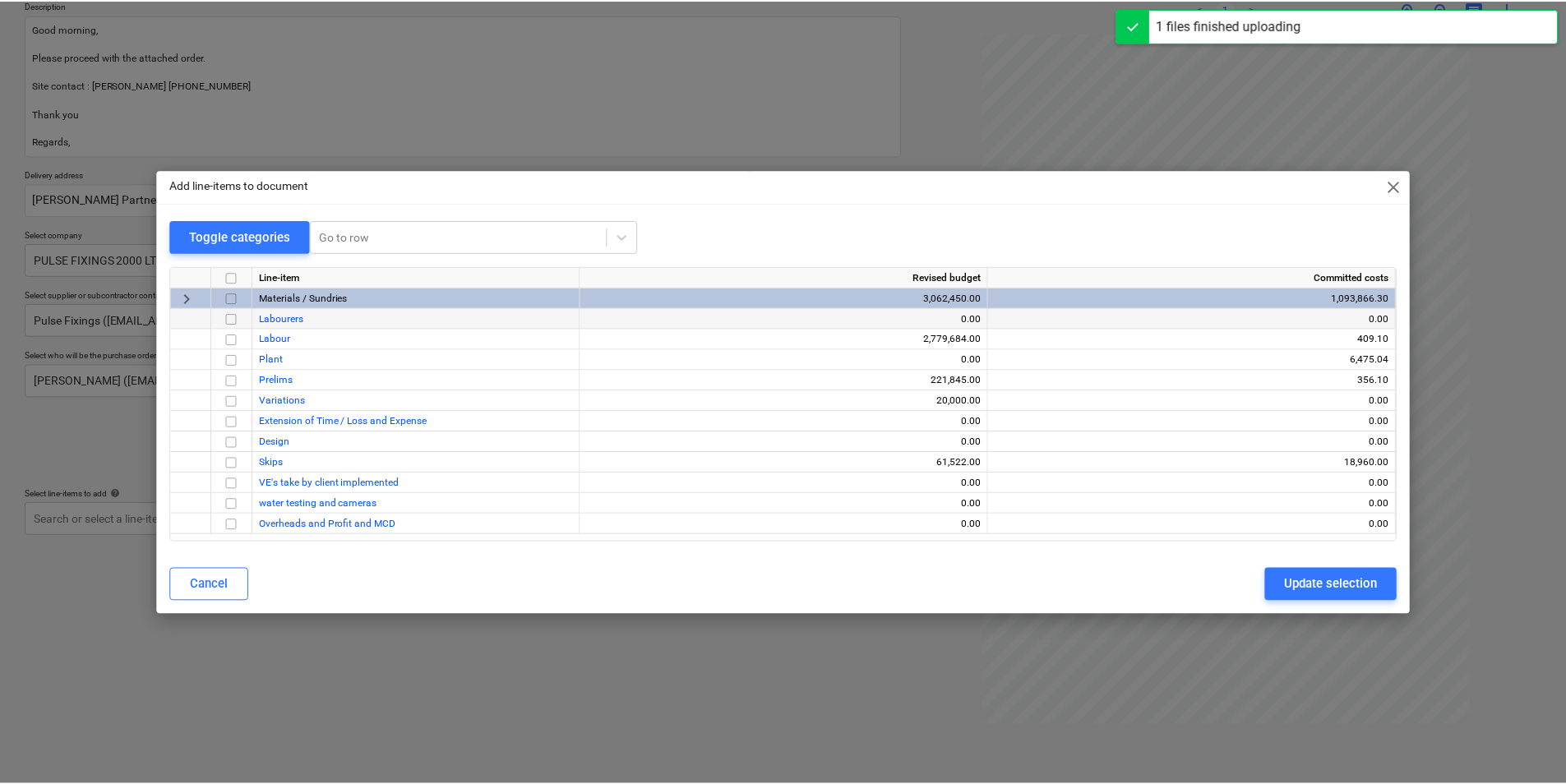
scroll to position [164, 0]
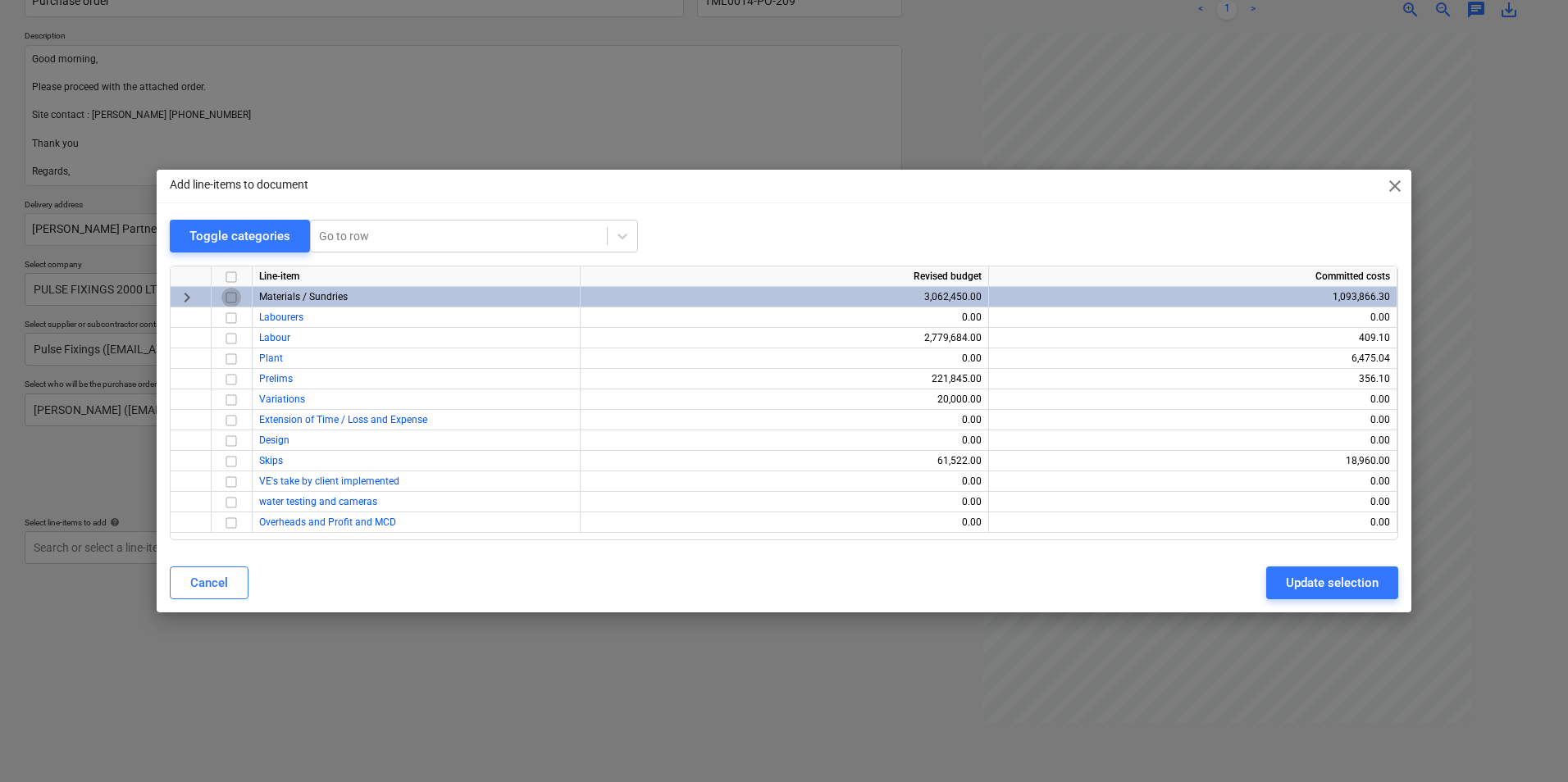
click at [230, 299] on input "checkbox" at bounding box center [231, 297] width 19 height 19
click at [1318, 581] on div "Update selection" at bounding box center [1333, 582] width 93 height 21
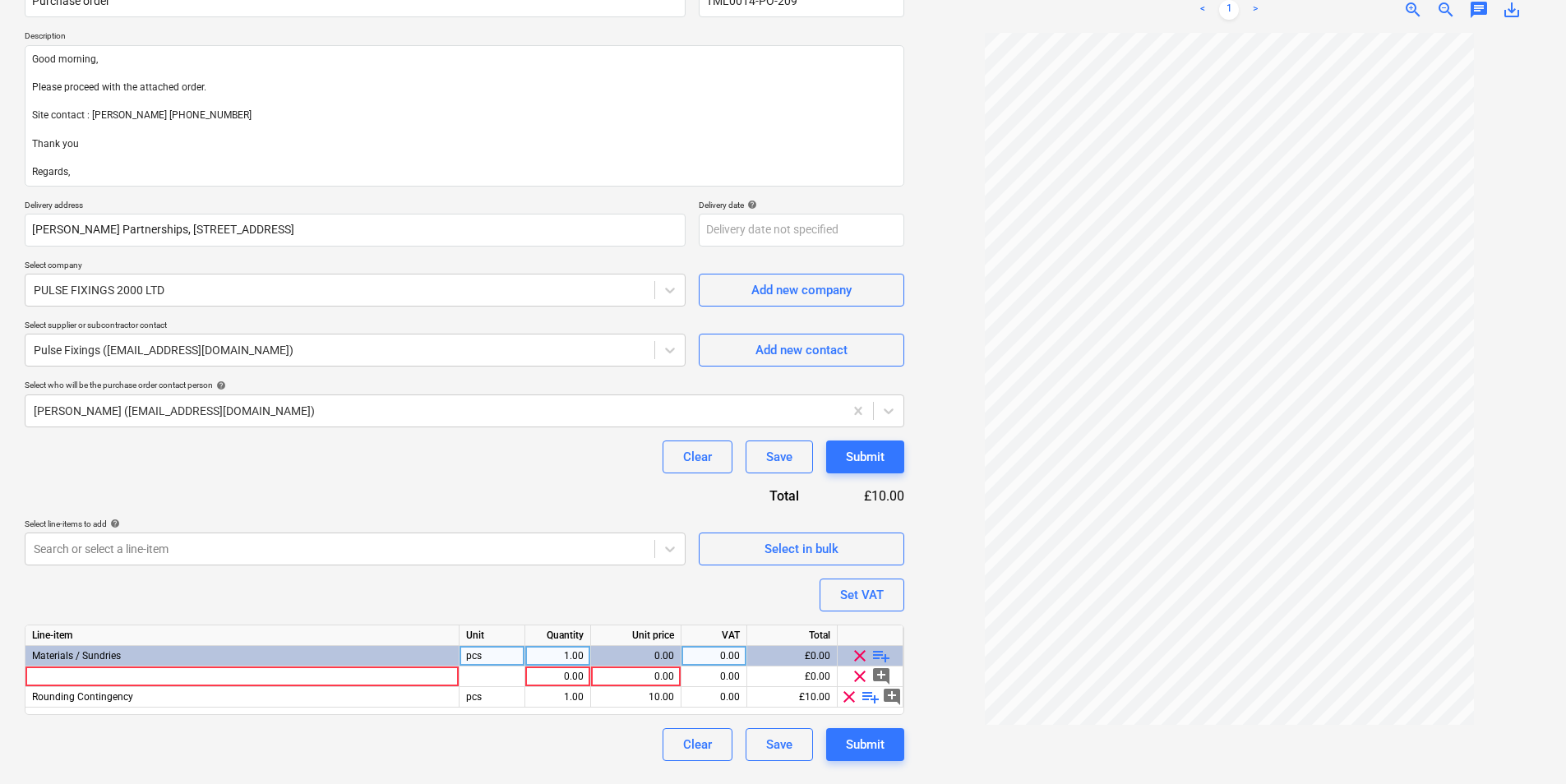
click at [875, 653] on span "playlist_add" at bounding box center [881, 655] width 20 height 19
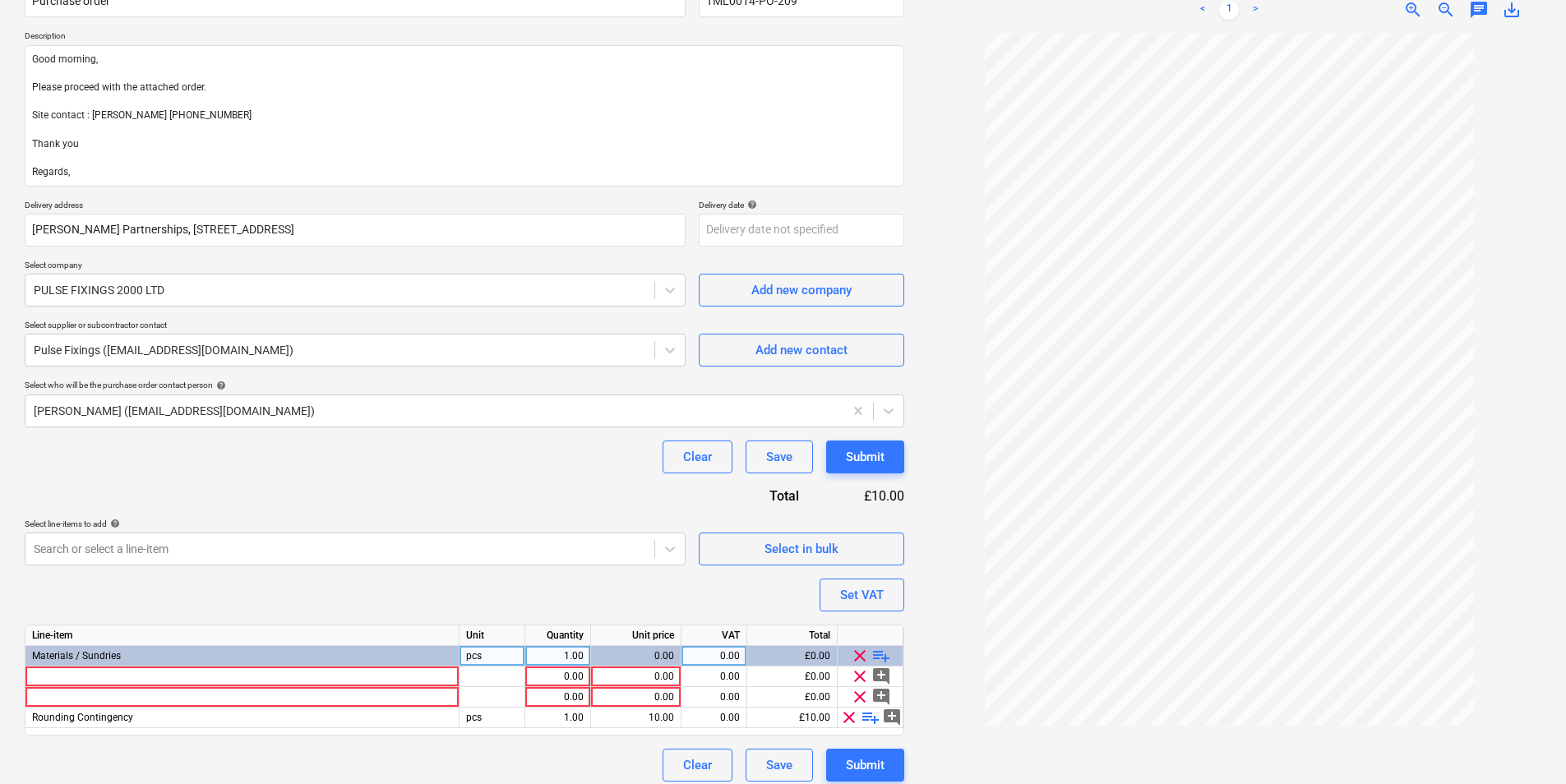
click at [851, 717] on span "clear" at bounding box center [849, 717] width 20 height 19
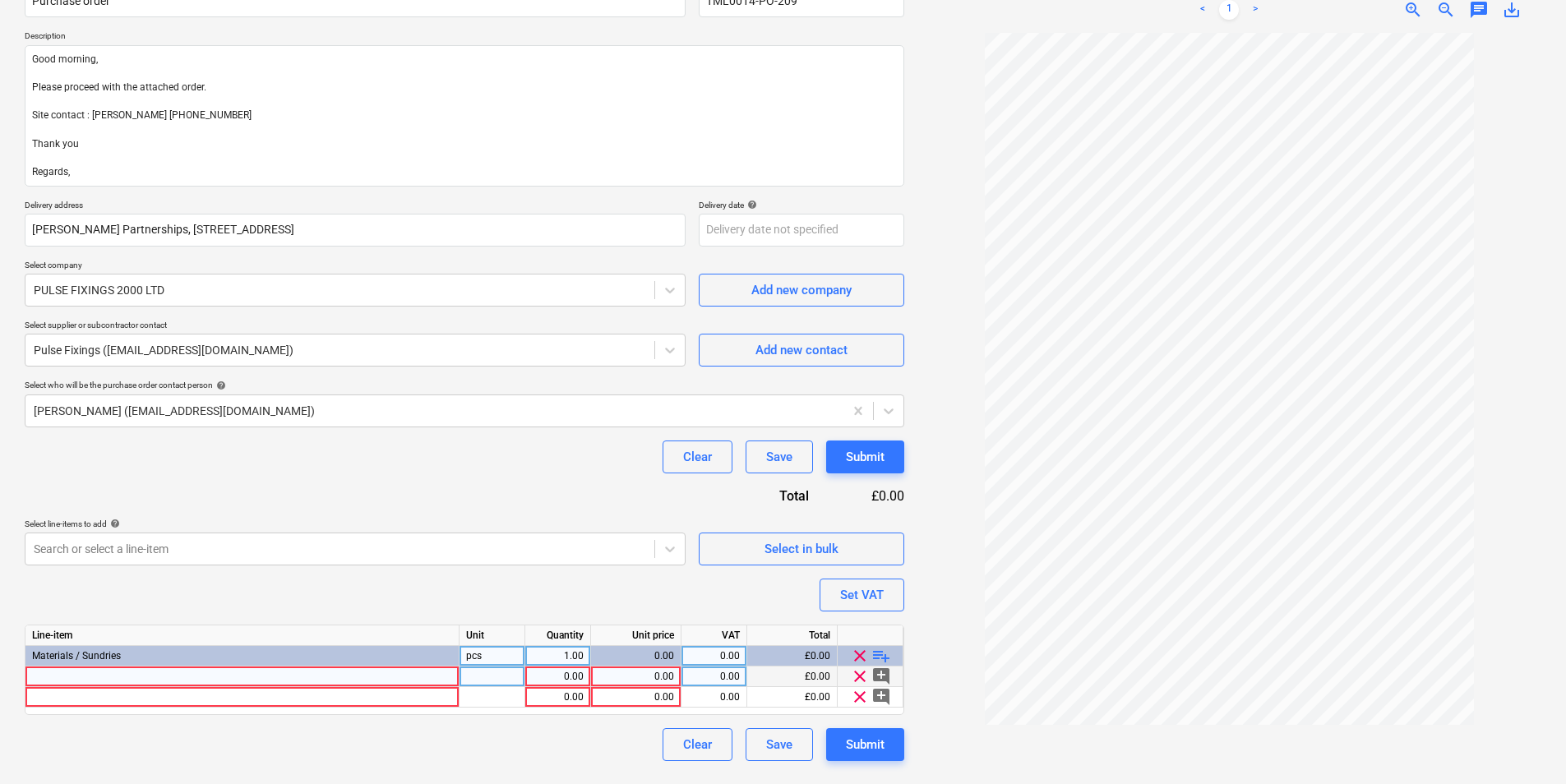
click at [349, 687] on div at bounding box center [242, 676] width 434 height 20
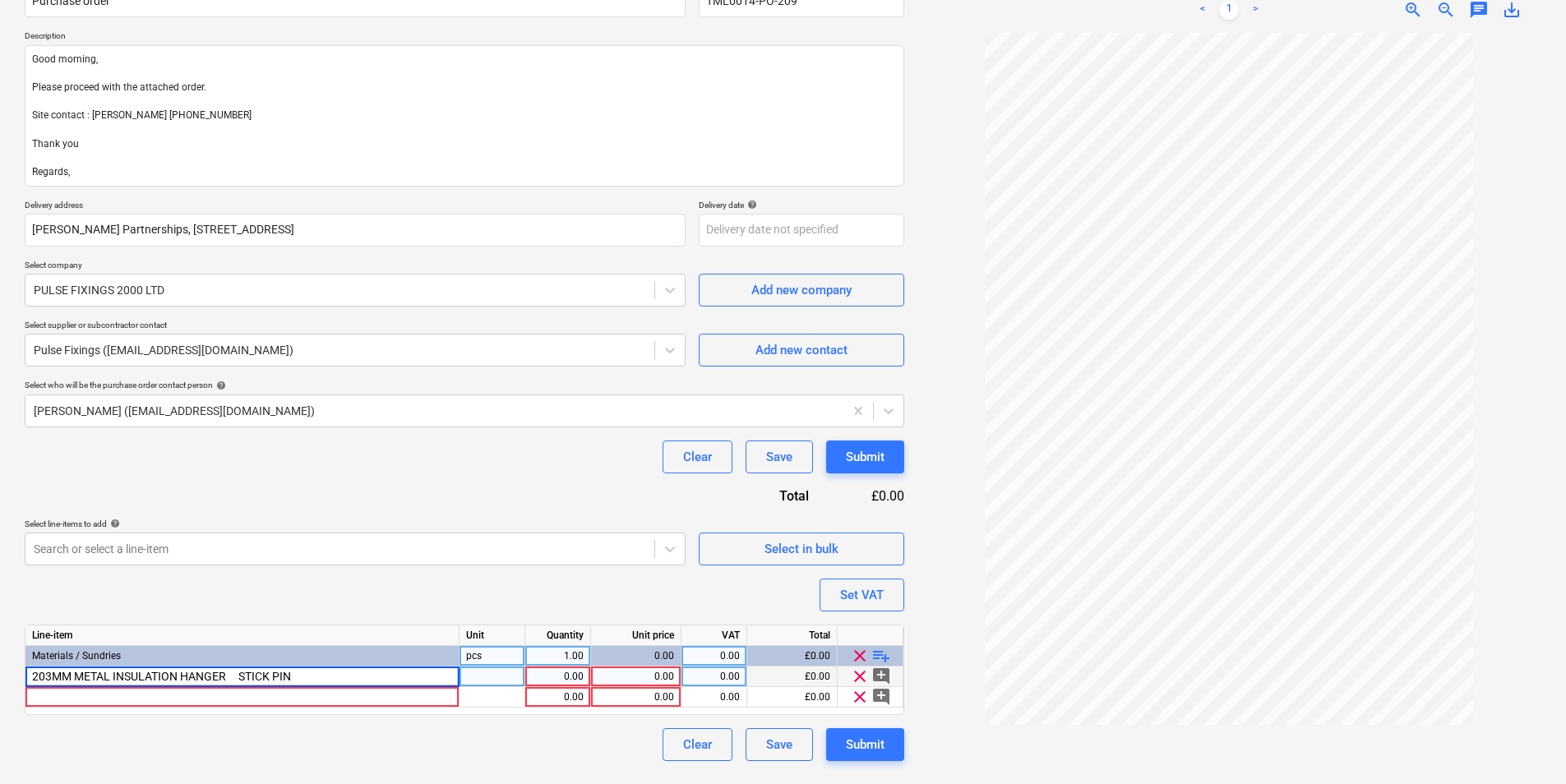
drag, startPoint x: 327, startPoint y: 674, endPoint x: 220, endPoint y: 679, distance: 107.1
click at [242, 679] on input "203MM METAL INSULATION HANGER STICK PIN" at bounding box center [242, 676] width 433 height 19
click at [487, 684] on div at bounding box center [493, 676] width 66 height 20
click at [560, 674] on div "1.00" at bounding box center [557, 676] width 52 height 20
click at [268, 670] on div "203MM METAL INSULATION HANGER" at bounding box center [242, 676] width 434 height 20
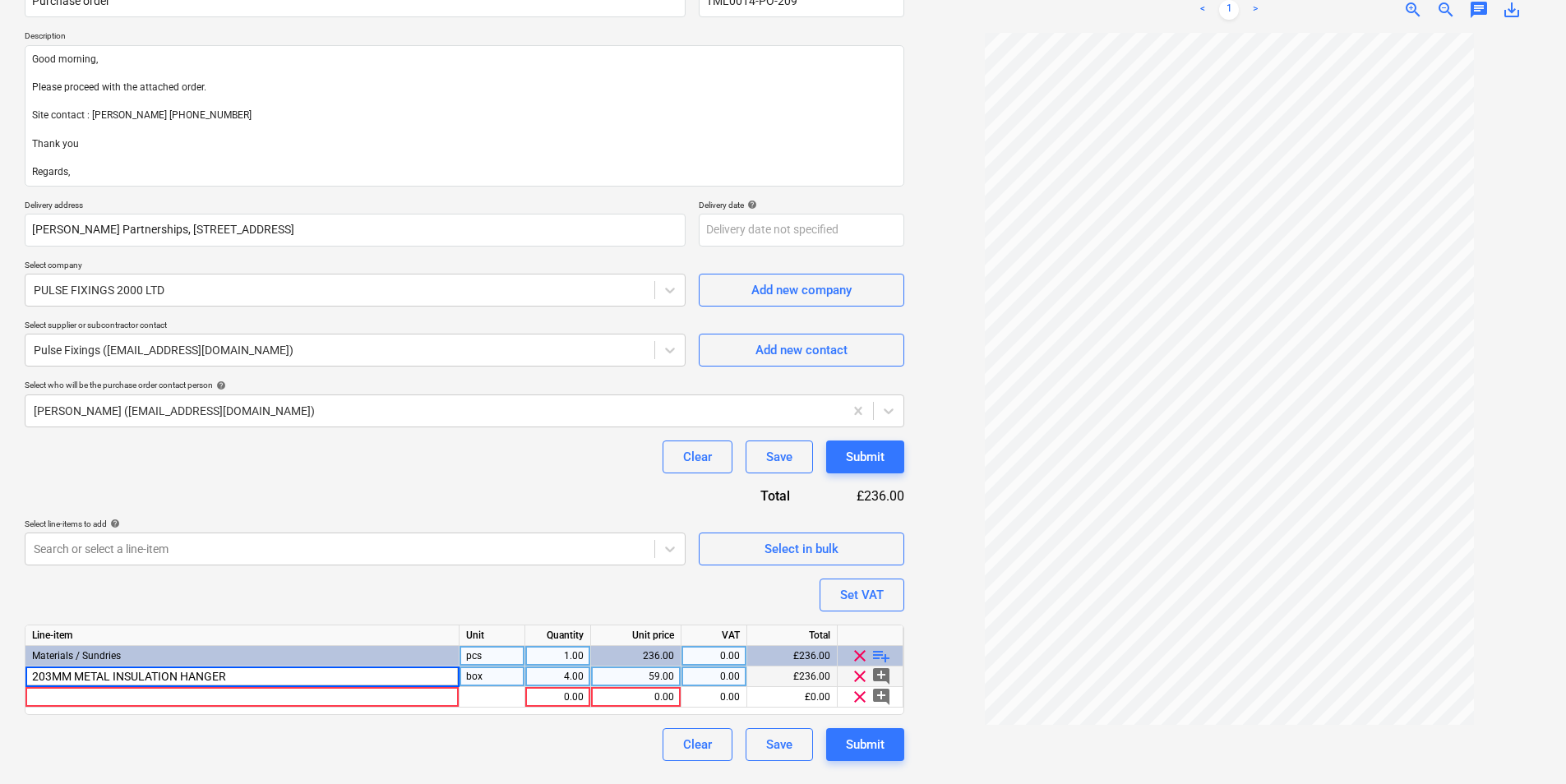
drag, startPoint x: 278, startPoint y: 681, endPoint x: 284, endPoint y: 673, distance: 10.0
click at [279, 681] on input "203MM METAL INSULATION HANGER" at bounding box center [242, 676] width 433 height 19
click at [662, 676] on div "59.00" at bounding box center [636, 676] width 76 height 20
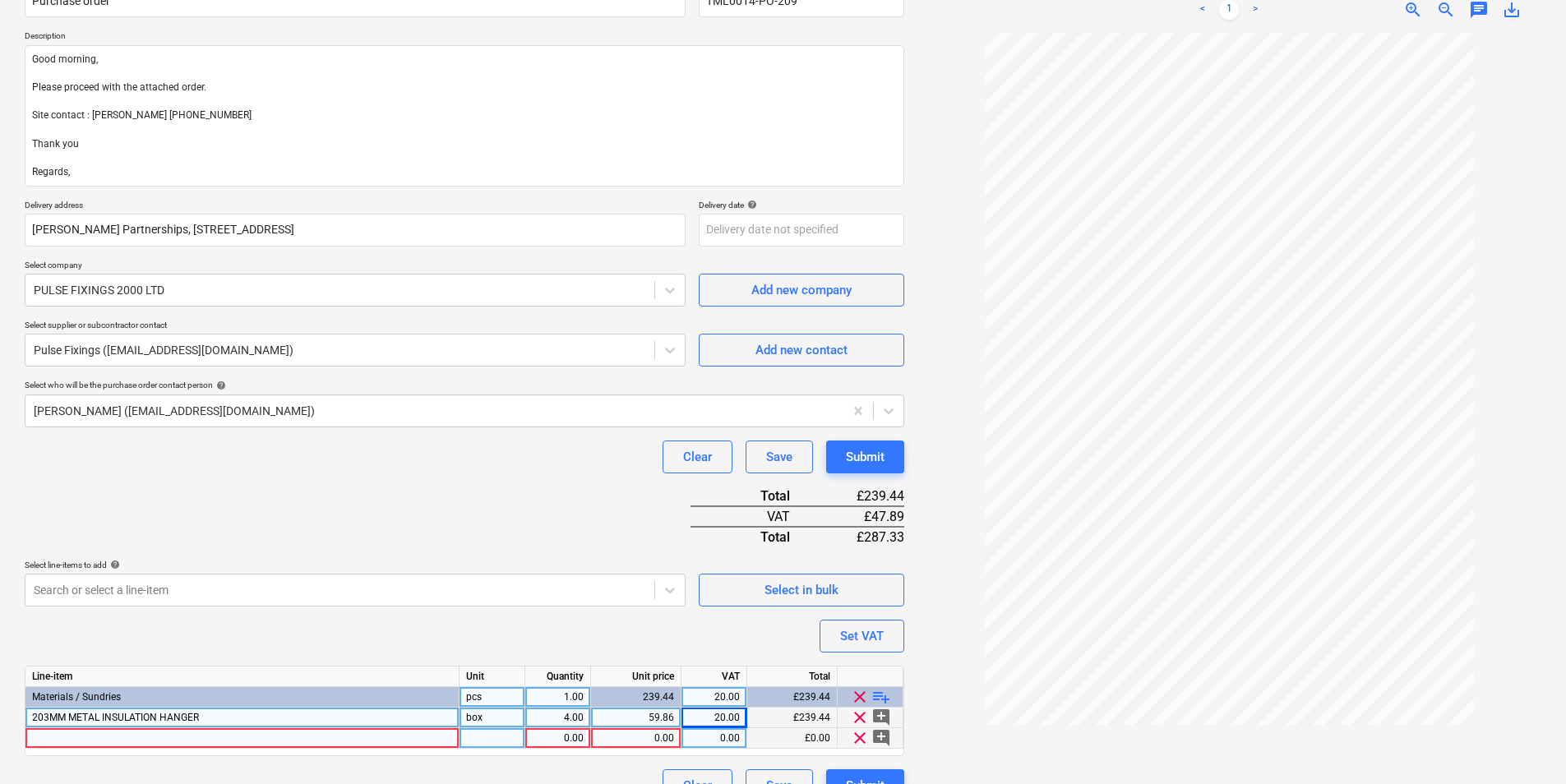
click at [252, 730] on div at bounding box center [242, 738] width 434 height 20
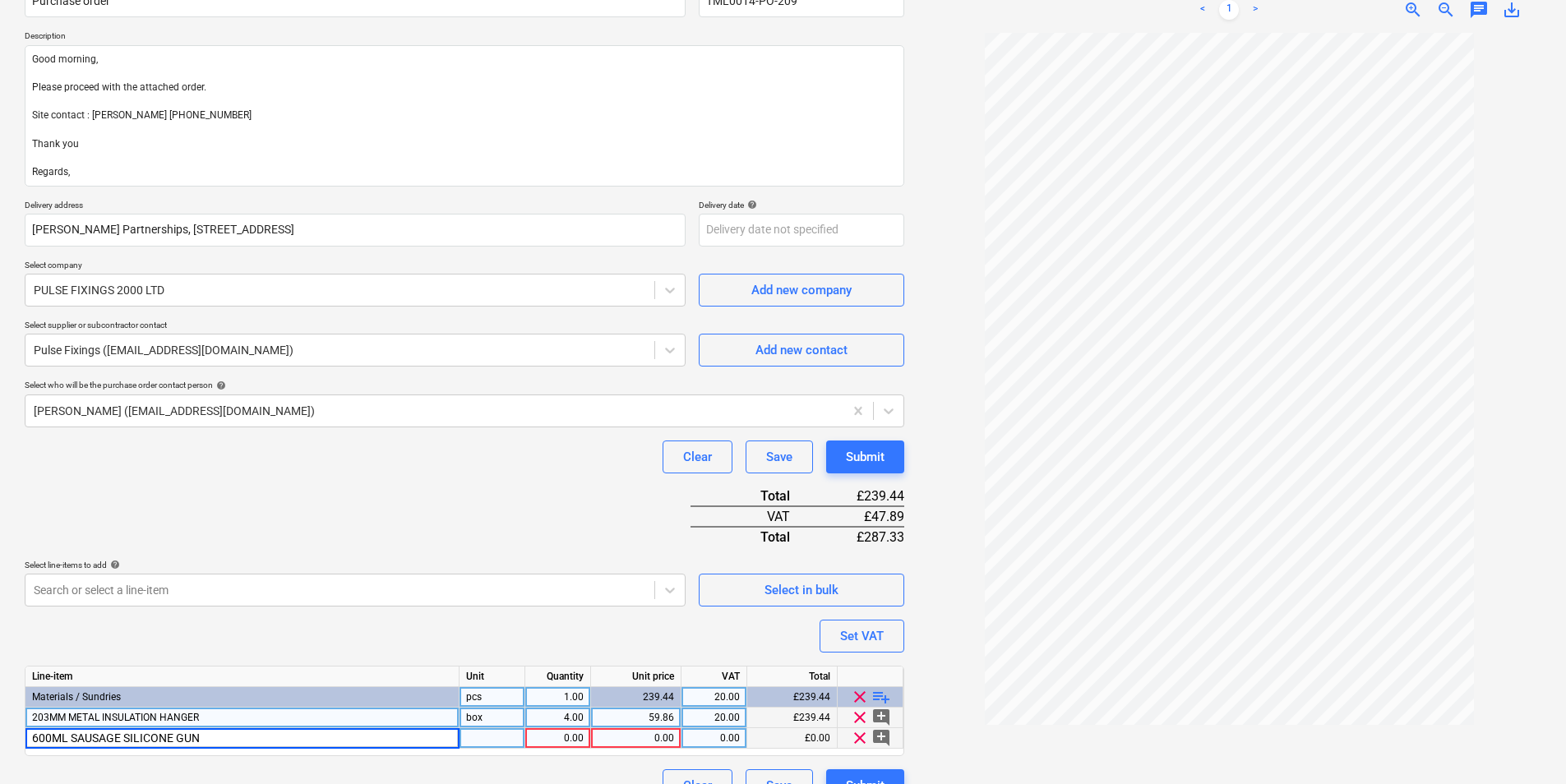
click at [465, 737] on div at bounding box center [493, 738] width 66 height 20
click at [565, 733] on div "1.00" at bounding box center [557, 738] width 52 height 20
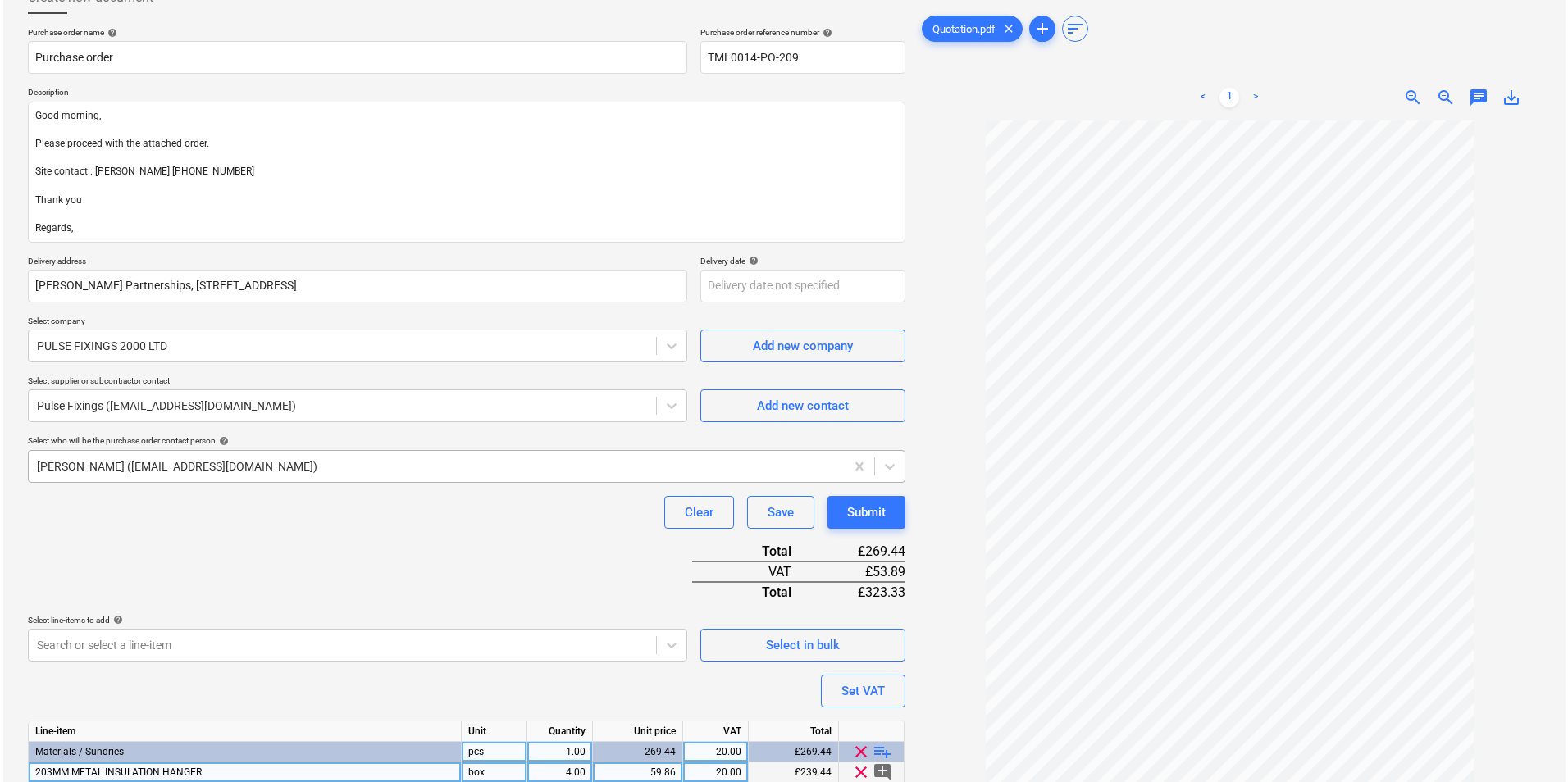
scroll to position [195, 0]
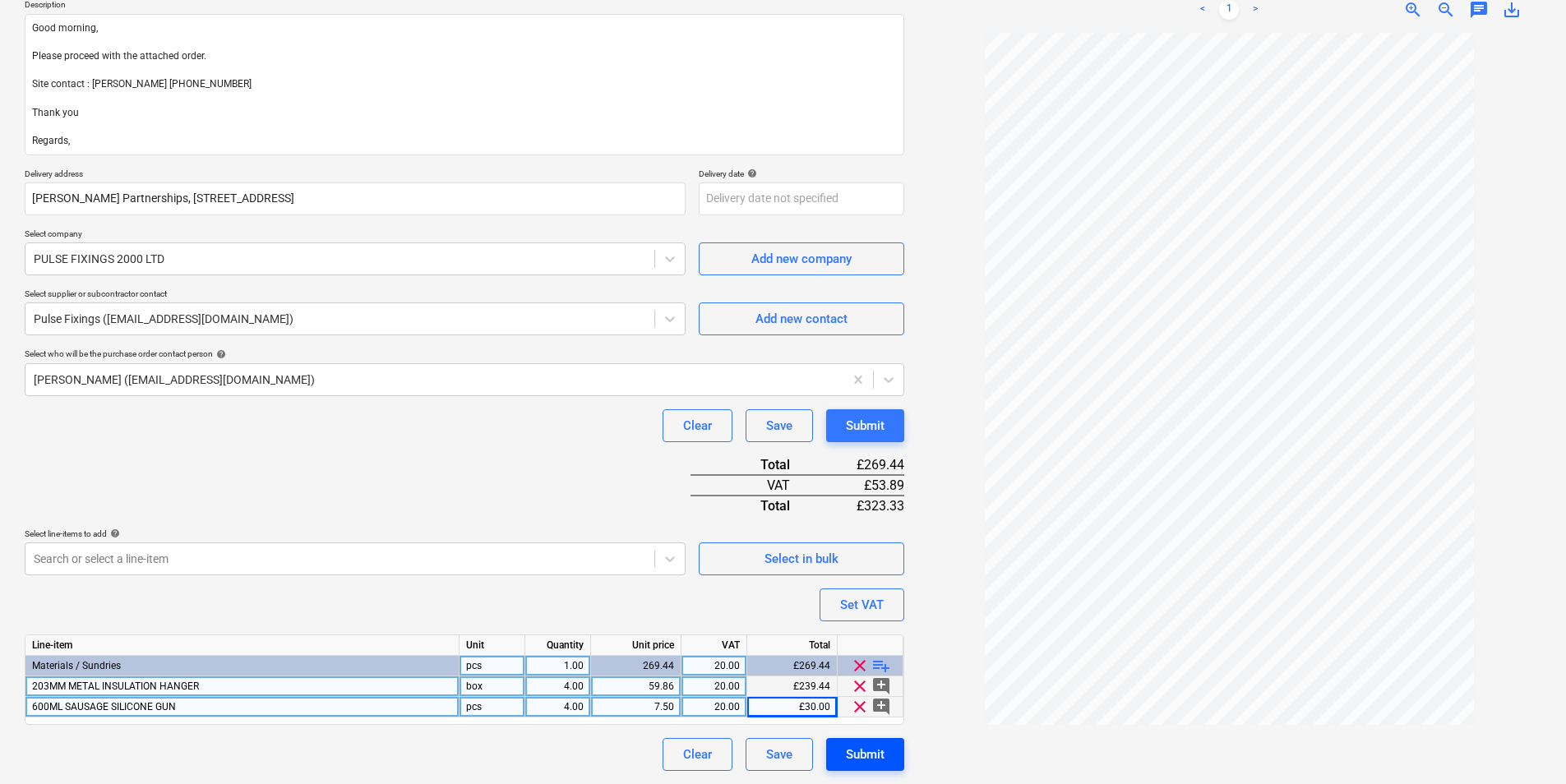
click at [859, 757] on div "Submit" at bounding box center [866, 754] width 39 height 21
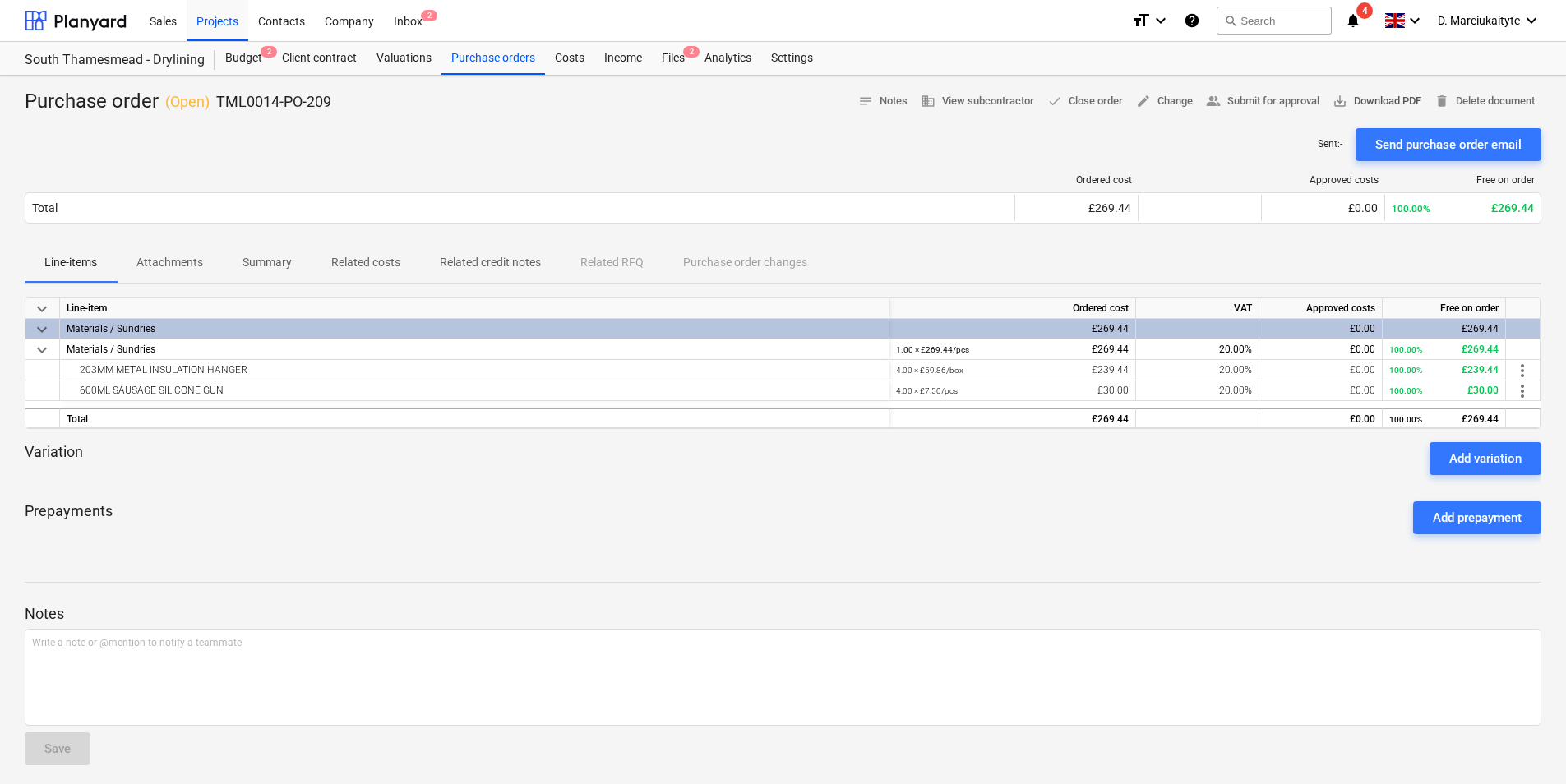
click at [1387, 95] on span "save_alt Download PDF" at bounding box center [1377, 102] width 89 height 19
drag, startPoint x: 334, startPoint y: 175, endPoint x: 359, endPoint y: 181, distance: 25.7
click at [336, 175] on div at bounding box center [520, 181] width 991 height 12
click at [1413, 141] on div "Send purchase order email" at bounding box center [1448, 144] width 147 height 21
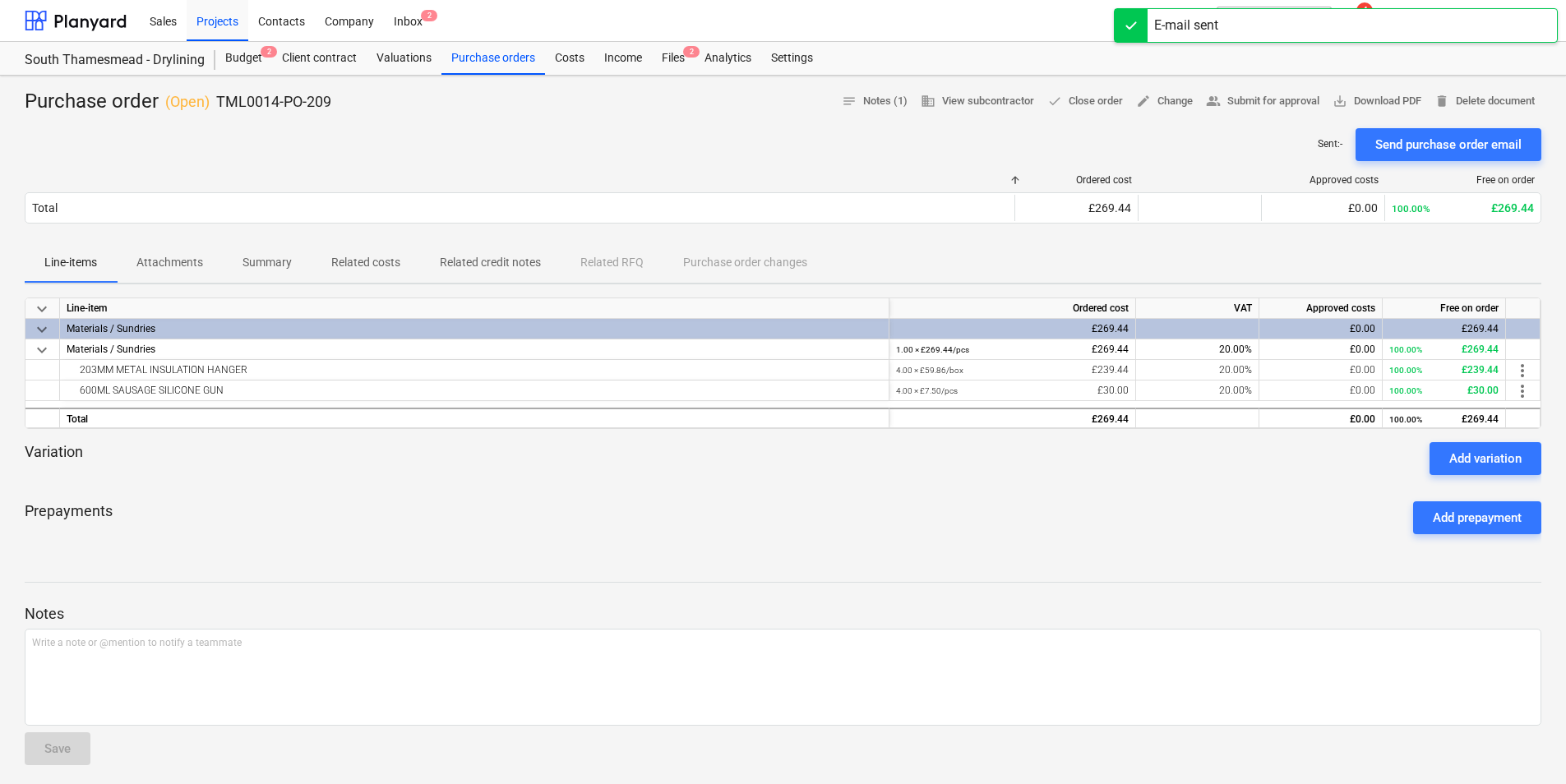
click at [267, 258] on p "Summary" at bounding box center [267, 263] width 49 height 17
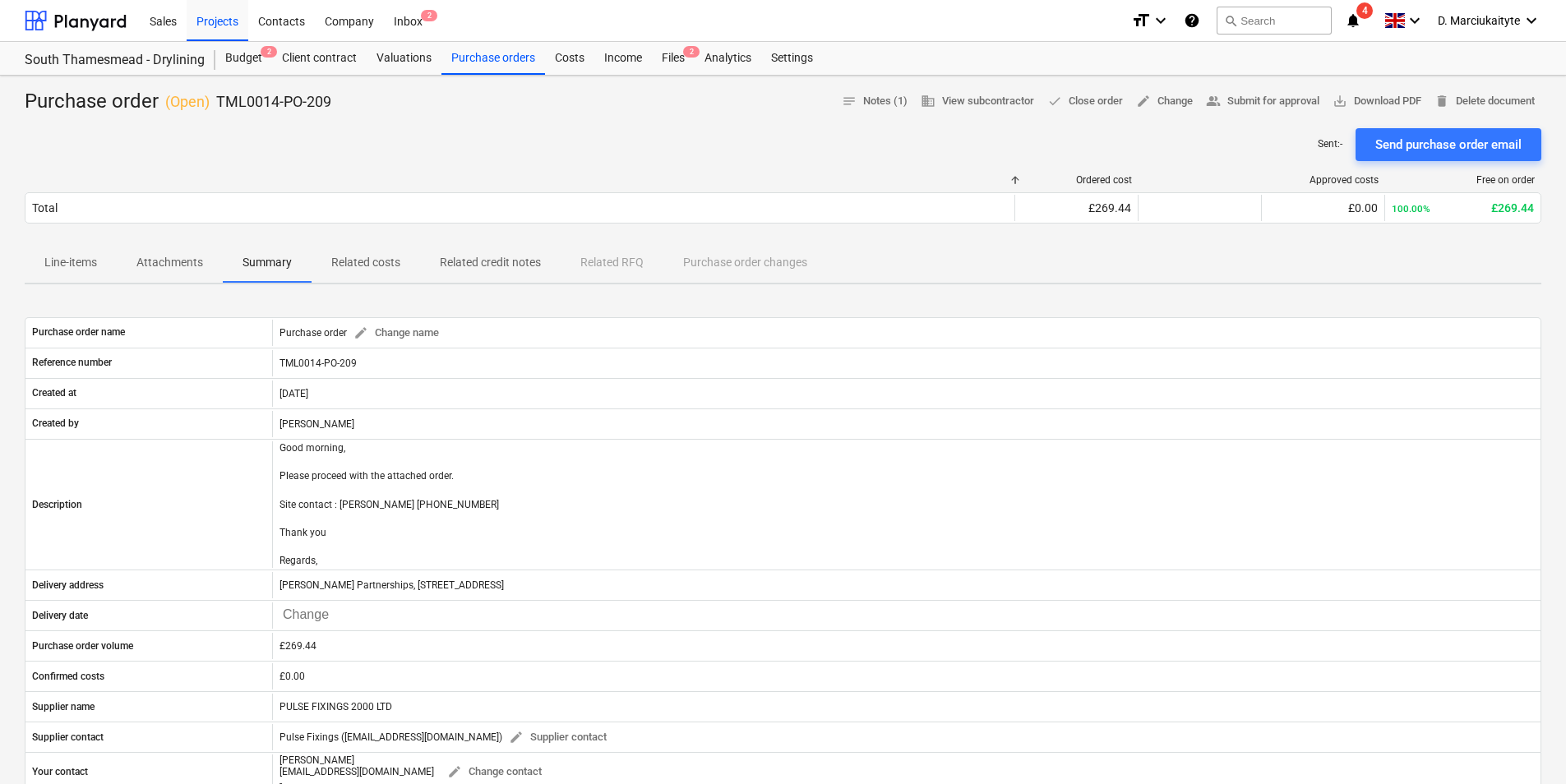
click at [164, 258] on p "Attachments" at bounding box center [170, 263] width 67 height 17
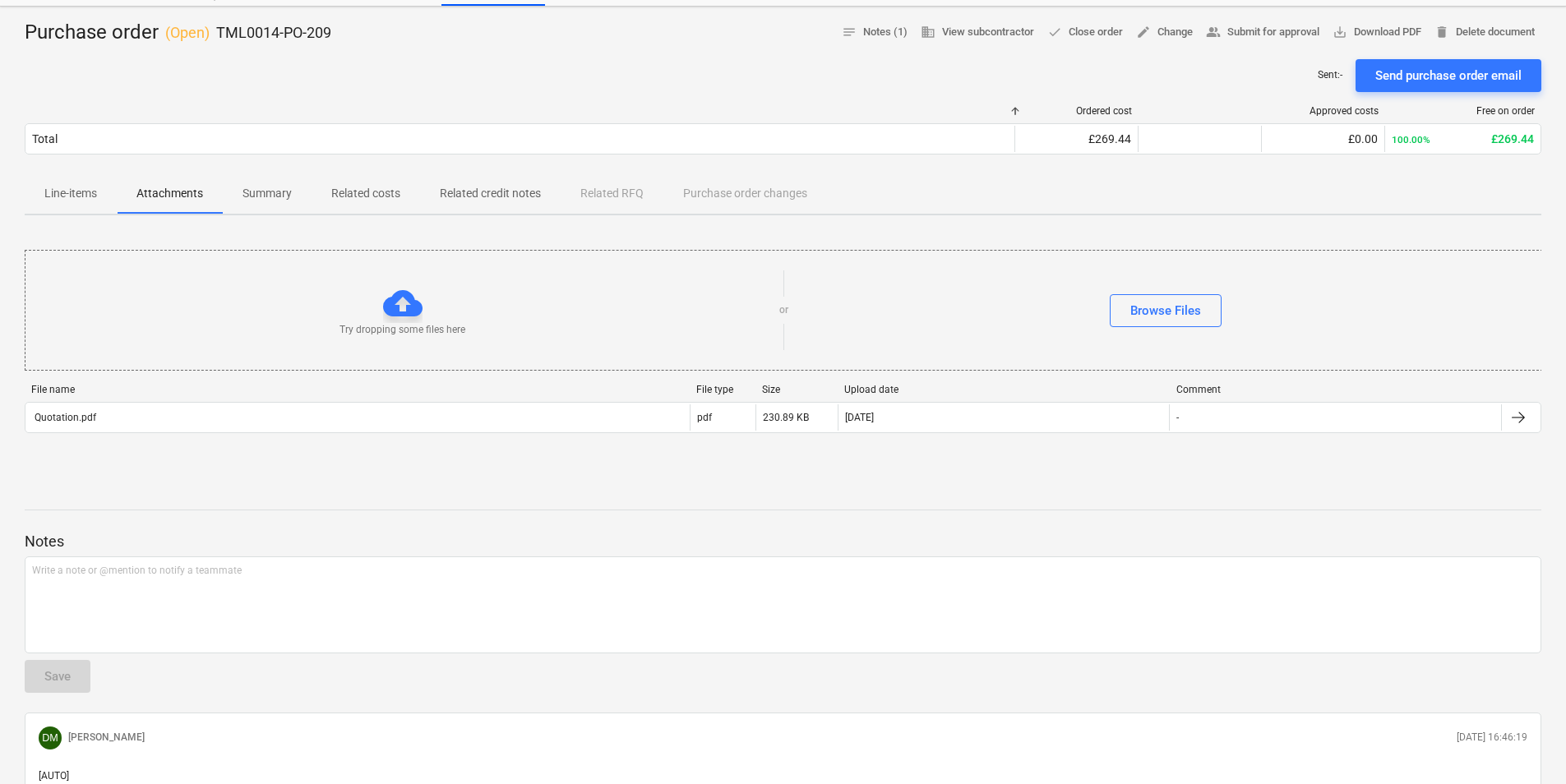
scroll to position [185, 0]
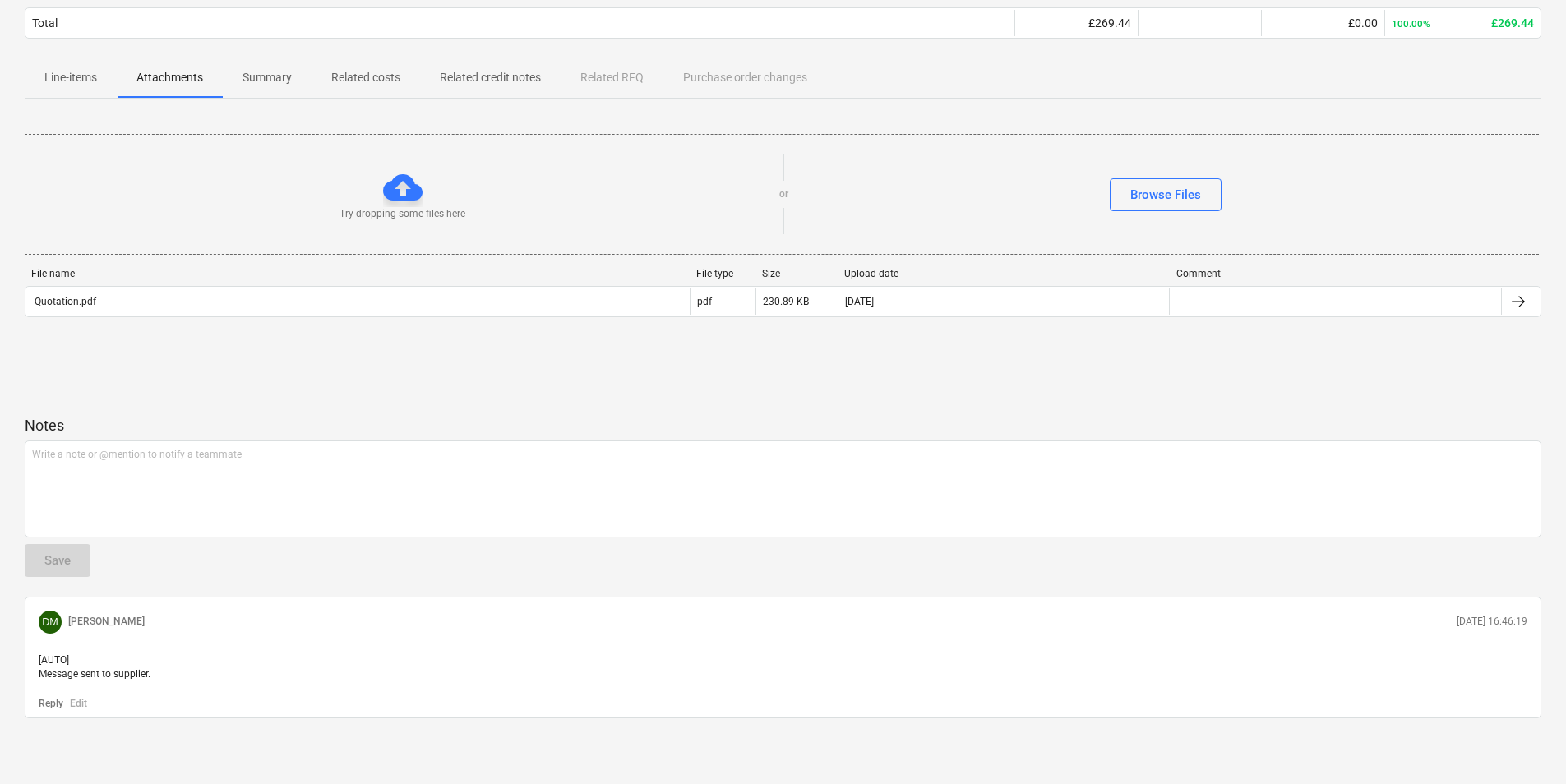
click at [77, 70] on p "Line-items" at bounding box center [70, 77] width 53 height 17
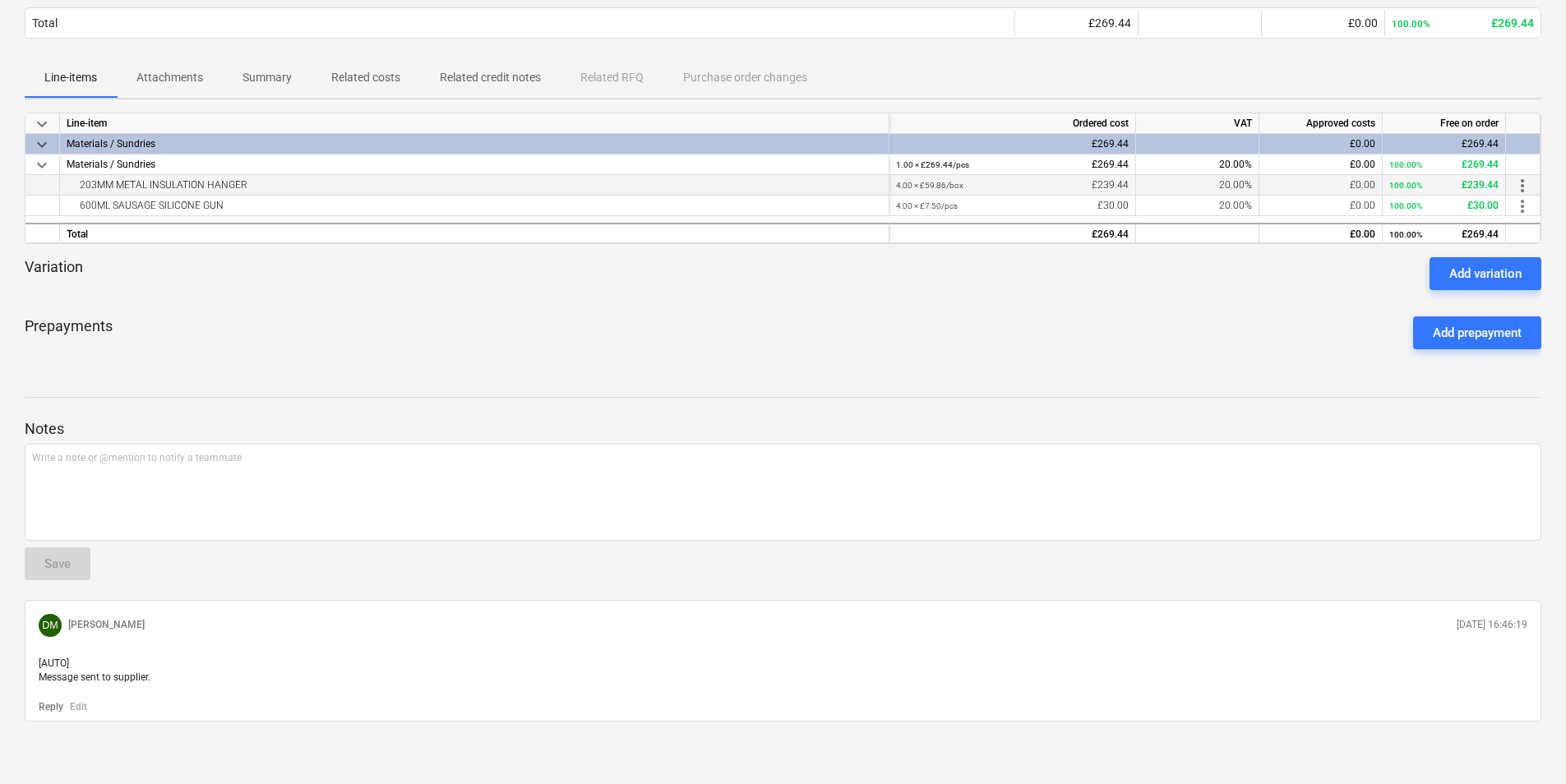
drag, startPoint x: 293, startPoint y: 178, endPoint x: 72, endPoint y: 182, distance: 221.0
click at [72, 182] on div "203MM METAL INSULATION HANGER" at bounding box center [475, 185] width 816 height 19
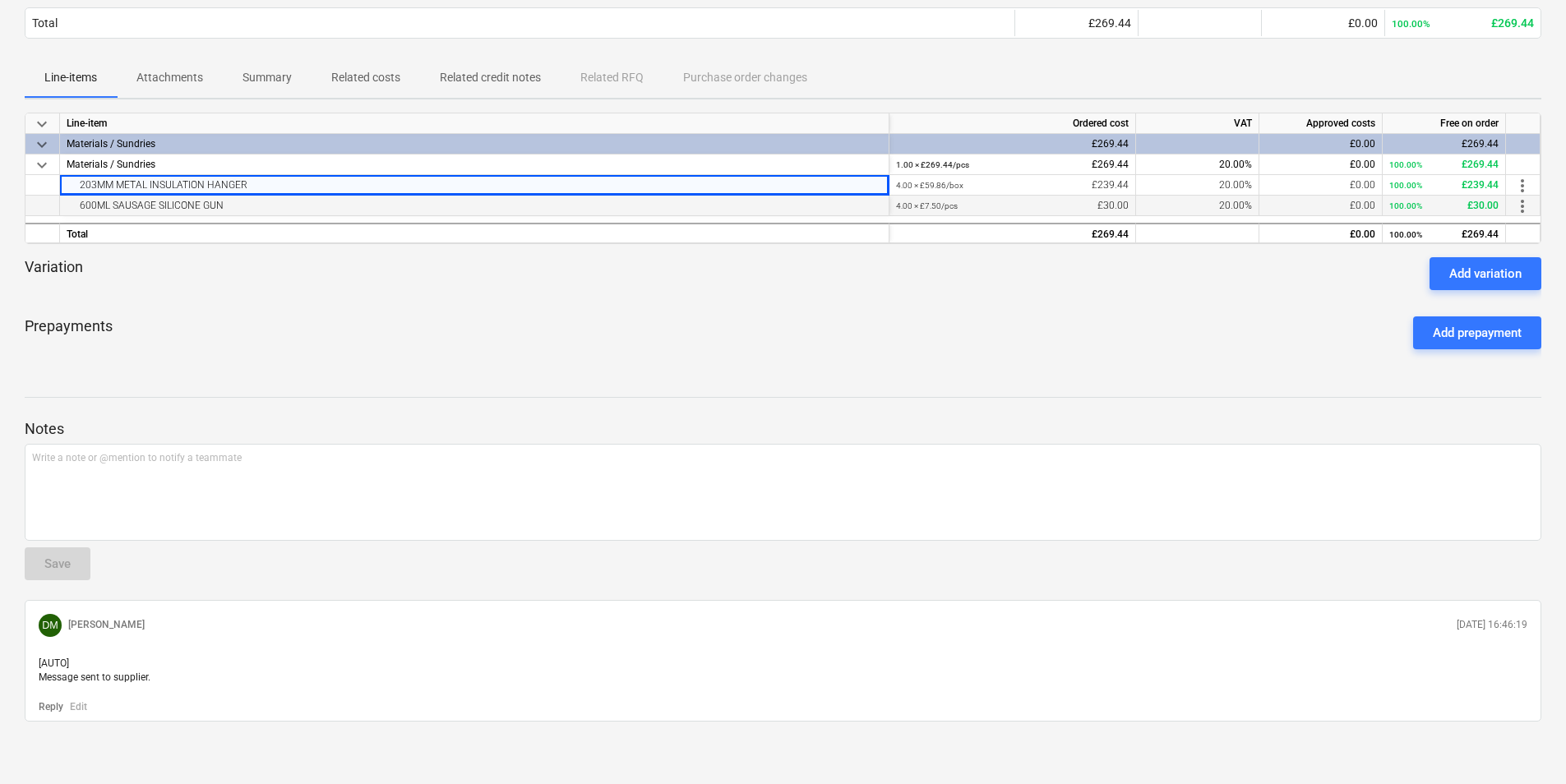
click at [464, 203] on div "600ML SAUSAGE SILICONE GUN" at bounding box center [475, 205] width 816 height 19
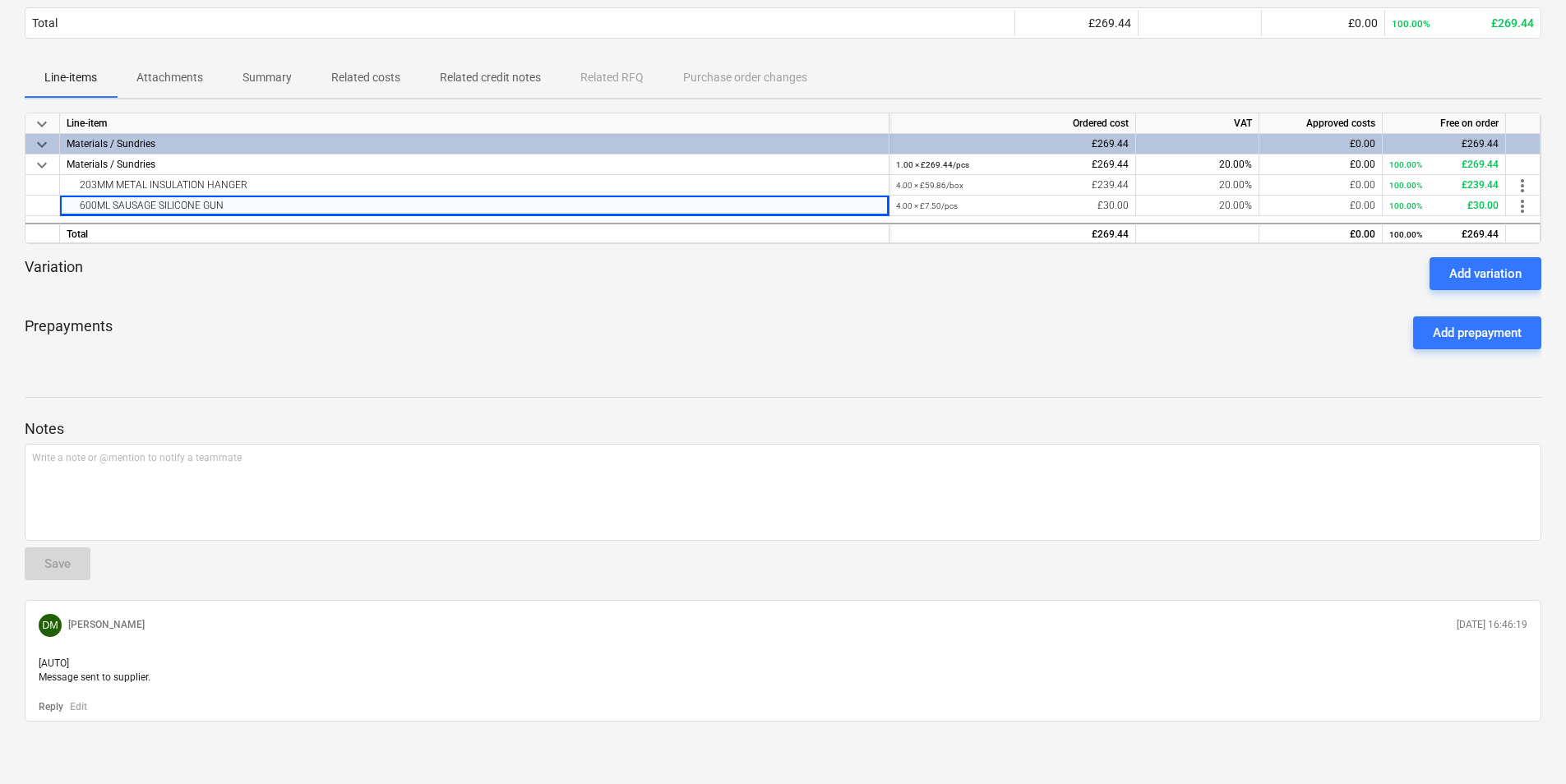
drag, startPoint x: 454, startPoint y: 207, endPoint x: -3, endPoint y: 218, distance: 457.1
click at [0, 218] on html "Sales Projects Contacts Company Inbox 2 format_size keyboard_arrow_down help se…" at bounding box center [783, 207] width 1566 height 784
click at [562, 228] on div "Total" at bounding box center [475, 233] width 829 height 20
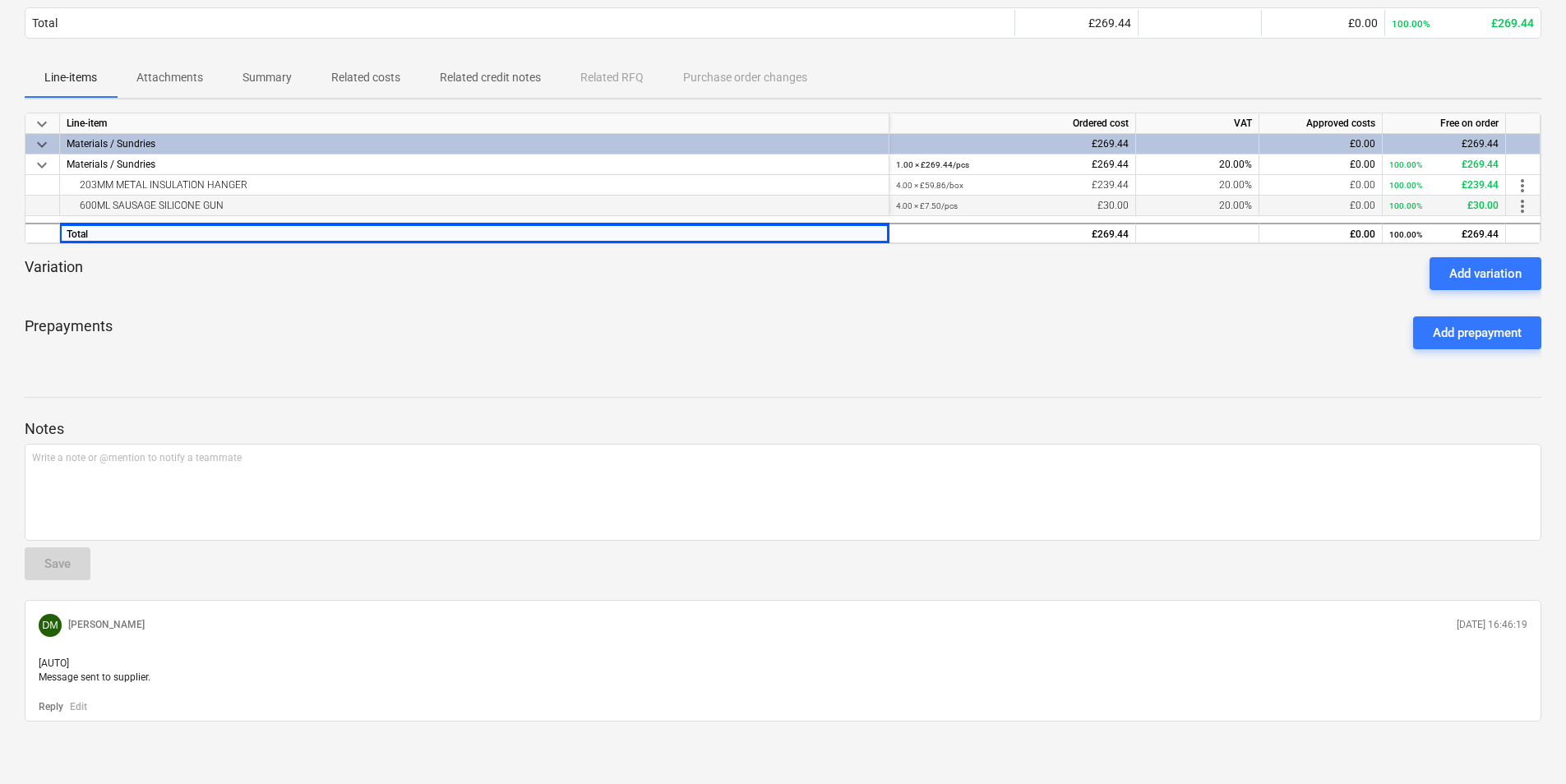
click at [203, 203] on div "600ML SAUSAGE SILICONE GUN" at bounding box center [475, 205] width 816 height 19
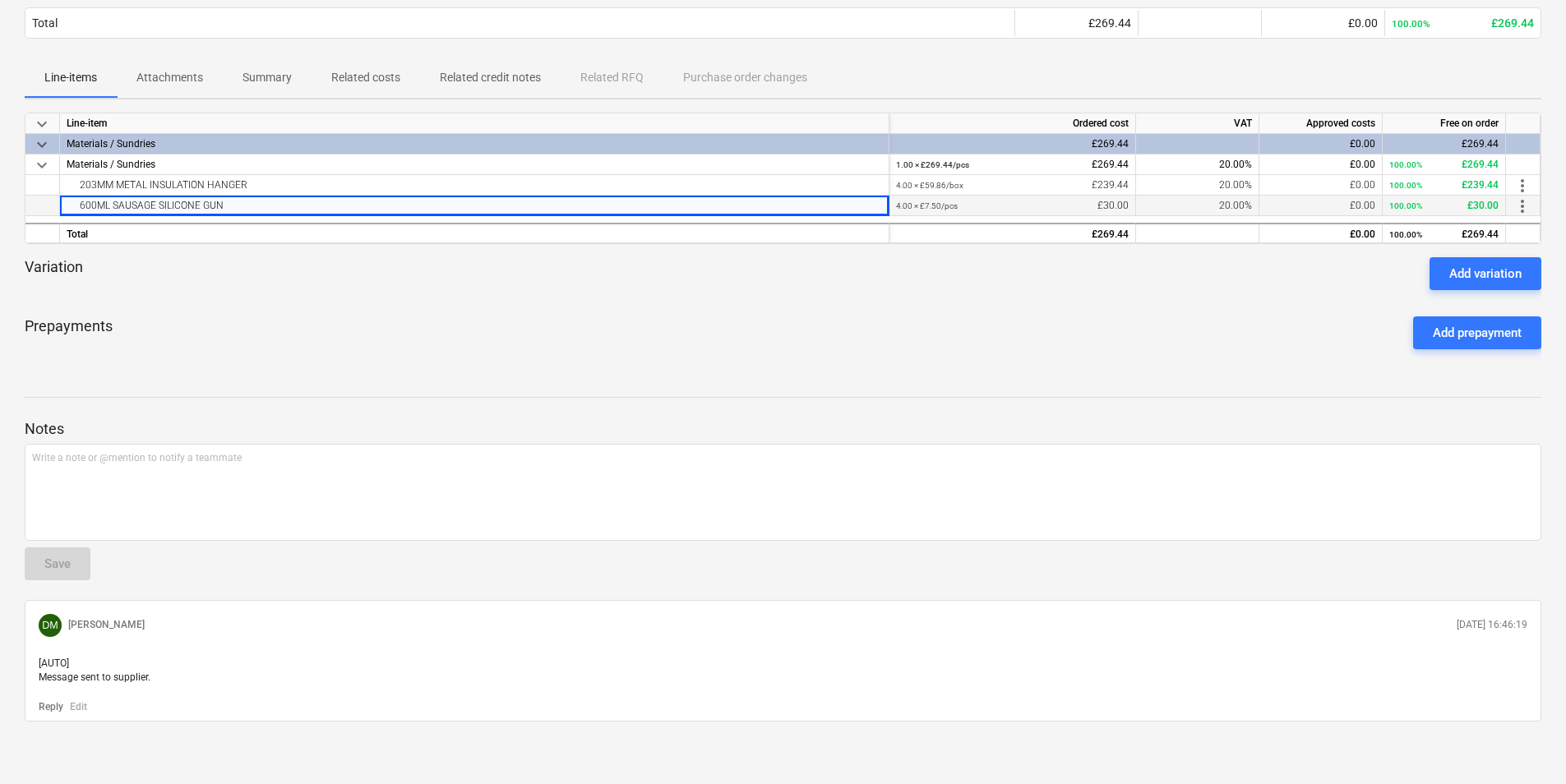
drag, startPoint x: 240, startPoint y: 204, endPoint x: 51, endPoint y: 213, distance: 189.2
click at [0, 0] on div "600ML SAUSAGE SILICONE GUN 4.00 × £7.50 / pcs £30.00 20.00% £0.00 100.00% £30.0…" at bounding box center [0, 0] width 0 height 0
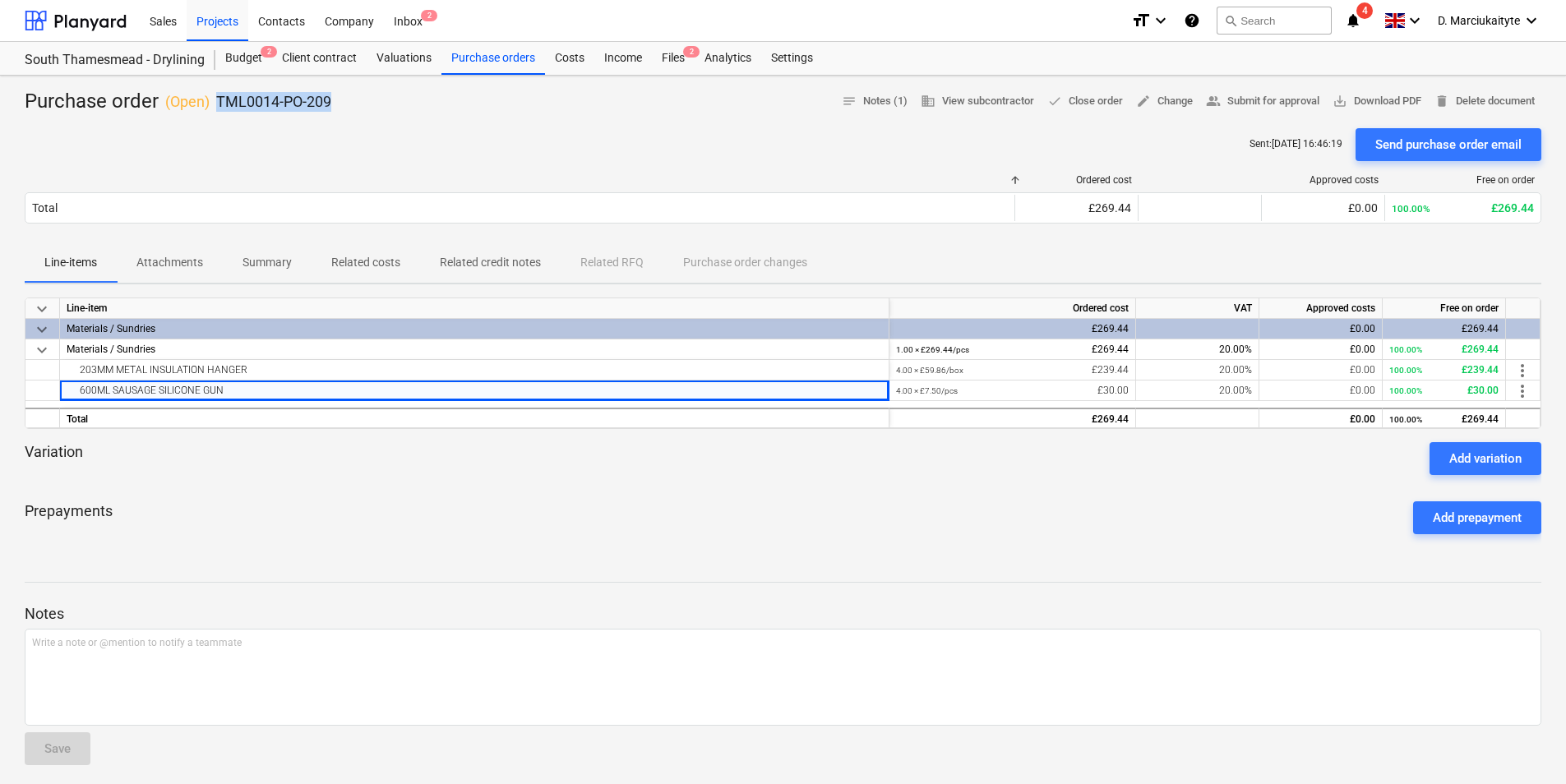
drag, startPoint x: 334, startPoint y: 100, endPoint x: 216, endPoint y: 95, distance: 118.1
click at [216, 95] on div "Purchase order ( Open ) TML0014-PO-209 notes Notes (1) business View subcontrac…" at bounding box center [783, 102] width 1517 height 26
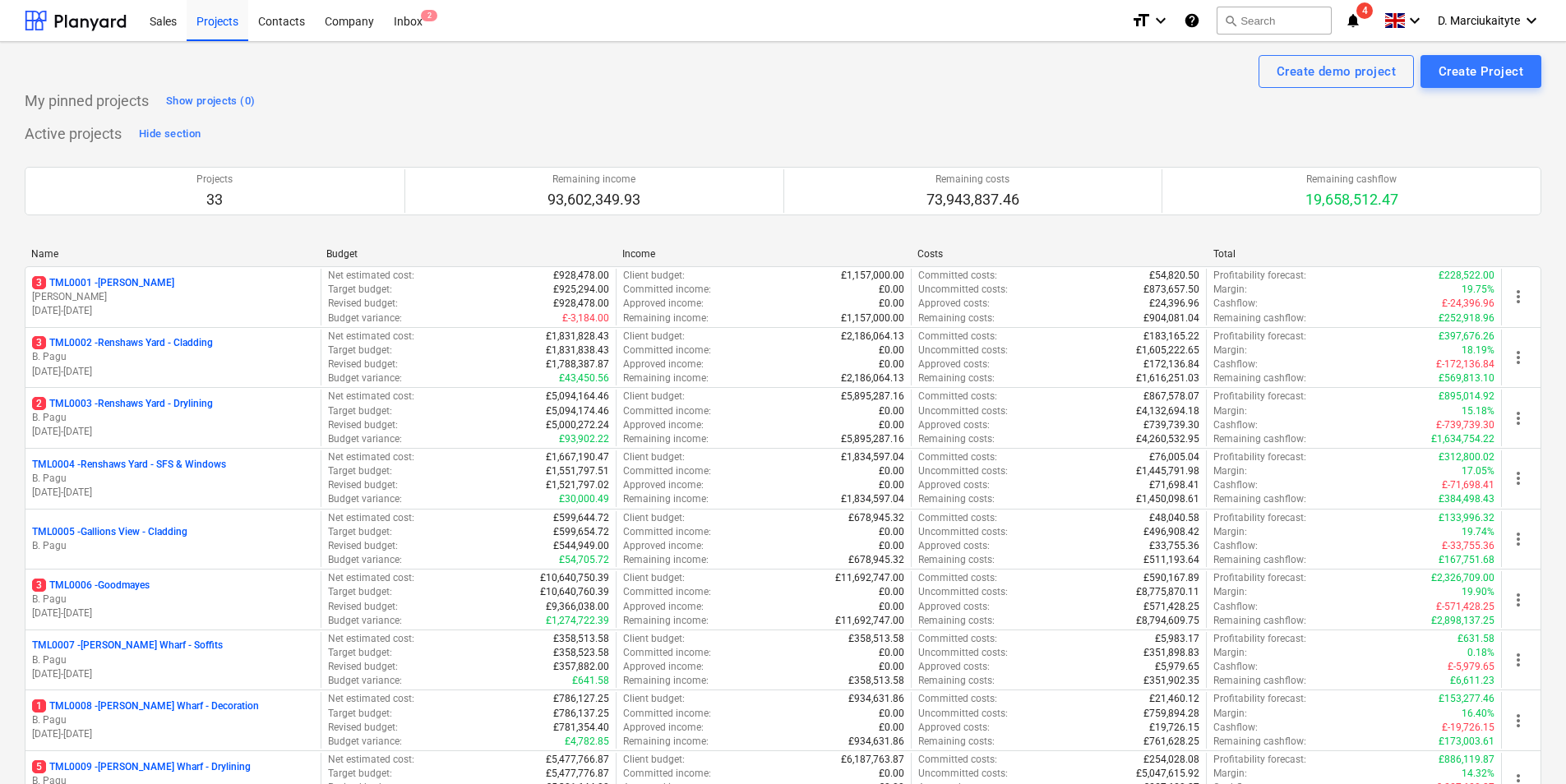
scroll to position [575, 0]
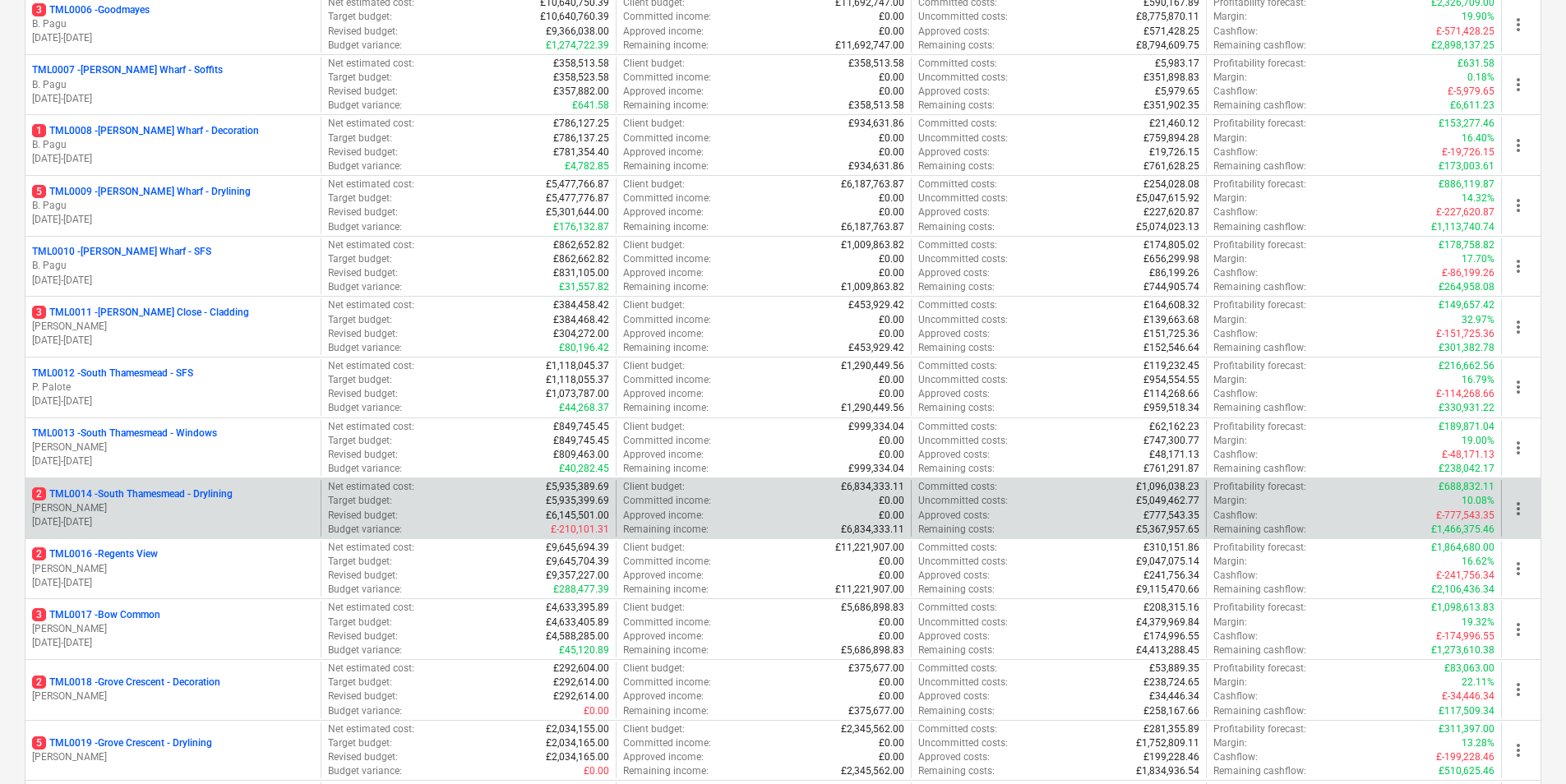
click at [203, 503] on p "[PERSON_NAME]" at bounding box center [173, 509] width 282 height 14
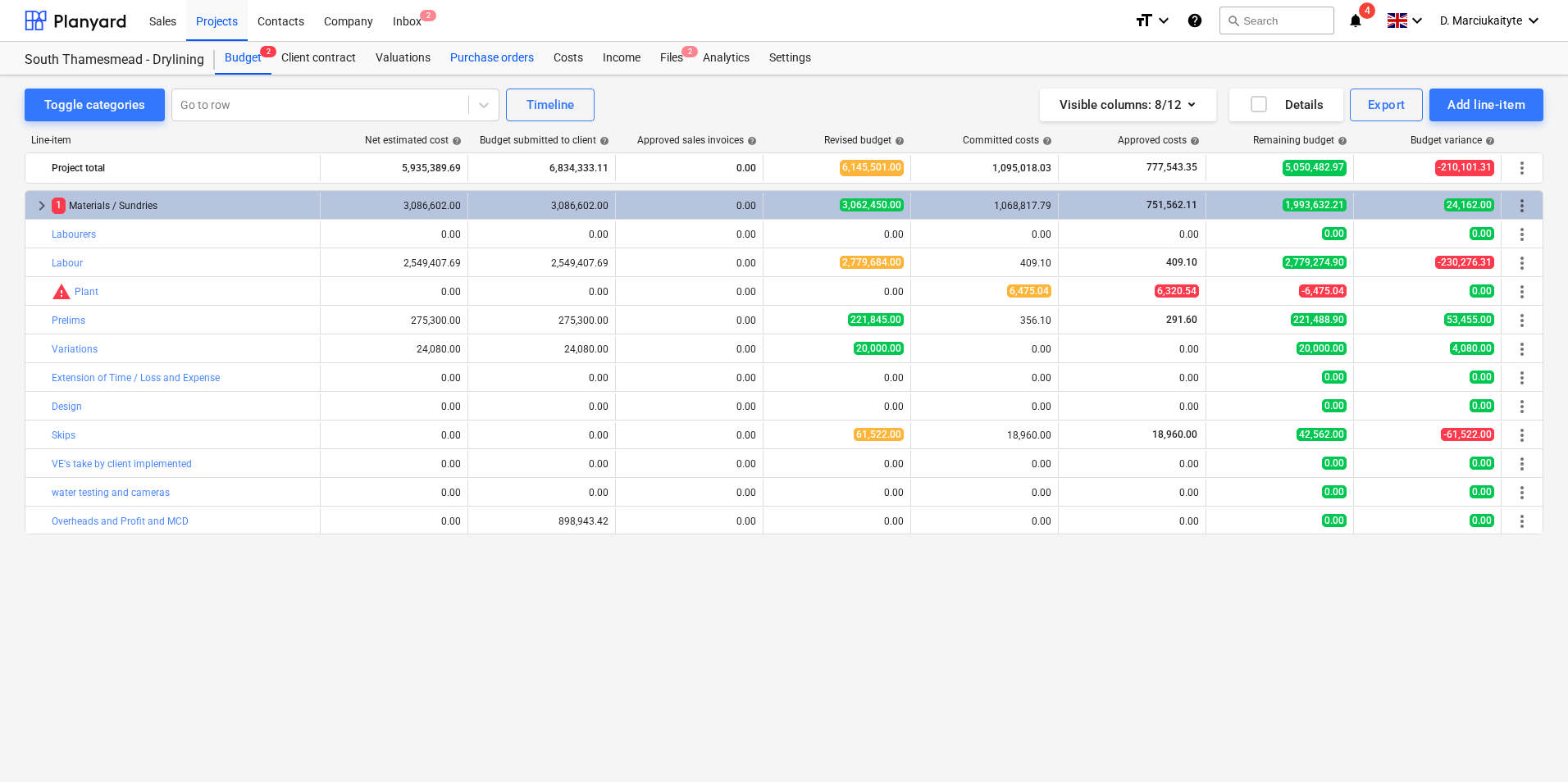
click at [478, 63] on div "Purchase orders" at bounding box center [492, 57] width 103 height 33
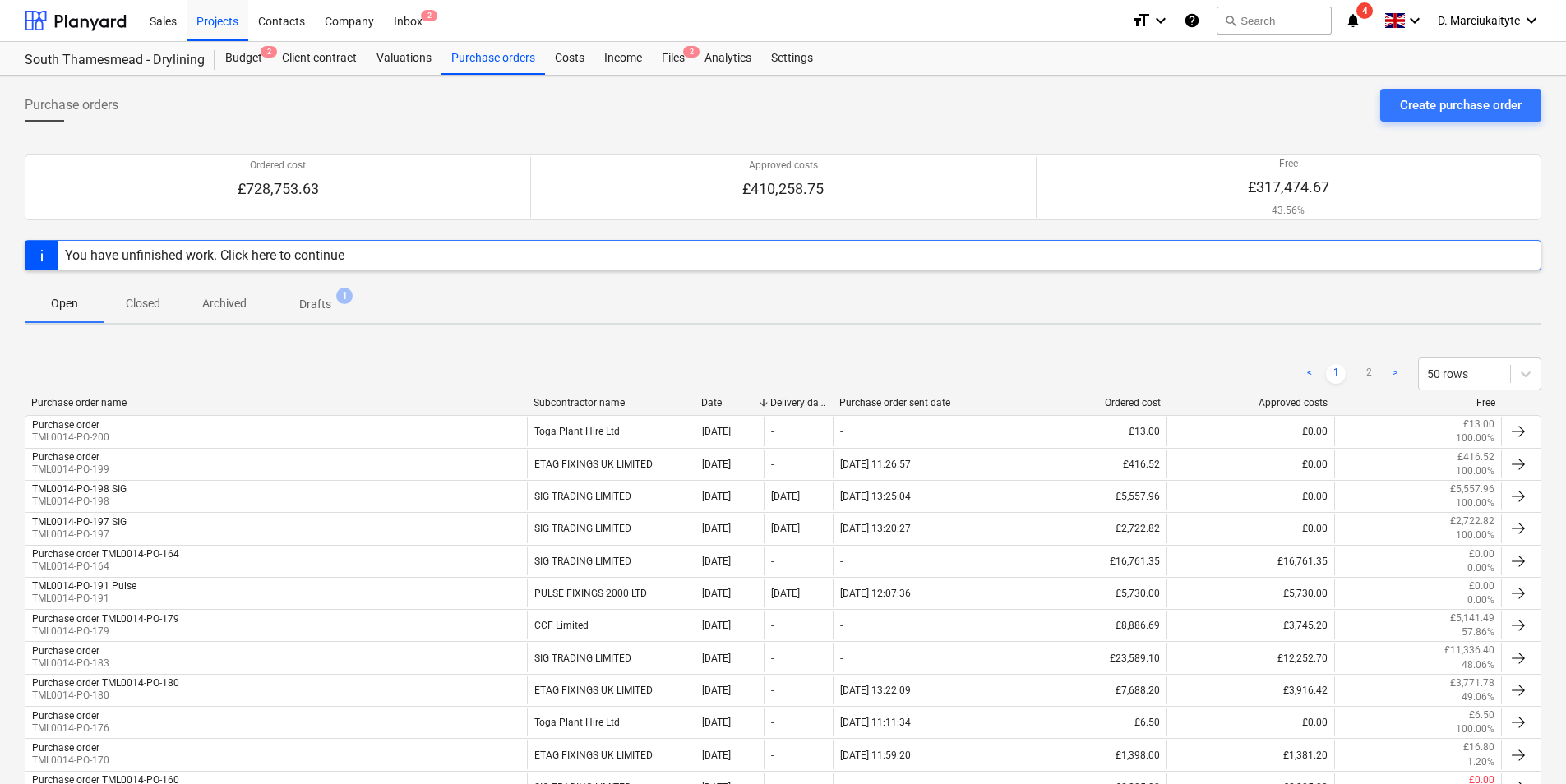
click at [224, 303] on p "Archived" at bounding box center [225, 303] width 44 height 17
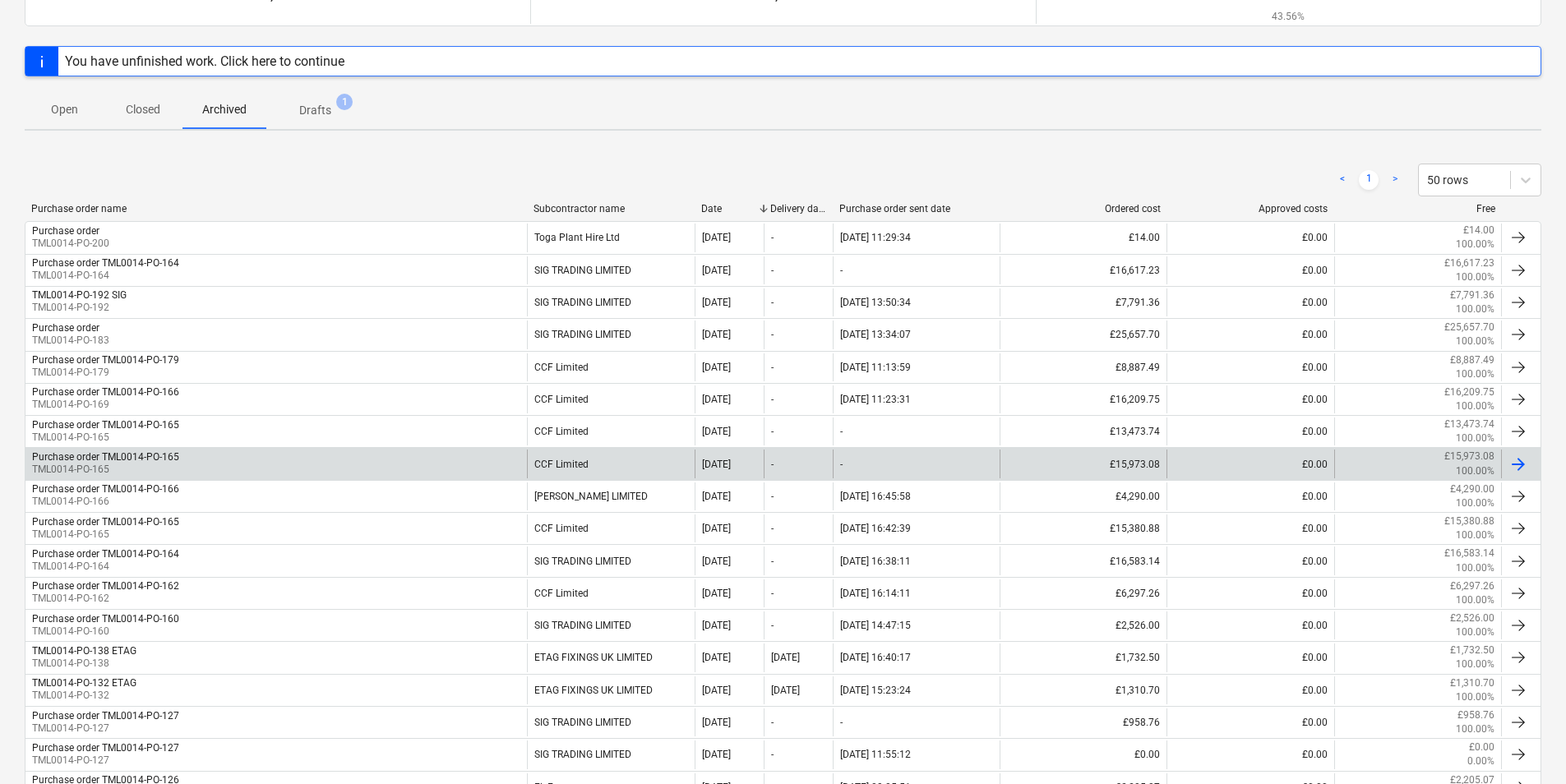
scroll to position [121, 0]
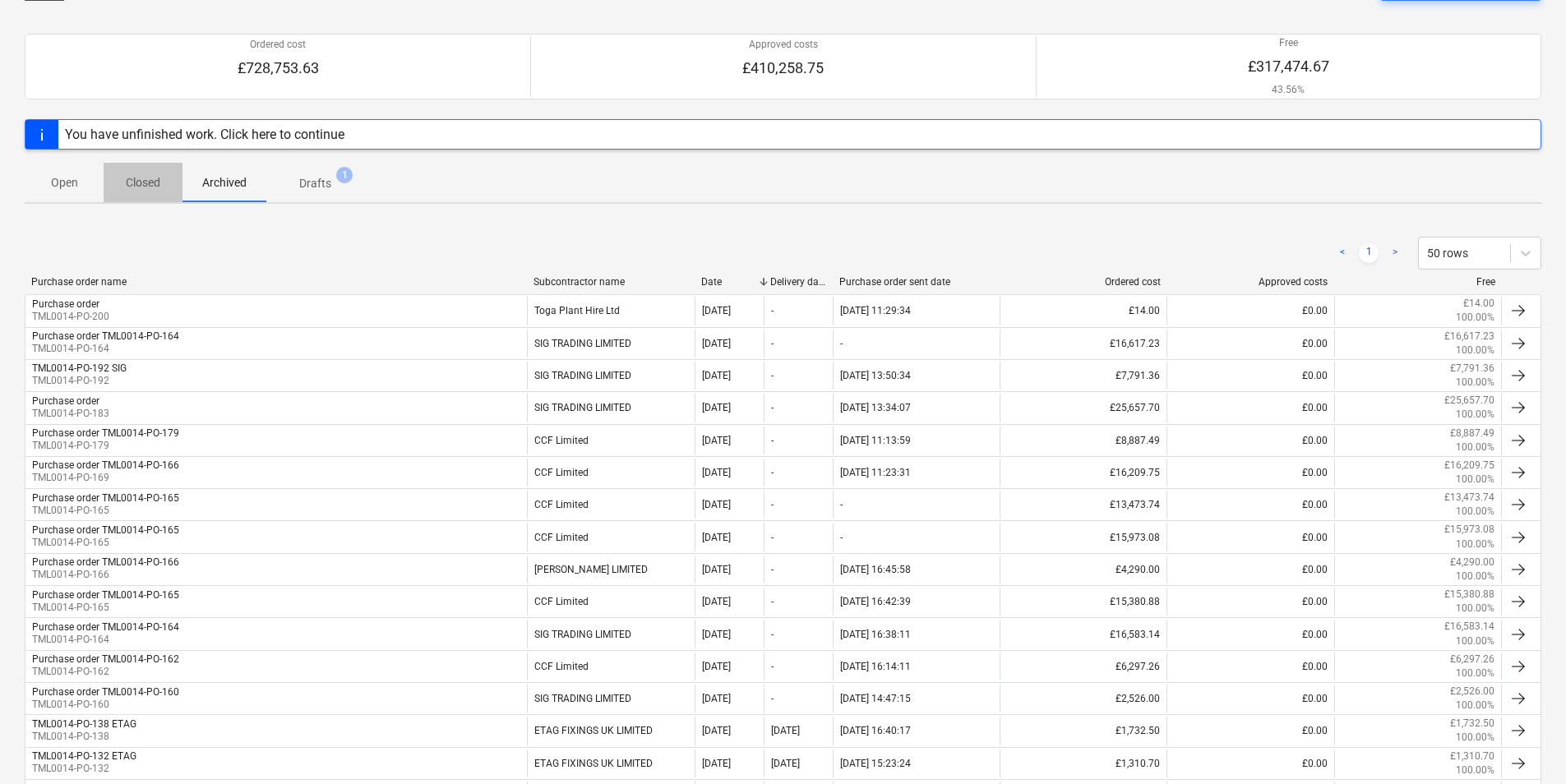
click at [158, 186] on p "Closed" at bounding box center [142, 183] width 40 height 17
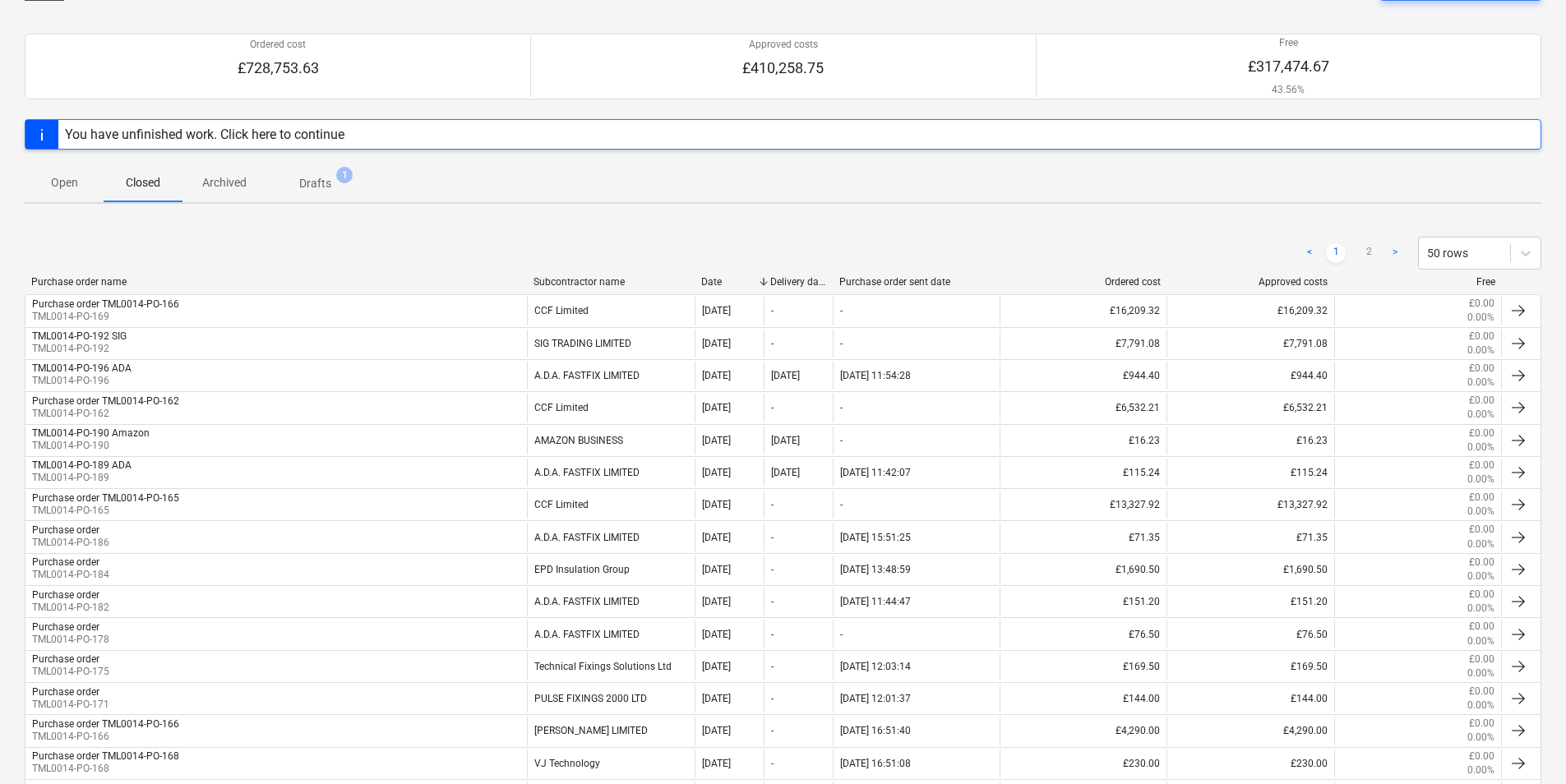
click at [613, 282] on div "Subcontractor name" at bounding box center [610, 282] width 154 height 12
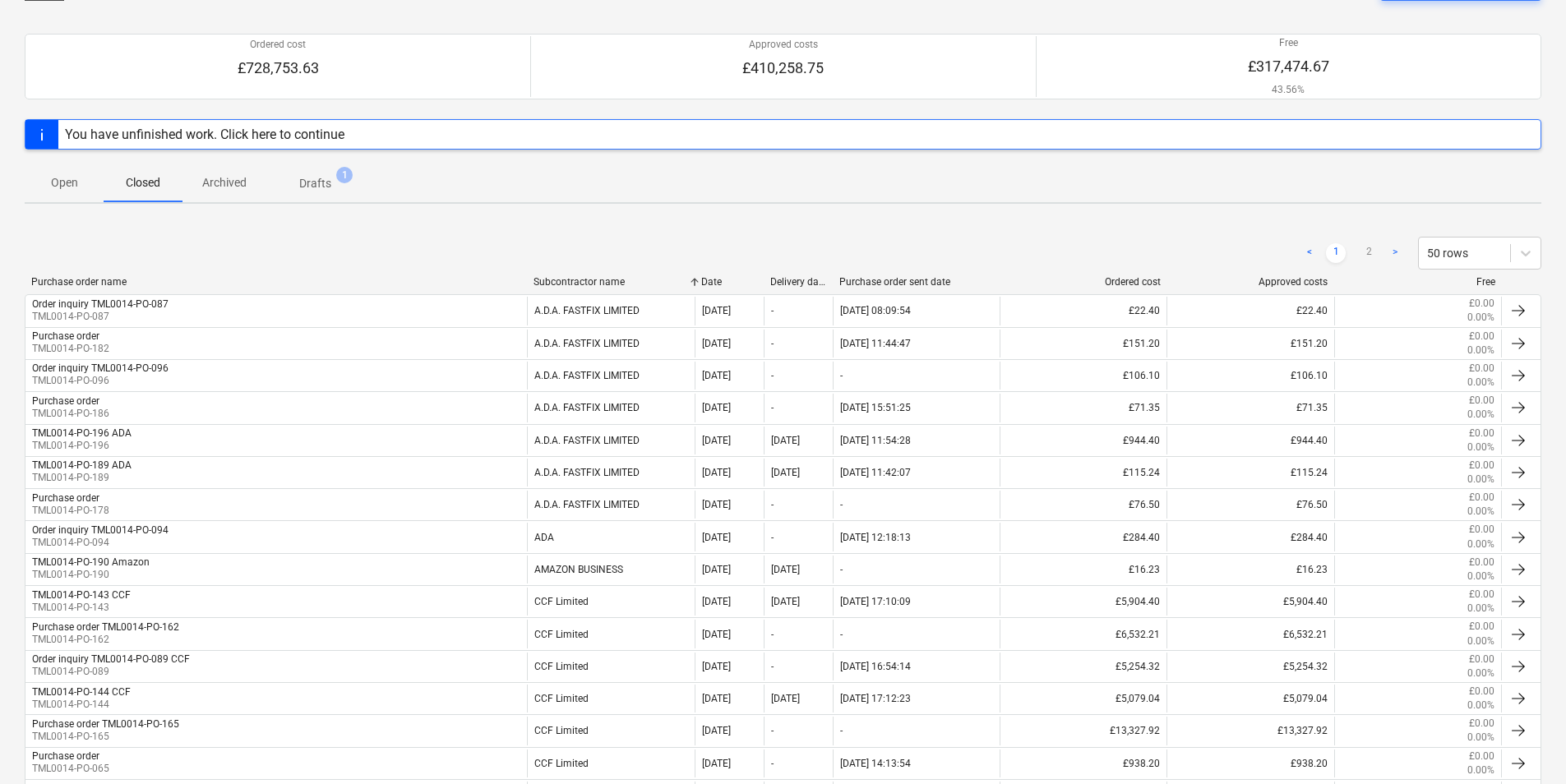
click at [70, 282] on div "Purchase order name" at bounding box center [276, 282] width 489 height 12
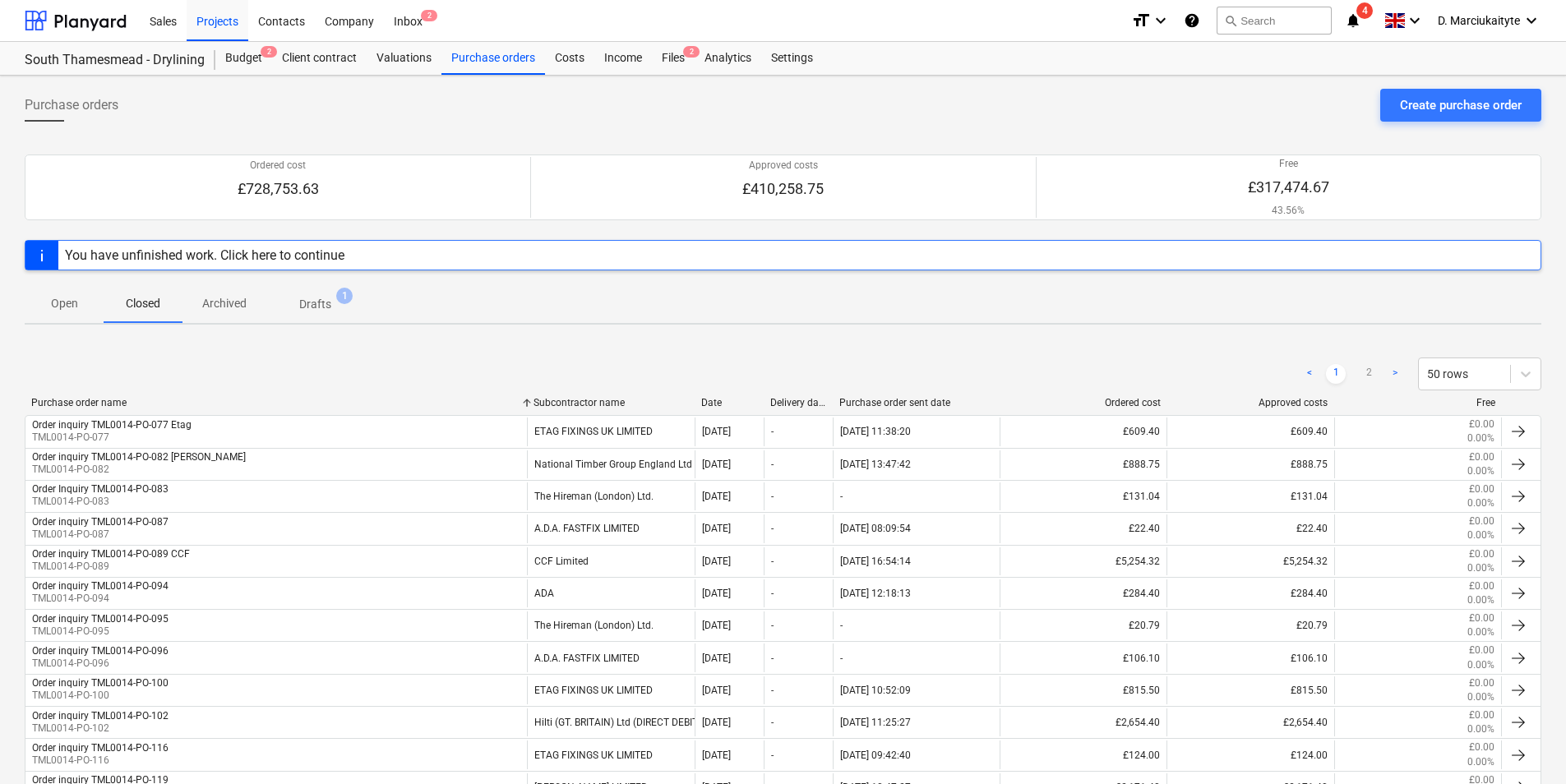
click at [592, 403] on div "Subcontractor name" at bounding box center [610, 403] width 154 height 12
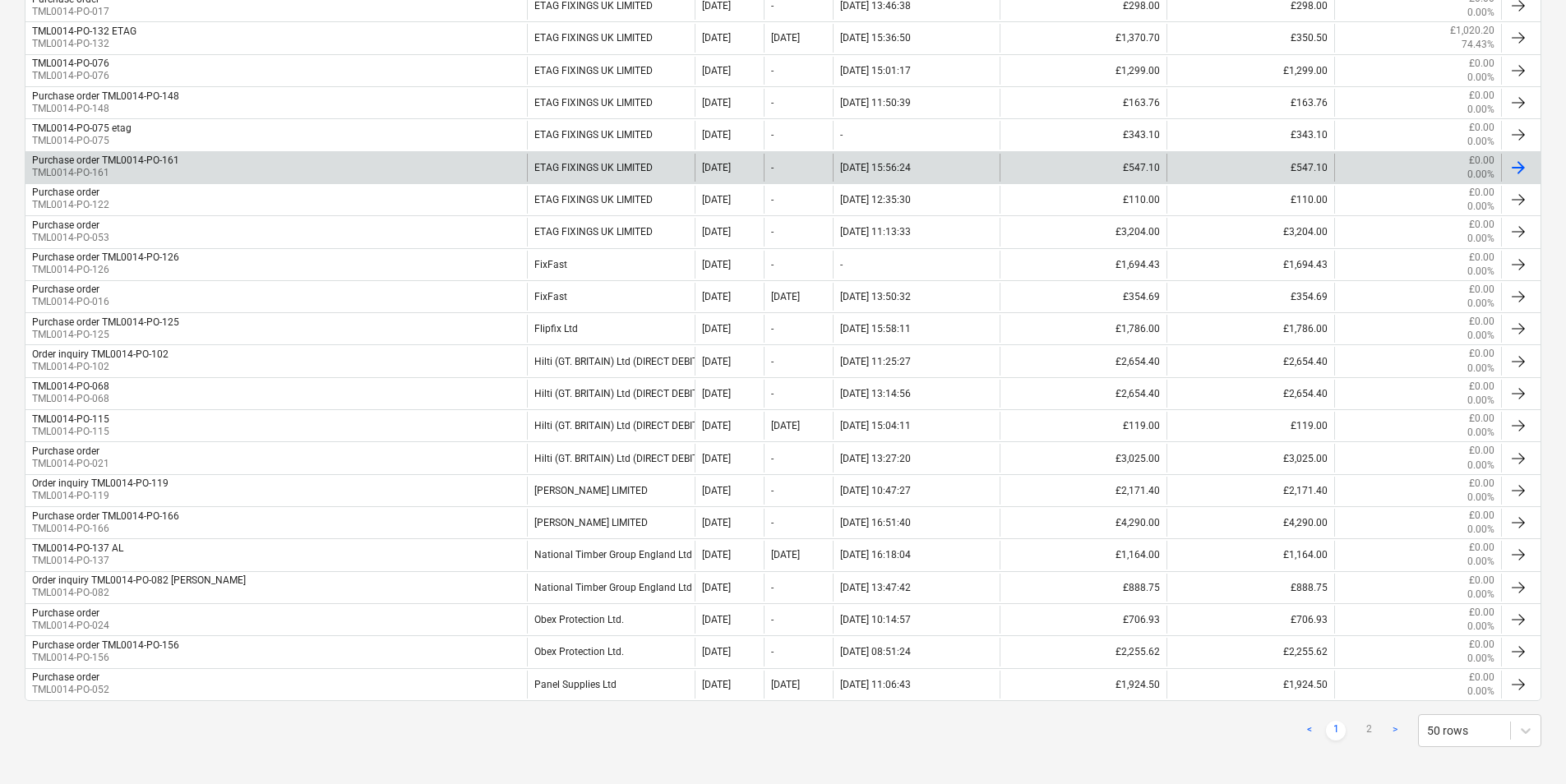
scroll to position [1340, 0]
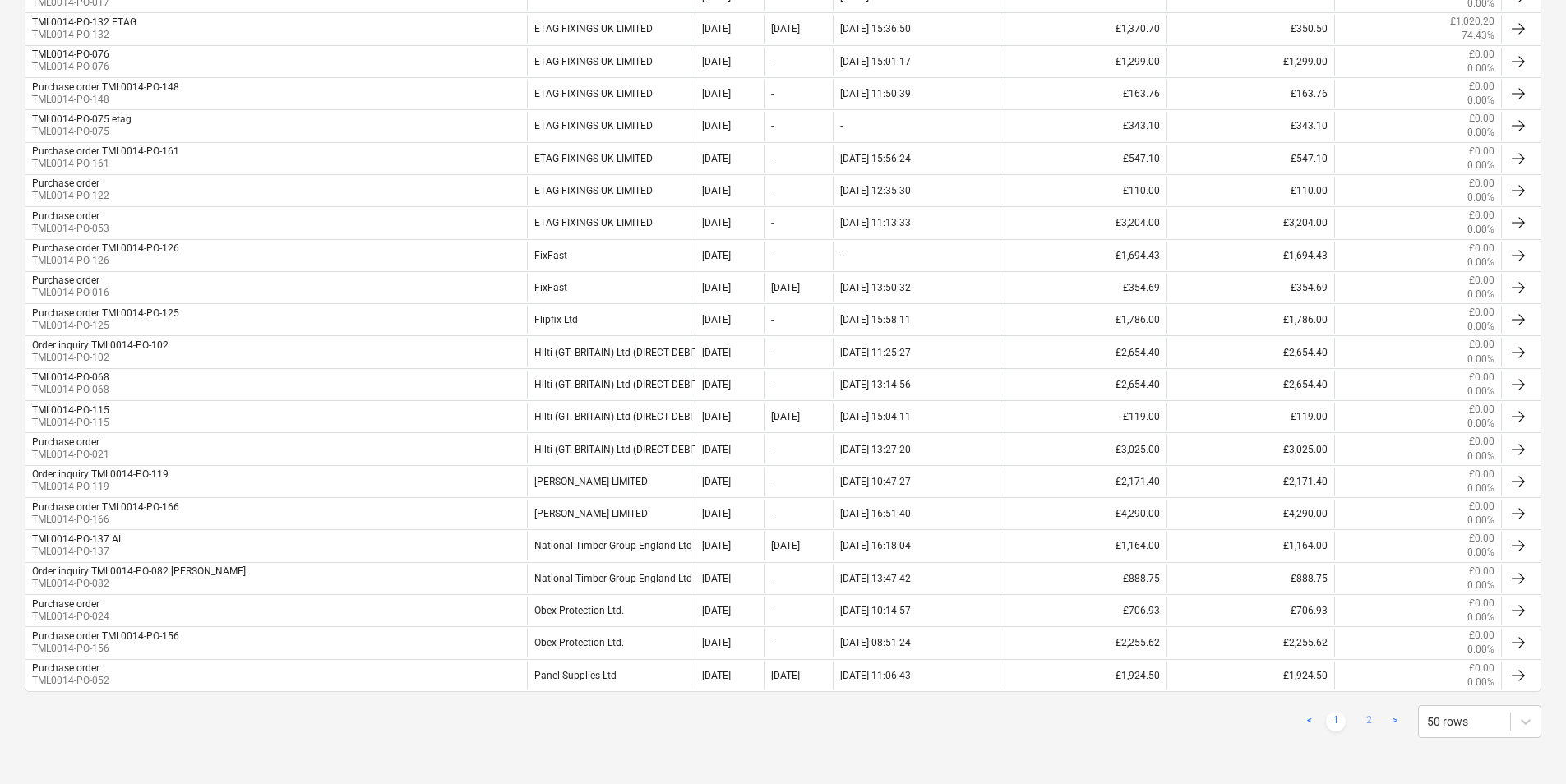
click at [1369, 714] on link "2" at bounding box center [1368, 721] width 20 height 19
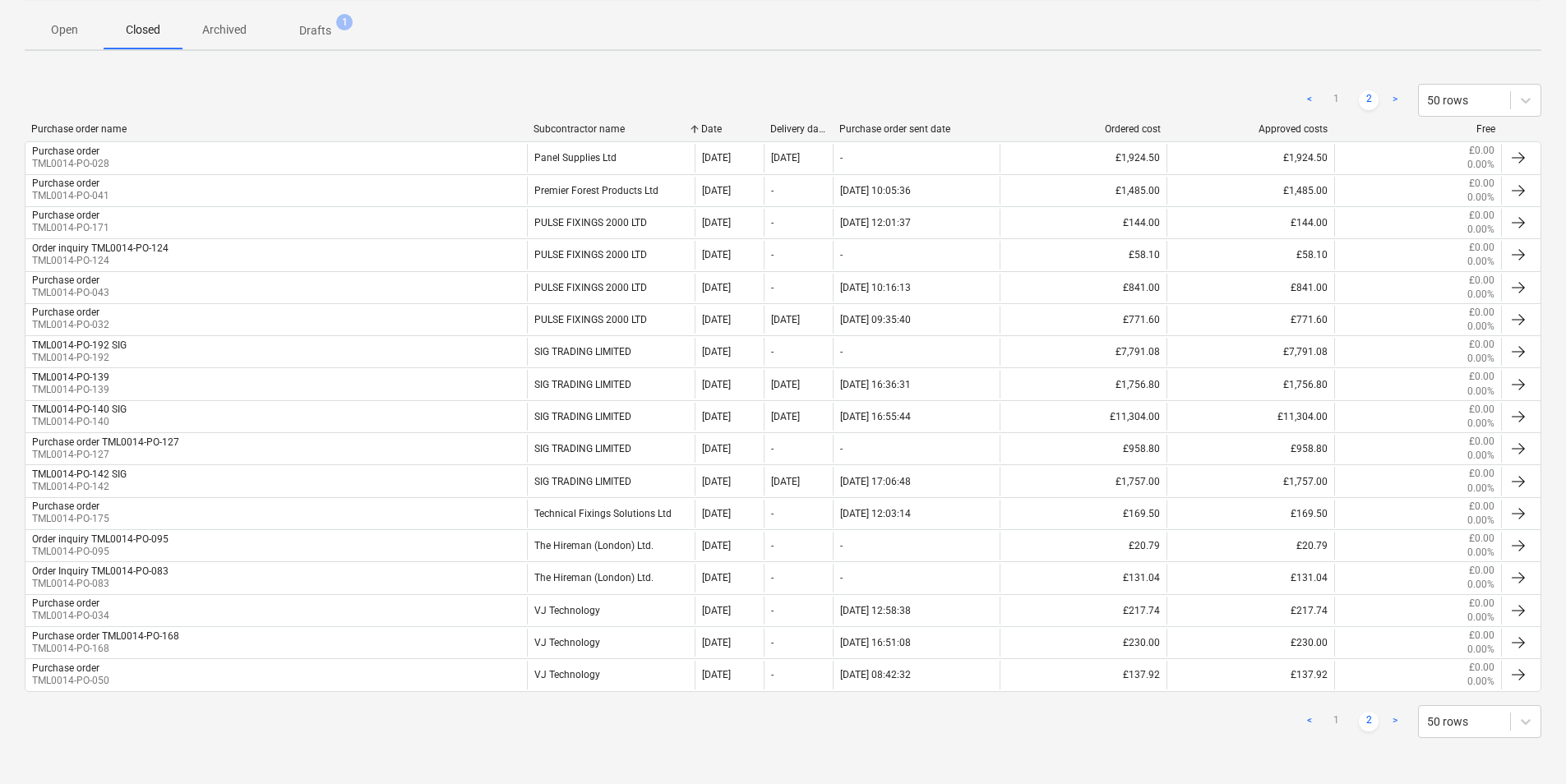
scroll to position [274, 0]
click at [1338, 726] on link "1" at bounding box center [1335, 721] width 20 height 19
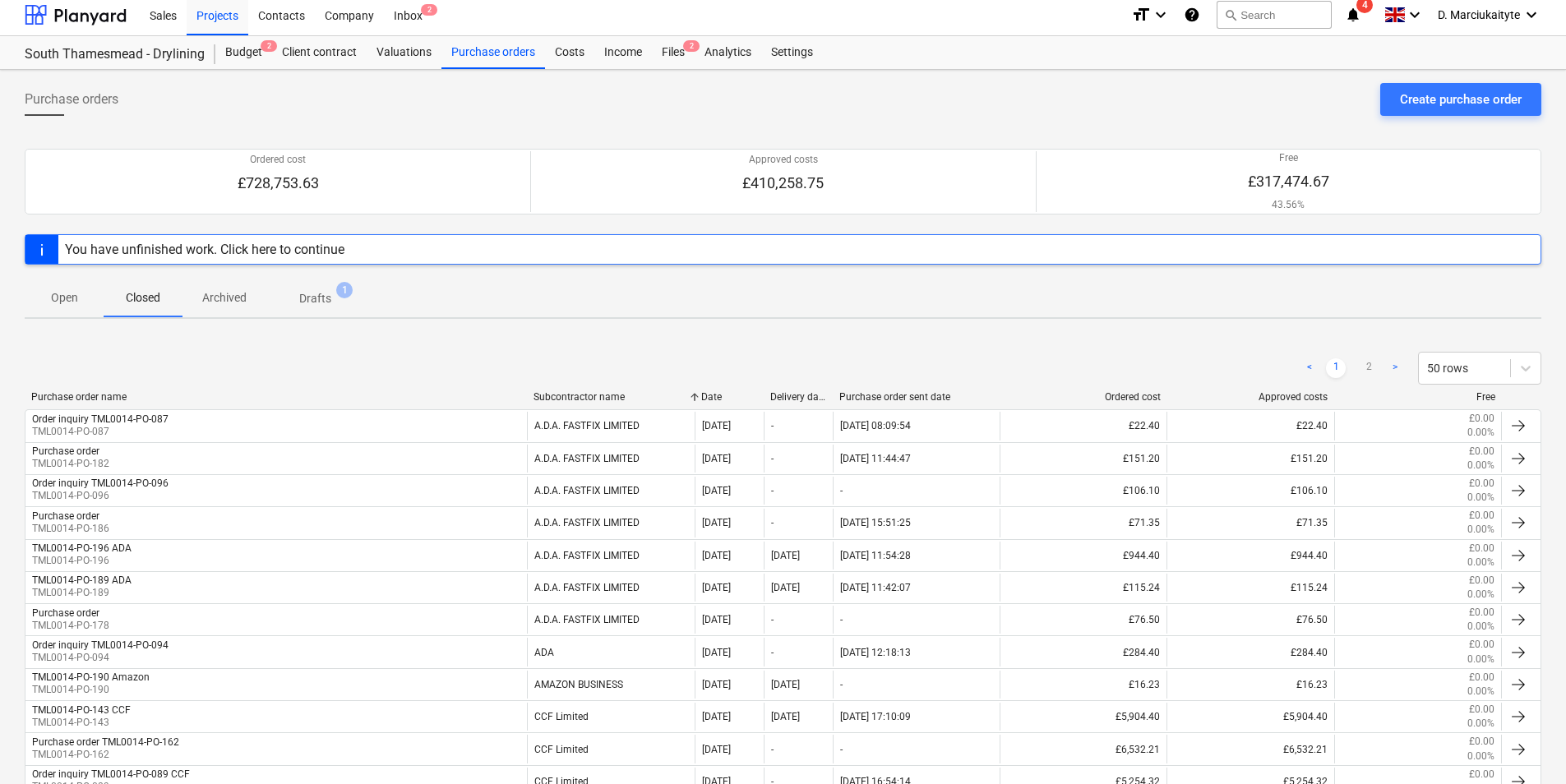
scroll to position [0, 0]
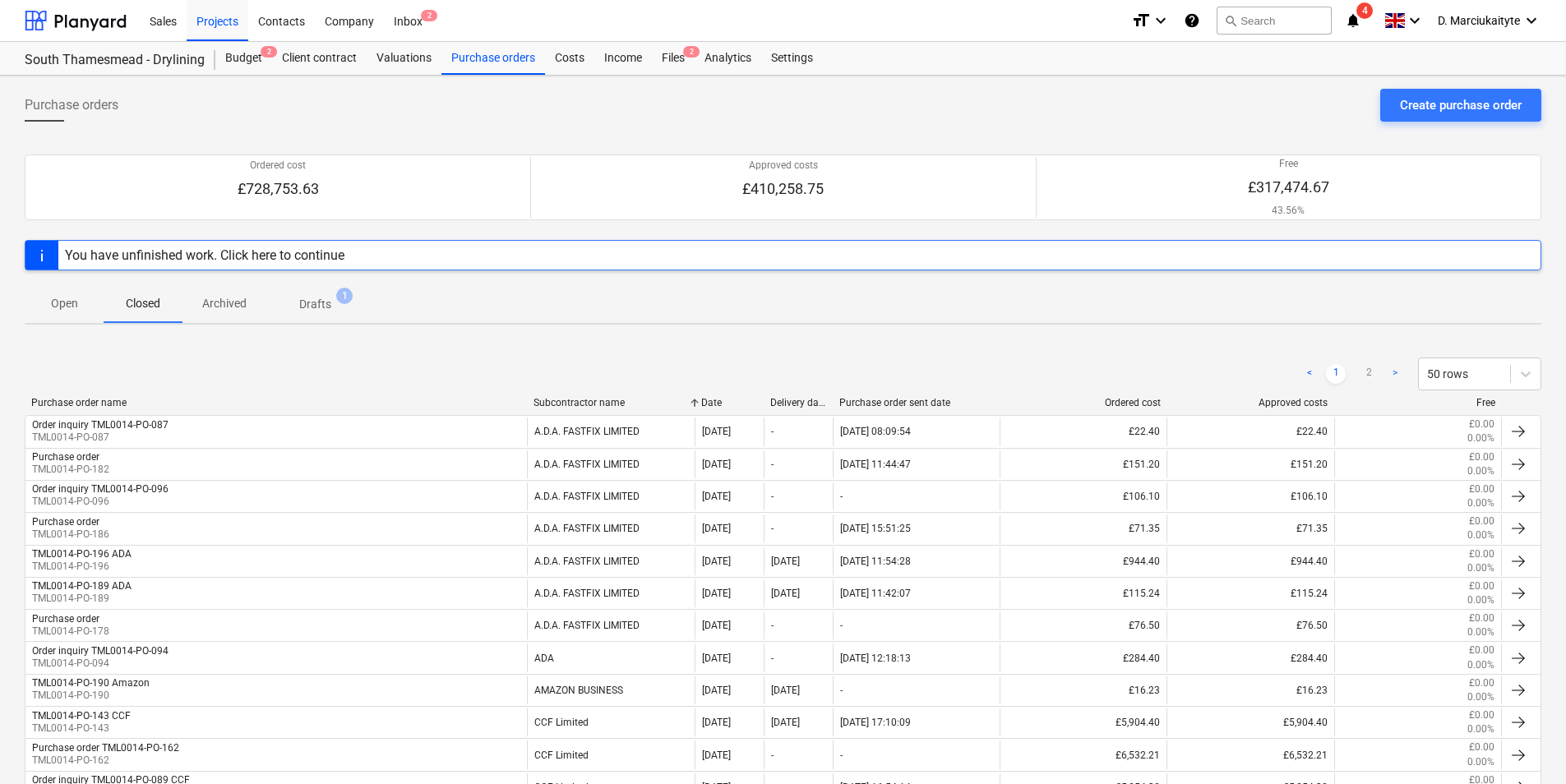
drag, startPoint x: 62, startPoint y: 308, endPoint x: 169, endPoint y: 382, distance: 130.1
click at [62, 307] on p "Open" at bounding box center [64, 303] width 40 height 17
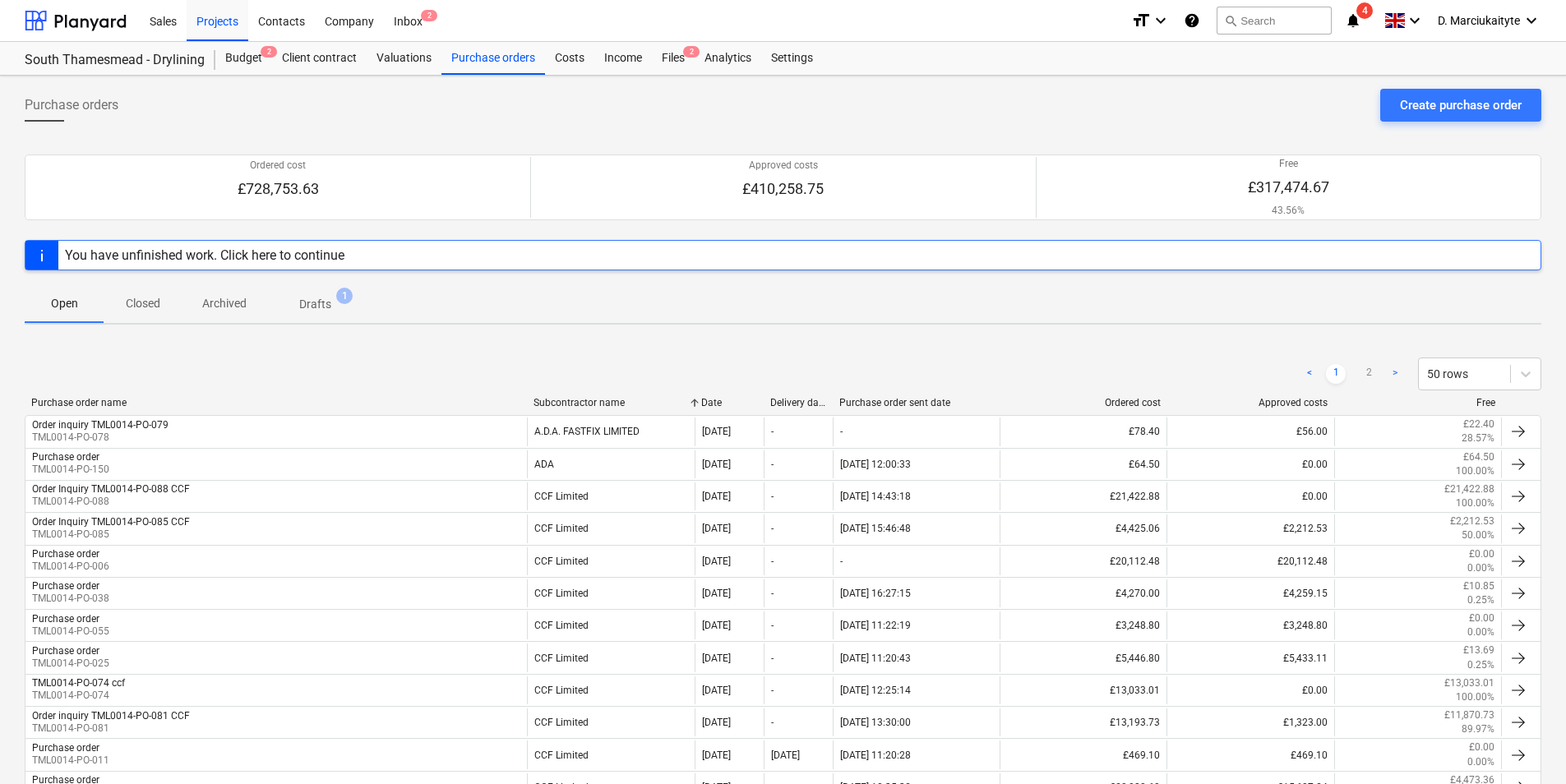
click at [559, 402] on div "Subcontractor name" at bounding box center [610, 403] width 154 height 12
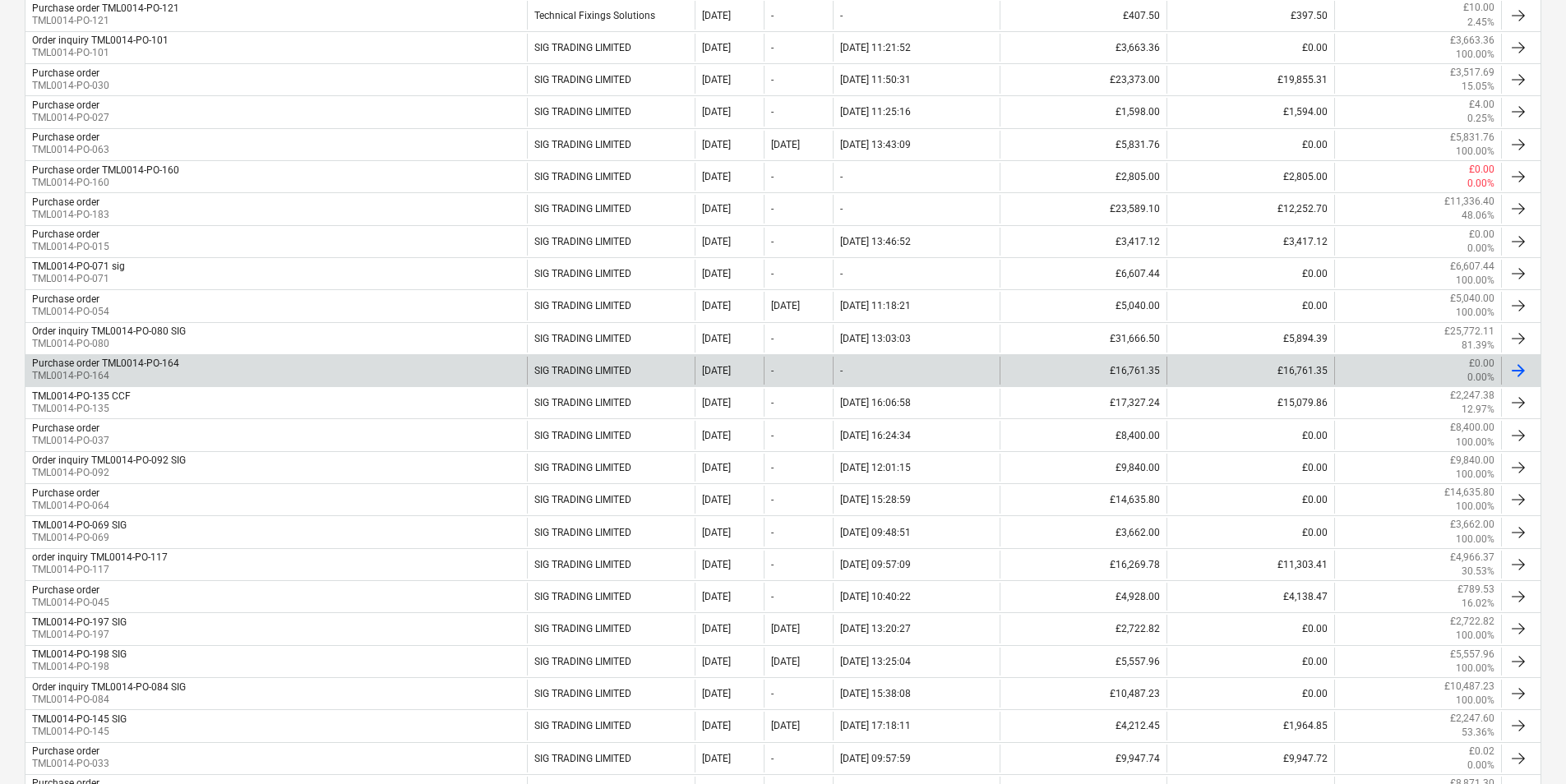
scroll to position [1340, 0]
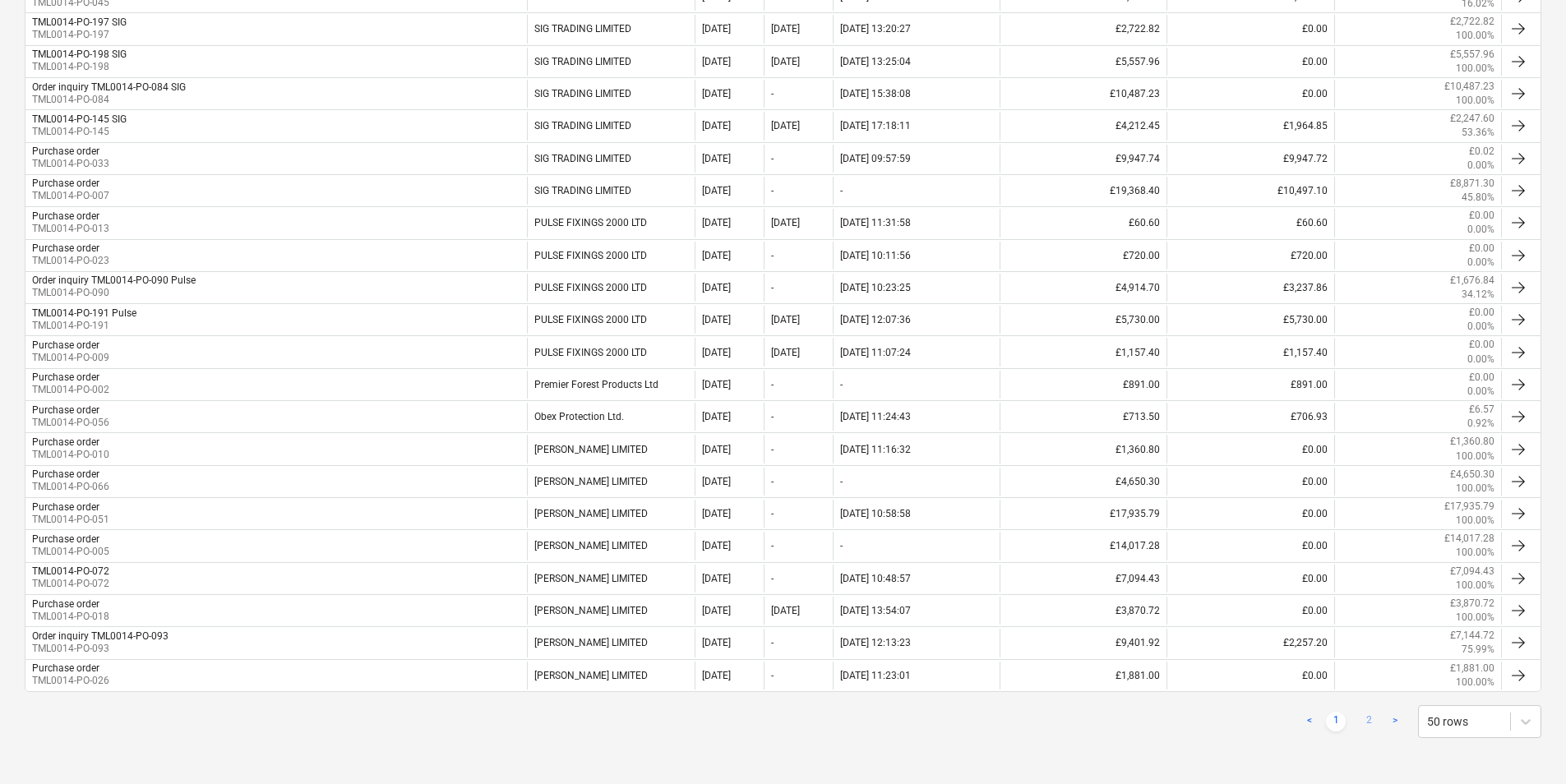
click at [1368, 723] on link "2" at bounding box center [1368, 721] width 20 height 19
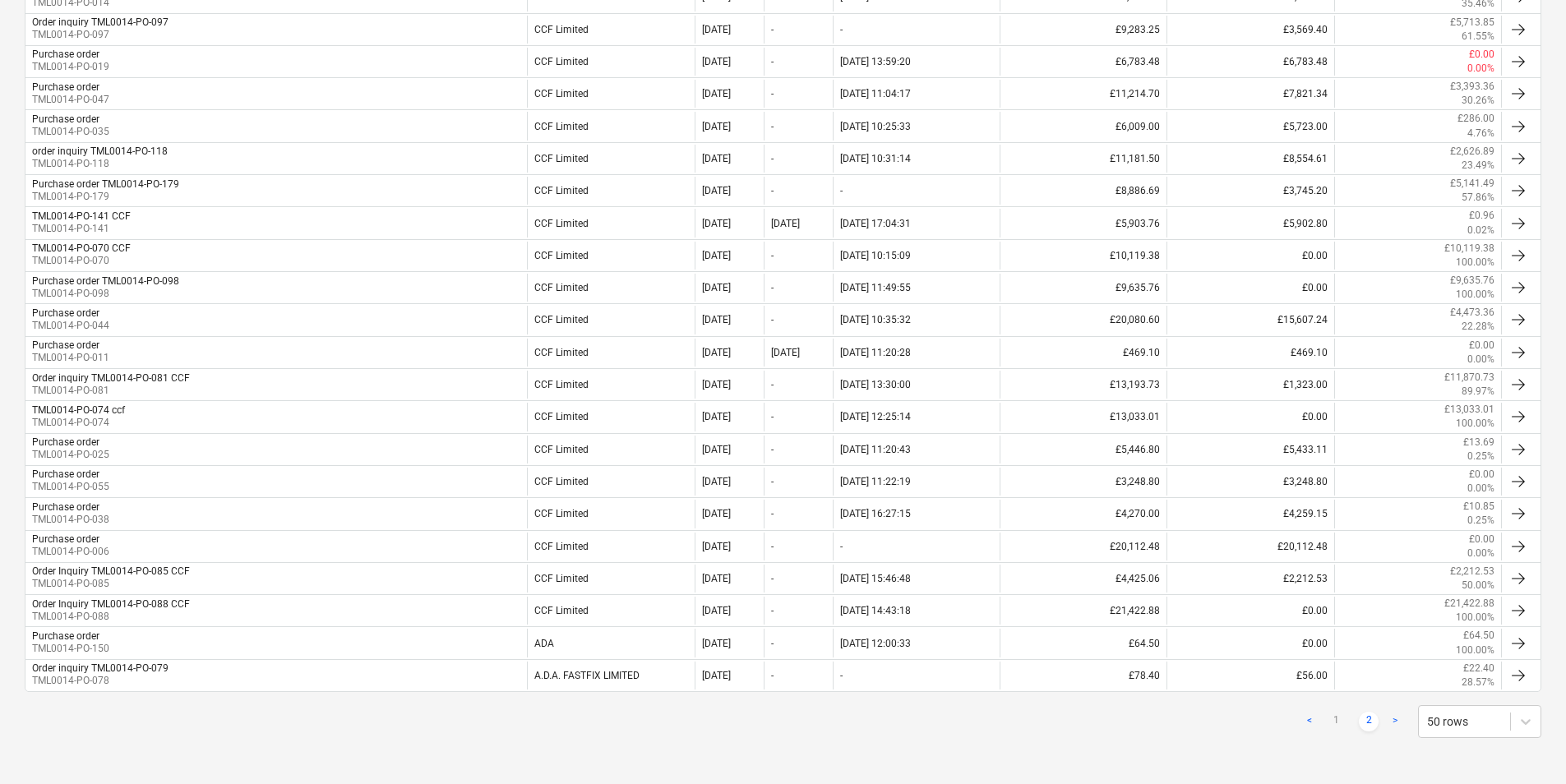
click at [1397, 719] on link ">" at bounding box center [1395, 721] width 20 height 19
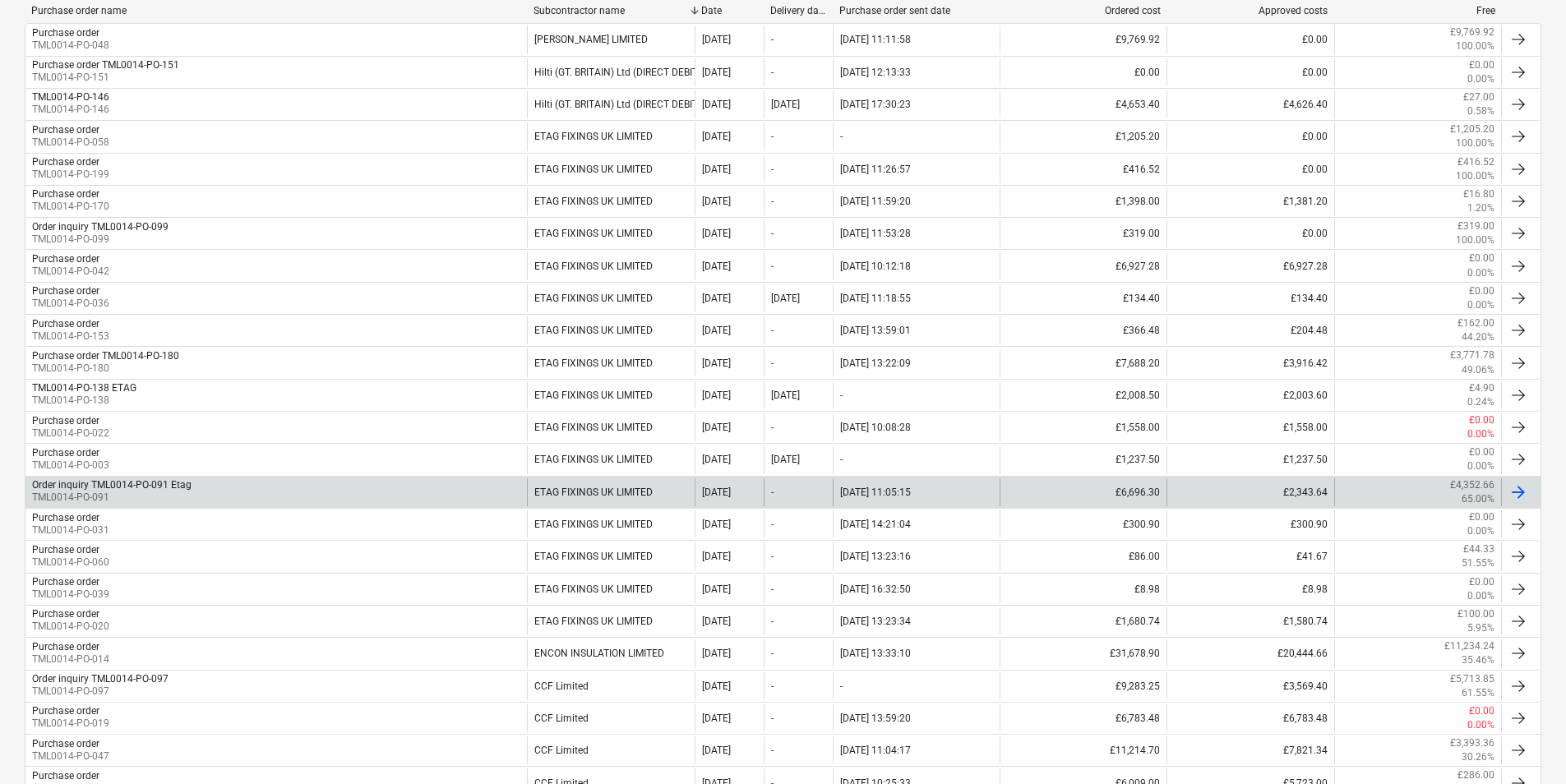
scroll to position [392, 0]
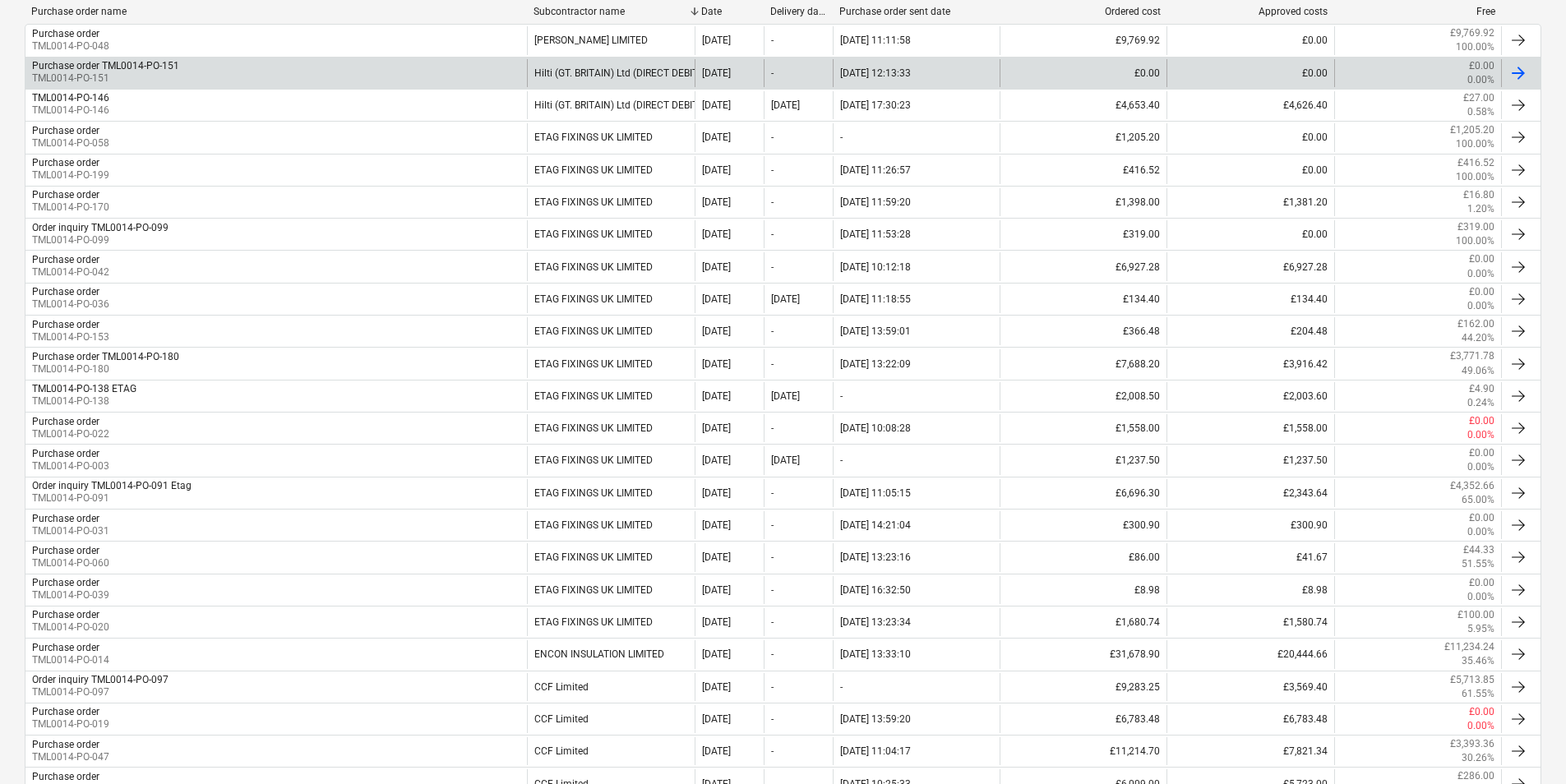
click at [359, 75] on div "Purchase order TML0014-PO-151 TML0014-PO-151" at bounding box center [276, 73] width 502 height 28
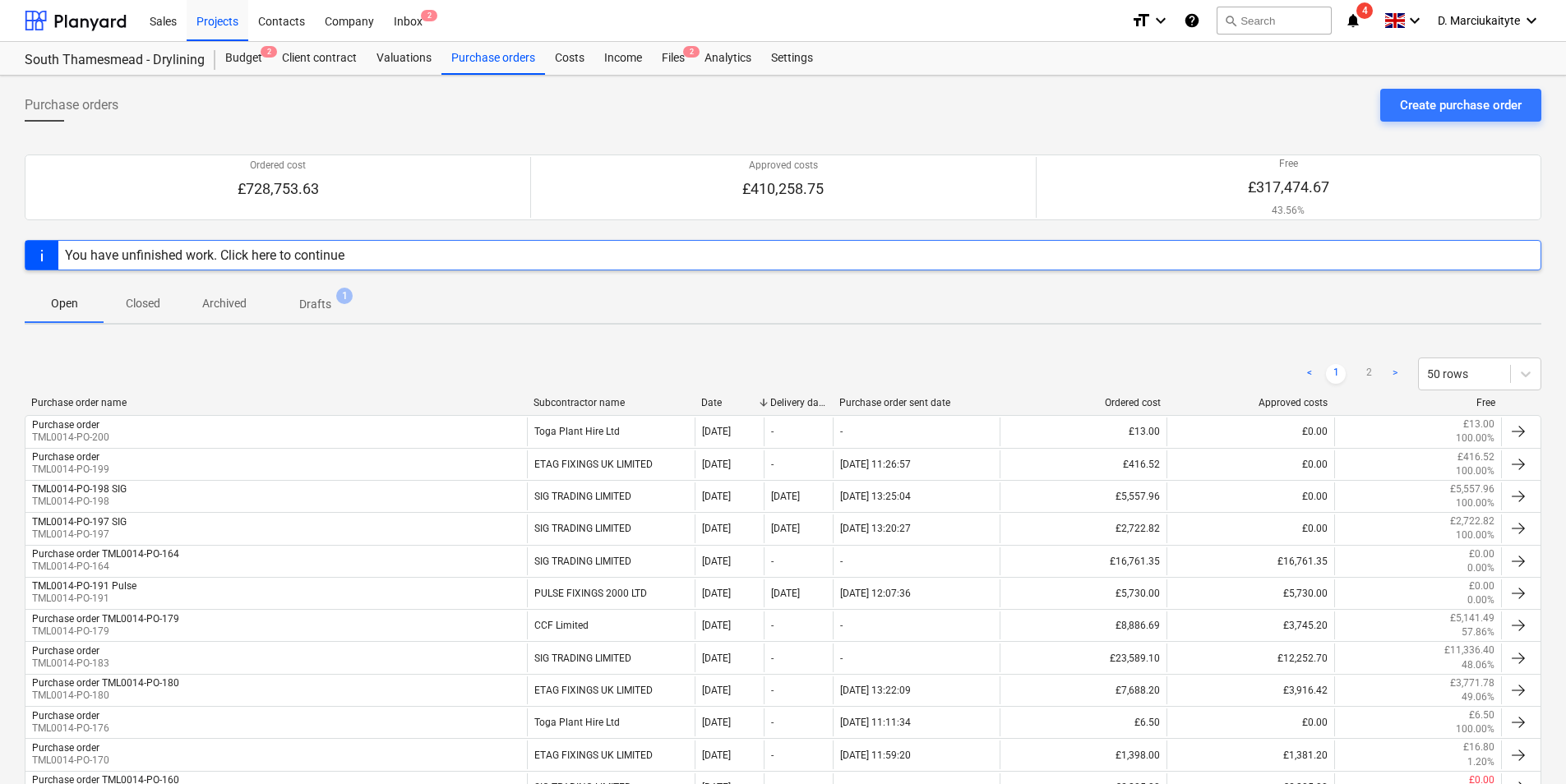
click at [587, 397] on div "Subcontractor name" at bounding box center [610, 403] width 154 height 12
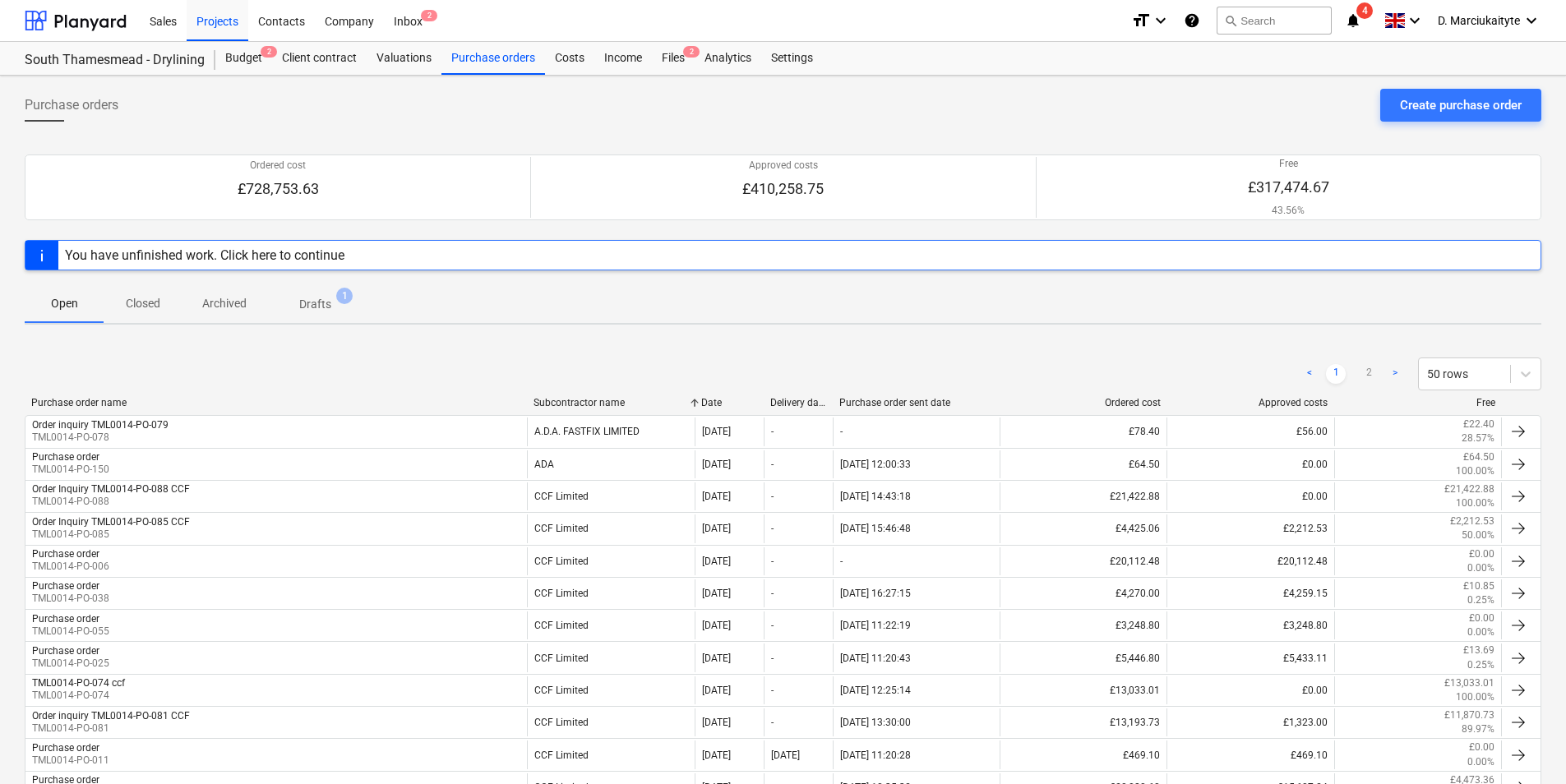
click at [321, 312] on p "Drafts" at bounding box center [315, 304] width 32 height 17
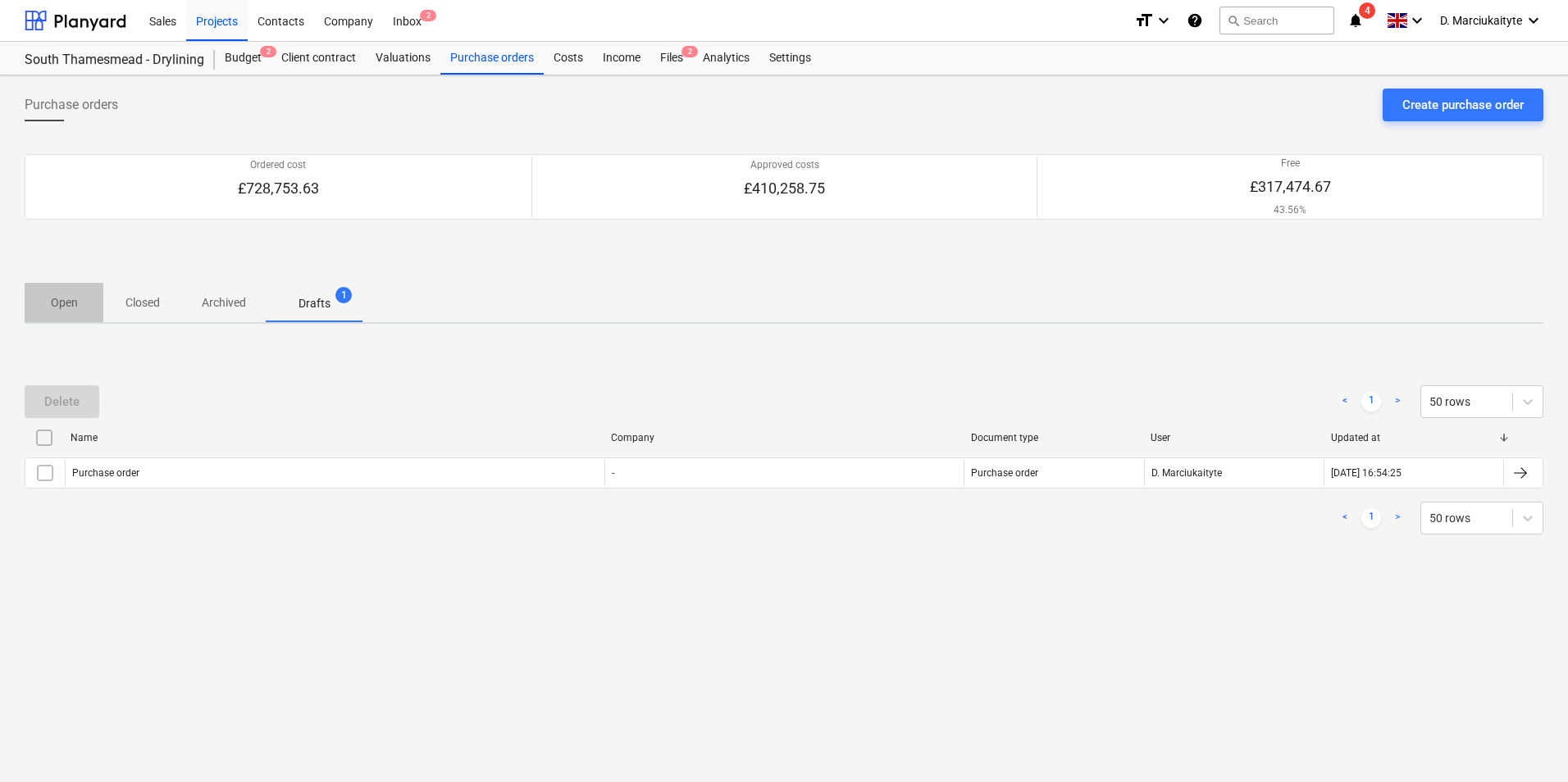
click at [84, 304] on span "Open" at bounding box center [63, 303] width 79 height 27
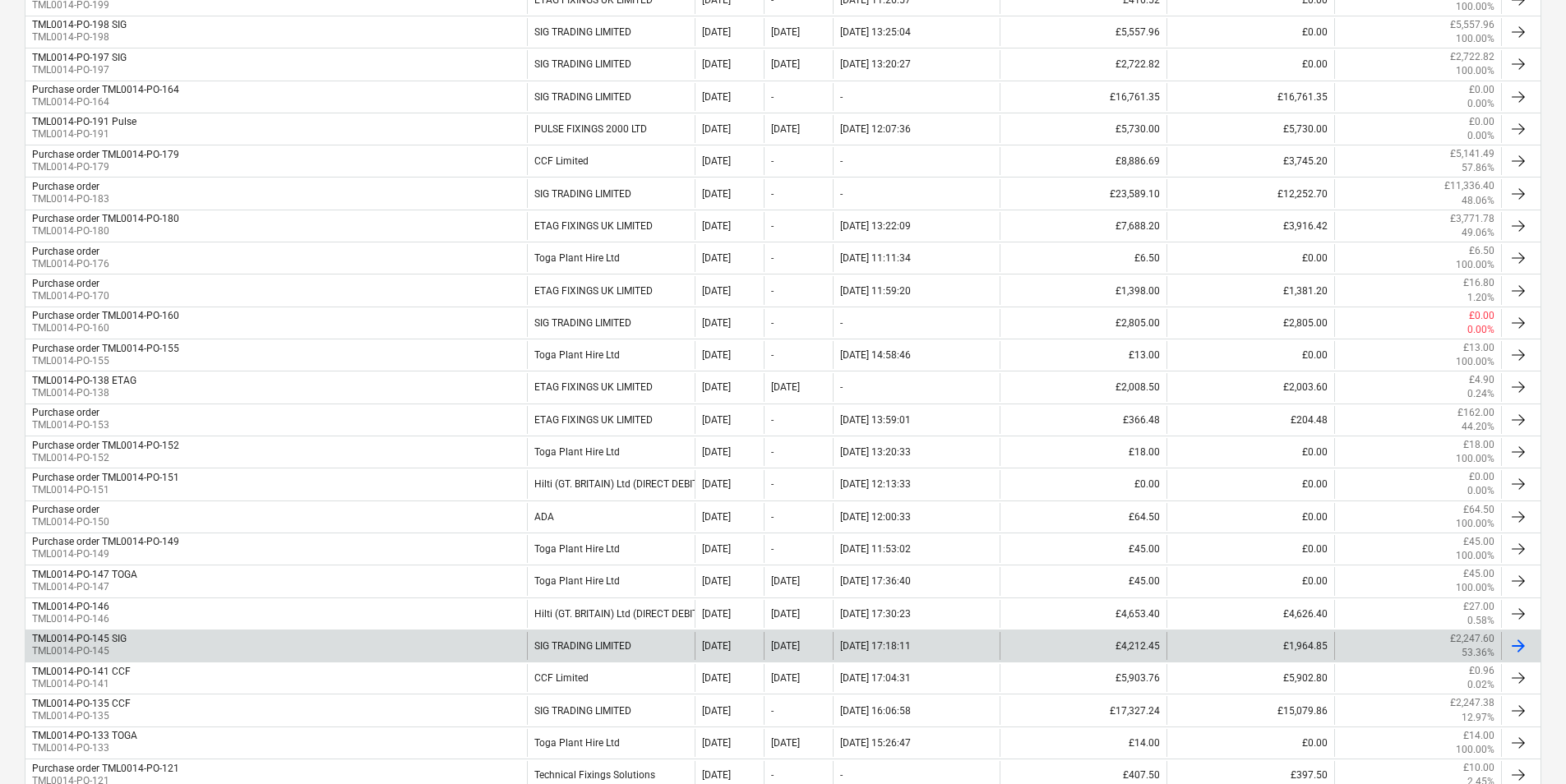
scroll to position [493, 0]
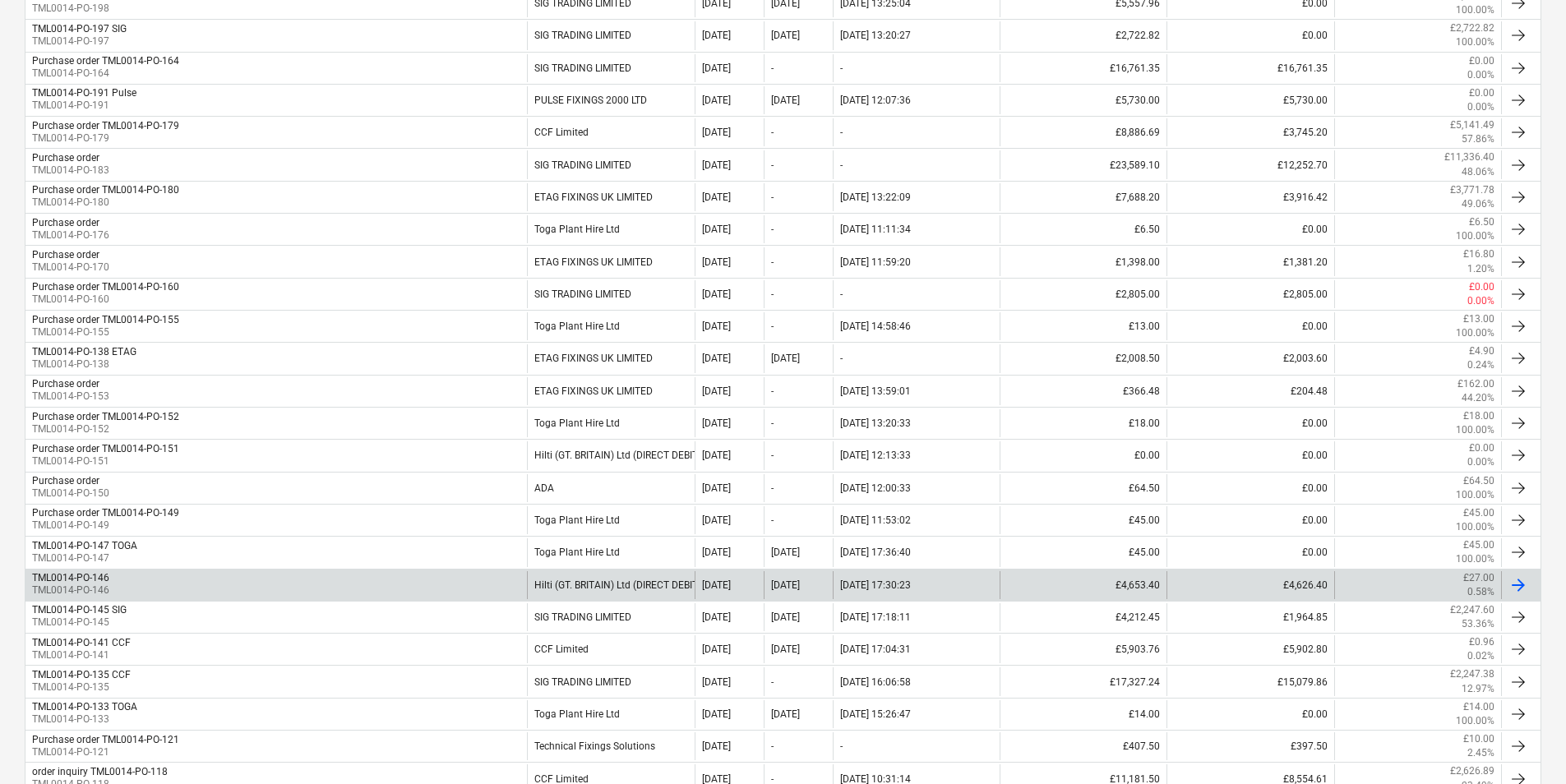
click at [169, 578] on div "TML0014-PO-146 TML0014-PO-146" at bounding box center [276, 585] width 502 height 28
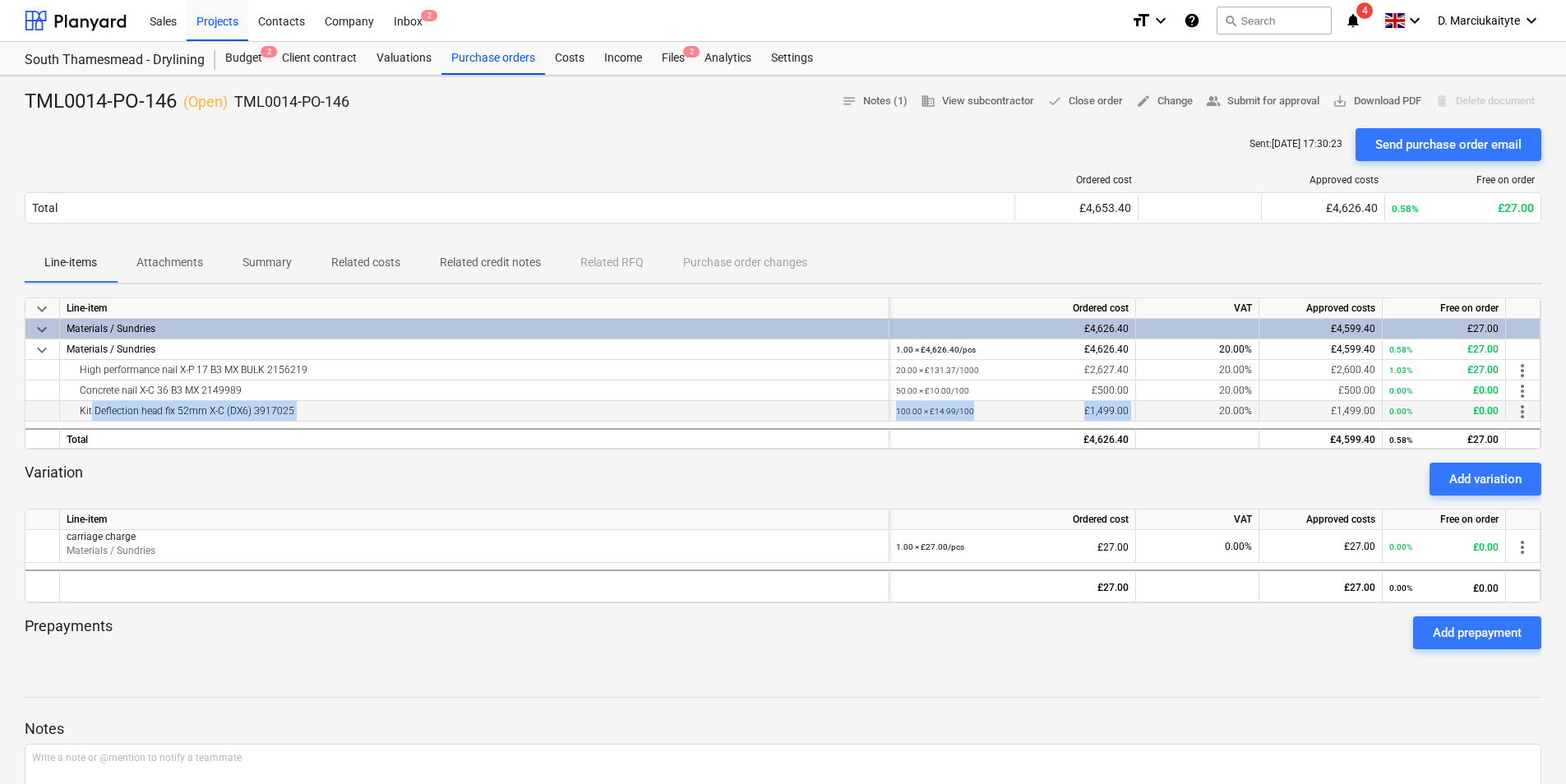
drag, startPoint x: 90, startPoint y: 405, endPoint x: 1190, endPoint y: 415, distance: 1100.0
click at [0, 0] on div "Kit Deflection head fix 52mm X-C (DX6) 3917025 100.00 × £14.99 / 100 £1,499.00 …" at bounding box center [0, 0] width 0 height 0
click at [347, 487] on div "Variation Add variation" at bounding box center [783, 479] width 1517 height 33
click at [266, 256] on p "Summary" at bounding box center [267, 263] width 49 height 17
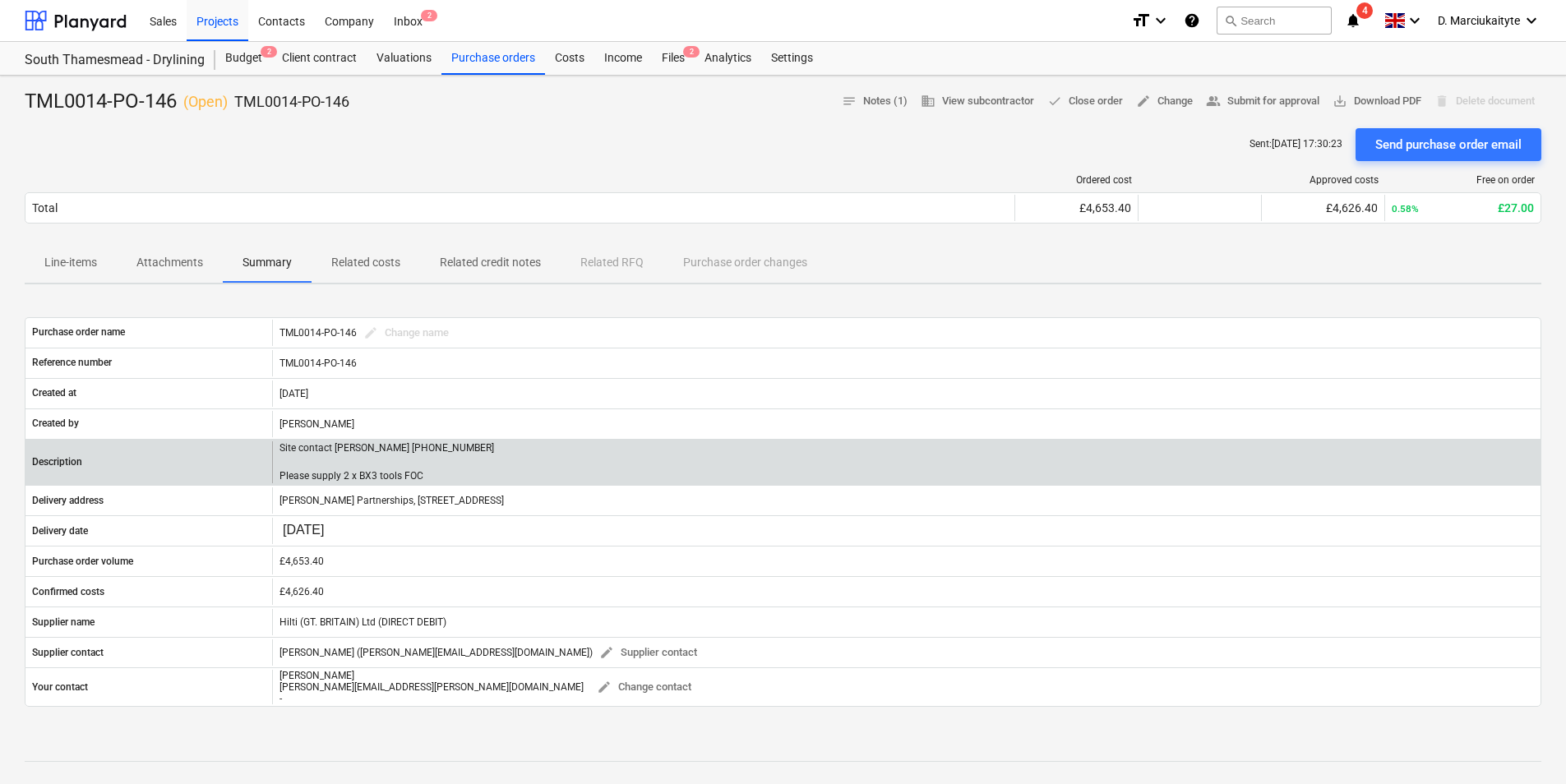
click at [443, 476] on div "Site contact Alex 07958 418640 Please supply 2 x BX3 tools FOC" at bounding box center [906, 462] width 1268 height 42
click at [443, 472] on div "Site contact Alex 07958 418640 Please supply 2 x BX3 tools FOC" at bounding box center [906, 462] width 1268 height 42
drag, startPoint x: 437, startPoint y: 438, endPoint x: 273, endPoint y: 452, distance: 164.6
click at [273, 452] on div "Description Site contact Alex 07958 418640 Please supply 2 x BX3 tools FOC" at bounding box center [783, 462] width 1517 height 46
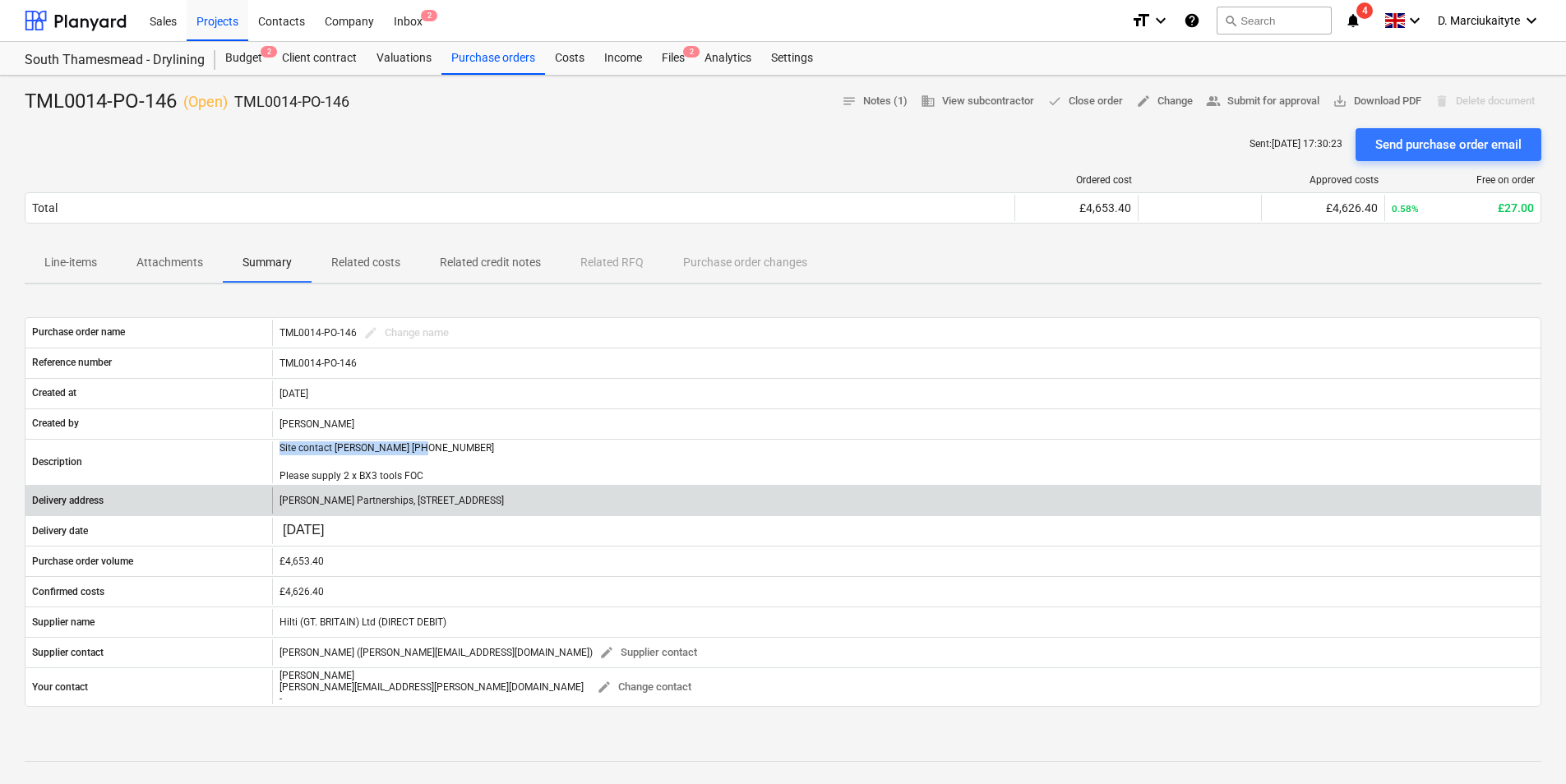
copy p "Site contact Alex 07958 418640"
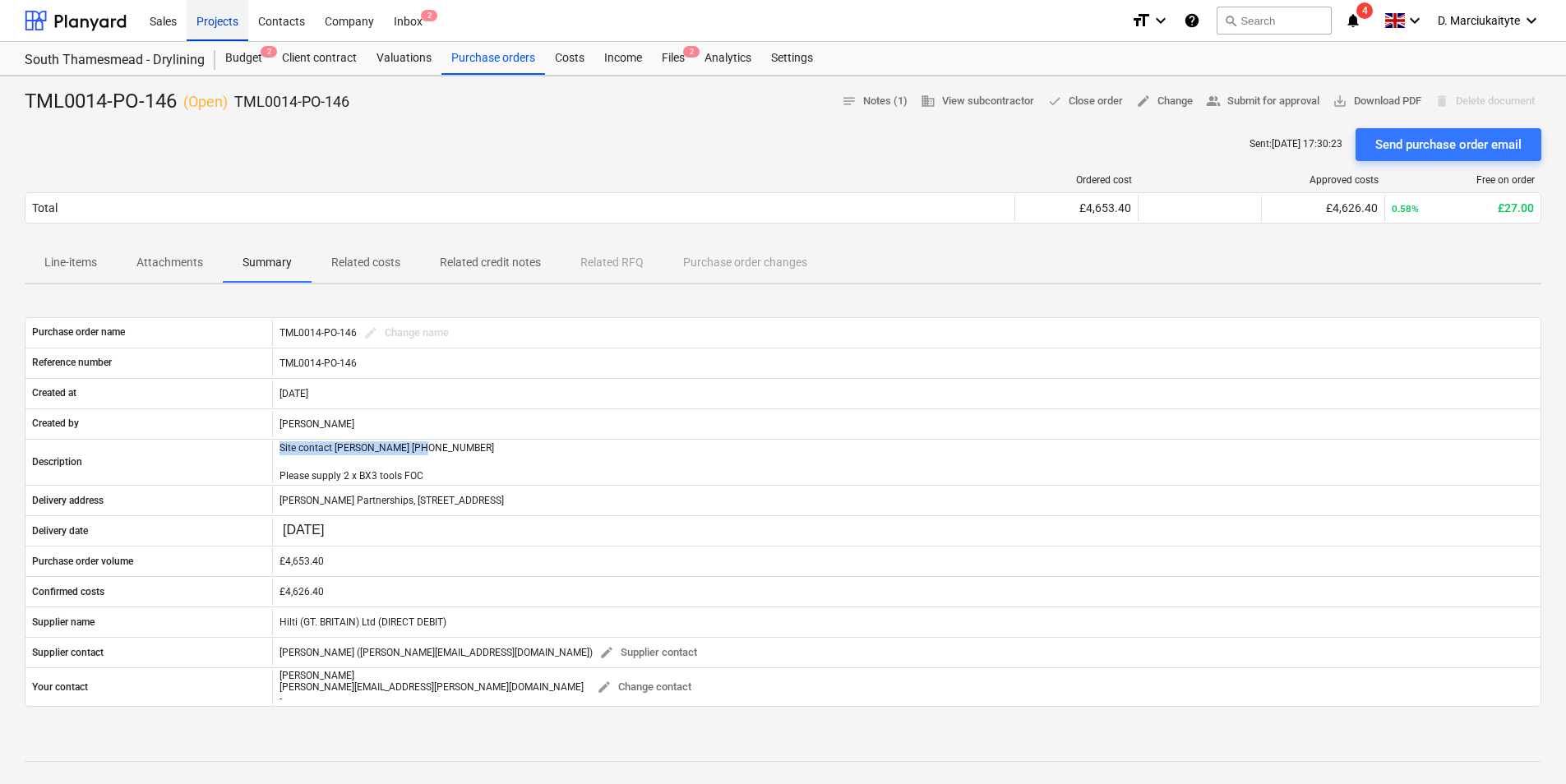
click at [199, 24] on div "Projects" at bounding box center [217, 19] width 62 height 42
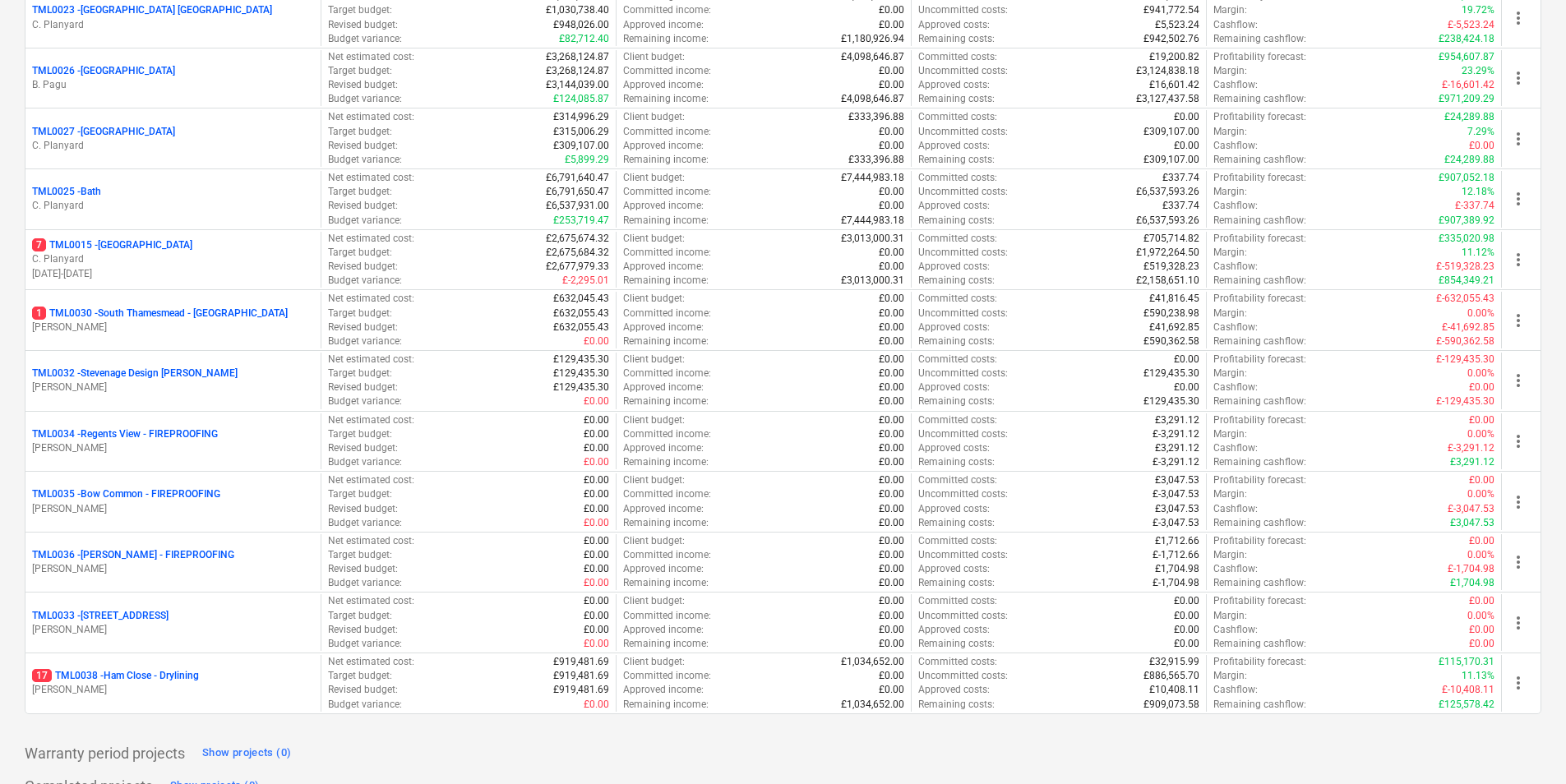
scroll to position [1612, 0]
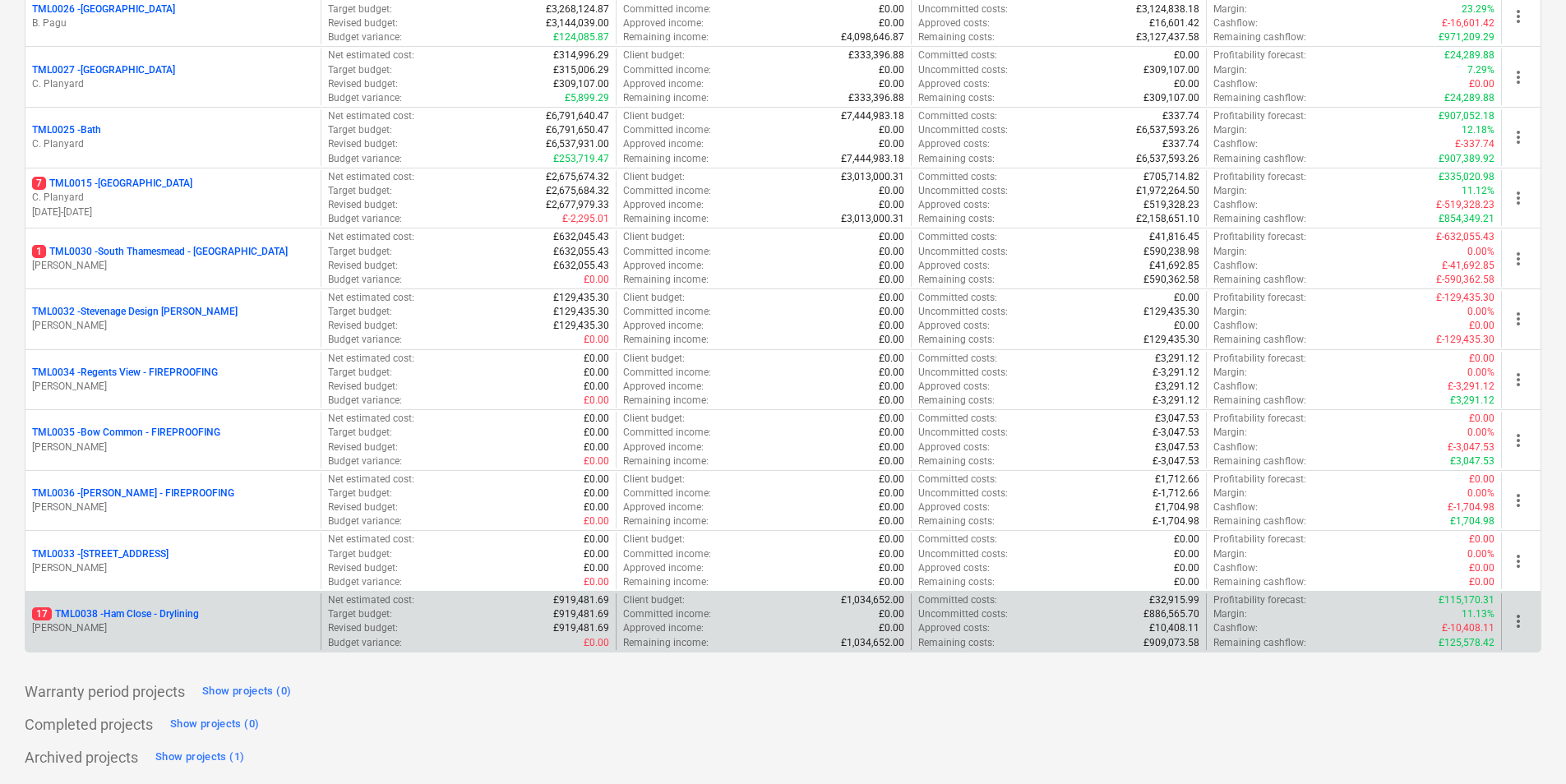
click at [199, 620] on p "17 TML0038 - Ham Close - Drylining" at bounding box center [115, 614] width 167 height 14
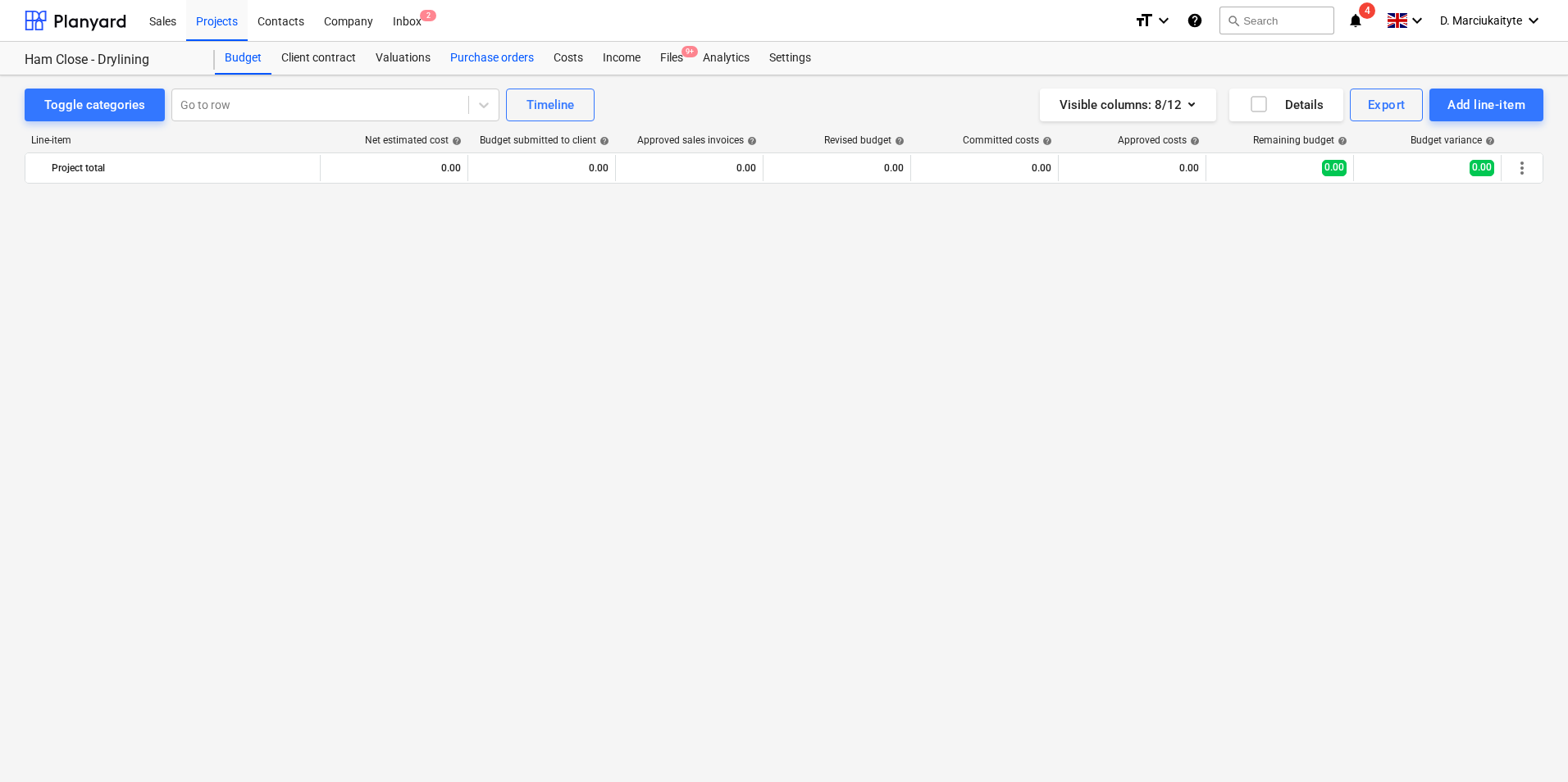
click at [495, 64] on div "Purchase orders" at bounding box center [492, 57] width 103 height 33
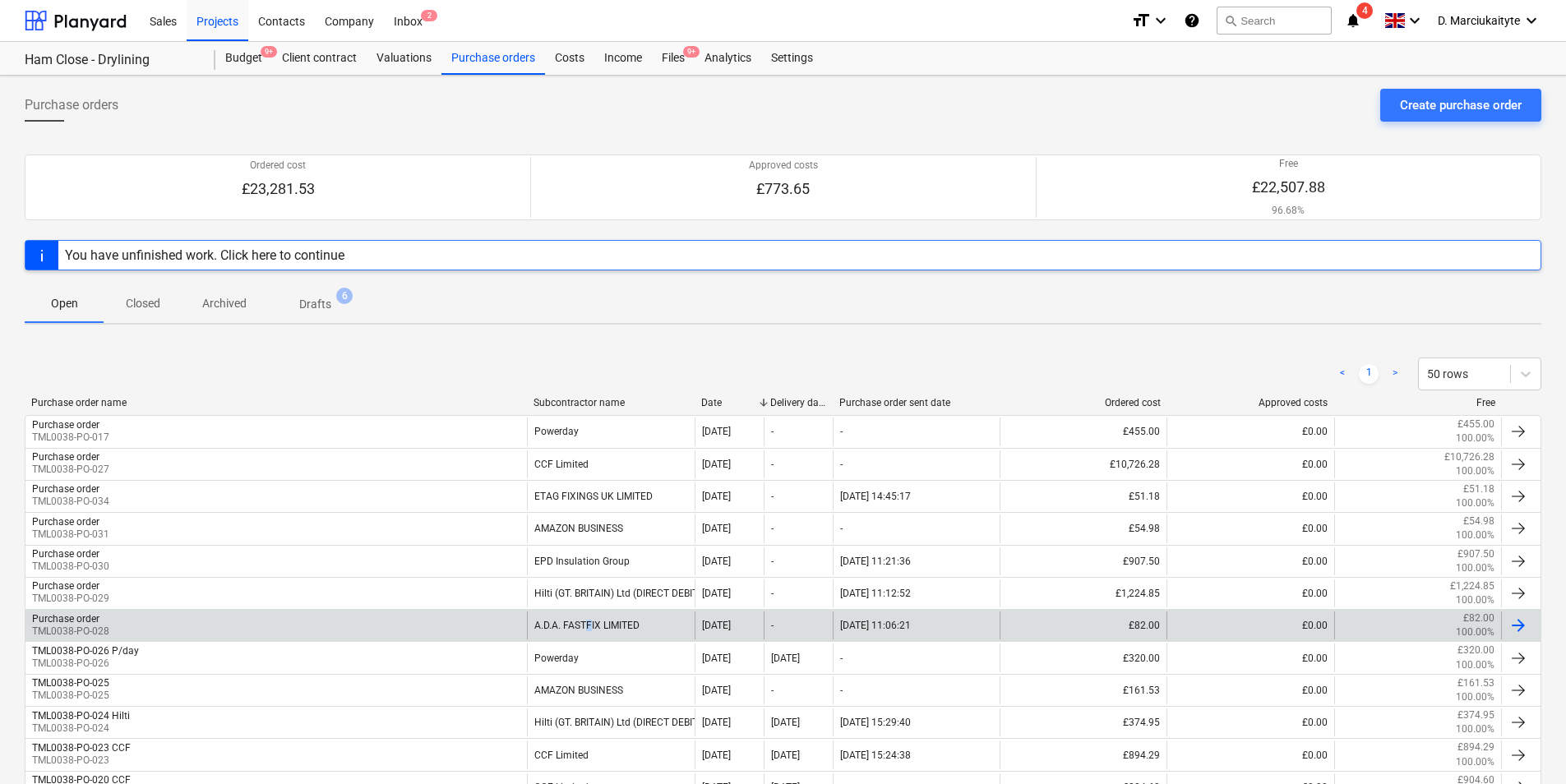
click at [589, 621] on div "A.D.A. FASTFIX LIMITED" at bounding box center [610, 625] width 167 height 28
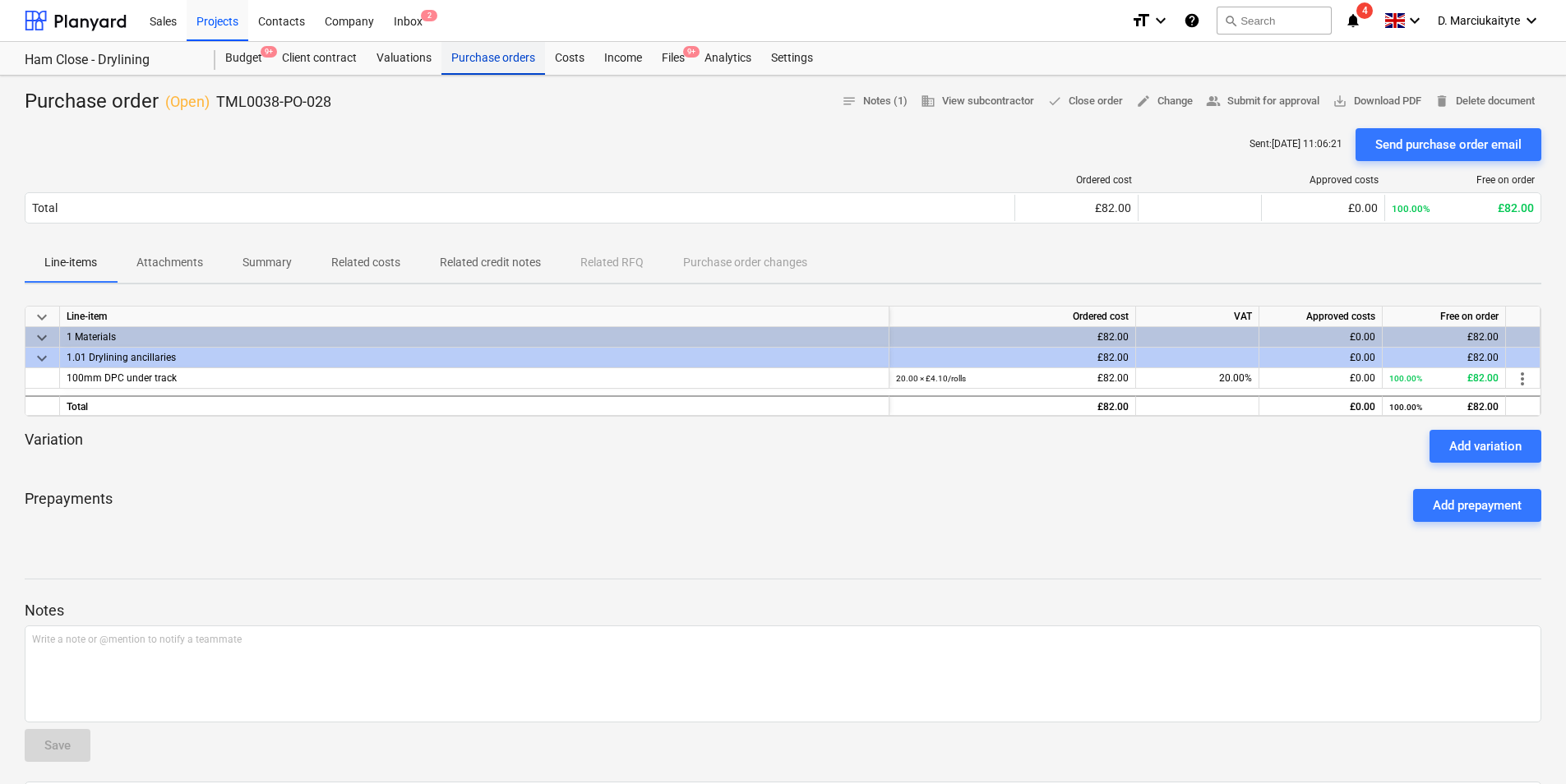
click at [505, 56] on div "Purchase orders" at bounding box center [493, 58] width 103 height 33
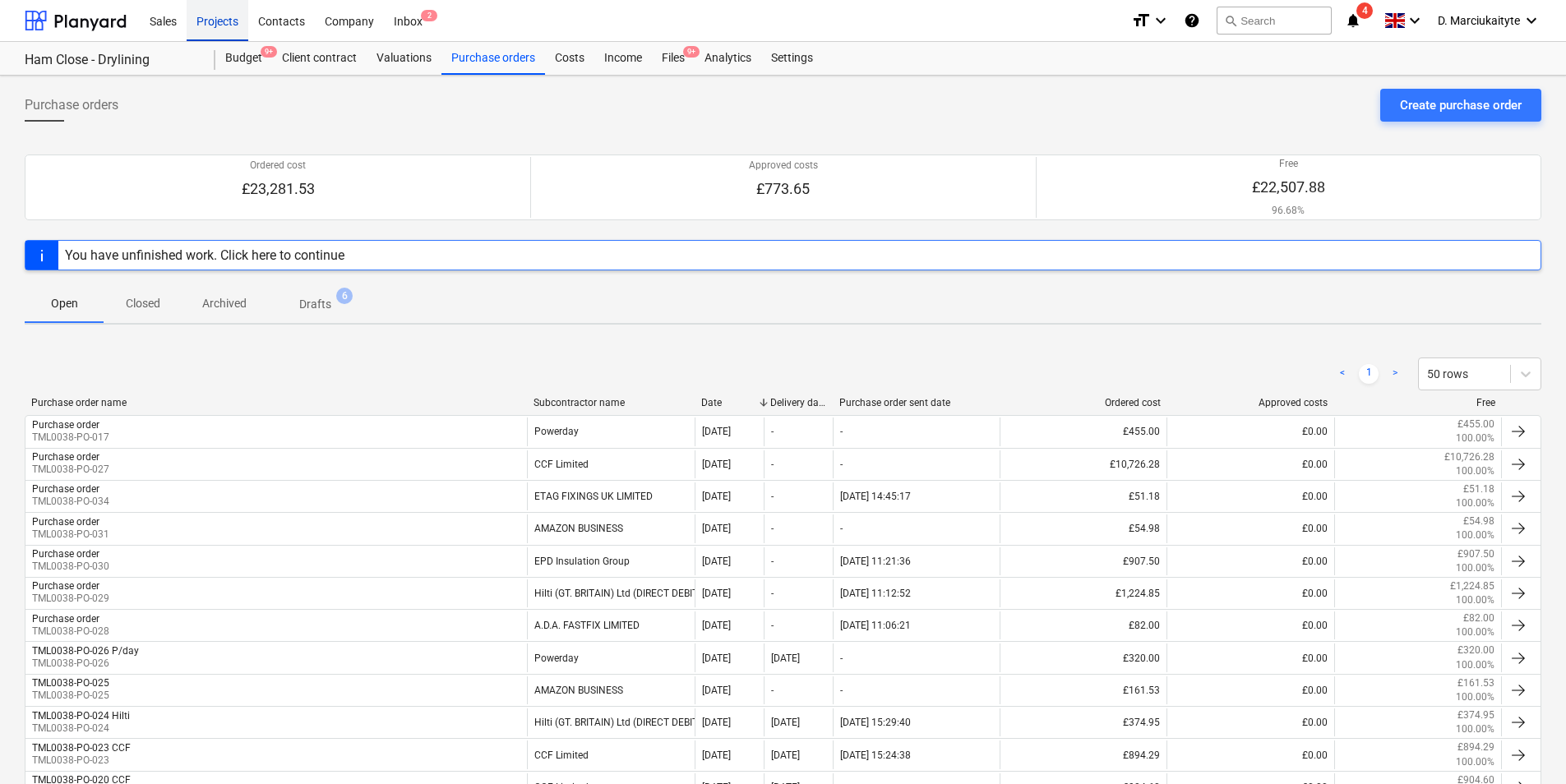
click at [231, 11] on div "Projects" at bounding box center [217, 19] width 62 height 42
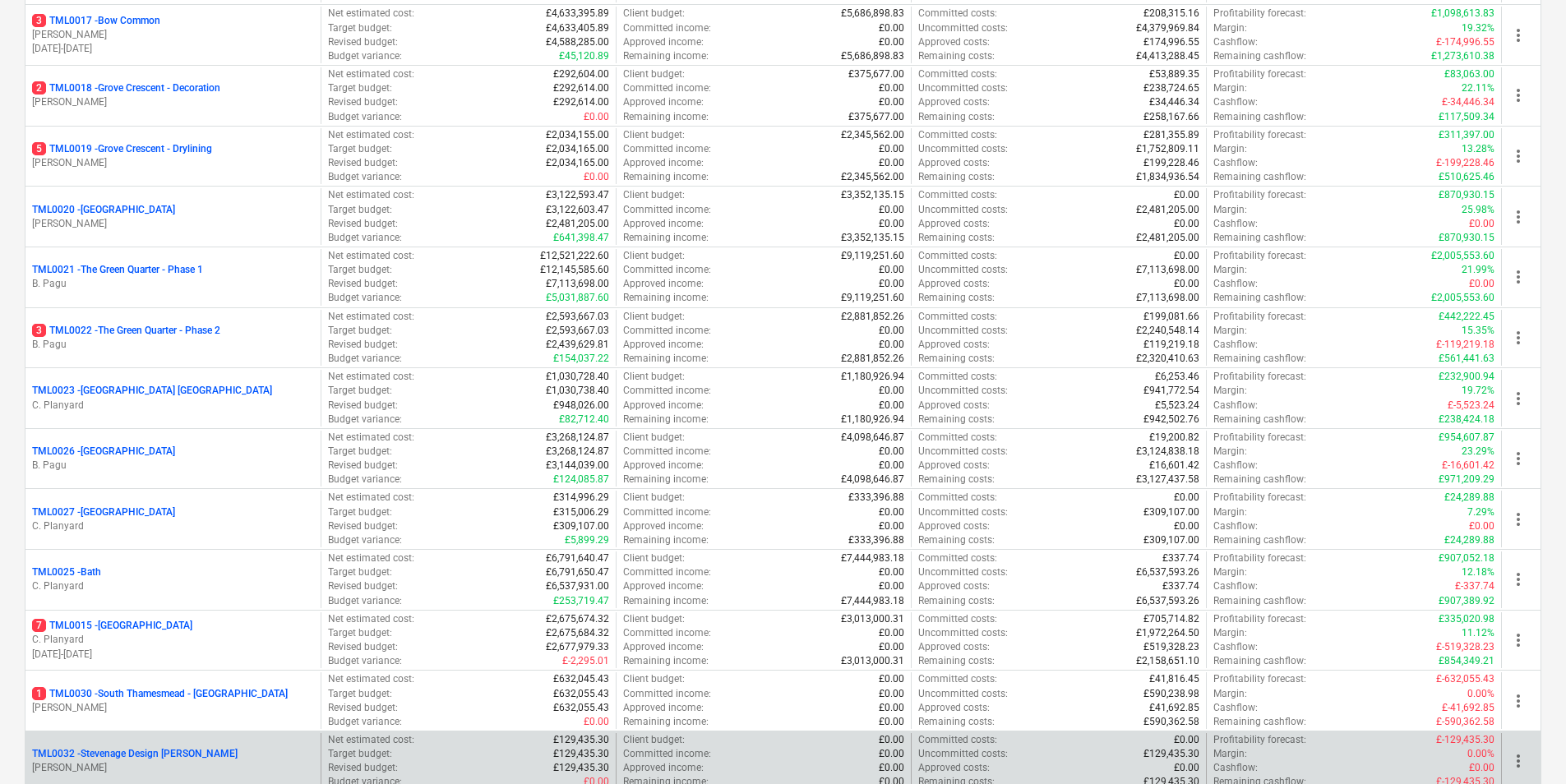
scroll to position [1119, 0]
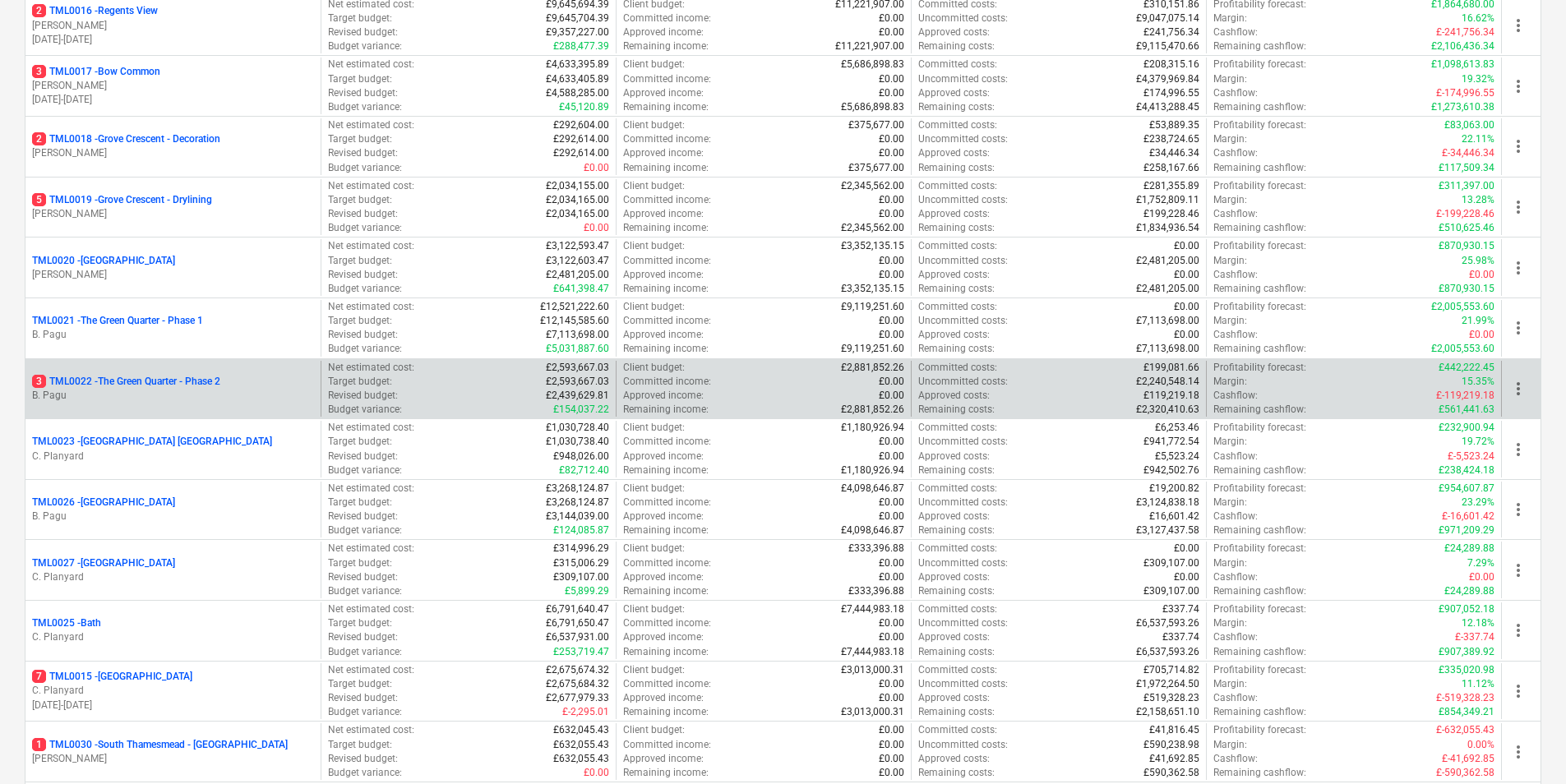
click at [147, 389] on p "B. Pagu" at bounding box center [173, 396] width 282 height 14
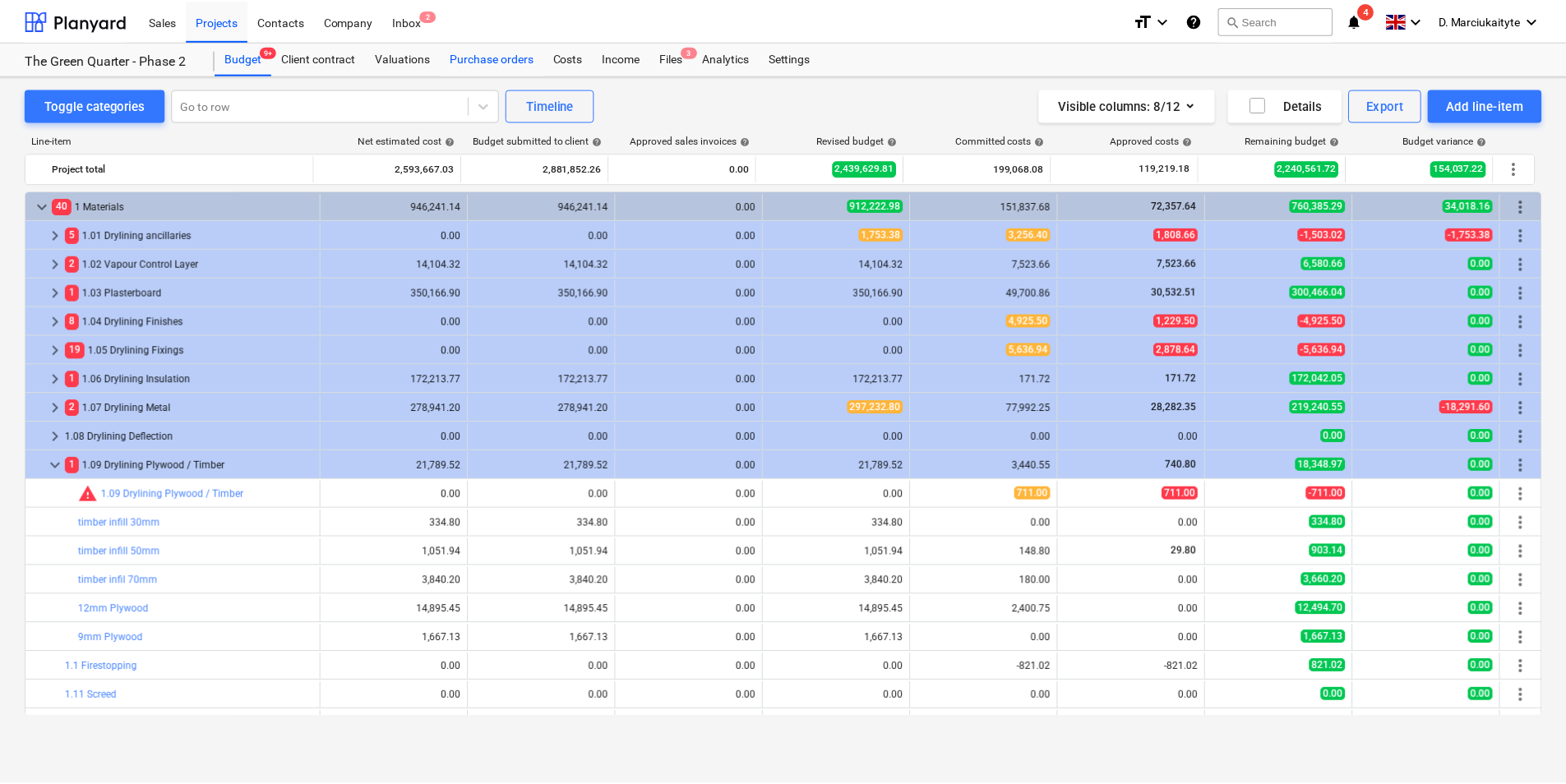
scroll to position [82, 0]
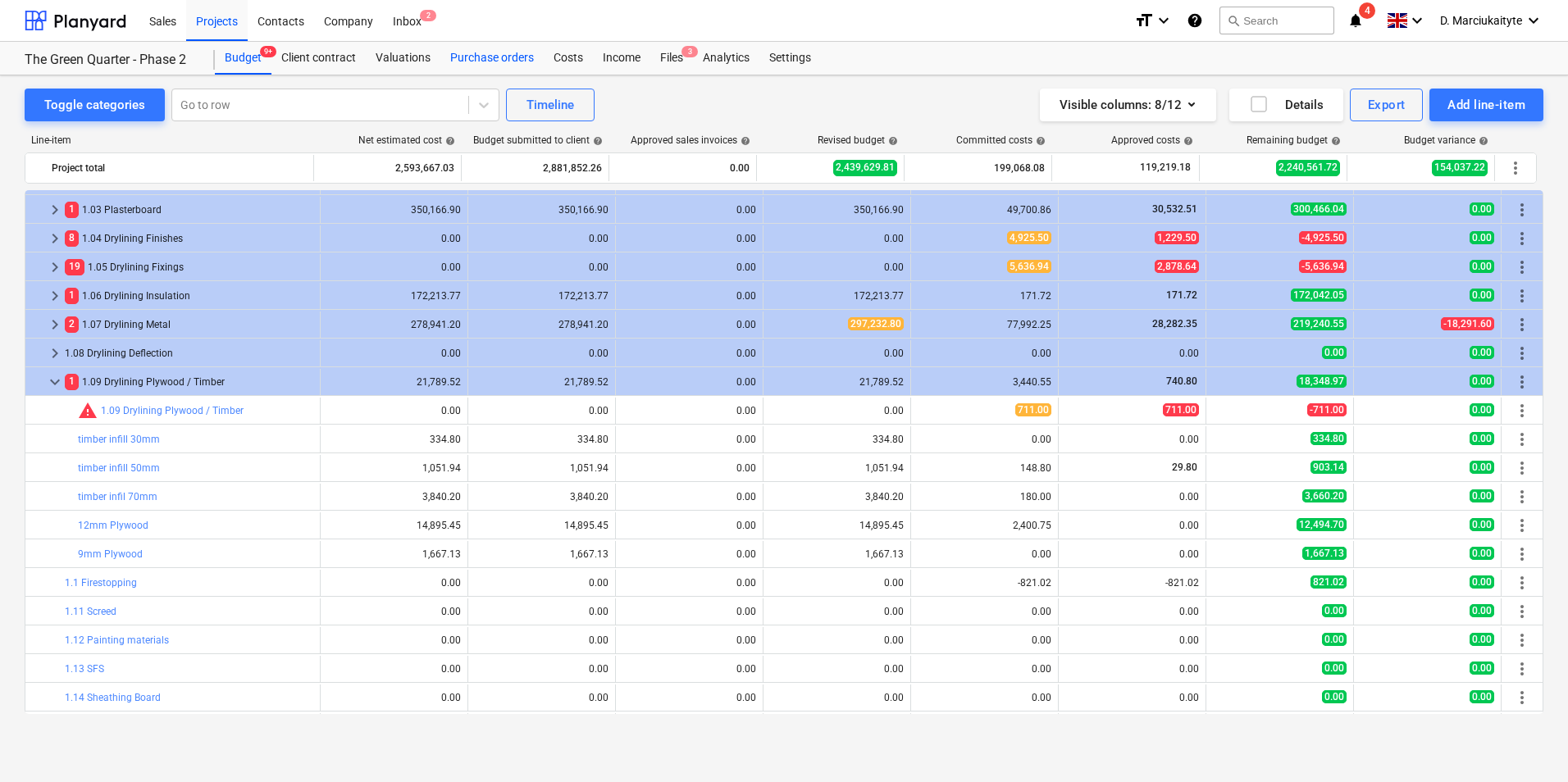
click at [492, 65] on div "Purchase orders" at bounding box center [492, 57] width 103 height 33
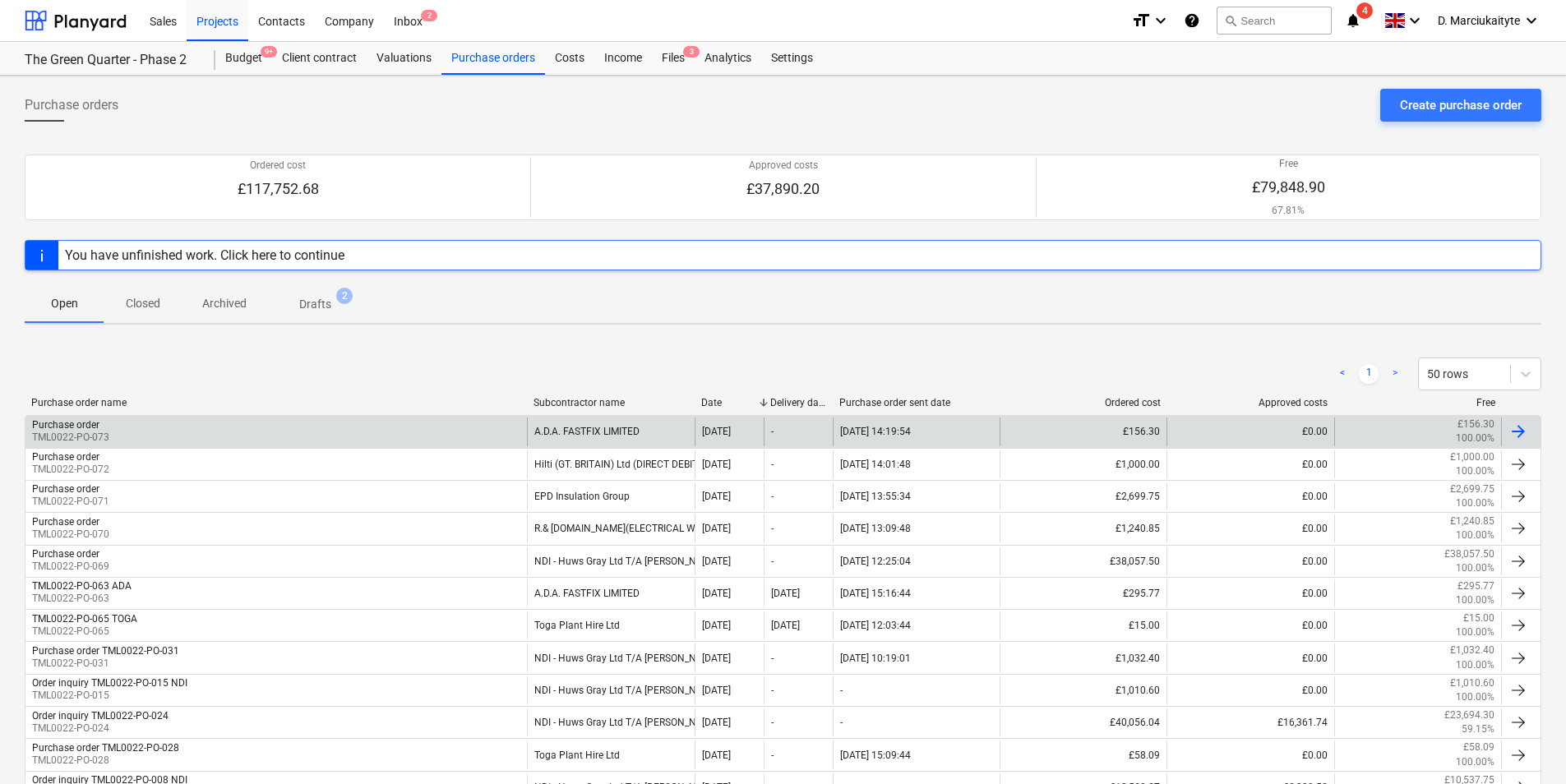
click at [530, 423] on div "A.D.A. FASTFIX LIMITED" at bounding box center [610, 431] width 167 height 28
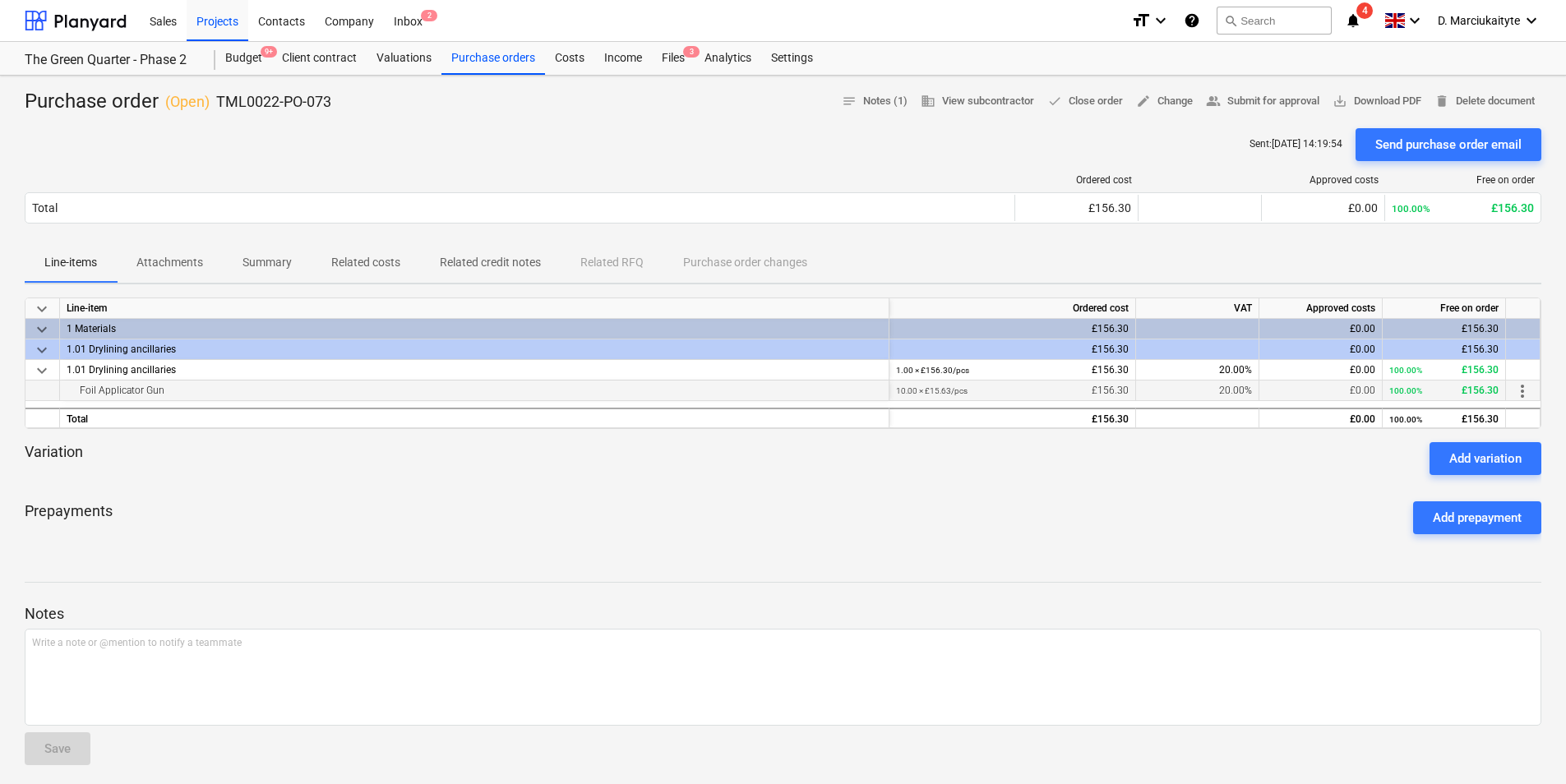
drag, startPoint x: 170, startPoint y: 392, endPoint x: 77, endPoint y: 394, distance: 93.0
click at [77, 394] on div "Foil Applicator Gun" at bounding box center [475, 390] width 816 height 19
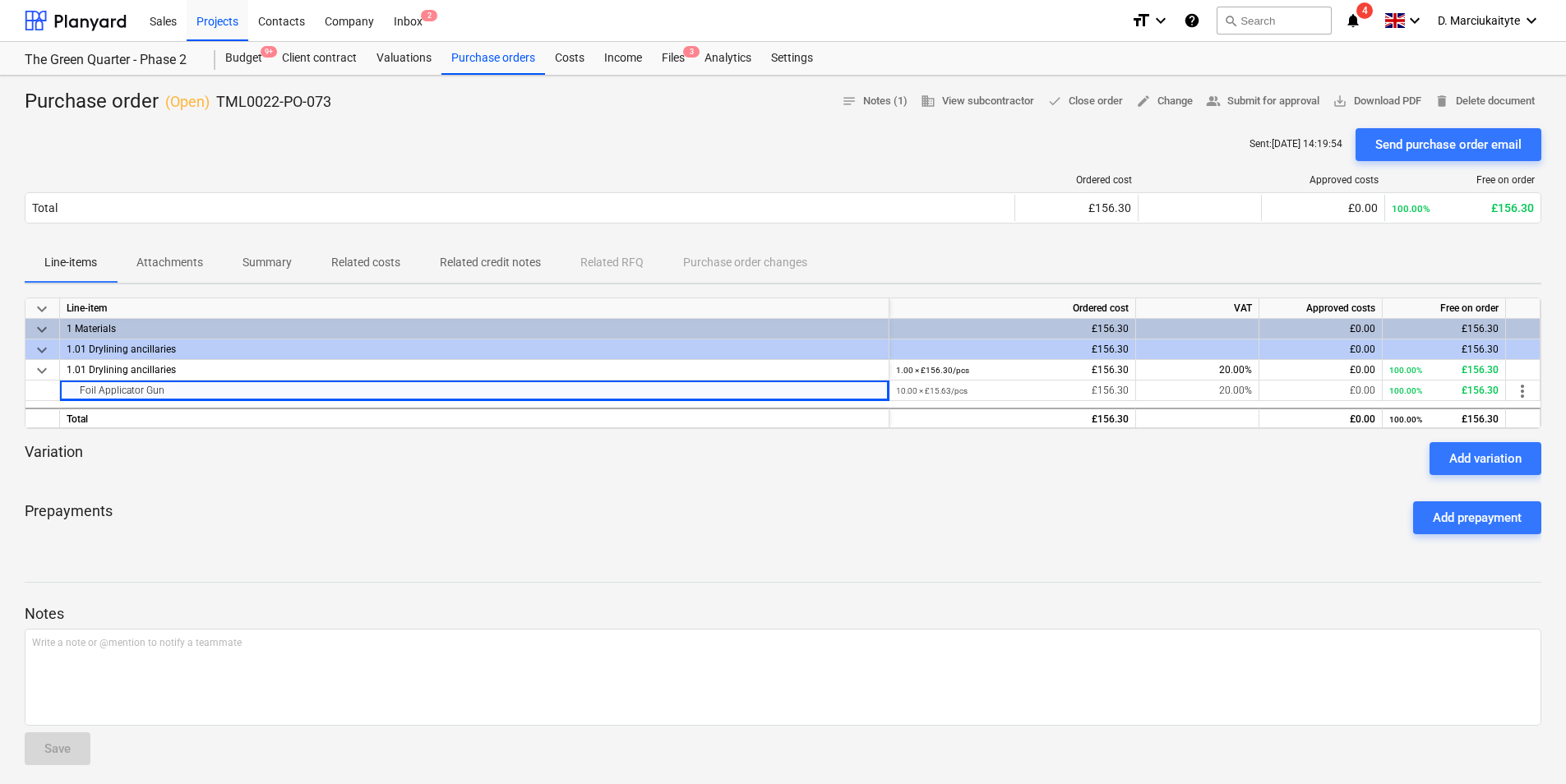
copy div "Foil Applicator Gun"
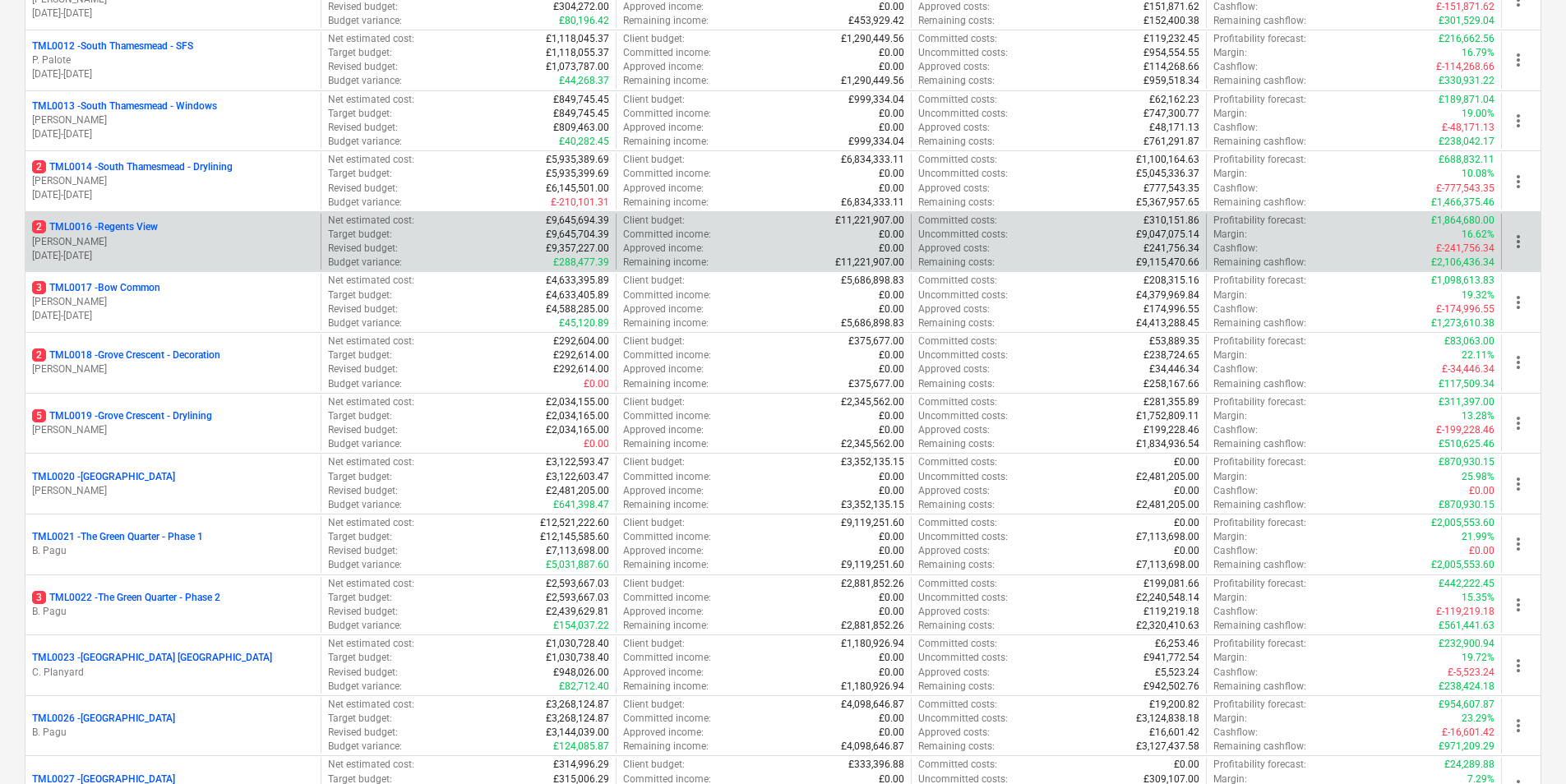
scroll to position [904, 0]
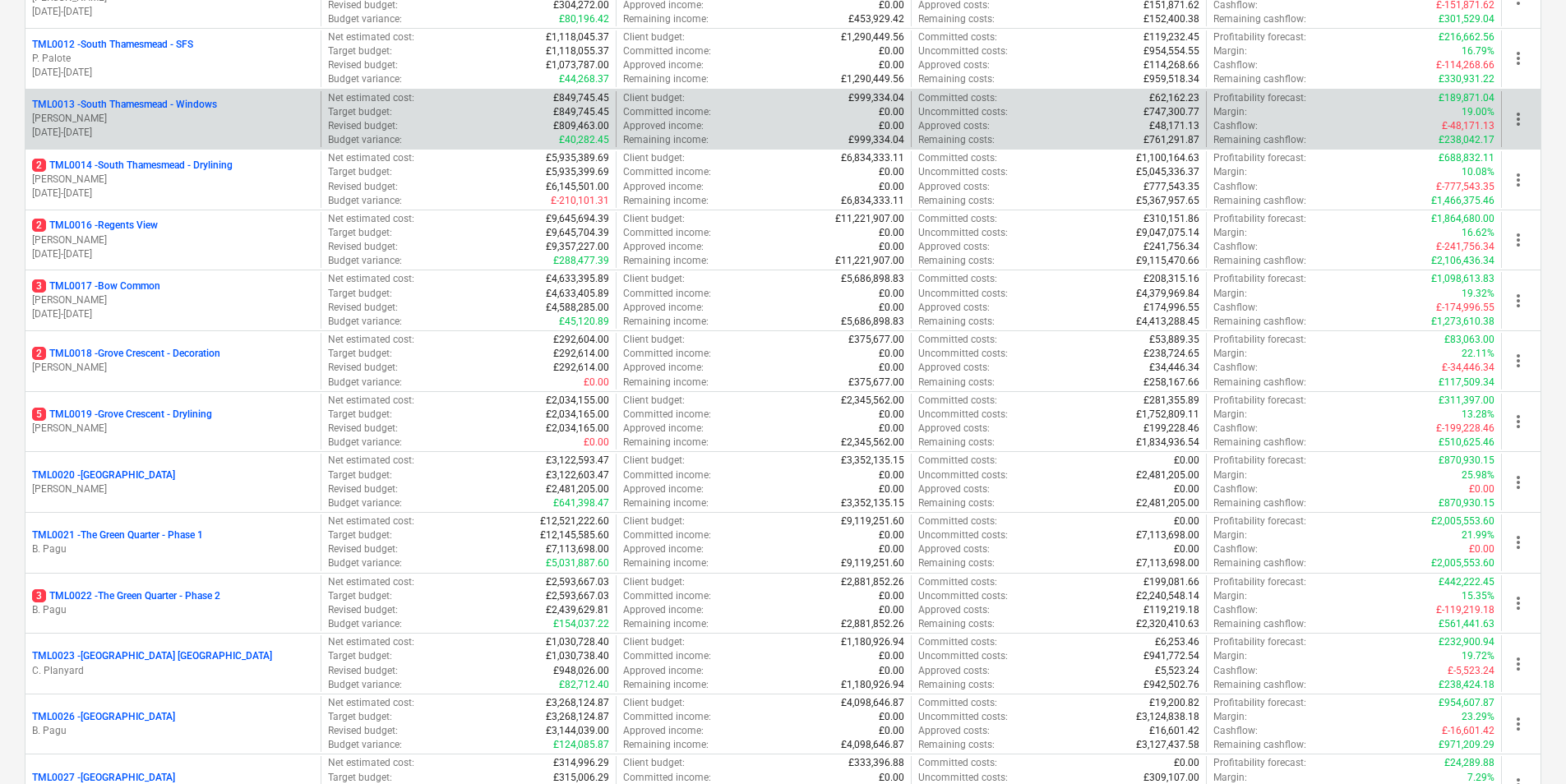
click at [145, 125] on p "M. Tomlinson" at bounding box center [173, 119] width 282 height 14
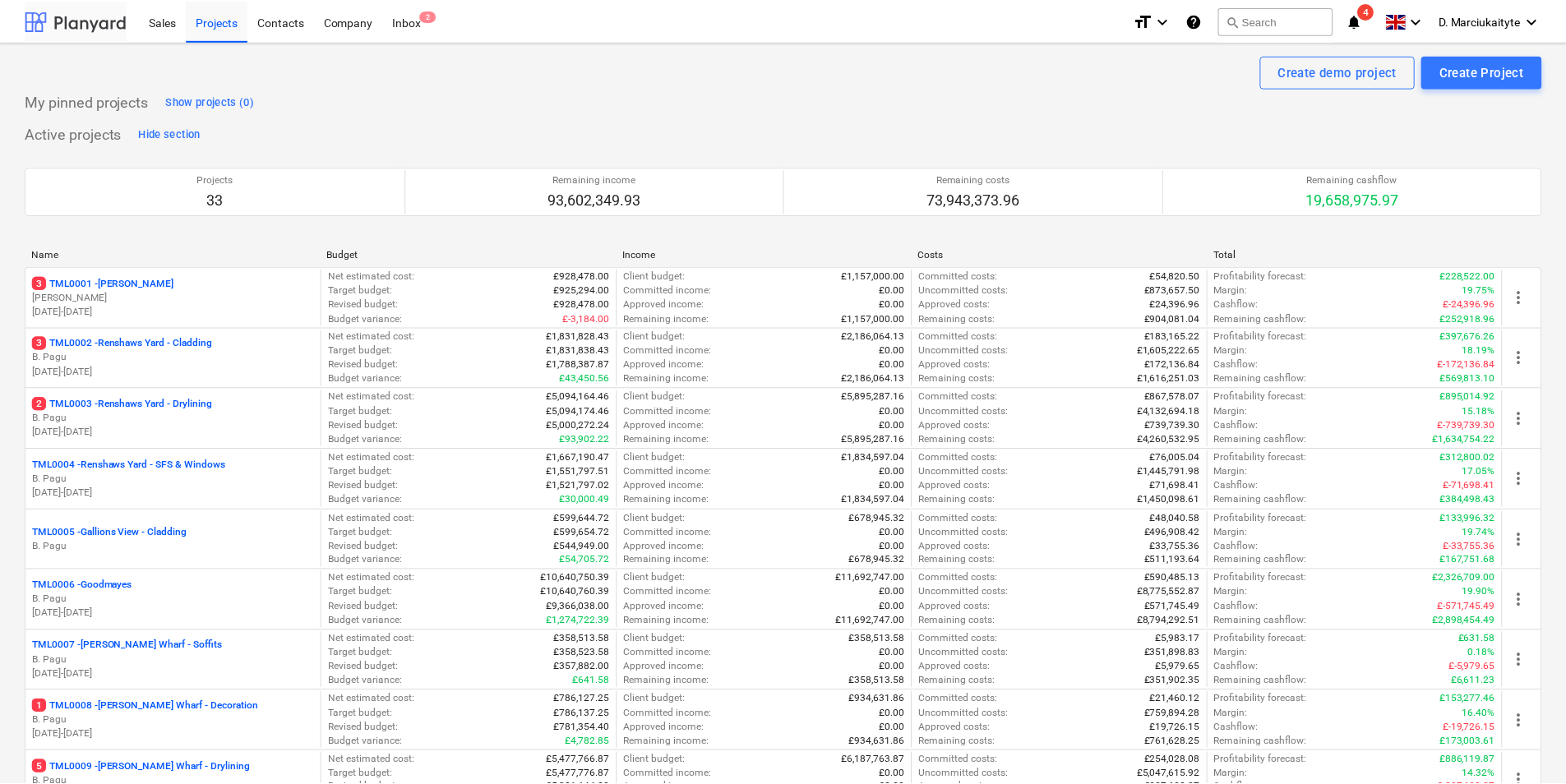
scroll to position [904, 0]
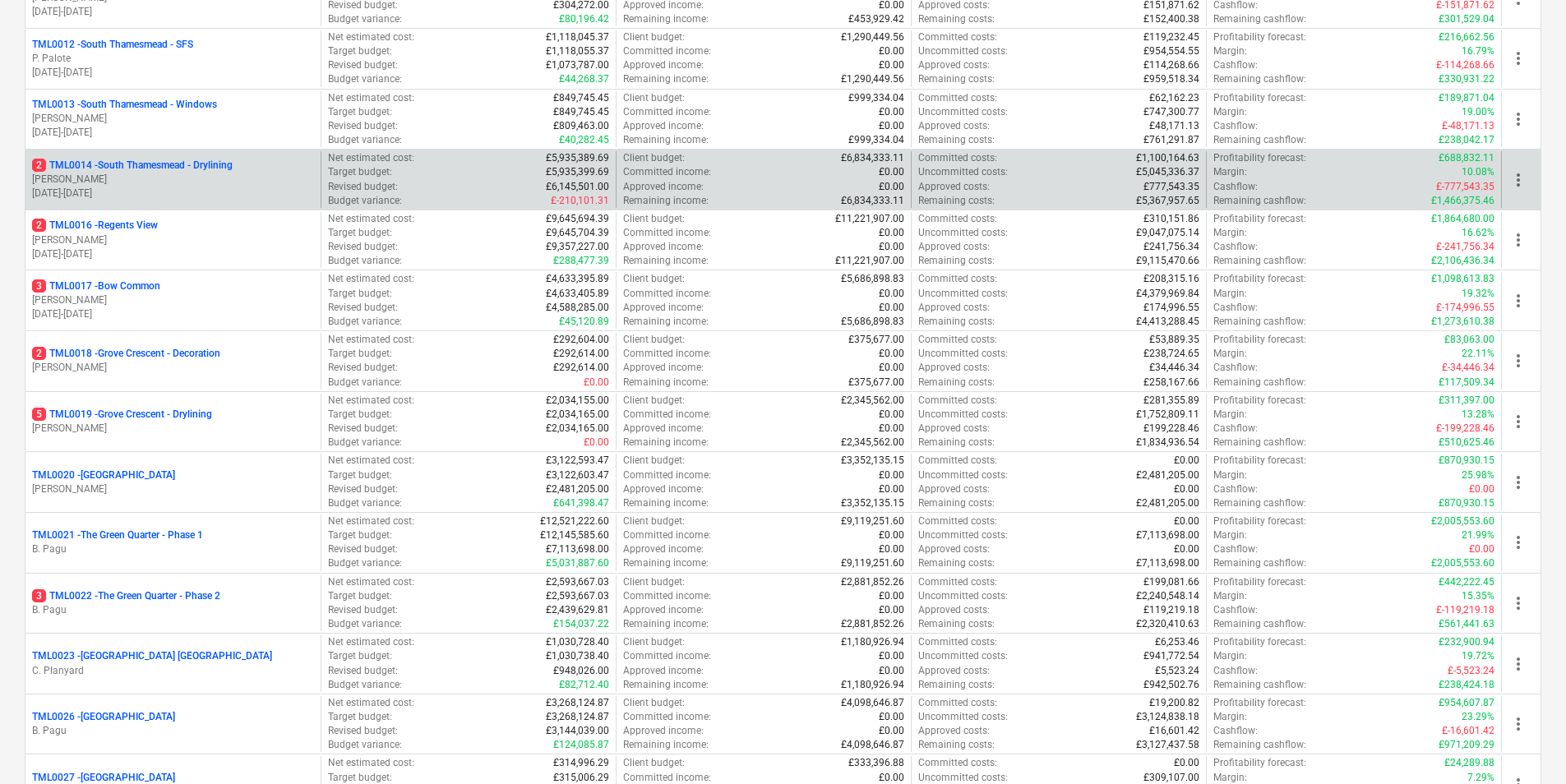
click at [206, 155] on div "2 TML0014 - South Thamesmead - Drylining M. Tomlinson 06.01.2025 - 07.09.2026" at bounding box center [173, 179] width 295 height 57
click at [213, 170] on p "2 TML0014 - South Thamesmead - Drylining" at bounding box center [132, 165] width 201 height 14
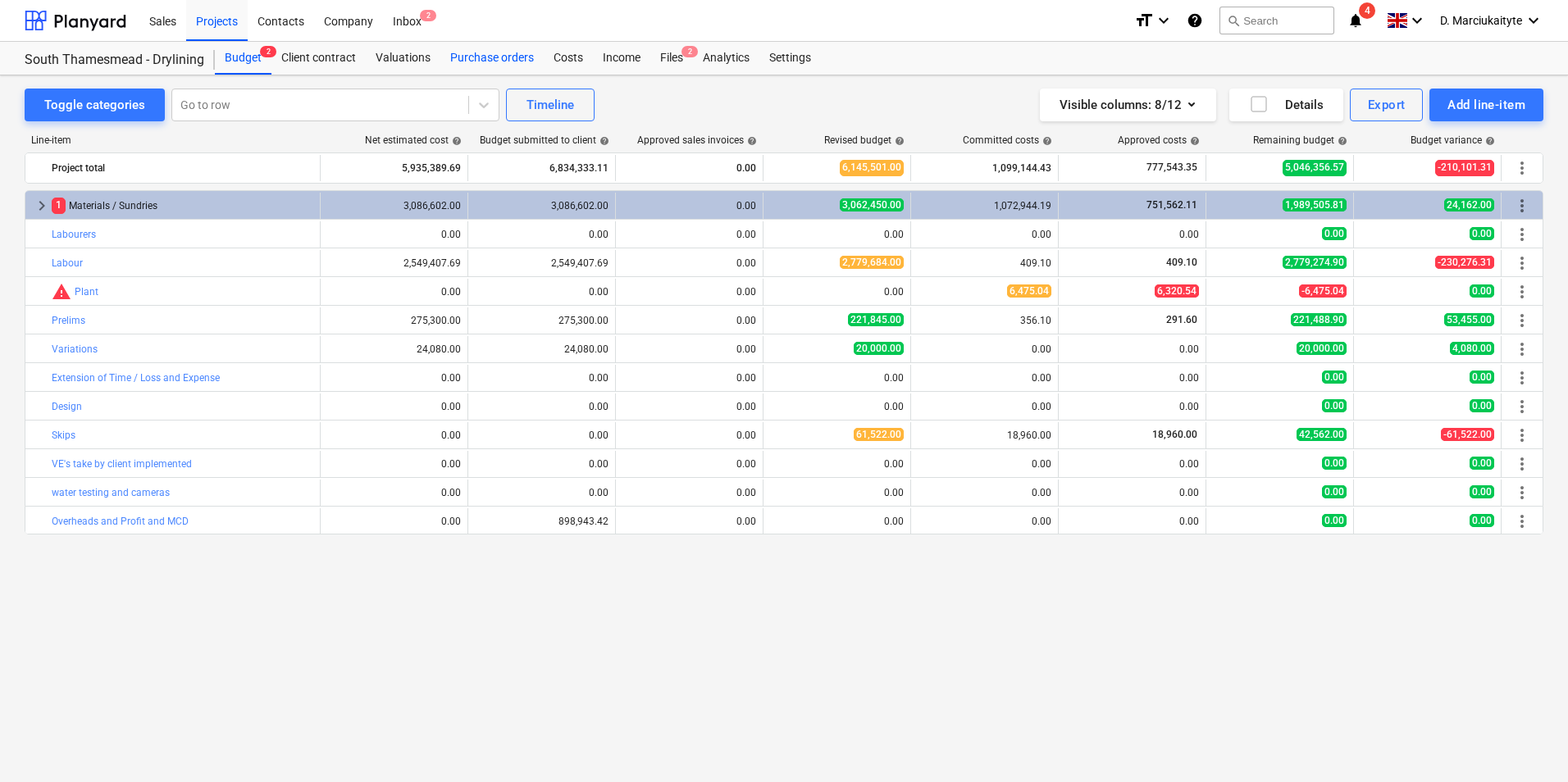
click at [475, 51] on div "Purchase orders" at bounding box center [492, 57] width 103 height 33
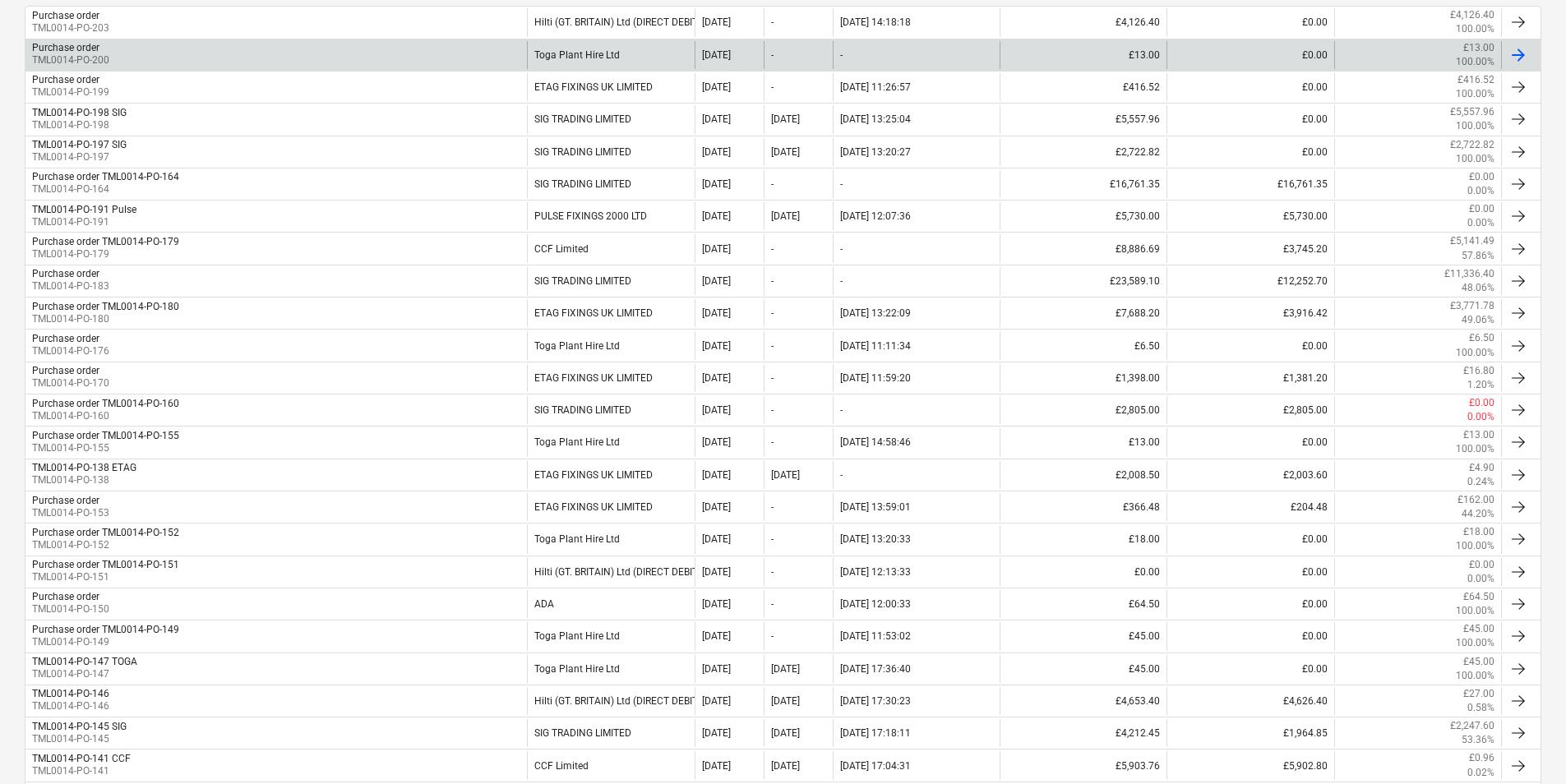
scroll to position [247, 0]
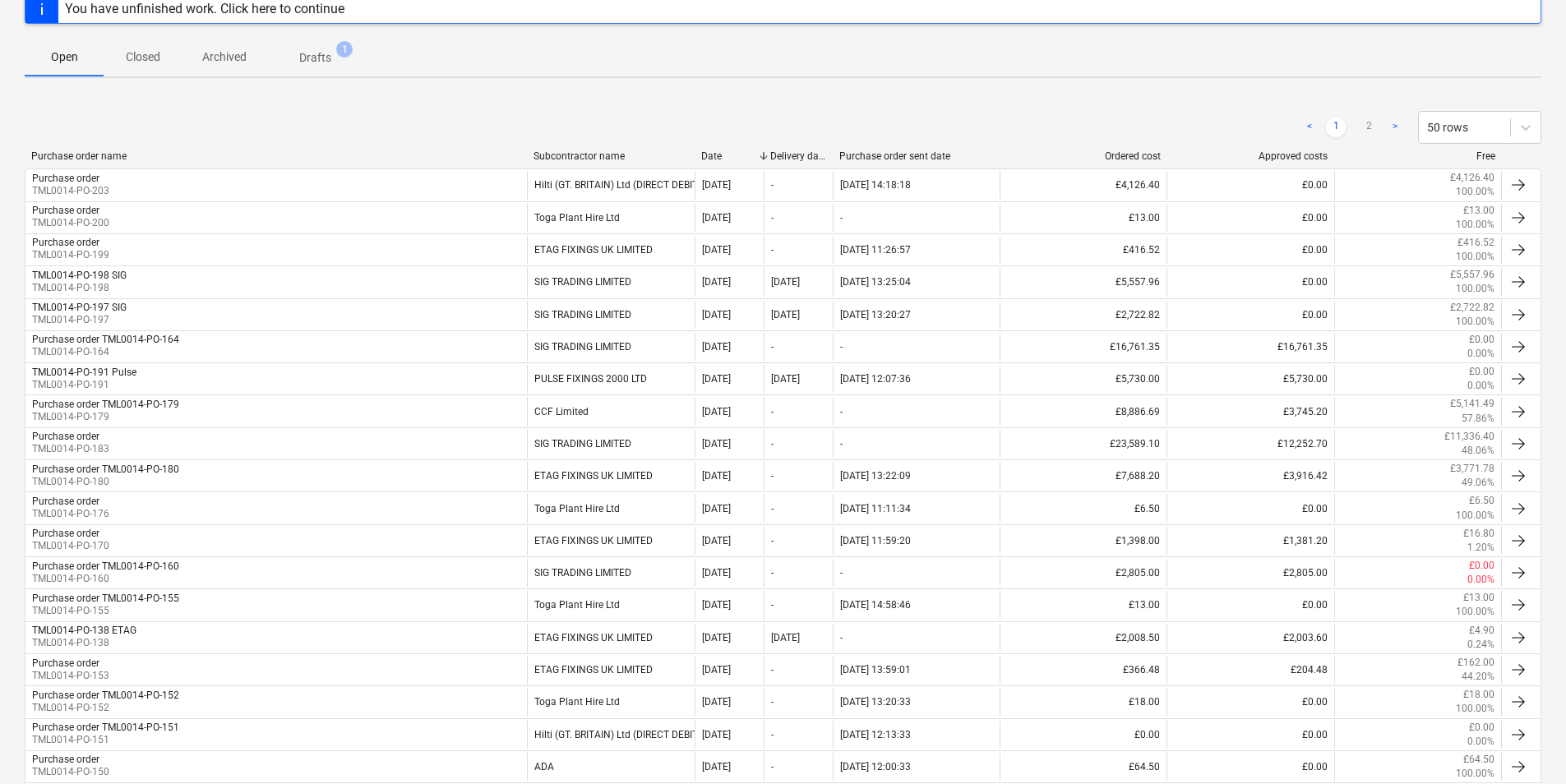
click at [153, 58] on p "Closed" at bounding box center [142, 57] width 40 height 17
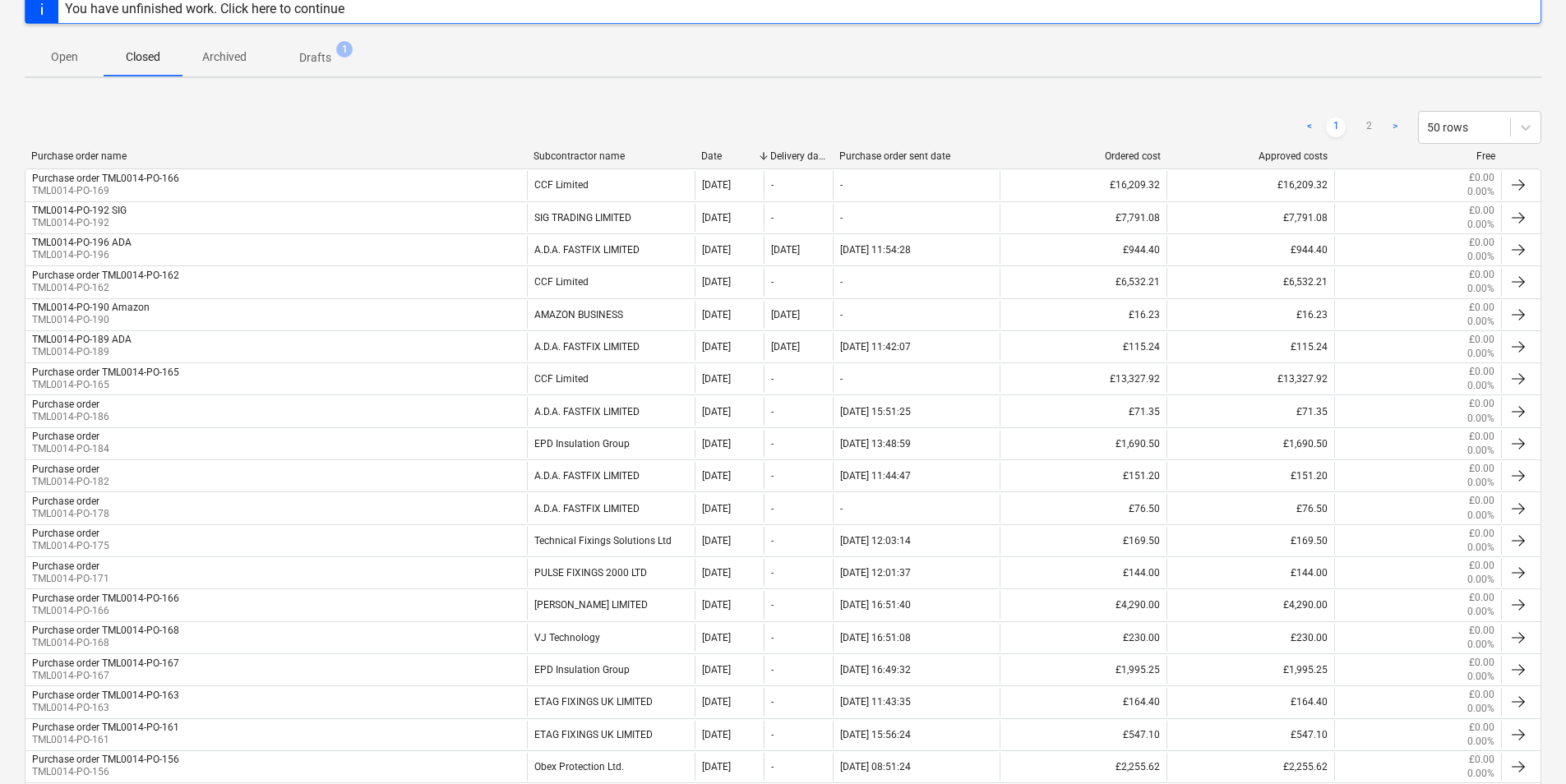
click at [557, 148] on div "< 1 2 > 50 rows" at bounding box center [783, 127] width 1517 height 46
click at [560, 157] on div "Subcontractor name" at bounding box center [610, 156] width 154 height 12
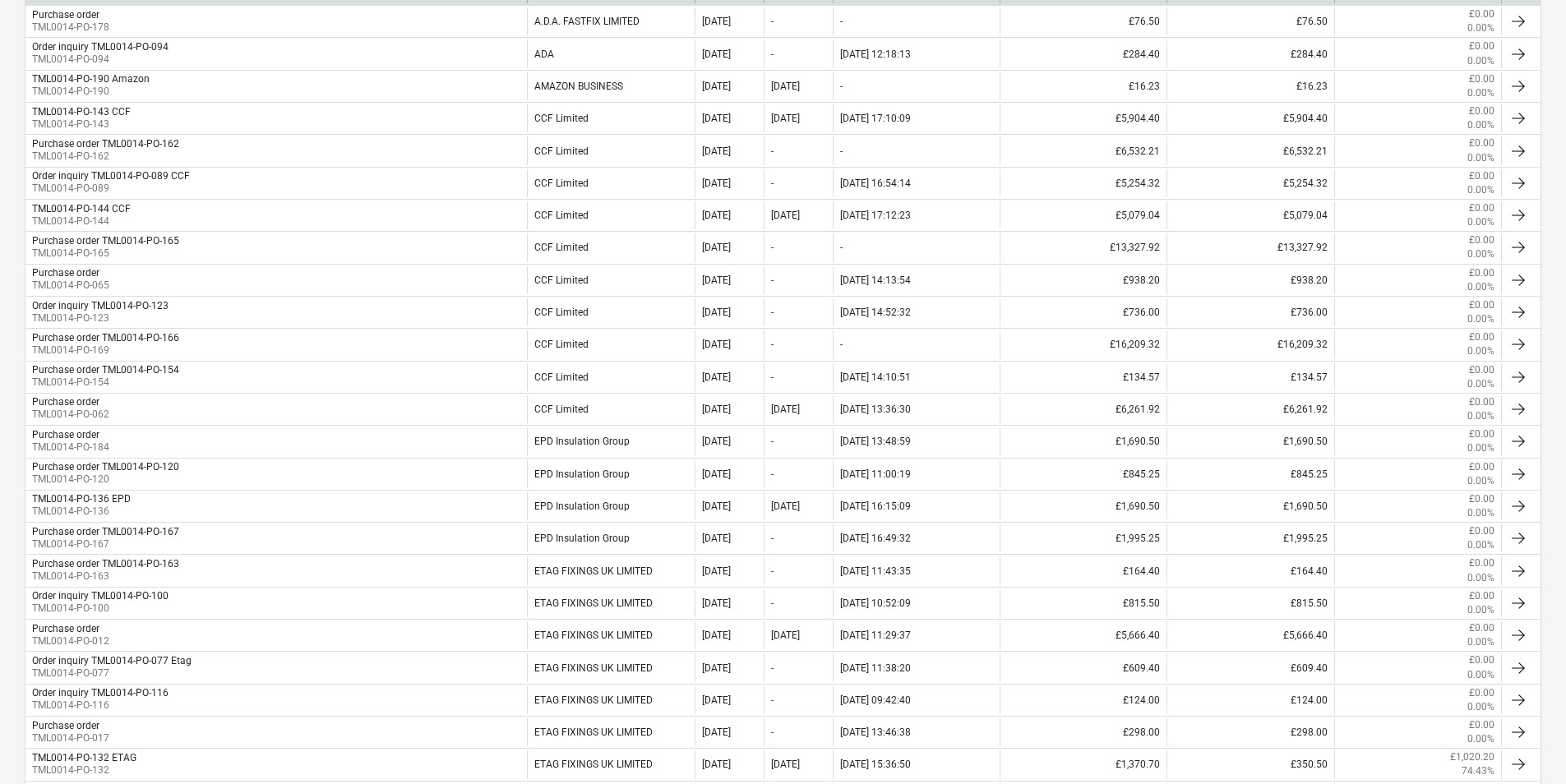
scroll to position [271, 0]
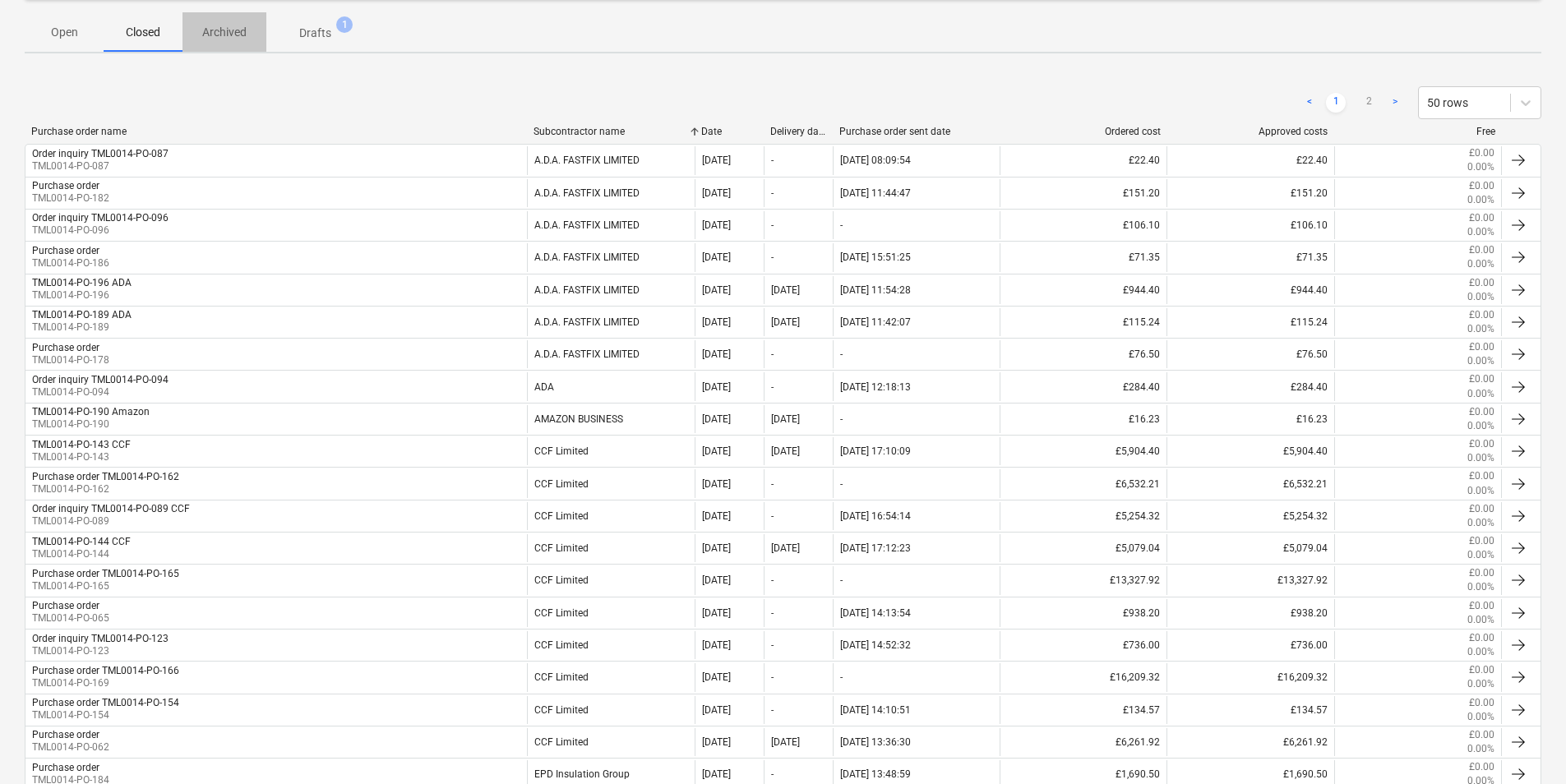
click at [235, 41] on span "Archived" at bounding box center [224, 32] width 84 height 27
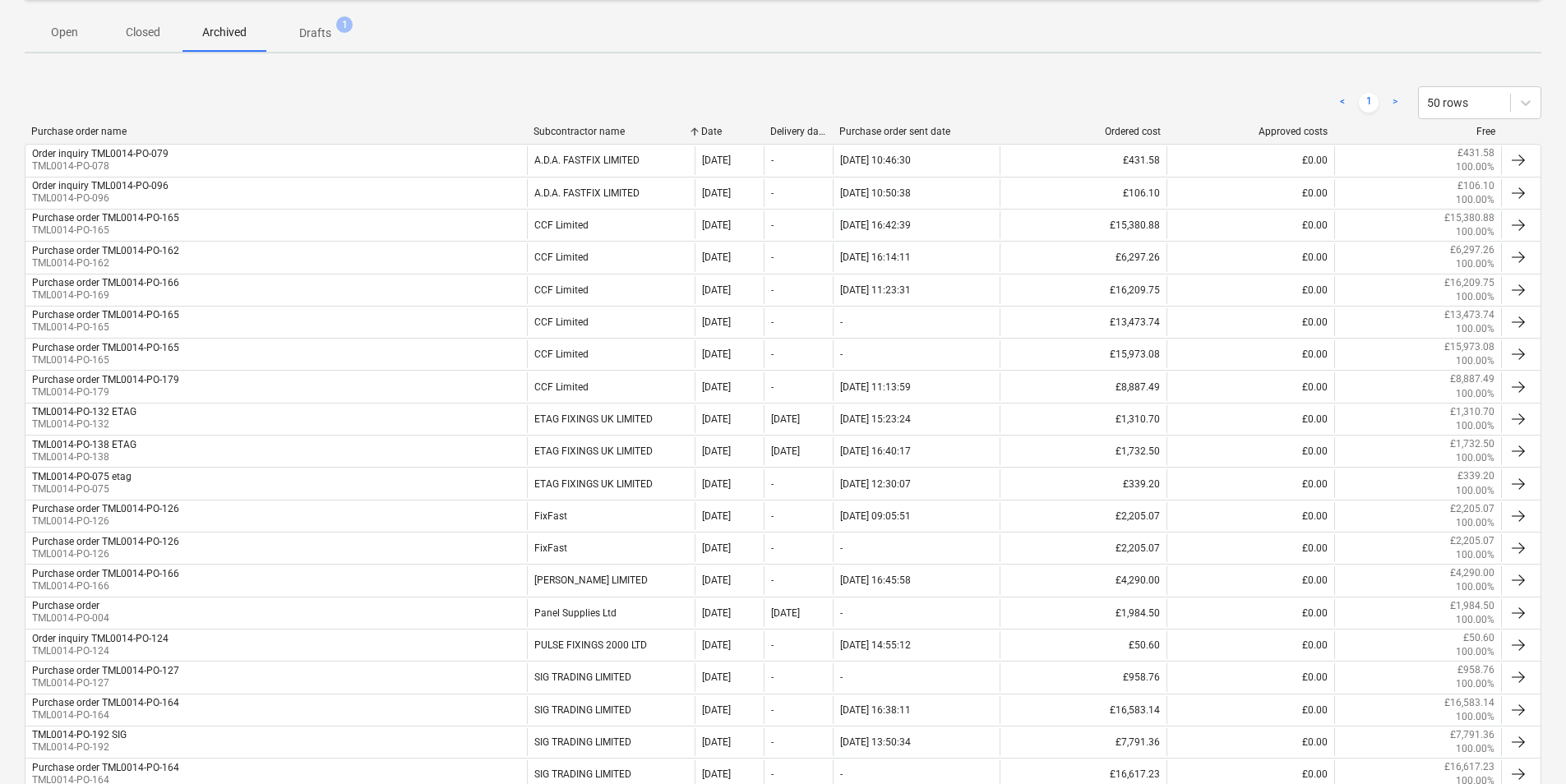
click at [234, 46] on button "Archived" at bounding box center [224, 32] width 84 height 40
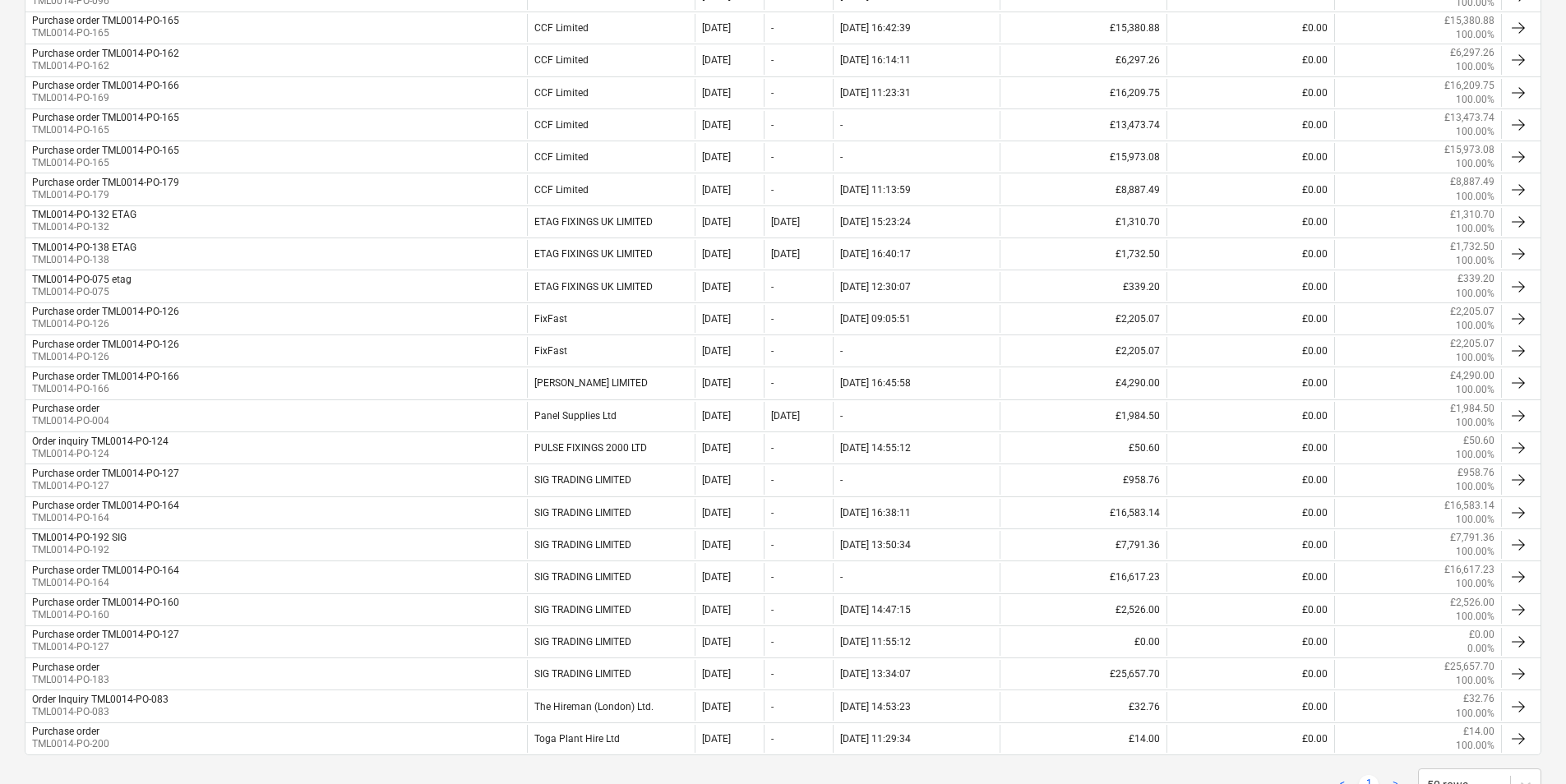
scroll to position [449, 0]
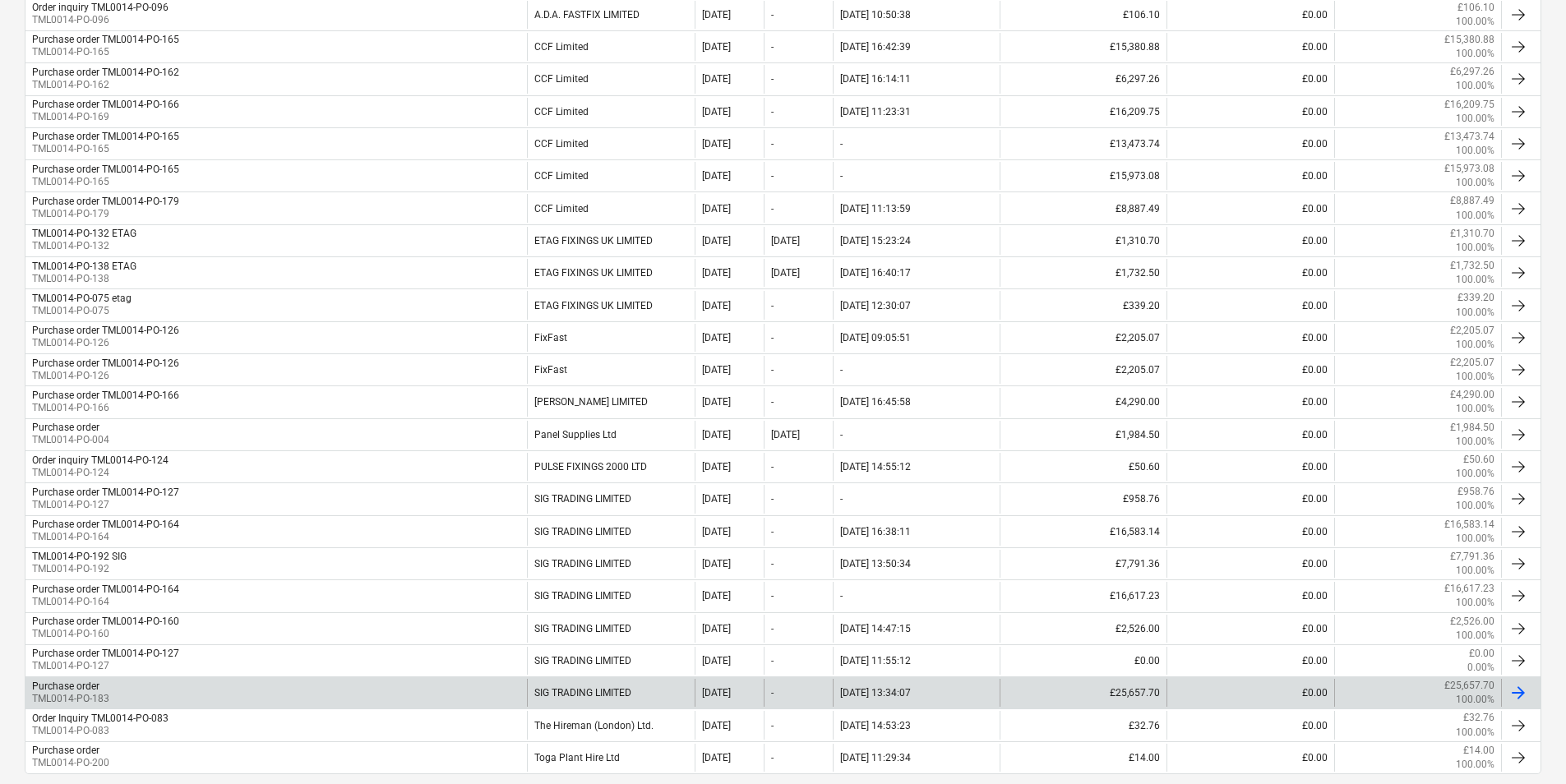
click at [151, 691] on div "Purchase order TML0014-PO-183" at bounding box center [276, 692] width 502 height 28
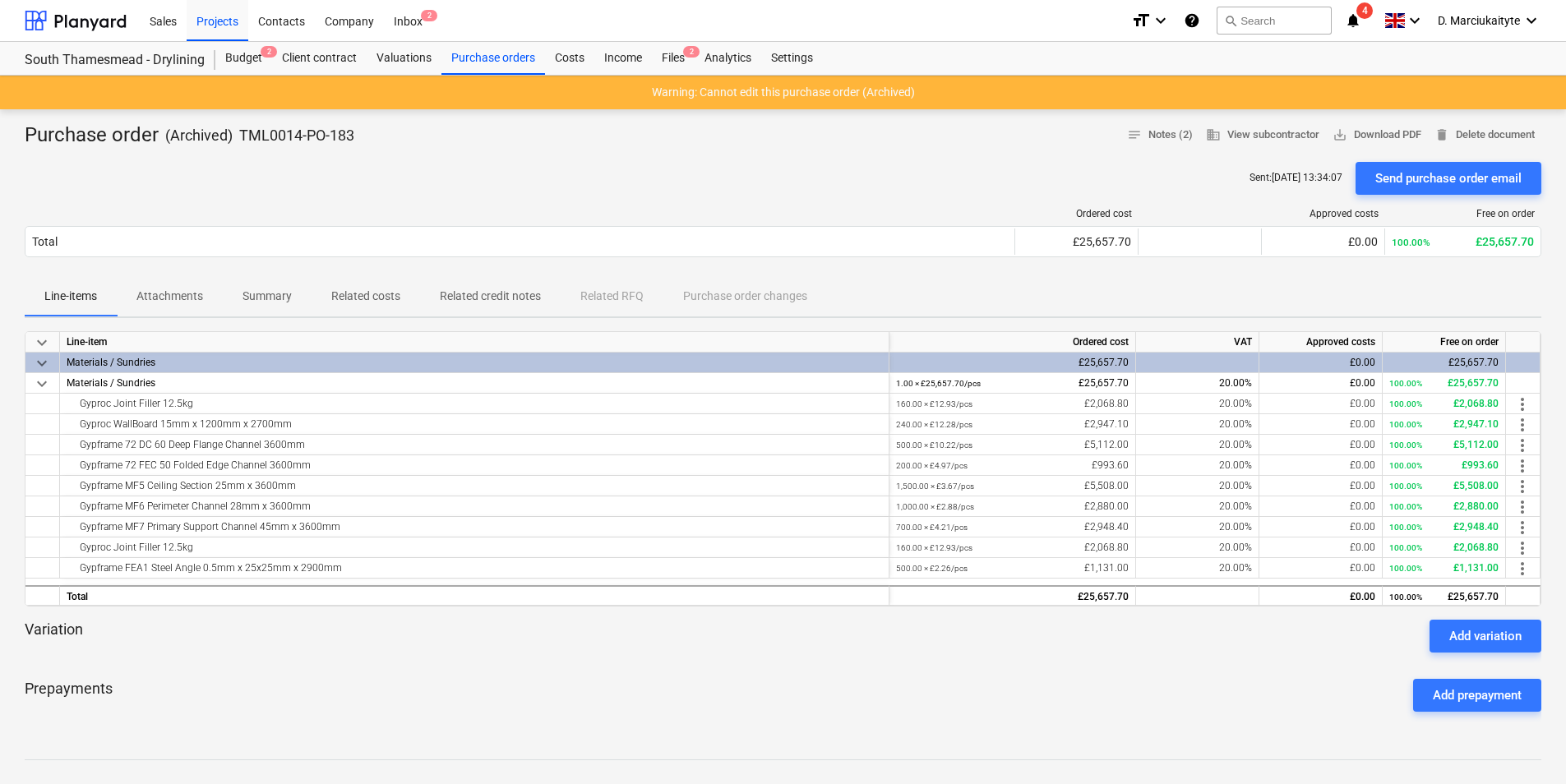
click at [280, 306] on span "Summary" at bounding box center [267, 297] width 89 height 27
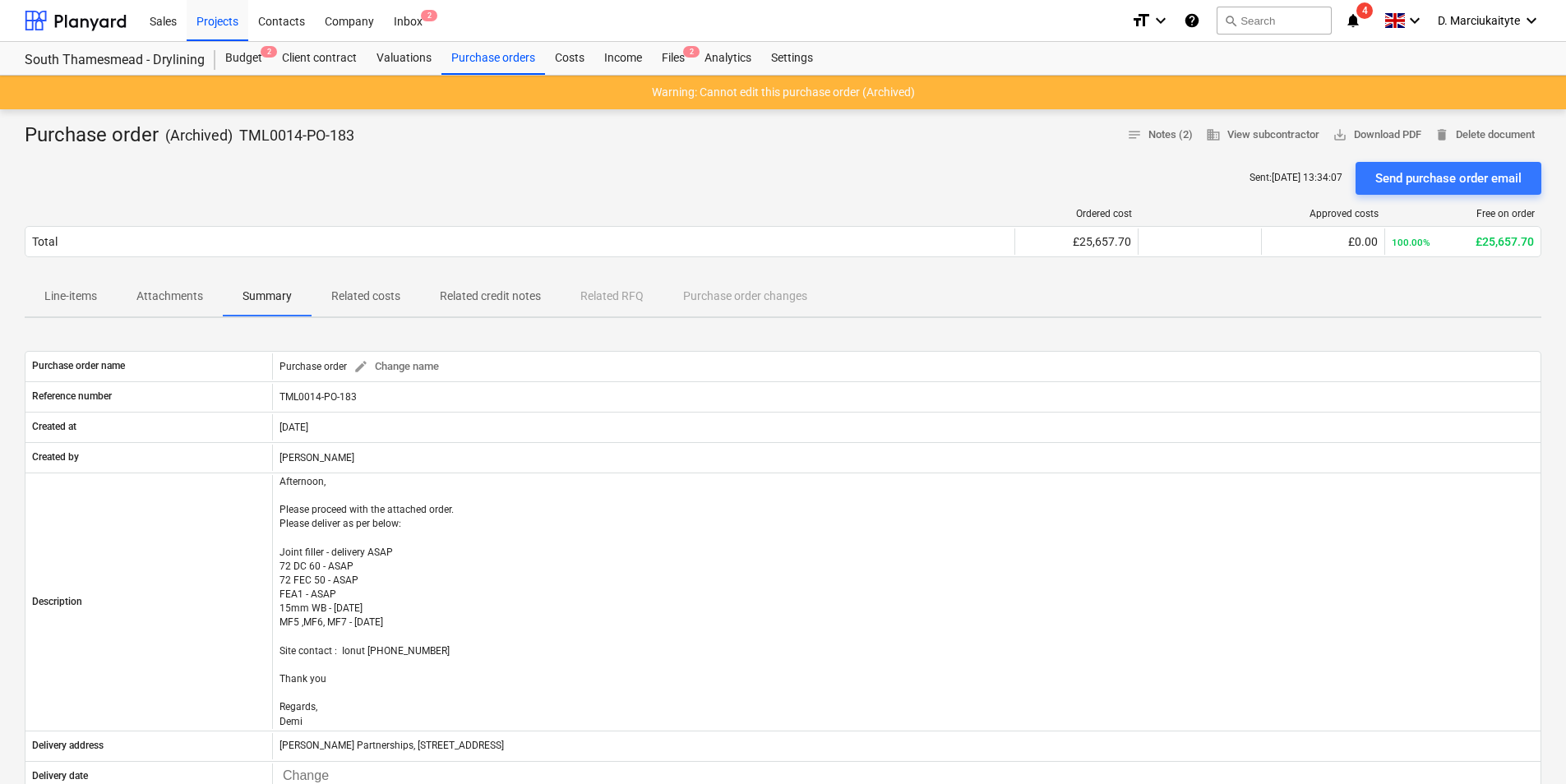
click at [186, 299] on p "Attachments" at bounding box center [170, 296] width 67 height 17
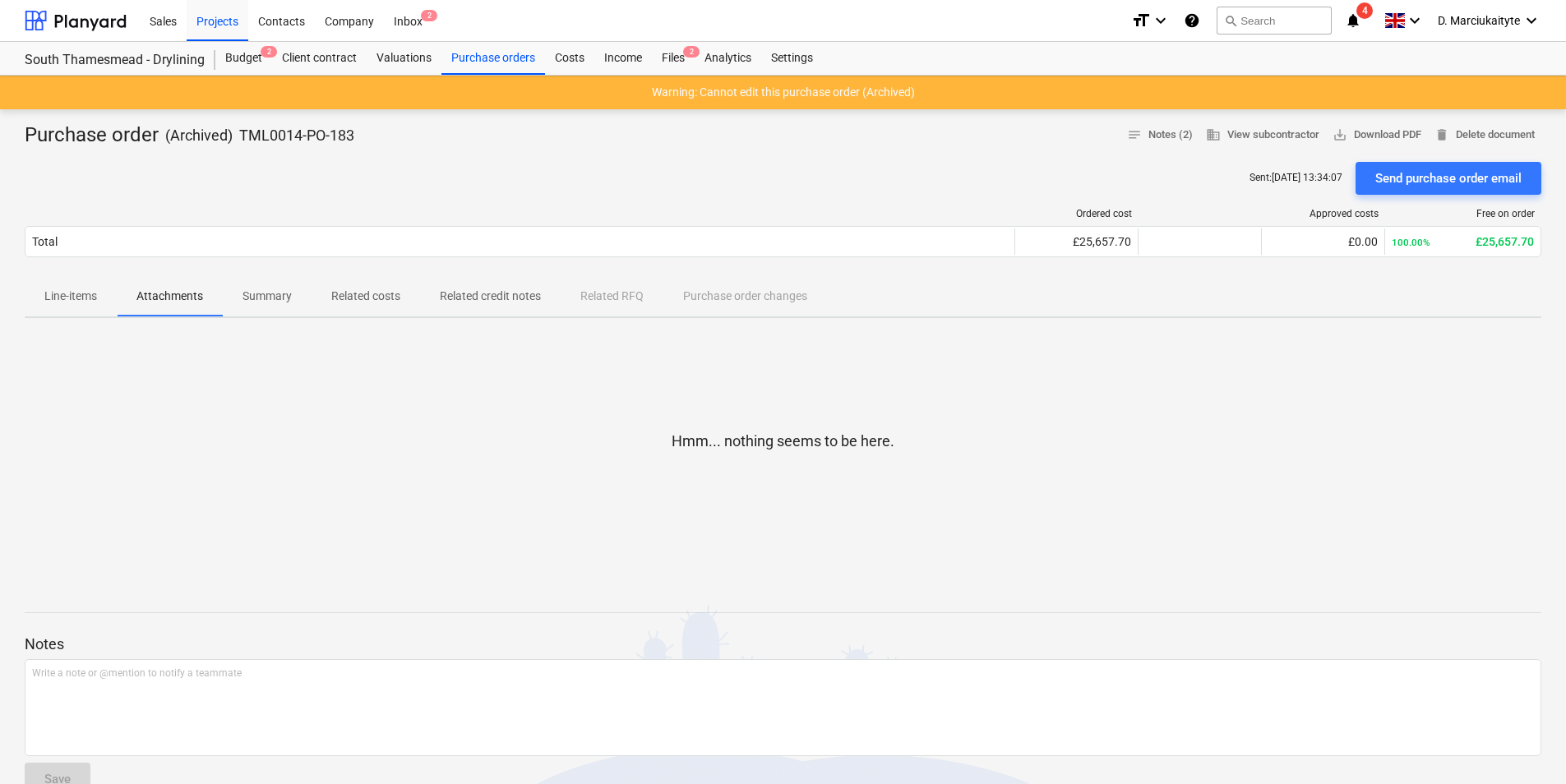
click at [65, 297] on p "Line-items" at bounding box center [70, 296] width 53 height 17
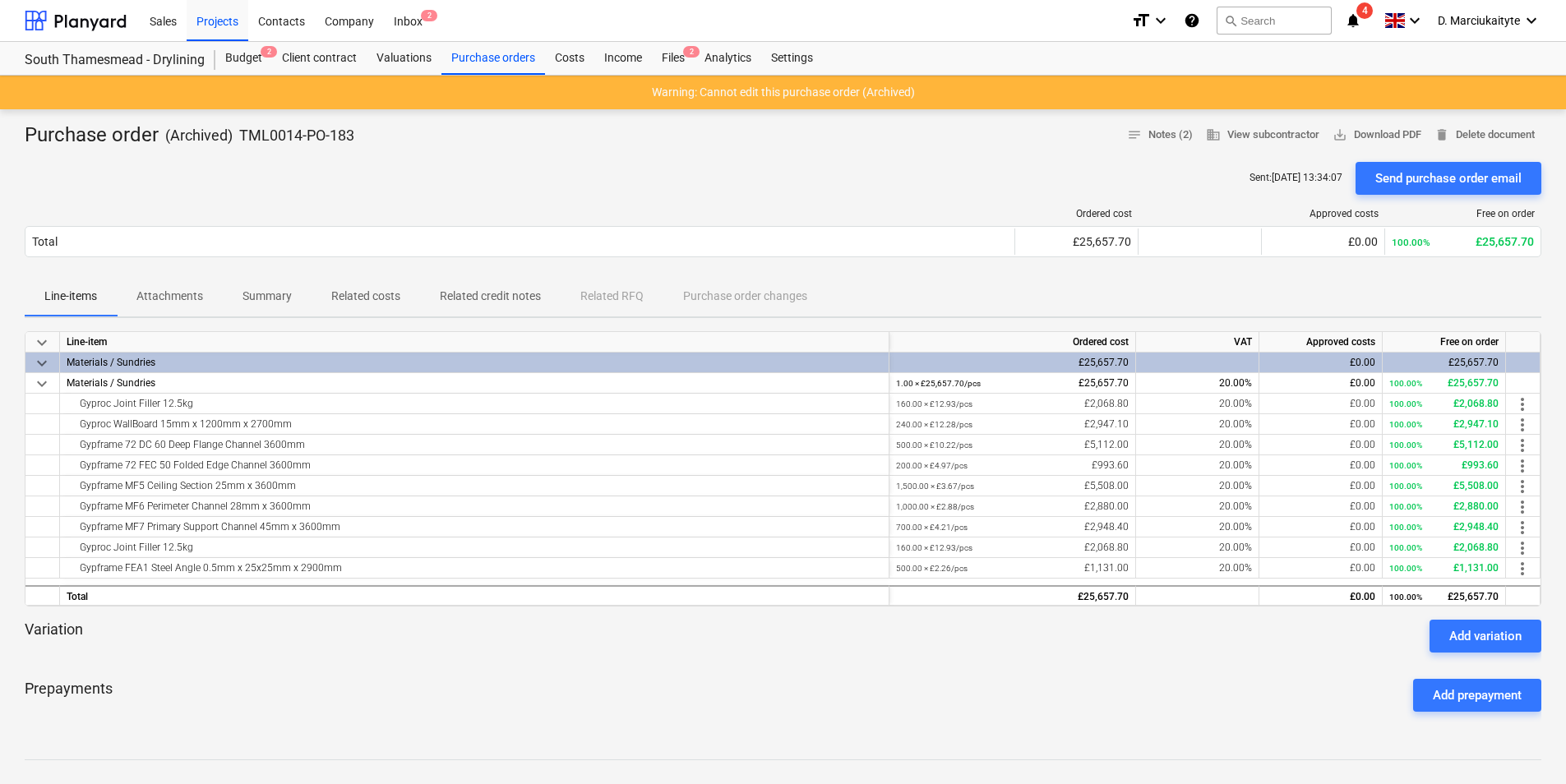
click at [247, 302] on p "Summary" at bounding box center [267, 296] width 49 height 17
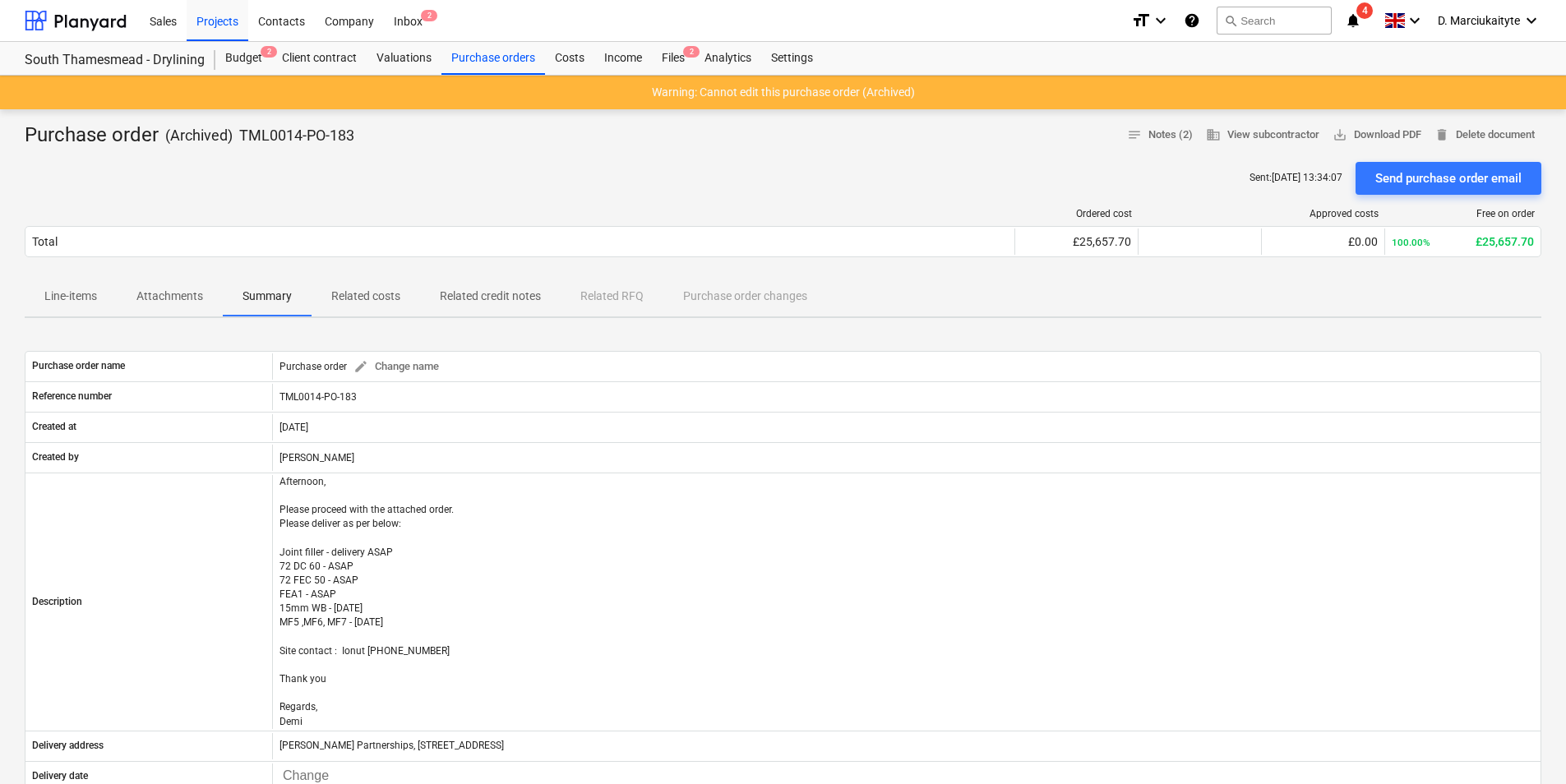
click at [70, 296] on p "Line-items" at bounding box center [70, 296] width 53 height 17
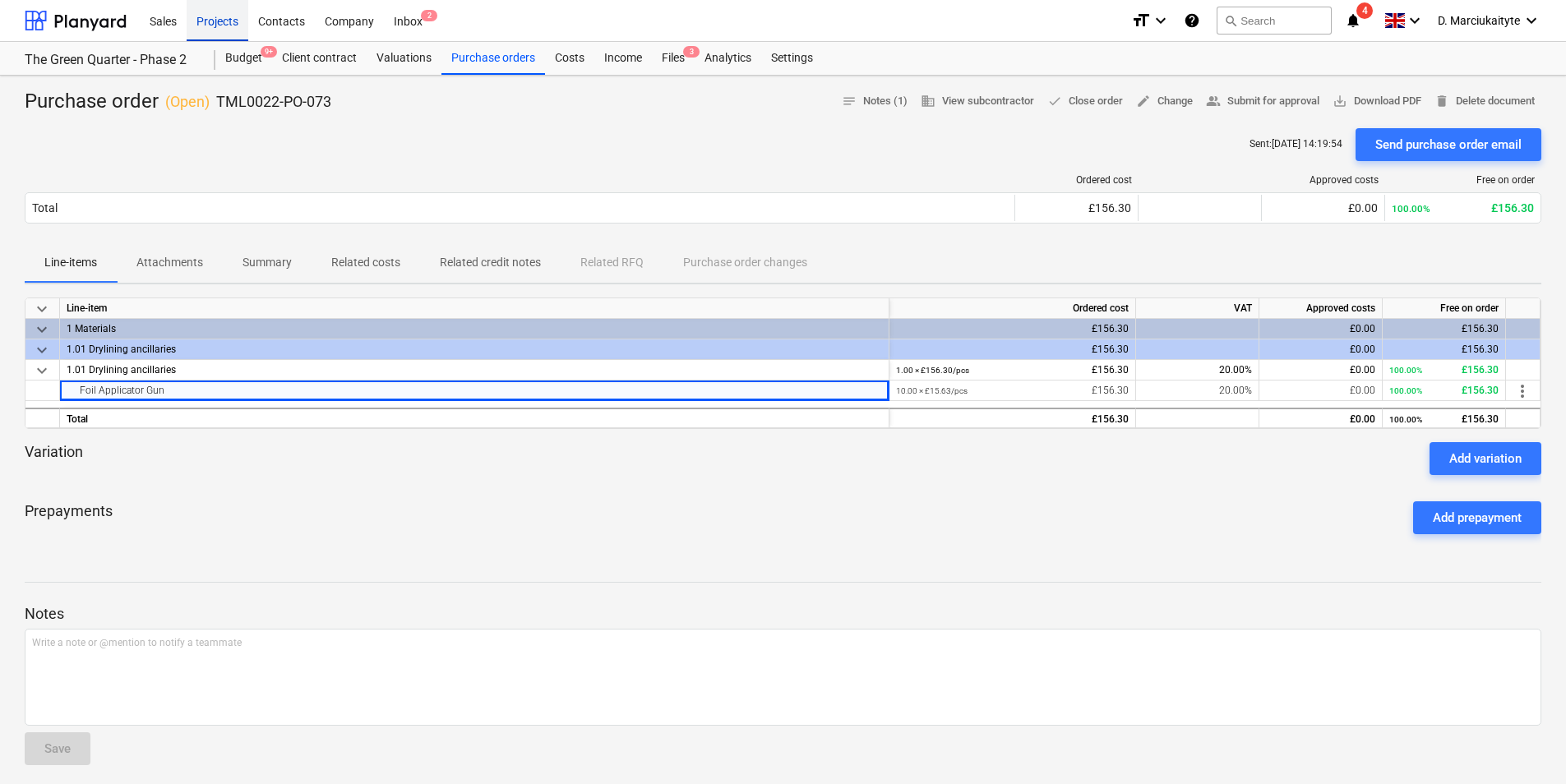
click at [215, 17] on div "Projects" at bounding box center [217, 19] width 62 height 42
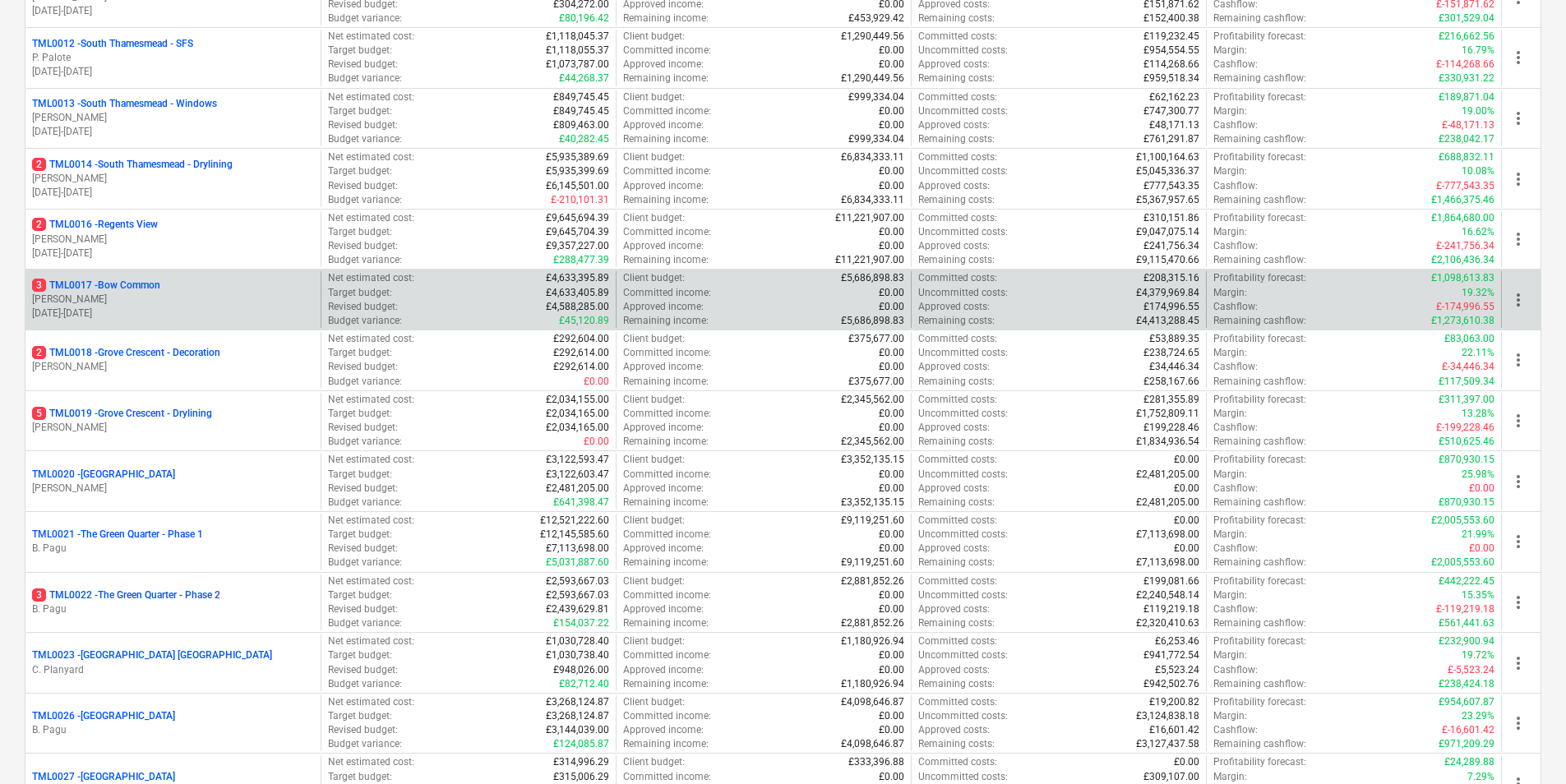
scroll to position [904, 0]
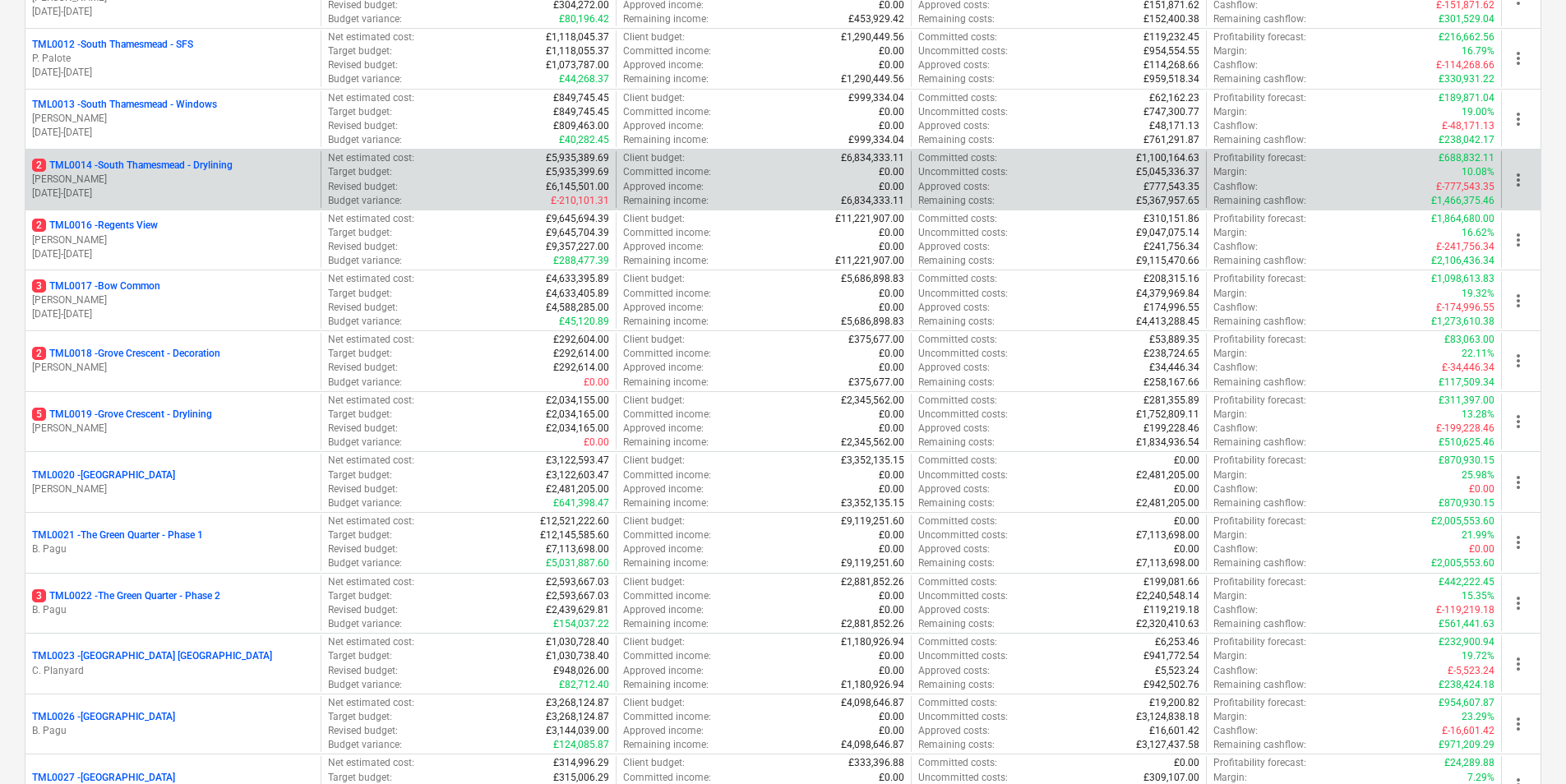
click at [144, 160] on p "2 TML0014 - [GEOGRAPHIC_DATA] - Drylining" at bounding box center [132, 165] width 201 height 14
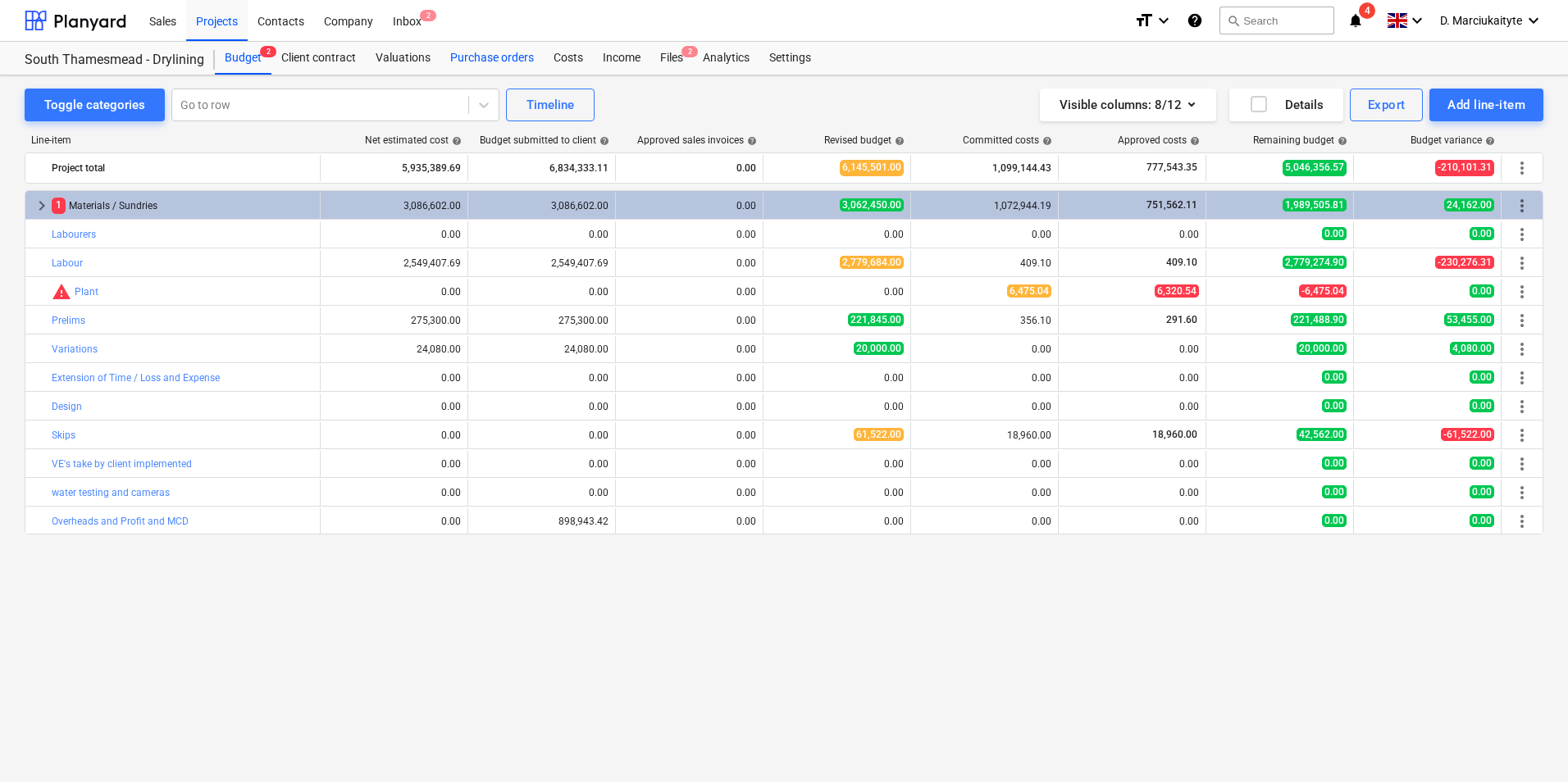
click at [496, 52] on div "Purchase orders" at bounding box center [492, 57] width 103 height 33
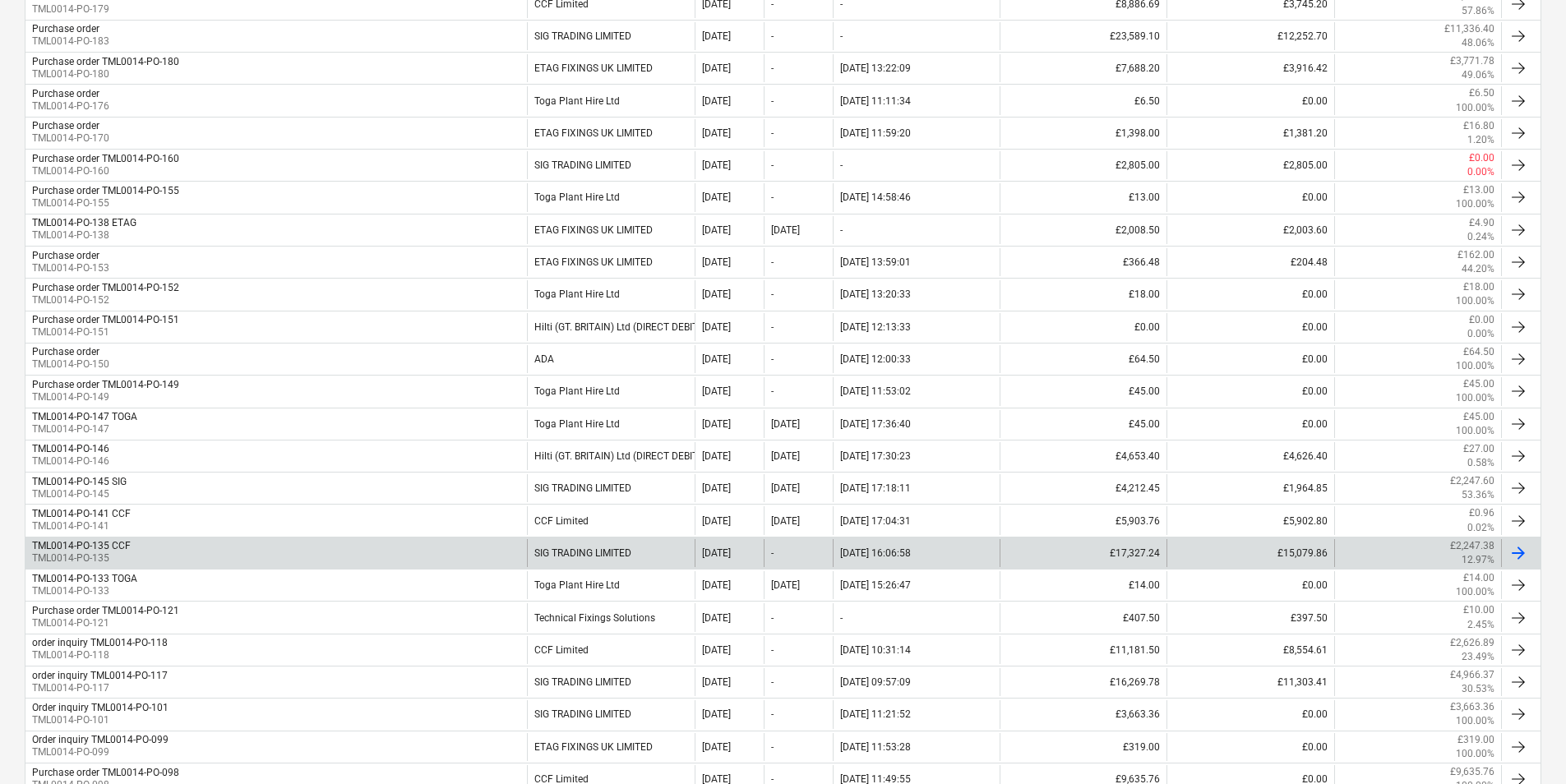
scroll to position [353, 0]
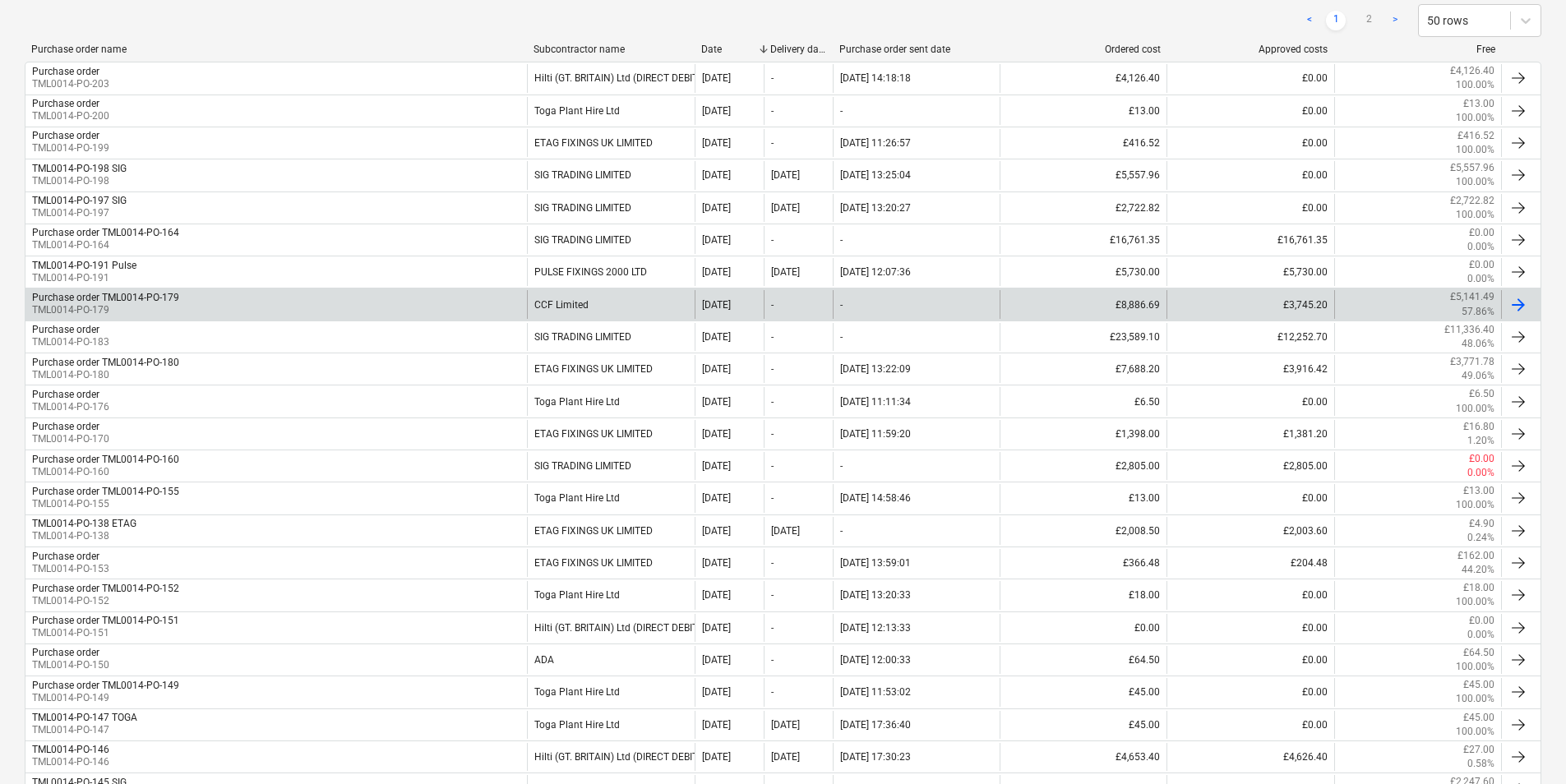
click at [189, 298] on div "Purchase order TML0014-PO-179 TML0014-PO-179" at bounding box center [276, 303] width 502 height 28
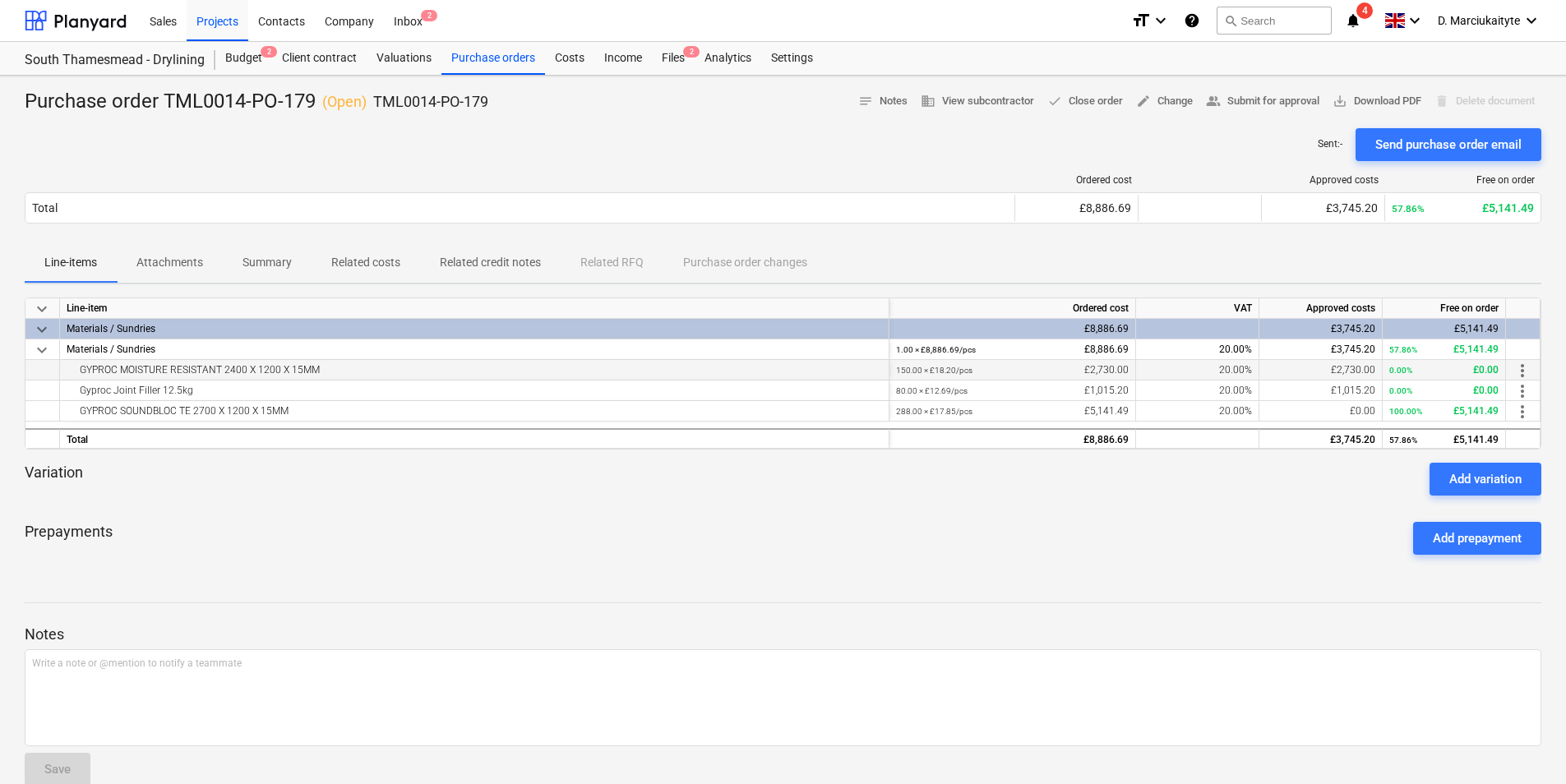
drag, startPoint x: 388, startPoint y: 367, endPoint x: 77, endPoint y: 375, distance: 311.1
click at [77, 375] on div "GYPROC MOISTURE RESISTANT 2400 X 1200 X 15MM" at bounding box center [475, 370] width 816 height 19
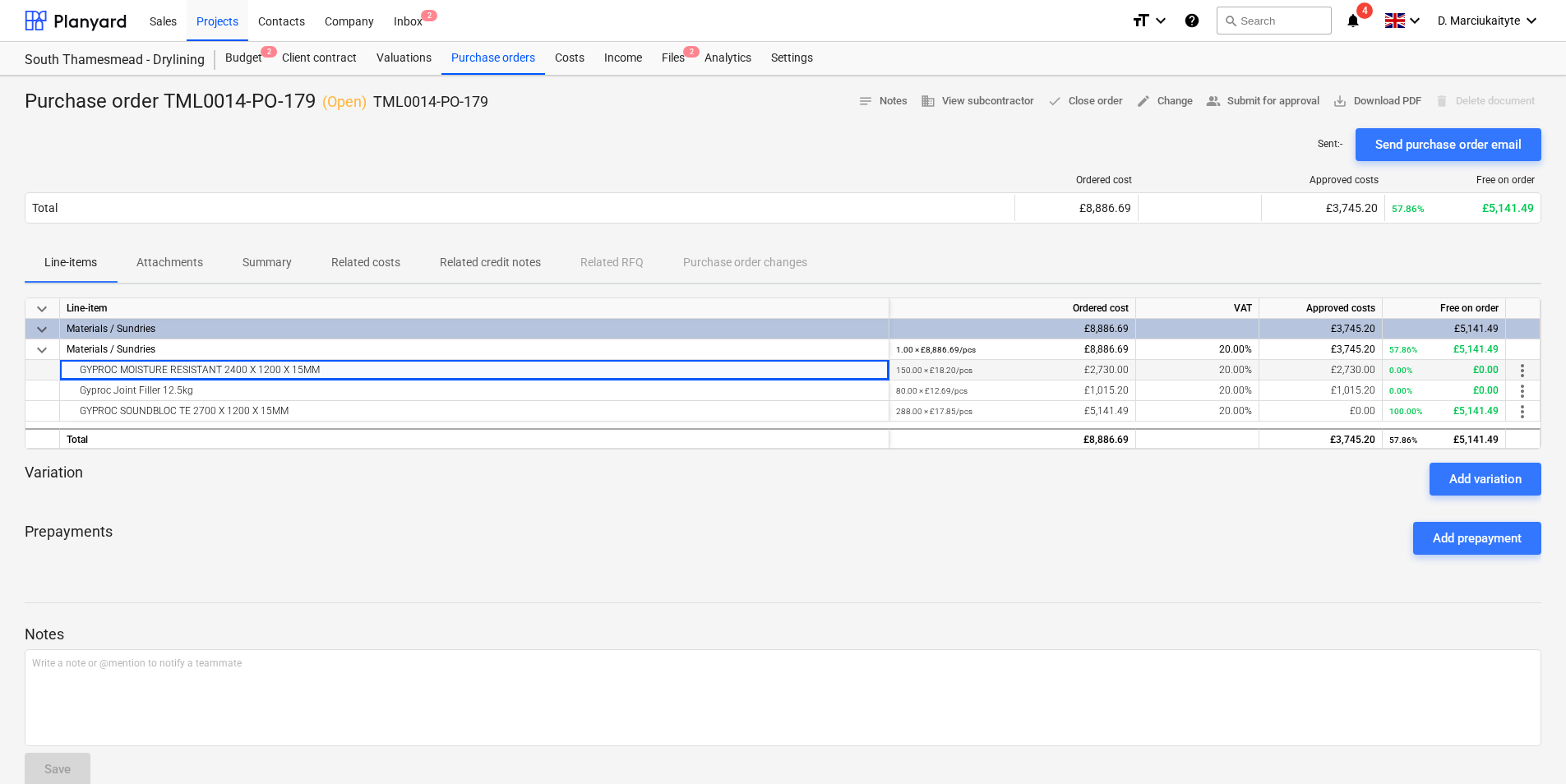
copy div "GYPROC MOISTURE RESISTANT 2400 X 1200 X 15MM"
click at [279, 264] on p "Summary" at bounding box center [267, 263] width 49 height 17
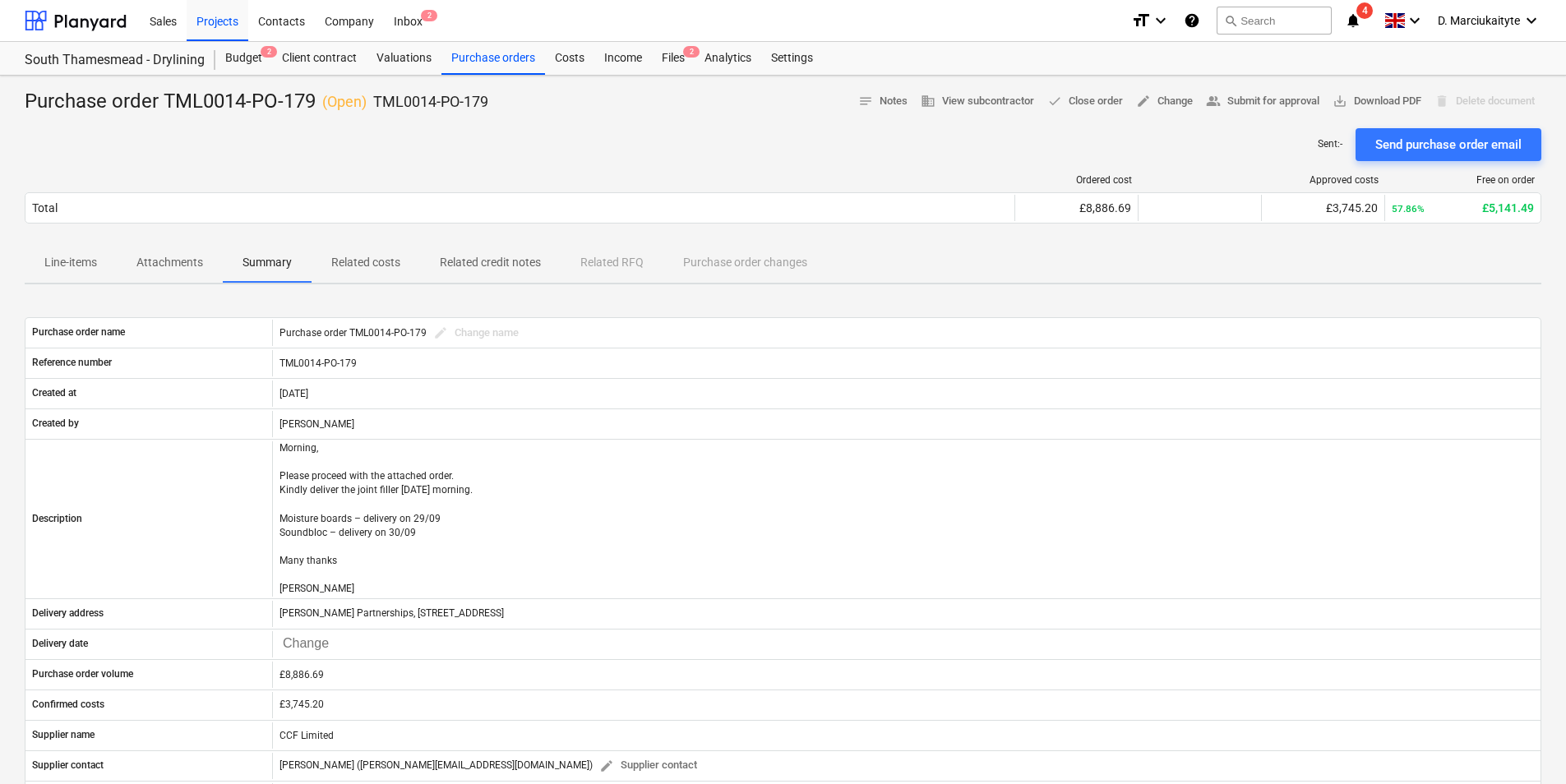
click at [75, 265] on p "Line-items" at bounding box center [70, 263] width 53 height 17
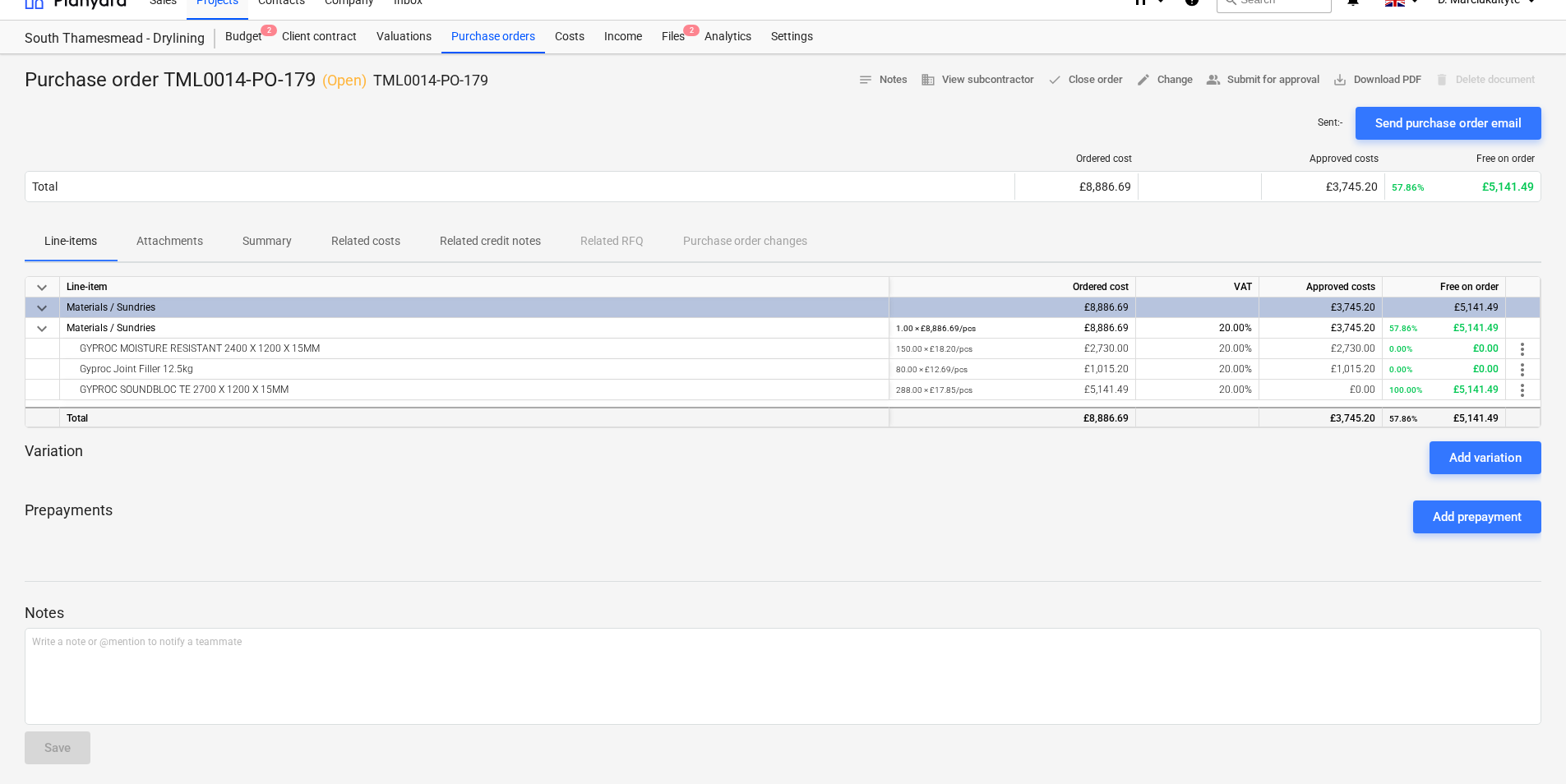
scroll to position [28, 0]
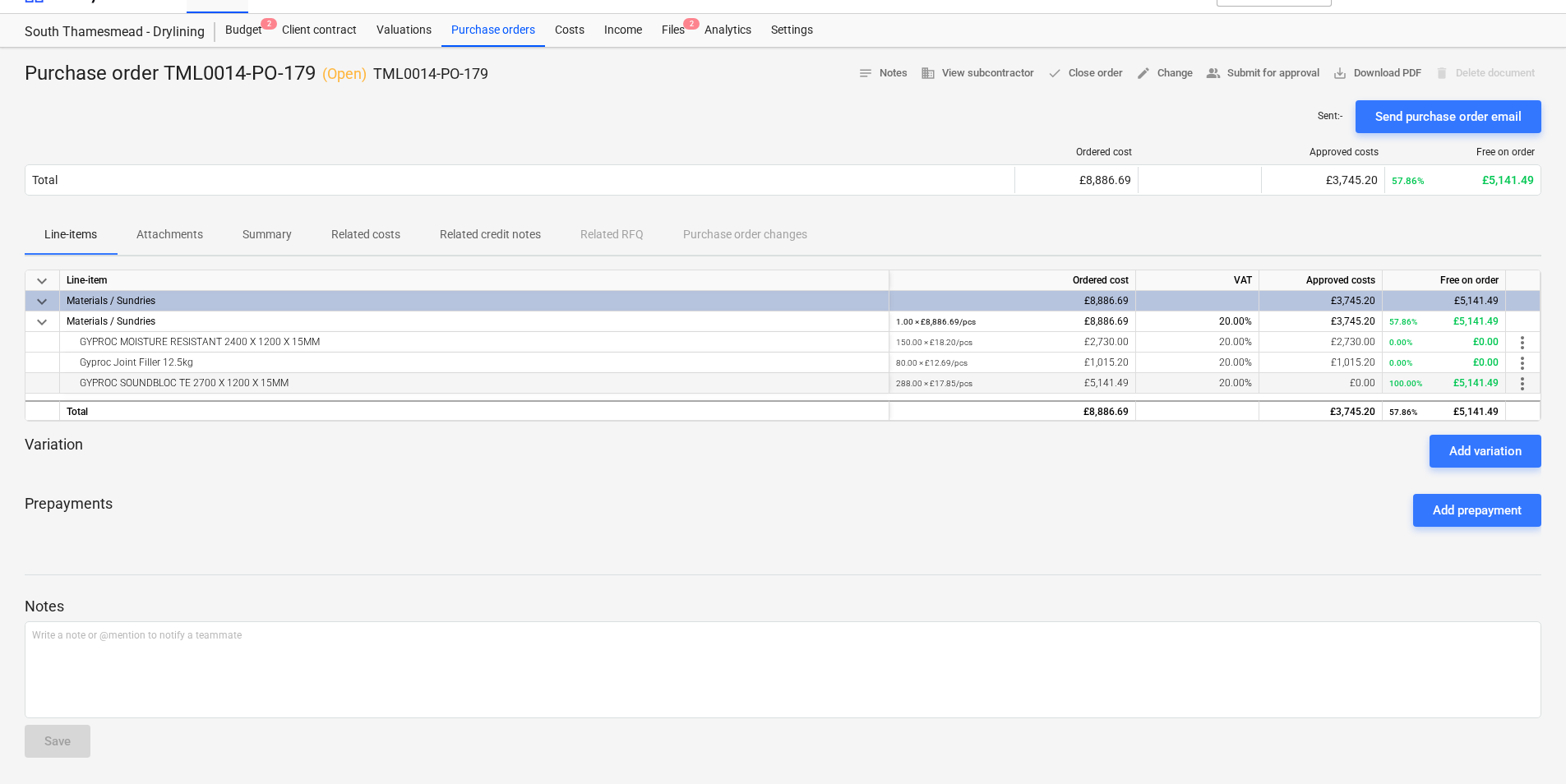
click at [964, 386] on small "288.00 × £17.85 / pcs" at bounding box center [934, 383] width 76 height 9
click at [471, 29] on div "Purchase orders" at bounding box center [493, 30] width 103 height 33
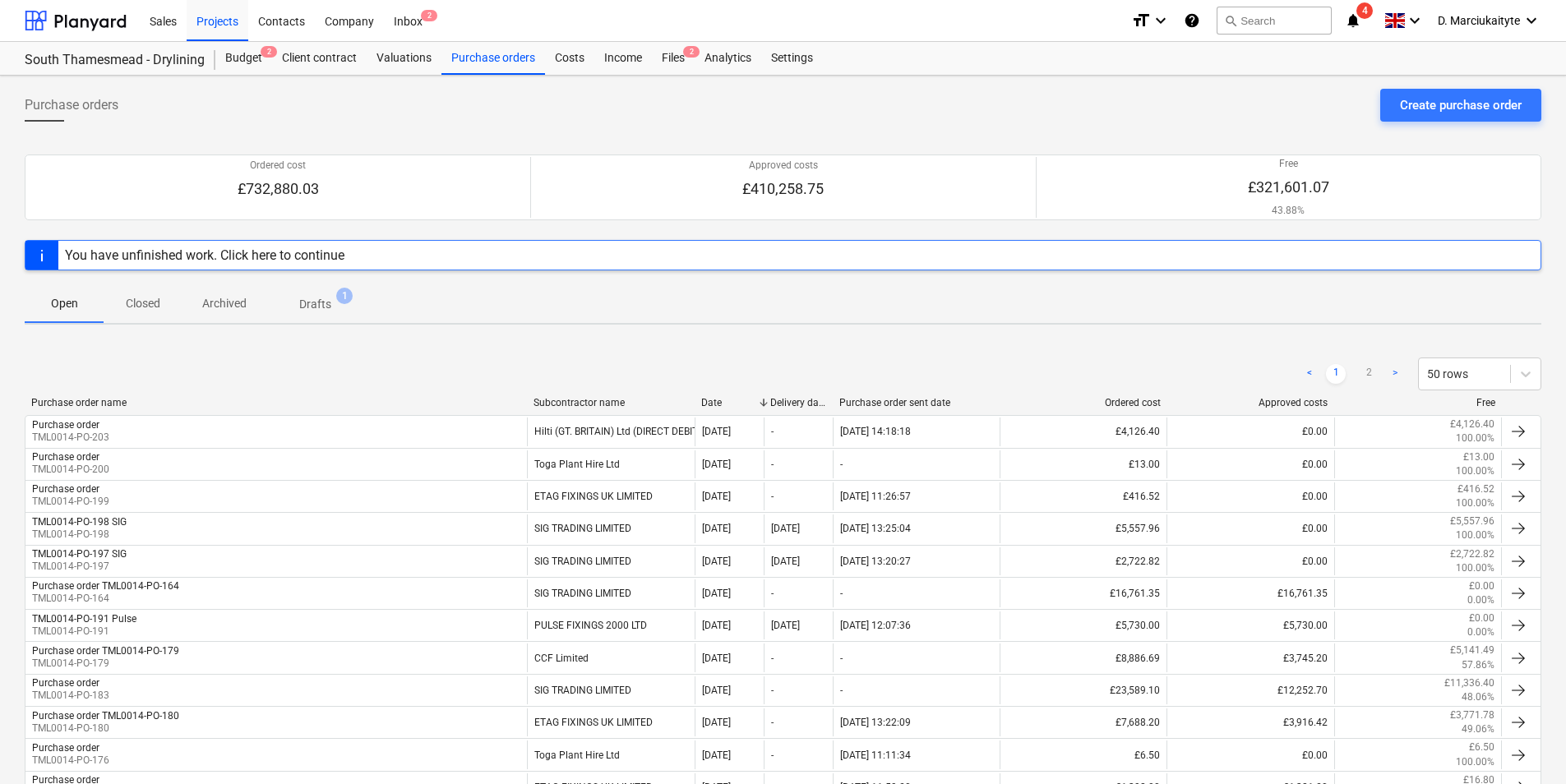
click at [1457, 101] on div "Create purchase order" at bounding box center [1461, 105] width 122 height 21
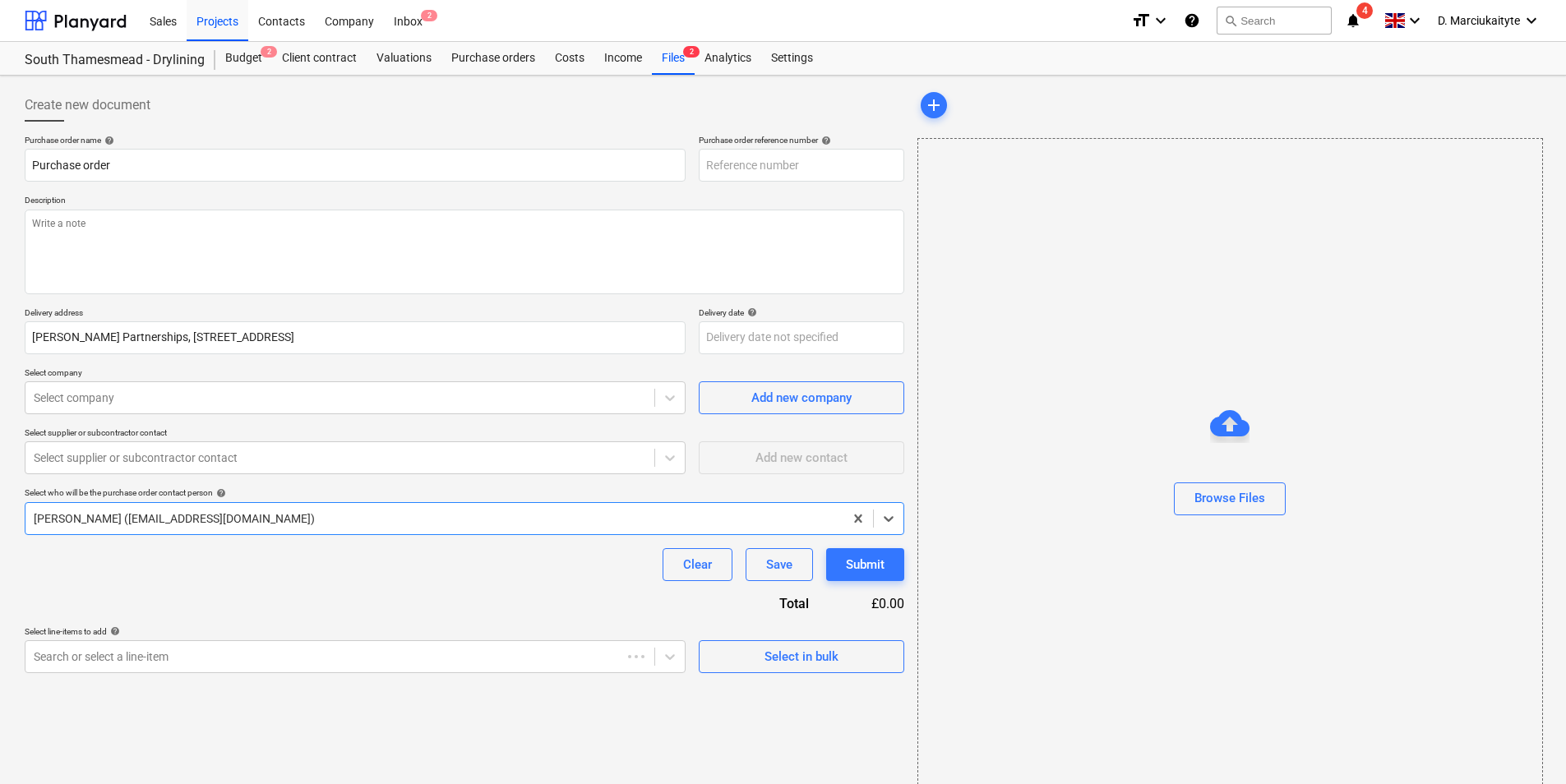
type textarea "x"
type input "TML0014-PO-206"
click at [803, 155] on input "TML0014-PO-206" at bounding box center [801, 165] width 205 height 33
type textarea "x"
type input "TML0014-PO-20"
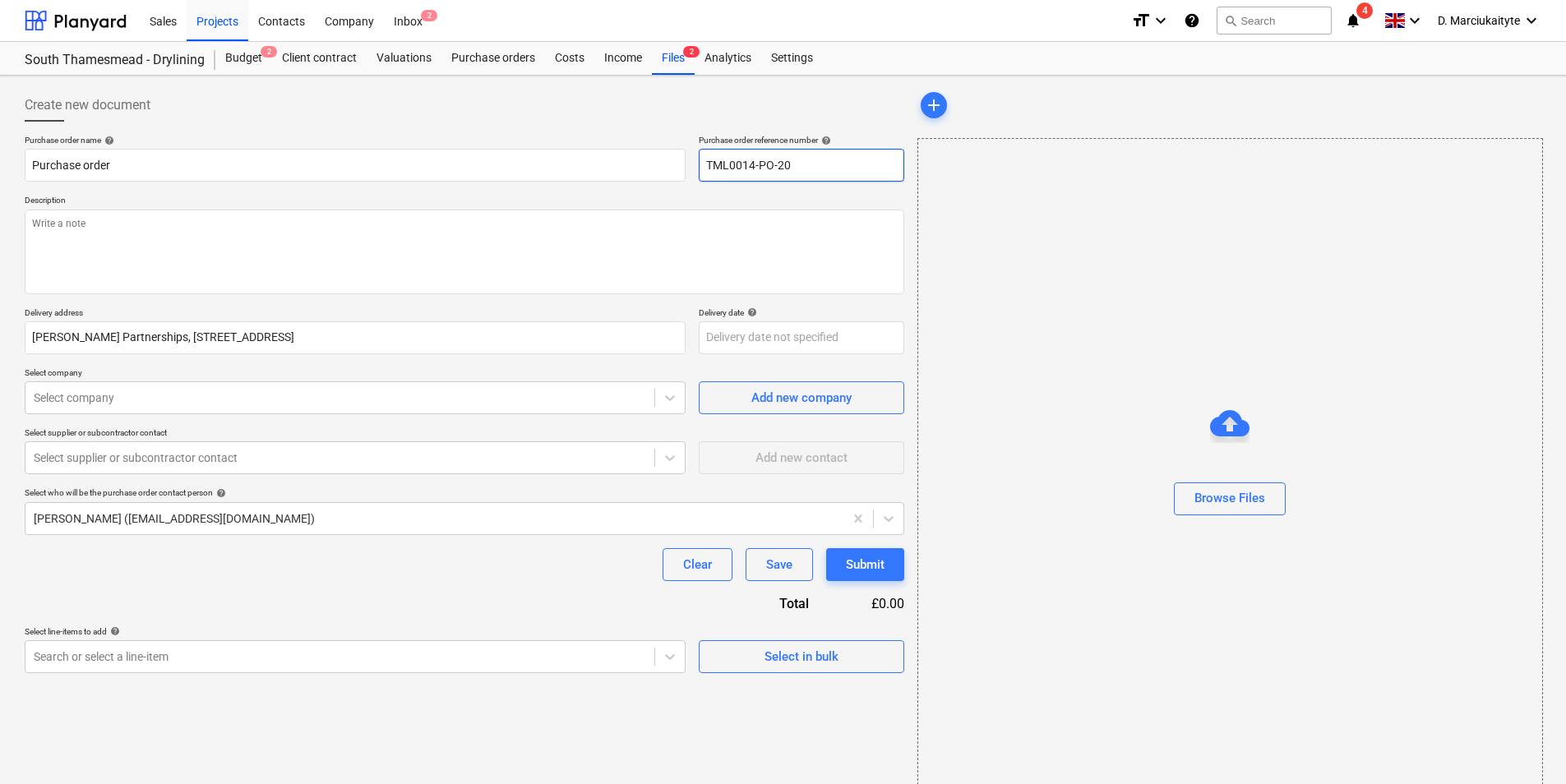
type textarea "x"
type input "TML0014-PO-205"
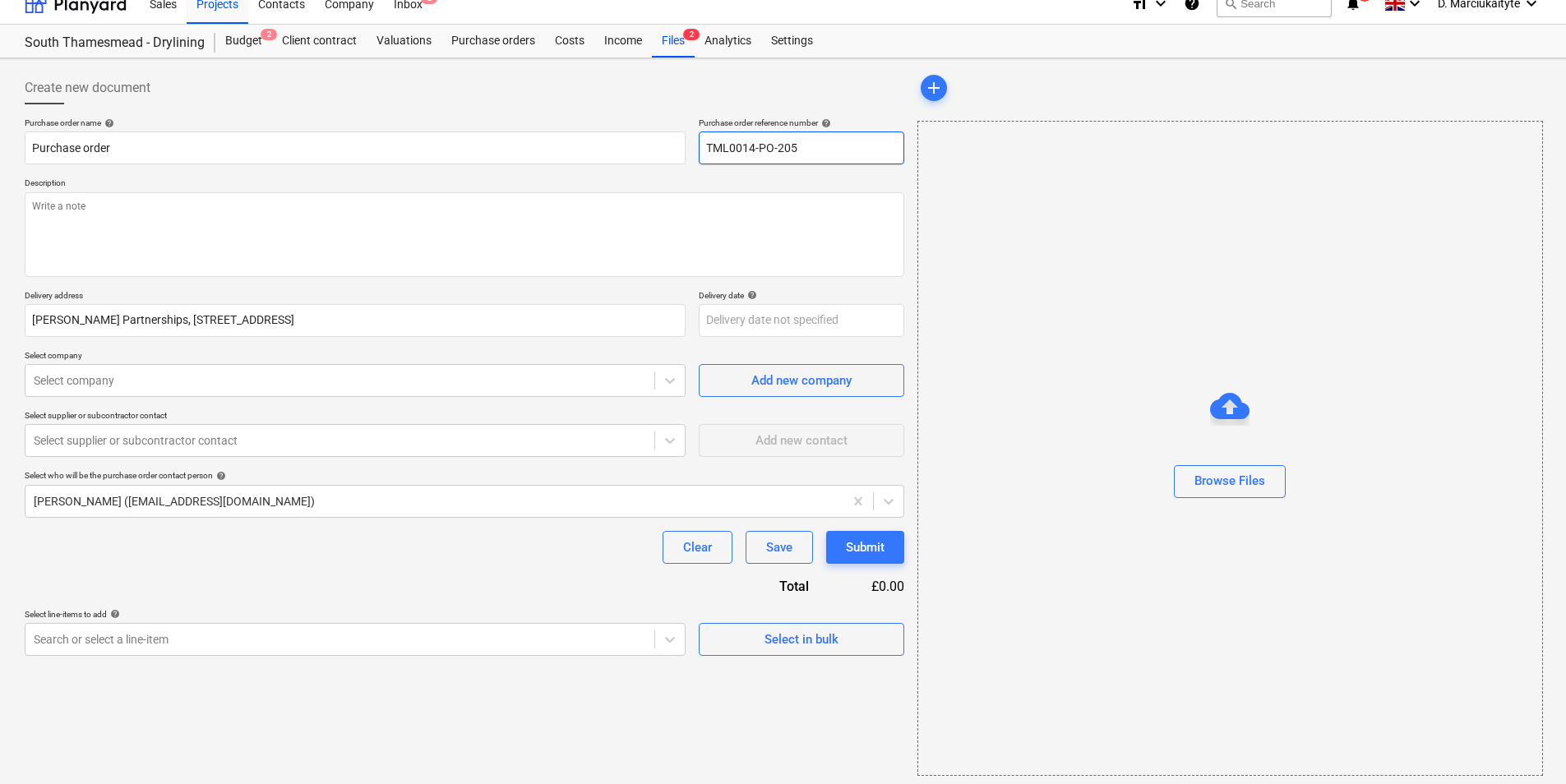
scroll to position [22, 0]
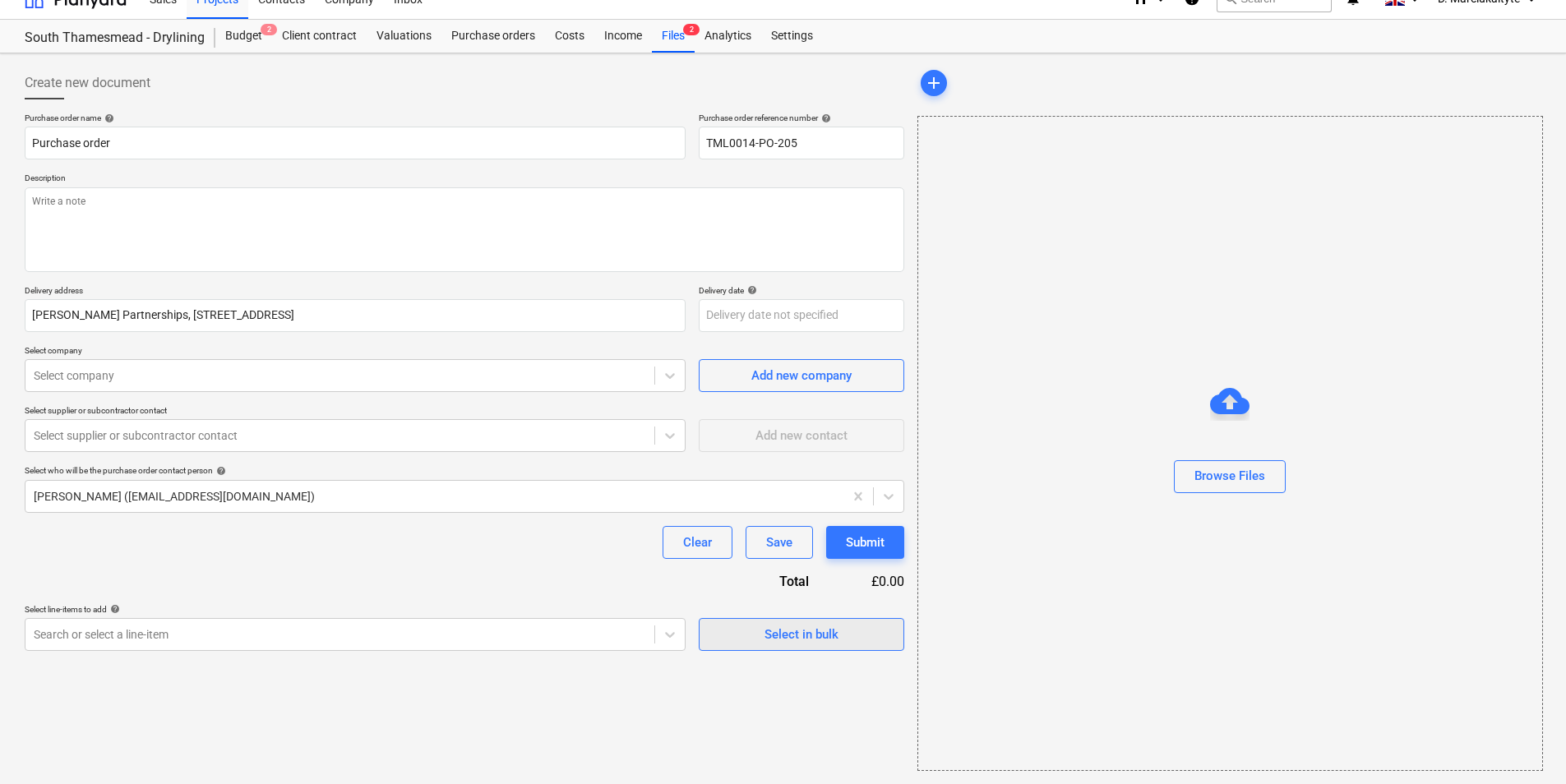
click at [816, 646] on button "Select in bulk" at bounding box center [801, 634] width 205 height 33
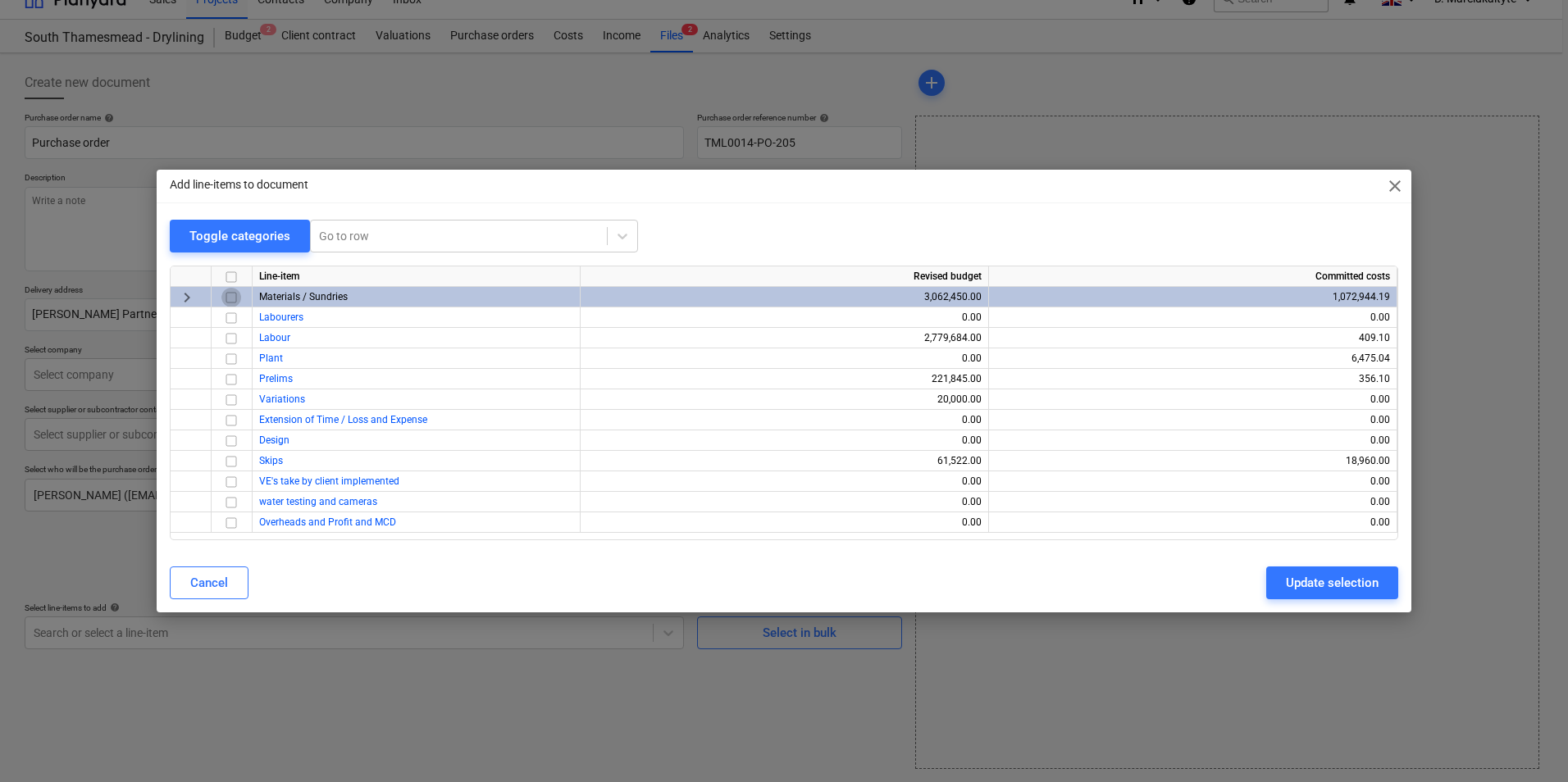
click at [233, 300] on input "checkbox" at bounding box center [231, 297] width 19 height 19
click at [1349, 577] on div "Update selection" at bounding box center [1333, 582] width 93 height 21
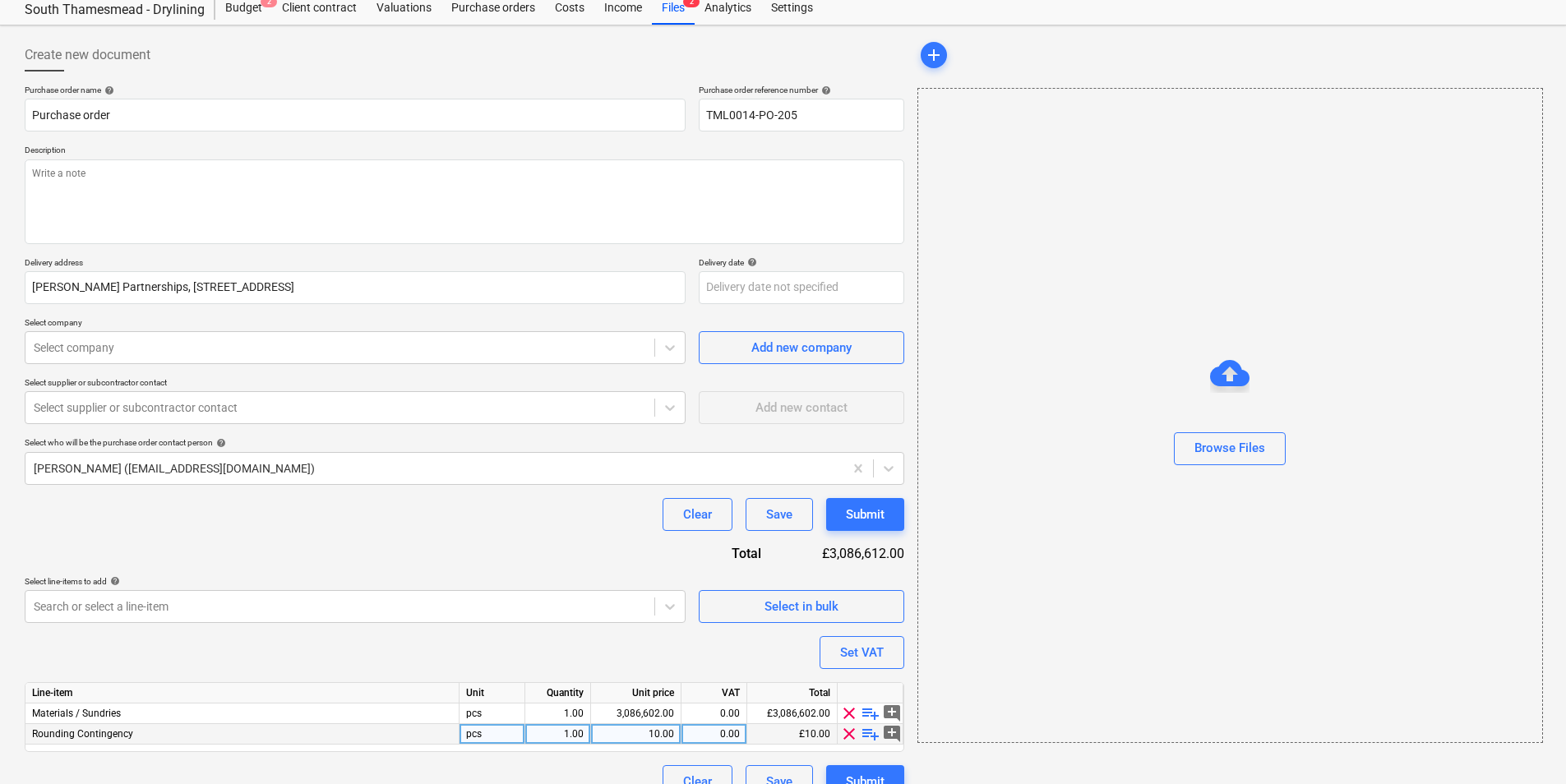
scroll to position [77, 0]
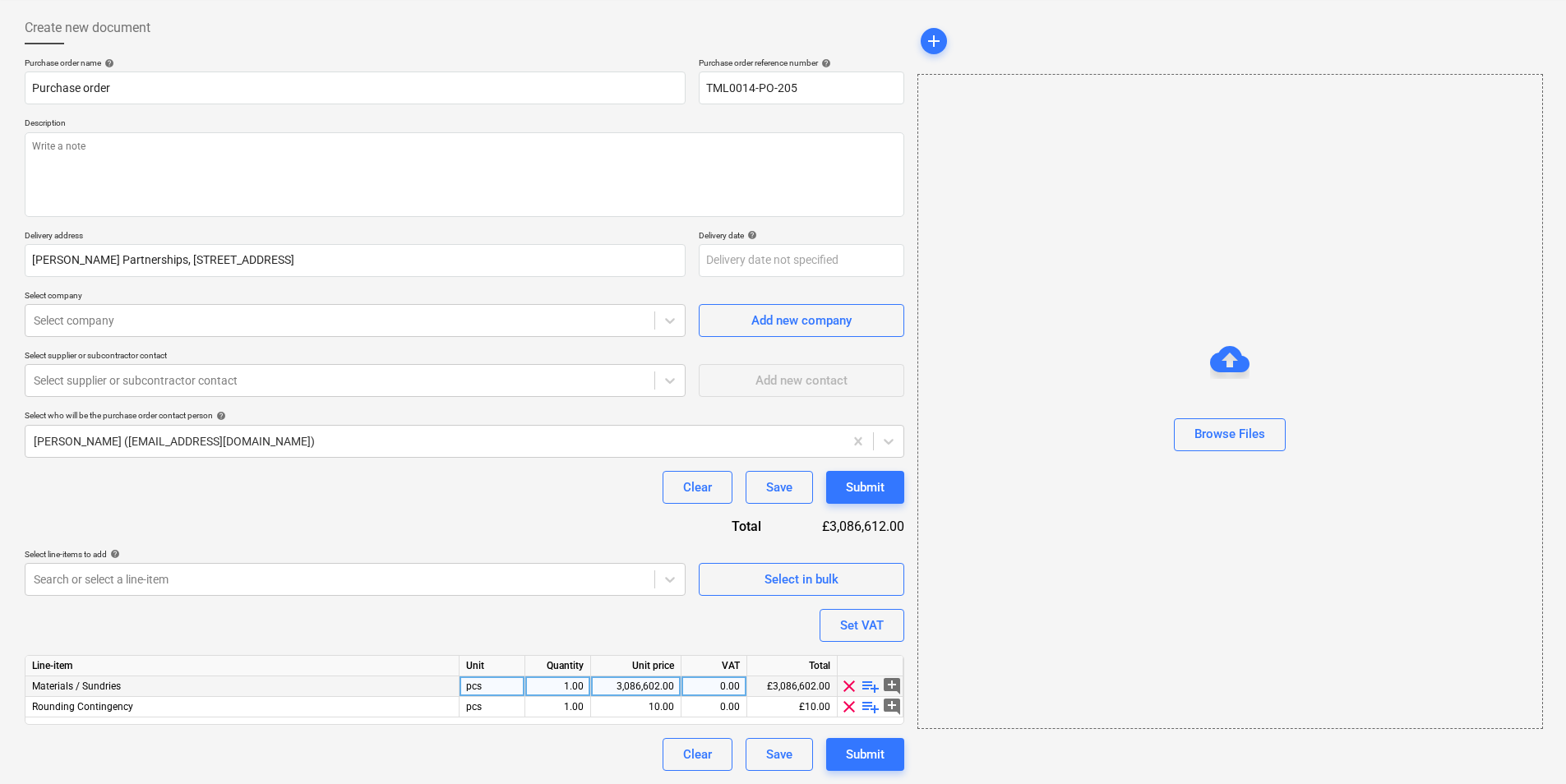
click at [871, 685] on span "playlist_add" at bounding box center [870, 686] width 20 height 19
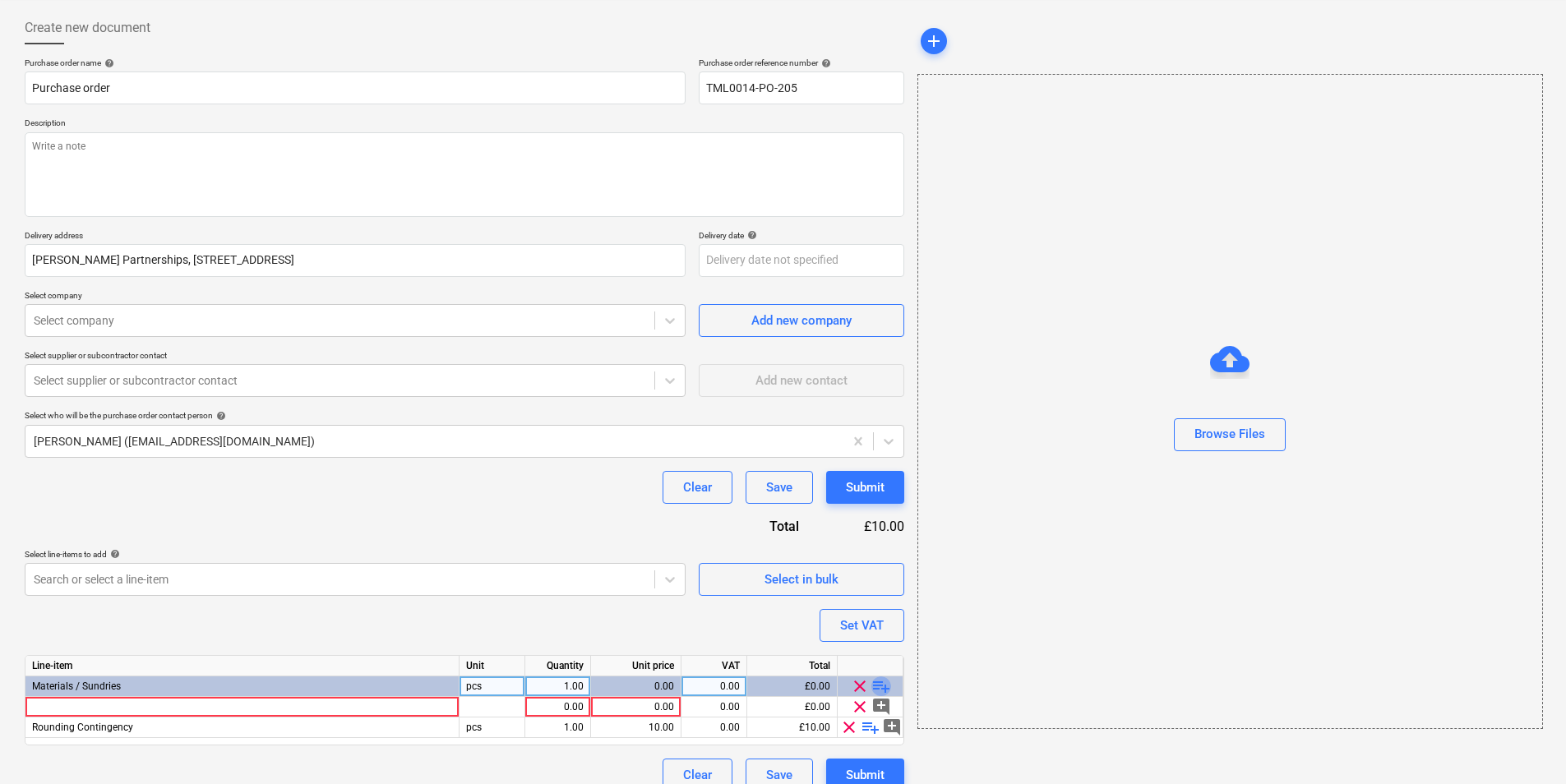
click at [872, 685] on span "playlist_add" at bounding box center [881, 686] width 20 height 19
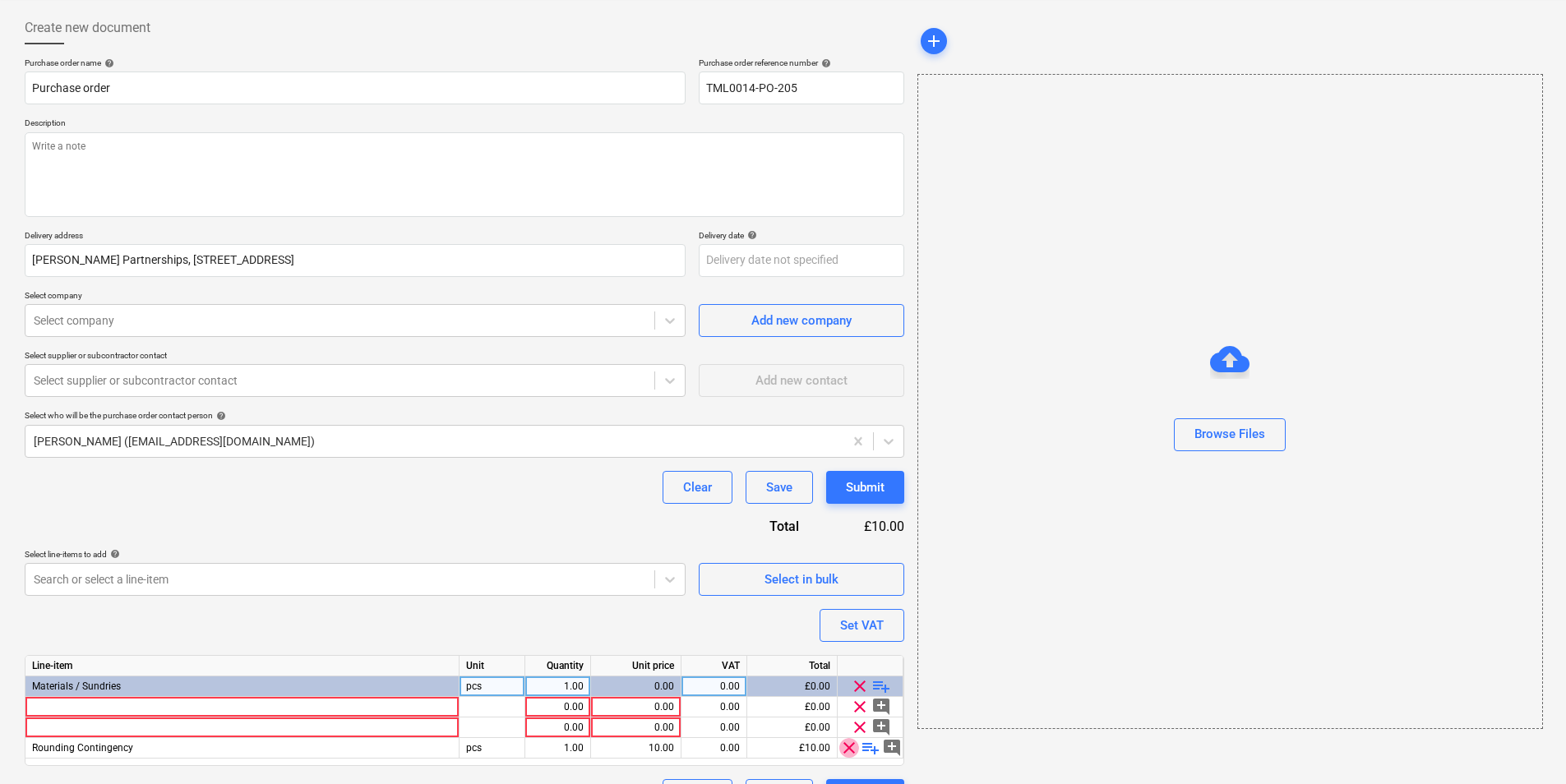
click at [846, 749] on span "clear" at bounding box center [849, 748] width 20 height 19
type textarea "x"
click at [219, 705] on div at bounding box center [242, 707] width 434 height 20
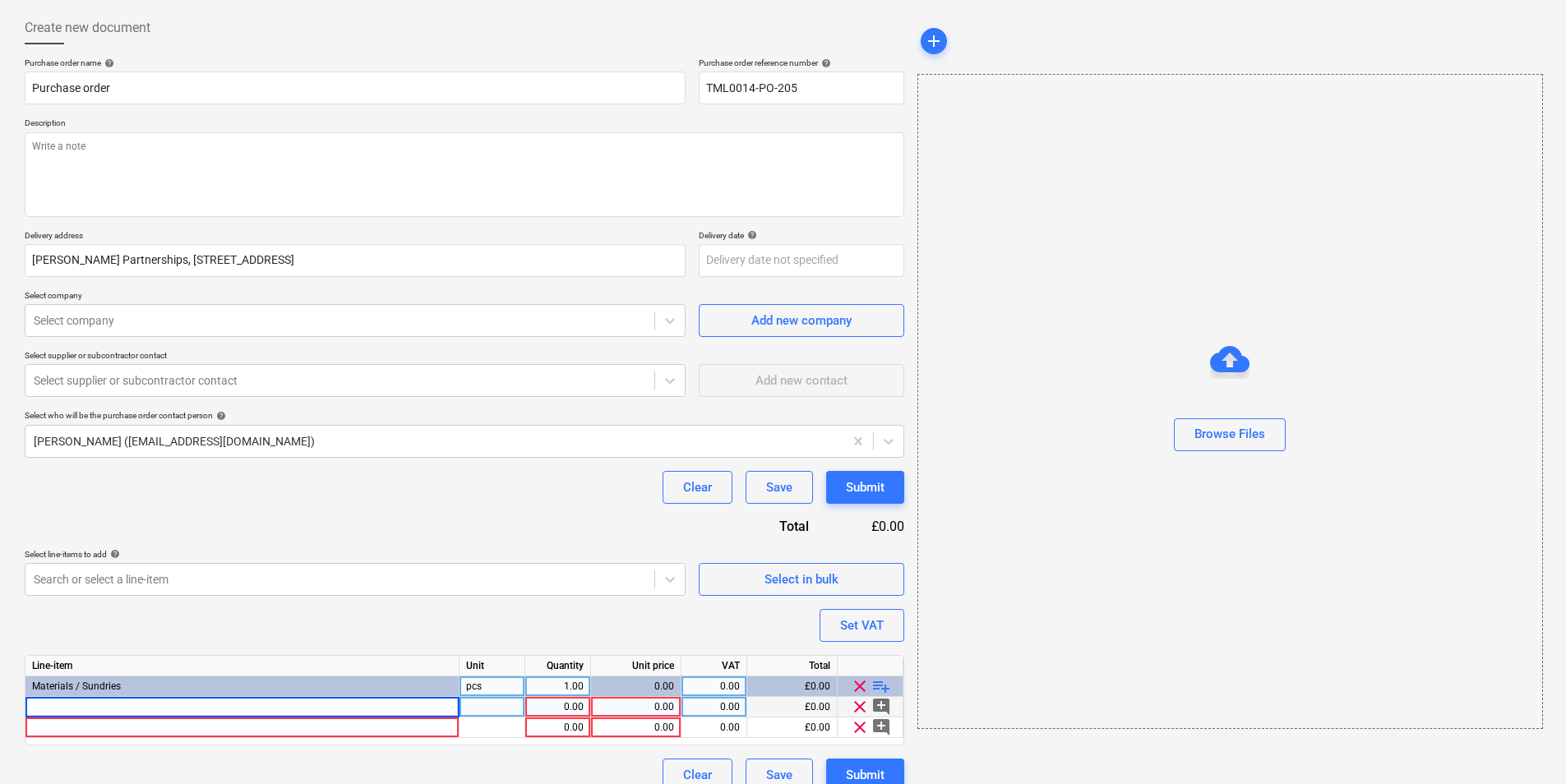
type input "GYPROC WALLBOARD 2700 X 1200 X 15MM"
click at [476, 718] on div at bounding box center [493, 728] width 66 height 20
type textarea "x"
click at [644, 710] on div "0.00" at bounding box center [636, 707] width 76 height 20
type input "1"
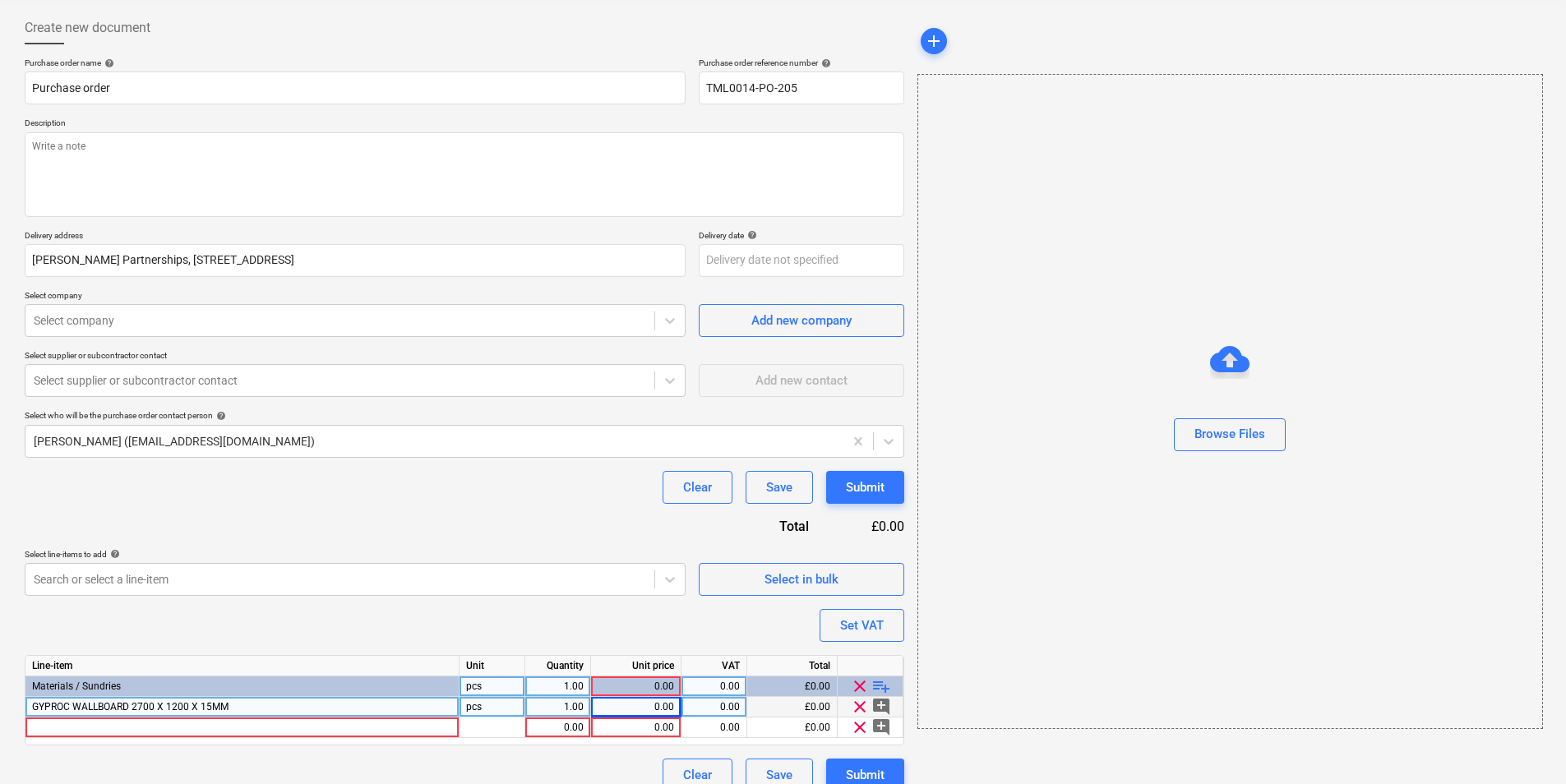
type textarea "x"
type input "160"
type textarea "x"
click at [655, 699] on div "0.00" at bounding box center [636, 707] width 76 height 20
type input "12.2796"
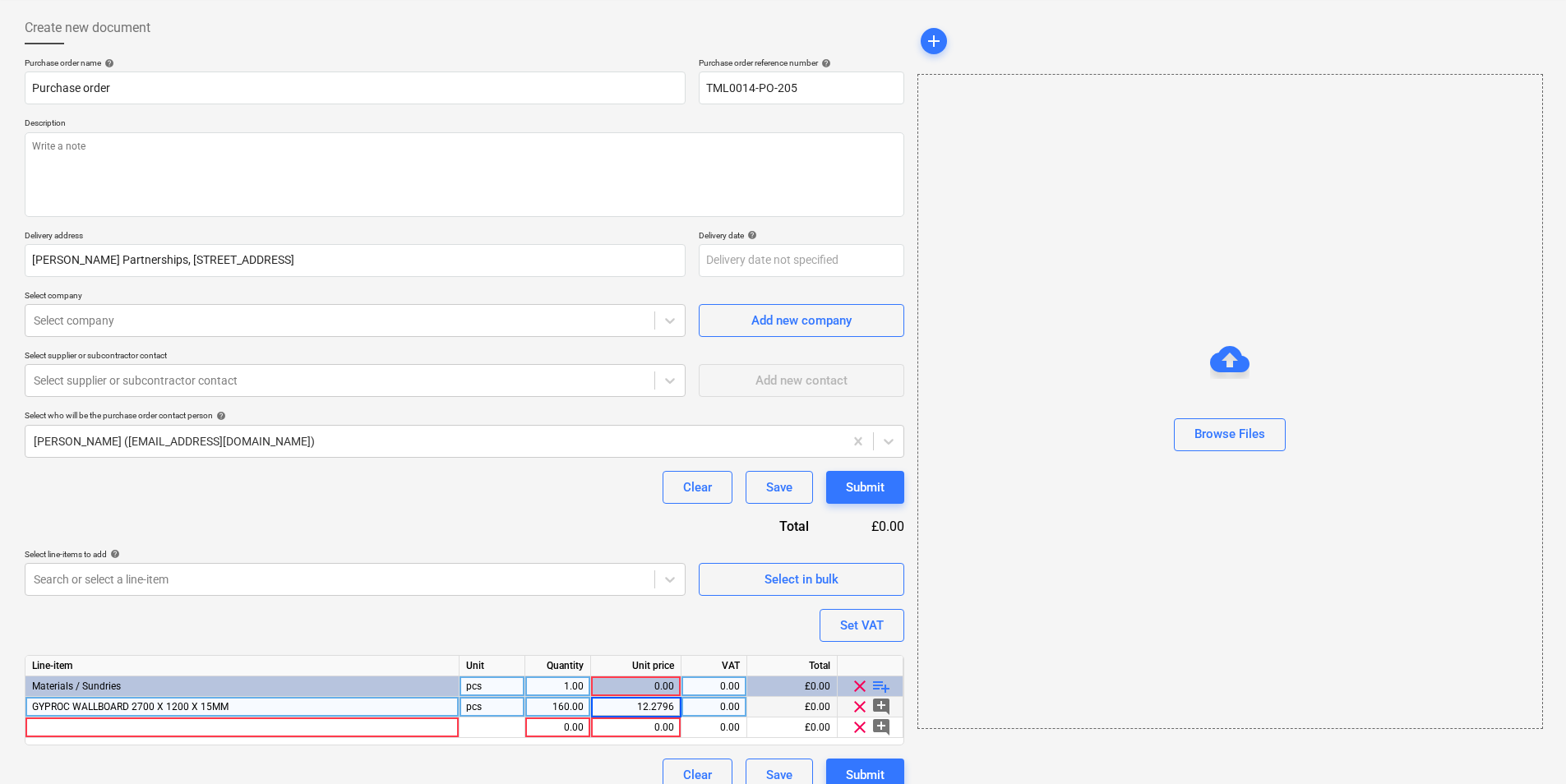
type textarea "x"
click at [722, 706] on div "0.00" at bounding box center [714, 707] width 52 height 20
type input "20"
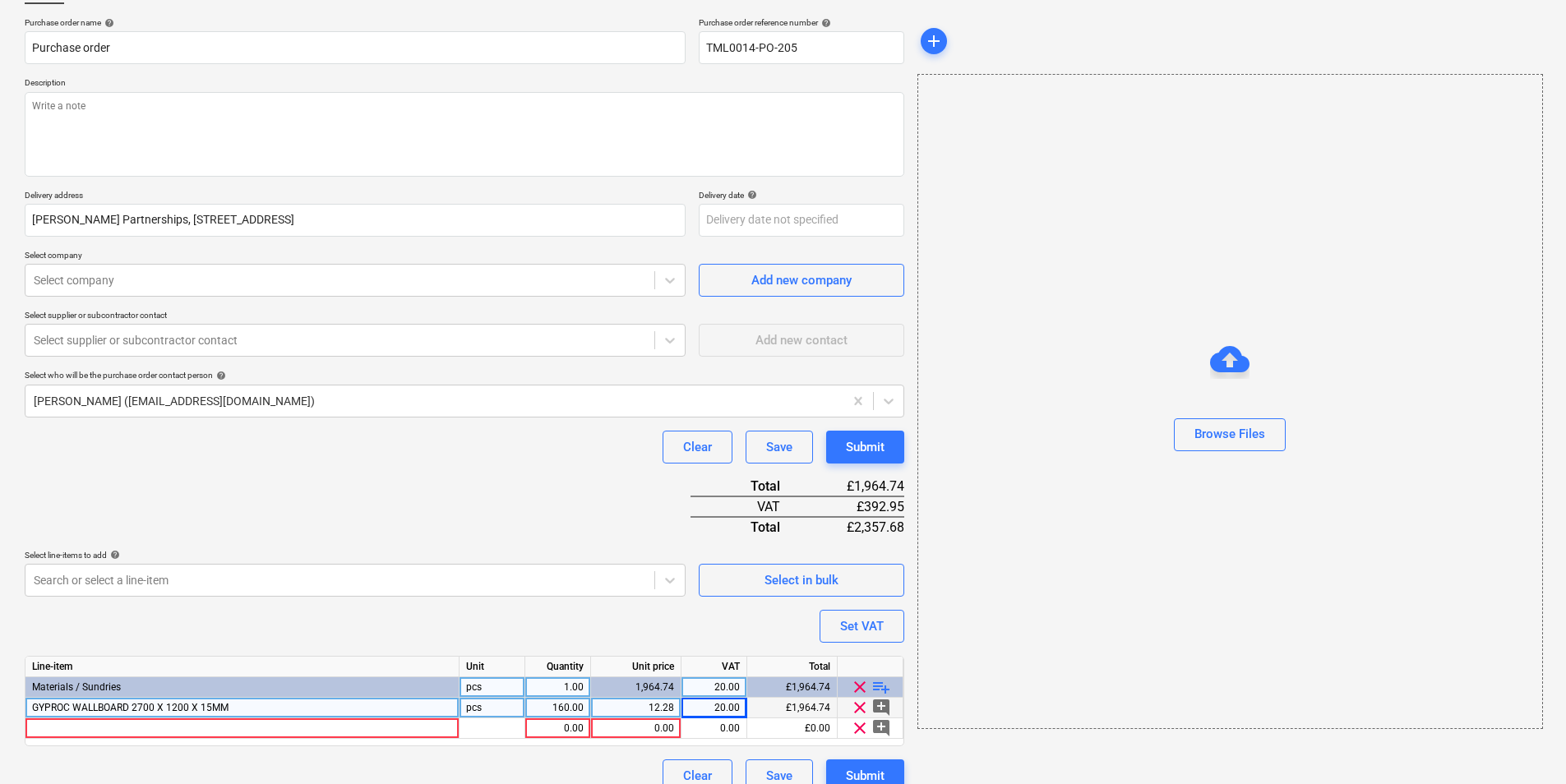
scroll to position [139, 0]
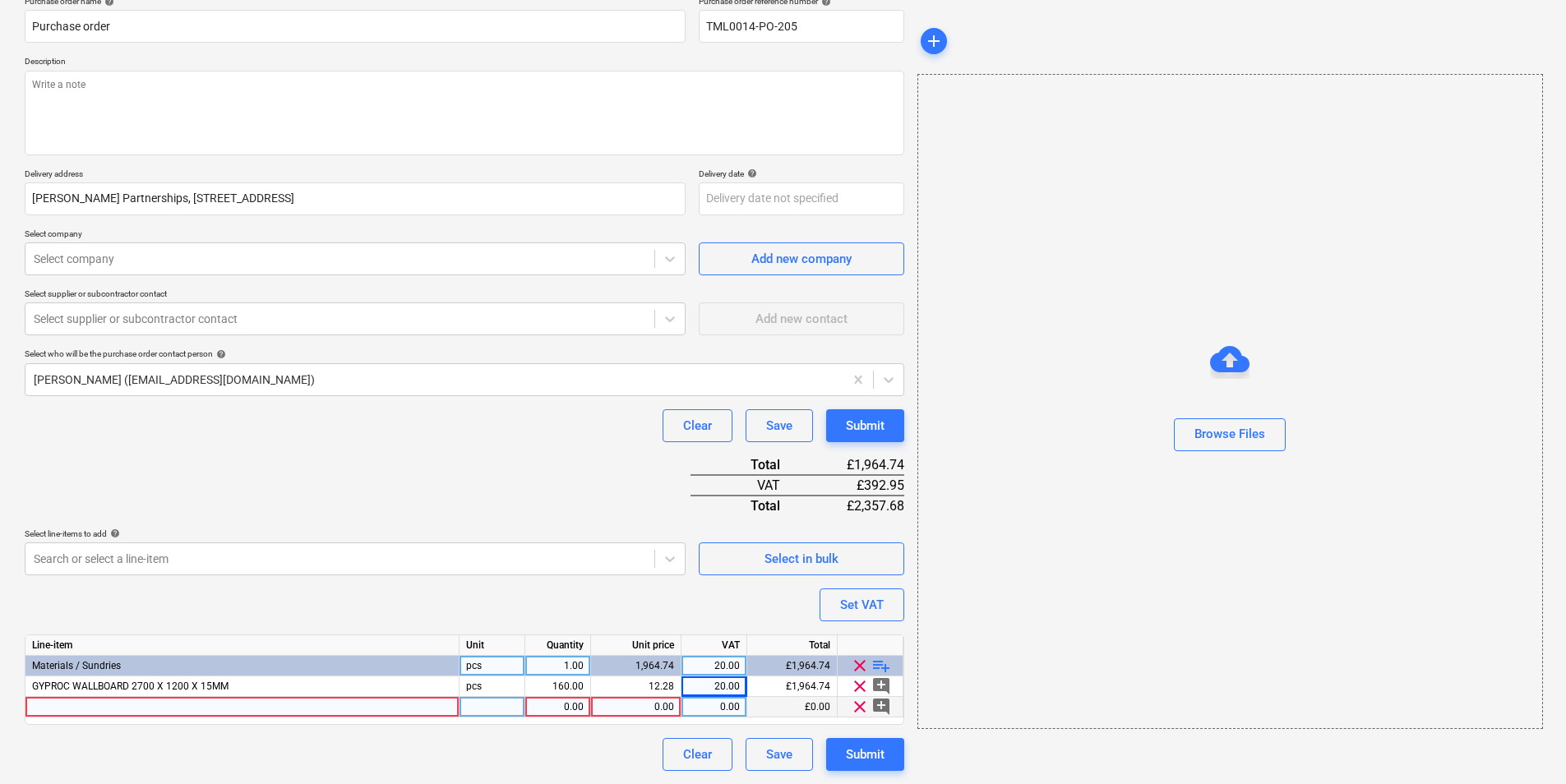
type textarea "x"
click at [82, 708] on div at bounding box center [242, 707] width 434 height 20
type input "GYPROC WALLBOARD 2400 X 1200 X 12.5MM"
click at [509, 709] on div at bounding box center [493, 707] width 66 height 20
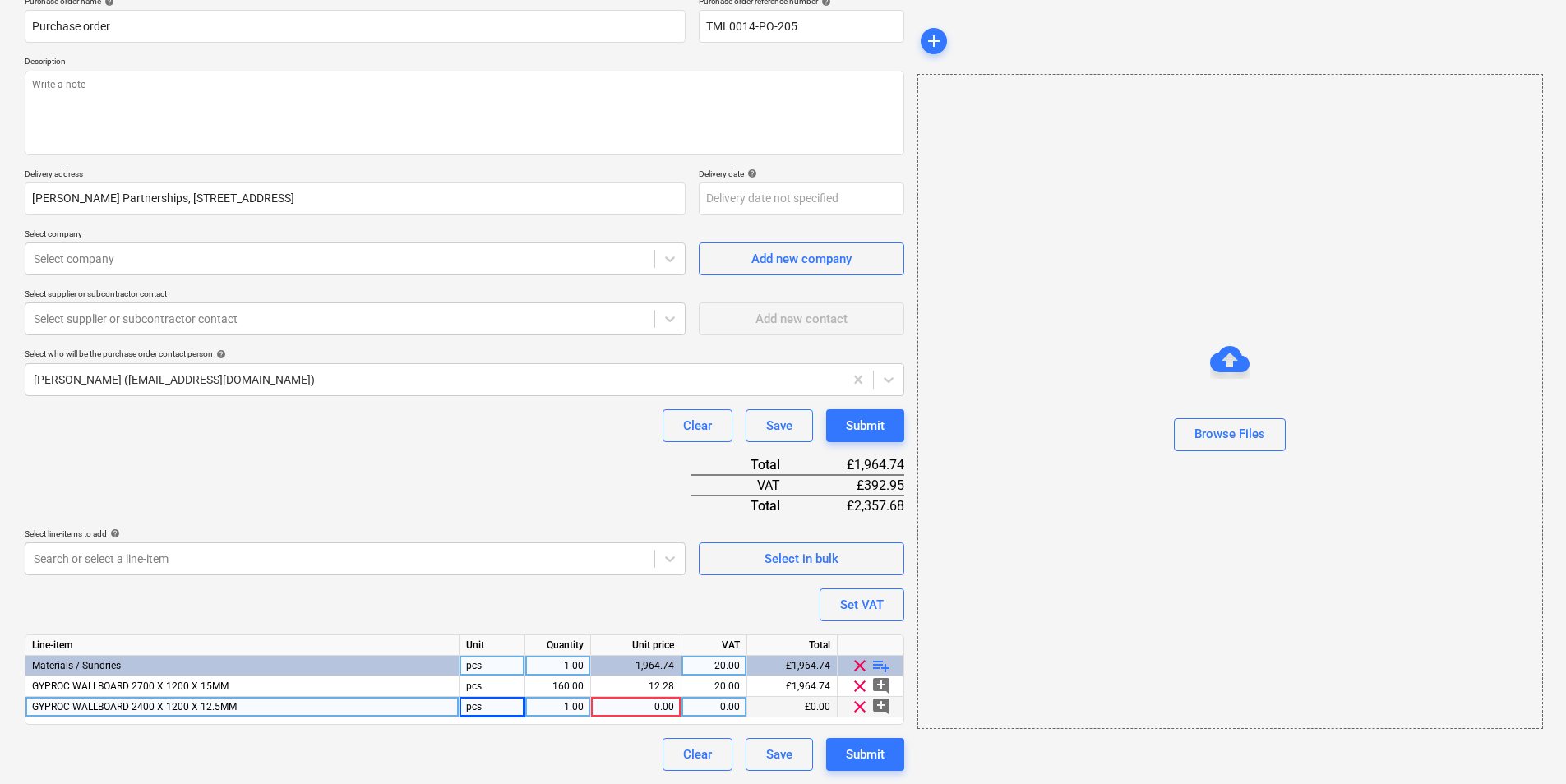
click at [566, 706] on div "1.00" at bounding box center [557, 707] width 52 height 20
type textarea "x"
type input "4.32"
type textarea "x"
type input "432"
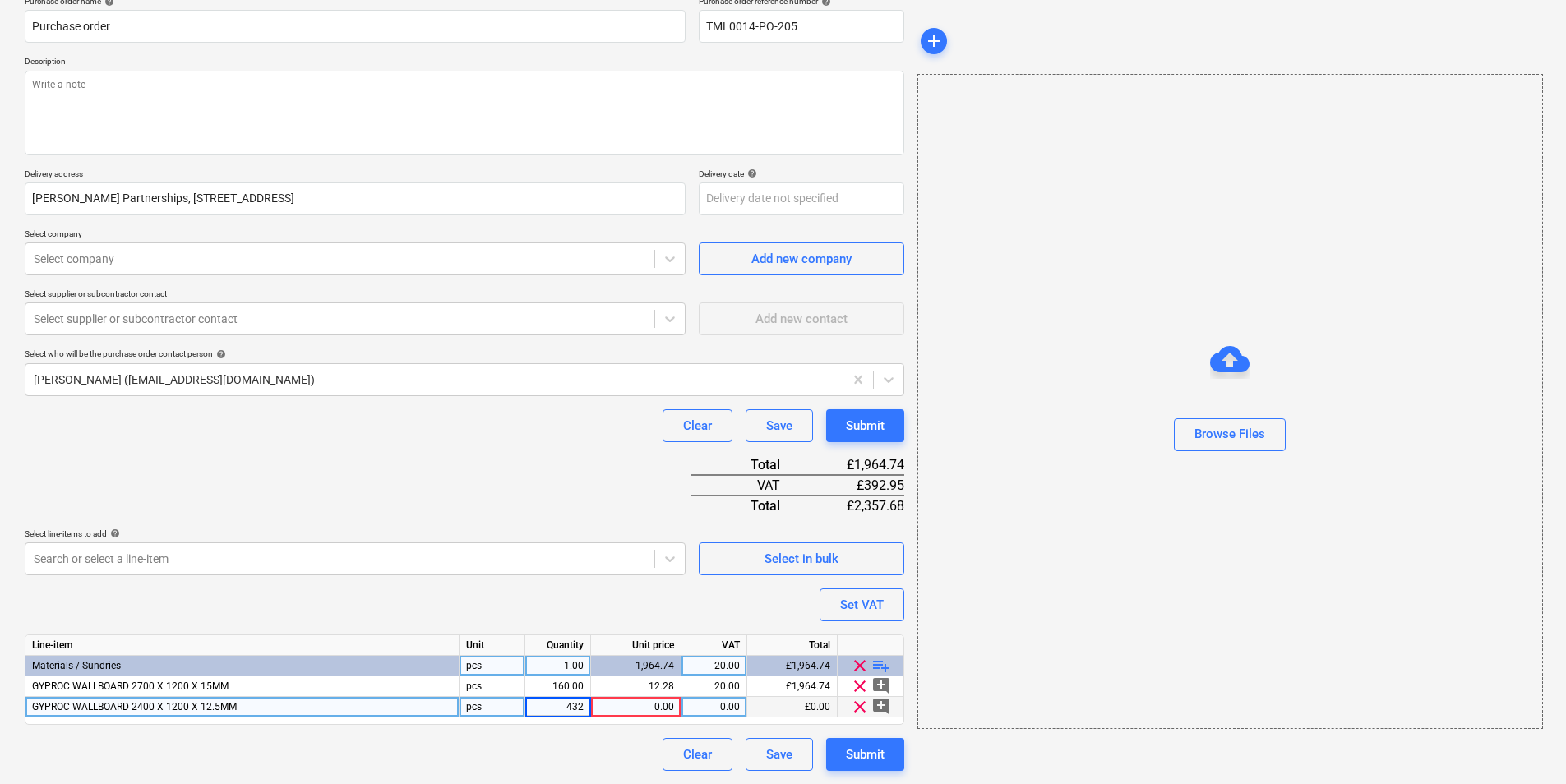
type textarea "x"
click at [628, 706] on div "0.00" at bounding box center [636, 707] width 76 height 20
type input "8.9856"
type textarea "x"
click at [724, 709] on div "0.00" at bounding box center [714, 707] width 52 height 20
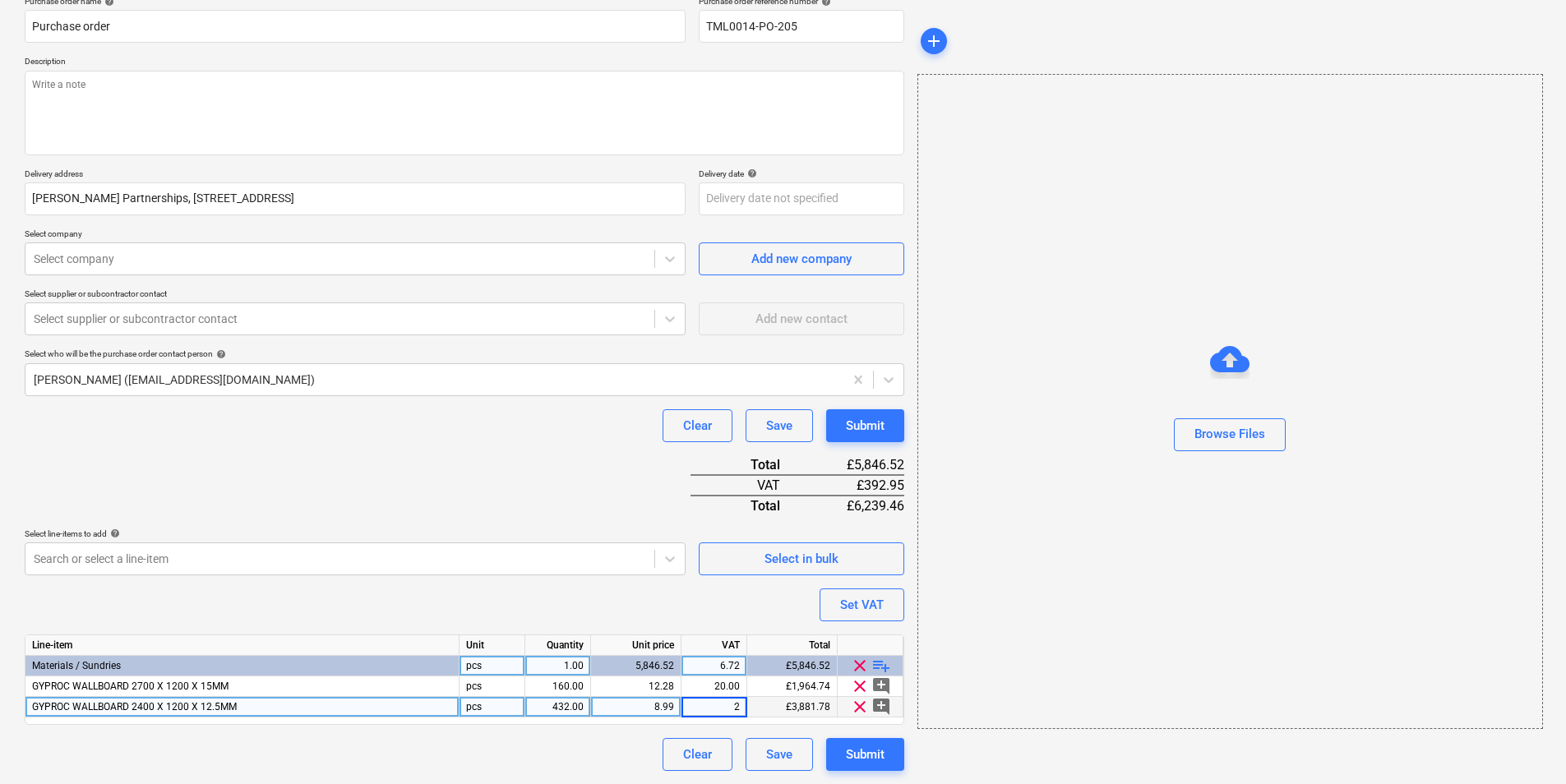
type input "20"
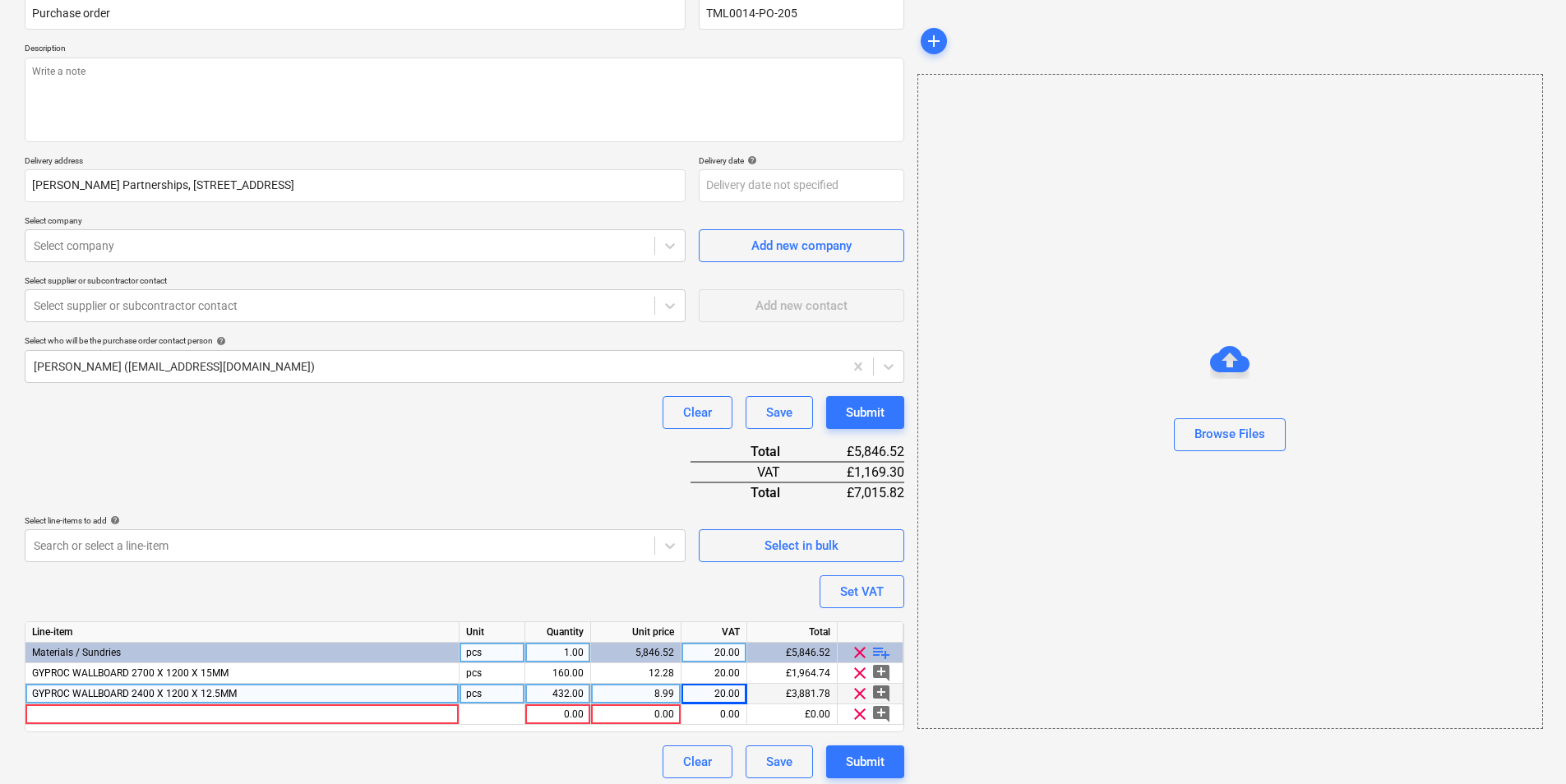
scroll to position [159, 0]
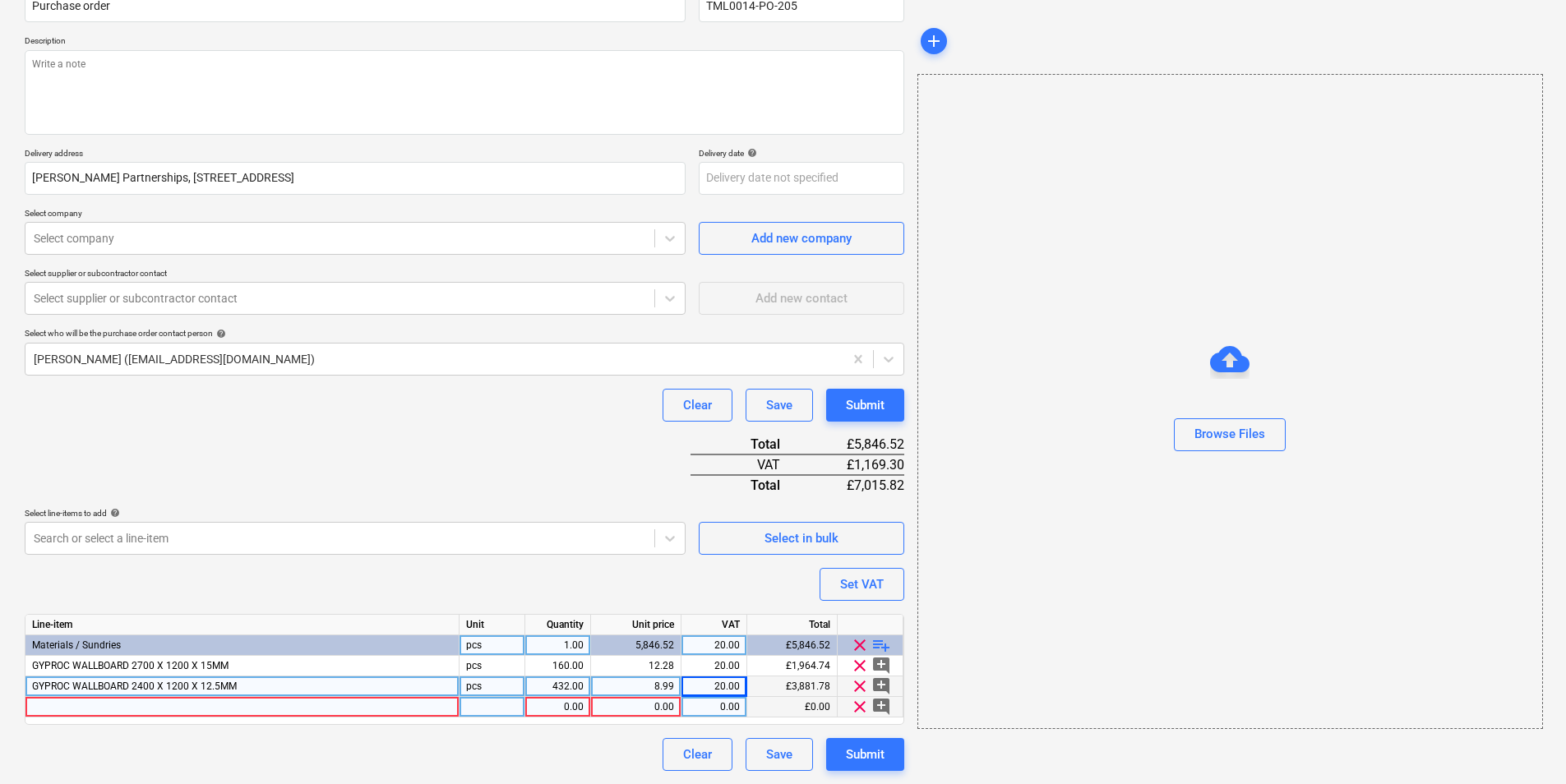
type textarea "x"
click at [313, 709] on div at bounding box center [242, 707] width 434 height 20
type input "Isover [DATE] 25mm x 2/600mm x 20m (1pk/24pt)"
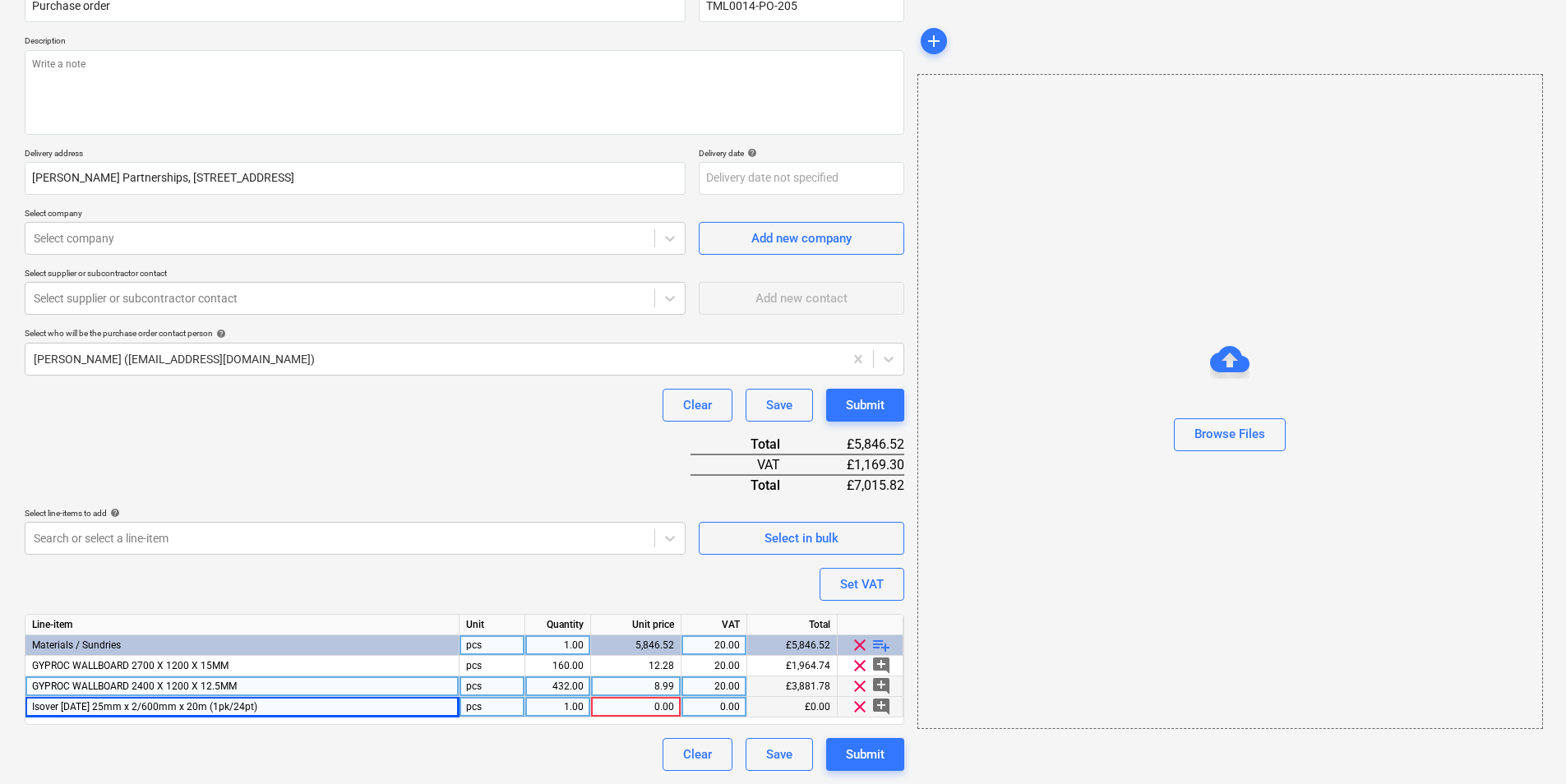
click at [501, 702] on div "pcs" at bounding box center [493, 707] width 66 height 20
type textarea "x"
click at [644, 707] on div "0.00" at bounding box center [636, 707] width 76 height 20
type input "30.24"
click at [555, 706] on div "1.00" at bounding box center [557, 707] width 52 height 20
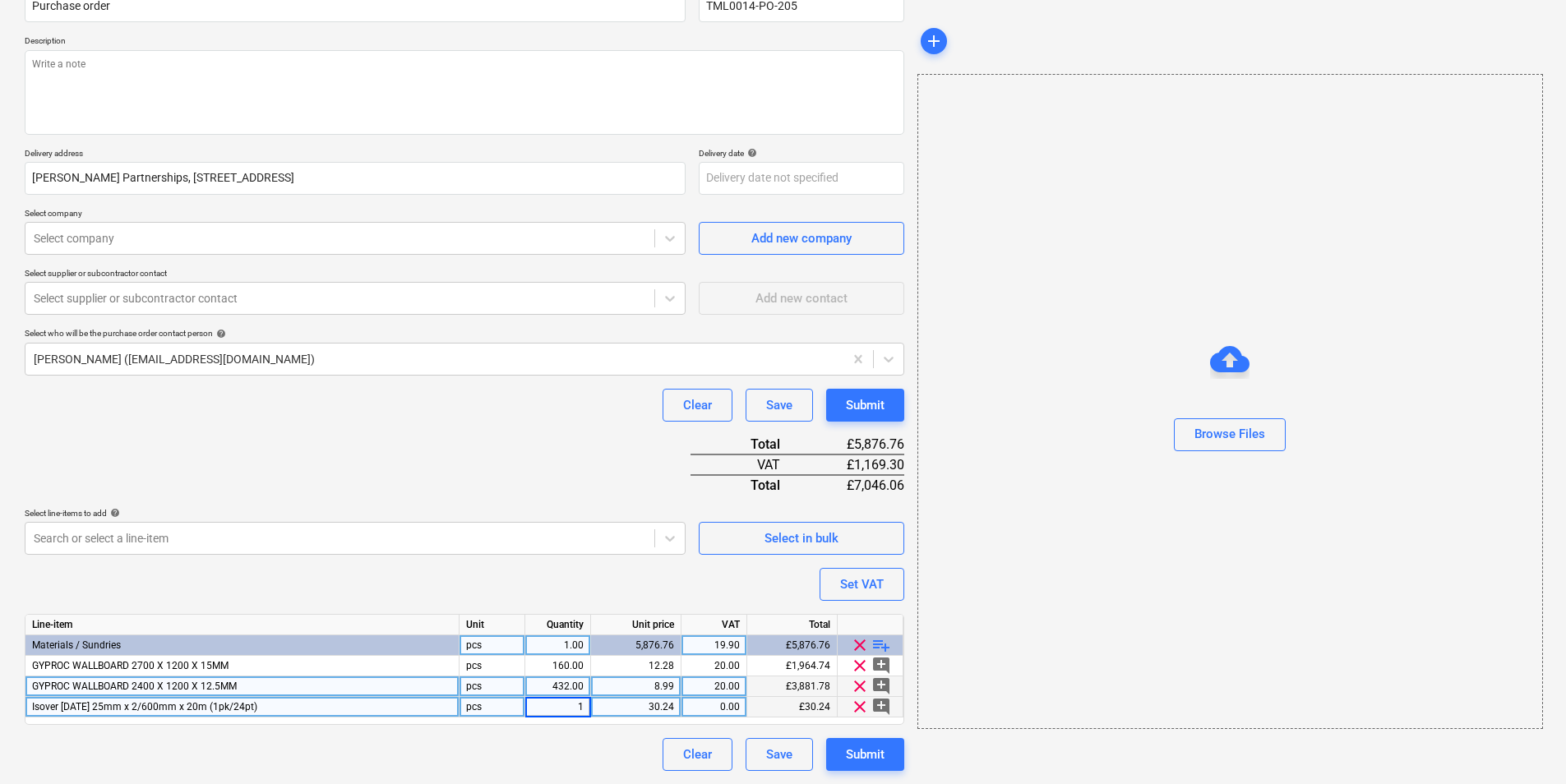
type textarea "x"
type input "30"
type textarea "x"
type input "20"
click at [882, 753] on div "Submit" at bounding box center [866, 754] width 39 height 21
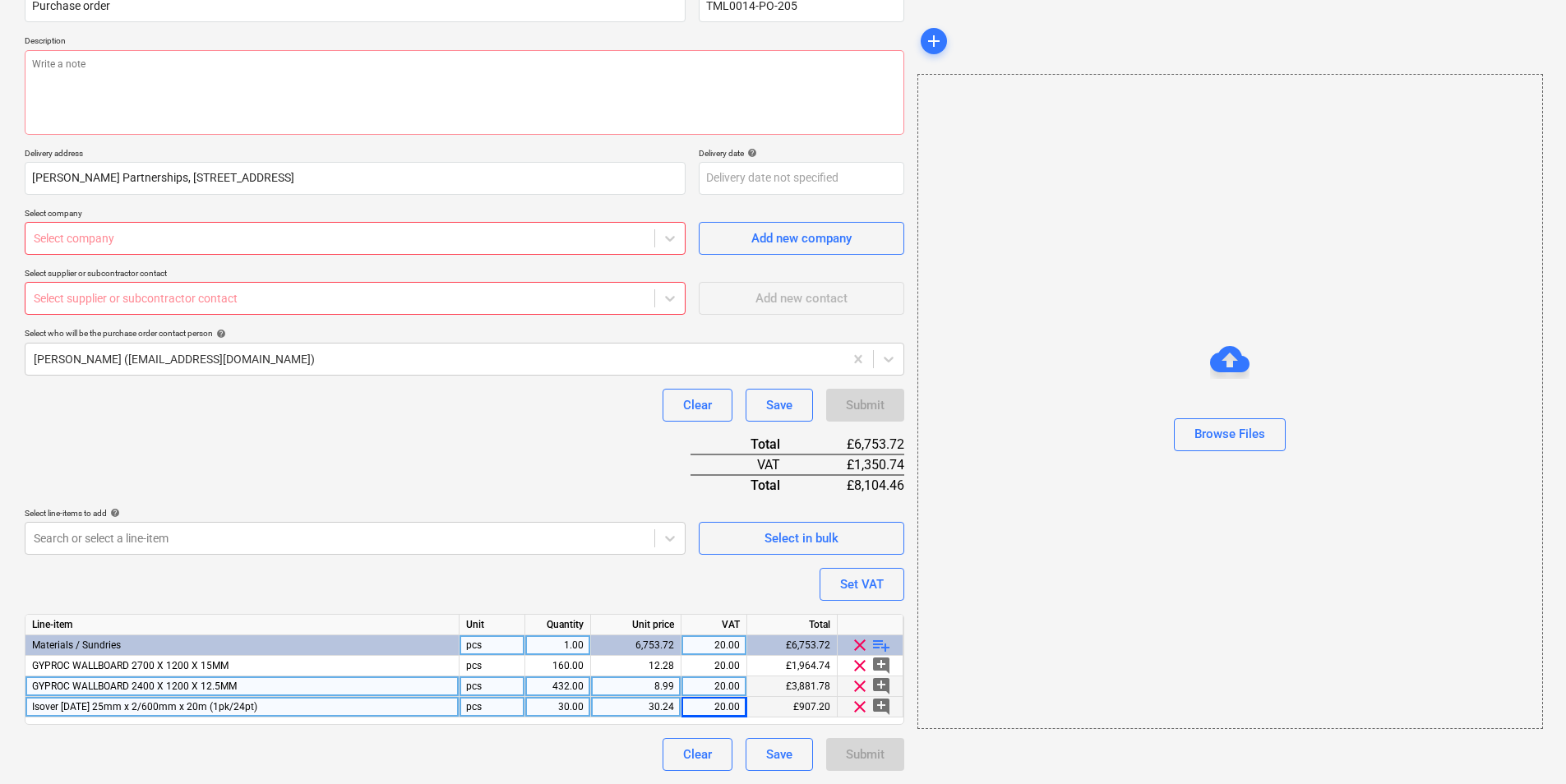
type textarea "x"
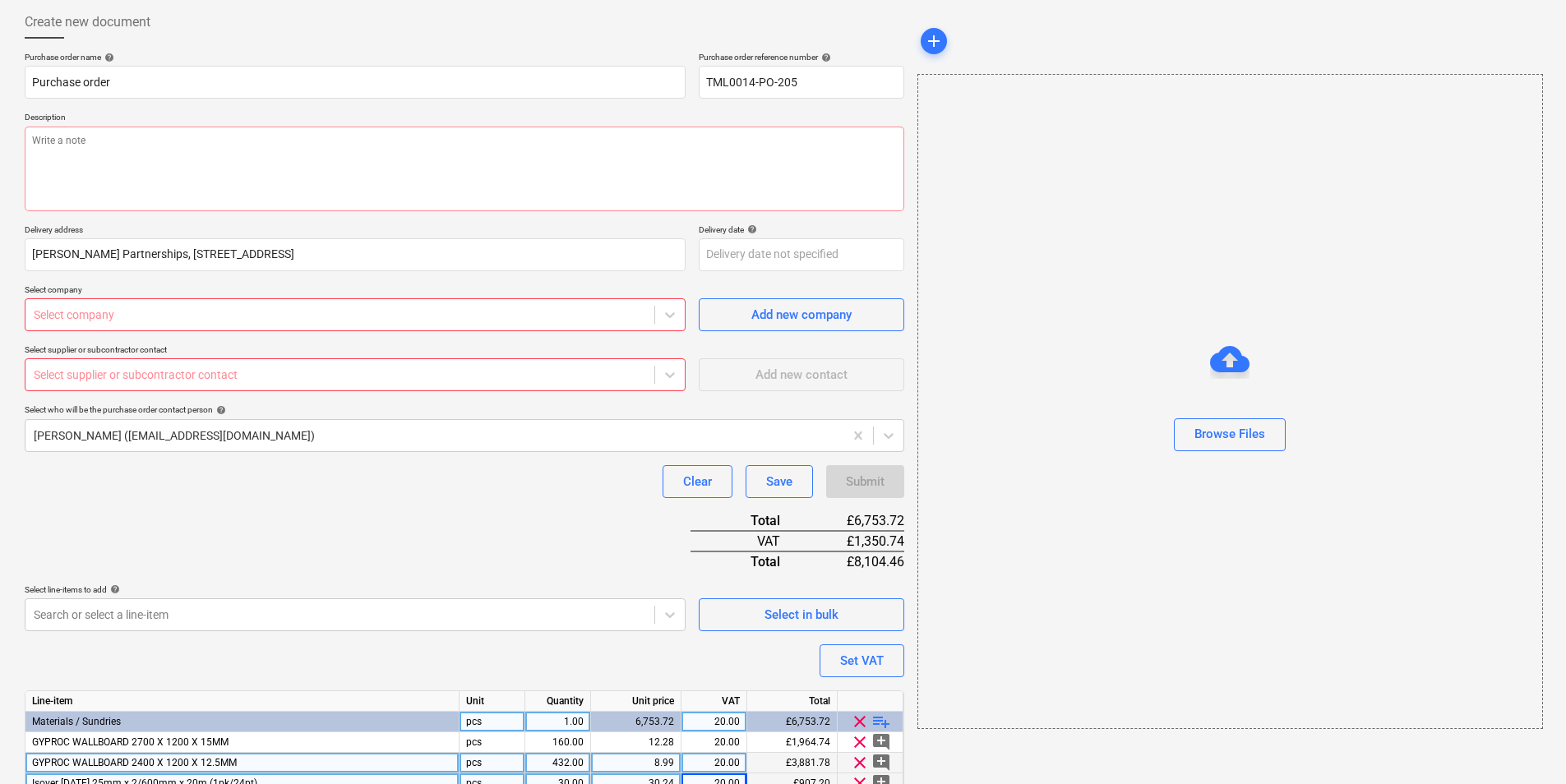
scroll to position [0, 0]
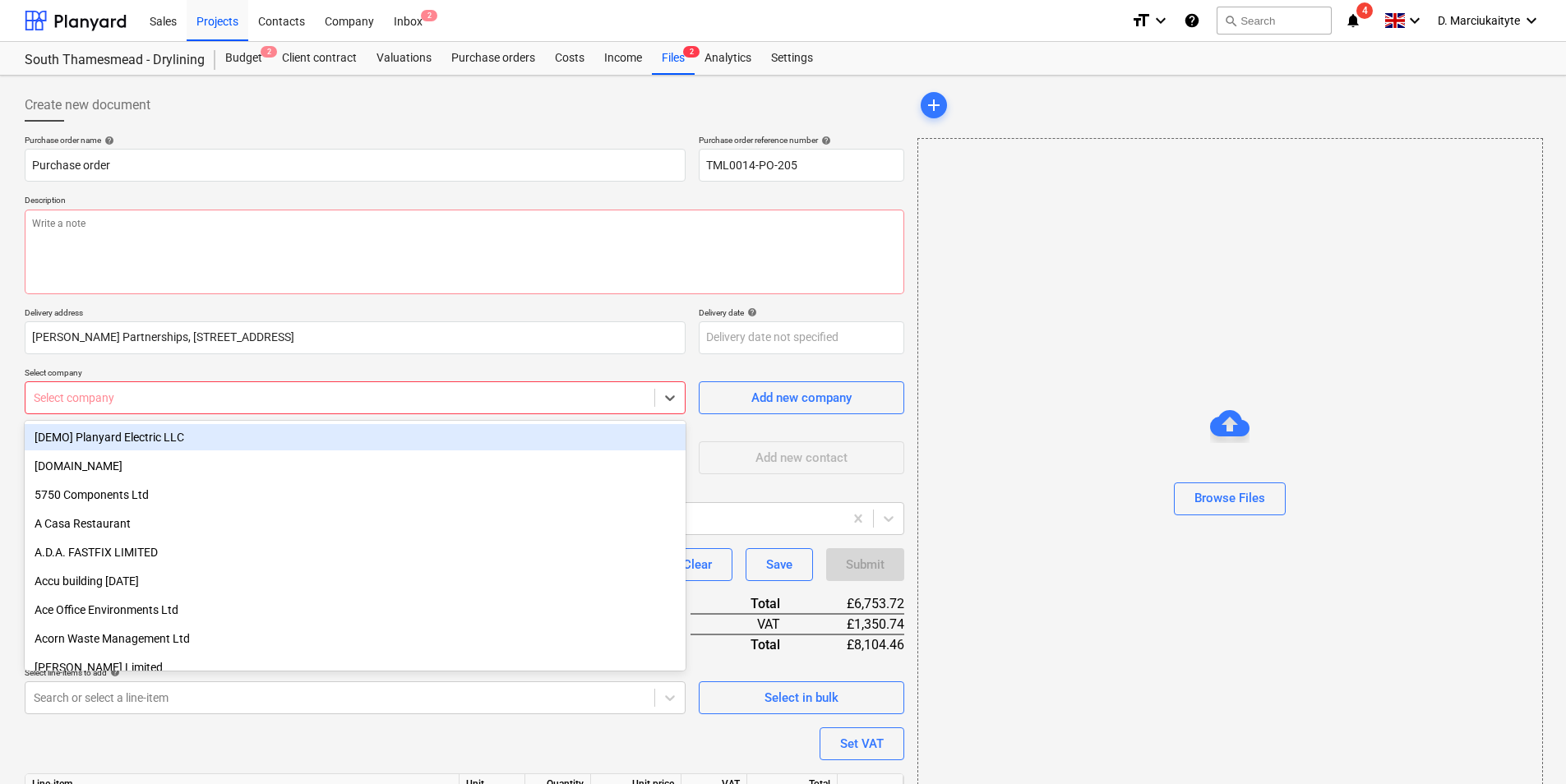
click at [505, 397] on div at bounding box center [340, 398] width 612 height 16
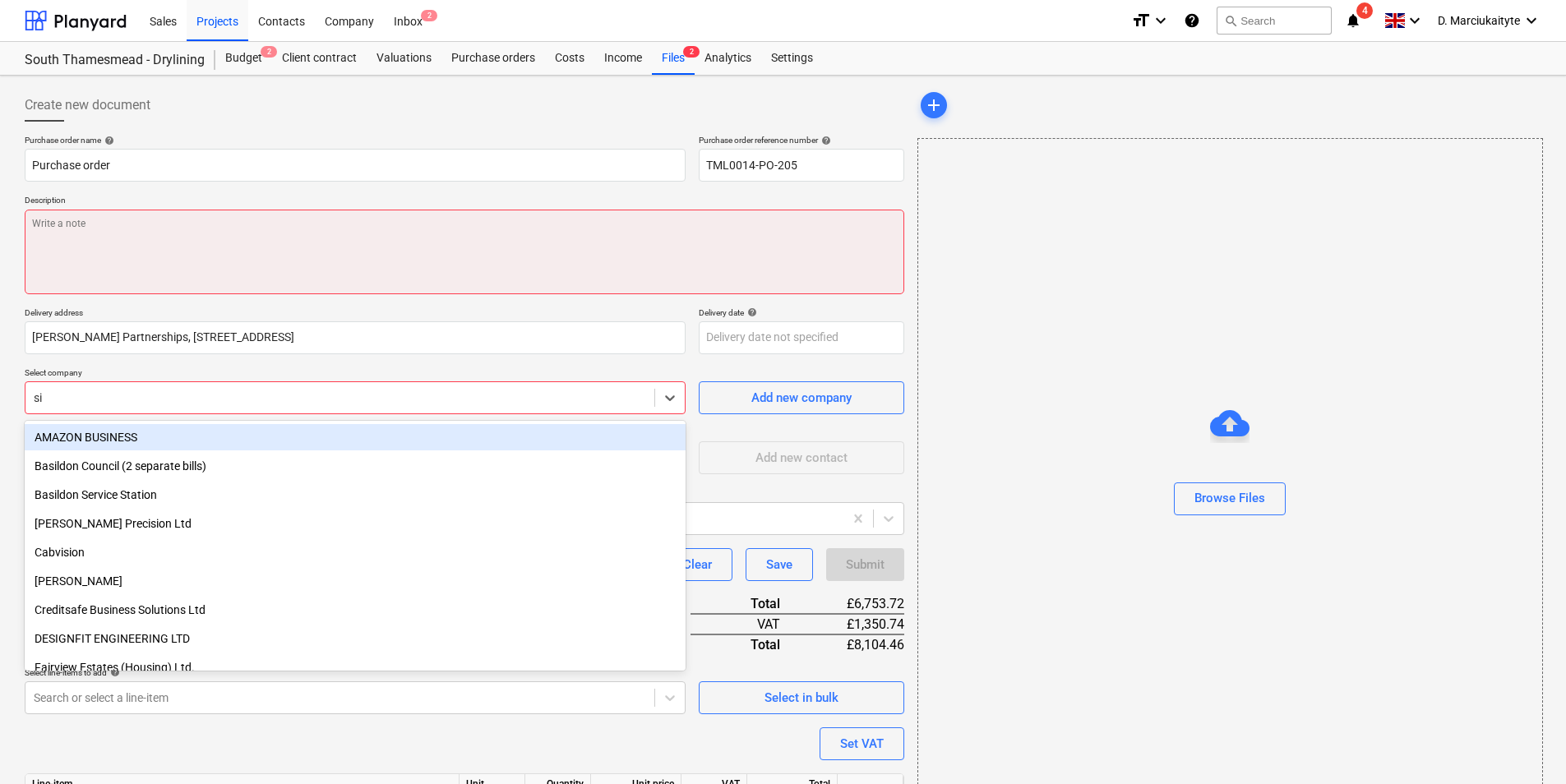
type input "sig"
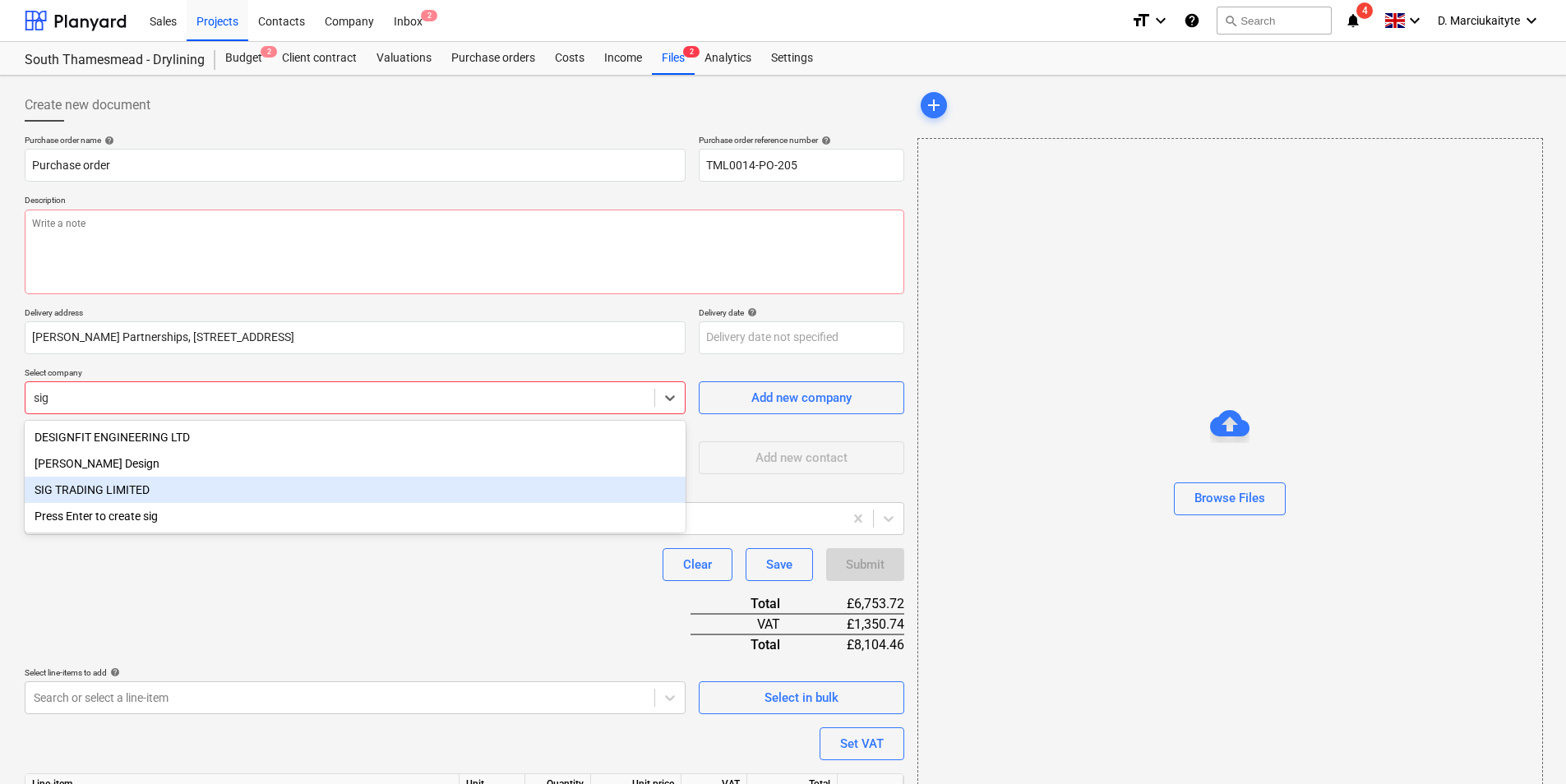
drag, startPoint x: 209, startPoint y: 481, endPoint x: 228, endPoint y: 484, distance: 19.2
click at [209, 481] on div "SIG TRADING LIMITED" at bounding box center [355, 489] width 661 height 26
type textarea "x"
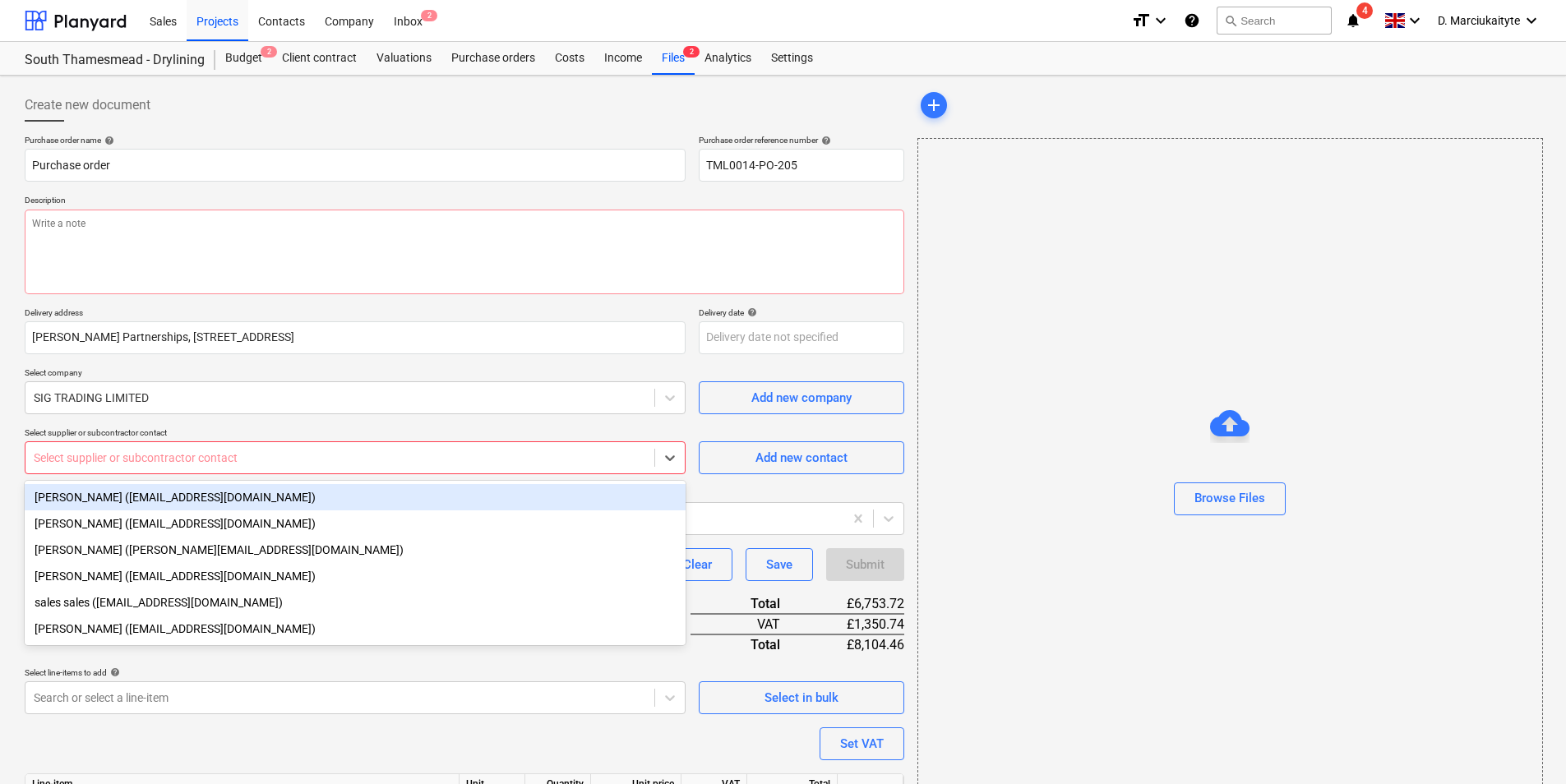
click at [455, 449] on div at bounding box center [340, 457] width 612 height 16
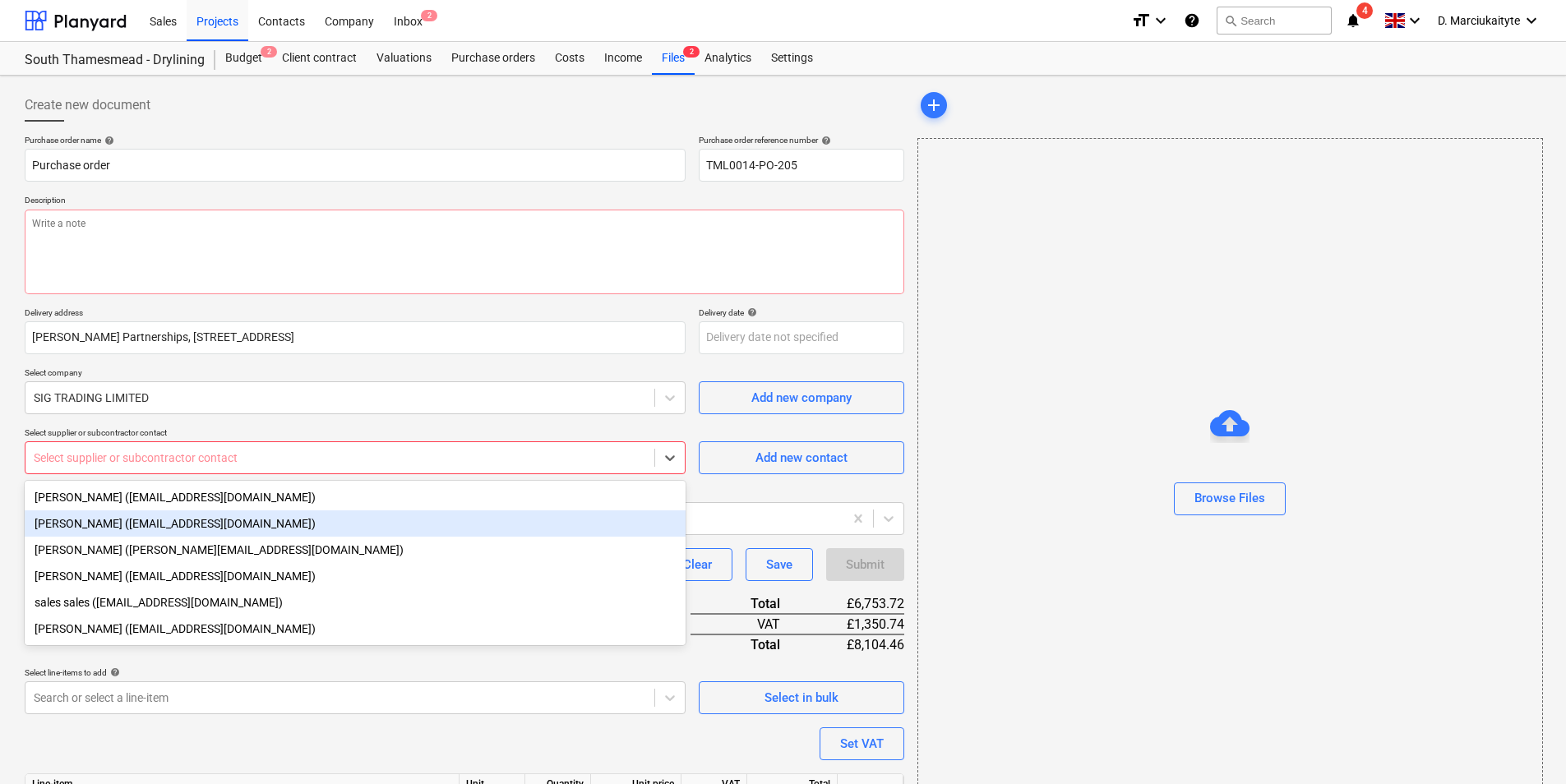
click at [136, 522] on div "Luci Barwick (lucibarwick@sigplc.com)" at bounding box center [355, 523] width 661 height 26
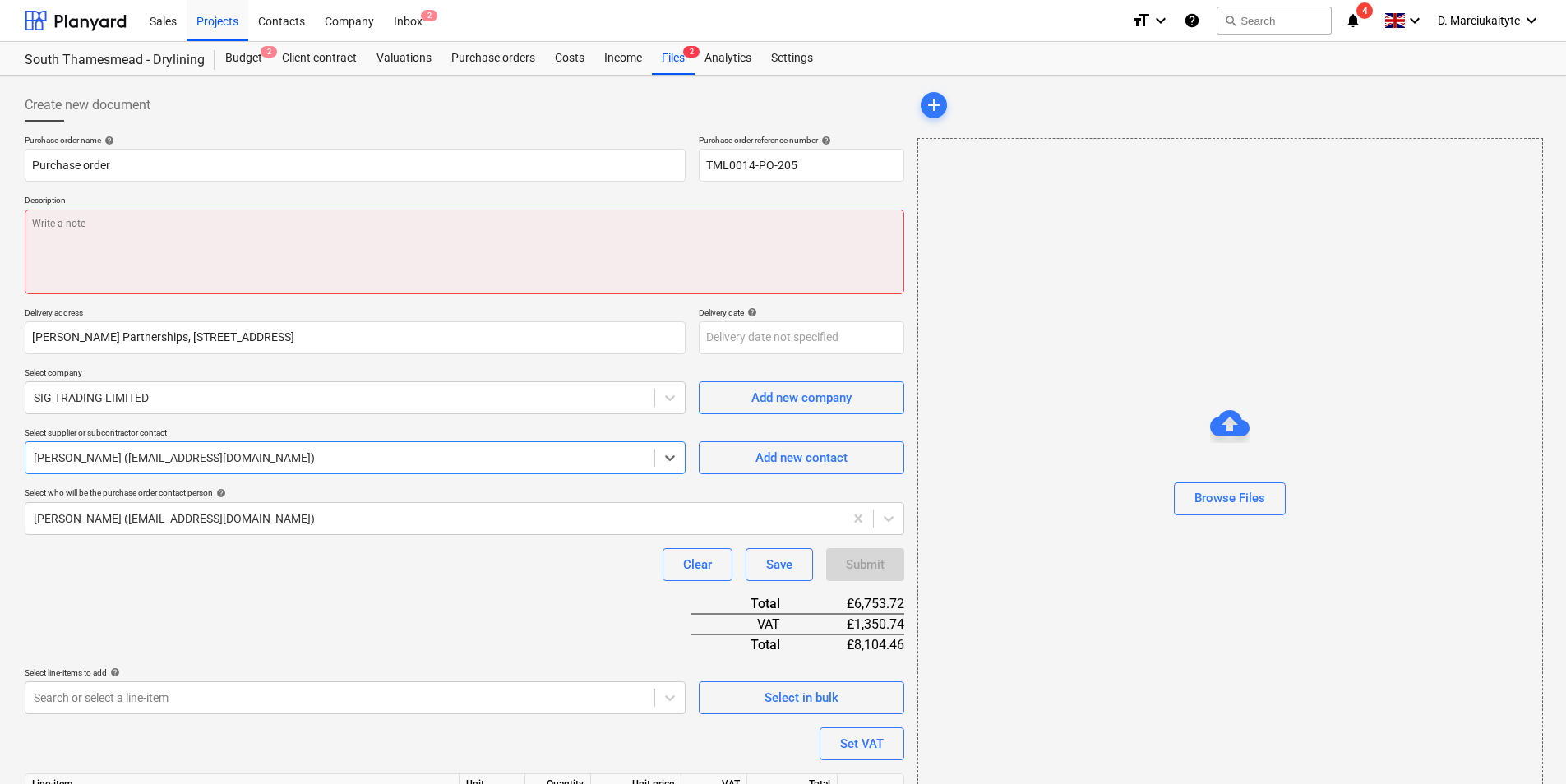
click at [353, 226] on textarea at bounding box center [465, 252] width 880 height 85
click at [341, 239] on textarea at bounding box center [465, 252] width 880 height 85
type textarea "x"
type textarea "1"
type textarea "x"
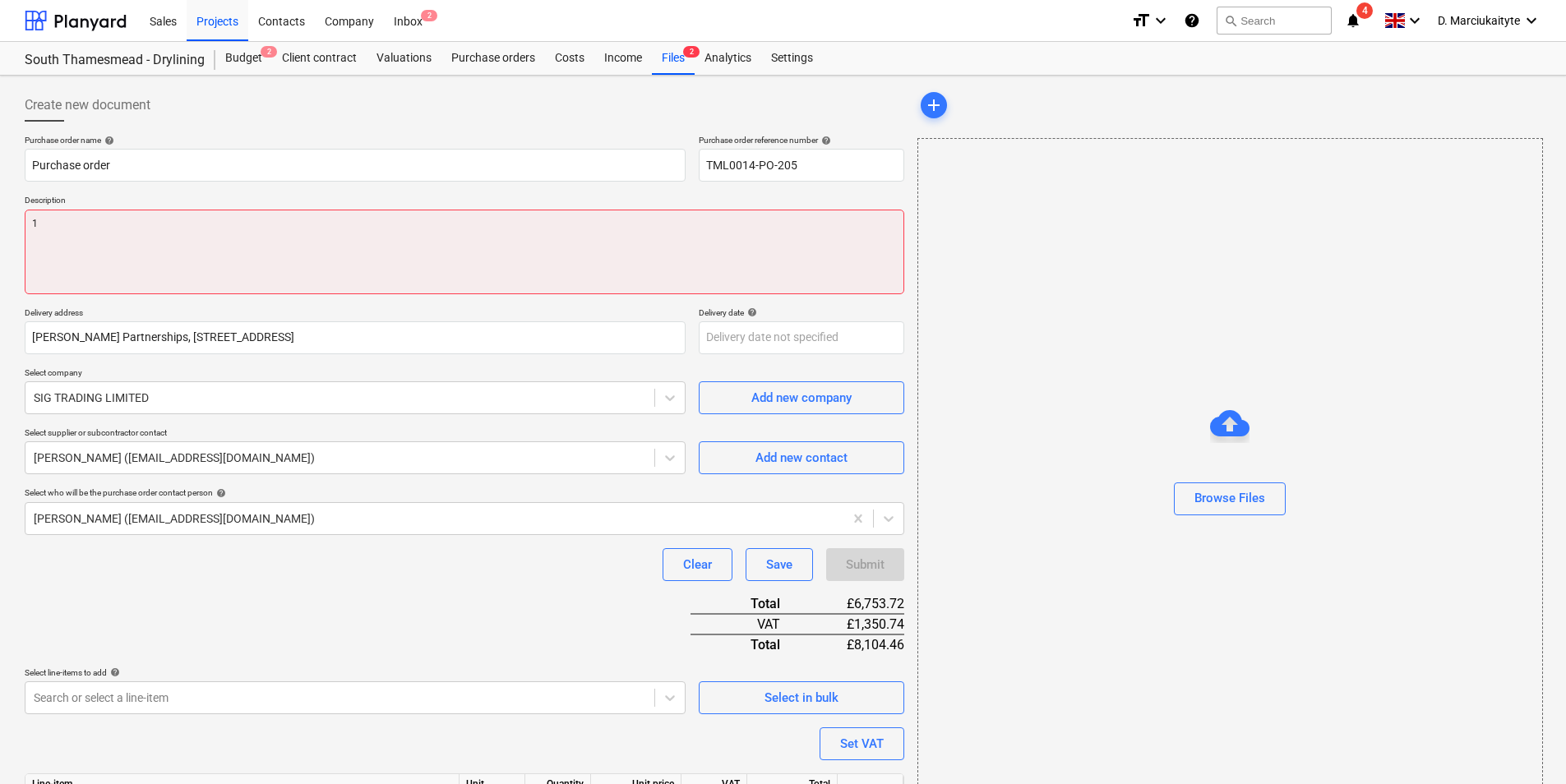
type textarea "15"
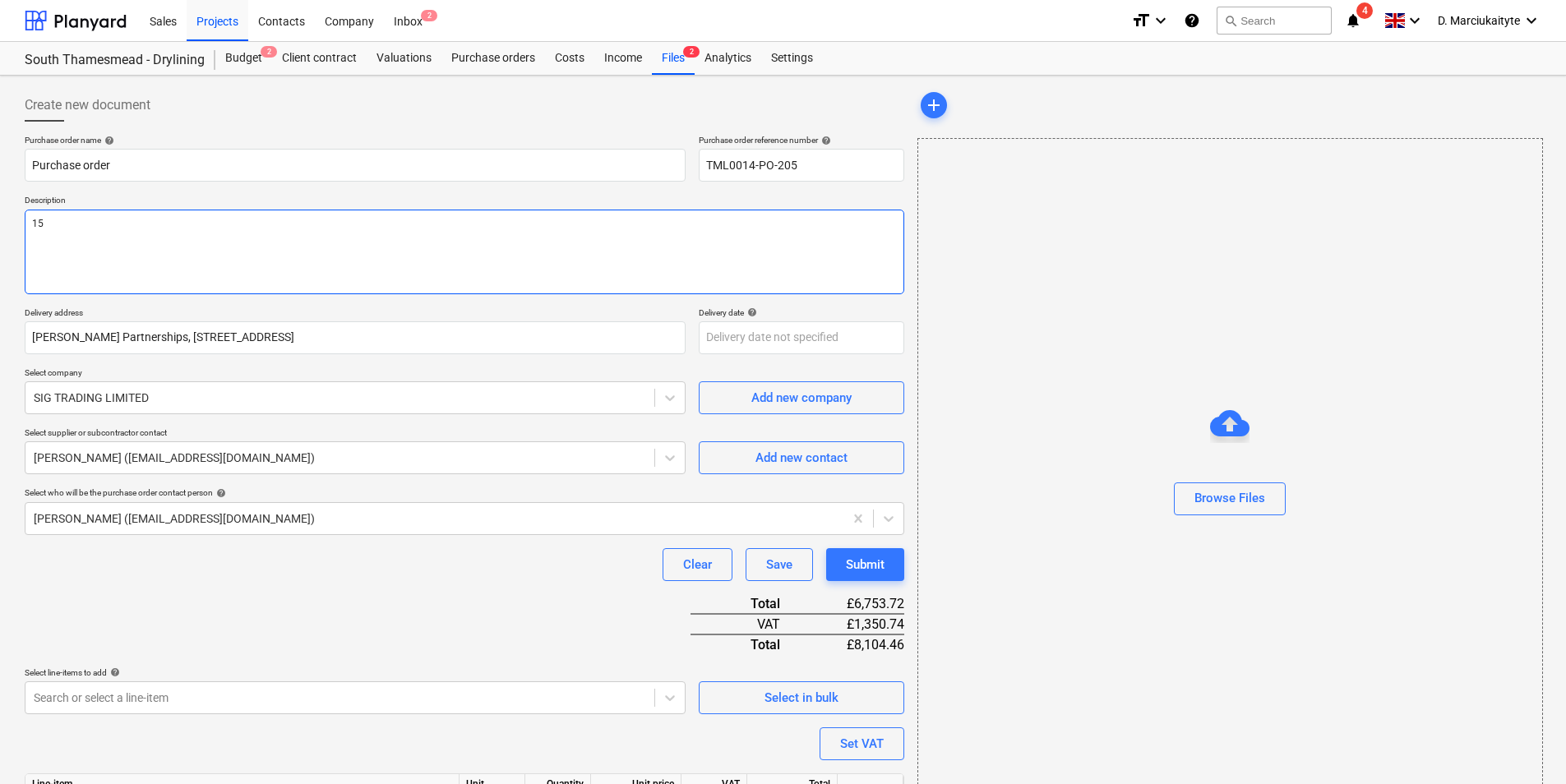
type textarea "x"
type textarea "15m"
type textarea "x"
type textarea "15mm"
type textarea "x"
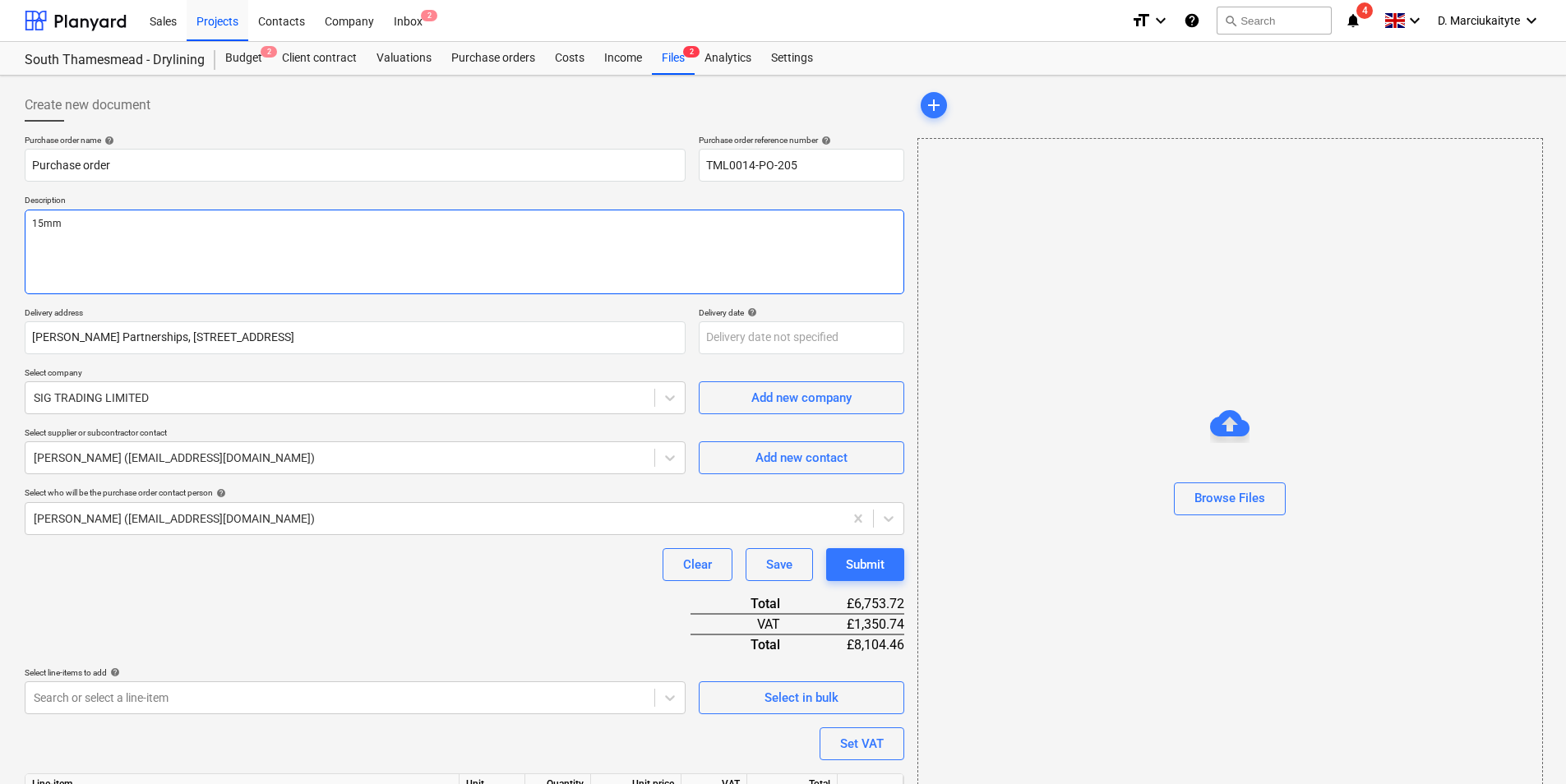
type textarea "15mm"
type textarea "x"
type textarea "15mm W"
type textarea "x"
type textarea "15mm WB"
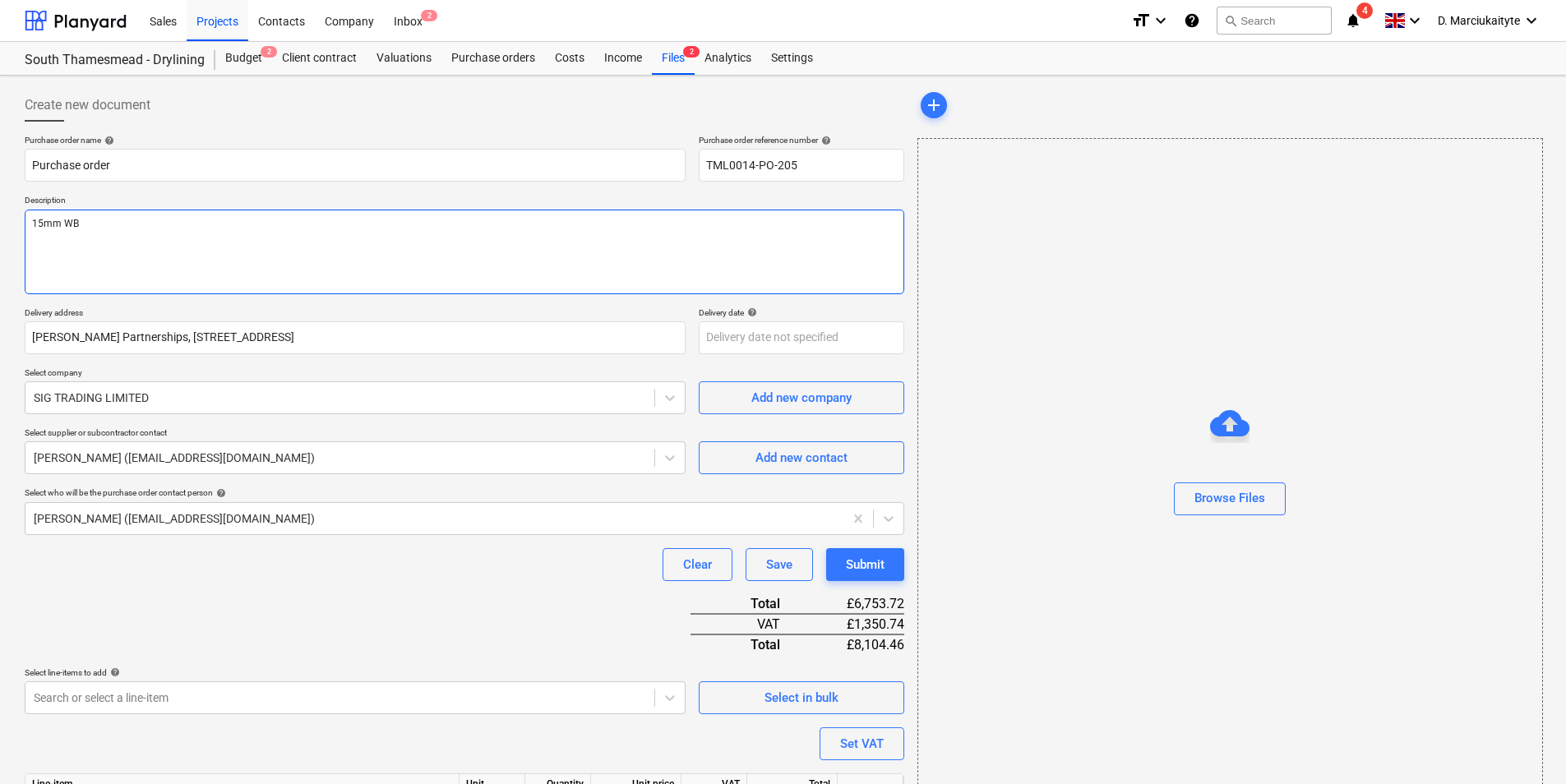
type textarea "x"
type textarea "15mm WB"
type textarea "x"
type textarea "15mm WB"
type textarea "x"
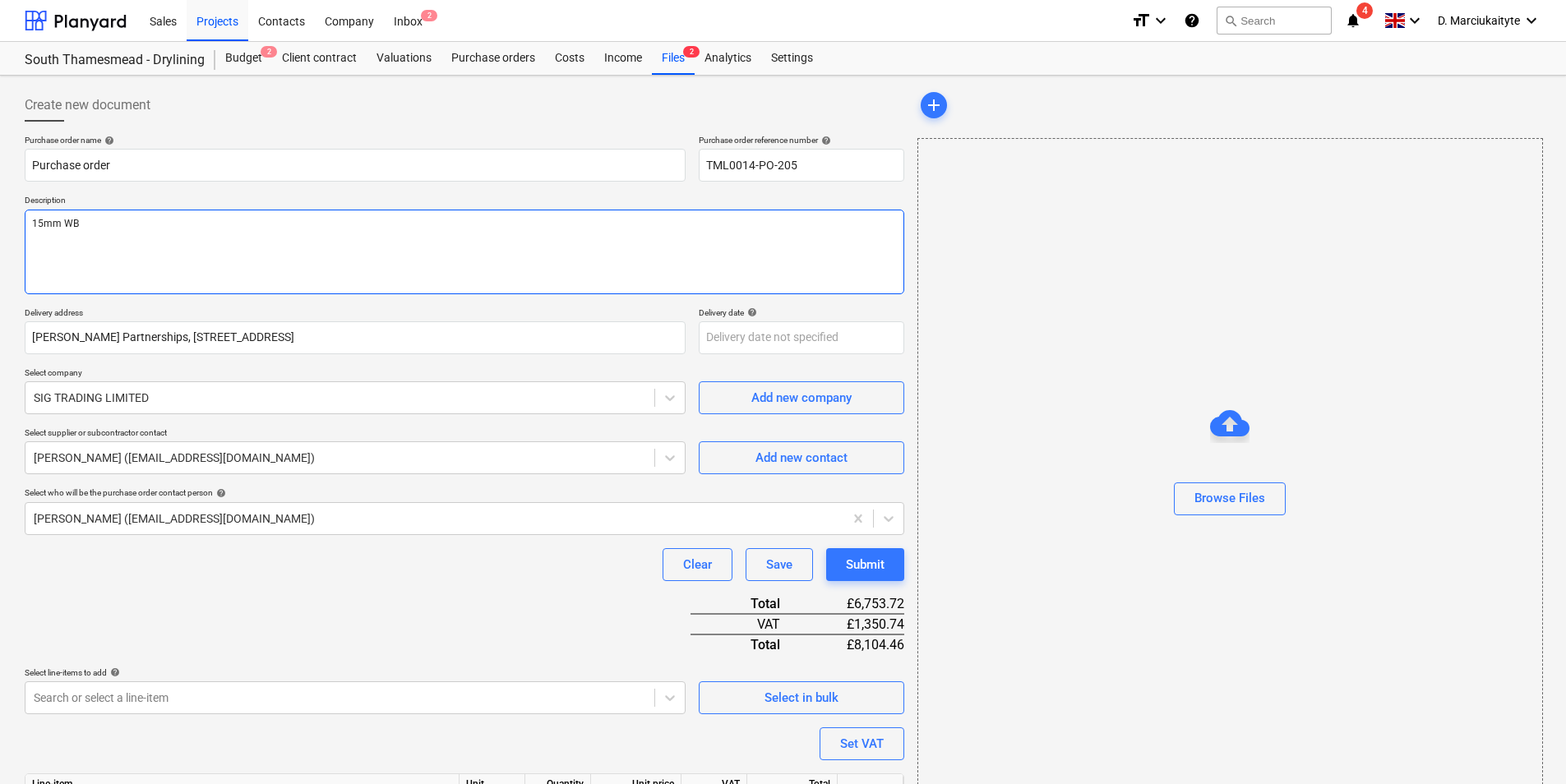
type textarea "15mm W"
type textarea "x"
type textarea "15mm"
type textarea "x"
type textarea "15mm"
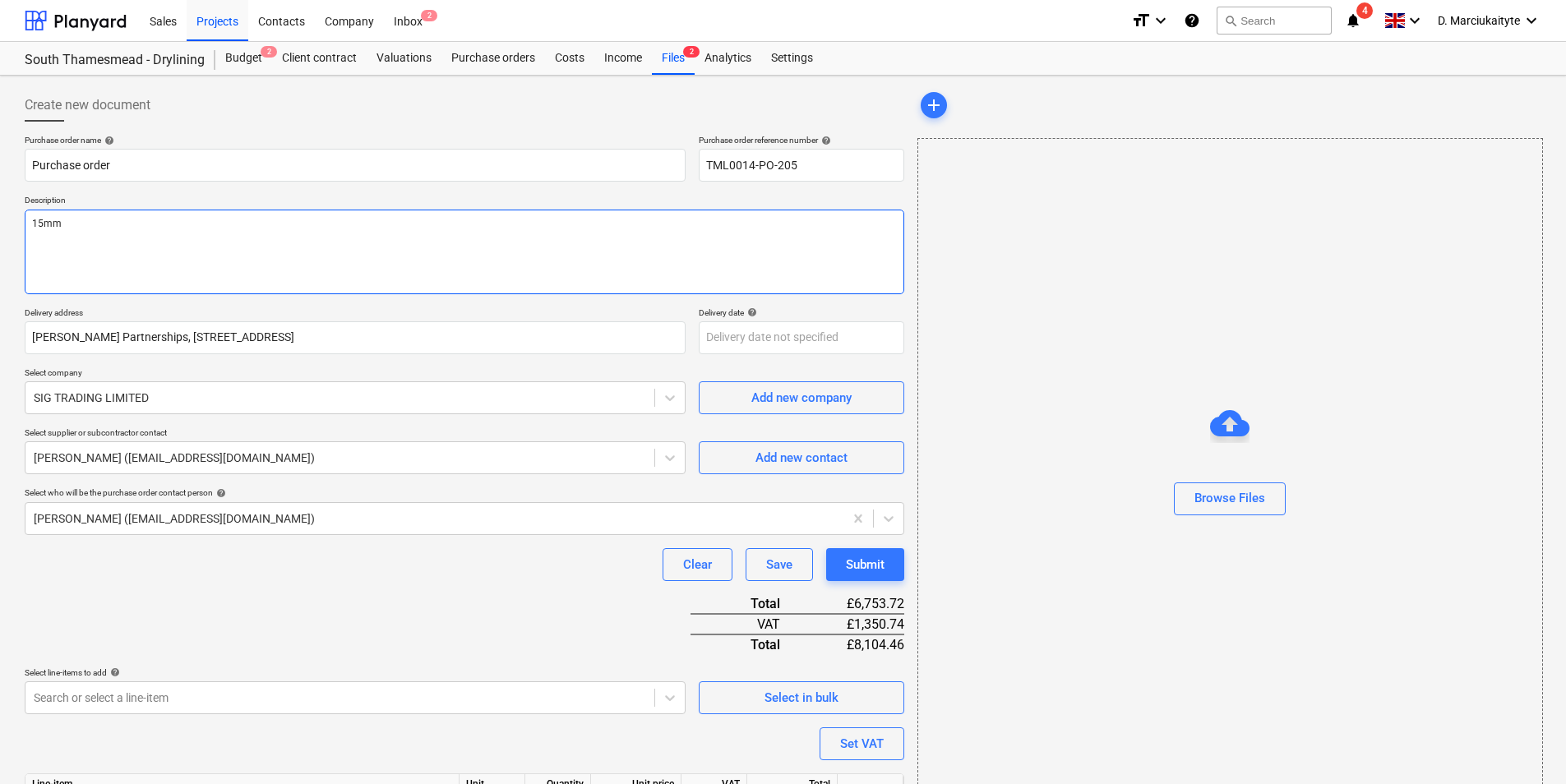
type textarea "x"
type textarea "15m"
type textarea "x"
type textarea "15"
type textarea "x"
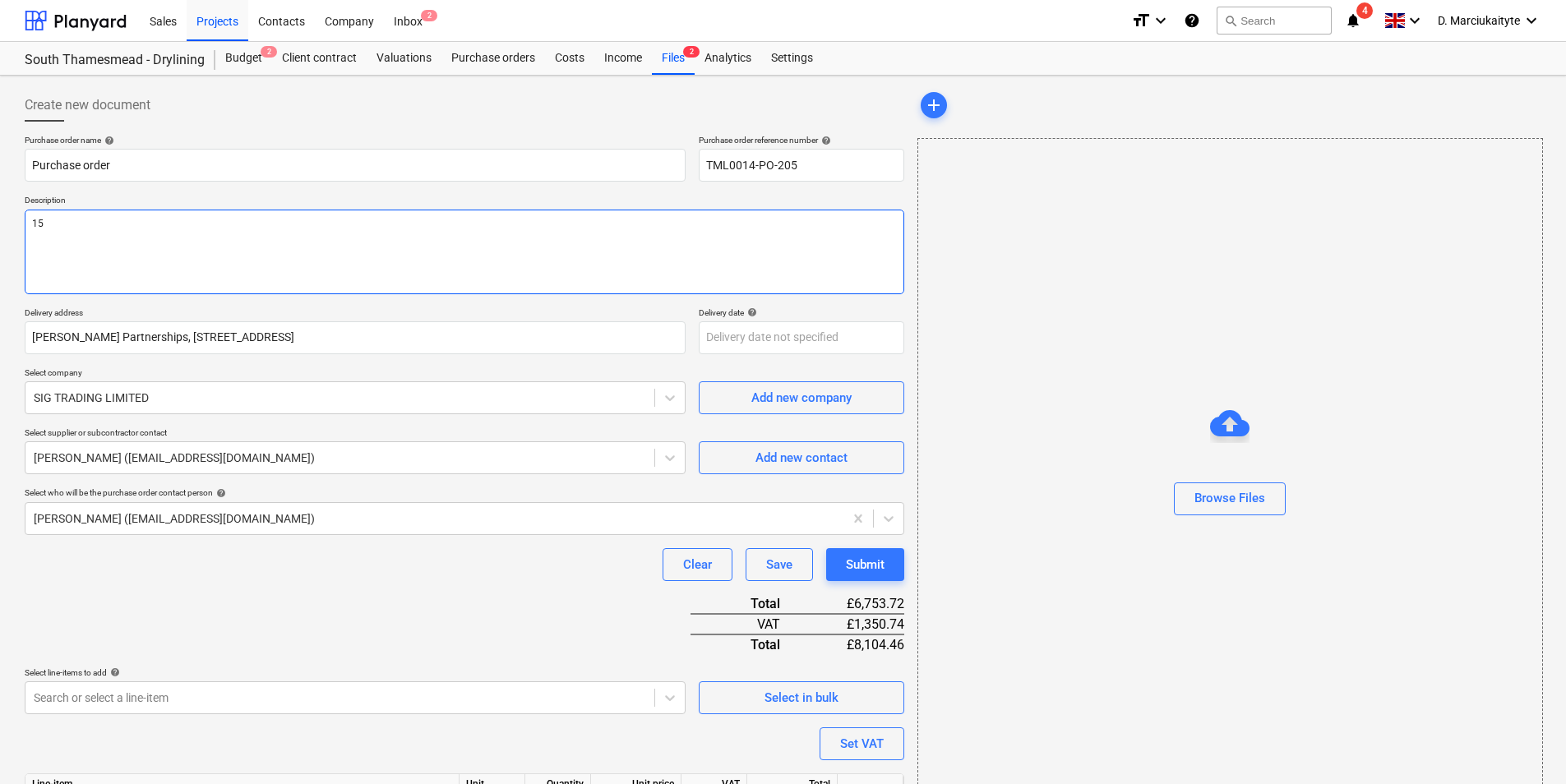
type textarea "1"
type textarea "x"
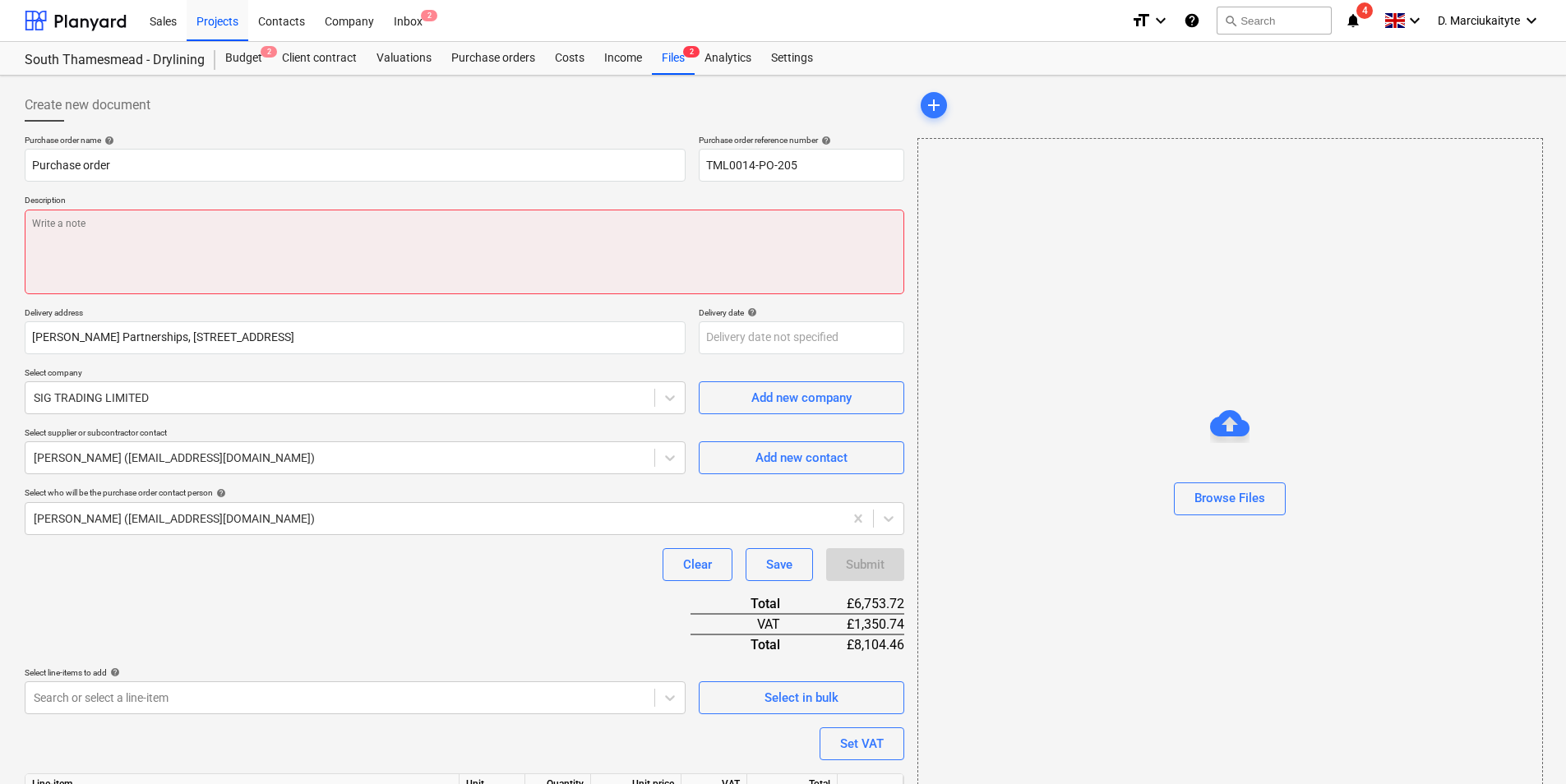
type textarea "H"
type textarea "x"
type textarea "Hi"
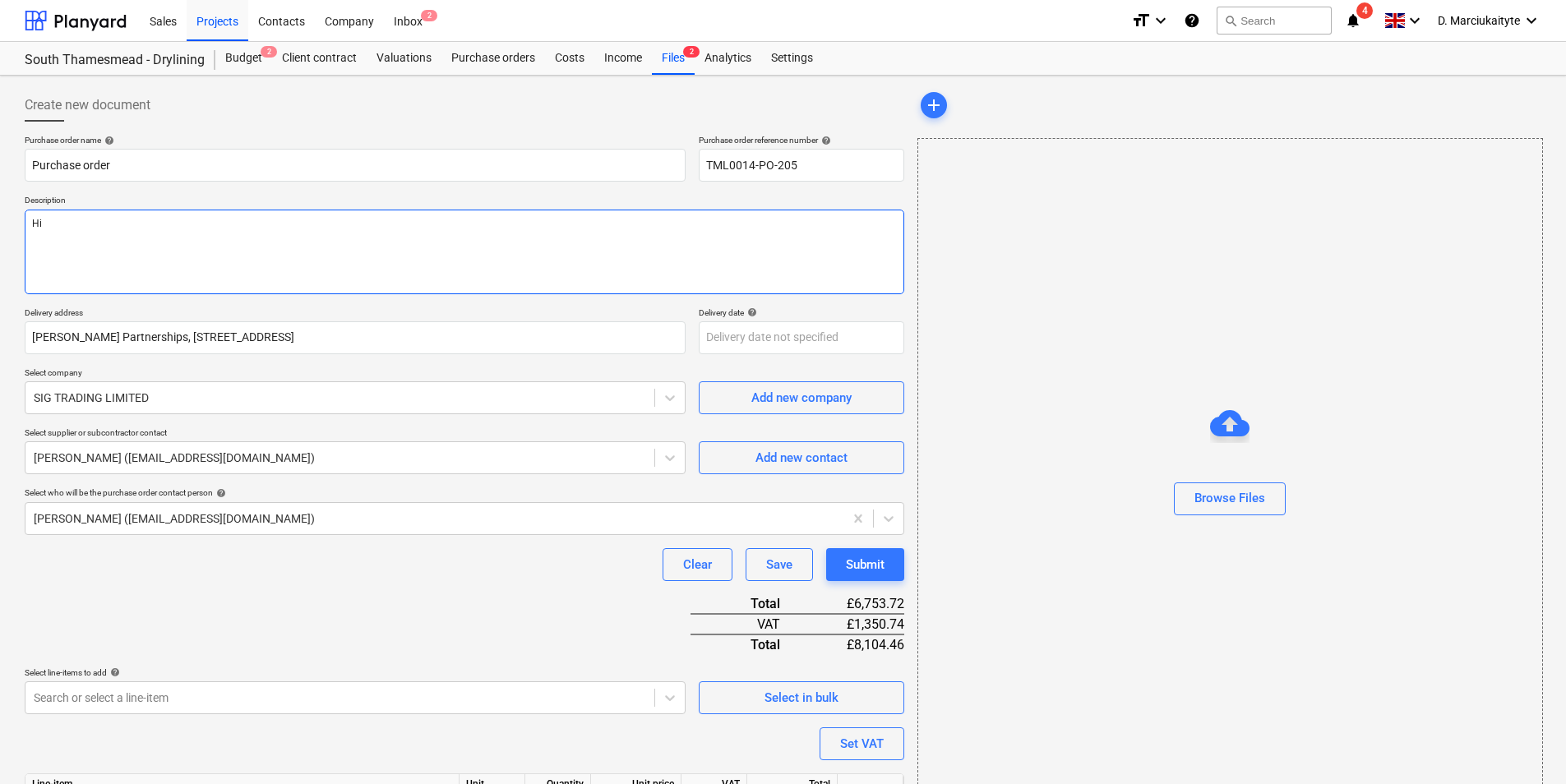
type textarea "x"
type textarea "Hi,"
type textarea "x"
type textarea "Hi,"
type textarea "x"
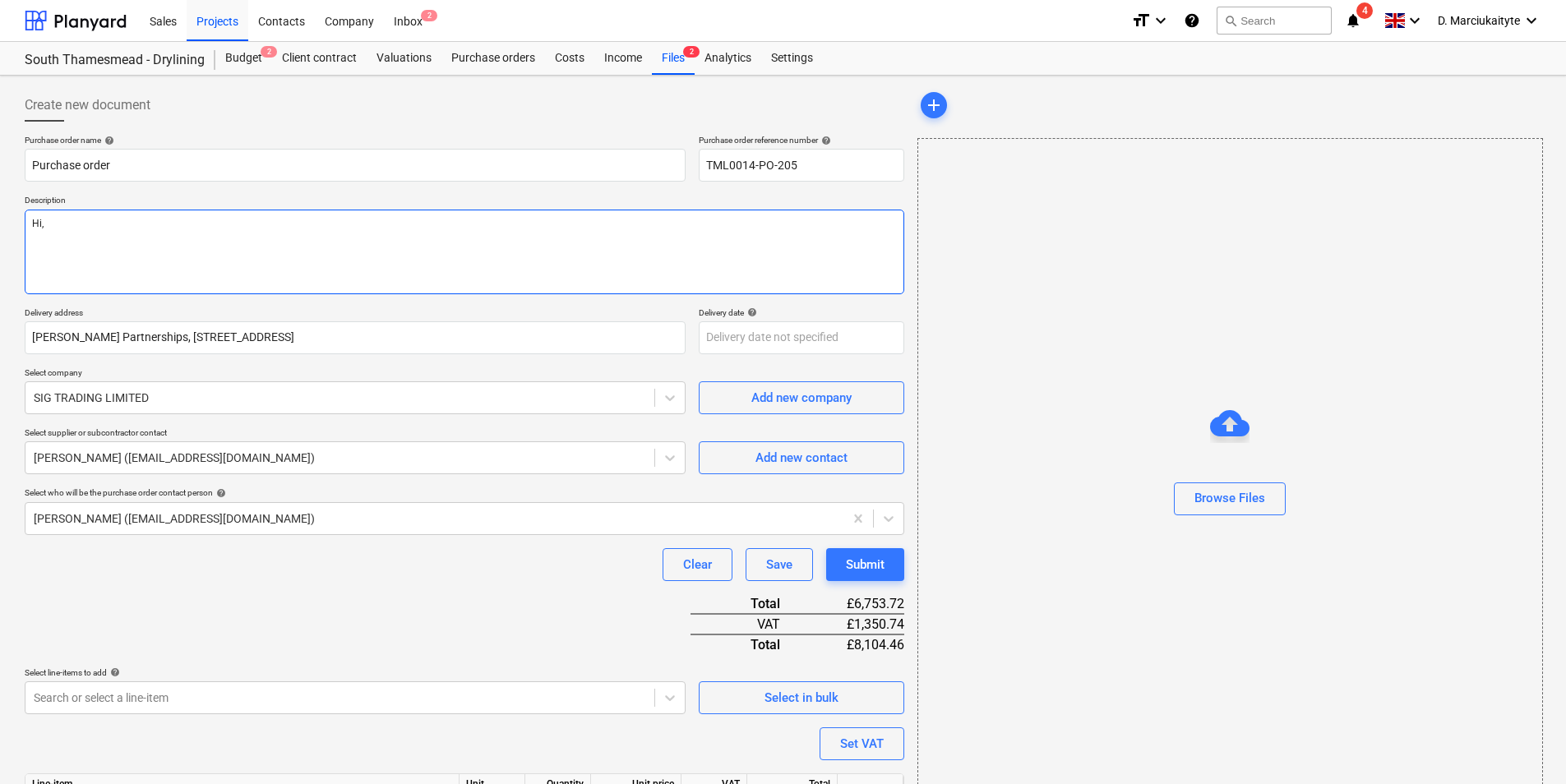
type textarea "Hi,"
type textarea "x"
type textarea "Hi, Pk"
type textarea "x"
type textarea "Hi, Pkle"
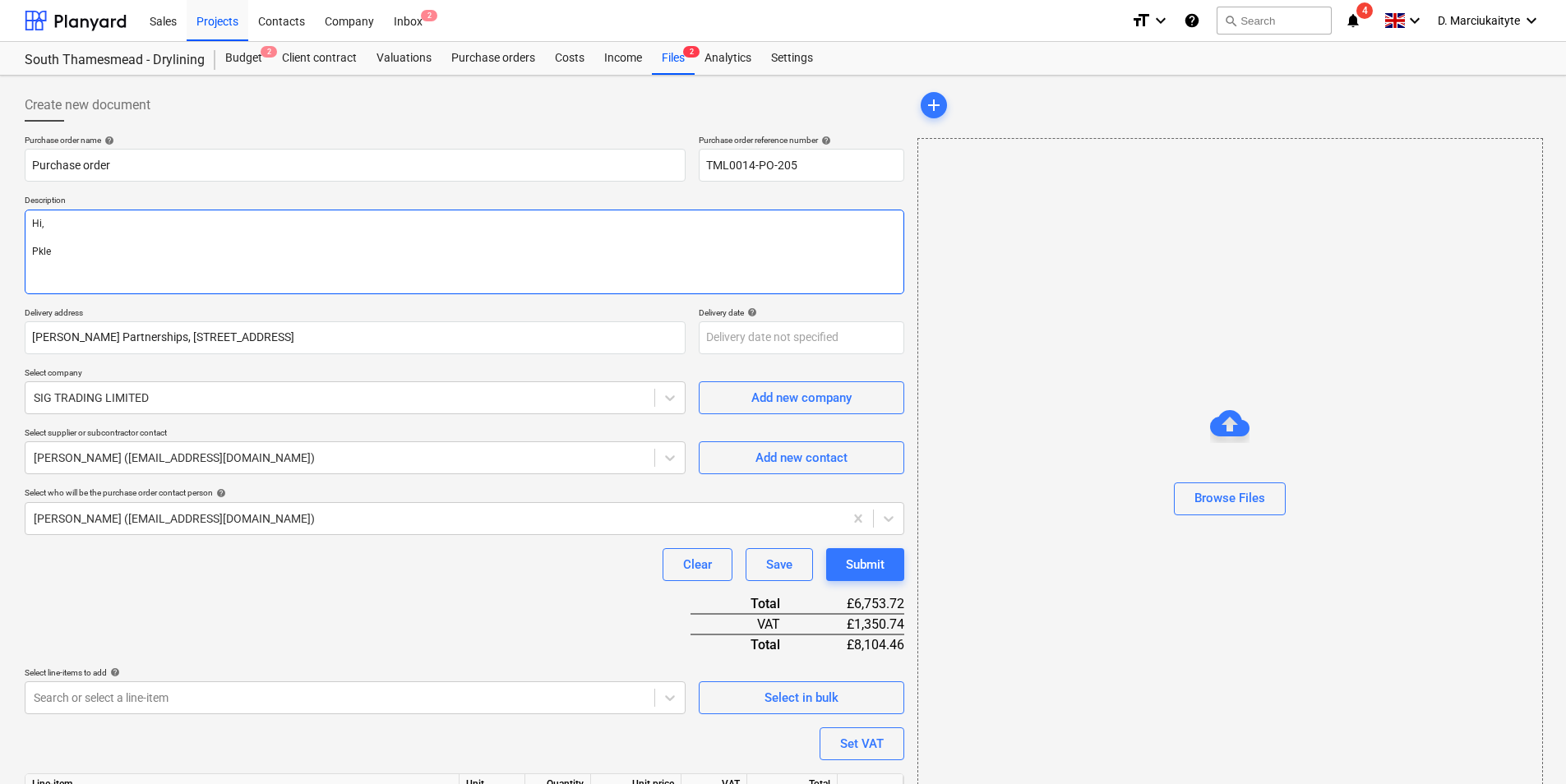
type textarea "x"
type textarea "Hi, Pkl"
type textarea "x"
type textarea "Hi, Pk"
type textarea "x"
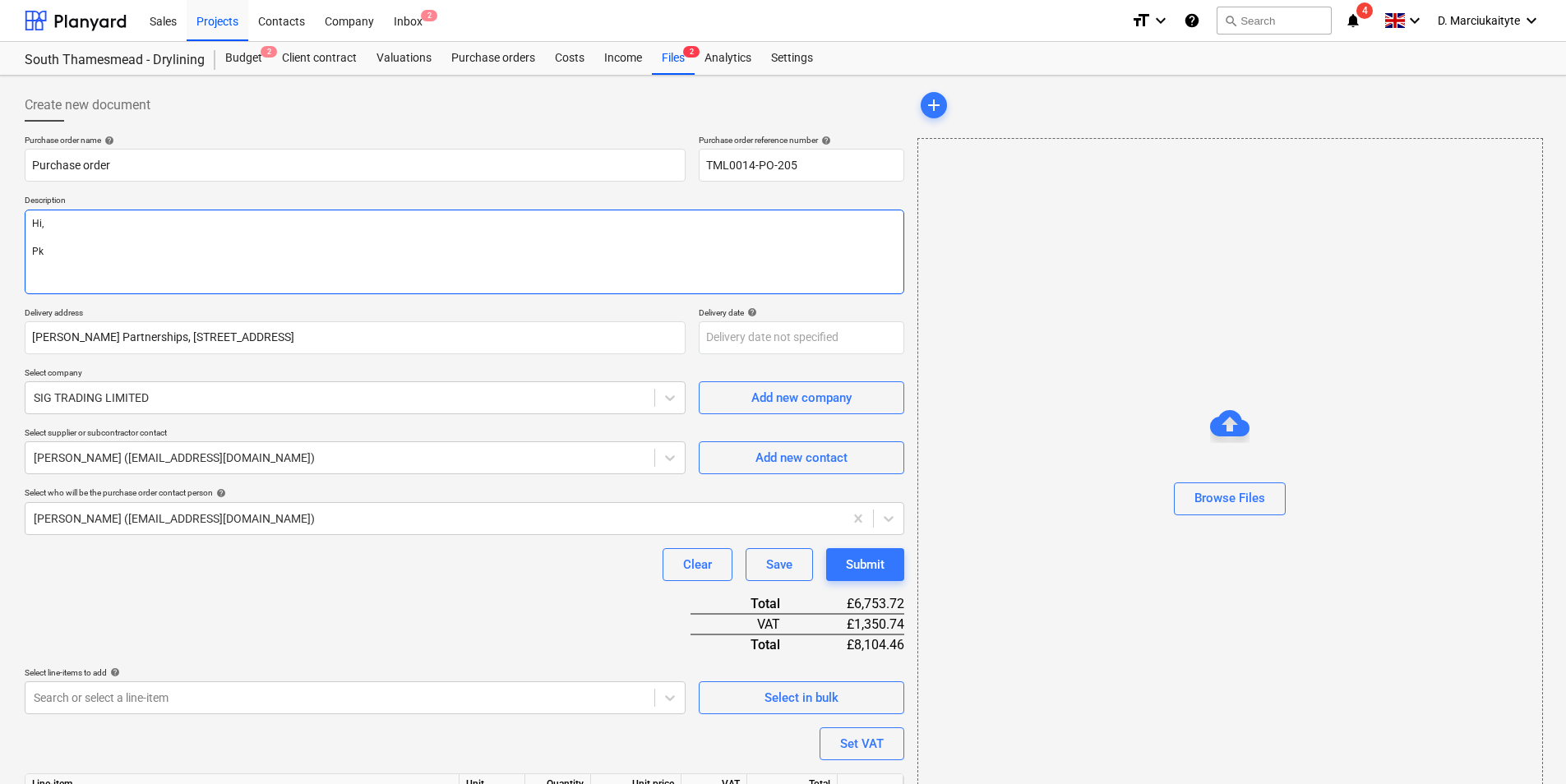
type textarea "Hi, P"
type textarea "x"
type textarea "Hi,"
type textarea "x"
type textarea "Hi, P"
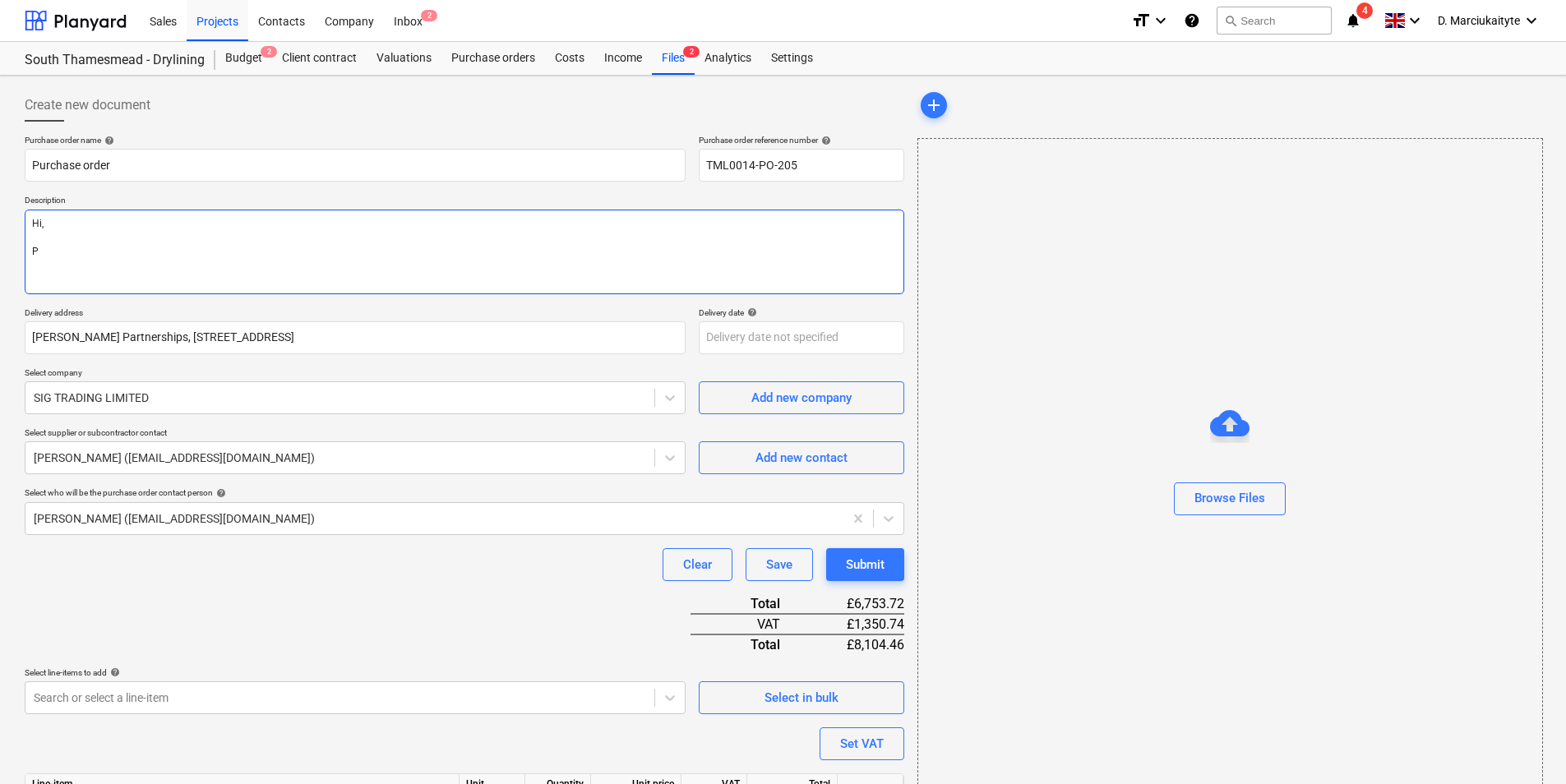
type textarea "x"
type textarea "Hi, Pl"
type textarea "x"
type textarea "Hi, Ple"
type textarea "x"
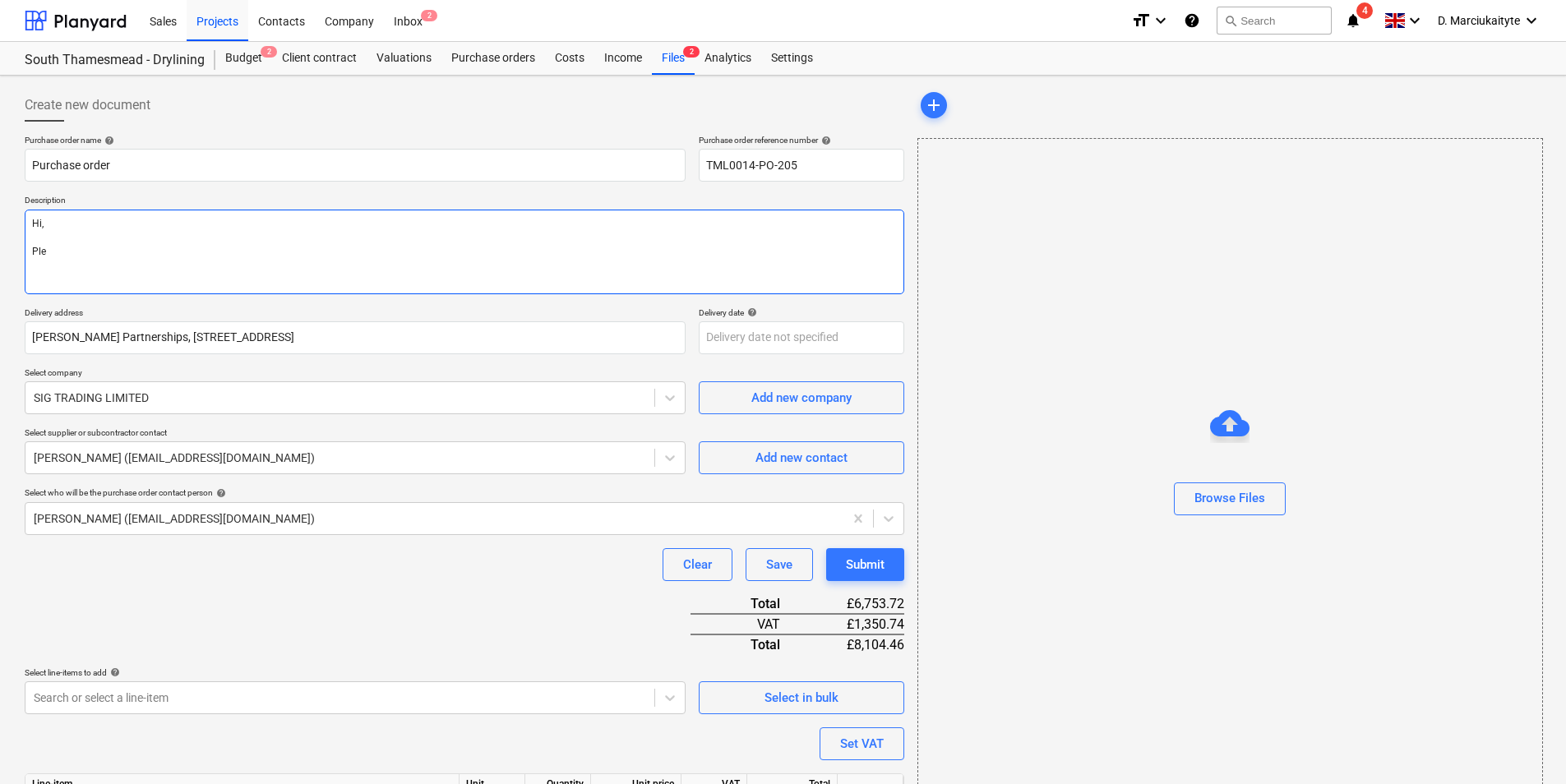
type textarea "Hi, Plea"
type textarea "x"
type textarea "Hi, Pleas"
type textarea "x"
type textarea "Hi, Please"
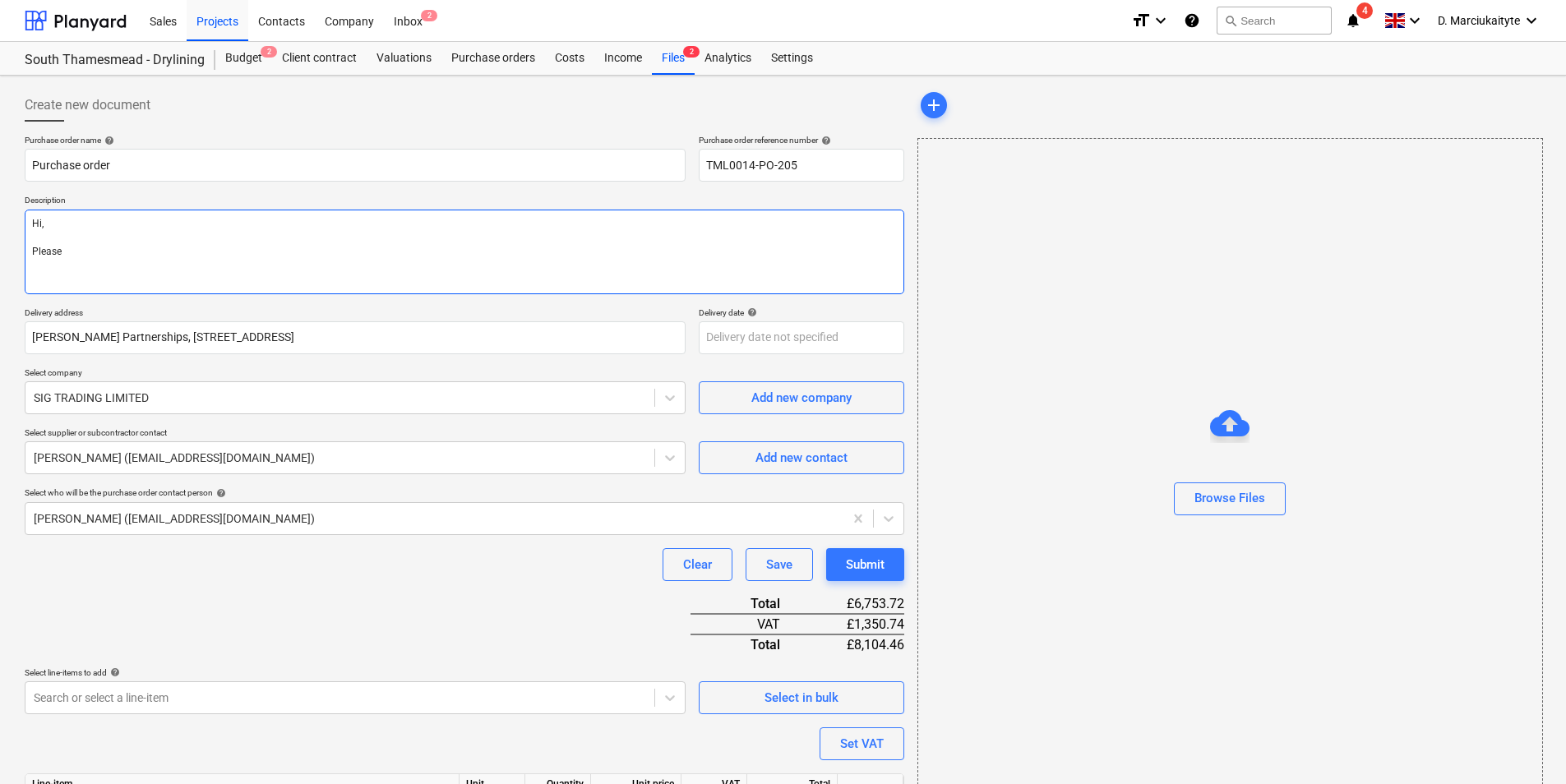
type textarea "x"
type textarea "Hi, Please p"
type textarea "x"
type textarea "Hi, Please pr"
type textarea "x"
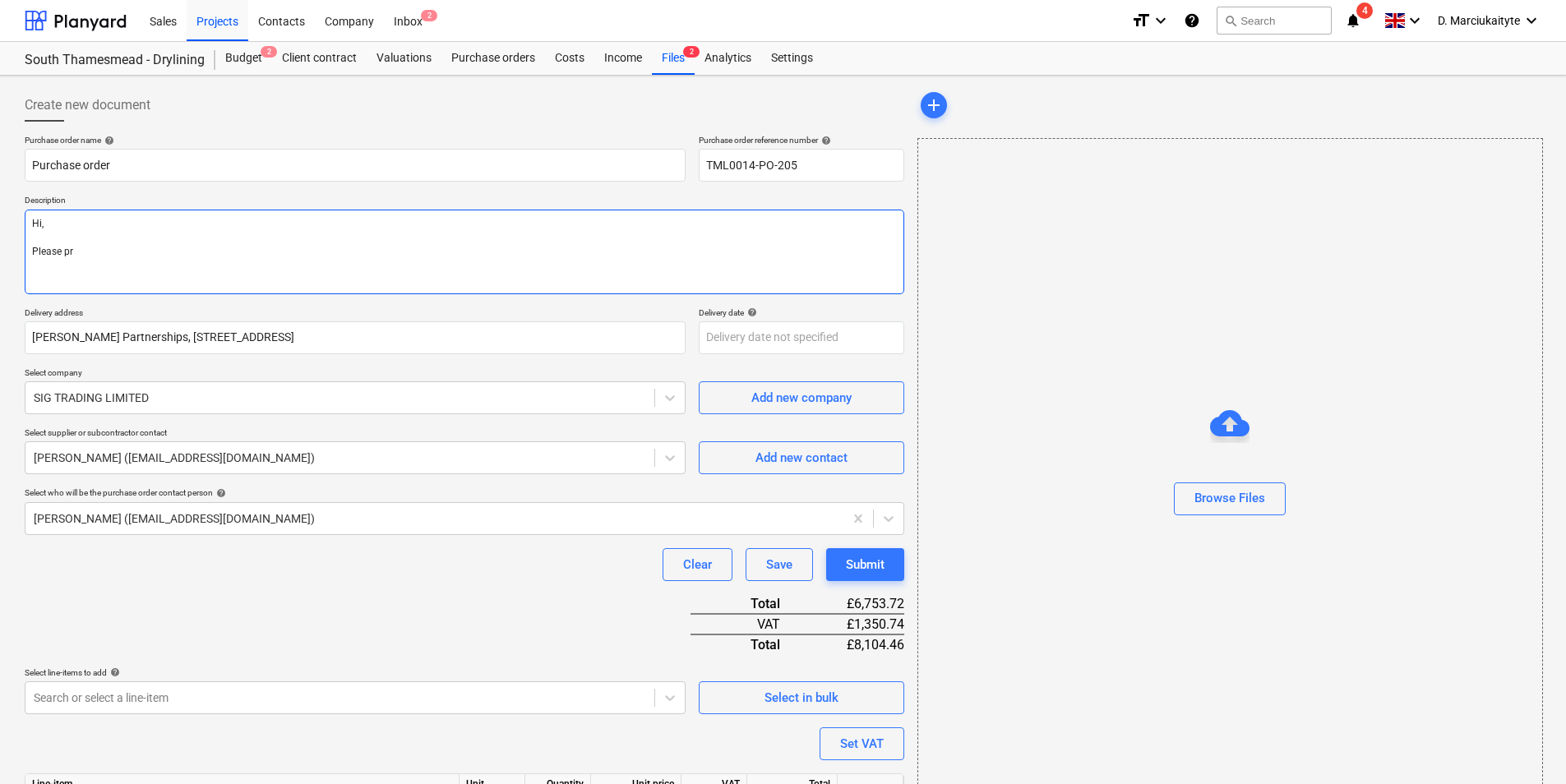
type textarea "Hi, Please pro"
type textarea "x"
type textarea "Hi, Please proc"
type textarea "x"
type textarea "Hi, Please proce"
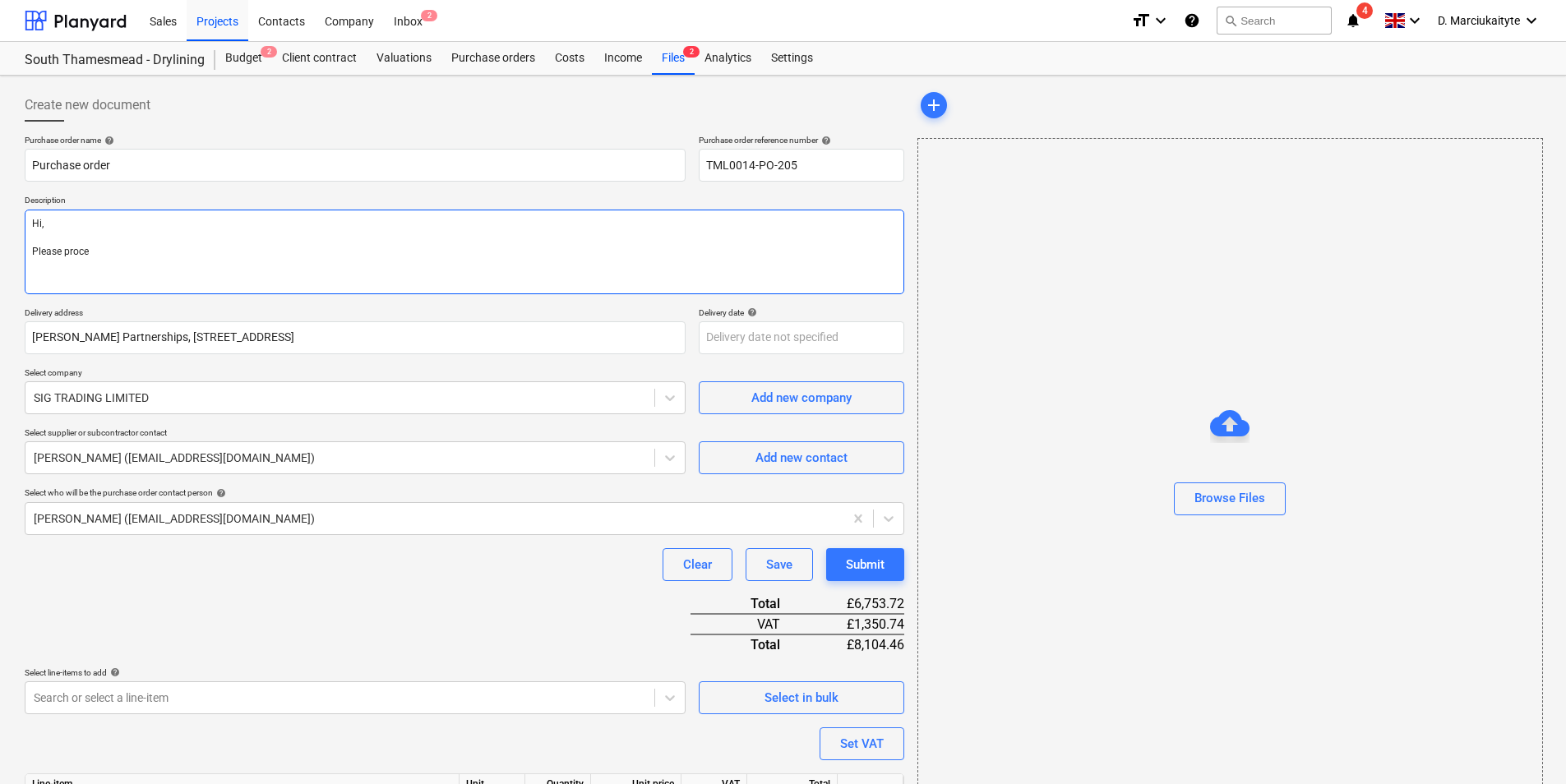
type textarea "x"
type textarea "Hi, Please procee"
type textarea "x"
type textarea "Hi, Please proceed"
type textarea "x"
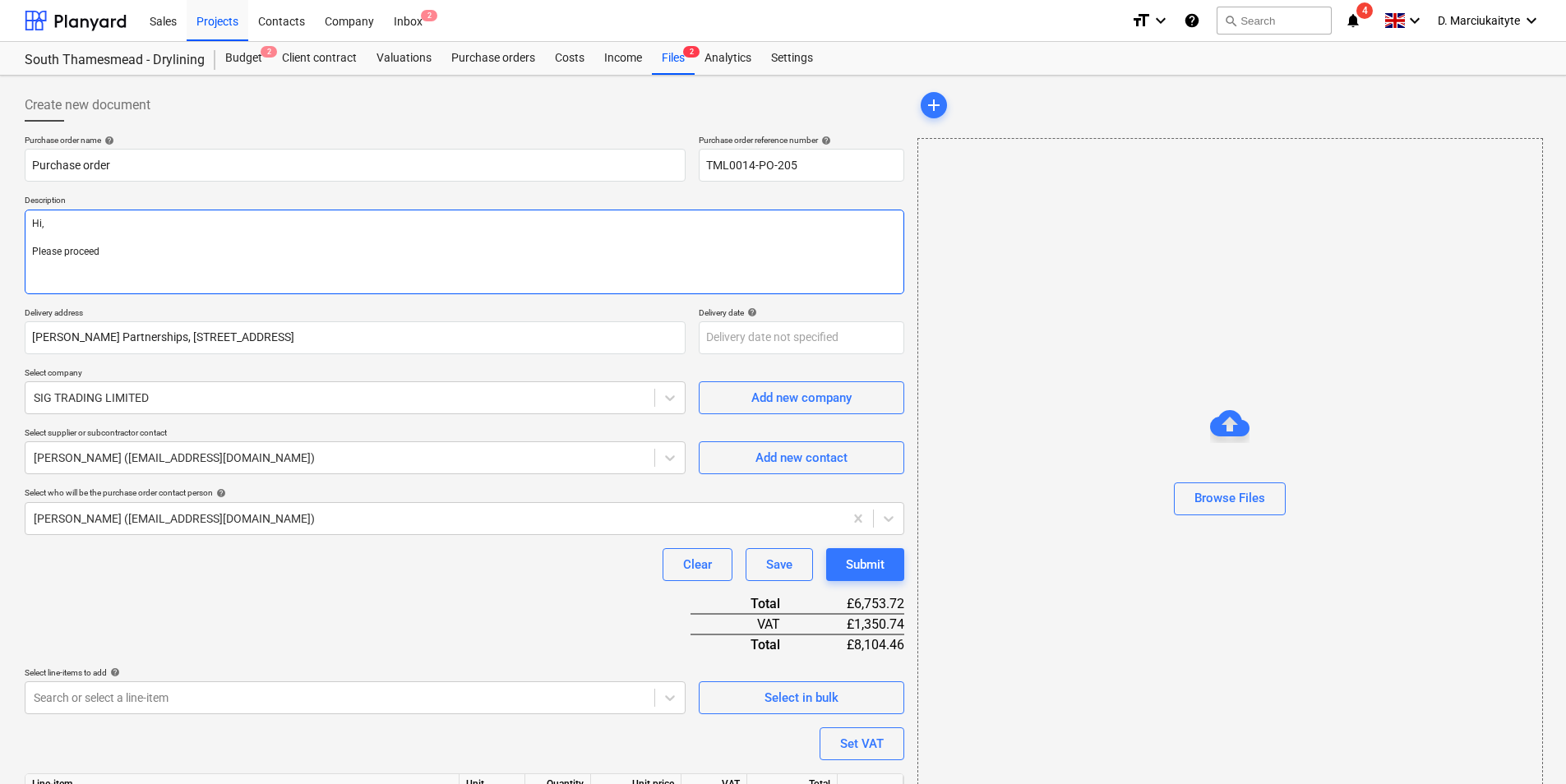
type textarea "Hi, Please proceed"
type textarea "x"
type textarea "Hi, Please proceed w"
type textarea "x"
type textarea "Hi, Please proceed wi"
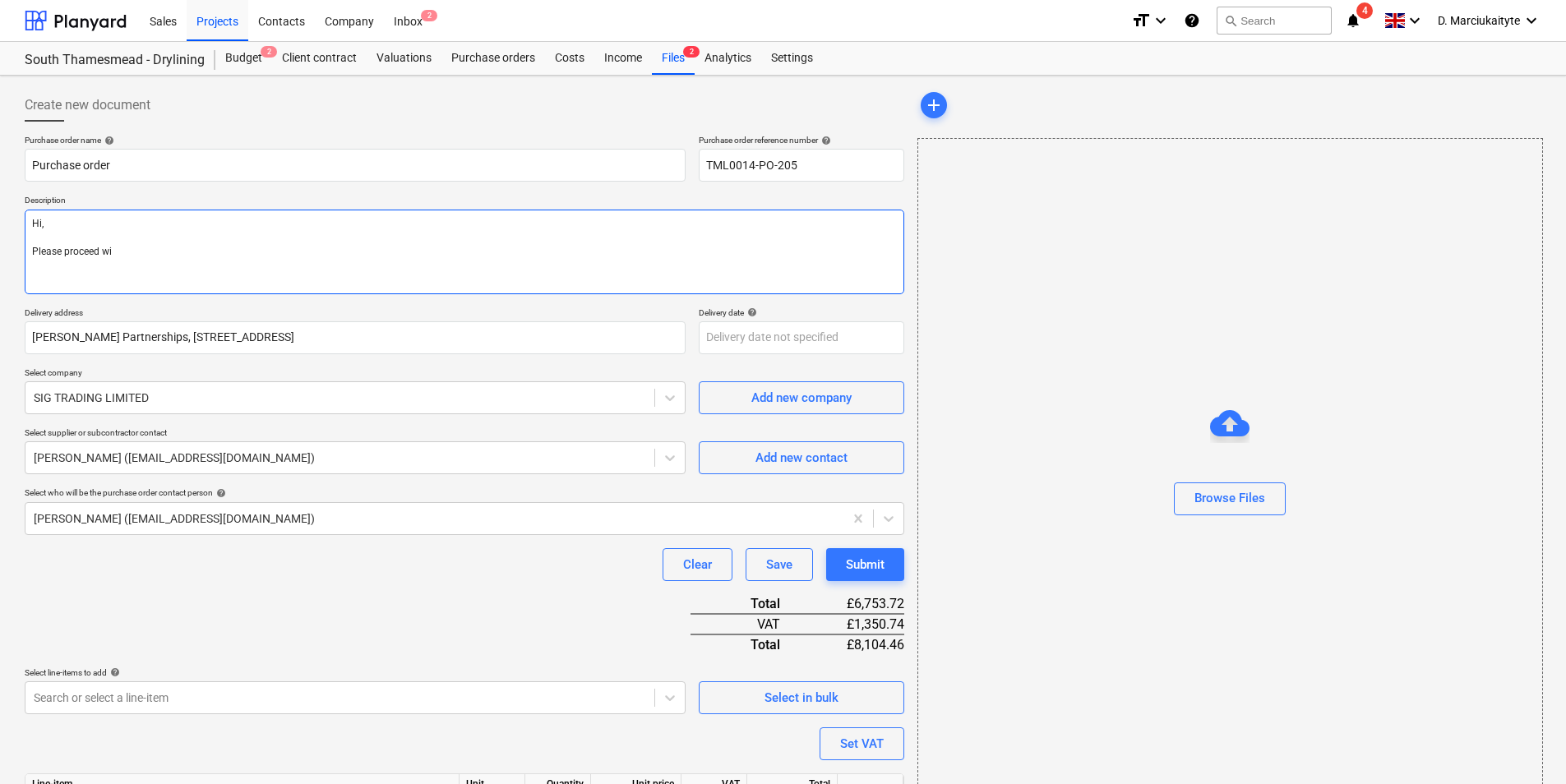
type textarea "x"
type textarea "Hi, Please proceed wit"
type textarea "x"
type textarea "Hi, Please proceed with"
type textarea "x"
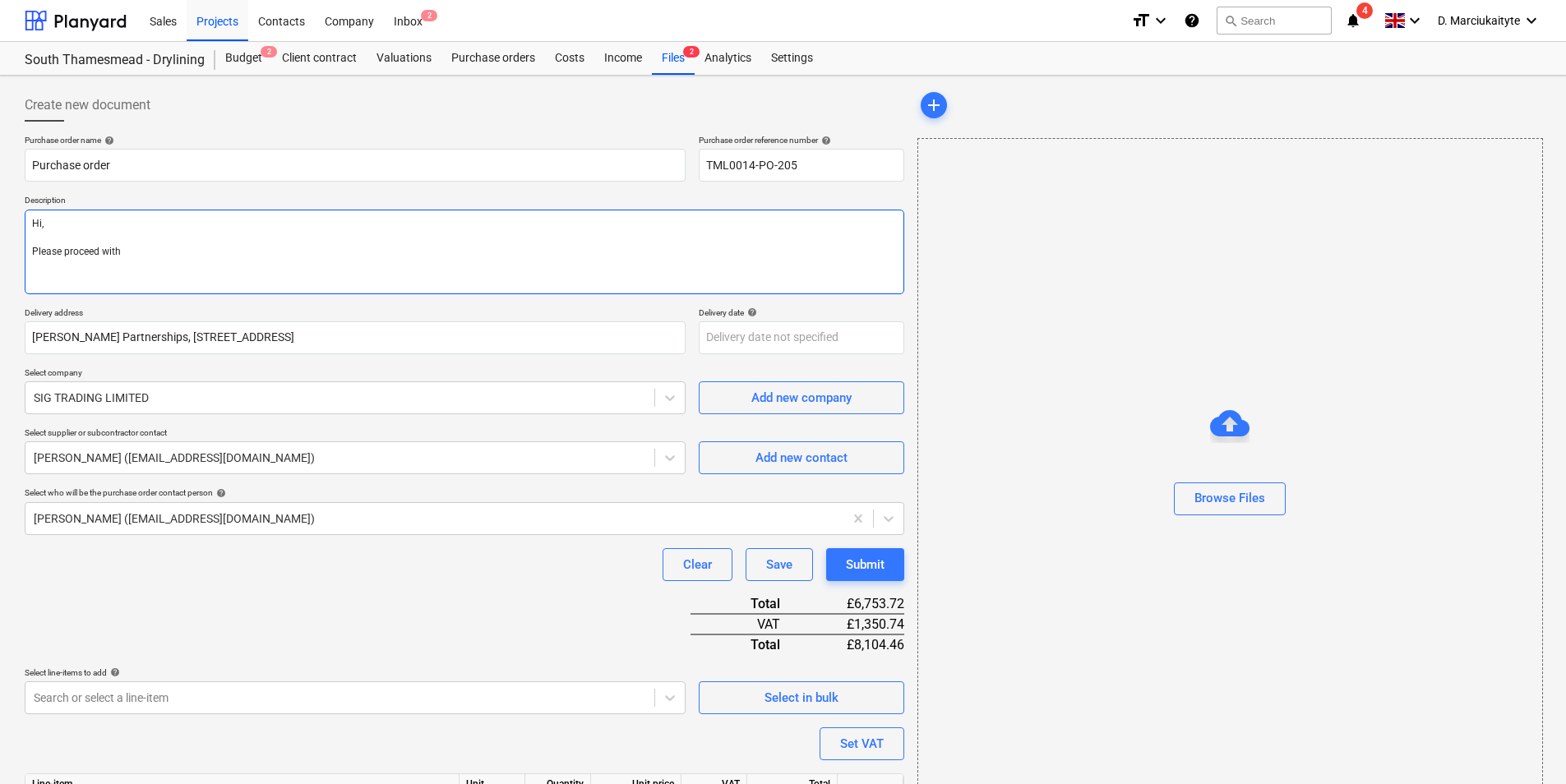
type textarea "Hi, Please proceed with"
type textarea "x"
type textarea "Hi, Please proceed with a"
type textarea "x"
type textarea "Hi, Please proceed with at"
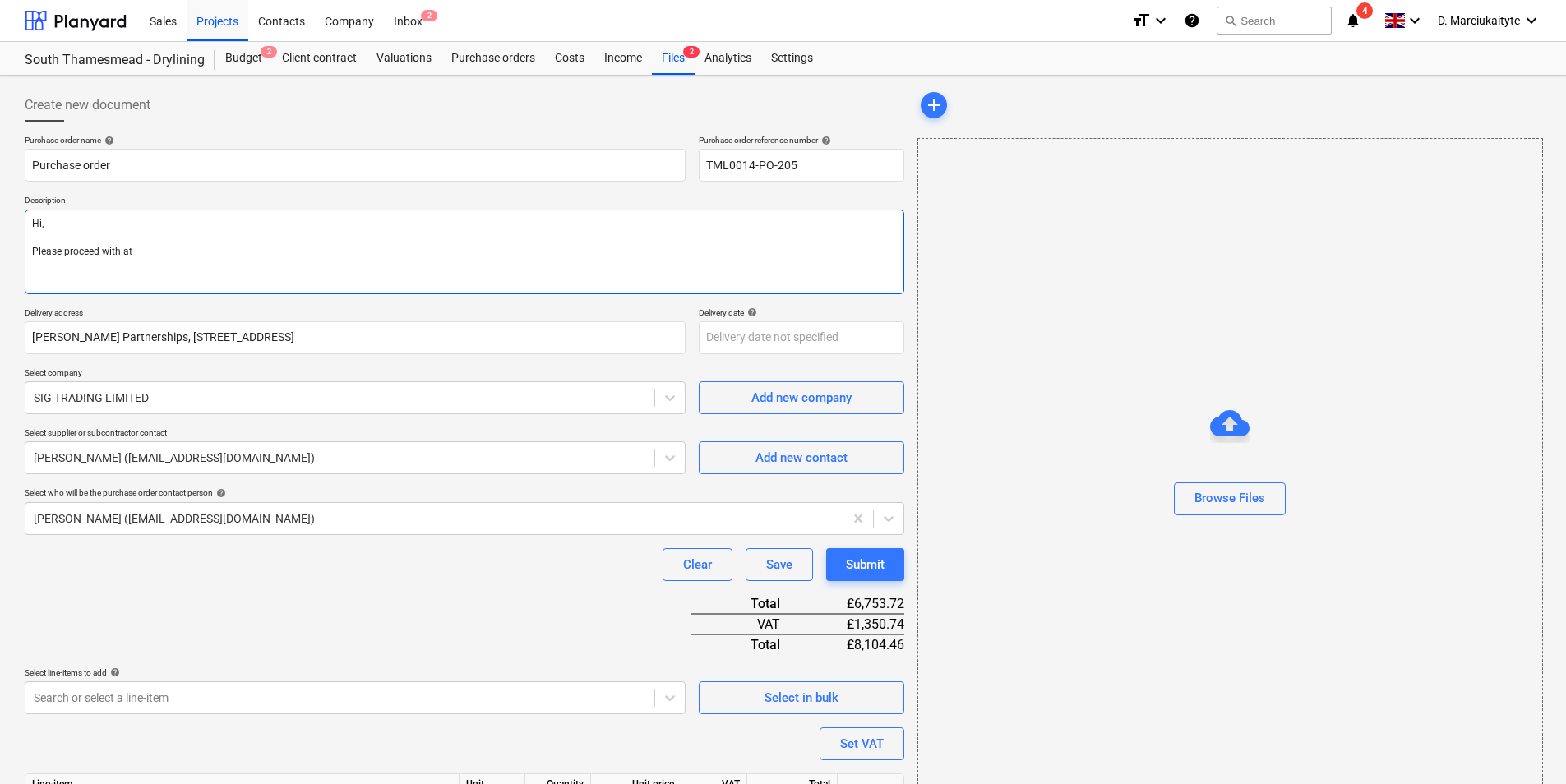
type textarea "x"
type textarea "Hi, Please proceed with att"
type textarea "x"
type textarea "Hi, Please proceed with attc"
type textarea "x"
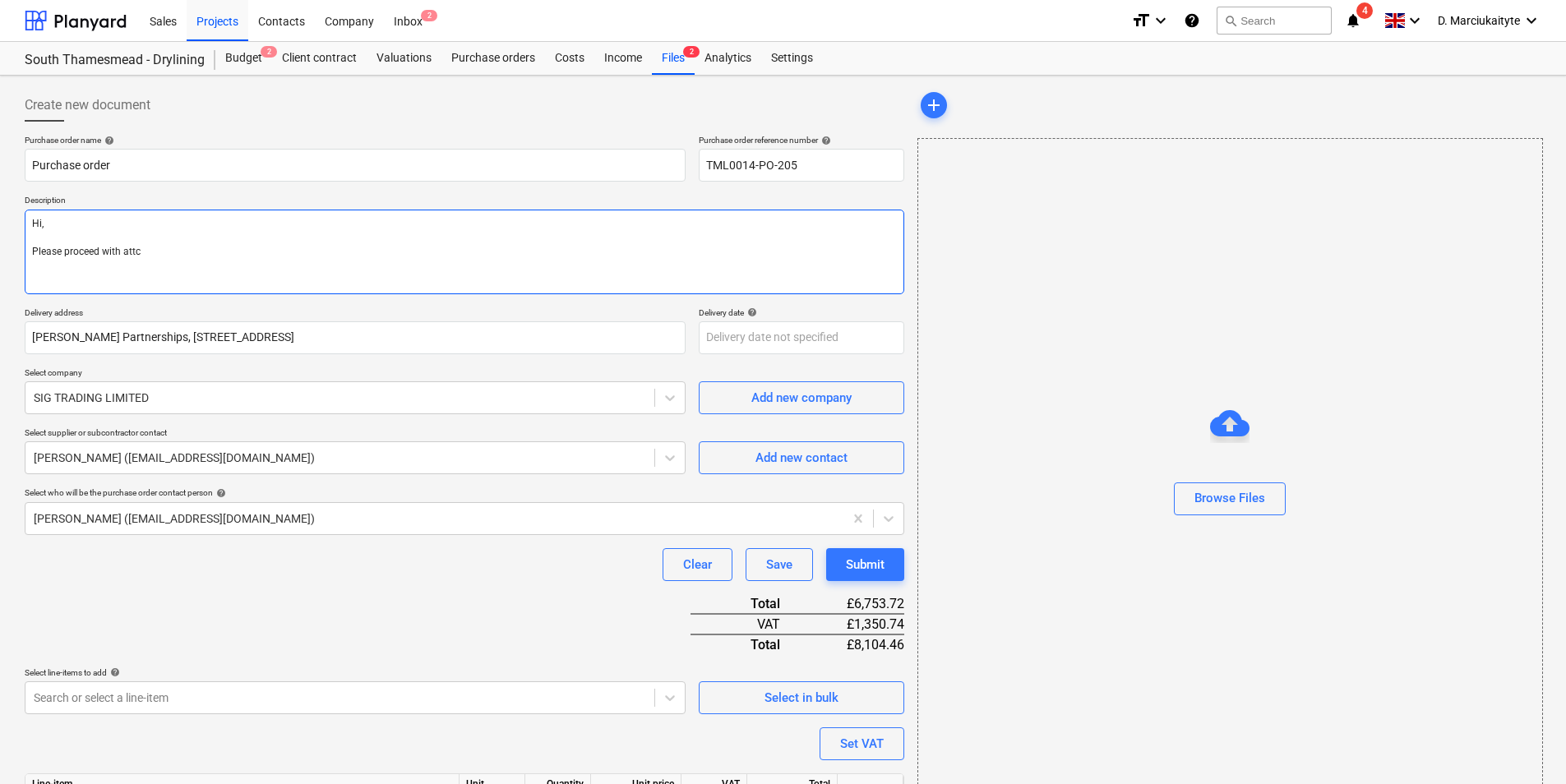
type textarea "Hi, Please proceed with attch"
type textarea "x"
type textarea "Hi, Please proceed with attche"
type textarea "x"
type textarea "Hi, Please proceed with attched"
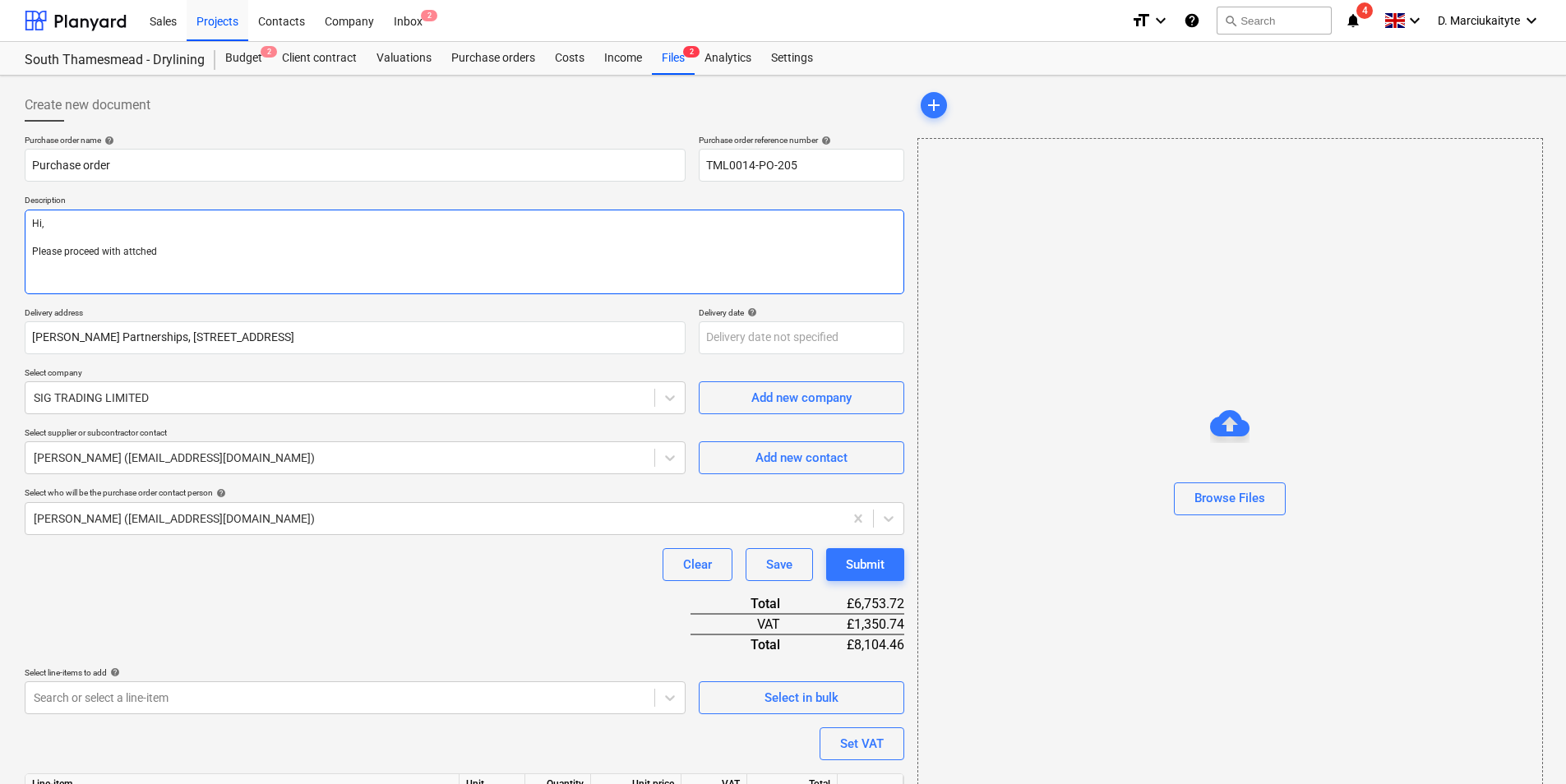
type textarea "x"
type textarea "Hi, Please proceed with attcheds"
type textarea "x"
type textarea "Hi, Please proceed with attched"
type textarea "x"
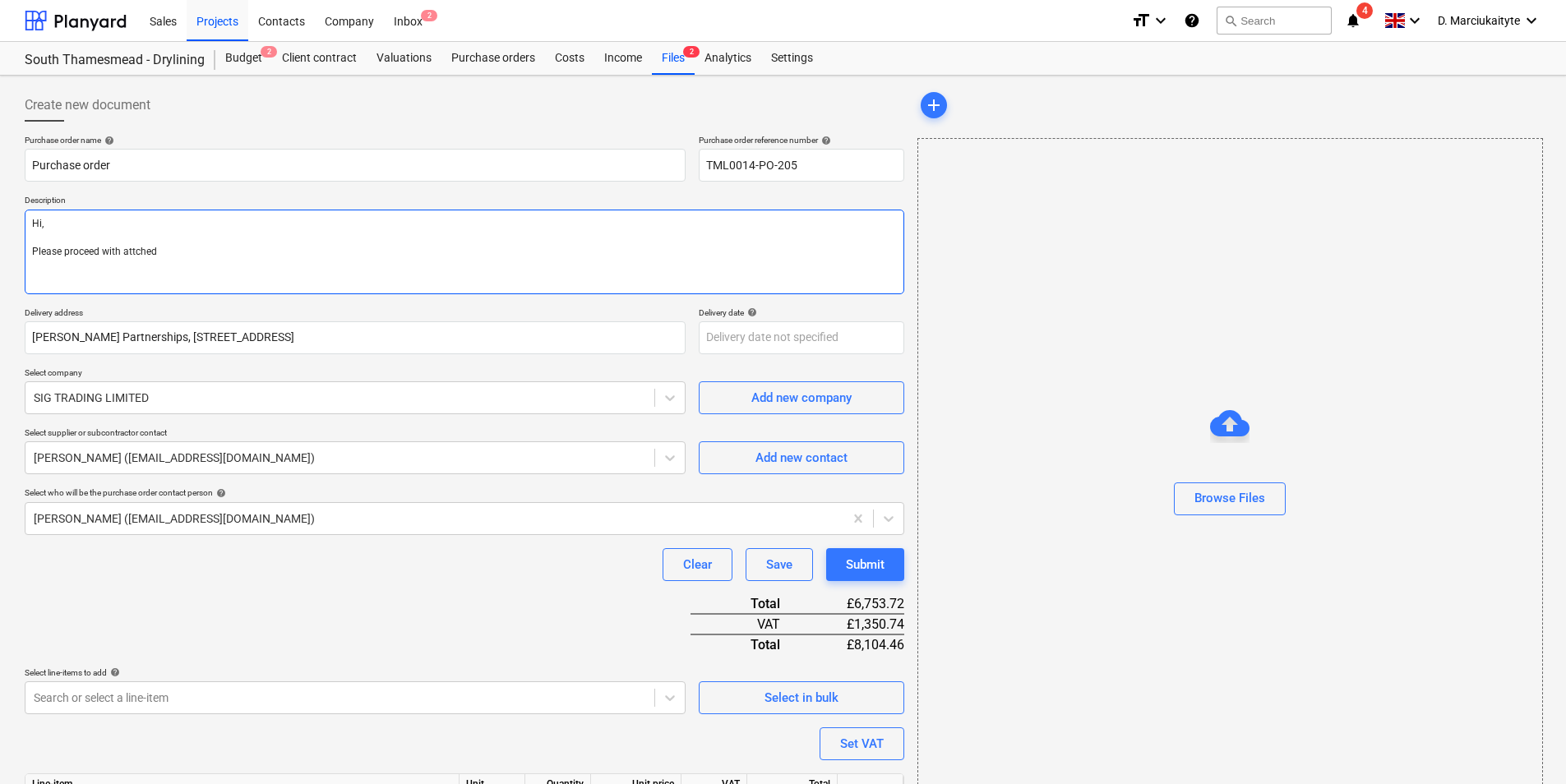
type textarea "Hi, Please proceed with attche"
type textarea "x"
type textarea "Hi, Please proceed with attch"
type textarea "x"
type textarea "Hi, Please proceed with attc"
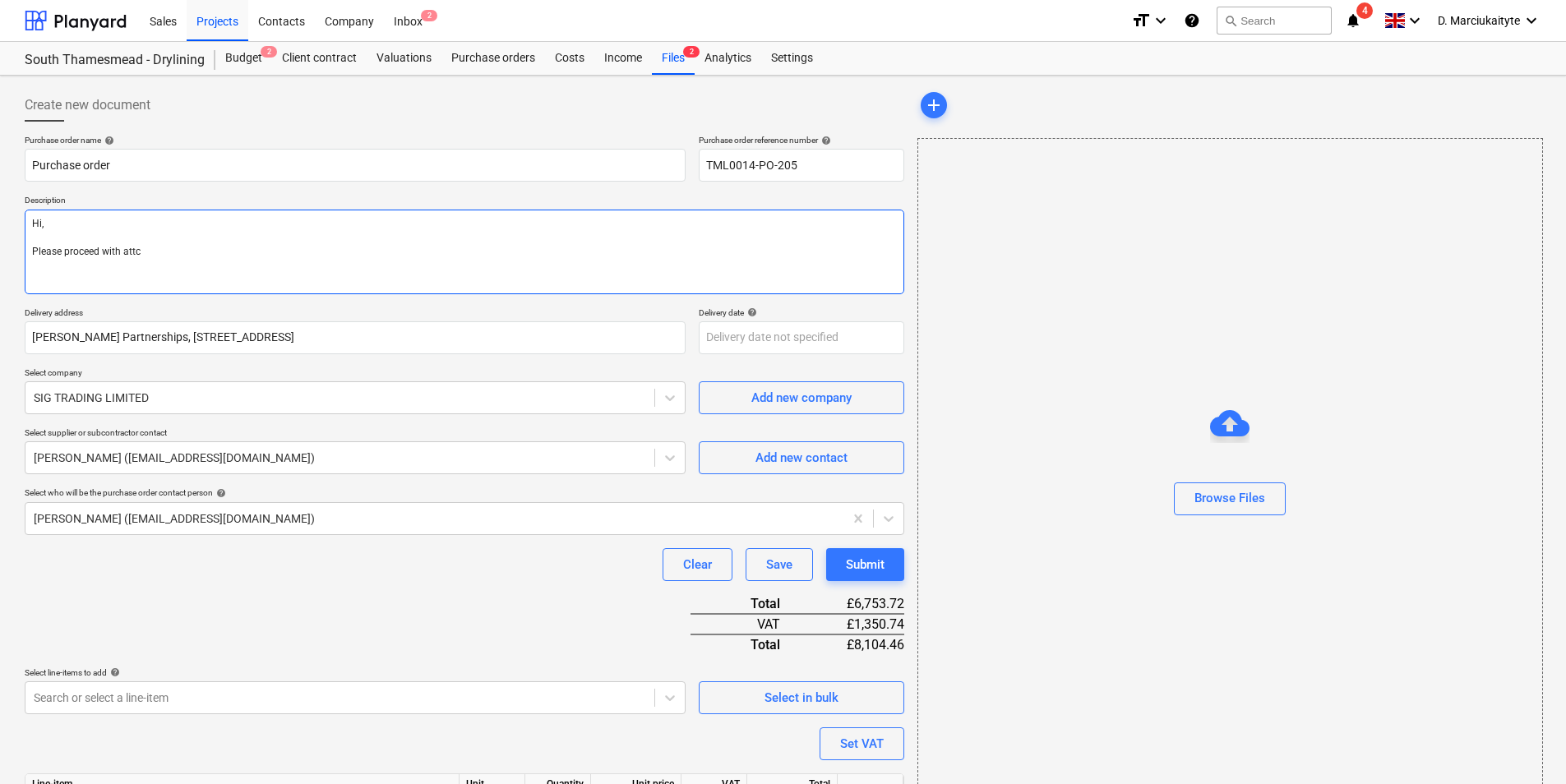
type textarea "x"
type textarea "Hi, Please proceed with att"
type textarea "x"
type textarea "Hi, Please proceed with atta"
type textarea "x"
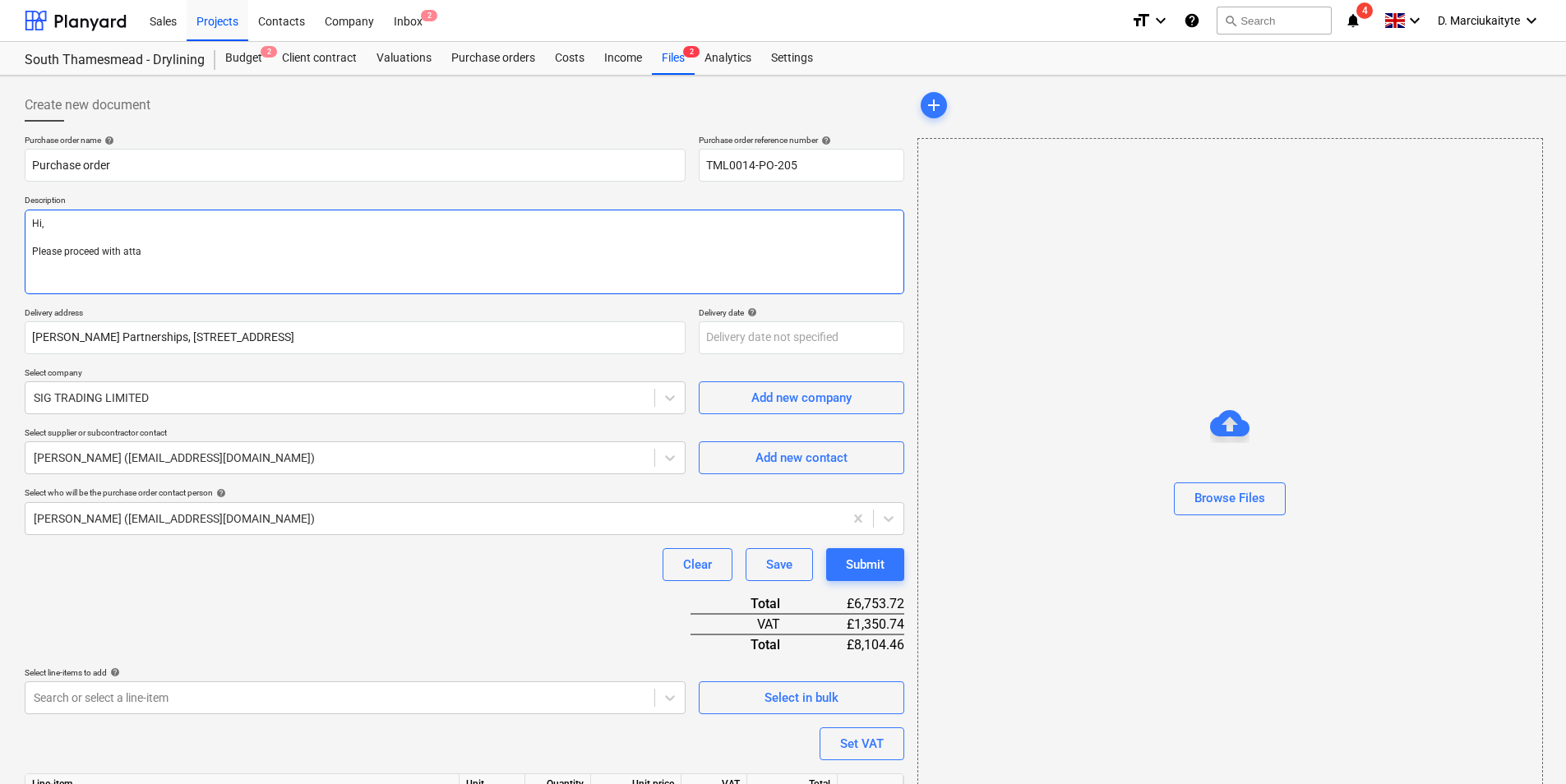
type textarea "Hi, Please proceed with attac"
type textarea "x"
type textarea "Hi, Please proceed with attach"
type textarea "x"
type textarea "Hi, Please proceed with attache"
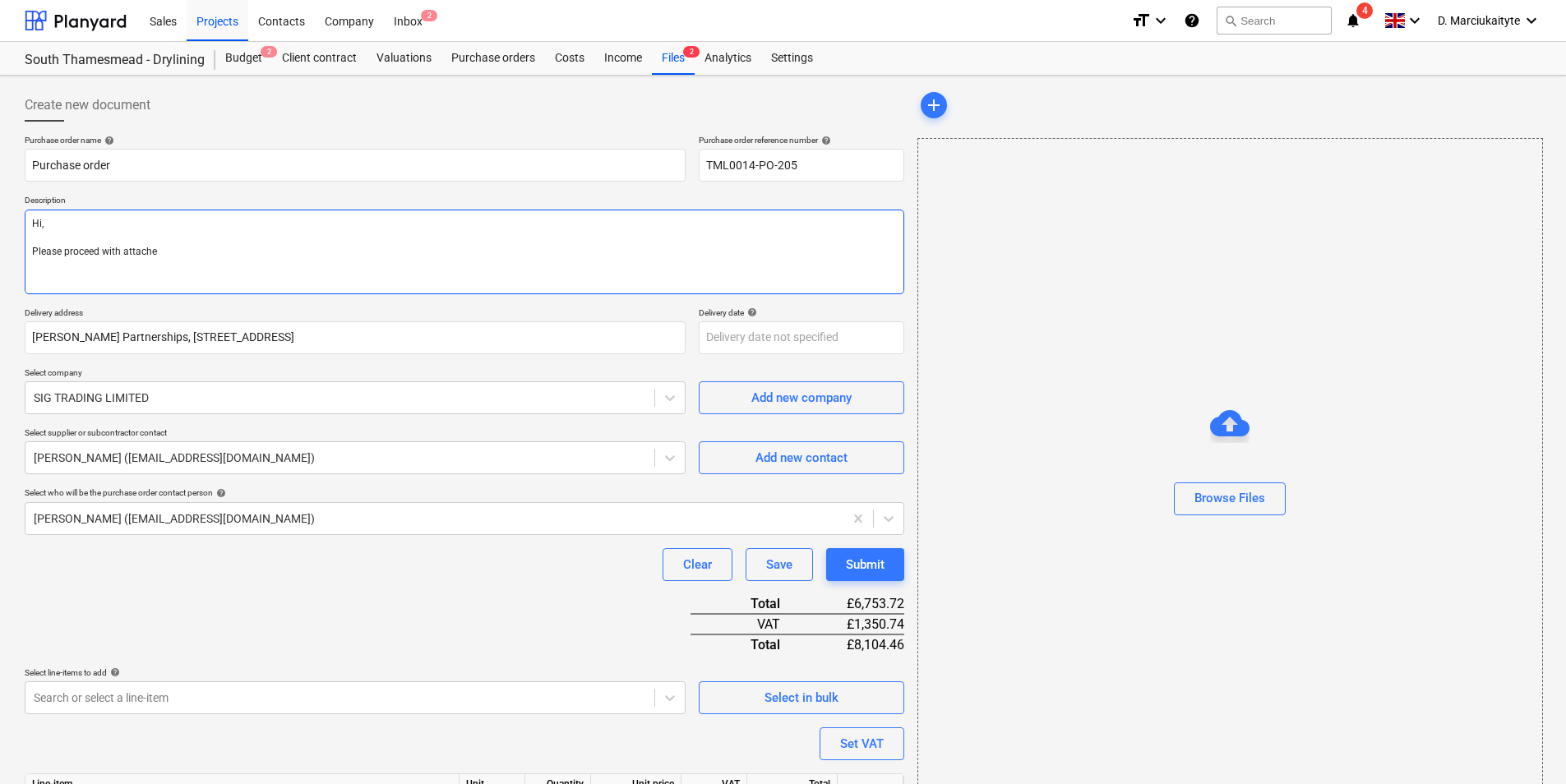
type textarea "x"
type textarea "Hi, Please proceed with attached"
type textarea "x"
type textarea "Hi, Please proceed with attached"
type textarea "x"
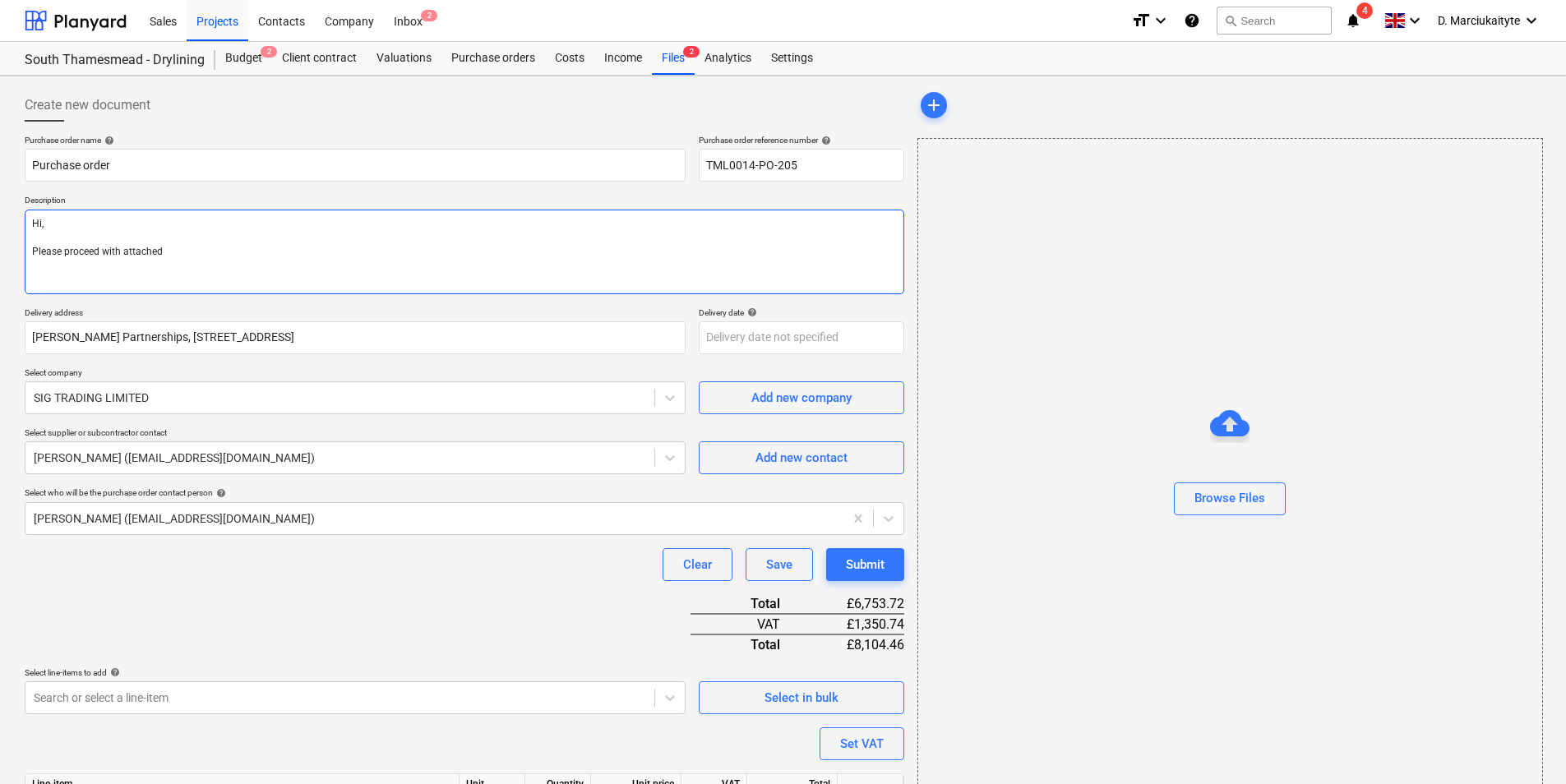
type textarea "Hi, Please proceed with attached o"
type textarea "x"
type textarea "Hi, Please proceed with attached or"
type textarea "x"
type textarea "Hi, Please proceed with attached orde"
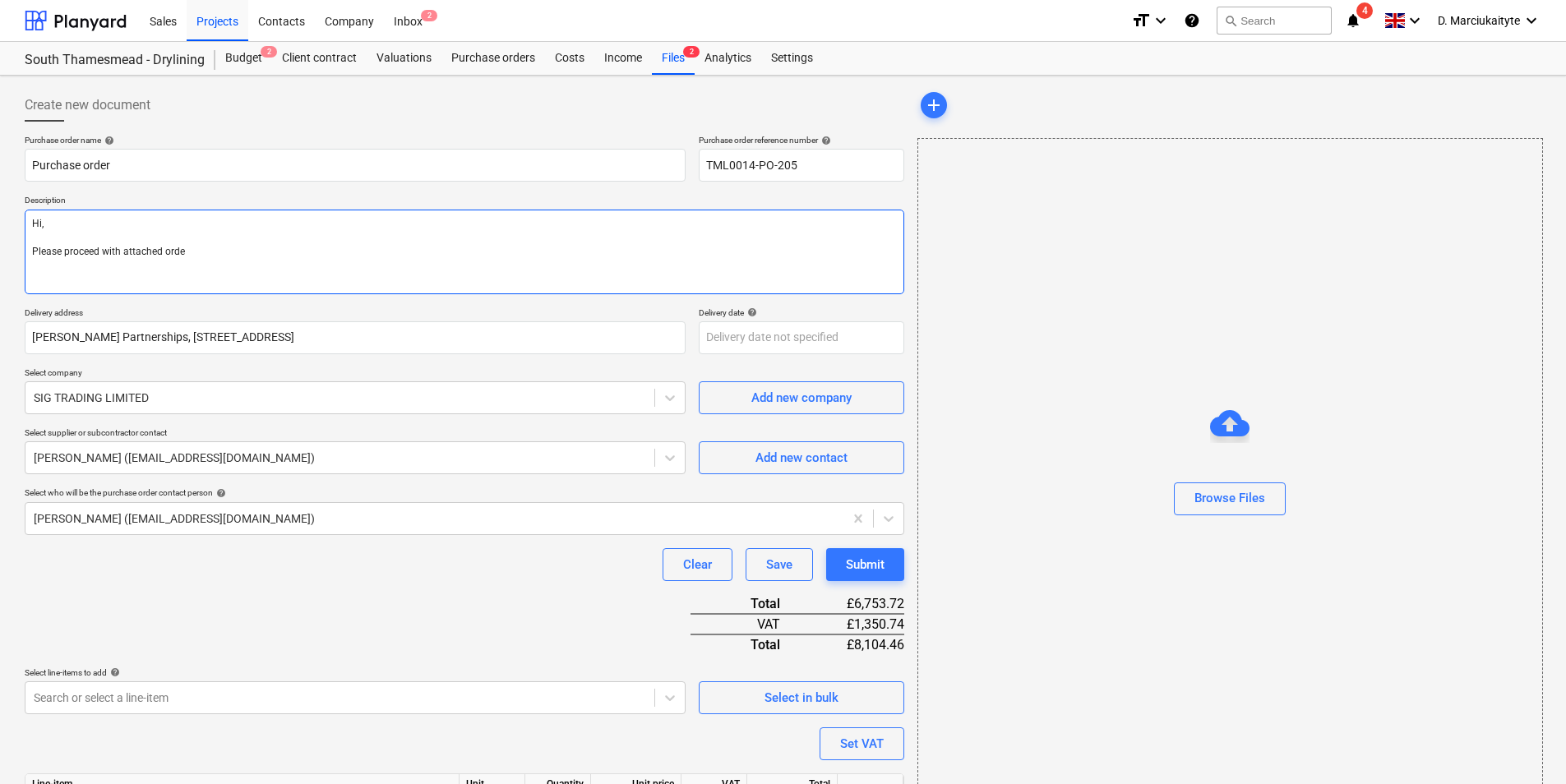
type textarea "x"
type textarea "Hi, Please proceed with attached order"
type textarea "x"
type textarea "Hi, Please proceed with attached order"
type textarea "x"
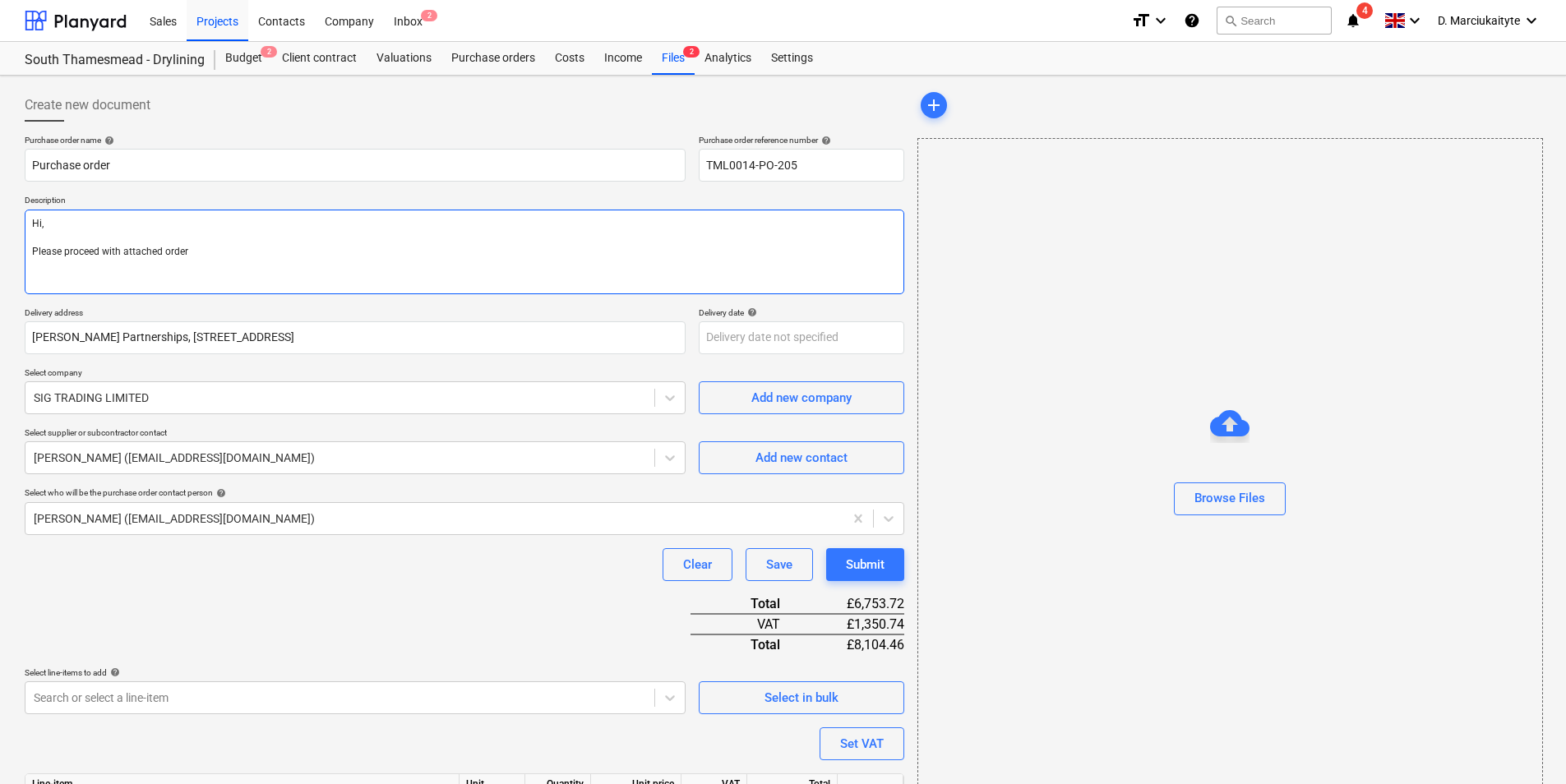
type textarea "Hi, Please proceed with attached order"
type textarea "x"
type textarea "Hi, Please proceed with attached order."
type textarea "x"
type textarea "Hi, Please proceed with attached order."
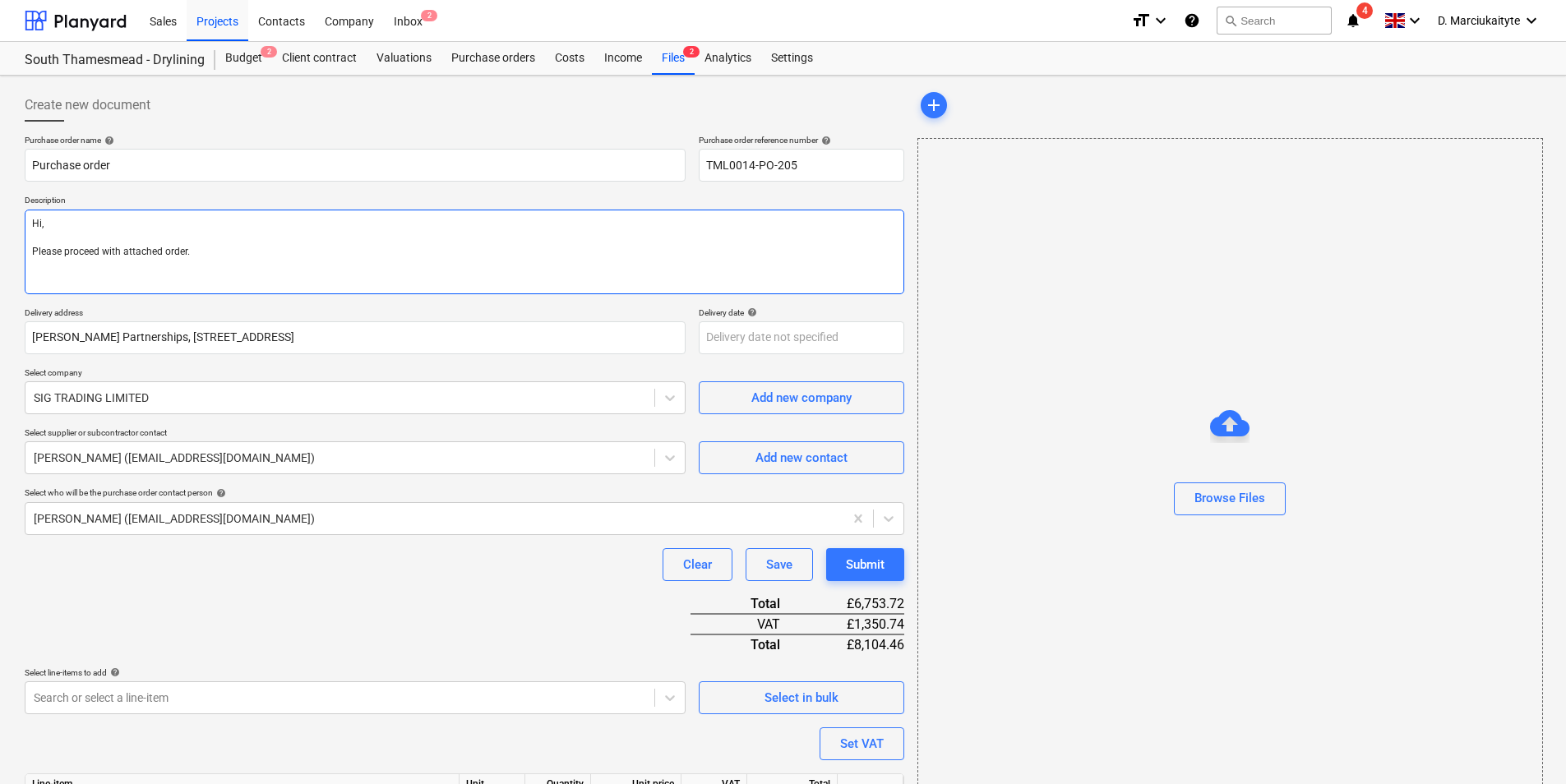
type textarea "x"
type textarea "Hi, Please proceed with attached order."
type textarea "x"
type textarea "Hi, Please proceed with attached order. D"
type textarea "x"
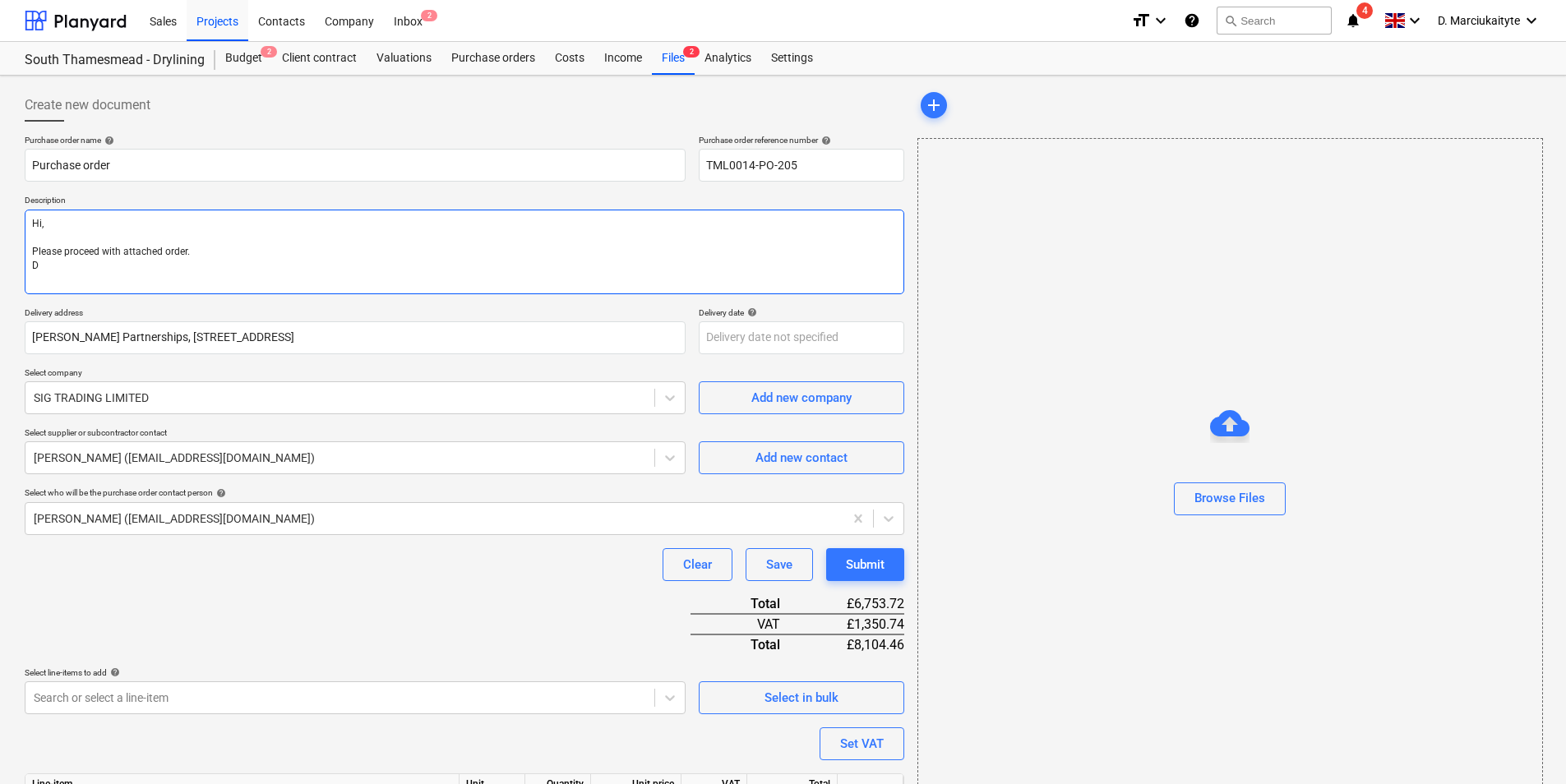
type textarea "Hi, Please proceed with attached order. De"
type textarea "x"
type textarea "Hi, Please proceed with attached order. Dei"
type textarea "x"
type textarea "Hi, Please proceed with attached order. Deil"
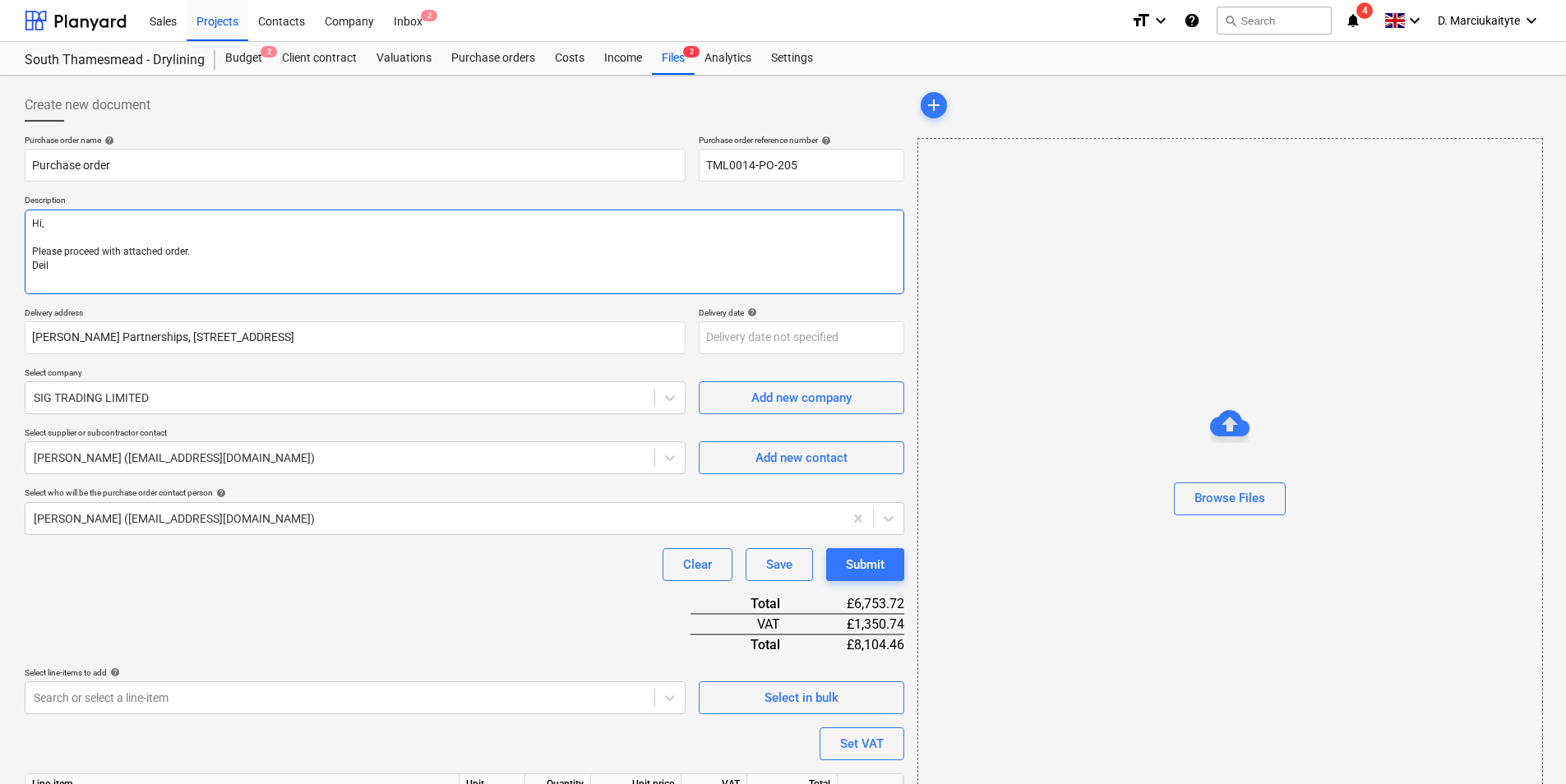
type textarea "x"
type textarea "Hi, Please proceed with attached order. Deili"
type textarea "x"
type textarea "Hi, Please proceed with attached order. Deilive"
type textarea "x"
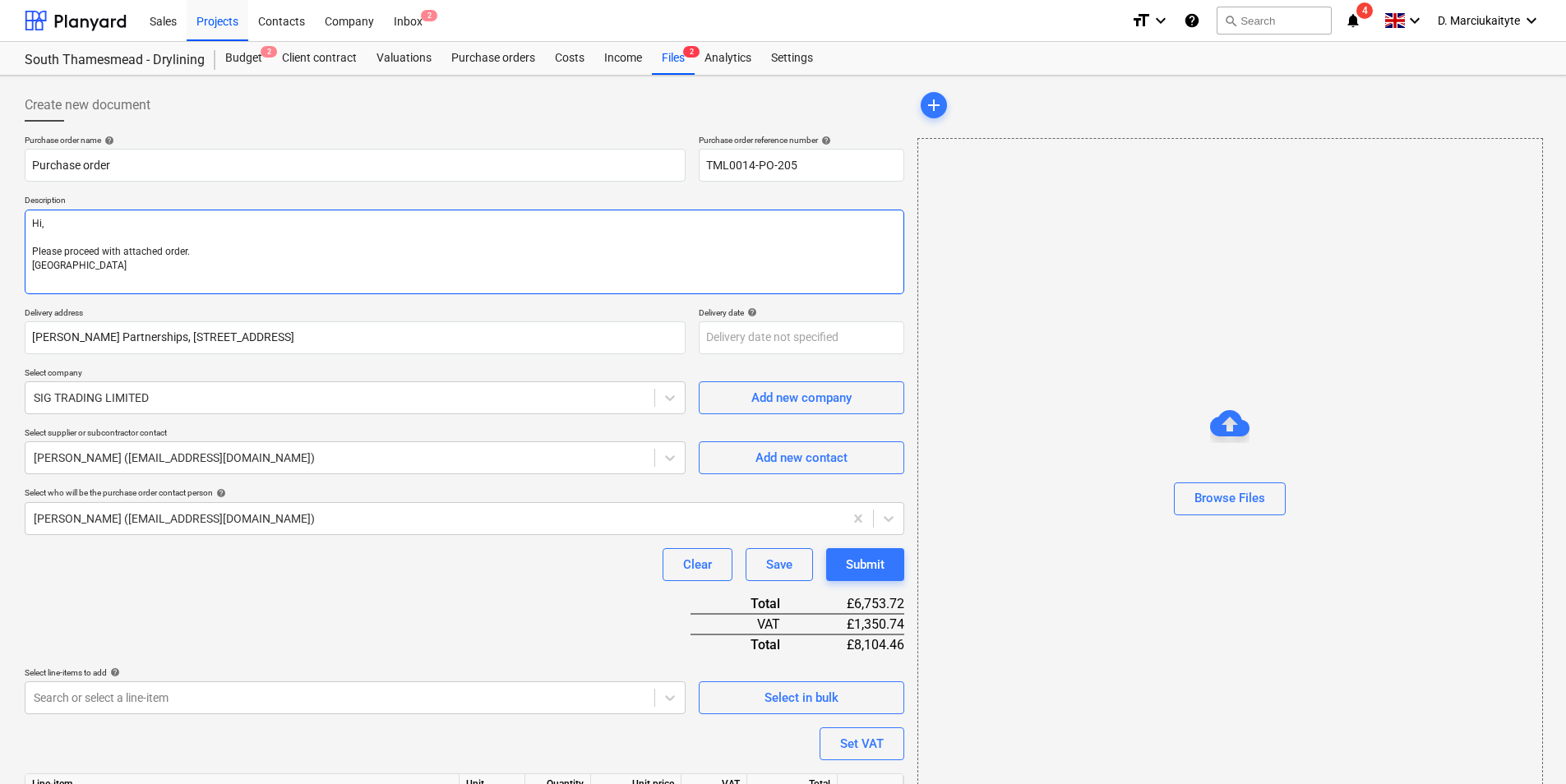
type textarea "Hi, Please proceed with attached order. Deiliver"
type textarea "x"
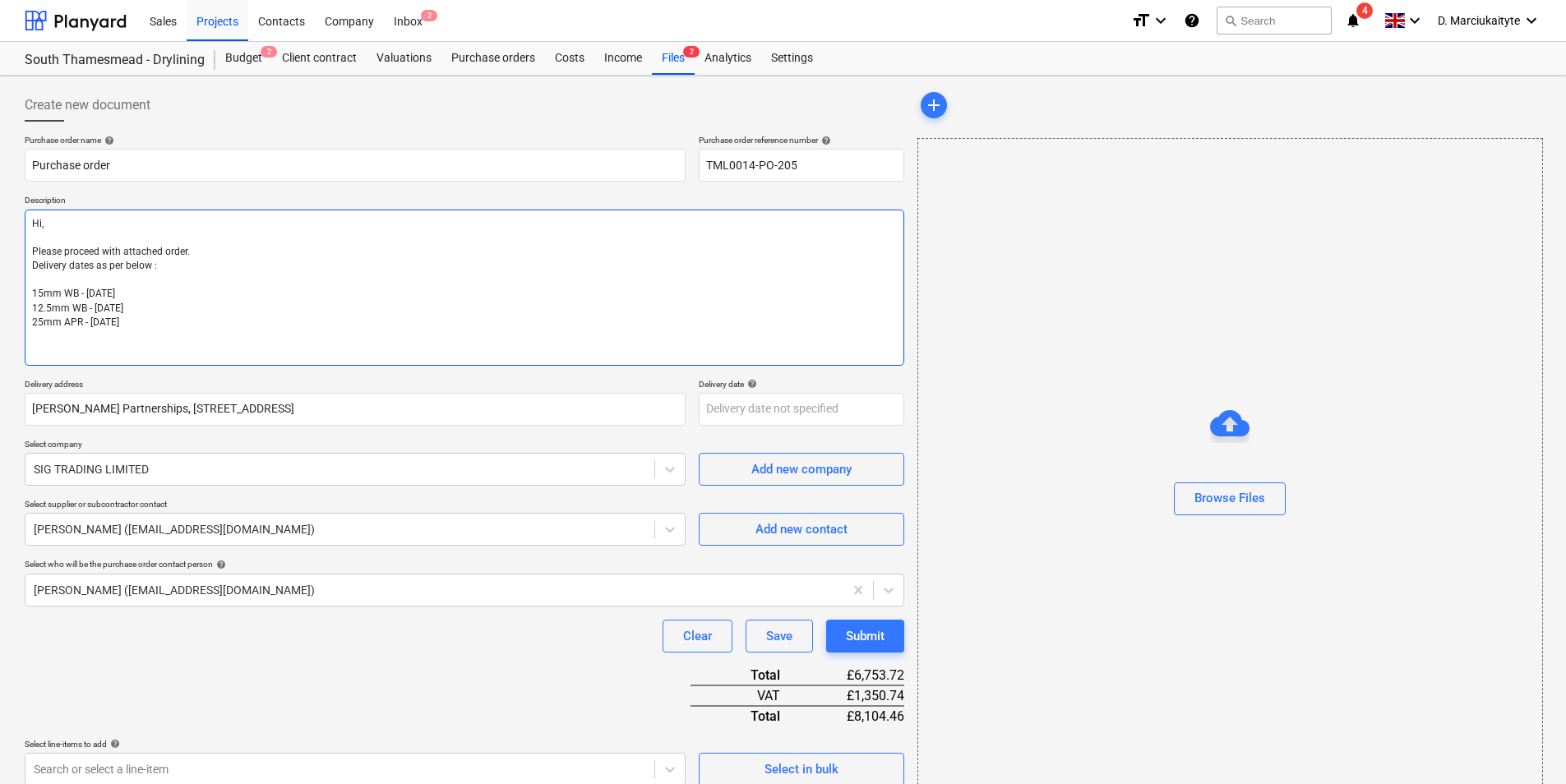
paste textarea "Site contact : Alex 07958418640 Thank you Regards, Demi"
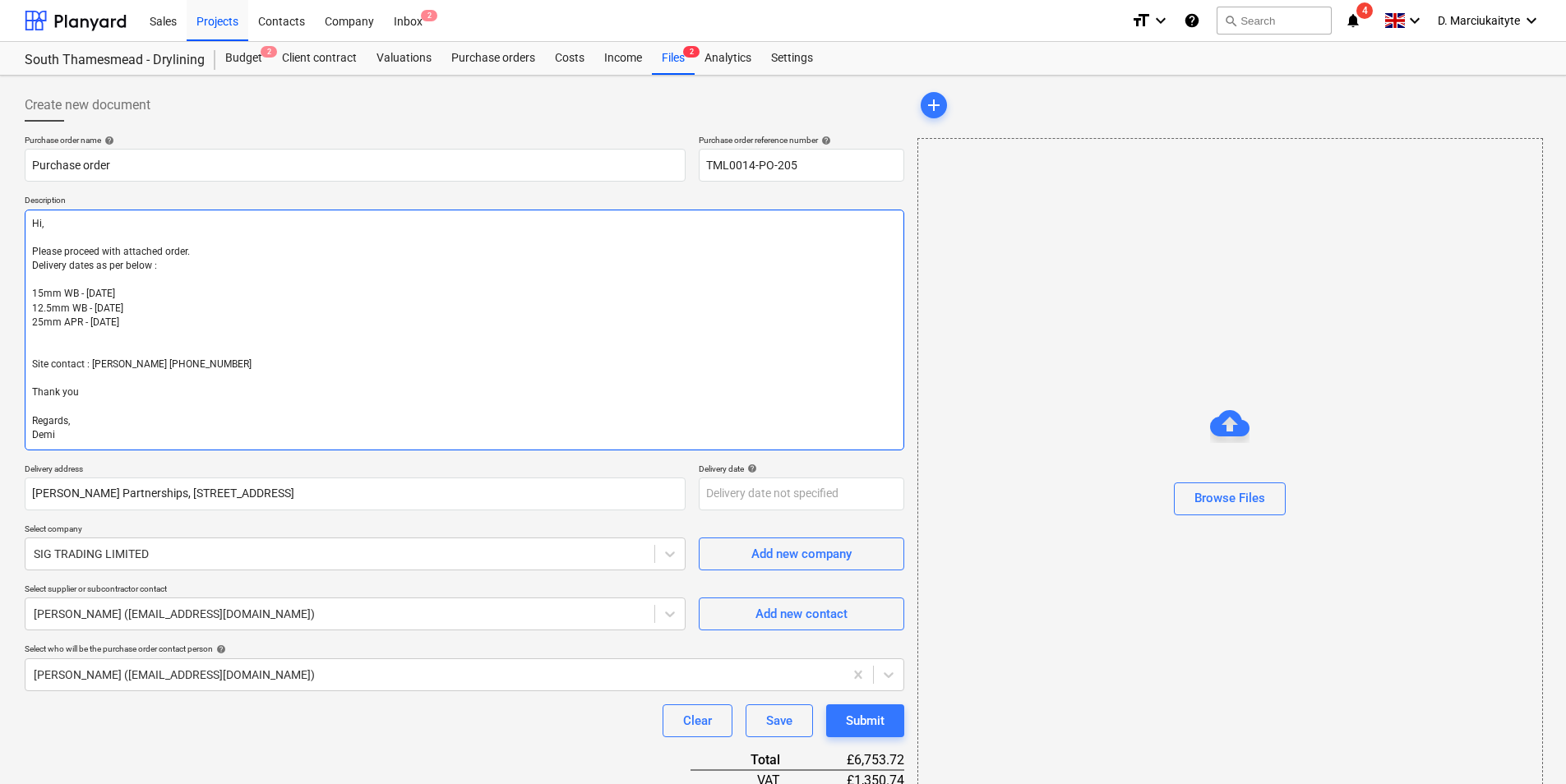
click at [64, 379] on textarea "Hi, Please proceed with attached order. Delivery dates as per below : 15mm WB -…" at bounding box center [465, 330] width 880 height 241
click at [31, 364] on textarea "Hi, Please proceed with attached order. Delivery dates as per below : 15mm WB -…" at bounding box center [465, 330] width 880 height 241
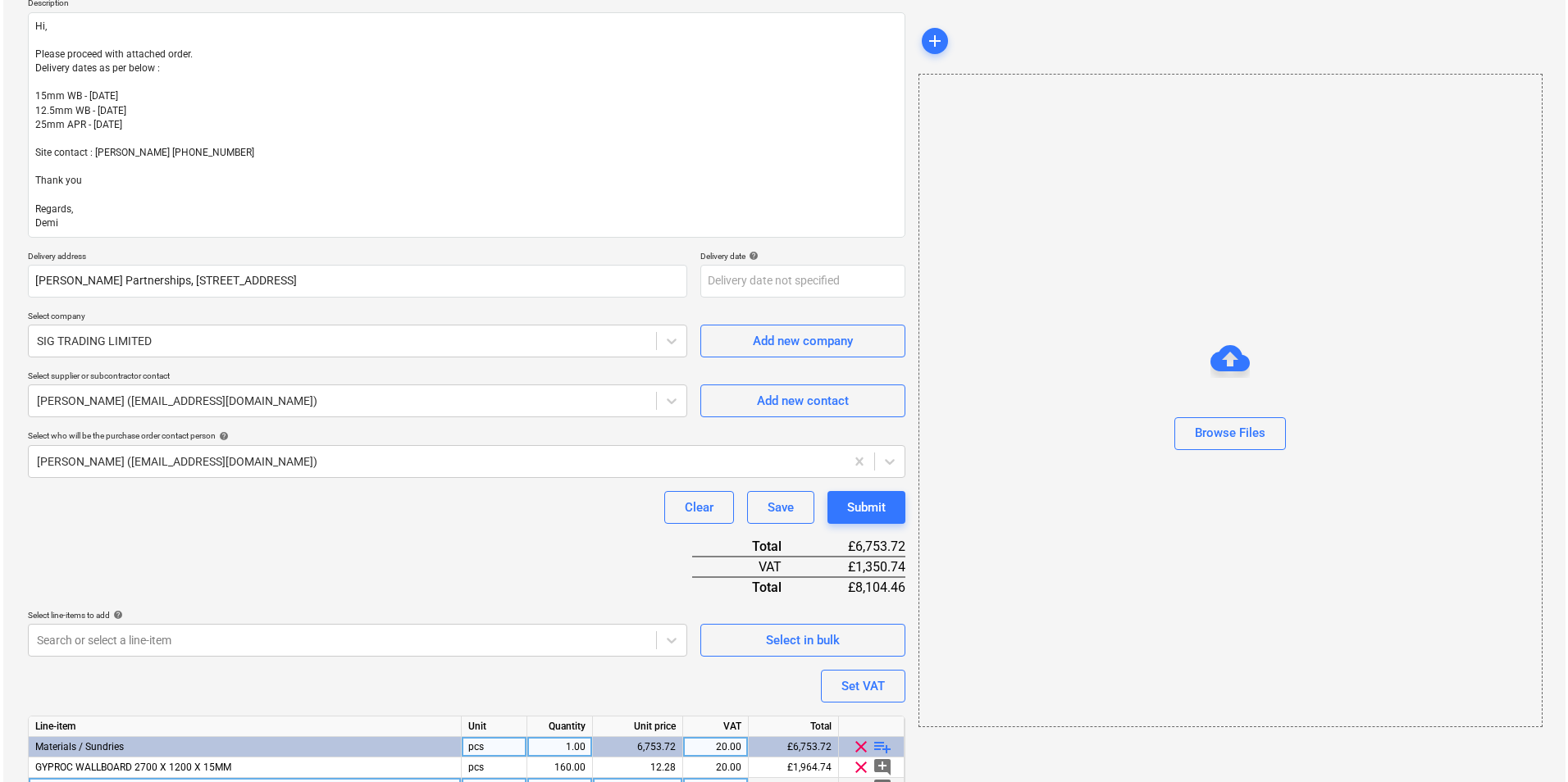
scroll to position [300, 0]
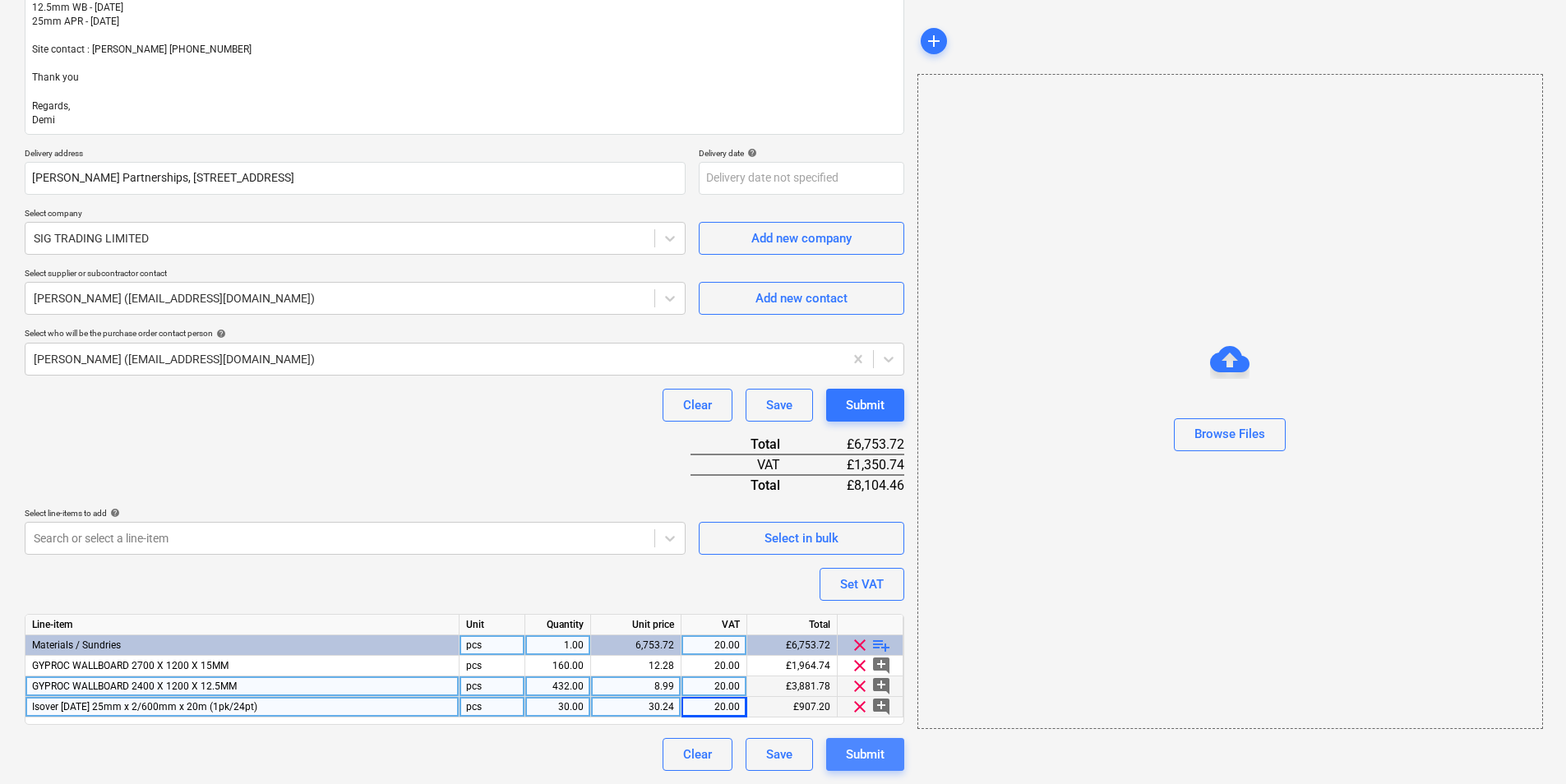
click at [855, 755] on div "Submit" at bounding box center [866, 754] width 39 height 21
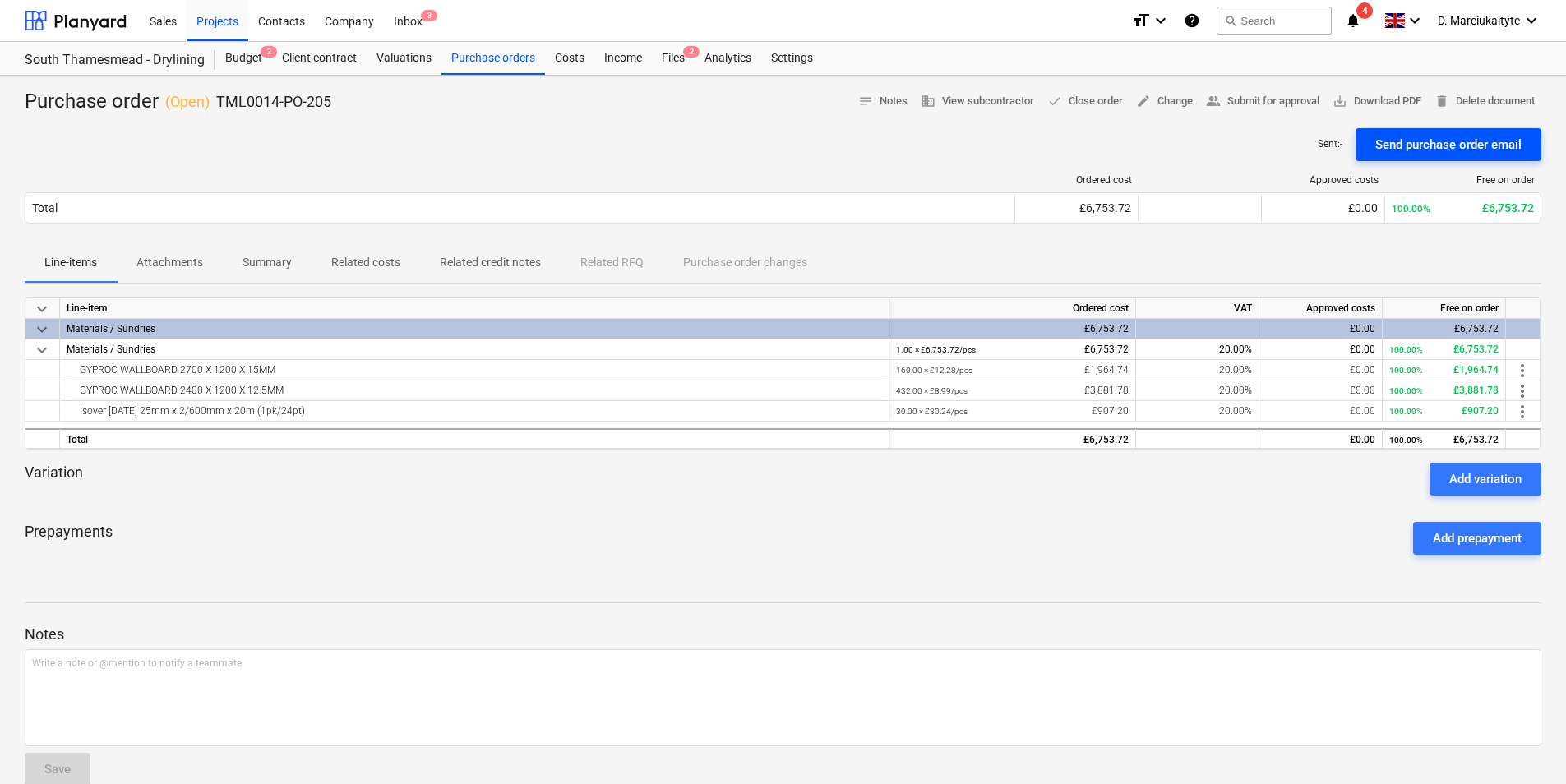
click at [1458, 142] on div "Send purchase order email" at bounding box center [1448, 144] width 147 height 21
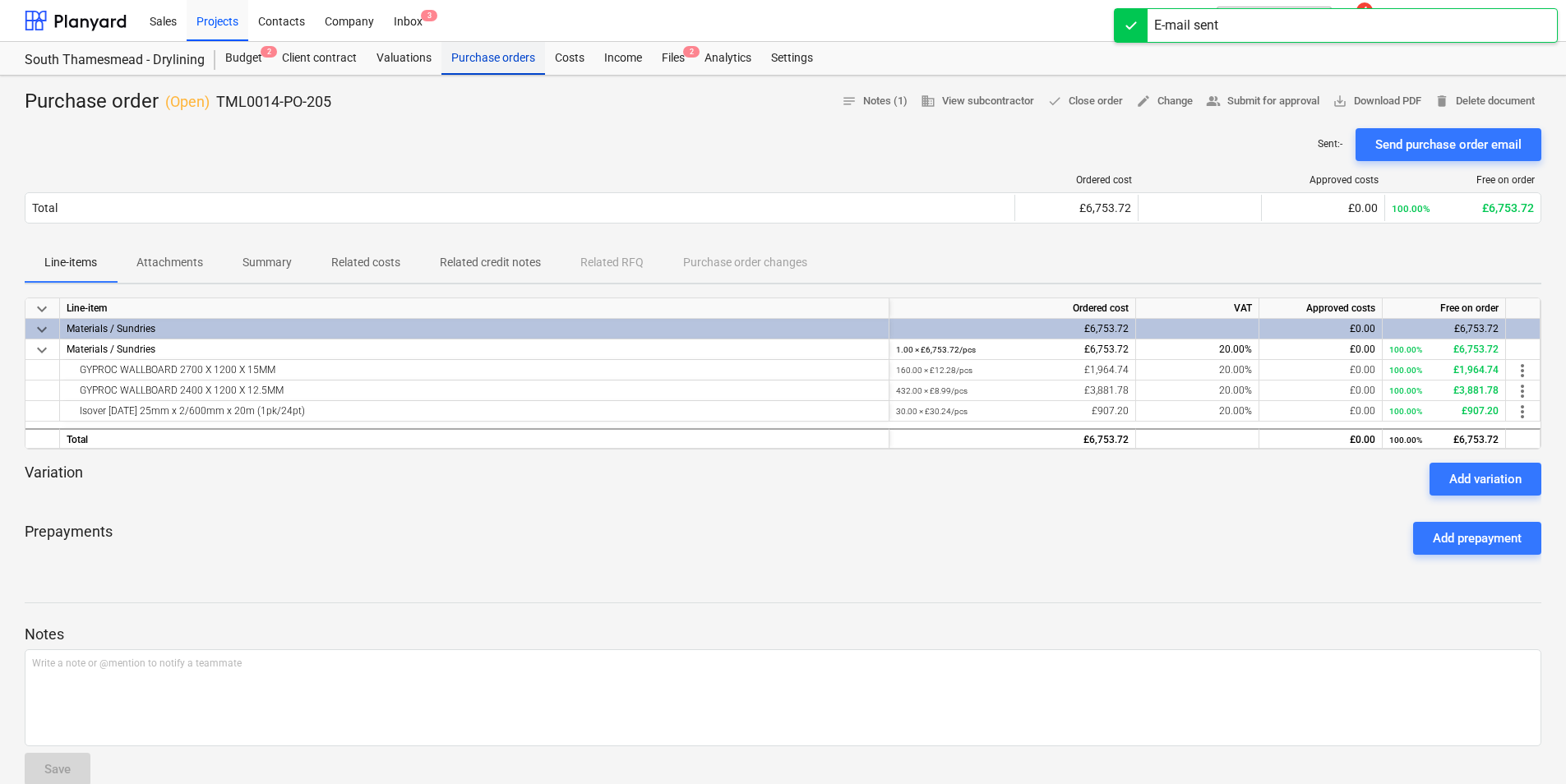
drag, startPoint x: 484, startPoint y: 54, endPoint x: 530, endPoint y: 61, distance: 46.5
click at [484, 54] on div "Purchase orders" at bounding box center [493, 58] width 103 height 33
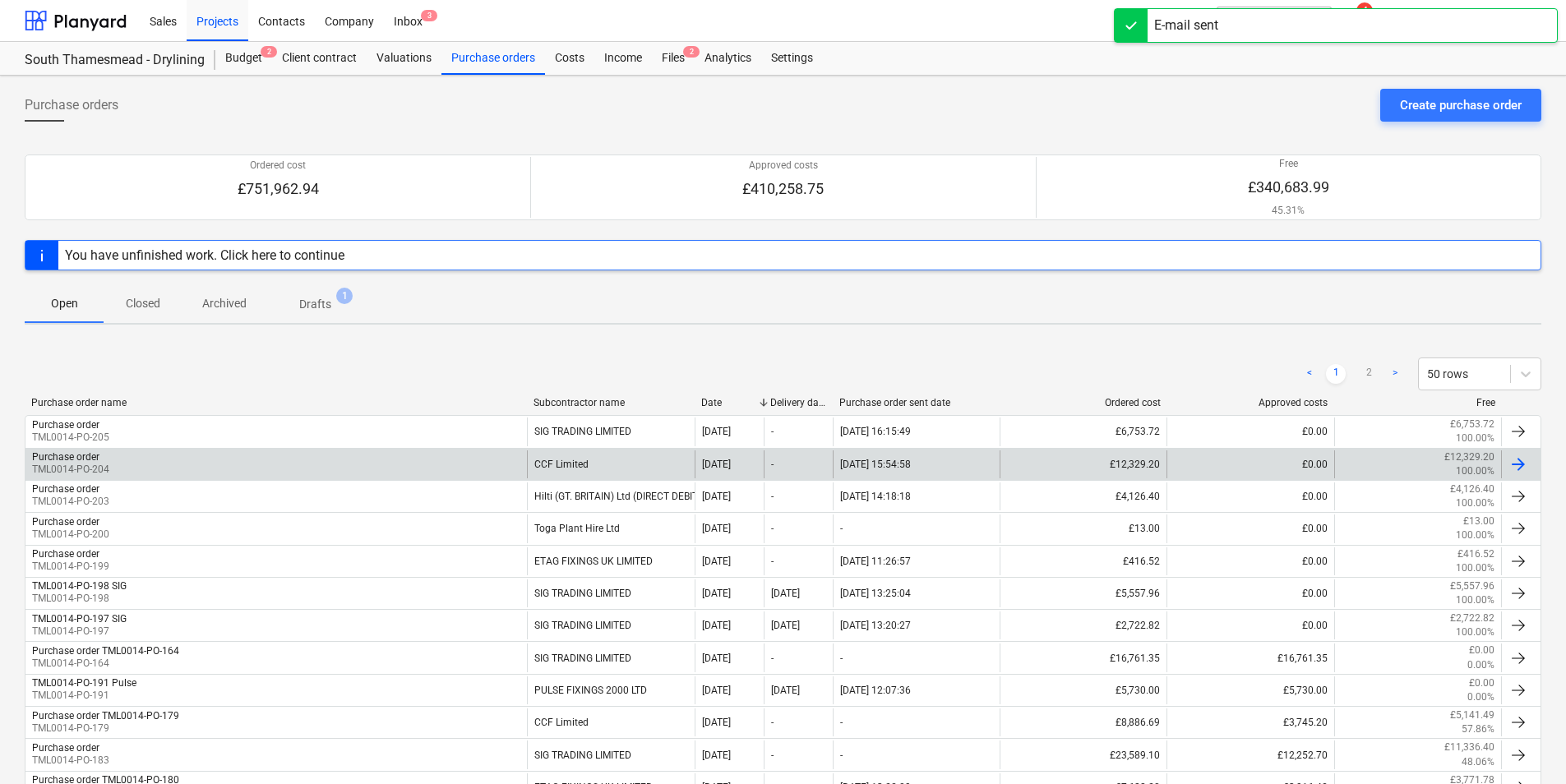
click at [226, 448] on div "Purchase order TML0014-PO-204 CCF Limited 01 Oct 2025 - 01.10.2025 15:54:58 £12…" at bounding box center [783, 464] width 1517 height 32
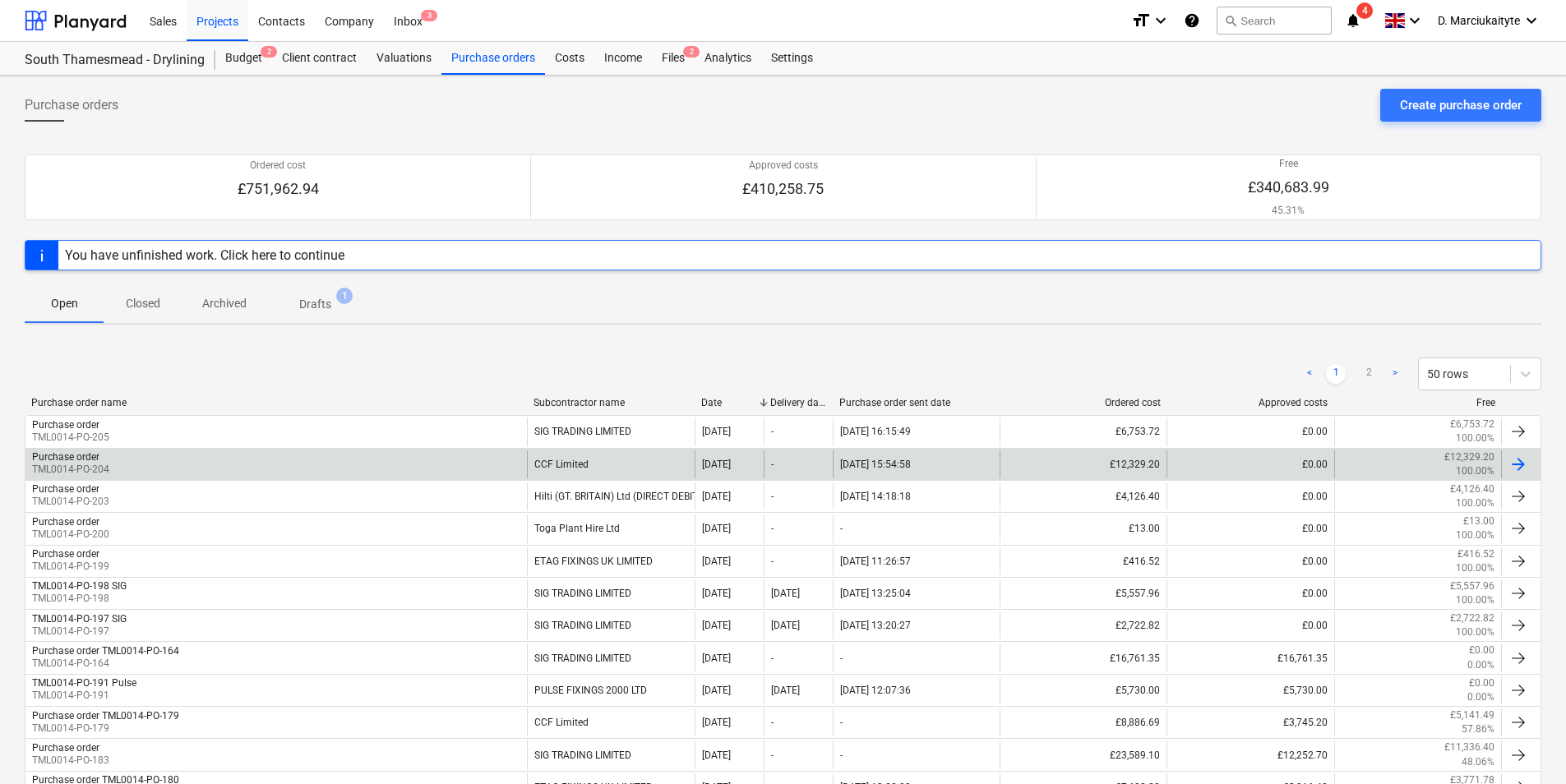
click at [231, 448] on div "Purchase order TML0014-PO-204 CCF Limited 01 Oct 2025 - 01.10.2025 15:54:58 £12…" at bounding box center [783, 464] width 1517 height 32
click at [269, 455] on div "Purchase order TML0014-PO-204" at bounding box center [276, 464] width 502 height 28
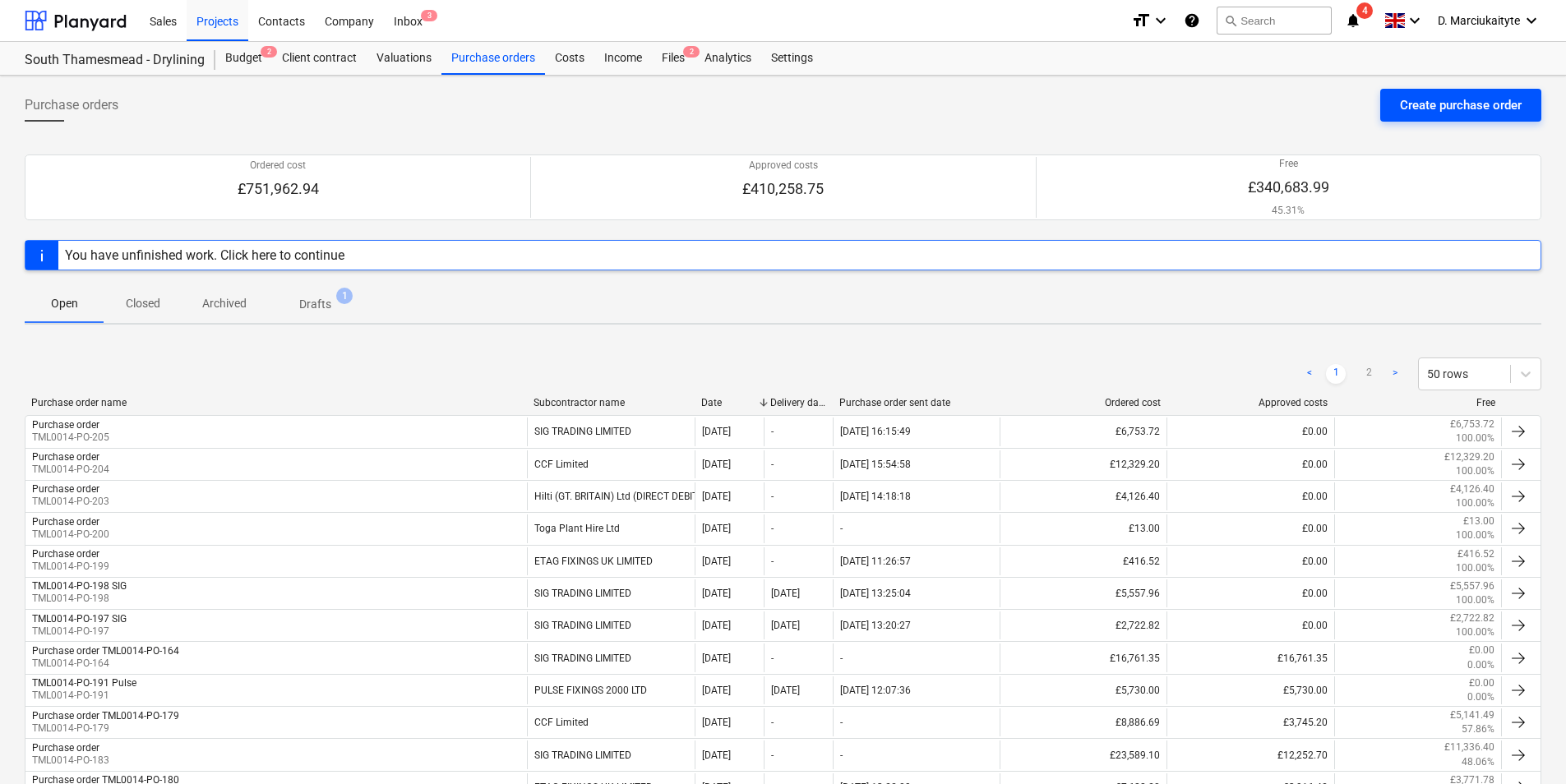
click at [1446, 104] on div "Create purchase order" at bounding box center [1461, 105] width 122 height 21
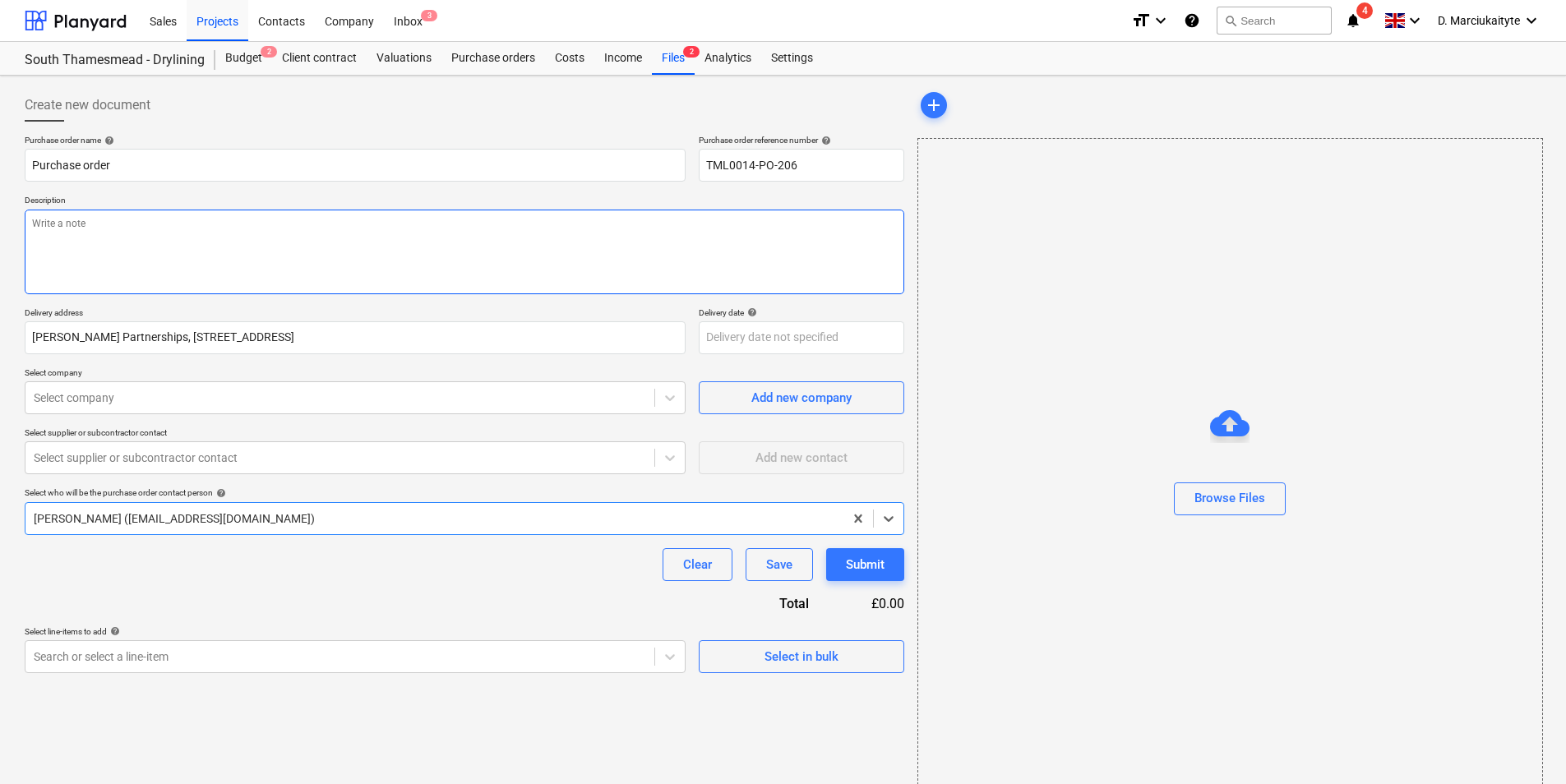
click at [221, 252] on textarea at bounding box center [465, 252] width 880 height 85
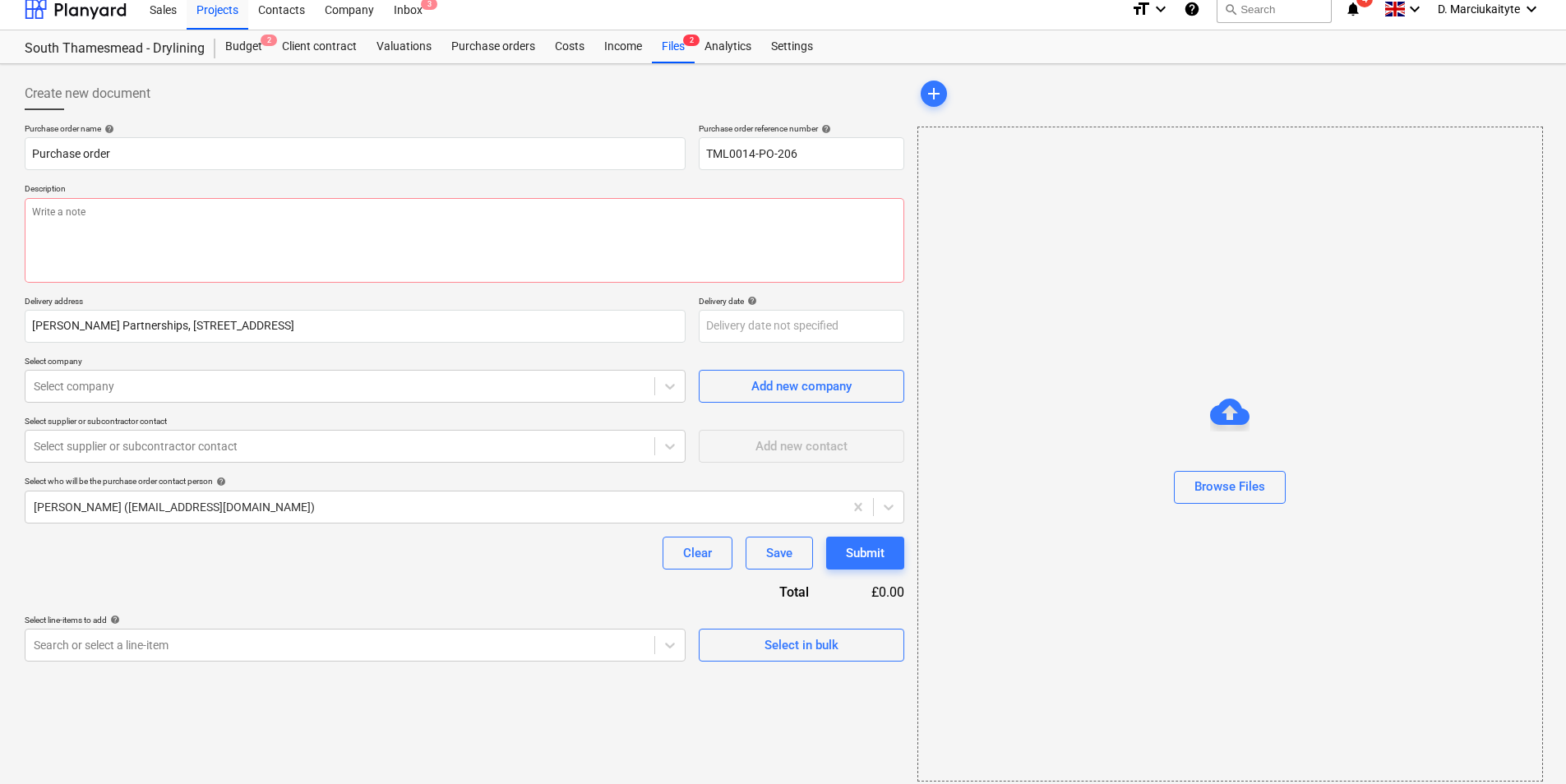
scroll to position [22, 0]
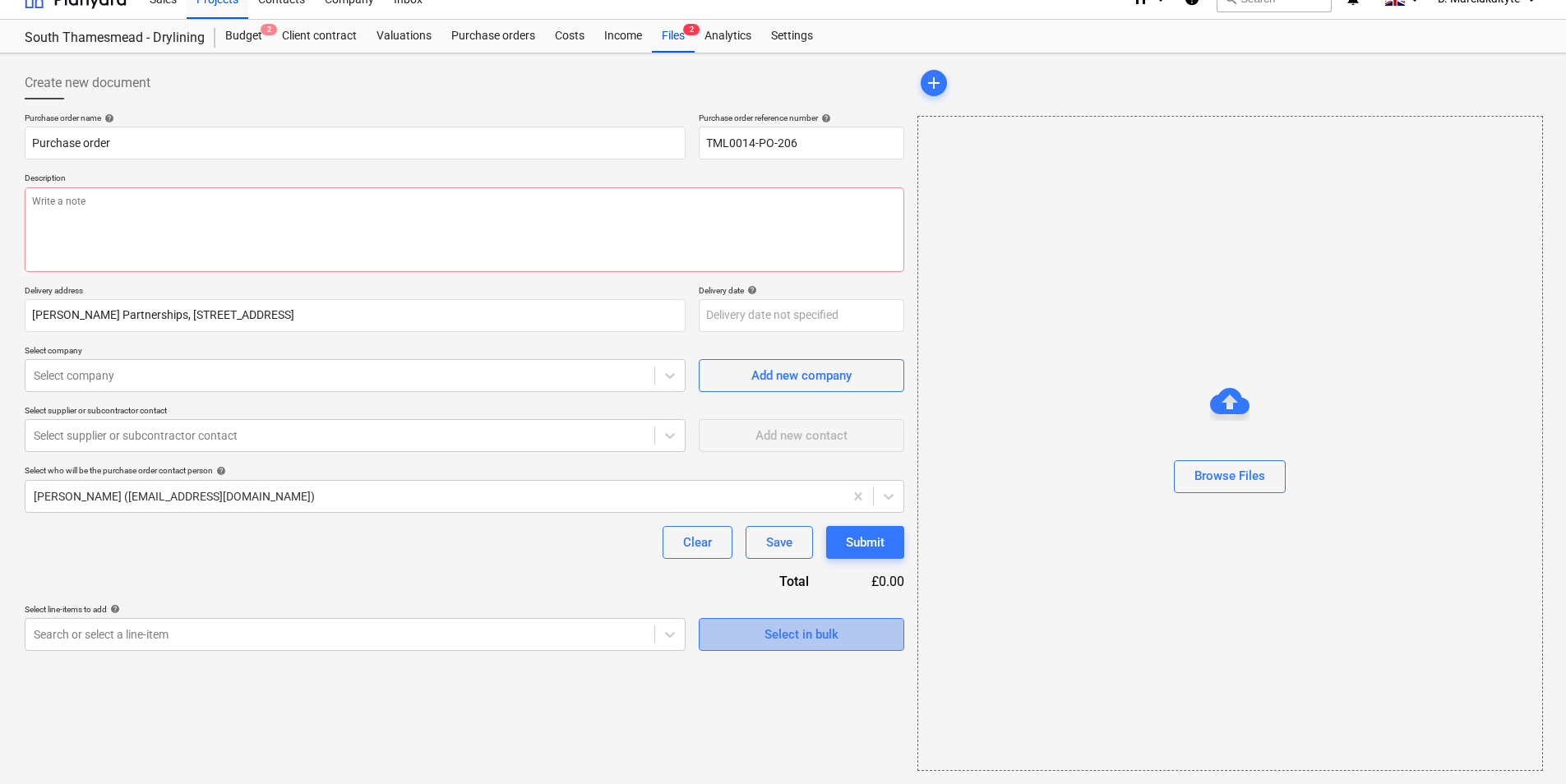
click at [756, 626] on span "Select in bulk" at bounding box center [802, 634] width 164 height 21
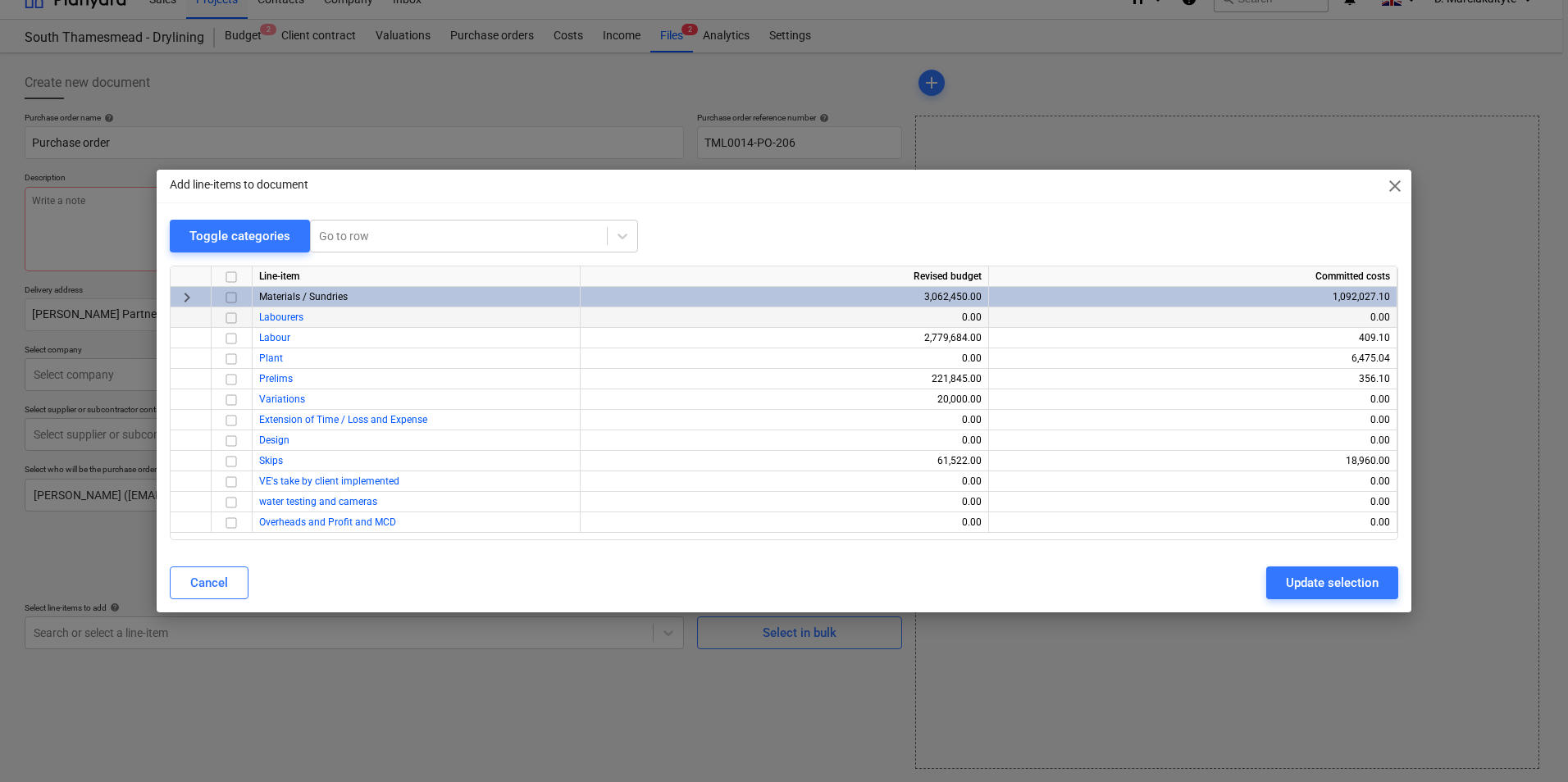
drag, startPoint x: 231, startPoint y: 298, endPoint x: 254, endPoint y: 314, distance: 28.0
click at [231, 298] on input "checkbox" at bounding box center [231, 297] width 19 height 19
click at [1325, 582] on button "Update selection" at bounding box center [1332, 582] width 132 height 33
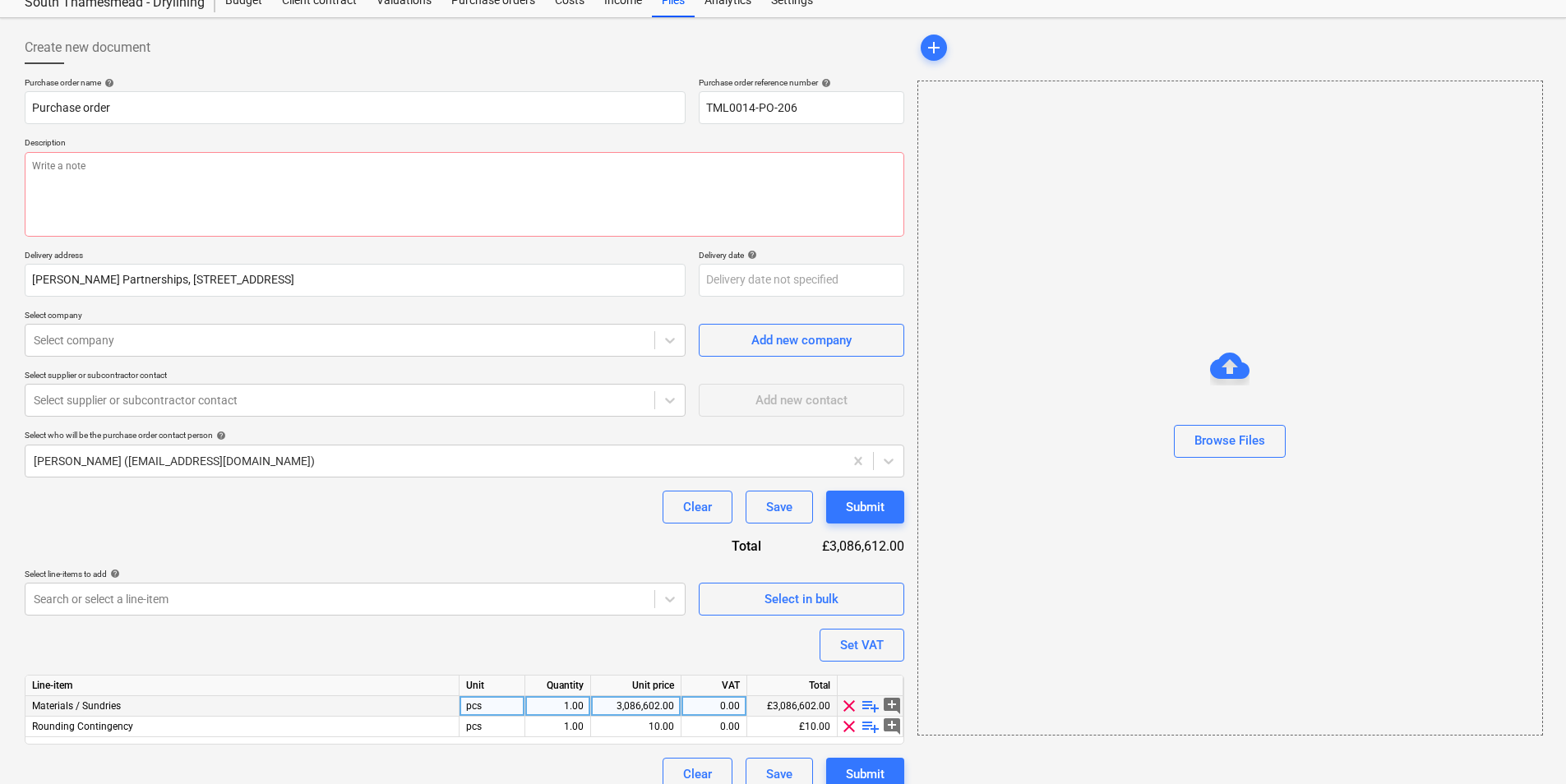
scroll to position [77, 0]
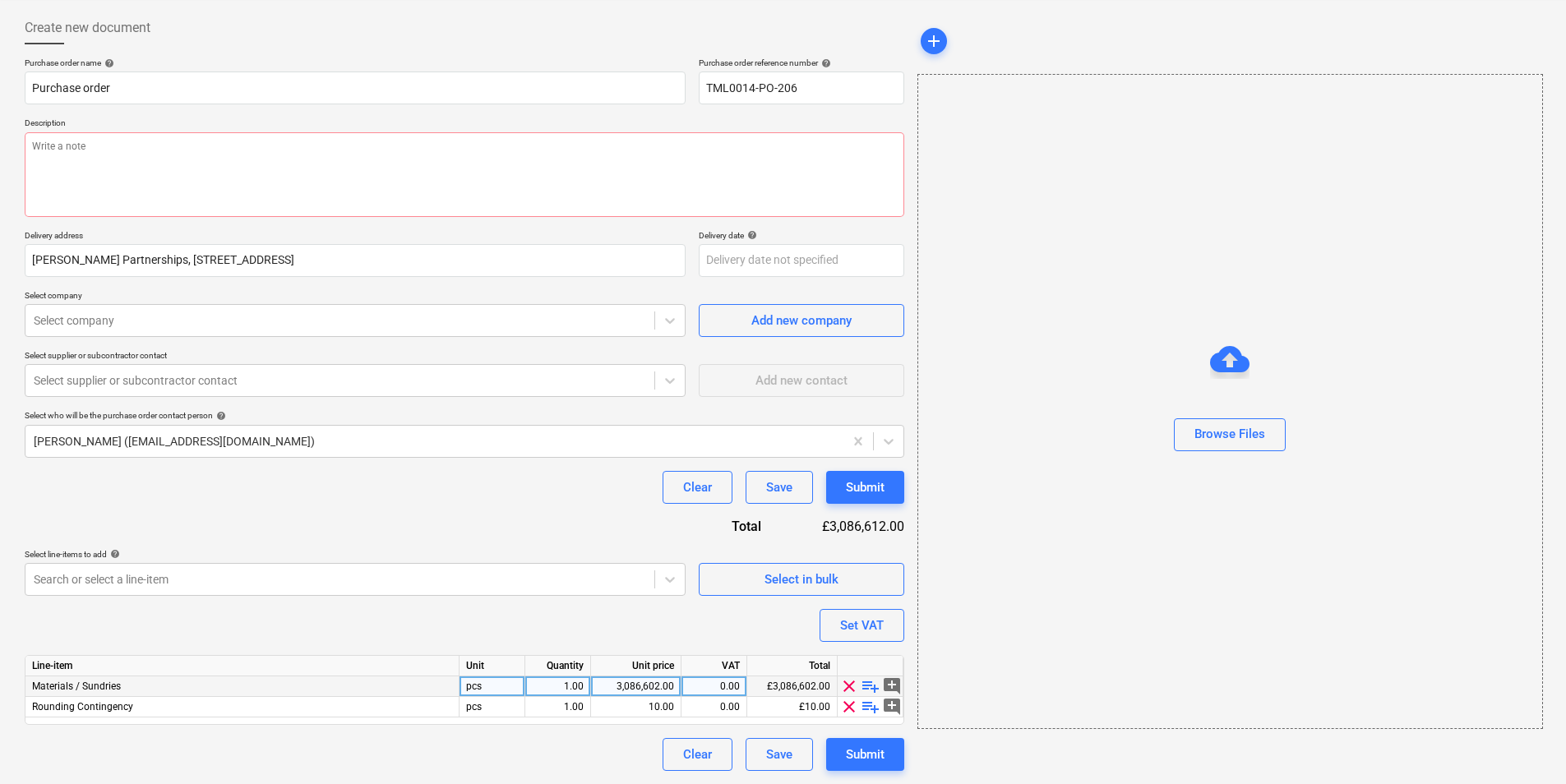
click at [873, 687] on span "playlist_add" at bounding box center [870, 686] width 20 height 19
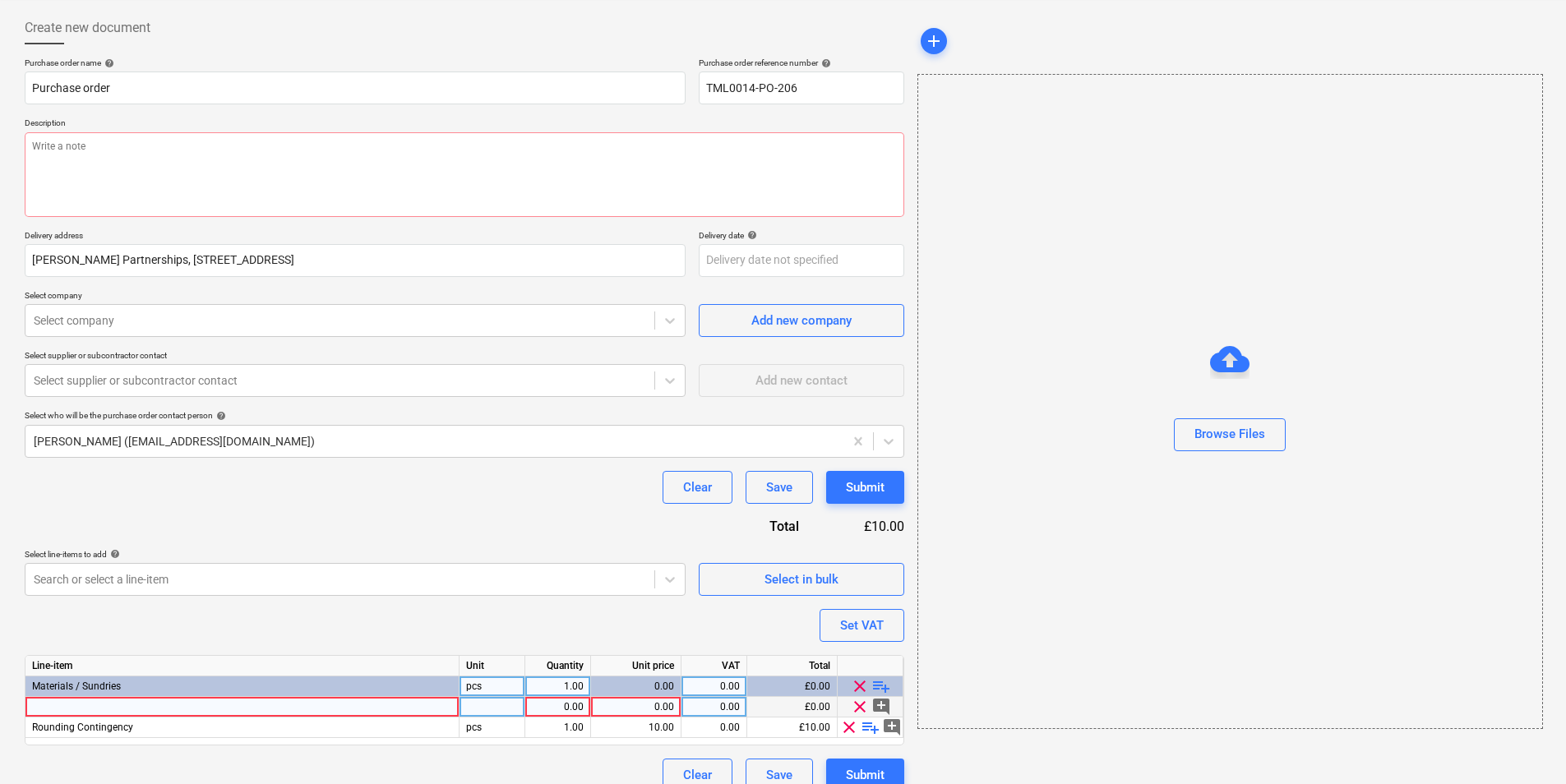
click at [410, 705] on div at bounding box center [242, 707] width 434 height 20
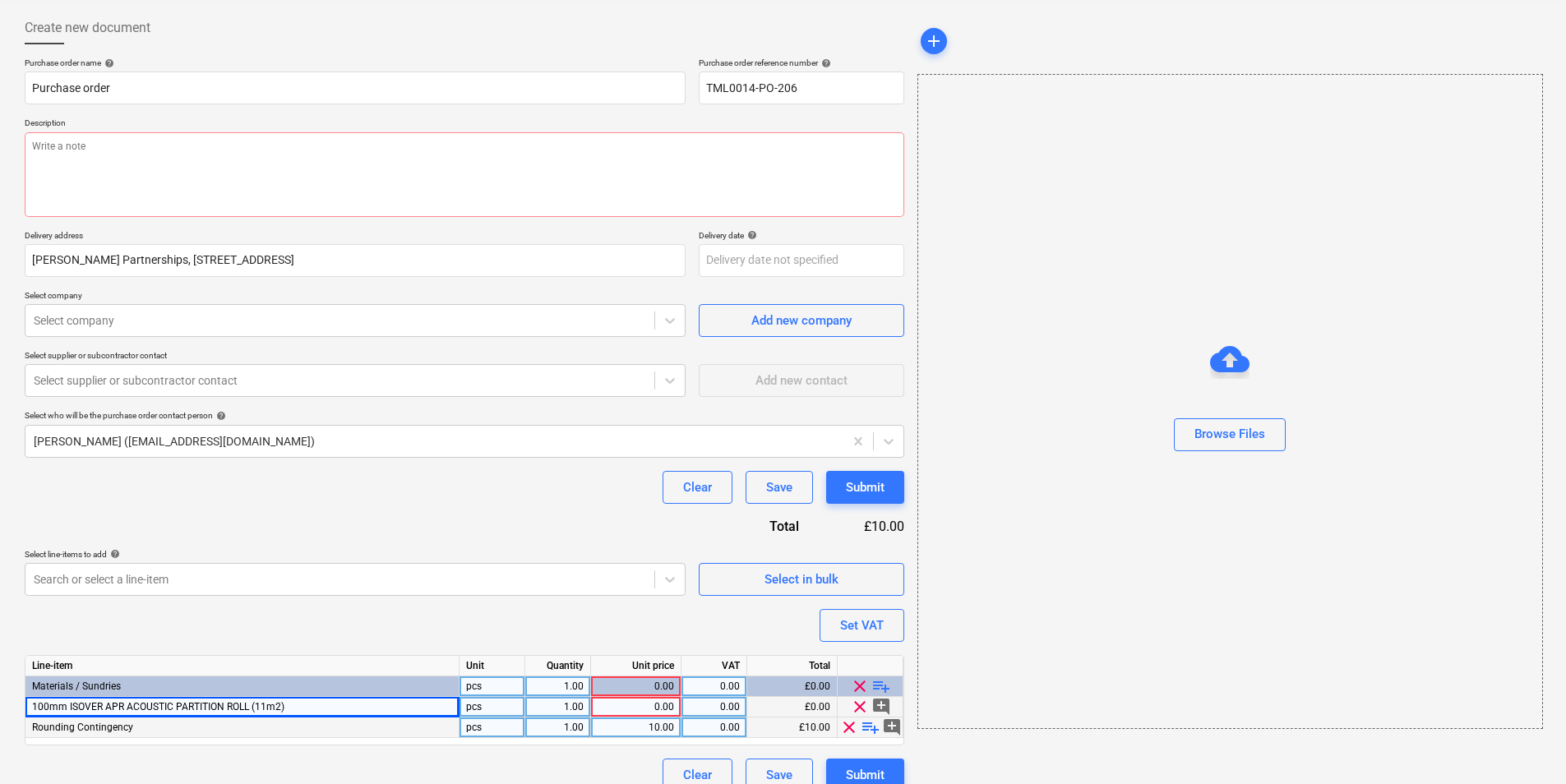
click at [855, 726] on span "clear" at bounding box center [849, 727] width 20 height 19
click at [628, 704] on div "0.00" at bounding box center [636, 707] width 76 height 20
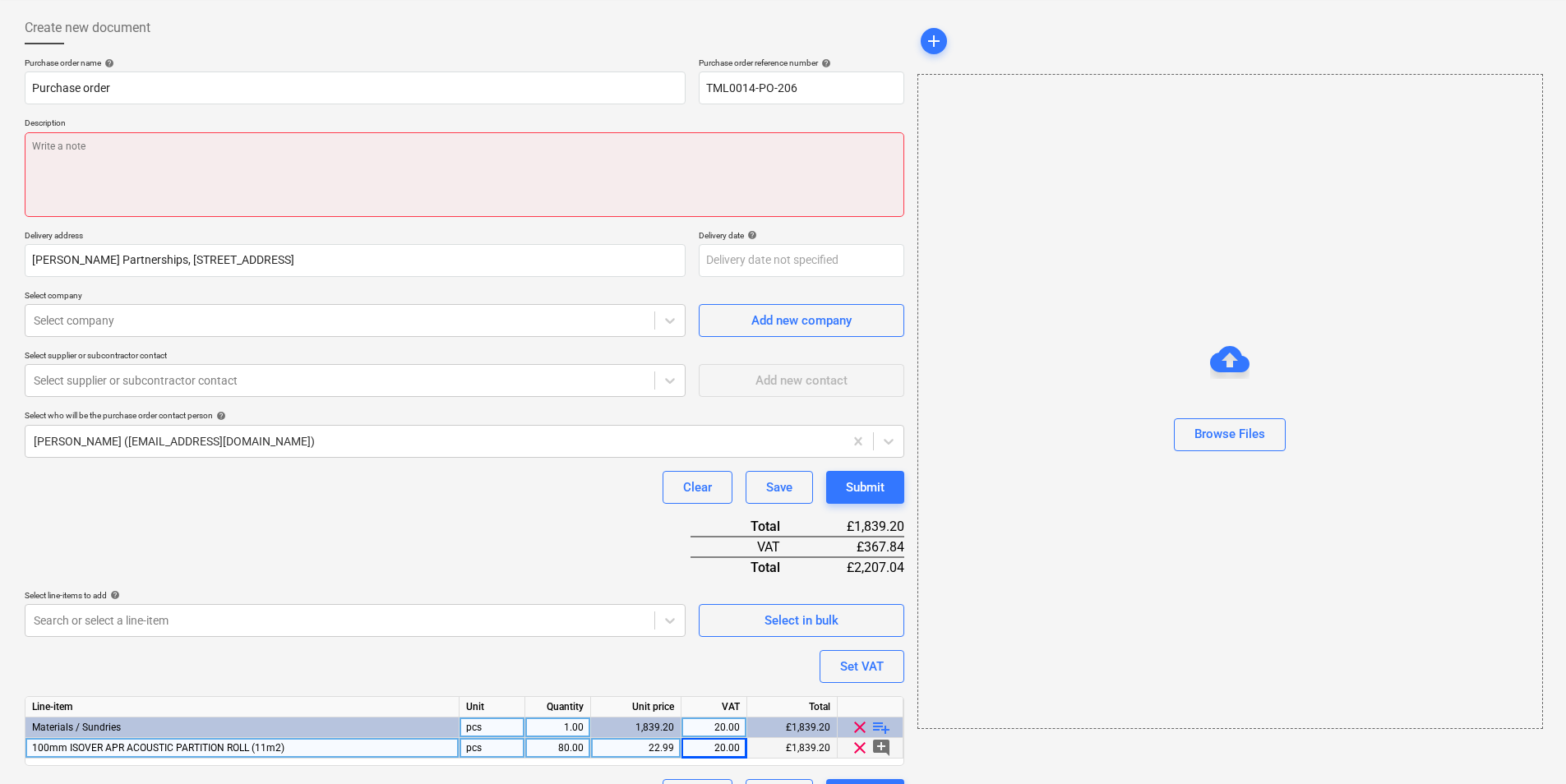
click at [252, 153] on textarea at bounding box center [465, 175] width 880 height 85
paste textarea "Good morning, Please proceed with the attached order. Delivery dates are requir…"
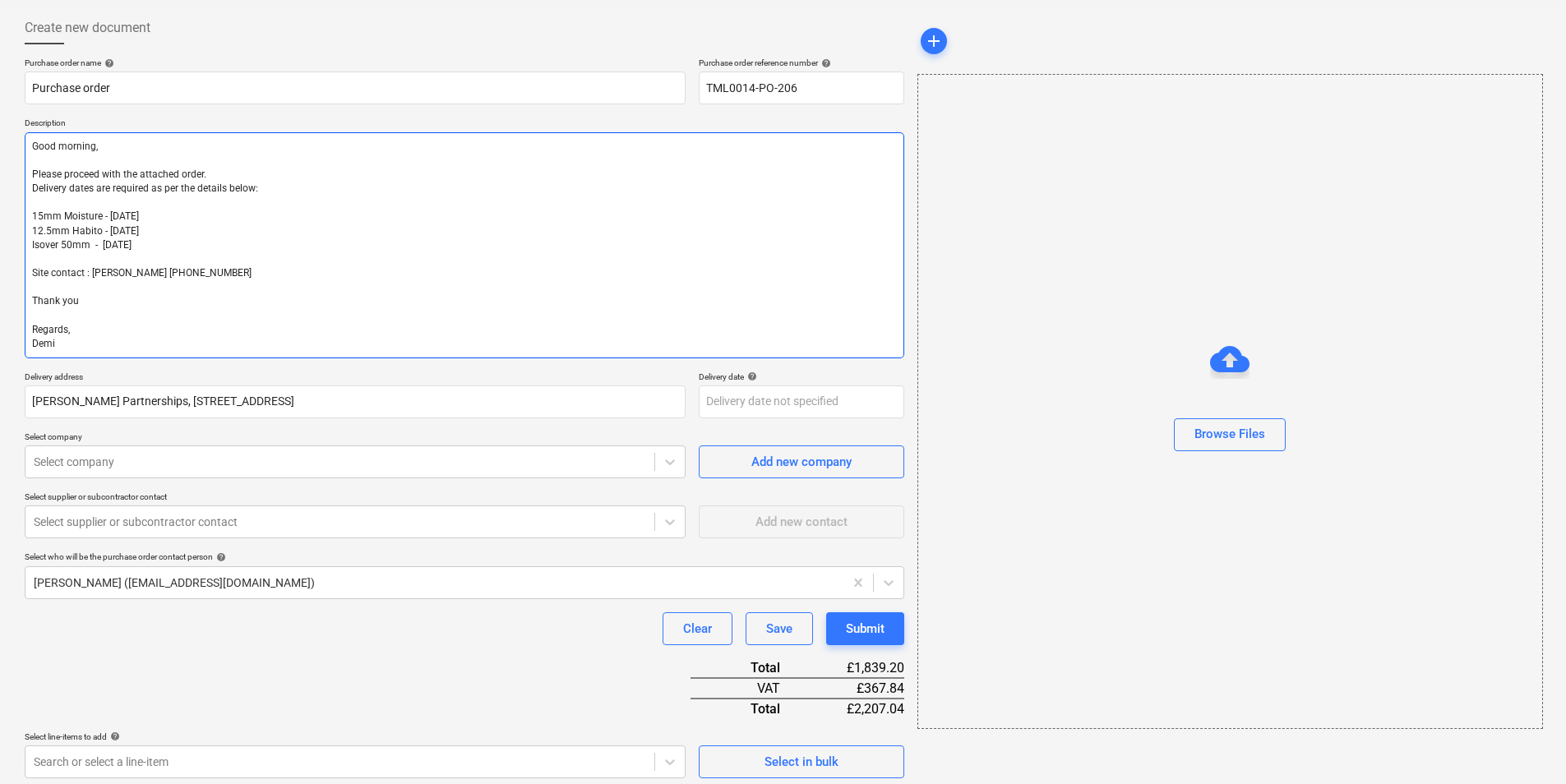
drag, startPoint x: 104, startPoint y: 145, endPoint x: -3, endPoint y: 148, distance: 107.0
click at [0, 148] on html "Sales Projects Contacts Company Inbox 2 format_size keyboard_arrow_down help se…" at bounding box center [783, 314] width 1566 height 784
drag, startPoint x: 248, startPoint y: 197, endPoint x: 79, endPoint y: 192, distance: 169.1
click at [64, 196] on textarea "Afternoon, Please proceed with the attached order. Delivery dates are required …" at bounding box center [465, 245] width 880 height 226
click at [197, 221] on textarea "Afternoon, Please proceed with the attached order. Delivery dates are required …" at bounding box center [465, 245] width 880 height 226
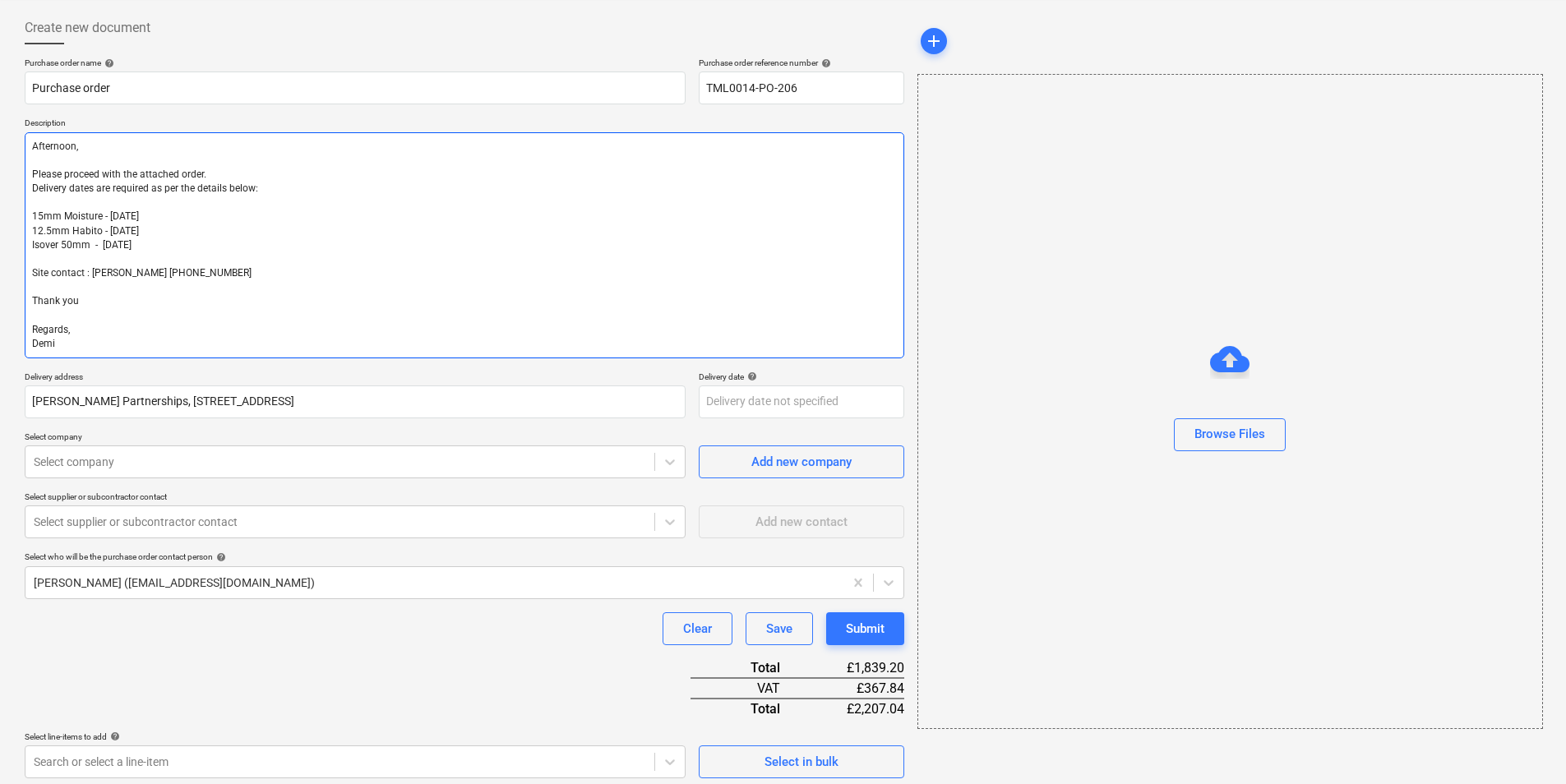
drag, startPoint x: 137, startPoint y: 237, endPoint x: 19, endPoint y: 221, distance: 119.1
click at [19, 221] on div "Create new document Purchase order name help Purchase order Purchase order refe…" at bounding box center [464, 482] width 893 height 955
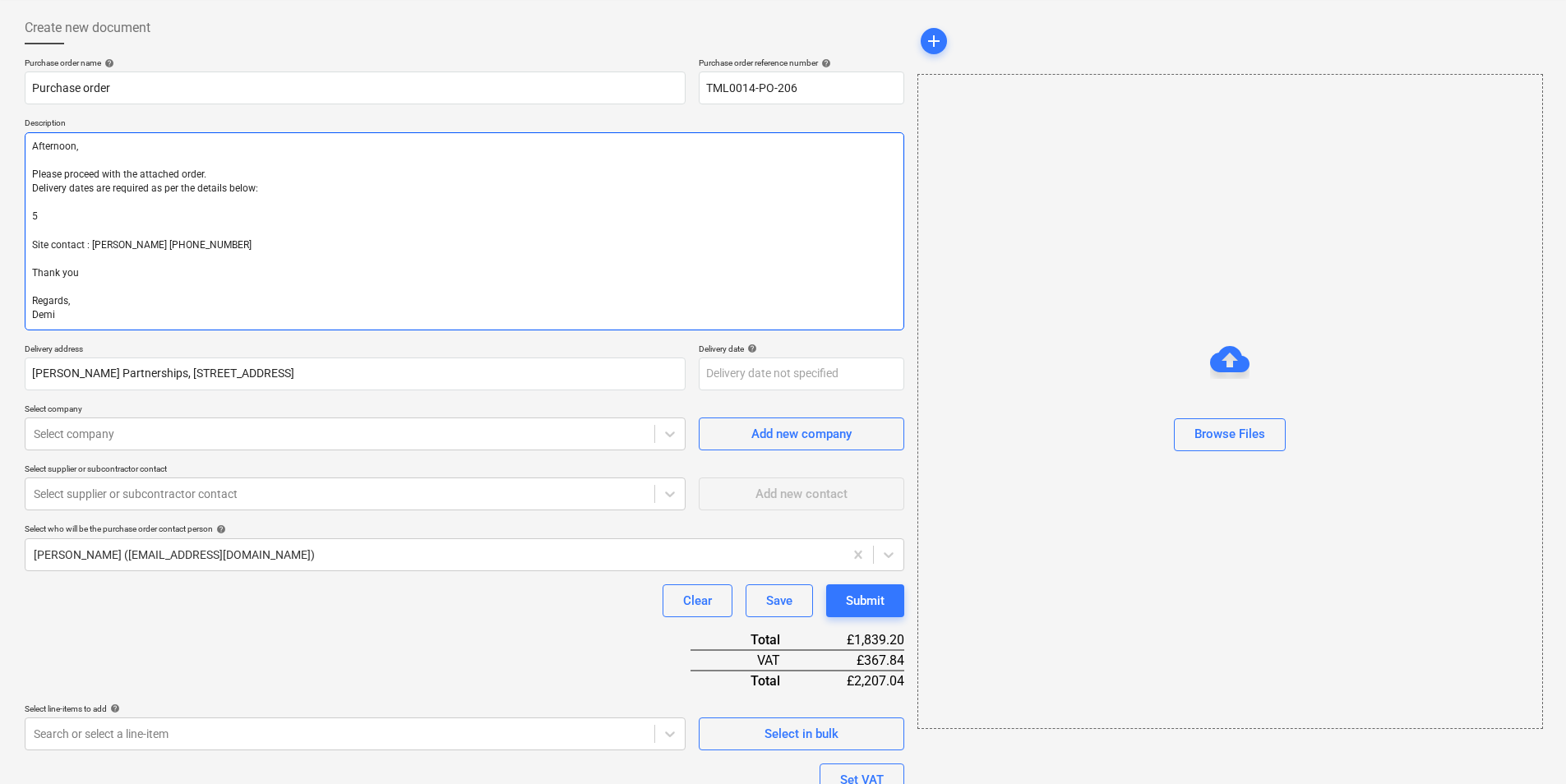
drag, startPoint x: 110, startPoint y: 218, endPoint x: -3, endPoint y: 206, distance: 113.6
click at [0, 206] on html "Sales Projects Contacts Company Inbox 2 format_size keyboard_arrow_down help se…" at bounding box center [783, 314] width 1566 height 784
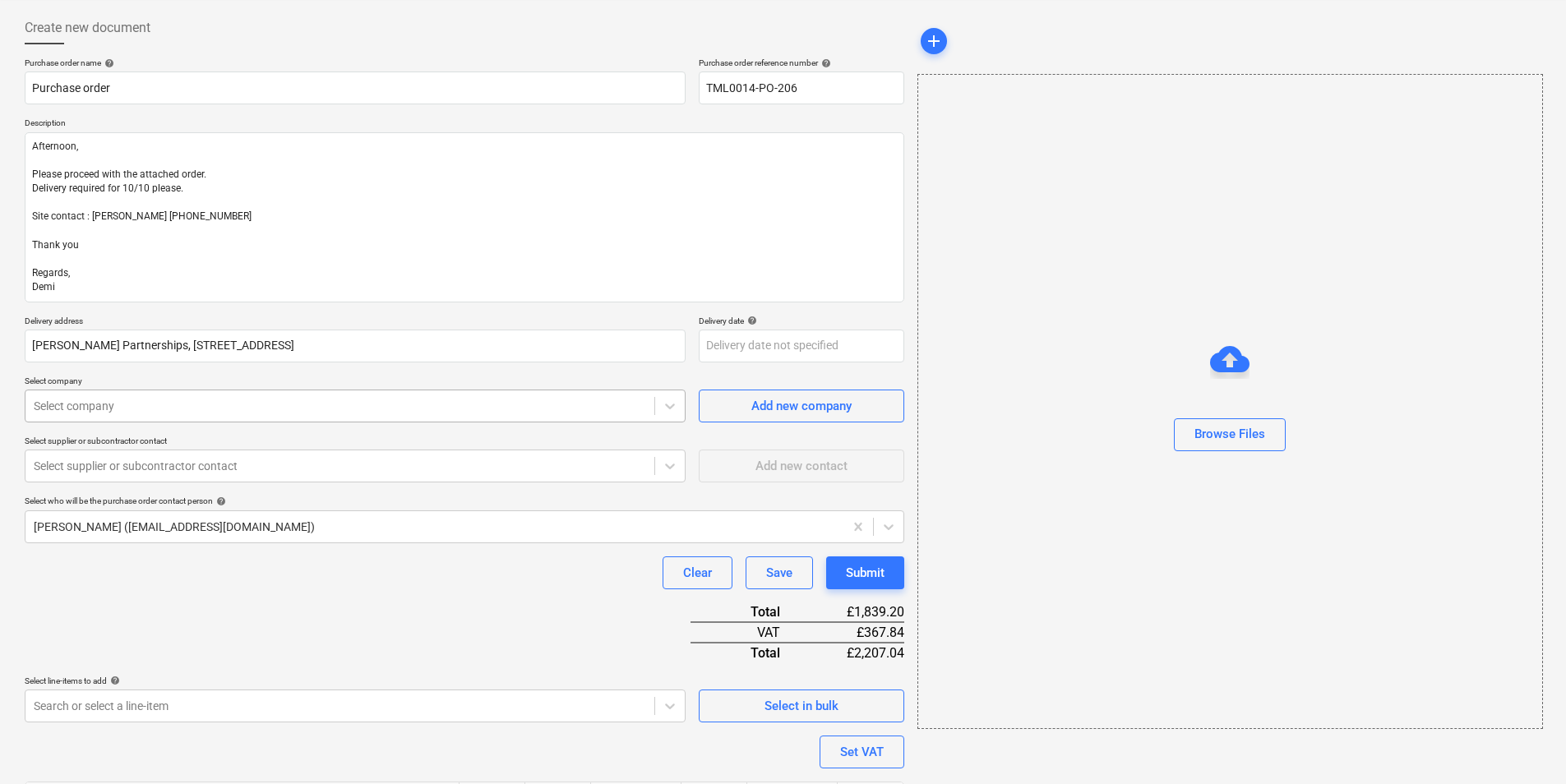
click at [442, 407] on div at bounding box center [340, 405] width 612 height 16
click at [326, 459] on div at bounding box center [340, 465] width 612 height 16
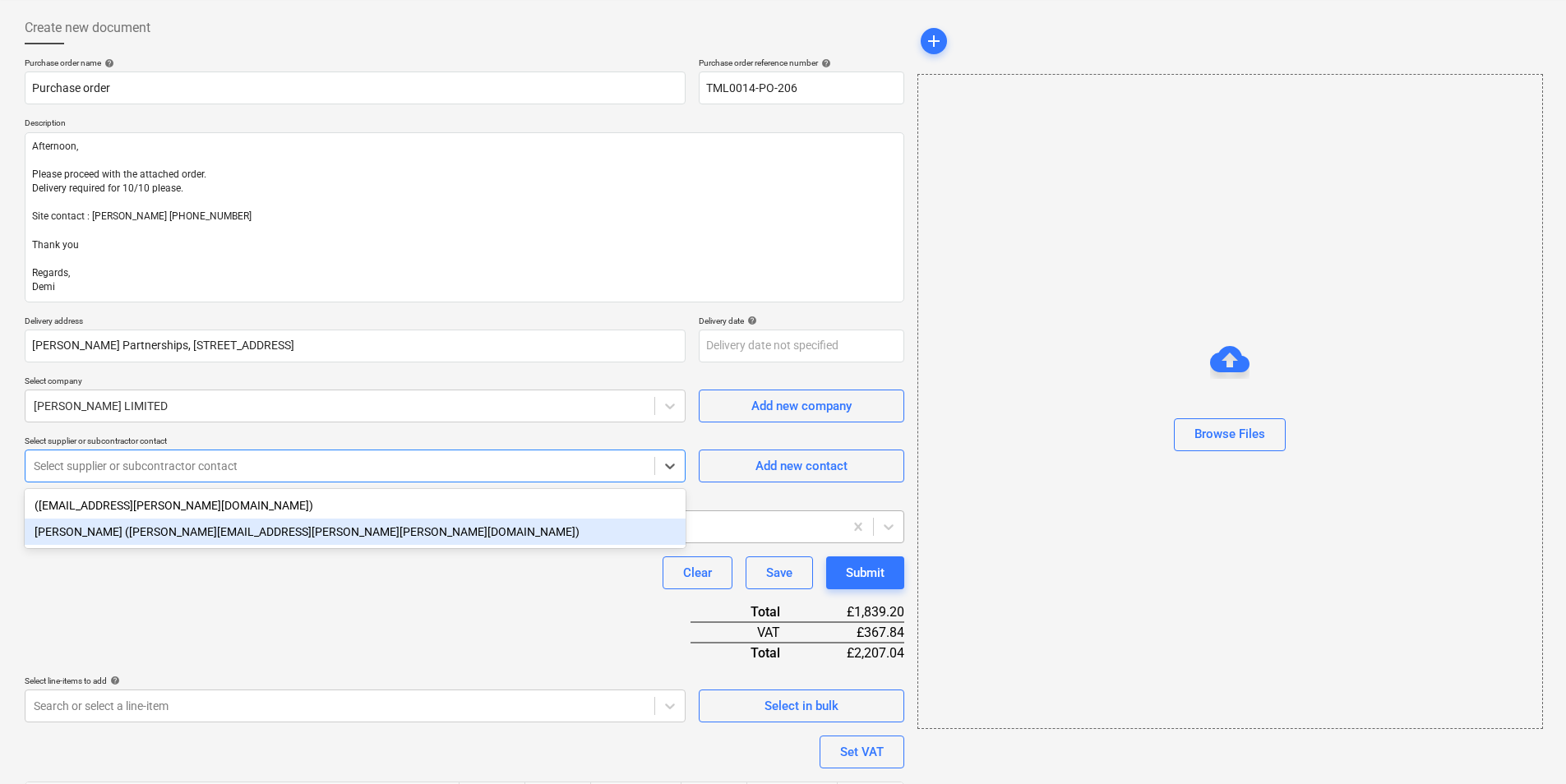
click at [323, 523] on div "Amy Dryden (amy.dryden@markovitz.co.uk)" at bounding box center [355, 531] width 661 height 26
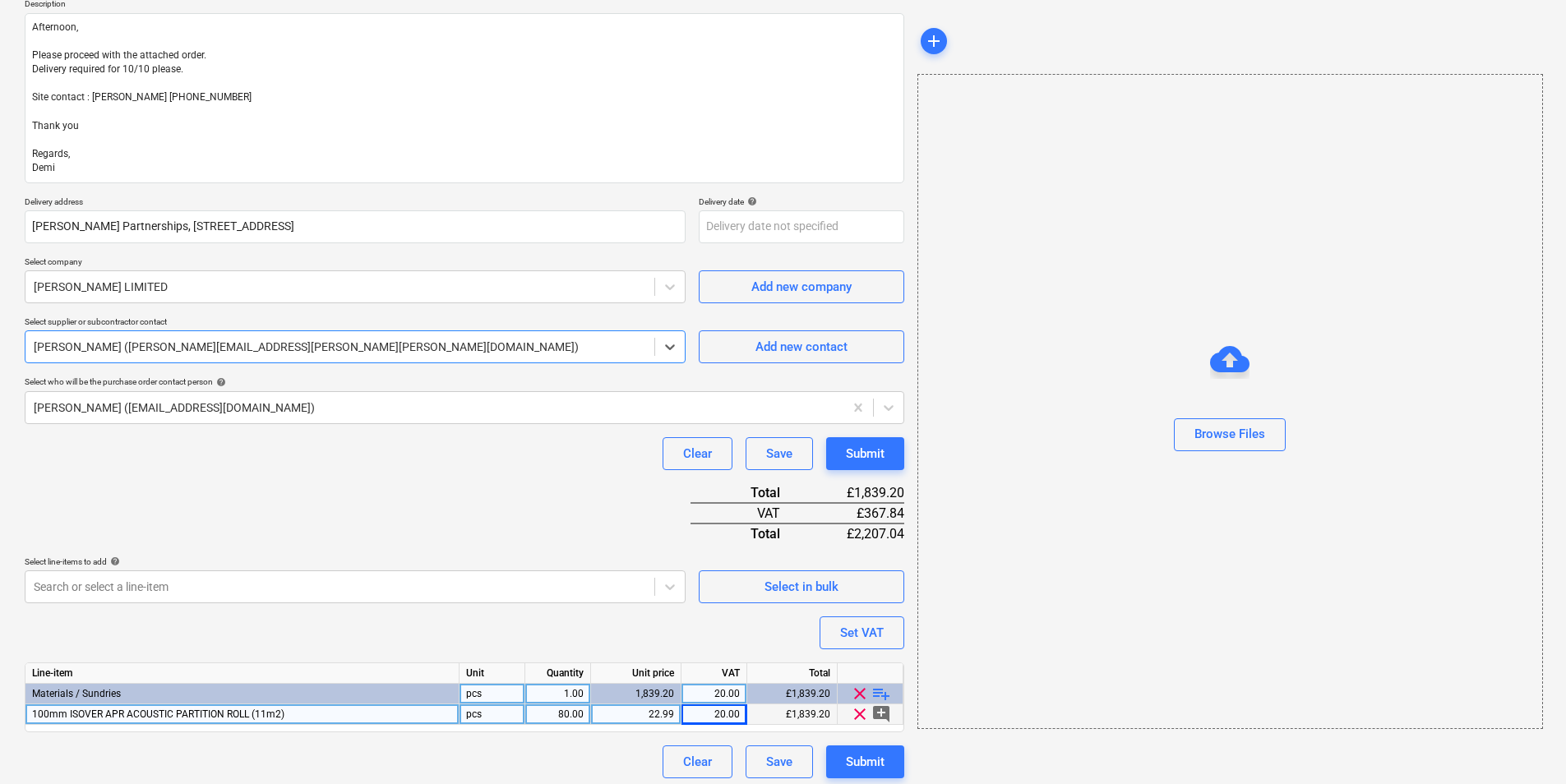
scroll to position [203, 0]
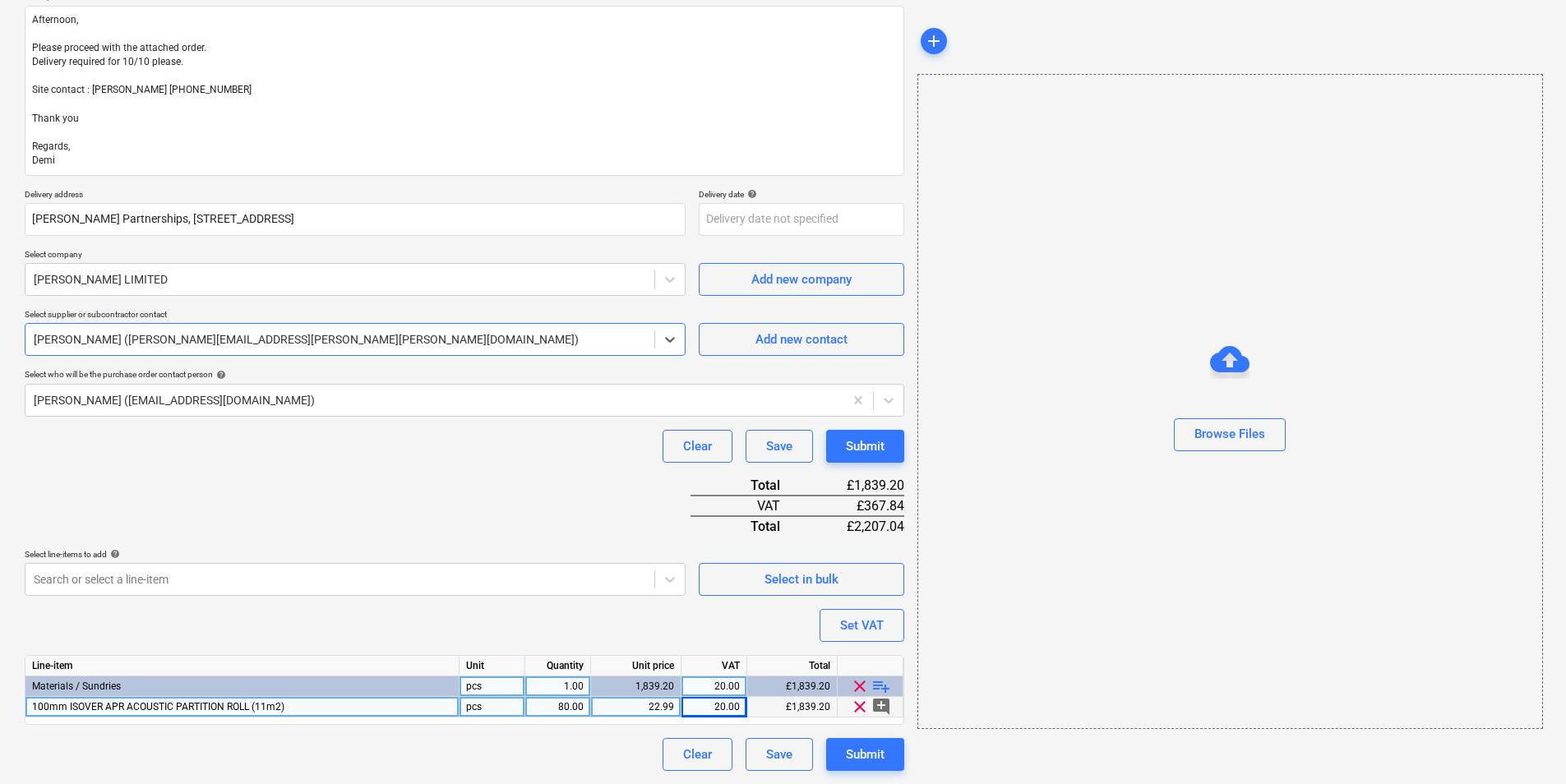
click at [328, 707] on div "100mm ISOVER APR ACOUSTIC PARTITION ROLL (11m2)" at bounding box center [242, 707] width 434 height 20
drag, startPoint x: 137, startPoint y: 708, endPoint x: 69, endPoint y: 712, distance: 68.1
click at [69, 712] on input "Isover 5200625581 APR 1200 100mm x 2/600mm x 9.17m" at bounding box center [242, 706] width 433 height 19
click at [496, 703] on div "pcs" at bounding box center [493, 707] width 66 height 20
click at [895, 762] on button "Submit" at bounding box center [866, 754] width 78 height 33
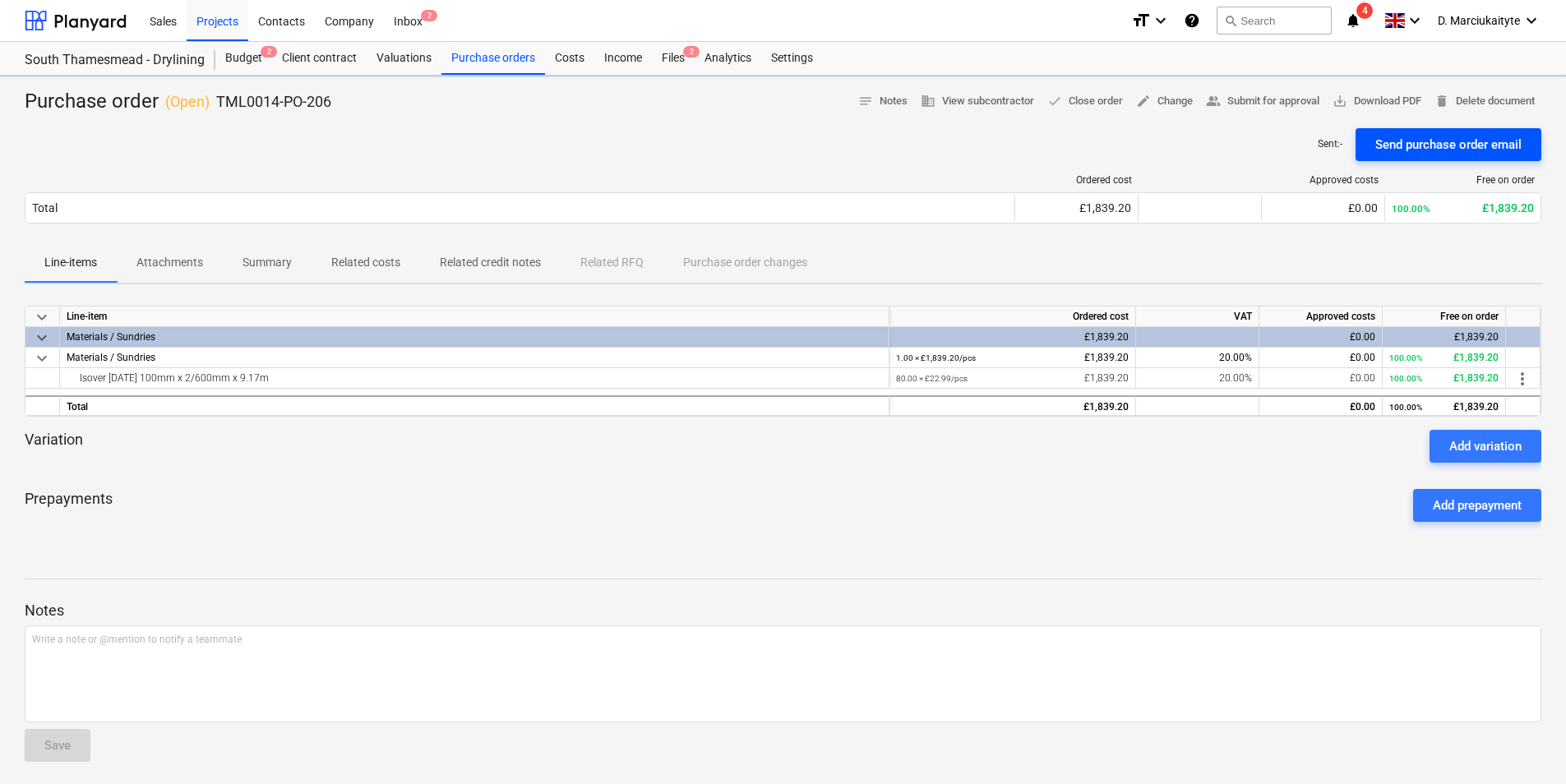
click at [1461, 147] on div "Send purchase order email" at bounding box center [1448, 144] width 147 height 21
click at [503, 62] on div "Purchase orders" at bounding box center [493, 58] width 103 height 33
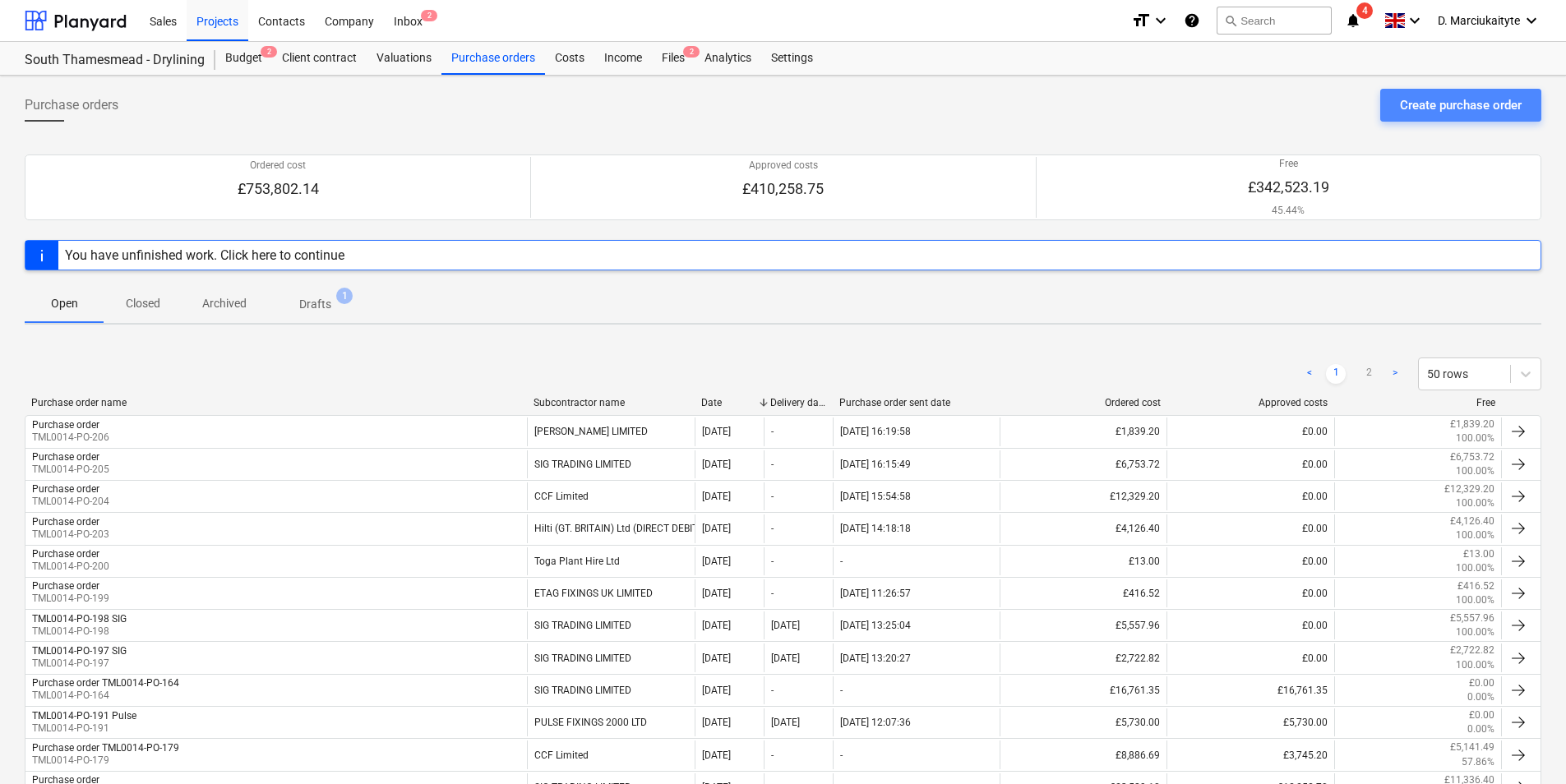
click at [1380, 99] on button "Create purchase order" at bounding box center [1461, 105] width 161 height 33
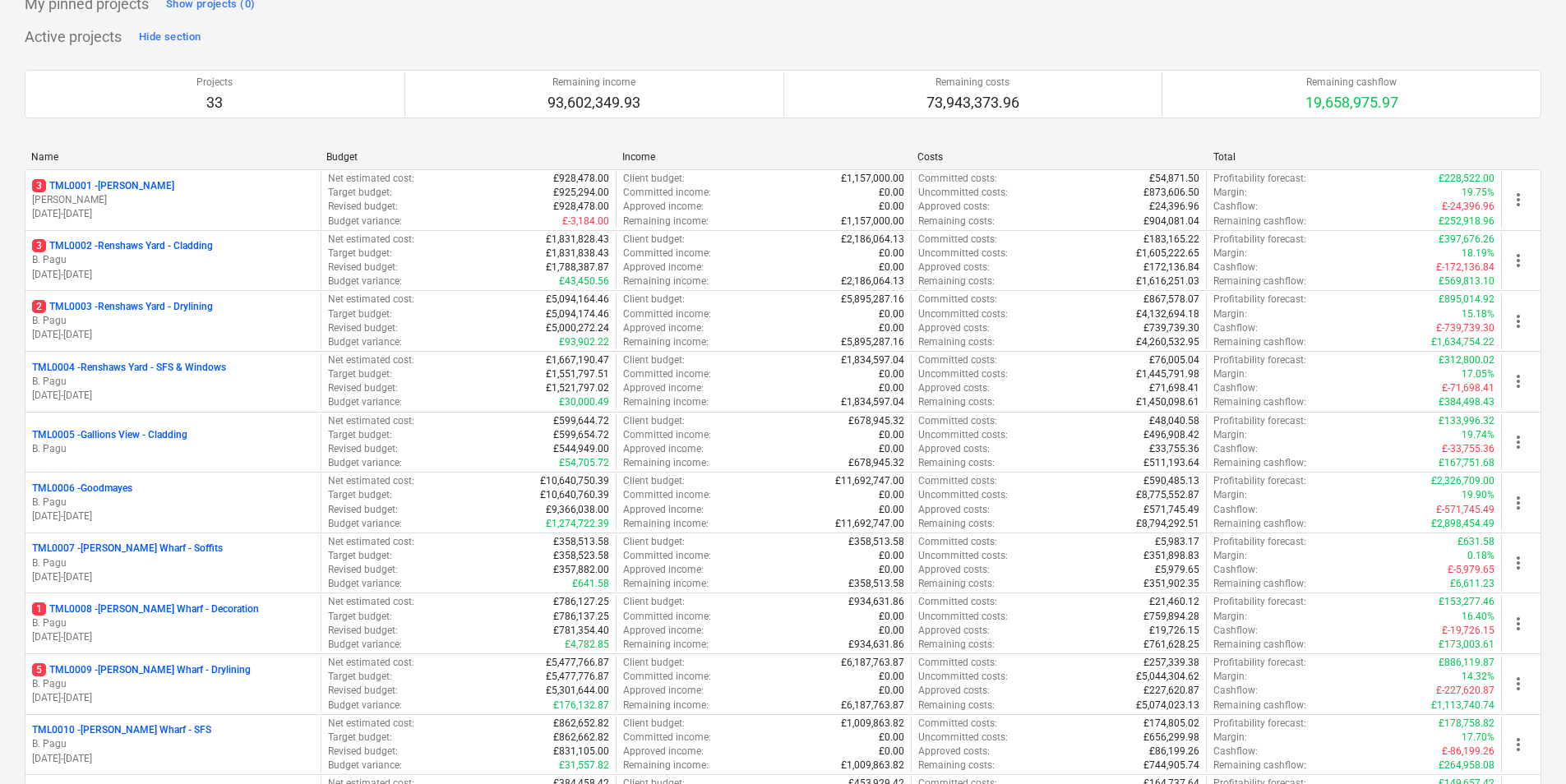
scroll to position [575, 0]
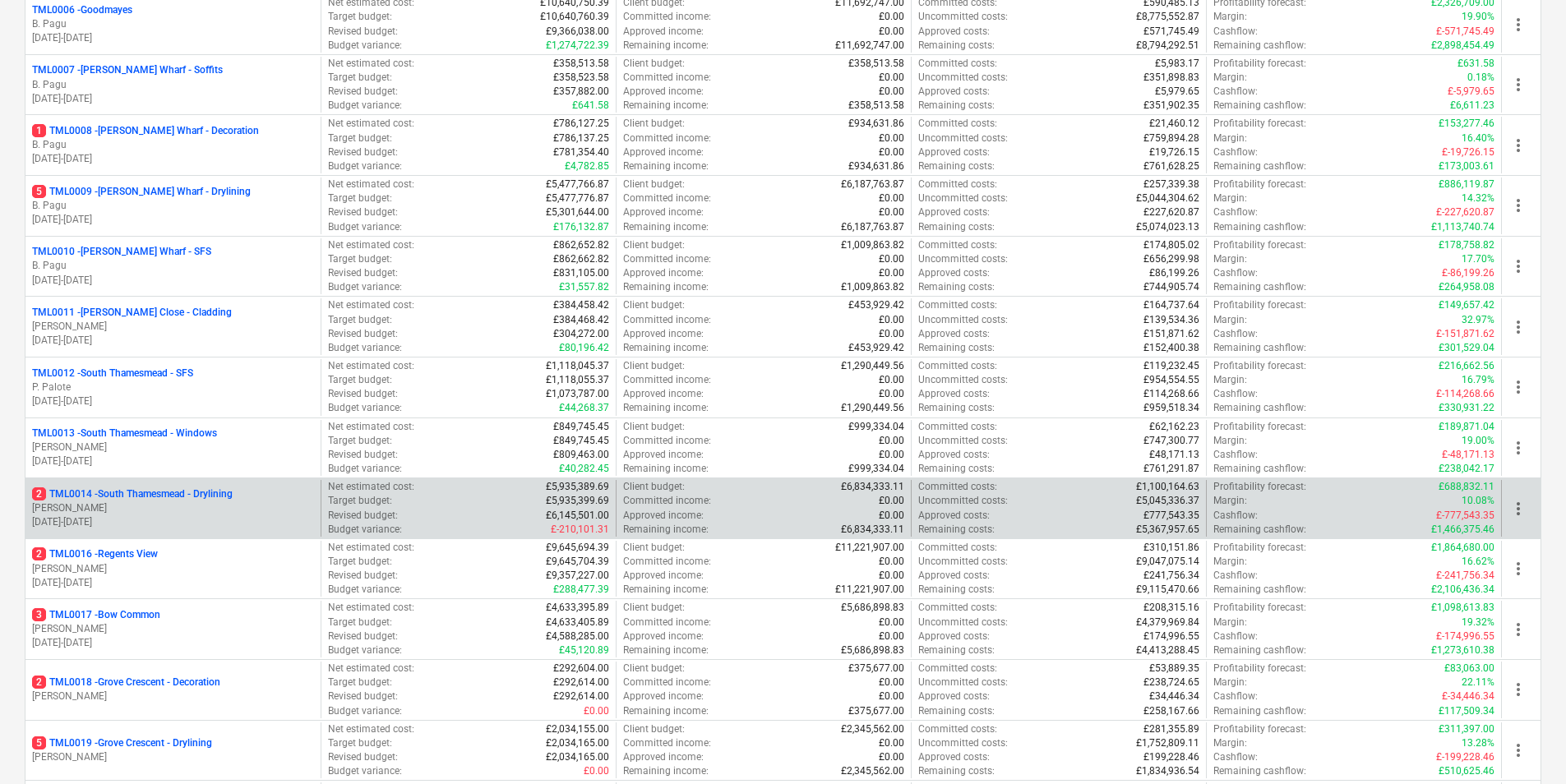
click at [141, 521] on p "[DATE] - [DATE]" at bounding box center [173, 522] width 282 height 14
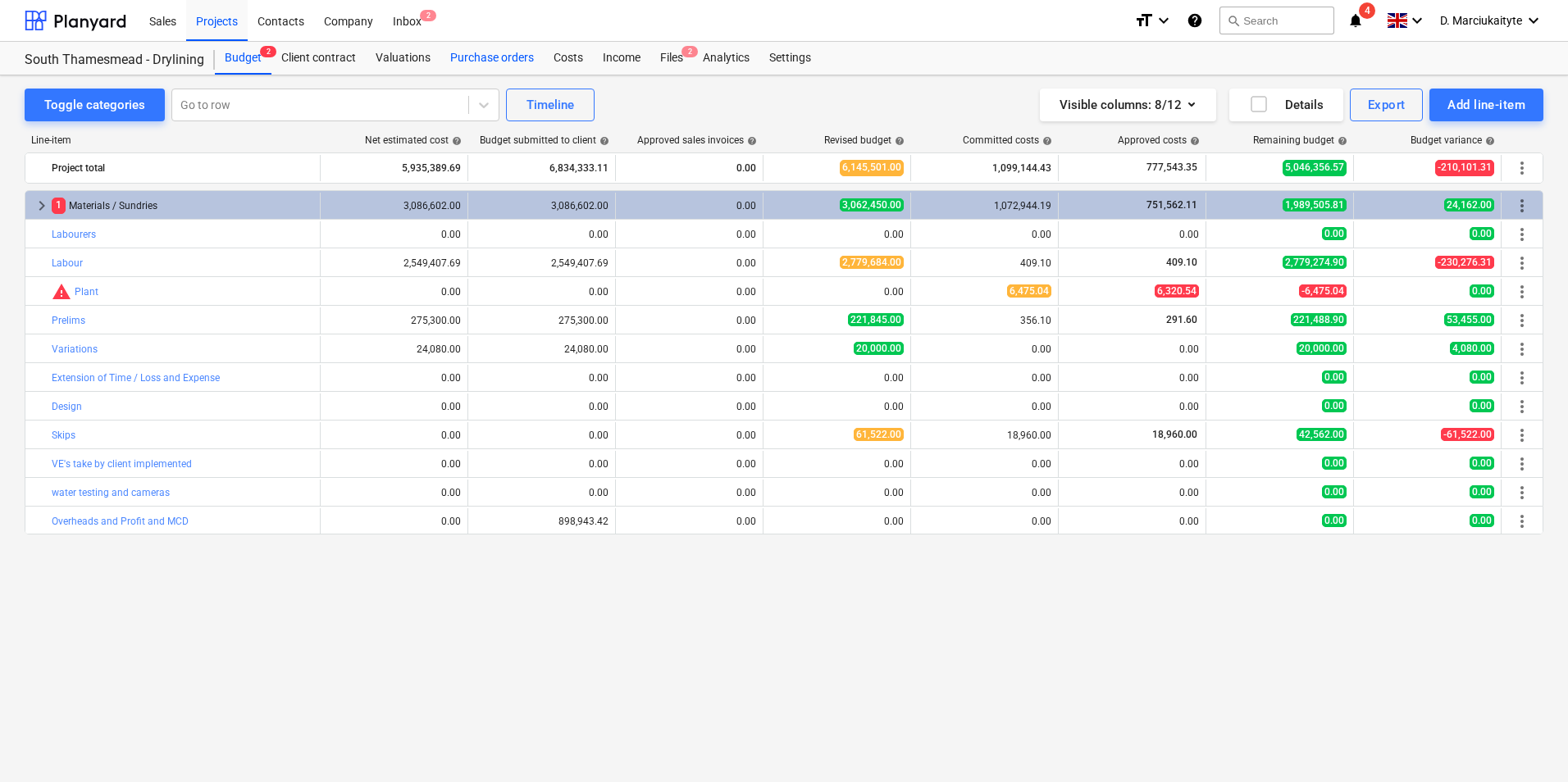
click at [480, 44] on div "Purchase orders" at bounding box center [492, 57] width 103 height 33
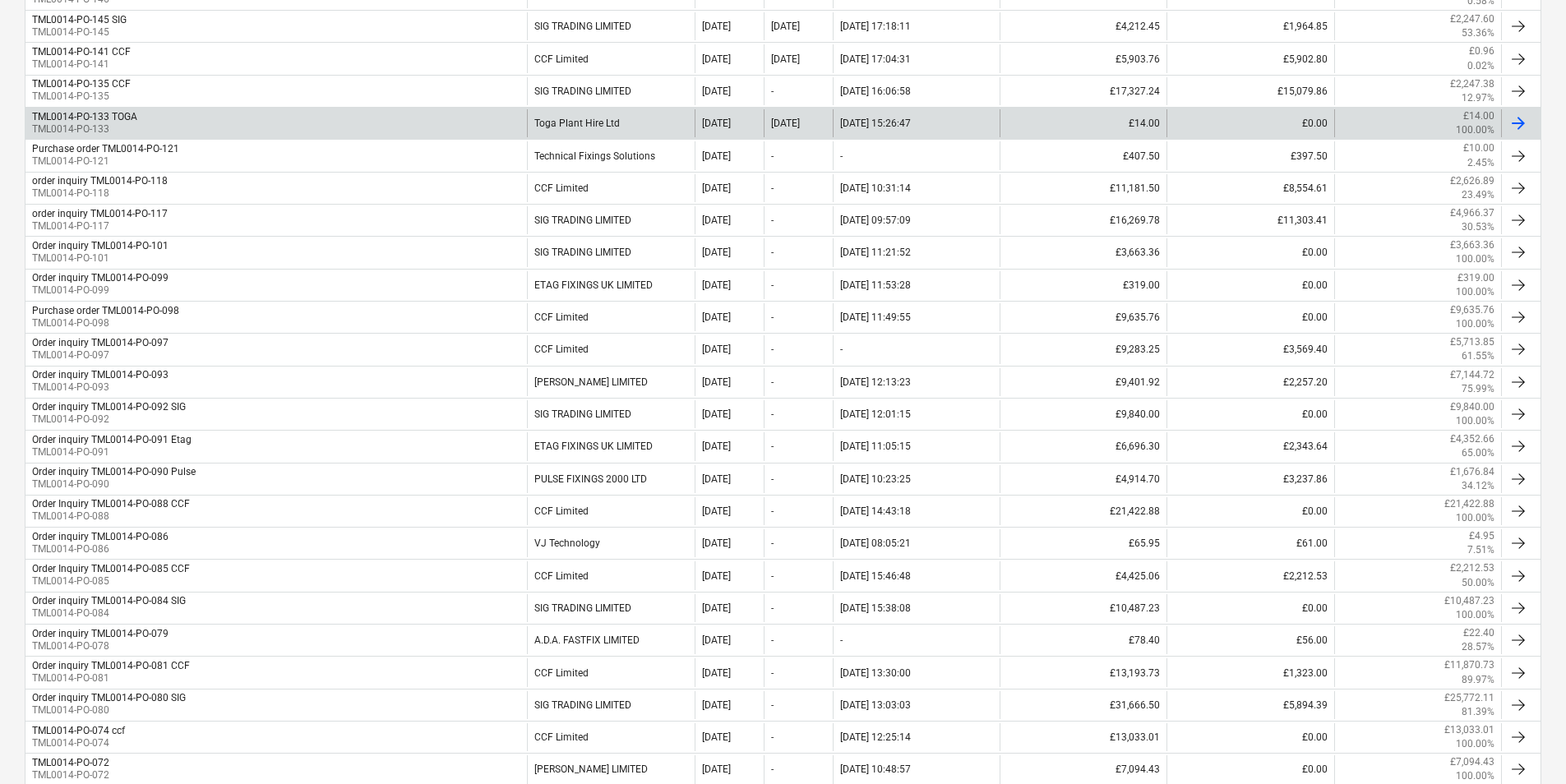
scroll to position [1151, 0]
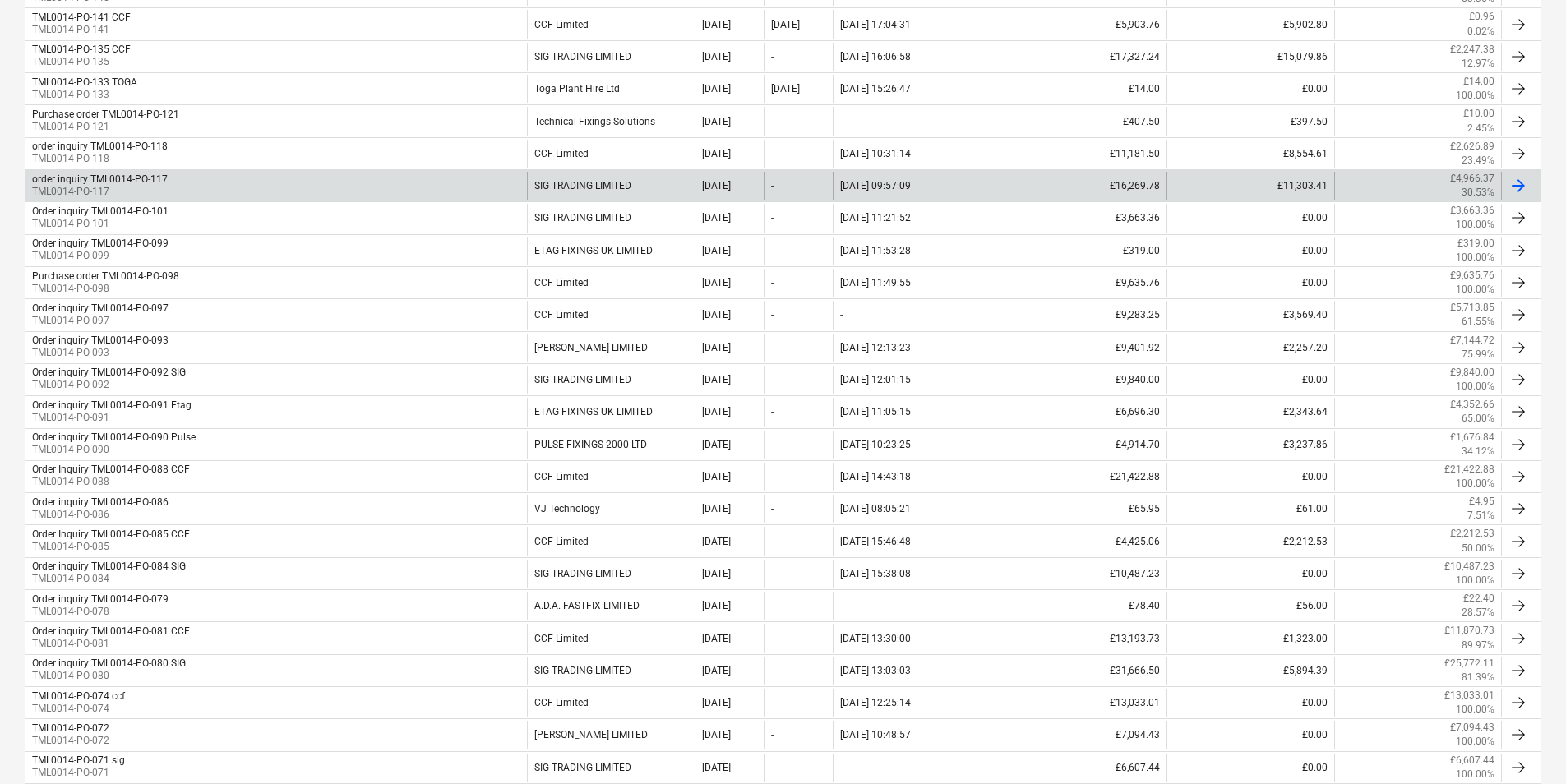
click at [161, 186] on p "TML0014-PO-117" at bounding box center [100, 192] width 136 height 14
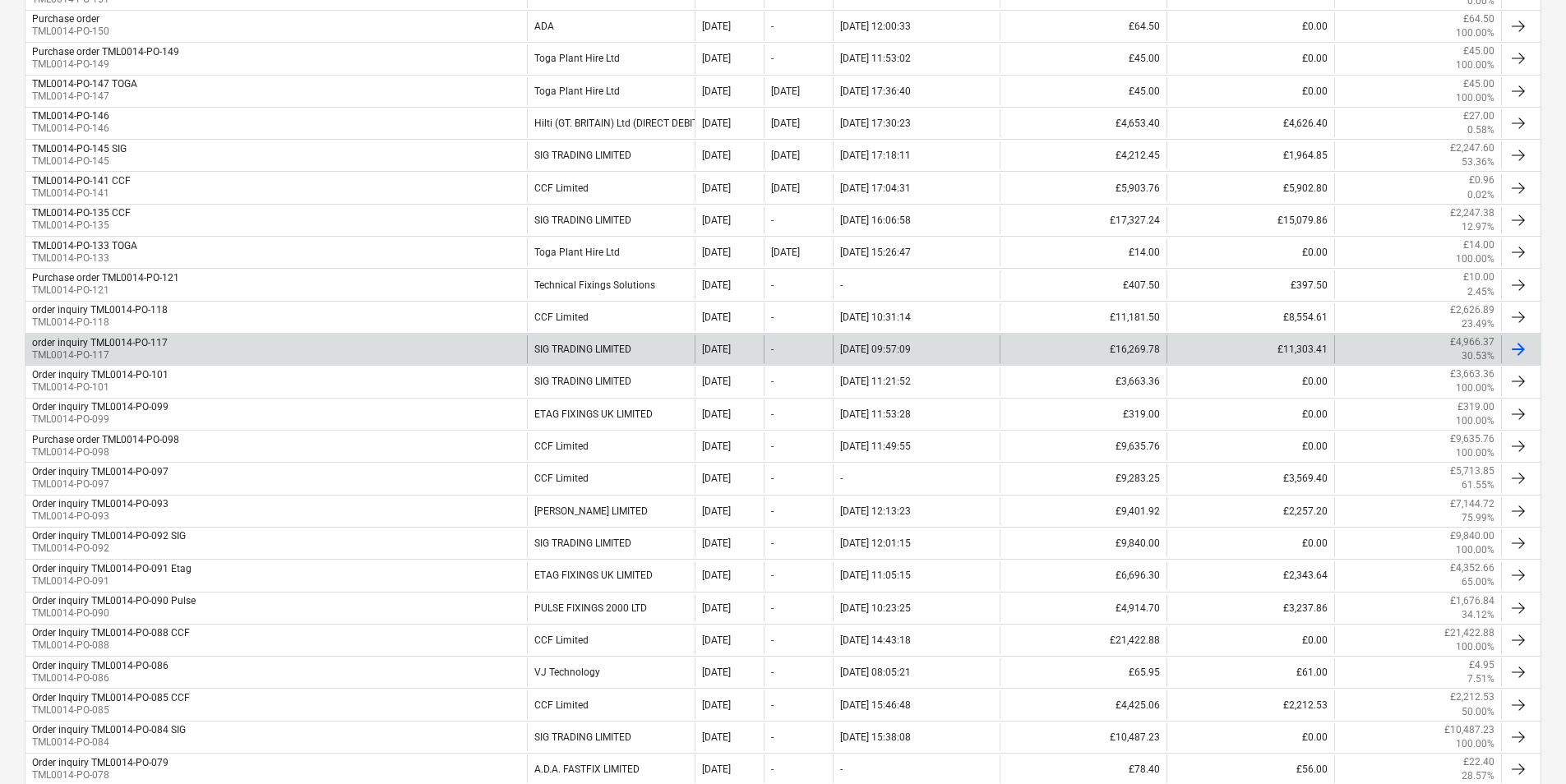
scroll to position [987, 0]
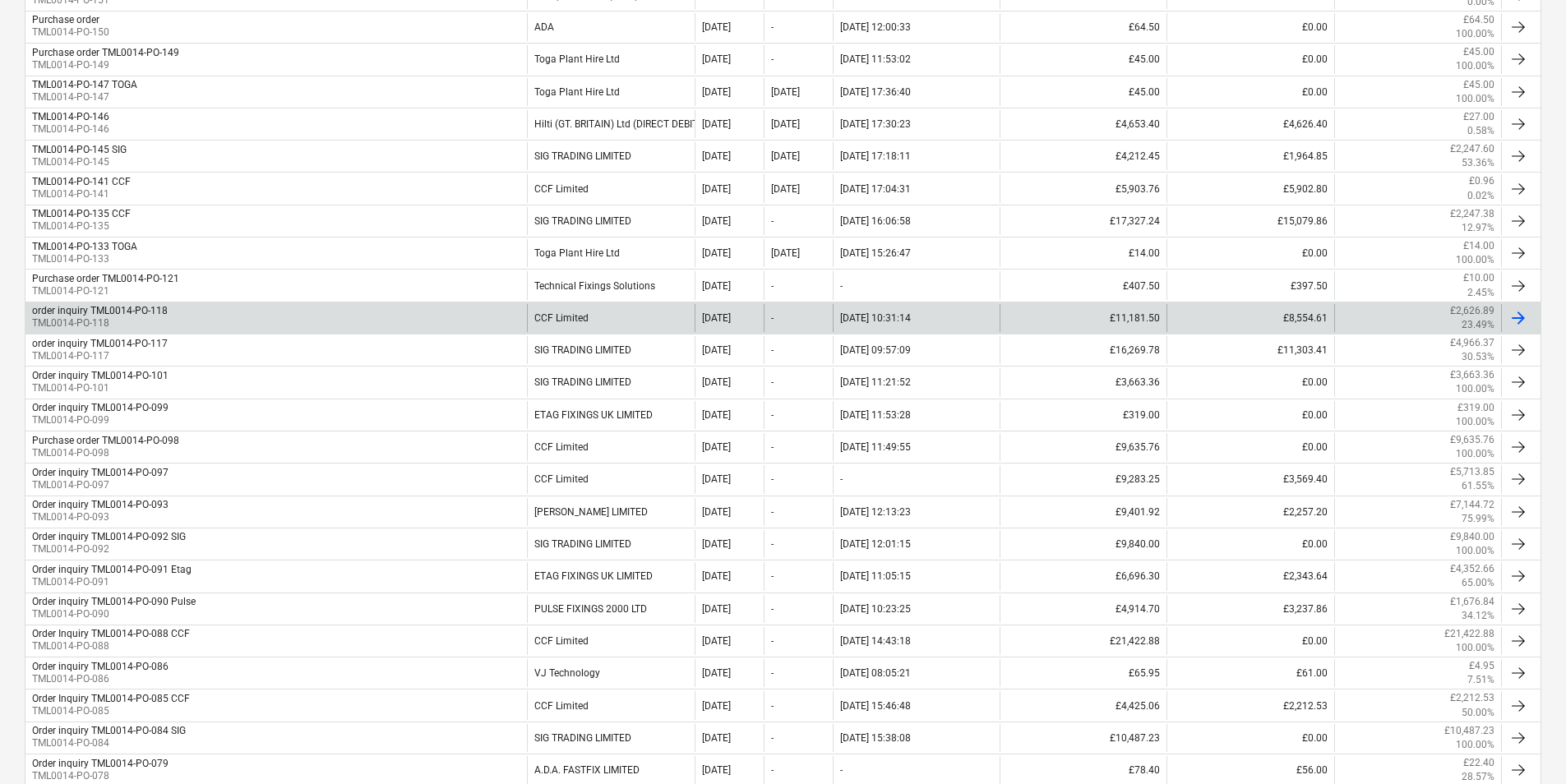
click at [262, 316] on div "order inquiry TML0014-PO-118 TML0014-PO-118" at bounding box center [276, 318] width 502 height 28
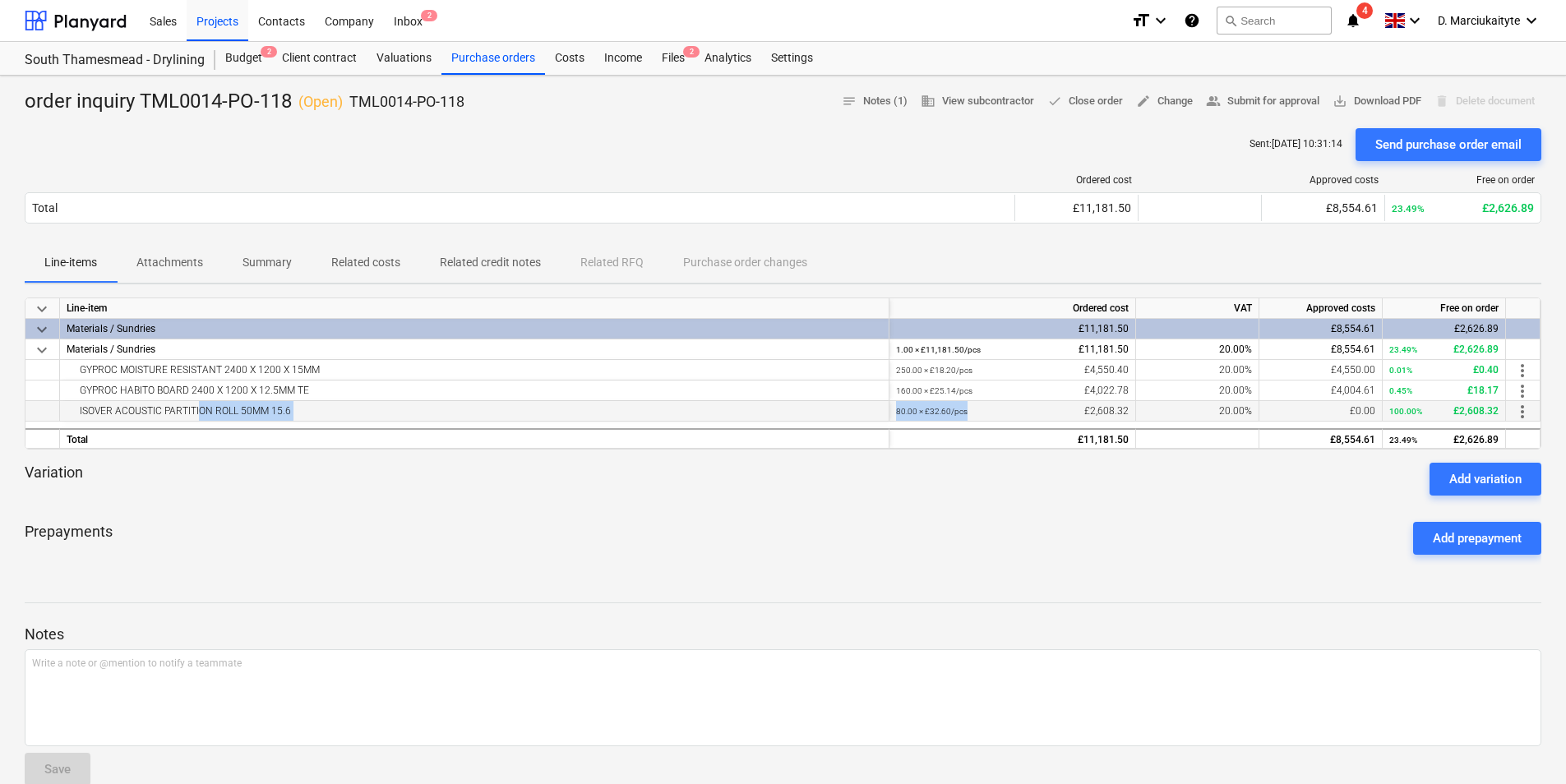
drag, startPoint x: 194, startPoint y: 411, endPoint x: 1040, endPoint y: 415, distance: 846.0
click at [0, 0] on div "ISOVER ACOUSTIC PARTITION ROLL 50MM 15.6 80.00 × £32.60 / pcs £2,608.32 20.00% …" at bounding box center [0, 0] width 0 height 0
click at [281, 265] on p "Summary" at bounding box center [267, 263] width 49 height 17
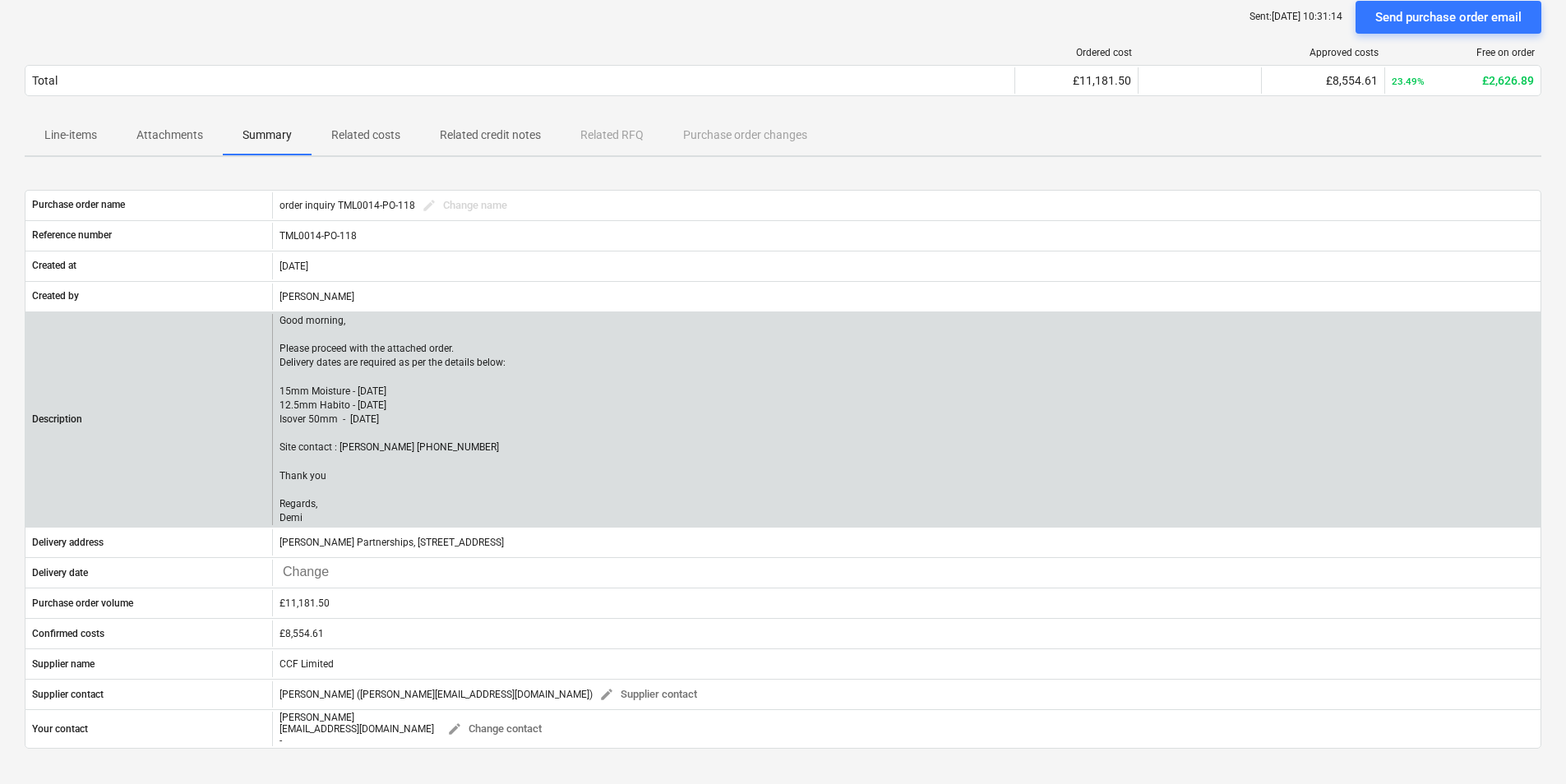
scroll to position [126, 0]
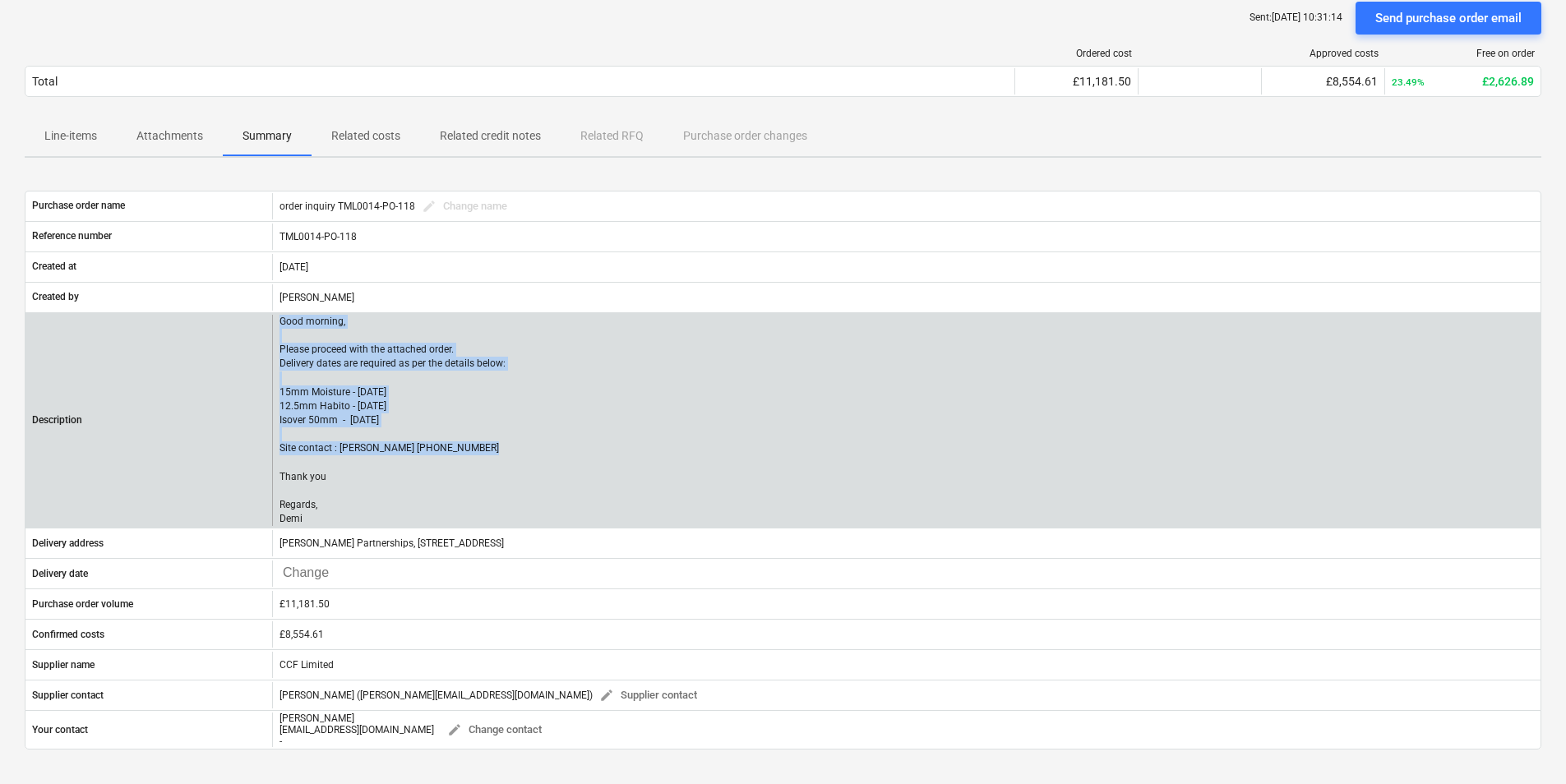
drag, startPoint x: 420, startPoint y: 448, endPoint x: 253, endPoint y: 449, distance: 167.0
click at [253, 449] on div "Description Good morning, Please proceed with the attached order. Delivery date…" at bounding box center [783, 420] width 1515 height 211
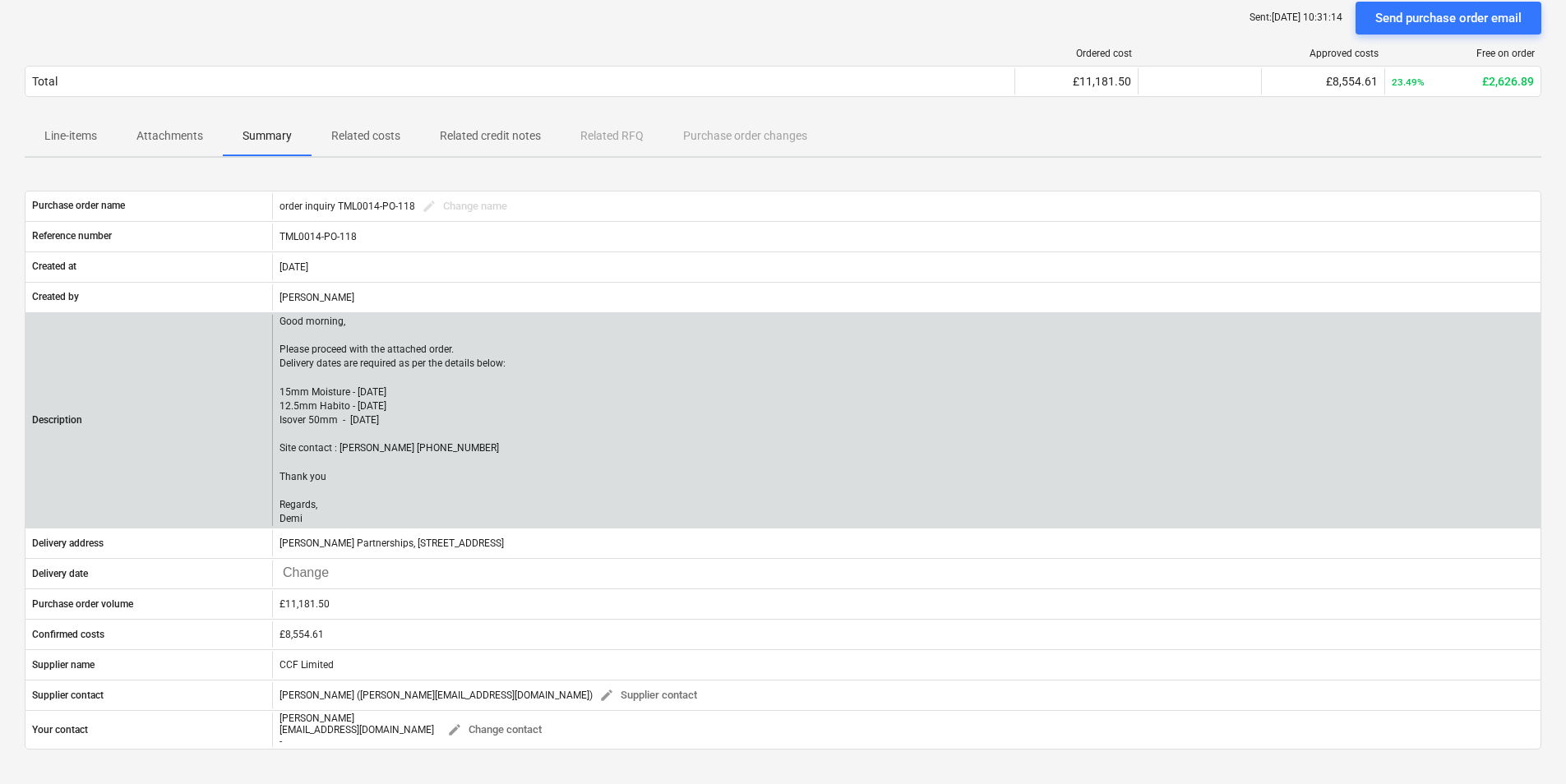
drag, startPoint x: 253, startPoint y: 449, endPoint x: 380, endPoint y: 458, distance: 127.3
click at [380, 458] on p "Good morning, Please proceed with the attached order. Delivery dates are requir…" at bounding box center [393, 420] width 226 height 211
drag, startPoint x: 427, startPoint y: 447, endPoint x: 276, endPoint y: 448, distance: 151.0
click at [276, 448] on div "Good morning, Please proceed with the attached order. Delivery dates are requir…" at bounding box center [906, 420] width 1268 height 211
copy p "Site contact : [PERSON_NAME] [PHONE_NUMBER]"
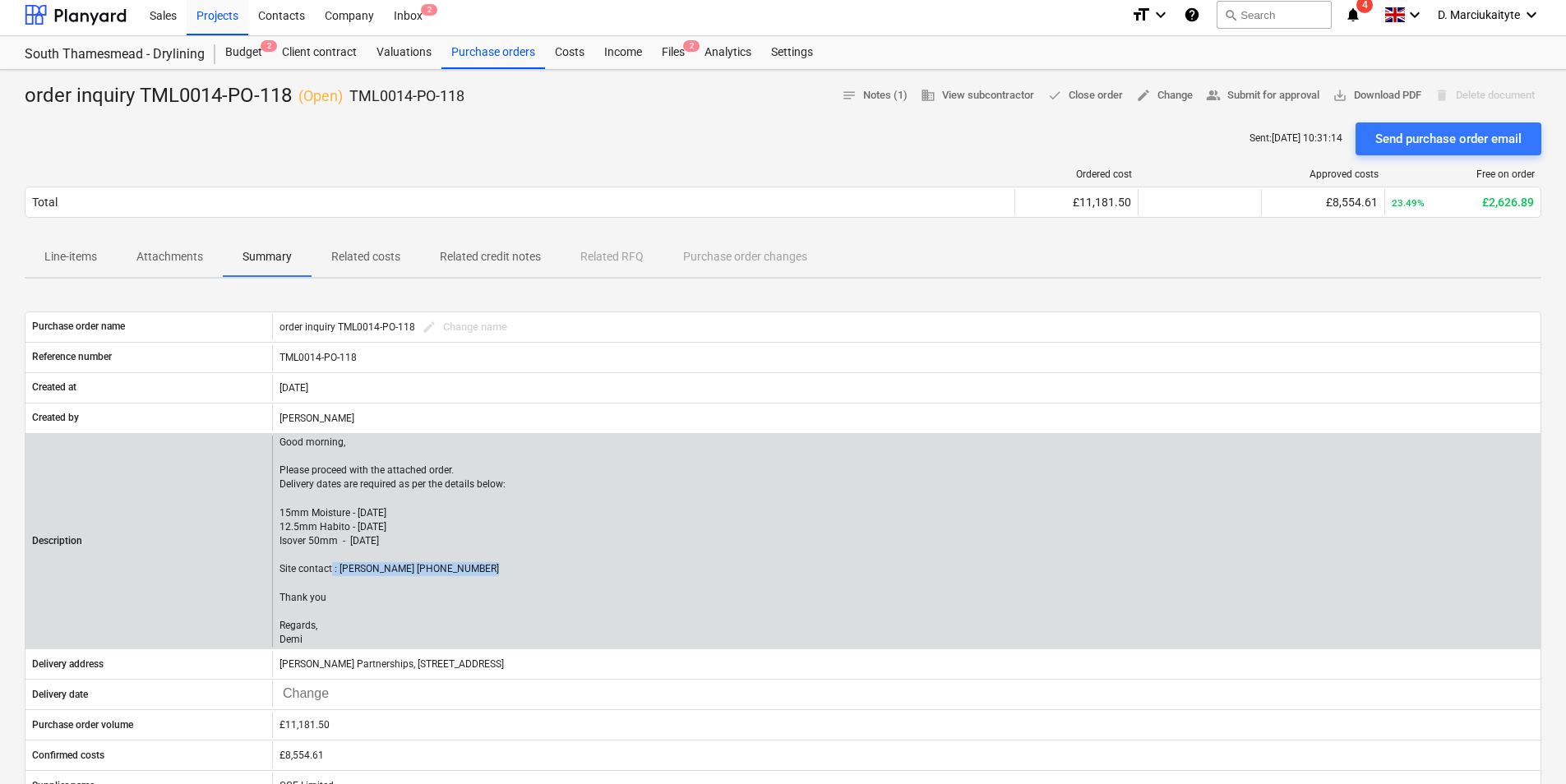
scroll to position [0, 0]
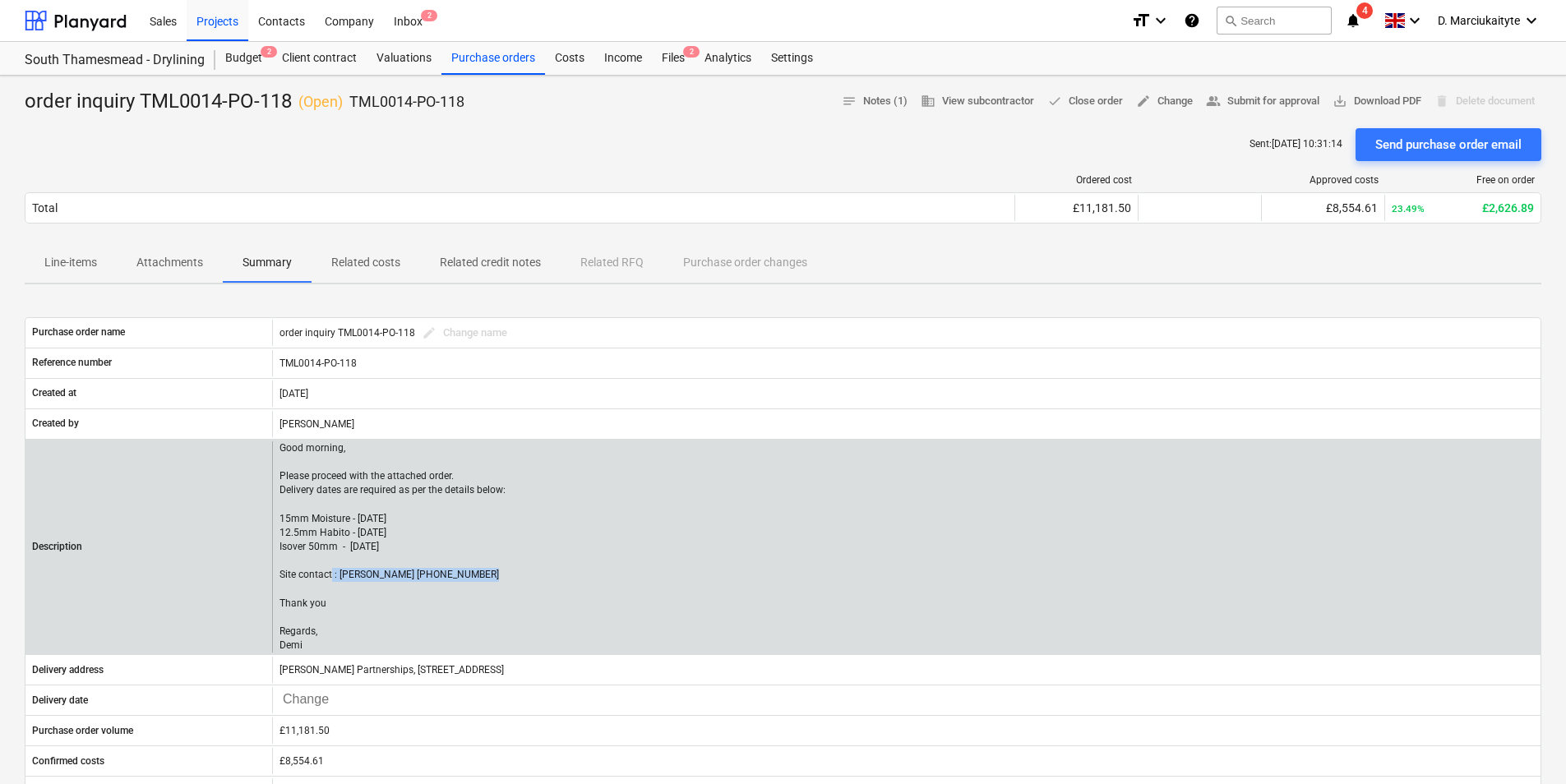
click at [474, 578] on p "Good morning, Please proceed with the attached order. Delivery dates are requir…" at bounding box center [393, 547] width 226 height 211
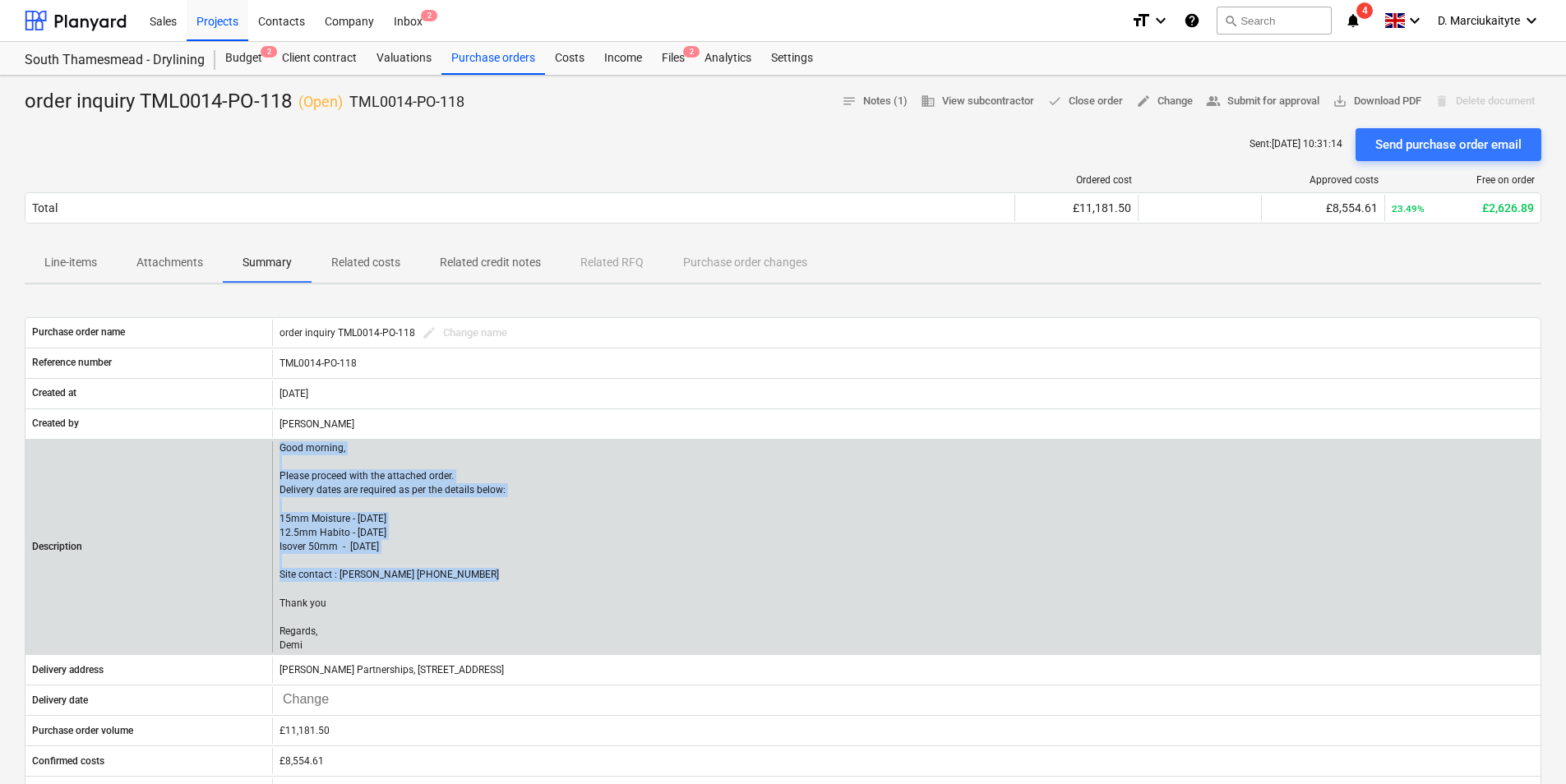
drag, startPoint x: 431, startPoint y: 575, endPoint x: 233, endPoint y: 584, distance: 198.2
click at [233, 584] on div "Description Good morning, Please proceed with the attached order. Delivery date…" at bounding box center [783, 547] width 1515 height 211
drag, startPoint x: 233, startPoint y: 584, endPoint x: 380, endPoint y: 570, distance: 147.7
click at [380, 570] on p "Good morning, Please proceed with the attached order. Delivery dates are requir…" at bounding box center [393, 547] width 226 height 211
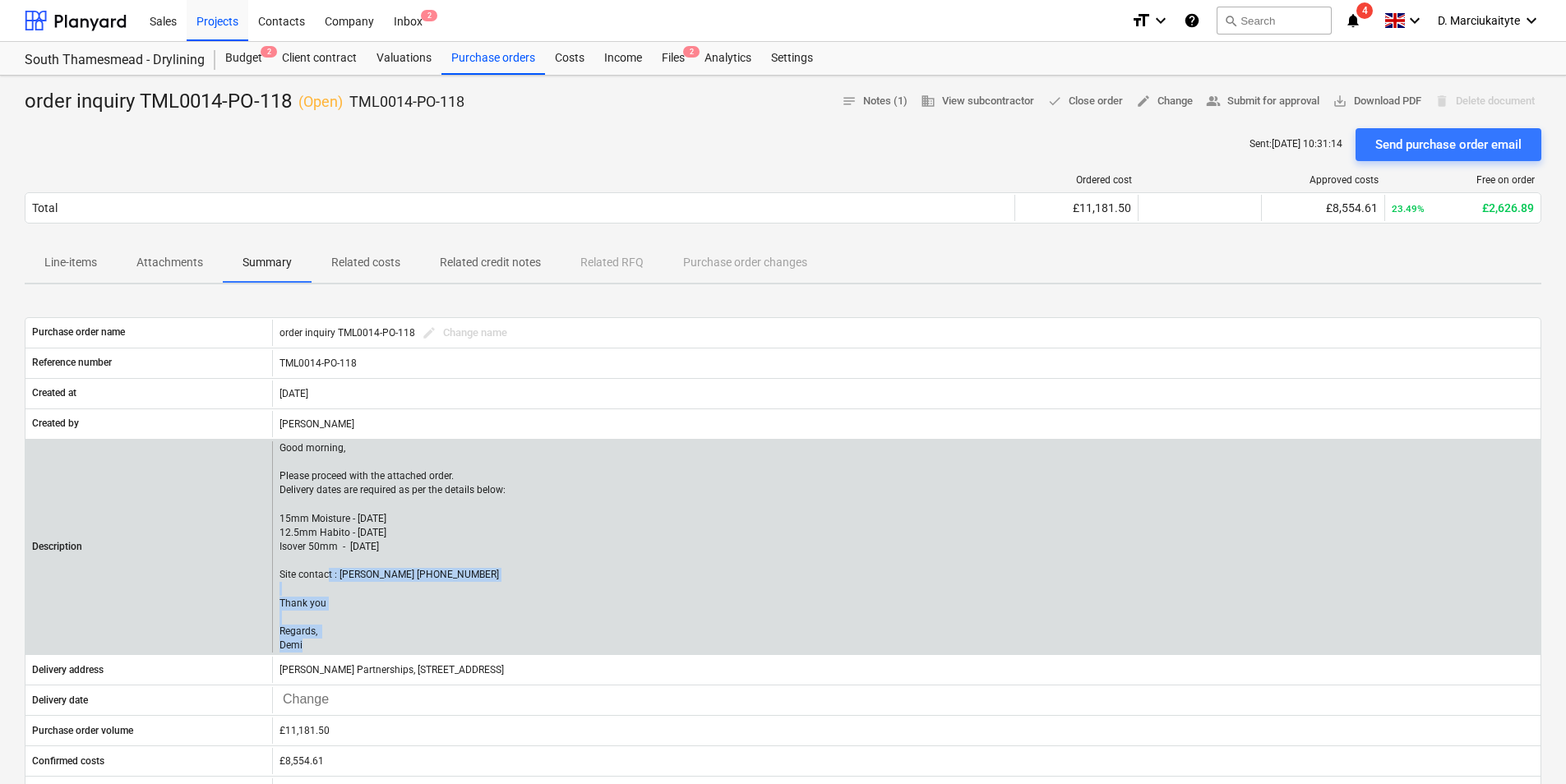
drag, startPoint x: 315, startPoint y: 643, endPoint x: 282, endPoint y: 565, distance: 84.7
click at [282, 565] on p "Good morning, Please proceed with the attached order. Delivery dates are requir…" at bounding box center [393, 547] width 226 height 211
copy p "Site contact : [PERSON_NAME] [PHONE_NUMBER] Thank you Regards, [PERSON_NAME]"
click at [476, 497] on p "Good morning, Please proceed with the attached order. Delivery dates are requir…" at bounding box center [393, 547] width 226 height 211
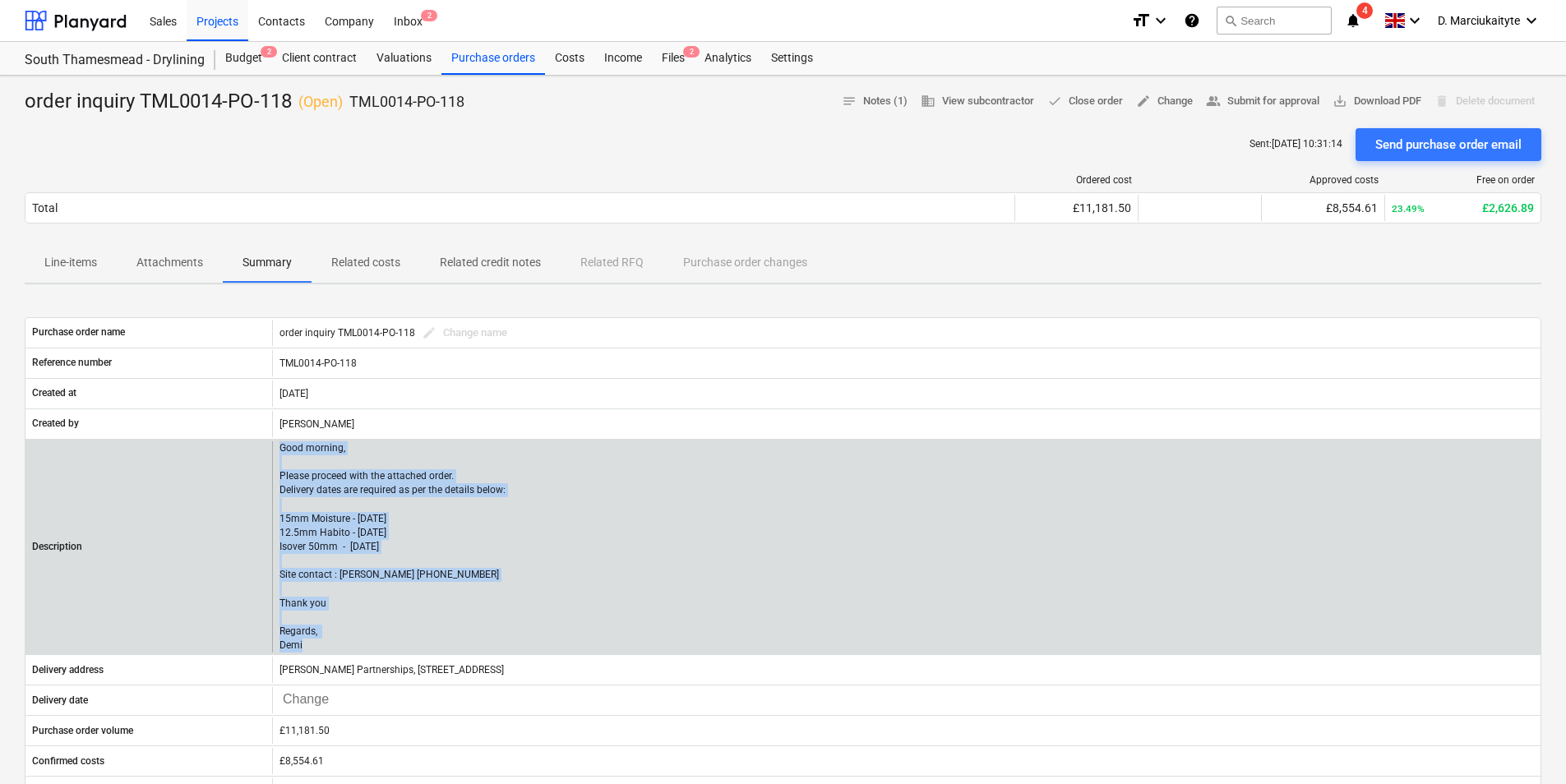
drag, startPoint x: 281, startPoint y: 448, endPoint x: 369, endPoint y: 641, distance: 212.1
click at [369, 641] on p "Good morning, Please proceed with the attached order. Delivery dates are requir…" at bounding box center [393, 547] width 226 height 211
copy p "Good morning, Please proceed with the attached order. Delivery dates are requir…"
click at [442, 542] on p "Good morning, Please proceed with the attached order. Delivery dates are requir…" at bounding box center [393, 547] width 226 height 211
drag, startPoint x: 339, startPoint y: 638, endPoint x: 281, endPoint y: 448, distance: 198.7
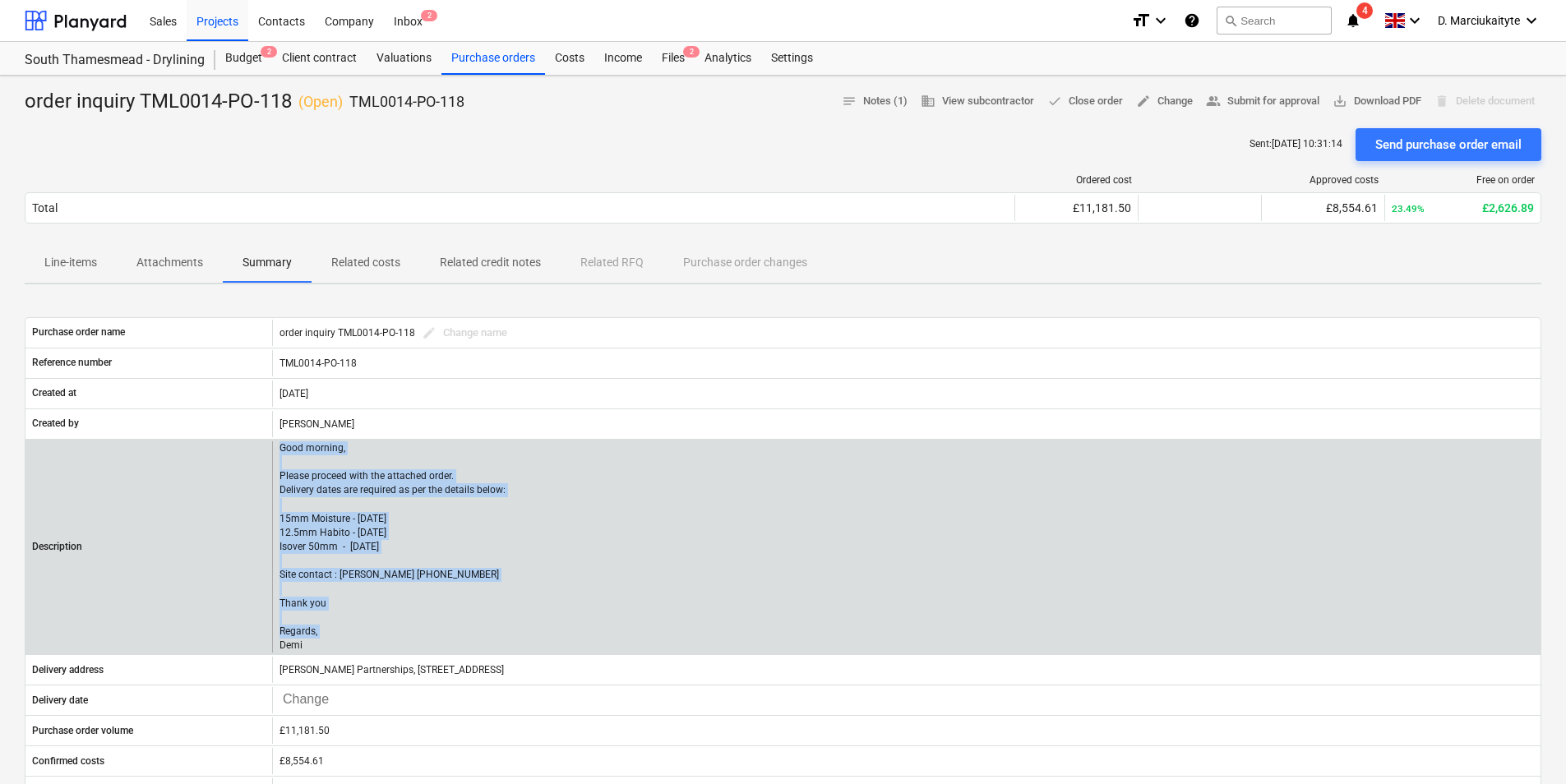
click at [281, 448] on p "Good morning, Please proceed with the attached order. Delivery dates are requir…" at bounding box center [393, 547] width 226 height 211
copy p "Good morning, Please proceed with the attached order. Delivery dates are requir…"
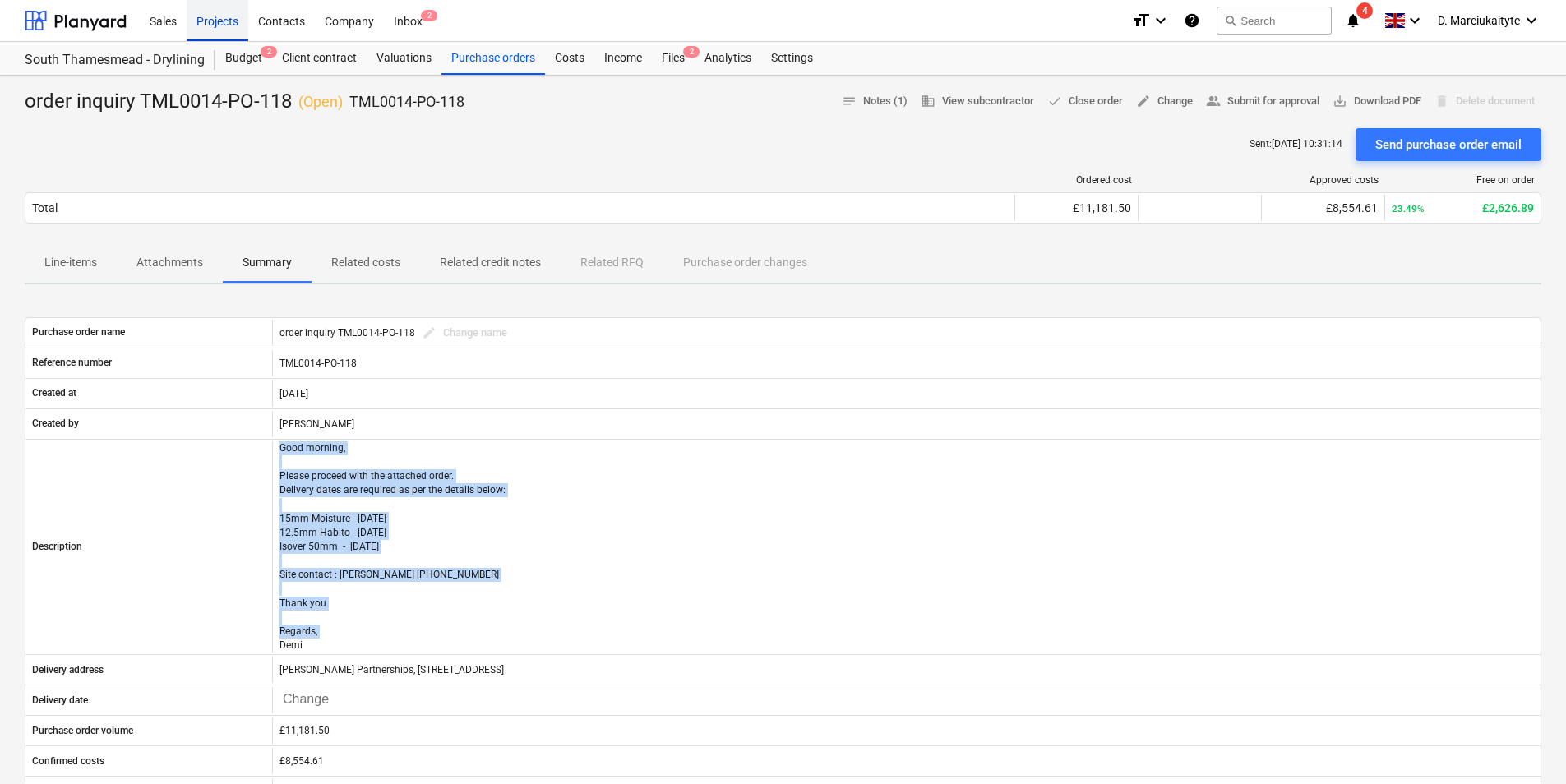
click at [236, 24] on div "Projects" at bounding box center [217, 19] width 62 height 42
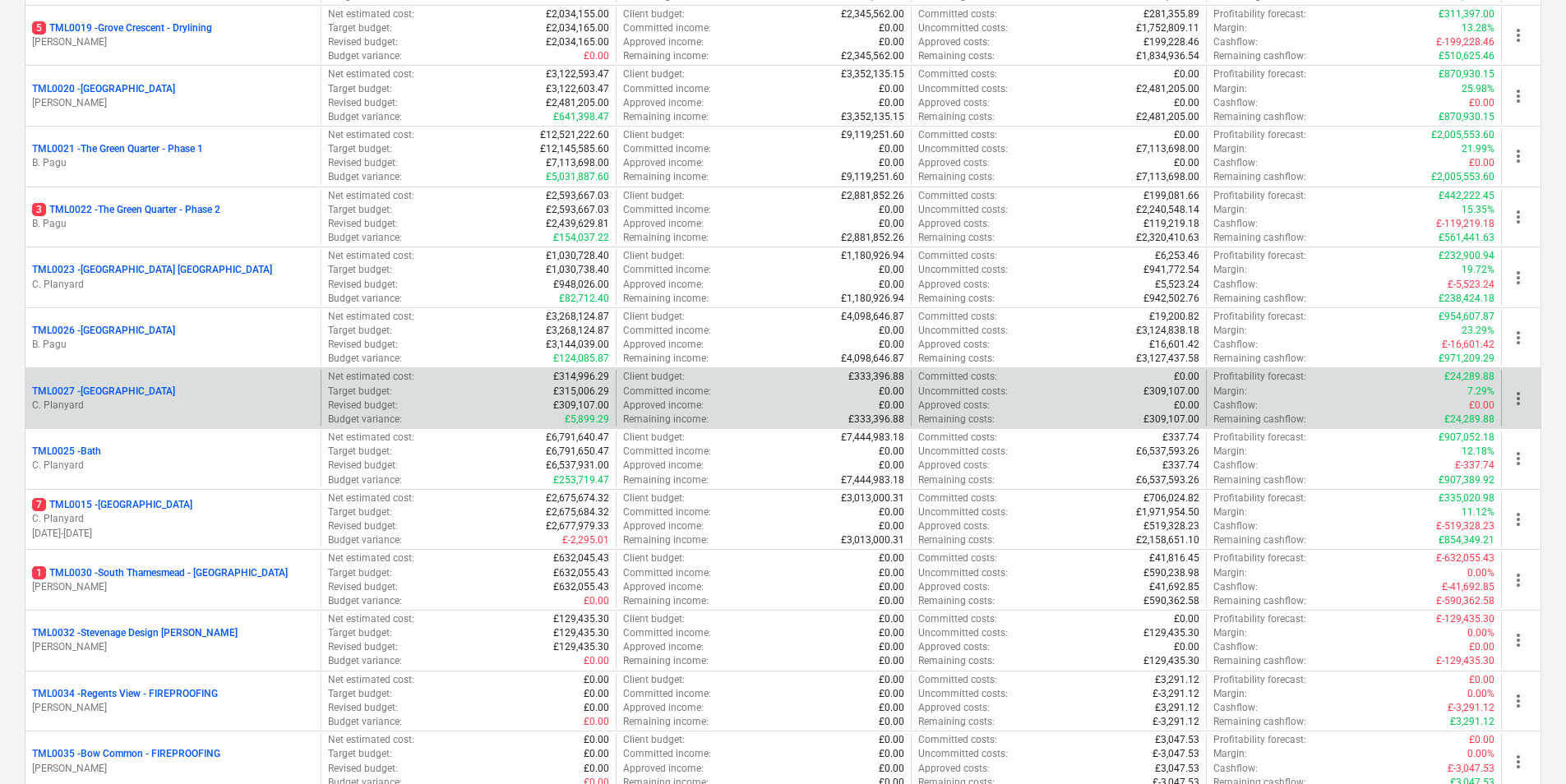
scroll to position [1283, 0]
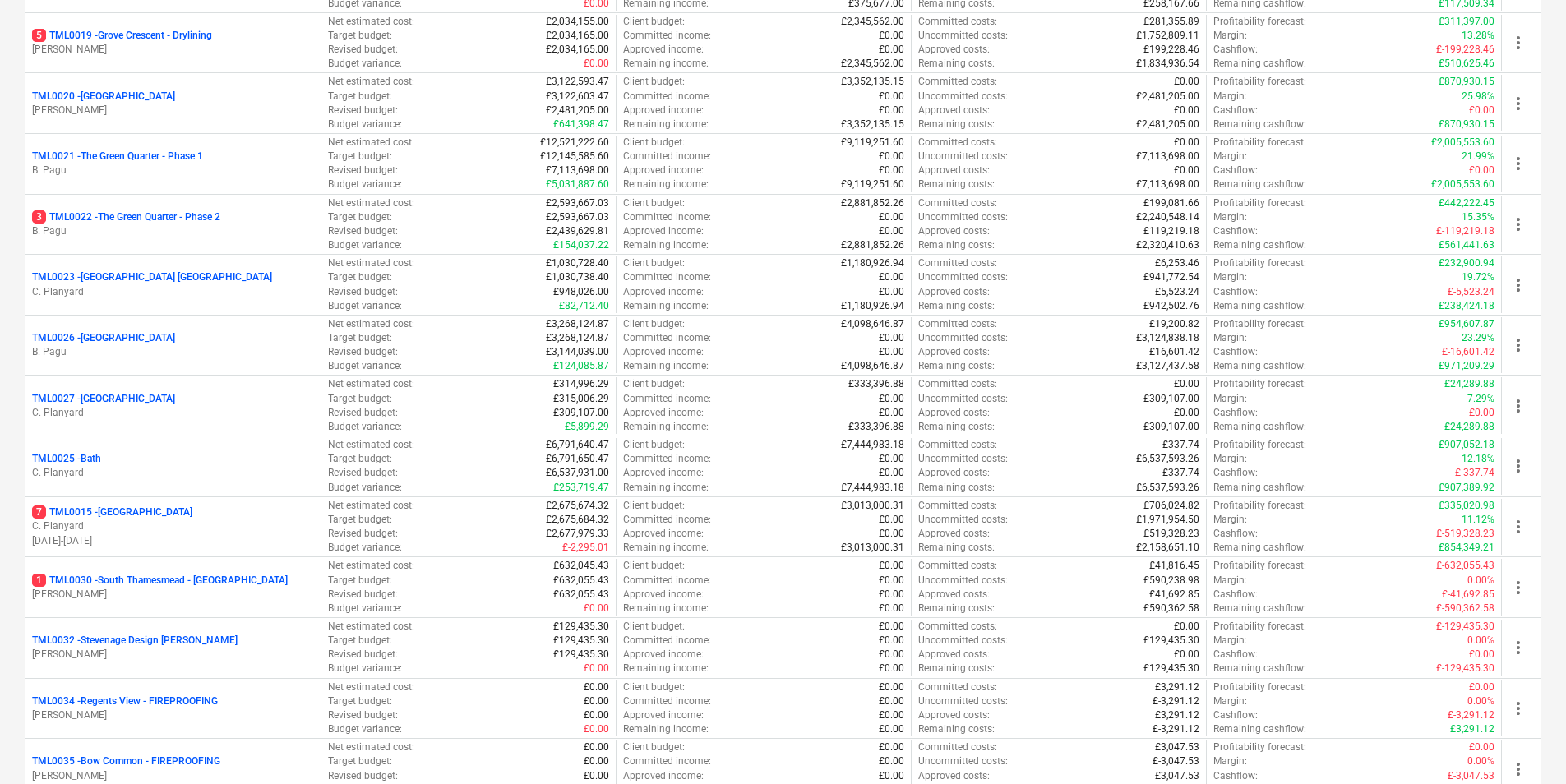
click at [145, 224] on p "3 TML0022 - The Green Quarter - Phase 2" at bounding box center [126, 217] width 188 height 14
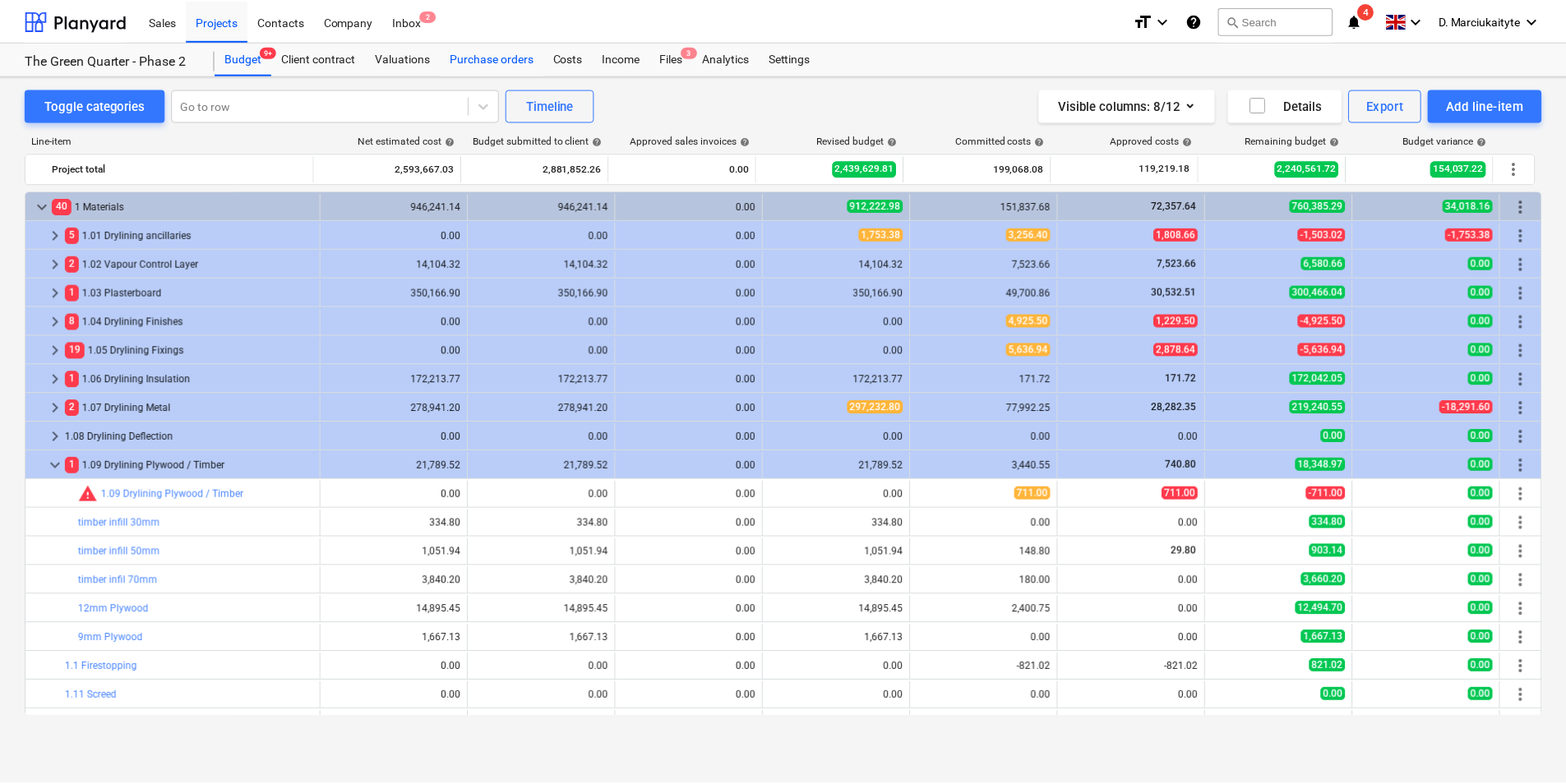
scroll to position [82, 0]
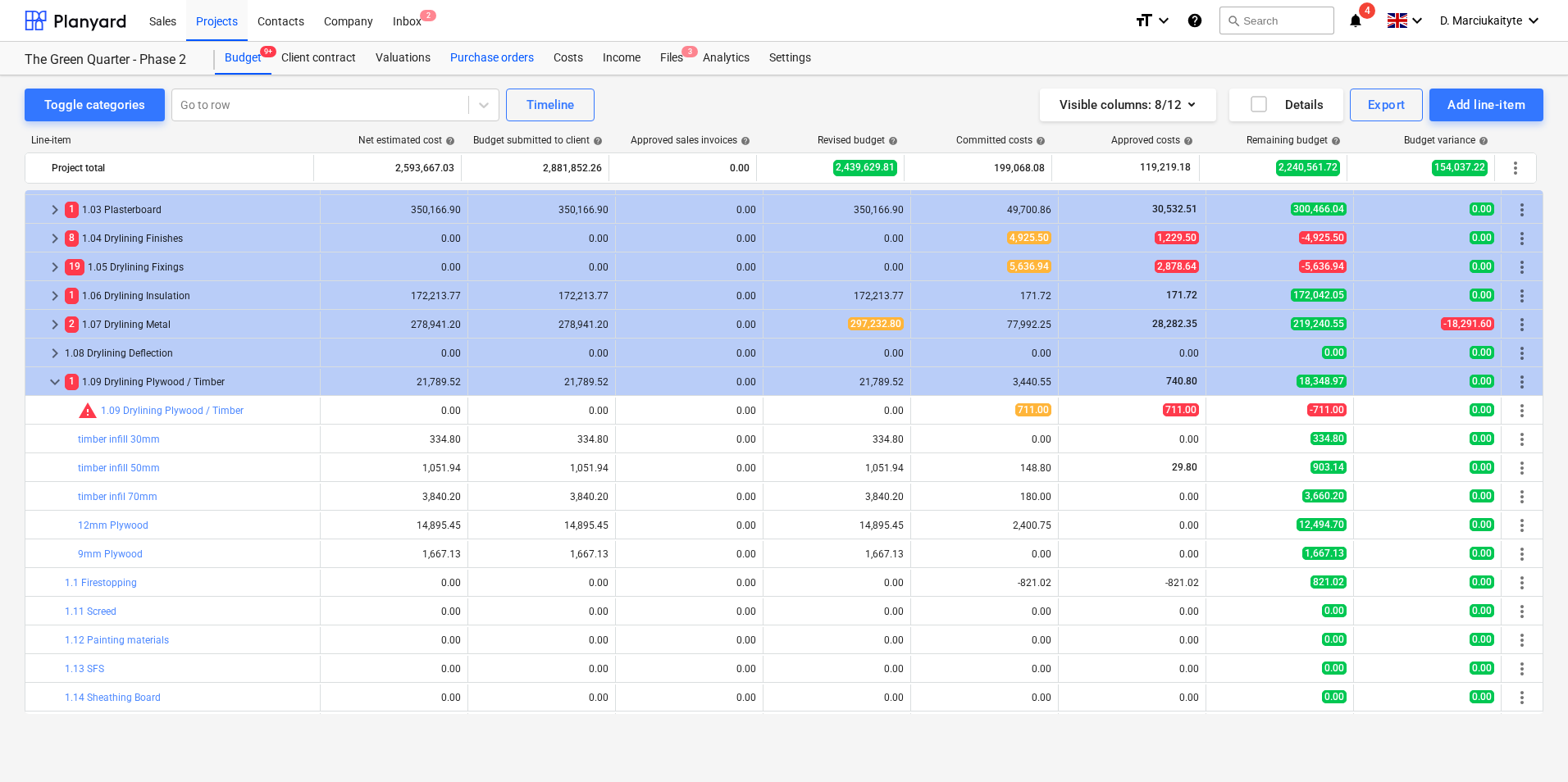
click at [501, 68] on div "Purchase orders" at bounding box center [492, 57] width 103 height 33
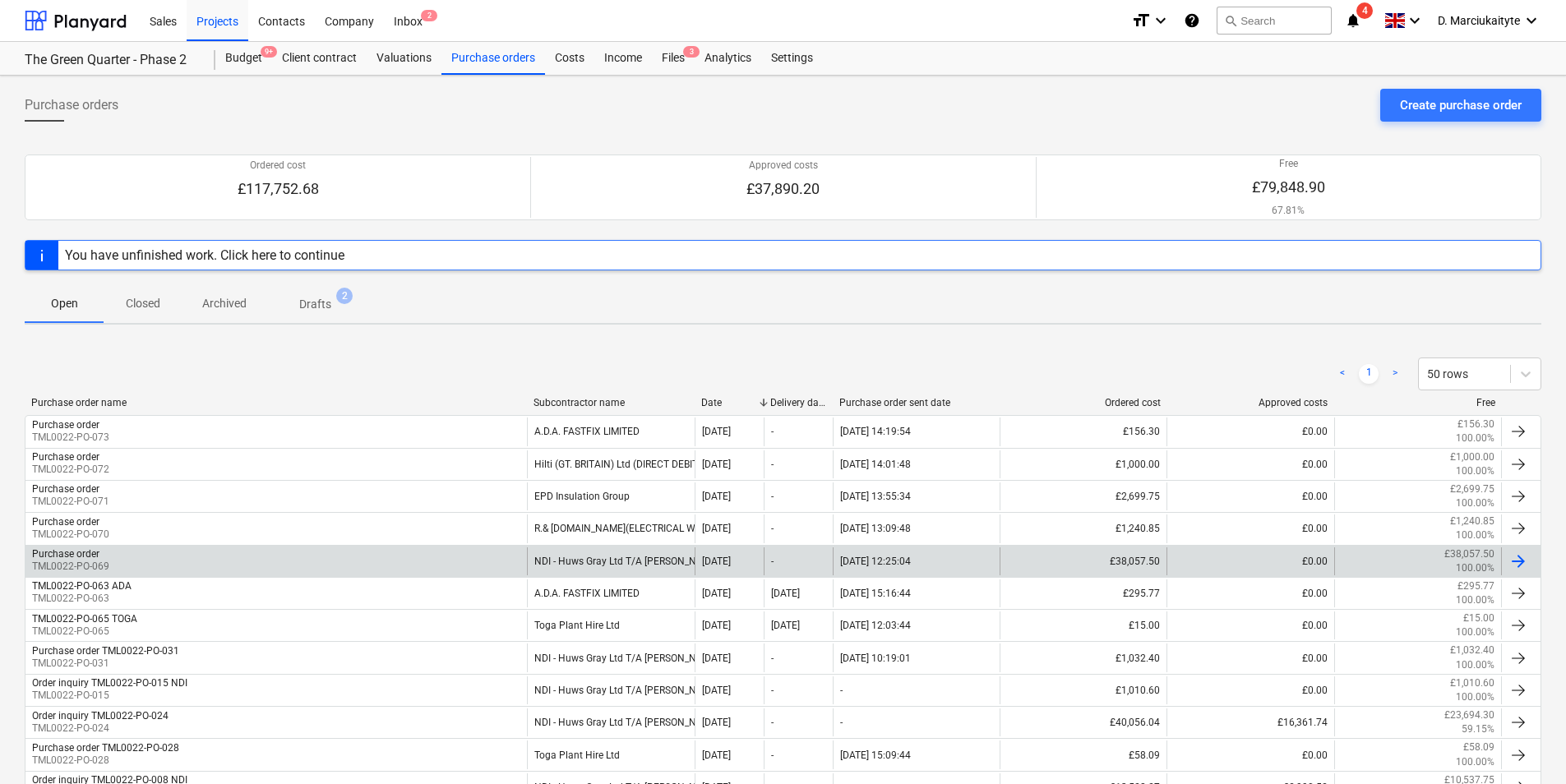
click at [426, 559] on div "Purchase order TML0022-PO-069" at bounding box center [276, 561] width 502 height 28
